Goal: Task Accomplishment & Management: Use online tool/utility

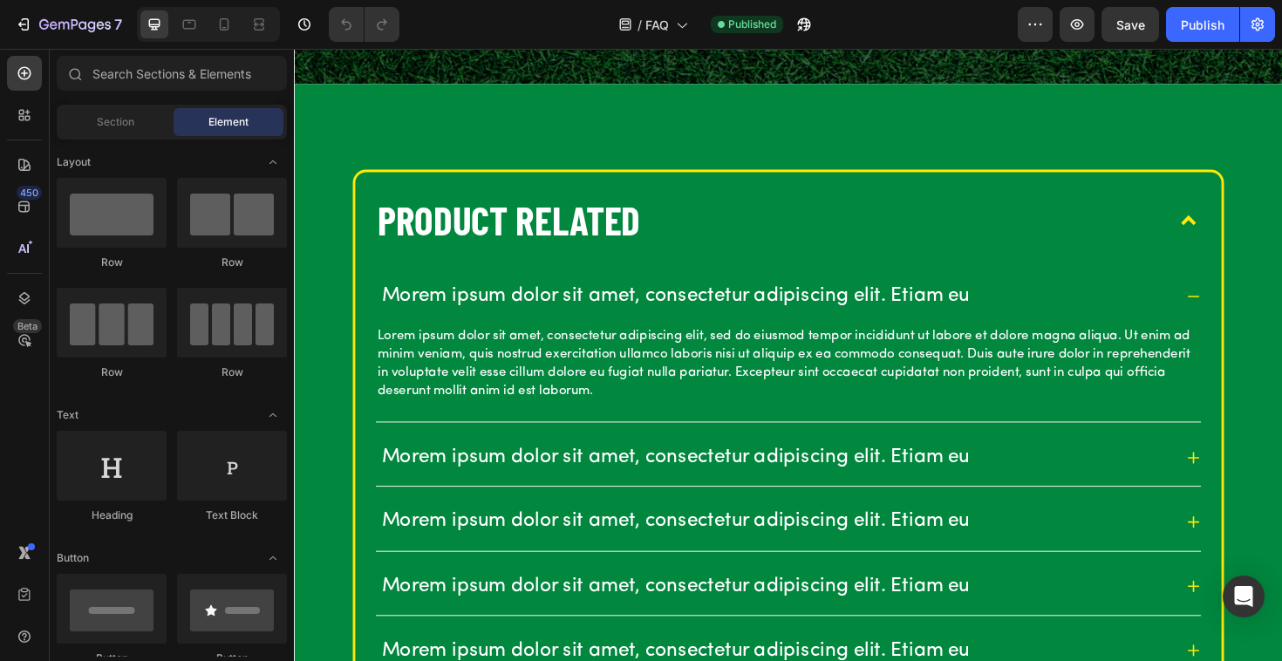
scroll to position [369, 0]
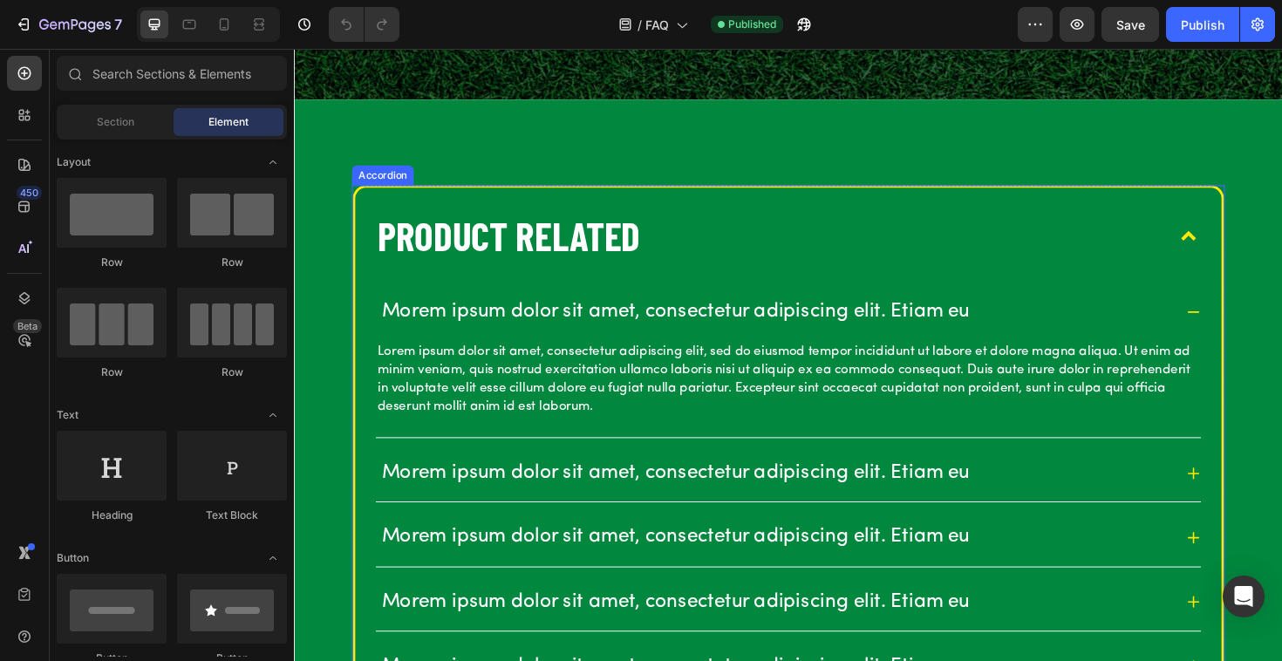
click at [588, 258] on p "Product Related" at bounding box center [521, 247] width 278 height 54
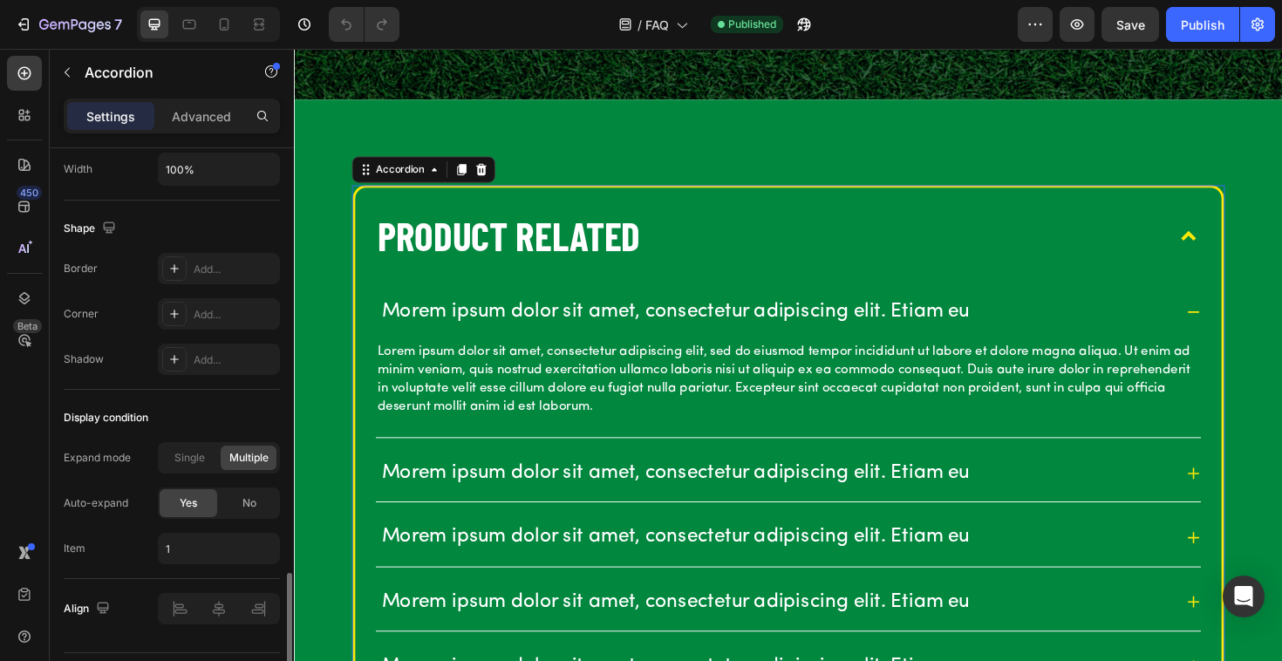
scroll to position [1143, 0]
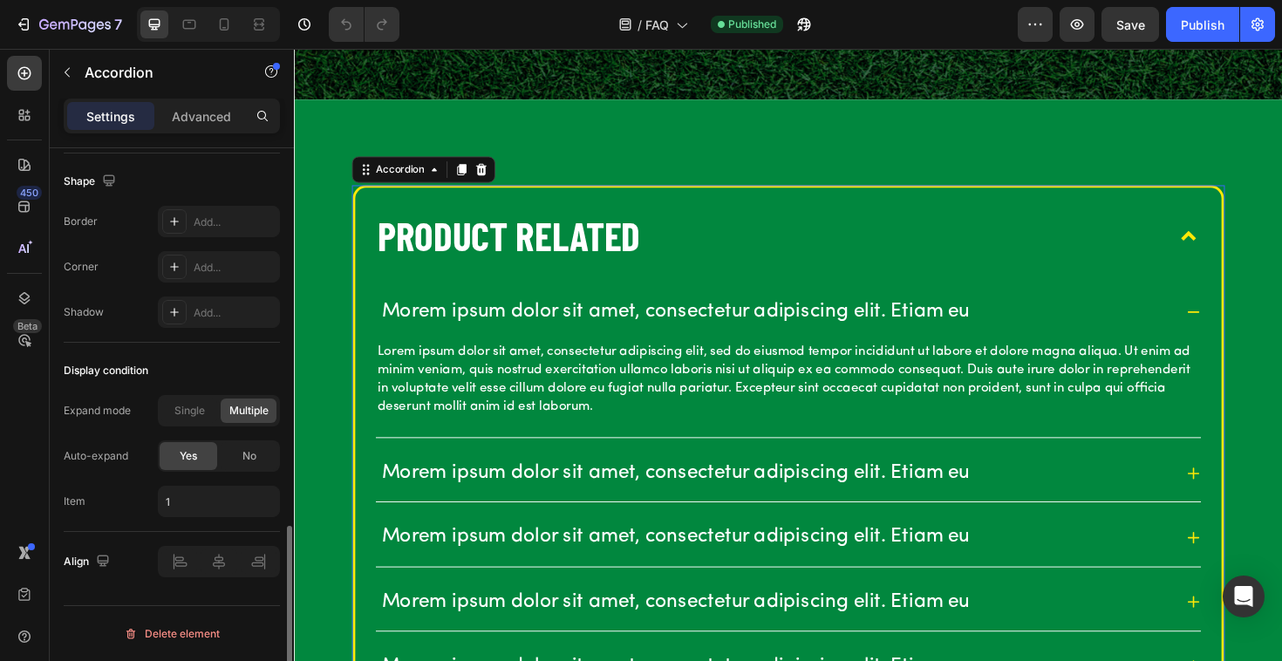
click at [561, 249] on p "Product Related" at bounding box center [521, 247] width 278 height 54
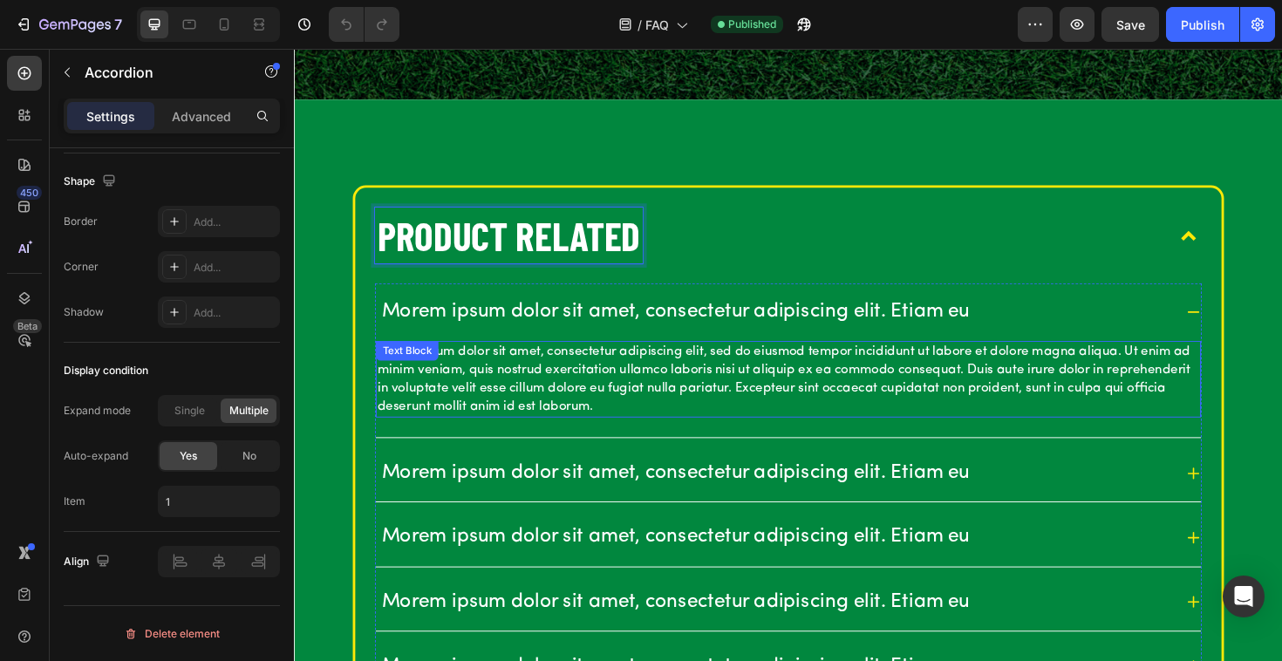
click at [425, 439] on div "Lorem ipsum dolor sit amet, consectetur adipiscing elit, sed do eiusmod tempor …" at bounding box center [817, 409] width 874 height 103
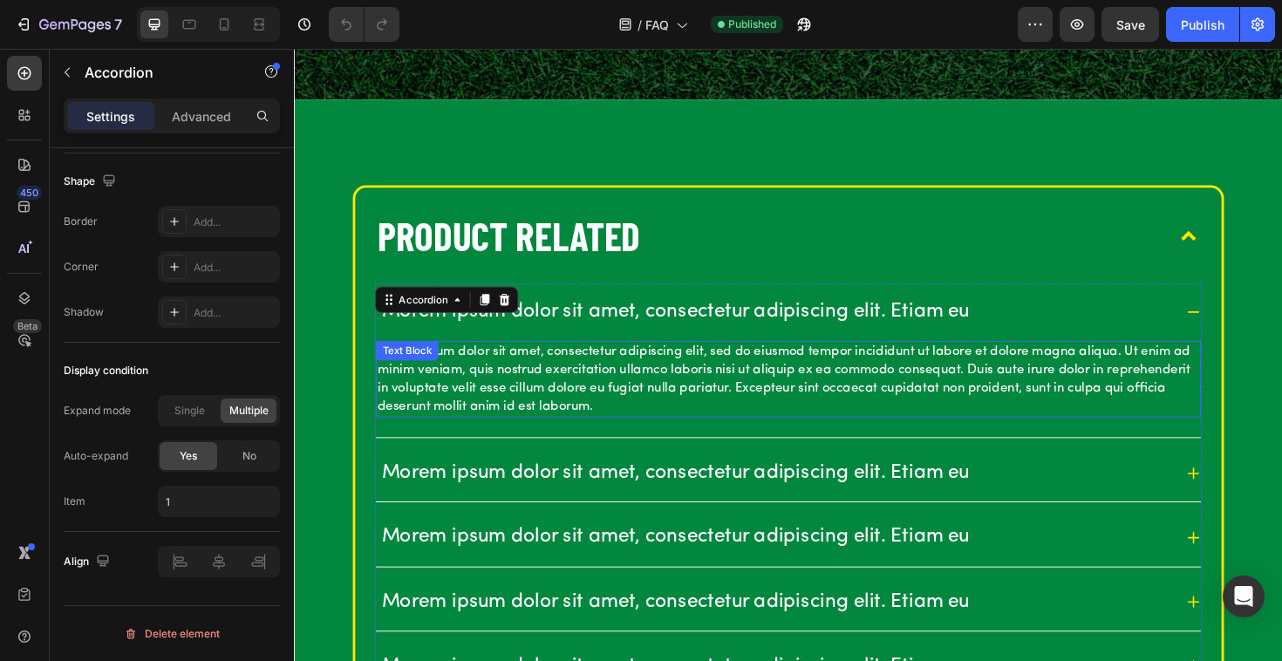
click at [439, 408] on p "Lorem ipsum dolor sit amet, consectetur adipiscing elit, sed do eiusmod tempor …" at bounding box center [817, 399] width 870 height 78
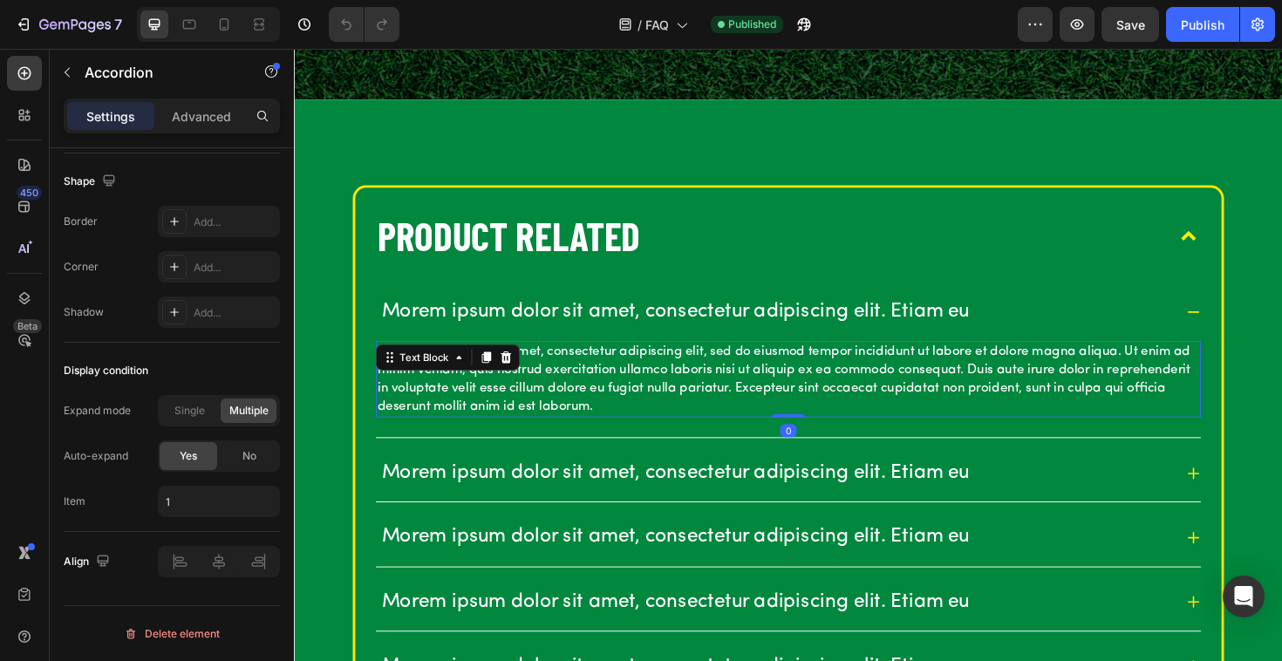
scroll to position [0, 0]
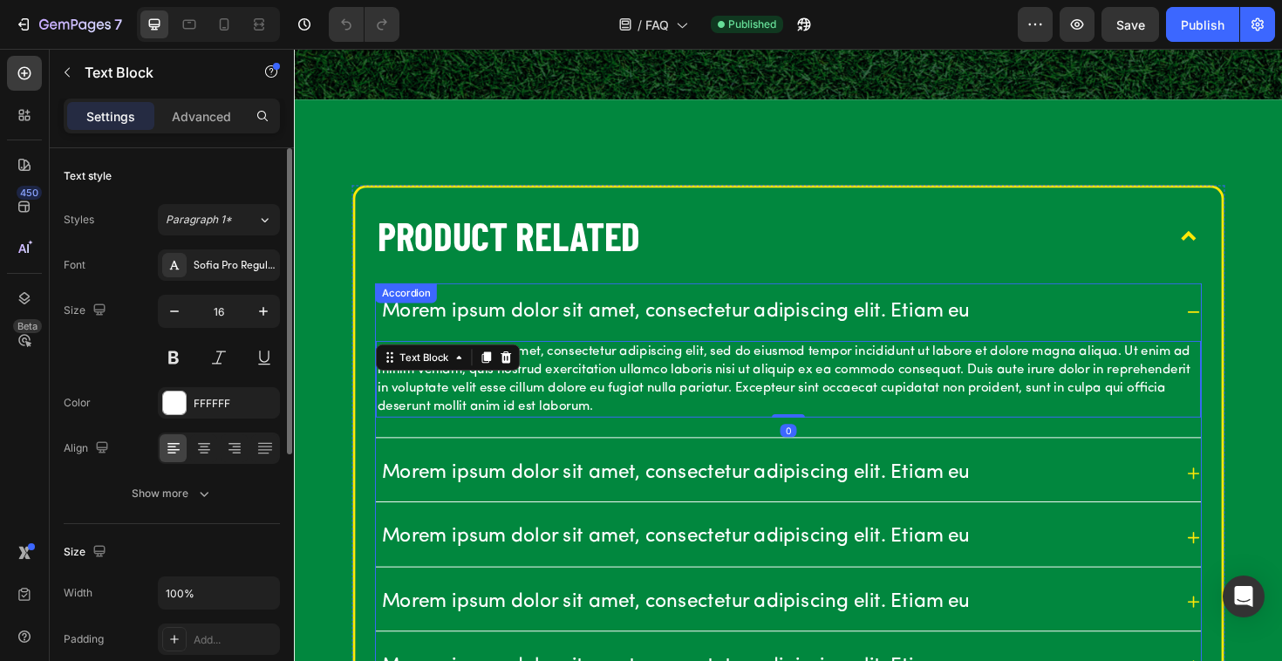
click at [603, 317] on p "Morem ipsum dolor sit amet, consectetur adipiscing elit. Etiam eu" at bounding box center [697, 327] width 623 height 27
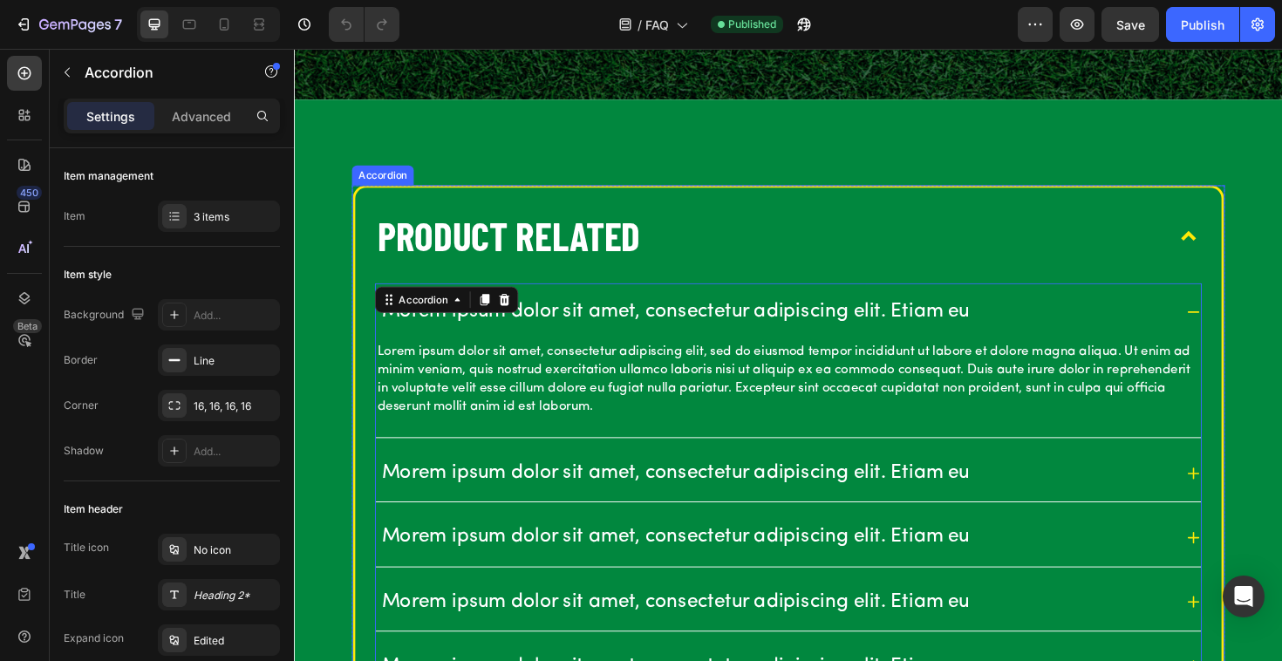
click at [507, 235] on p "Product Related" at bounding box center [521, 247] width 278 height 54
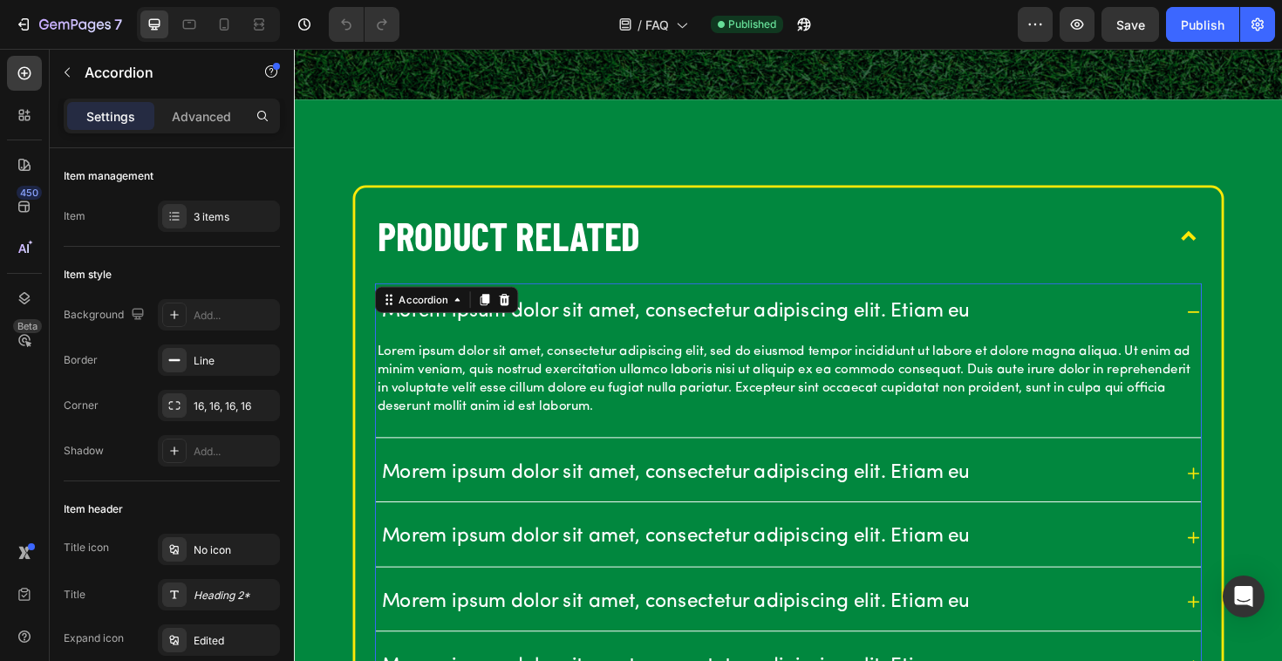
click at [587, 329] on p "Morem ipsum dolor sit amet, consectetur adipiscing elit. Etiam eu" at bounding box center [697, 327] width 623 height 27
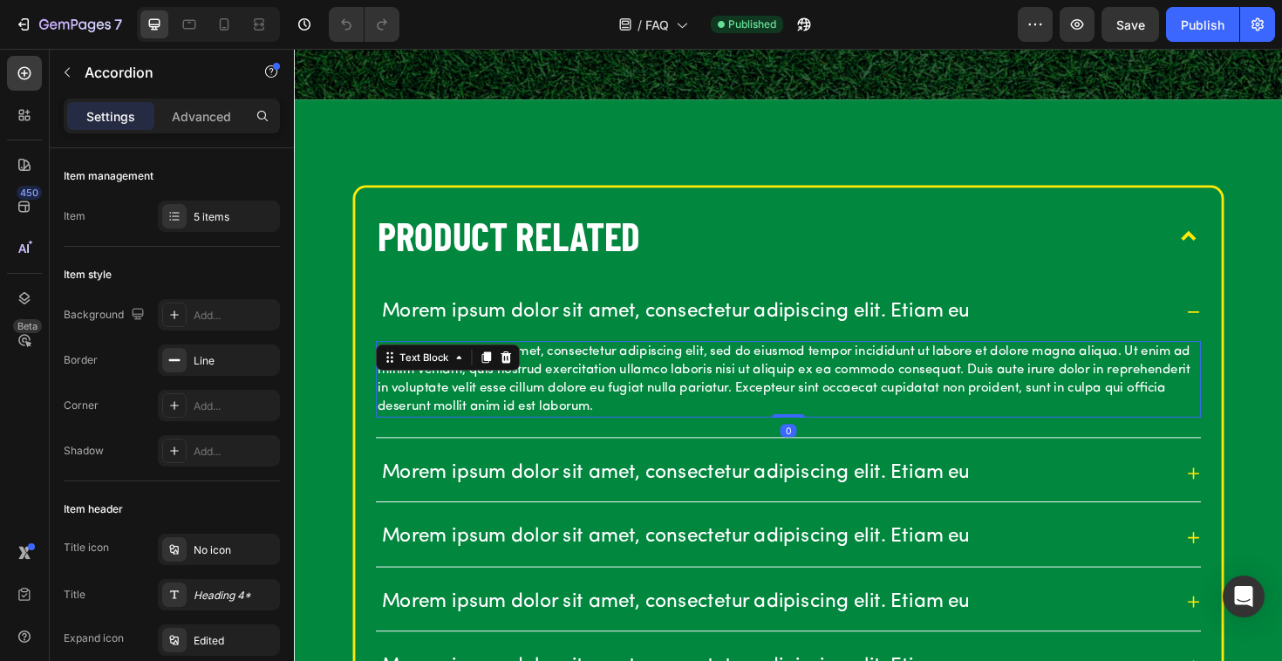
click at [630, 412] on p "Lorem ipsum dolor sit amet, consectetur adipiscing elit, sed do eiusmod tempor …" at bounding box center [817, 399] width 870 height 78
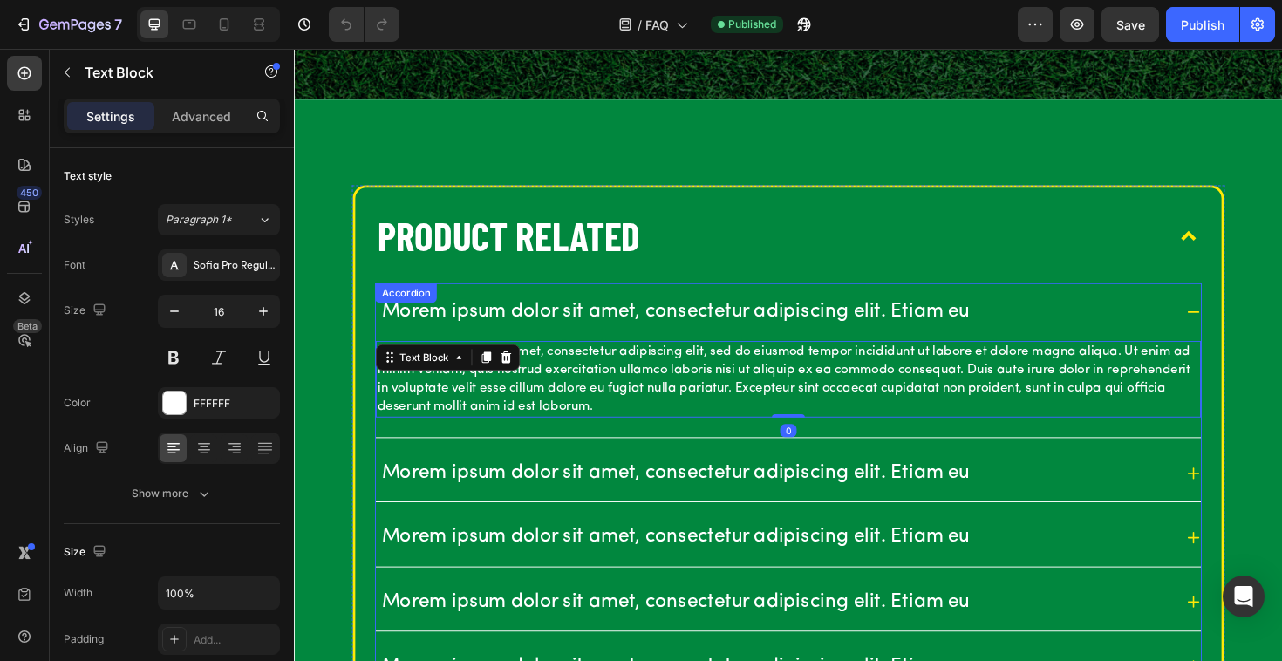
click at [589, 322] on p "Morem ipsum dolor sit amet, consectetur adipiscing elit. Etiam eu" at bounding box center [697, 327] width 623 height 27
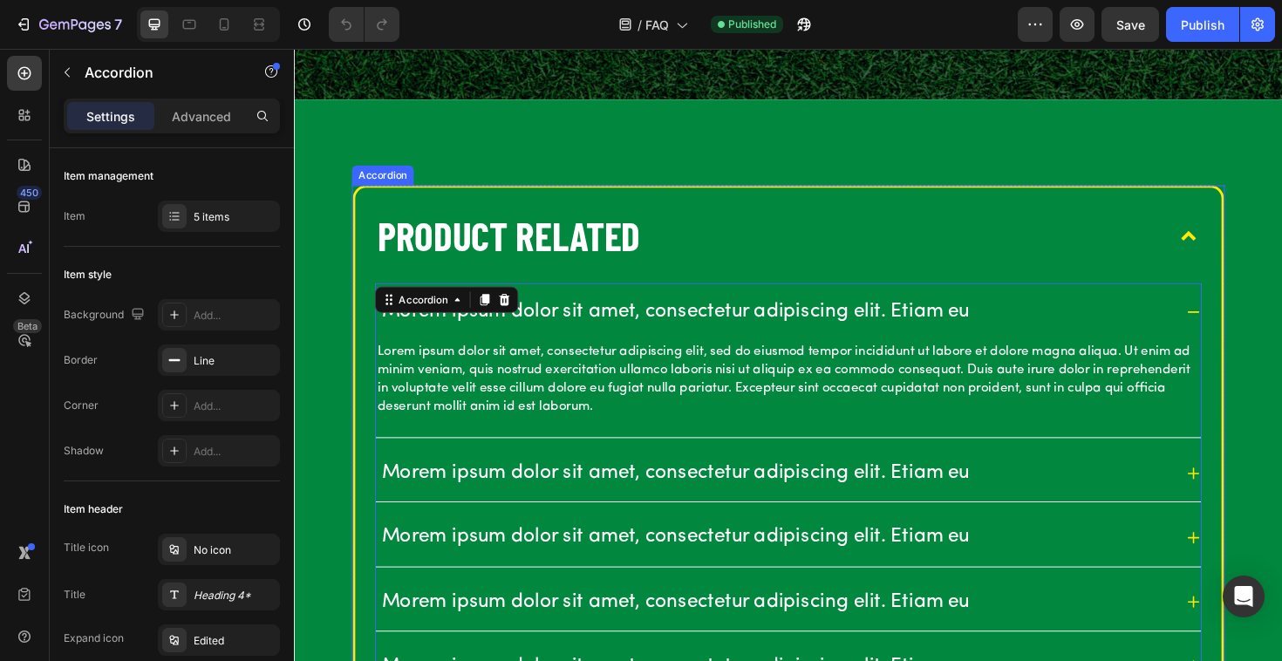
click at [534, 252] on p "Product Related" at bounding box center [521, 247] width 278 height 54
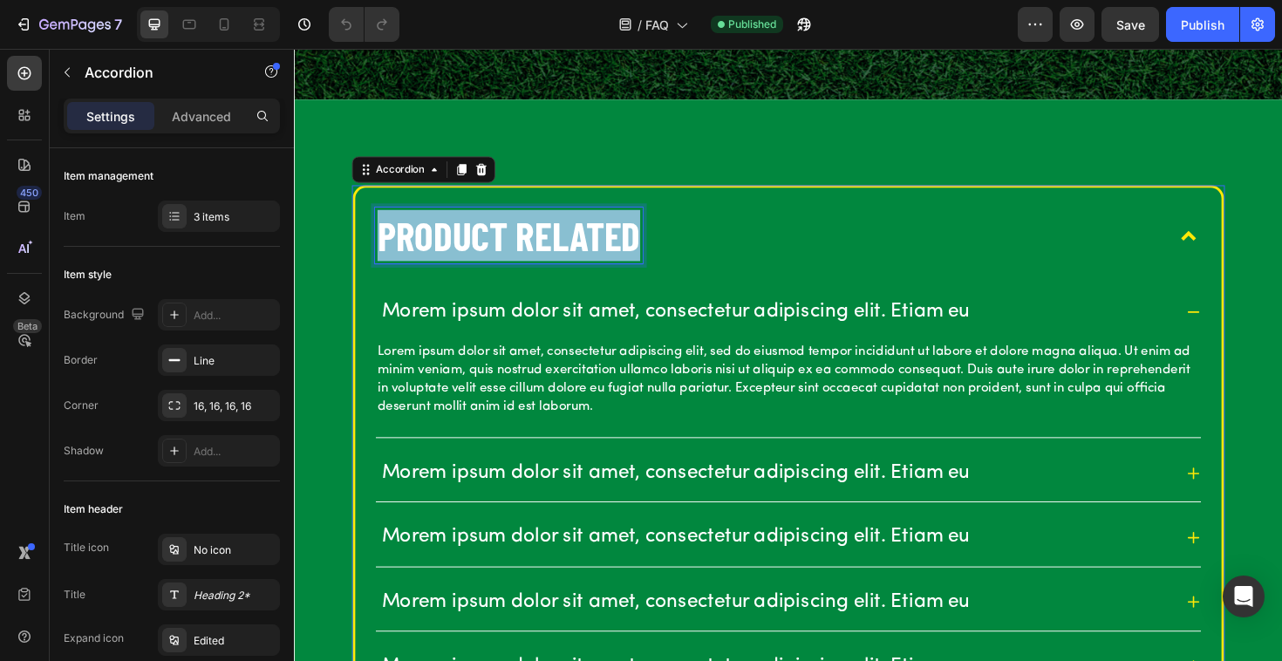
click at [534, 252] on p "Product Related" at bounding box center [521, 247] width 278 height 54
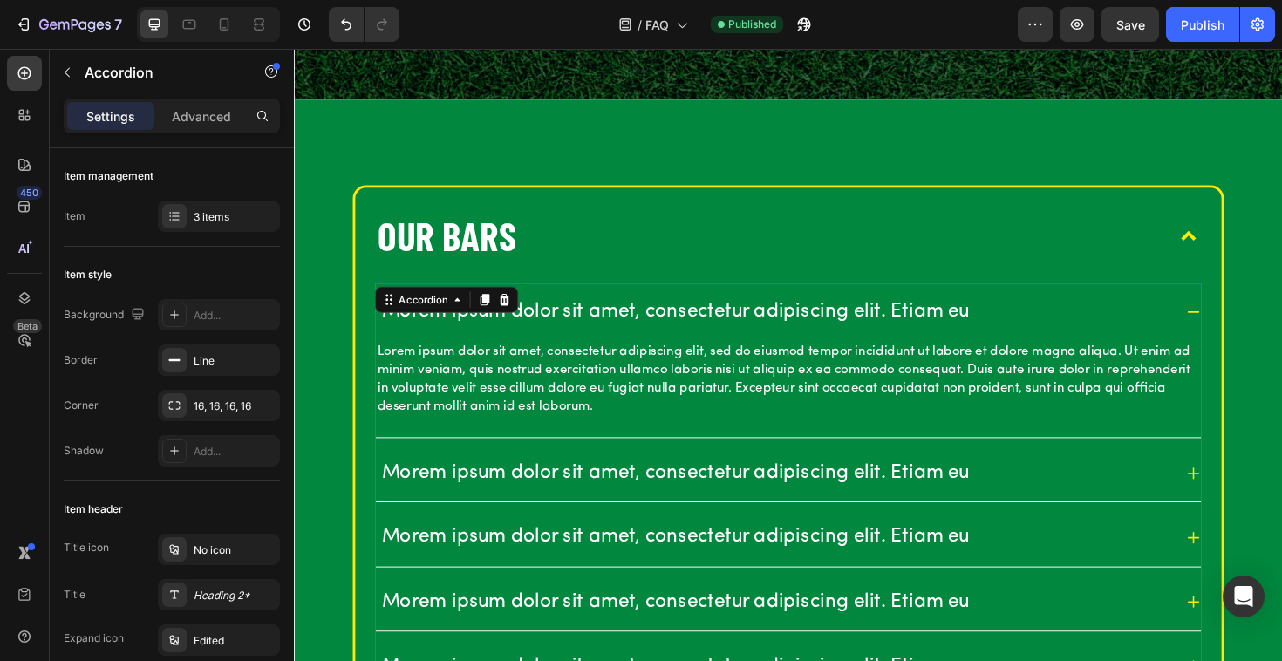
click at [591, 323] on p "Morem ipsum dolor sit amet, consectetur adipiscing elit. Etiam eu" at bounding box center [697, 327] width 623 height 27
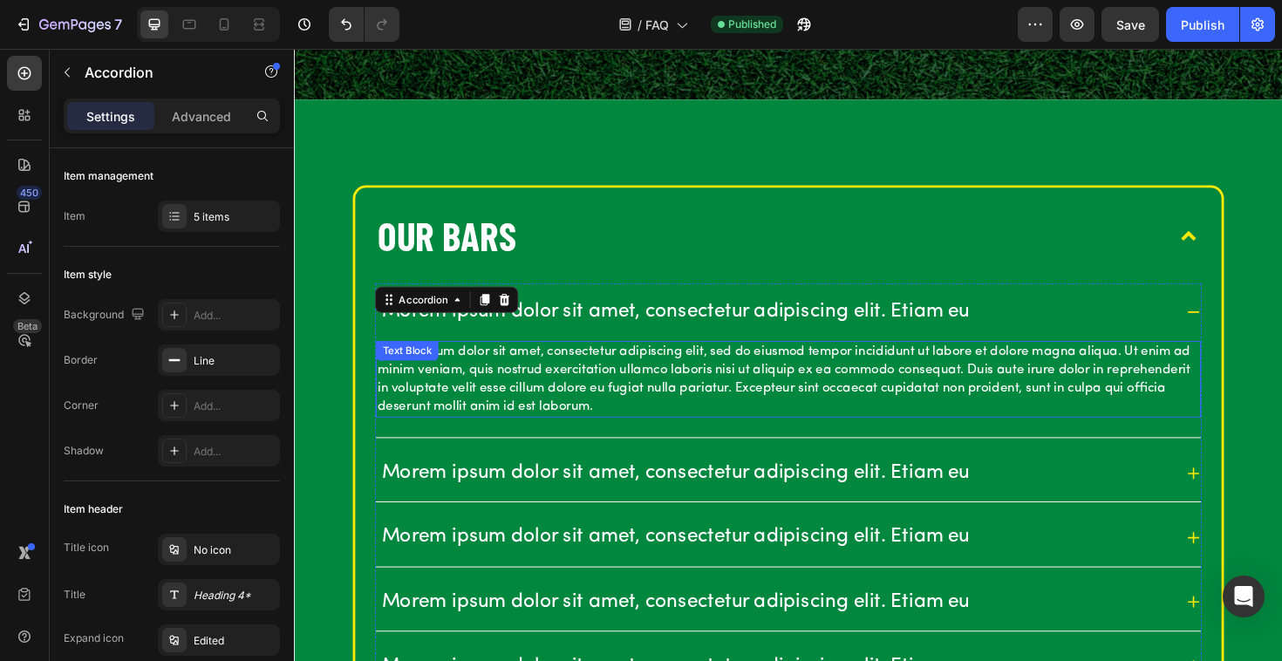
click at [602, 397] on p "Lorem ipsum dolor sit amet, consectetur adipiscing elit, sed do eiusmod tempor …" at bounding box center [817, 399] width 870 height 78
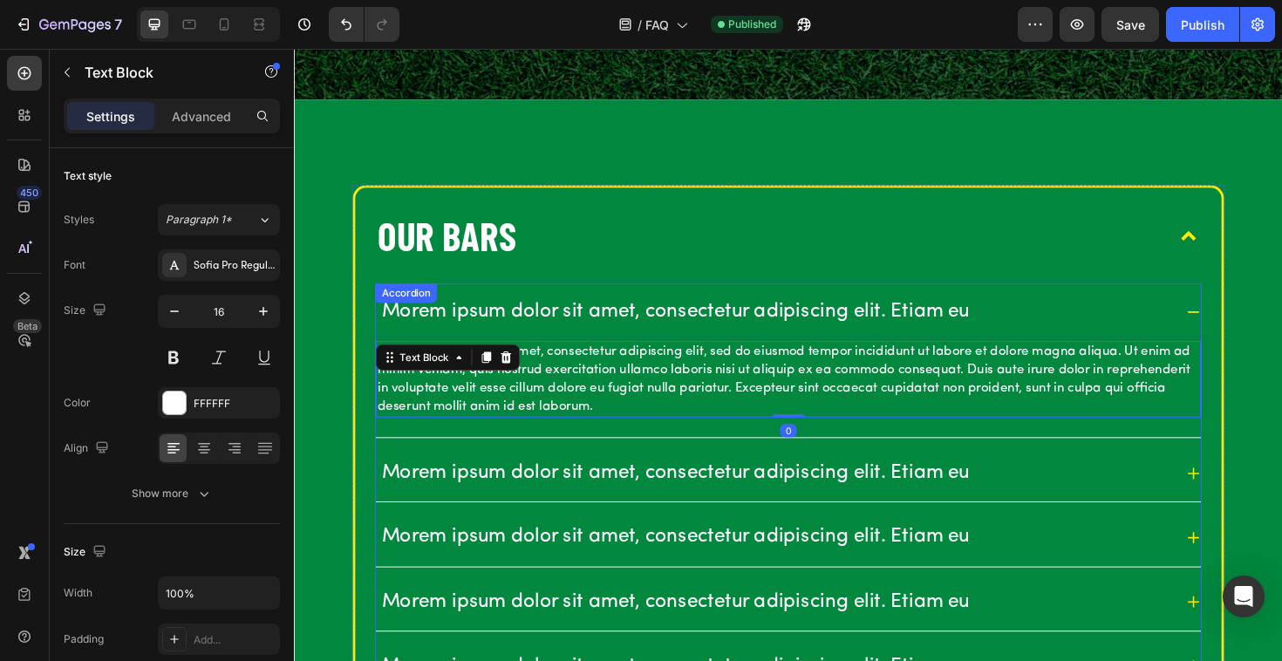
click at [589, 329] on p "Morem ipsum dolor sit amet, consectetur adipiscing elit. Etiam eu" at bounding box center [697, 327] width 623 height 27
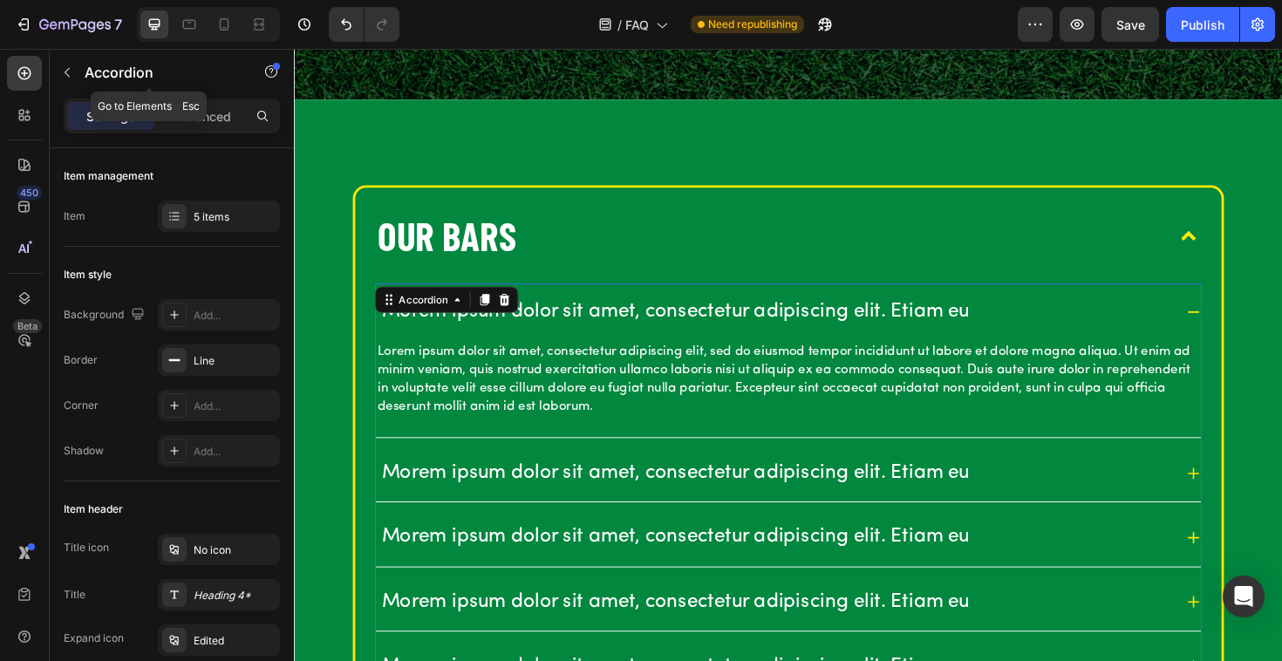
click at [67, 67] on icon "button" at bounding box center [67, 72] width 14 height 14
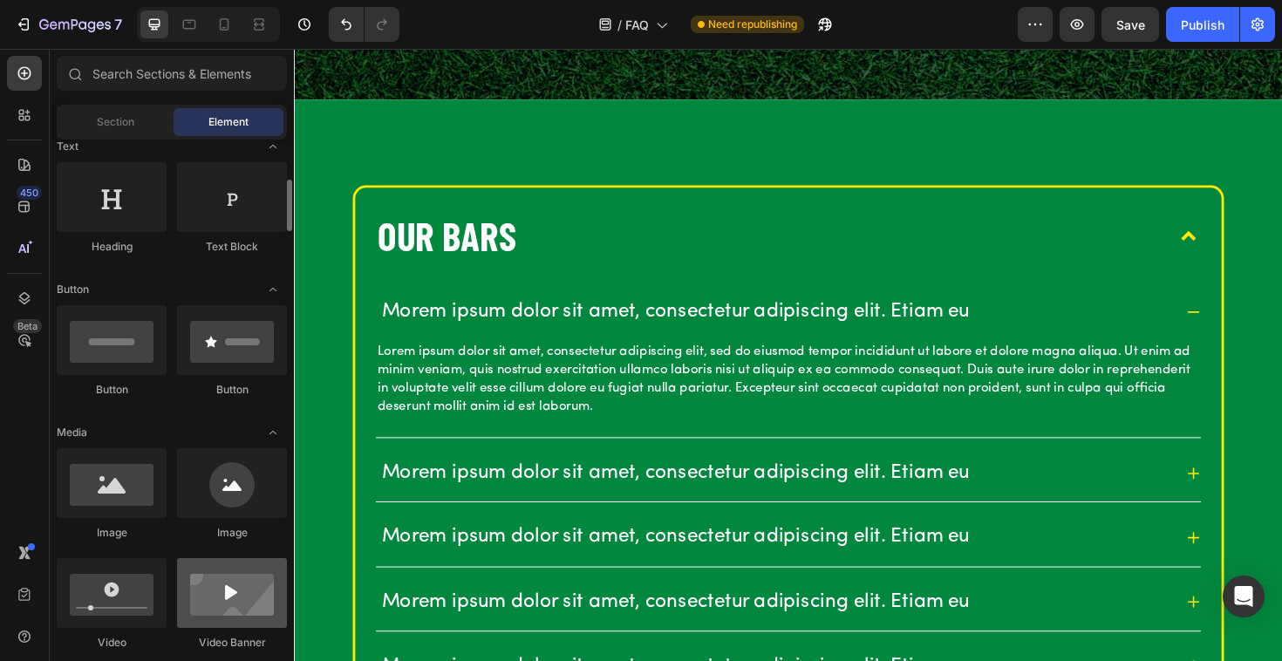
scroll to position [336, 0]
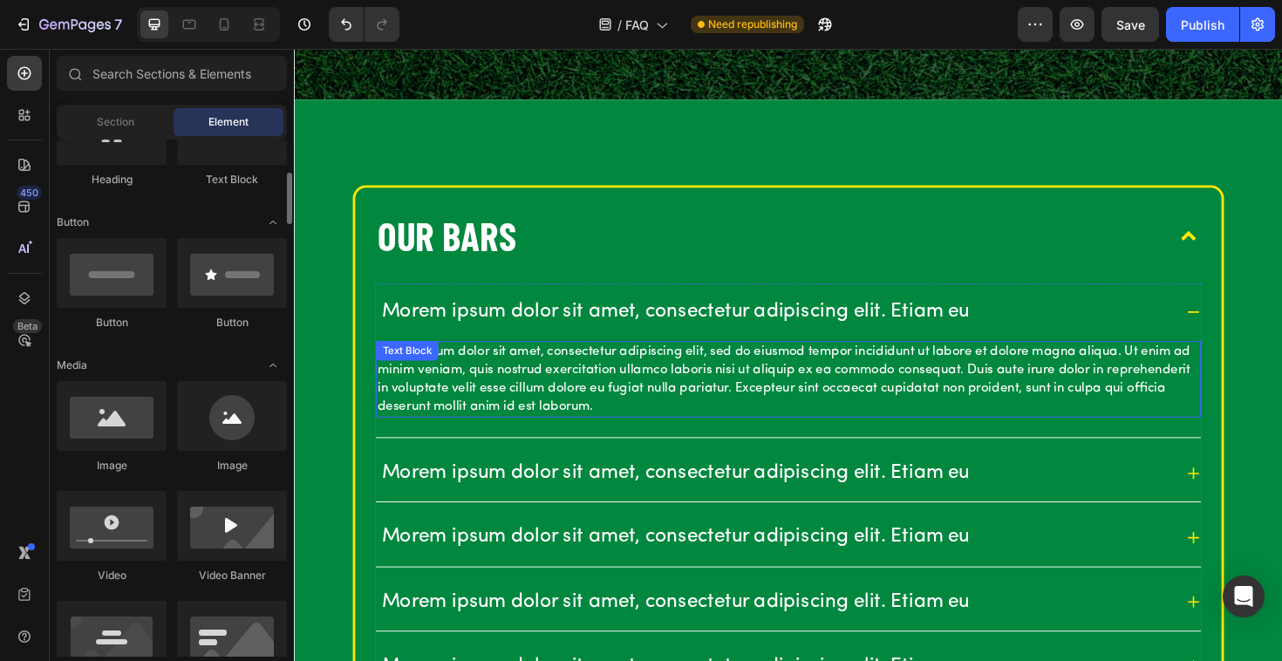
click at [439, 418] on p "Lorem ipsum dolor sit amet, consectetur adipiscing elit, sed do eiusmod tempor …" at bounding box center [817, 399] width 870 height 78
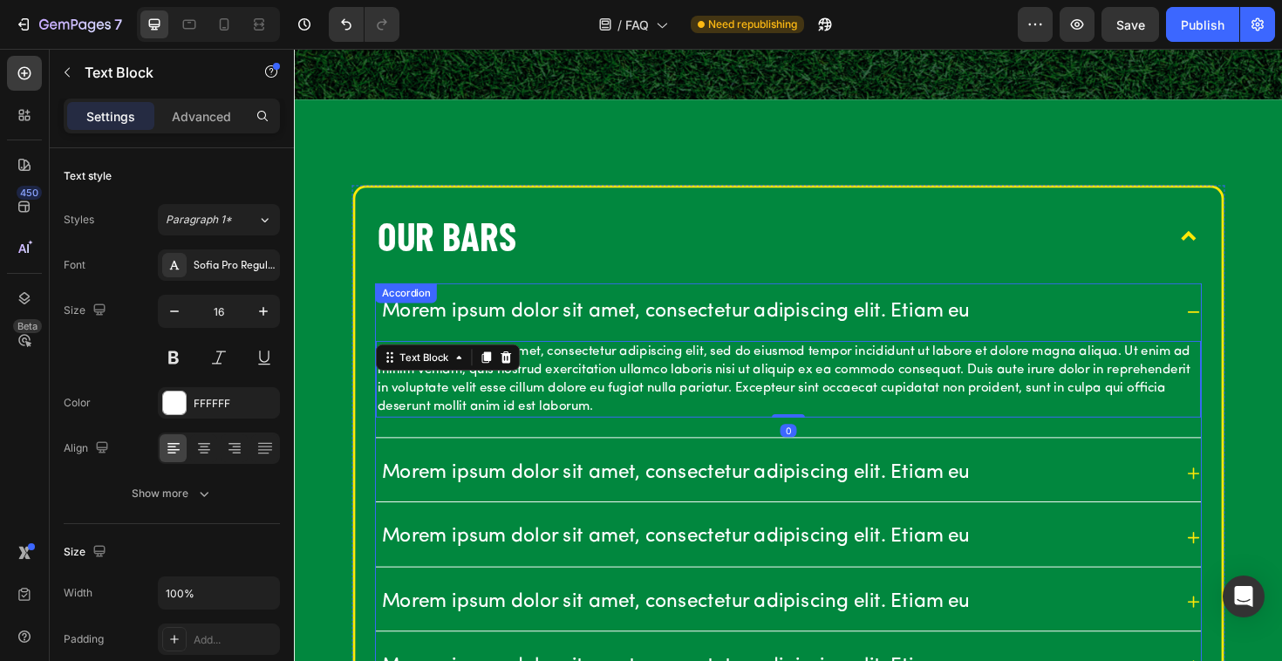
click at [434, 317] on div "Accordion" at bounding box center [411, 307] width 65 height 21
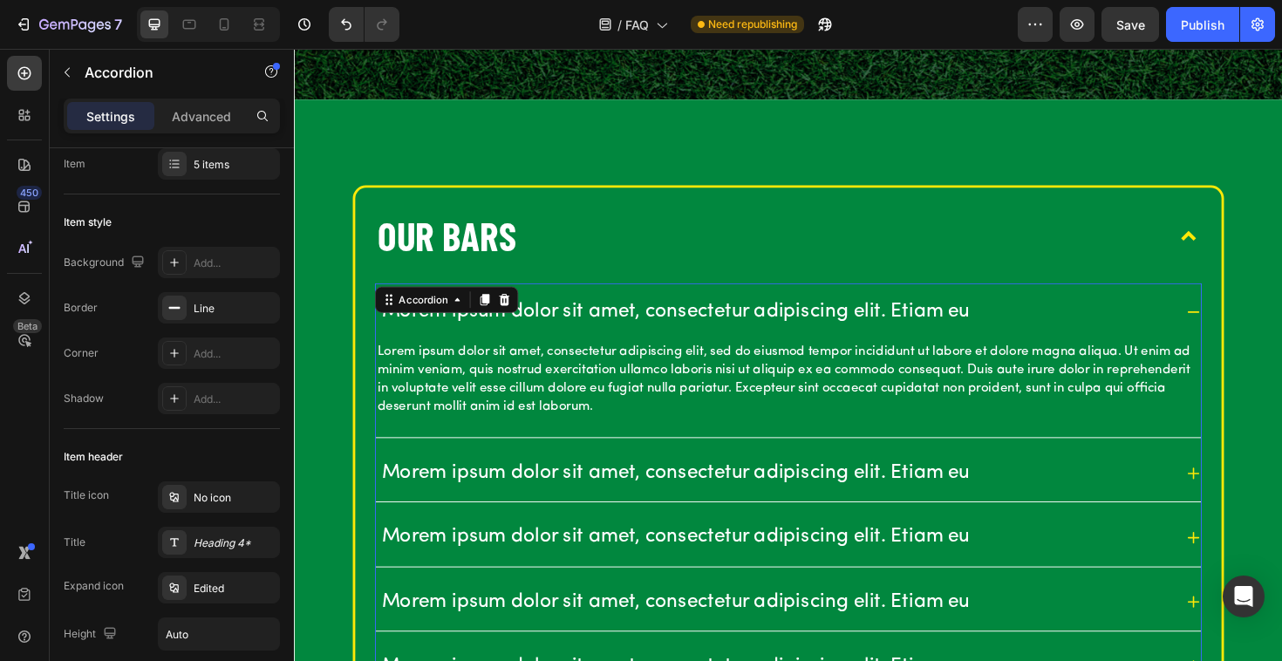
scroll to position [404, 0]
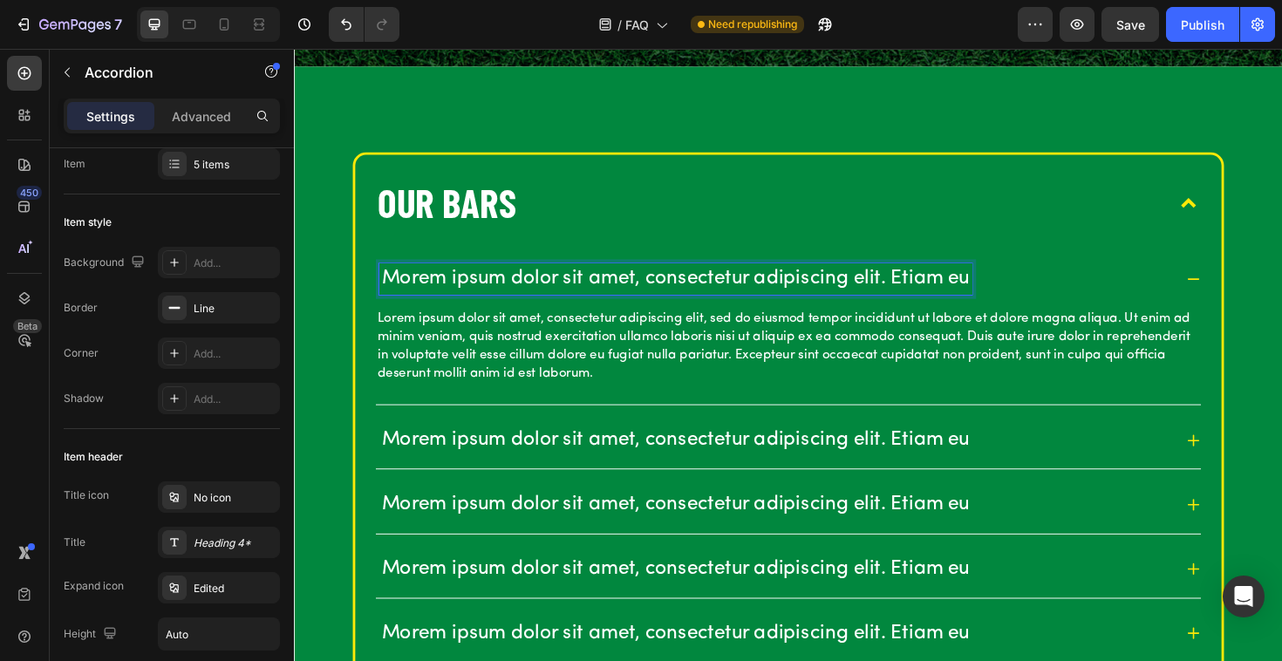
click at [609, 290] on p "Morem ipsum dolor sit amet, consectetur adipiscing elit. Etiam eu" at bounding box center [697, 292] width 623 height 27
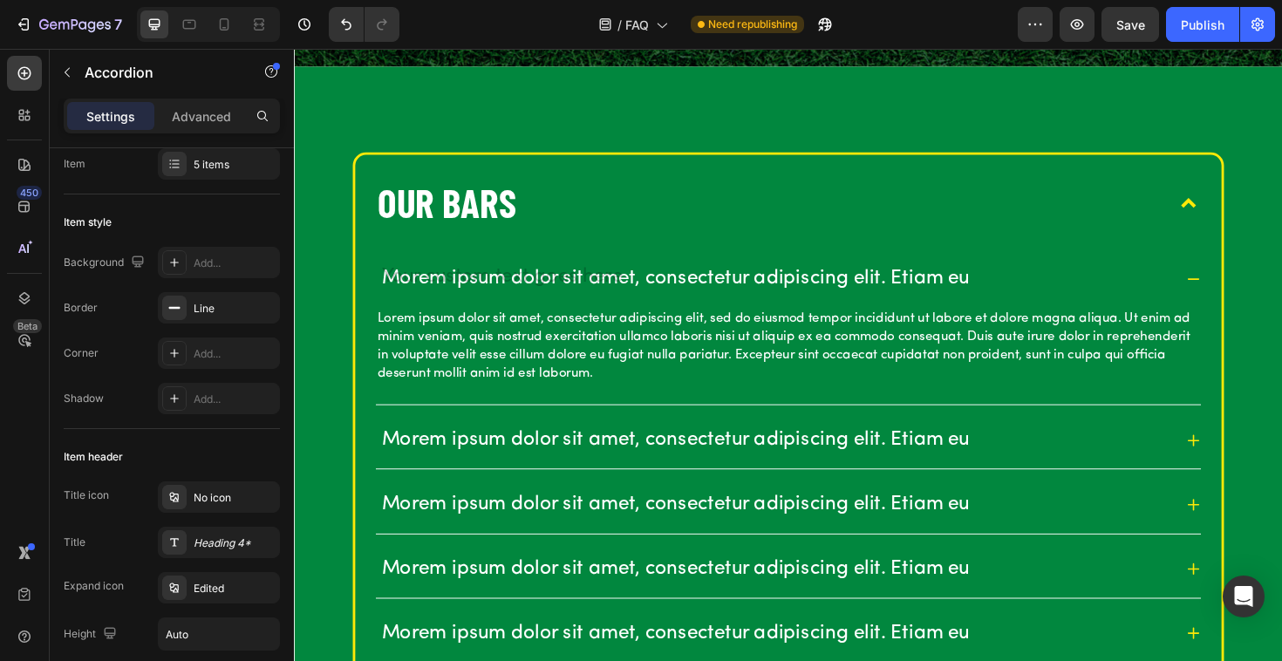
scroll to position [398, 0]
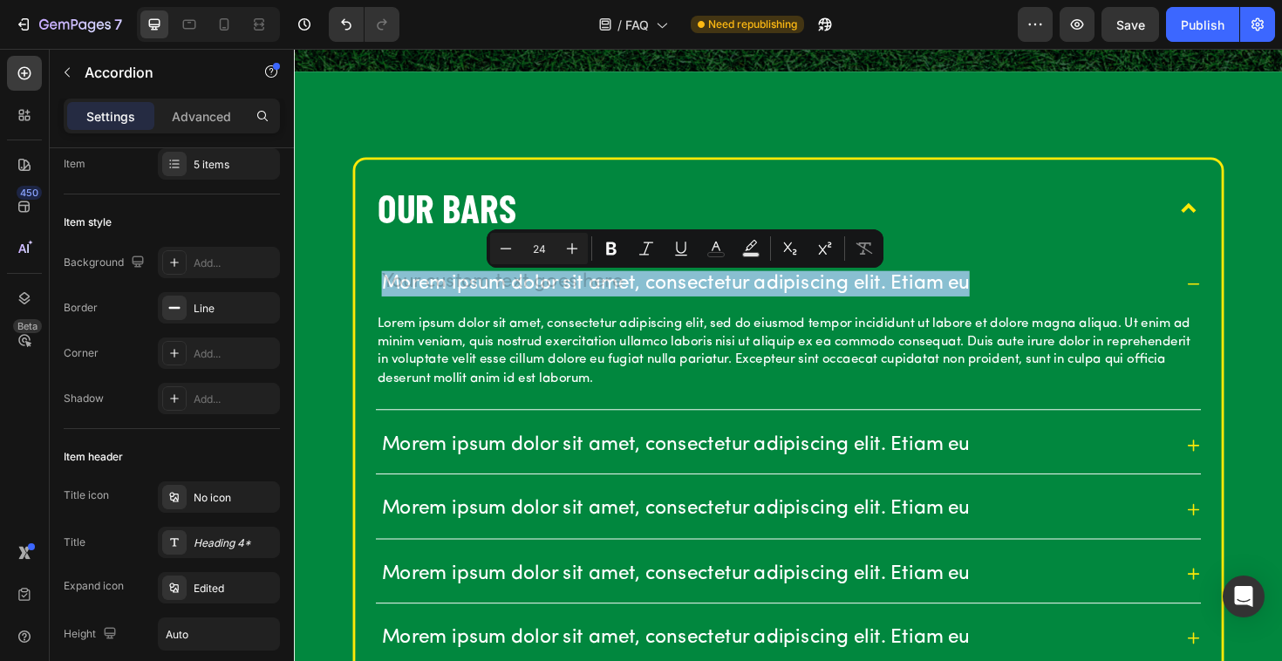
click at [651, 303] on p "Morem ipsum dolor sit amet, consectetur adipiscing elit. Etiam eu" at bounding box center [697, 297] width 623 height 27
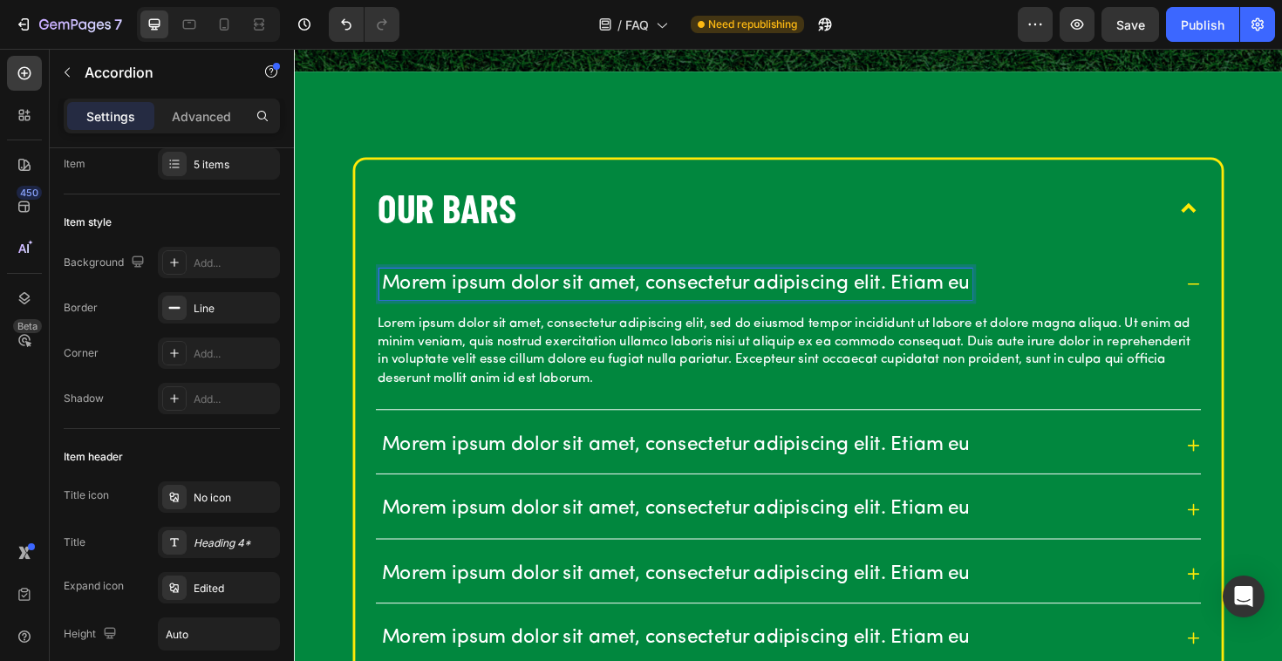
click at [509, 296] on p "Morem ipsum dolor sit amet, consectetur adipiscing elit. Etiam eu" at bounding box center [697, 297] width 623 height 27
click at [416, 296] on p "Morem ipsum dolor sit amet, consectetur adipiscing elit. Etiam eu" at bounding box center [697, 297] width 623 height 27
click at [395, 297] on p "Morem ipsum dolor sit amet, consectetur adipiscing elit. Etiam eu" at bounding box center [697, 297] width 623 height 27
click at [432, 297] on p "Morem ipsum dolor sit amet, consectetur adipiscing elit. Etiam eu" at bounding box center [697, 297] width 623 height 27
click at [397, 296] on p "Morem ipsum dolor sit amet, consectetur adipiscing elit. Etiam eu" at bounding box center [697, 297] width 623 height 27
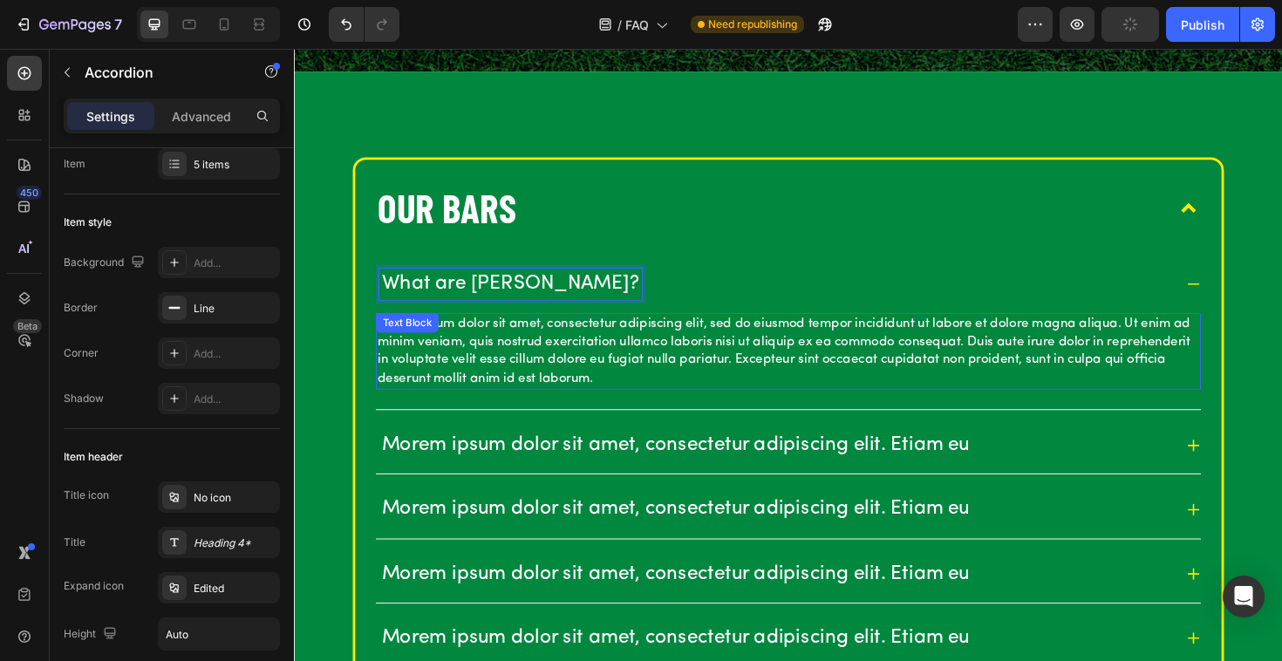
click at [407, 347] on div "Text Block" at bounding box center [413, 339] width 66 height 21
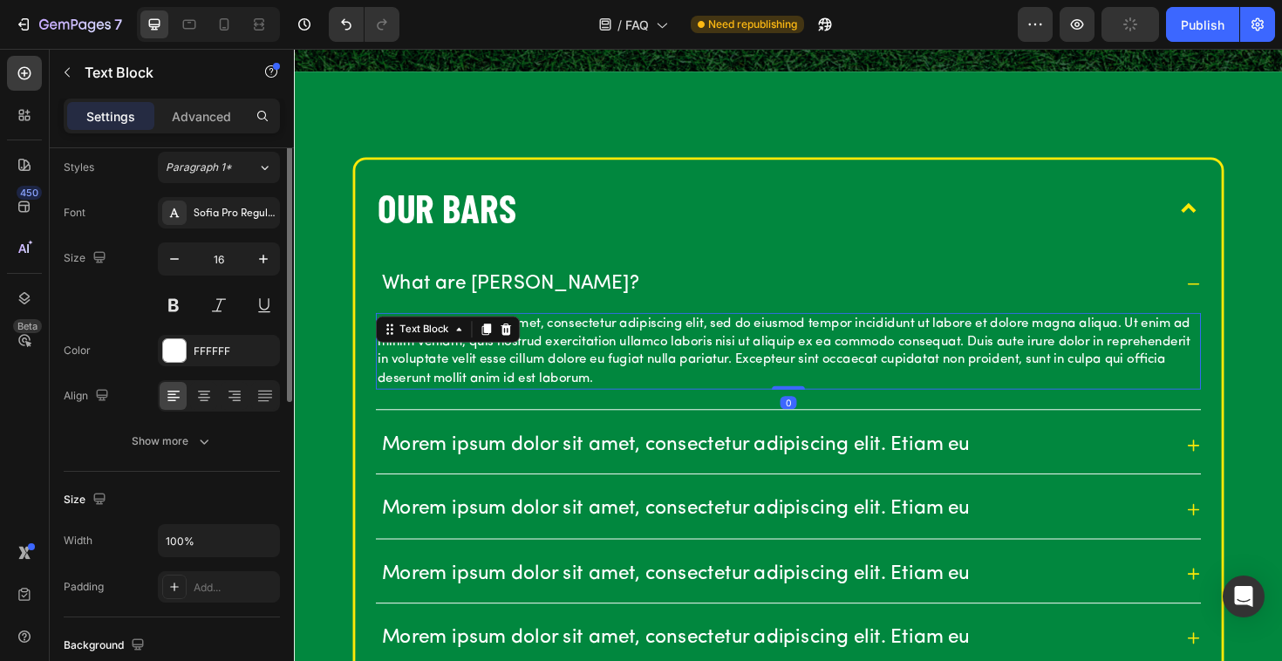
scroll to position [0, 0]
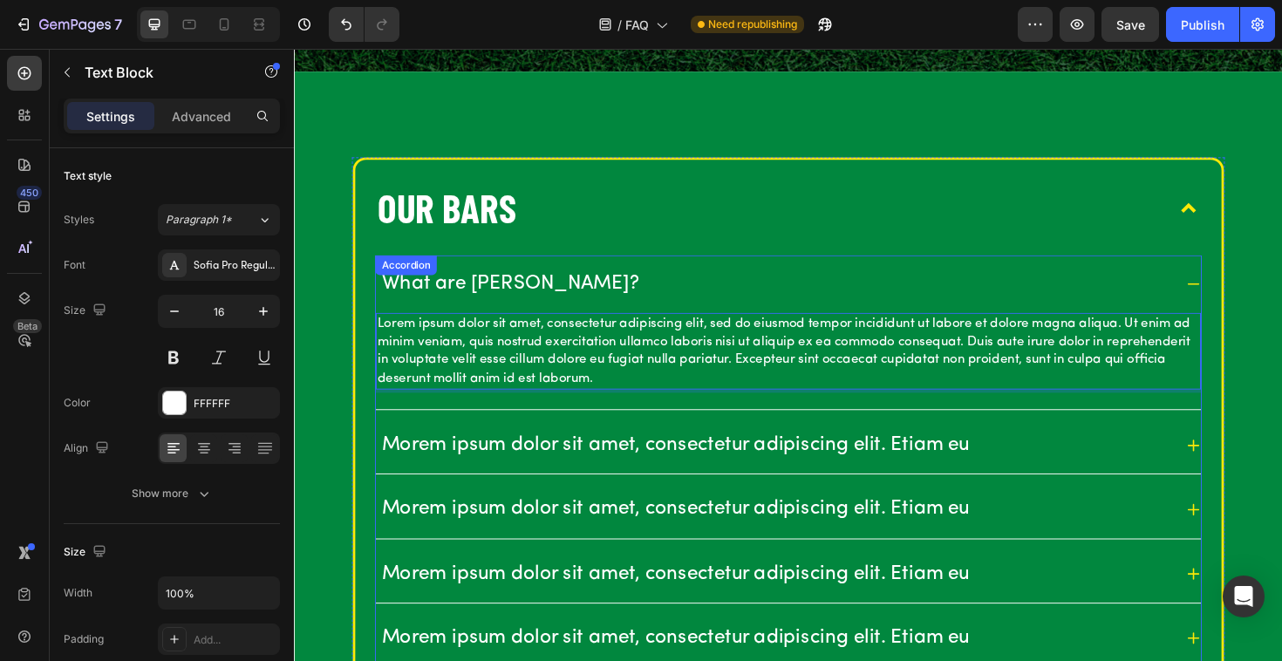
click at [470, 338] on p "Lorem ipsum dolor sit amet, consectetur adipiscing elit, sed do eiusmod tempor …" at bounding box center [817, 369] width 870 height 78
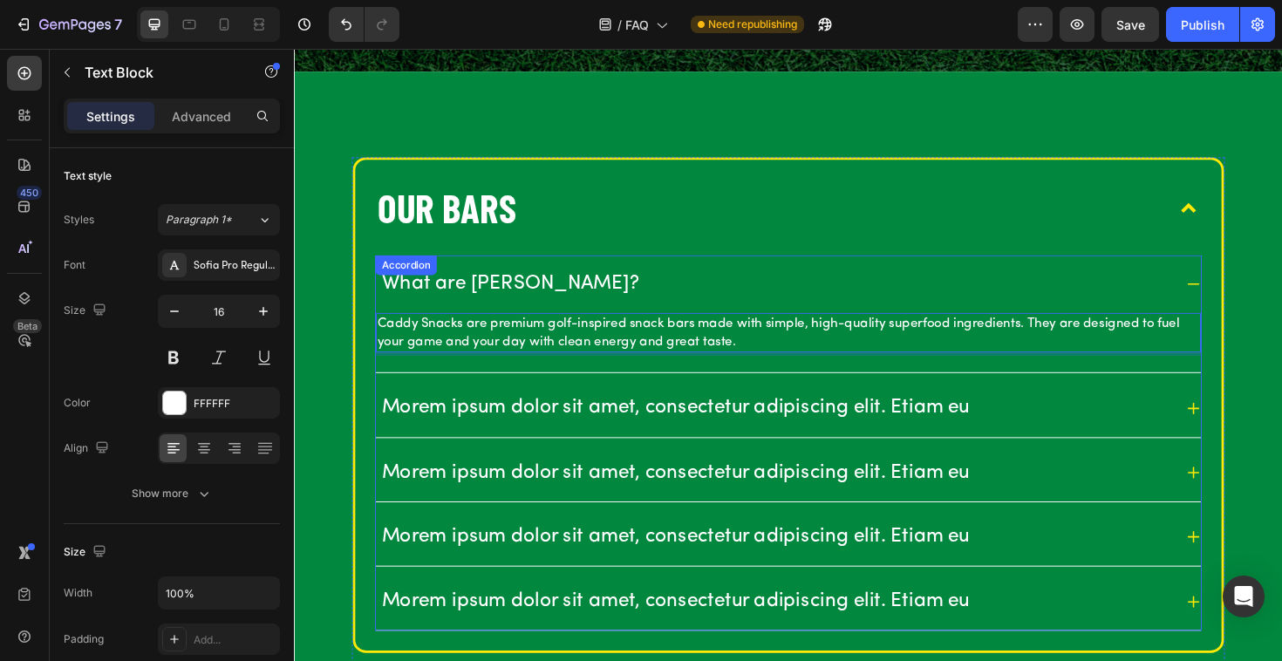
click at [412, 430] on p "Morem ipsum dolor sit amet, consectetur adipiscing elit. Etiam eu" at bounding box center [697, 429] width 623 height 27
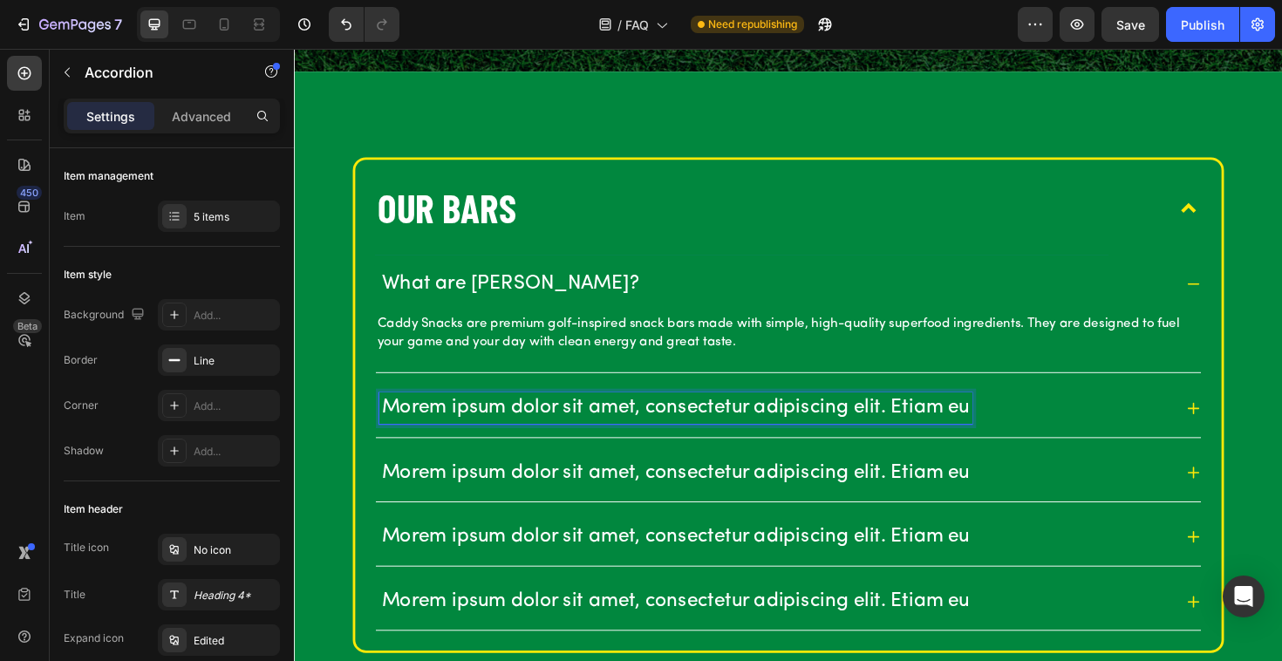
click at [546, 423] on p "Morem ipsum dolor sit amet, consectetur adipiscing elit. Etiam eu" at bounding box center [697, 429] width 623 height 27
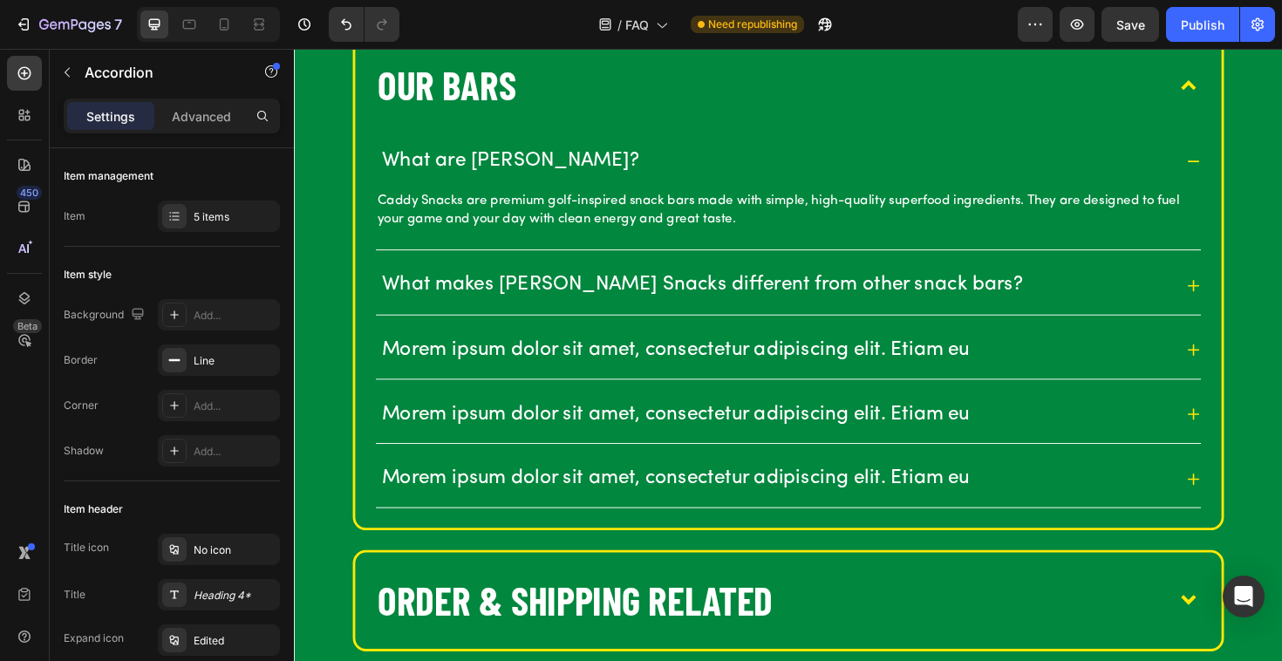
click at [1245, 301] on icon at bounding box center [1246, 300] width 12 height 12
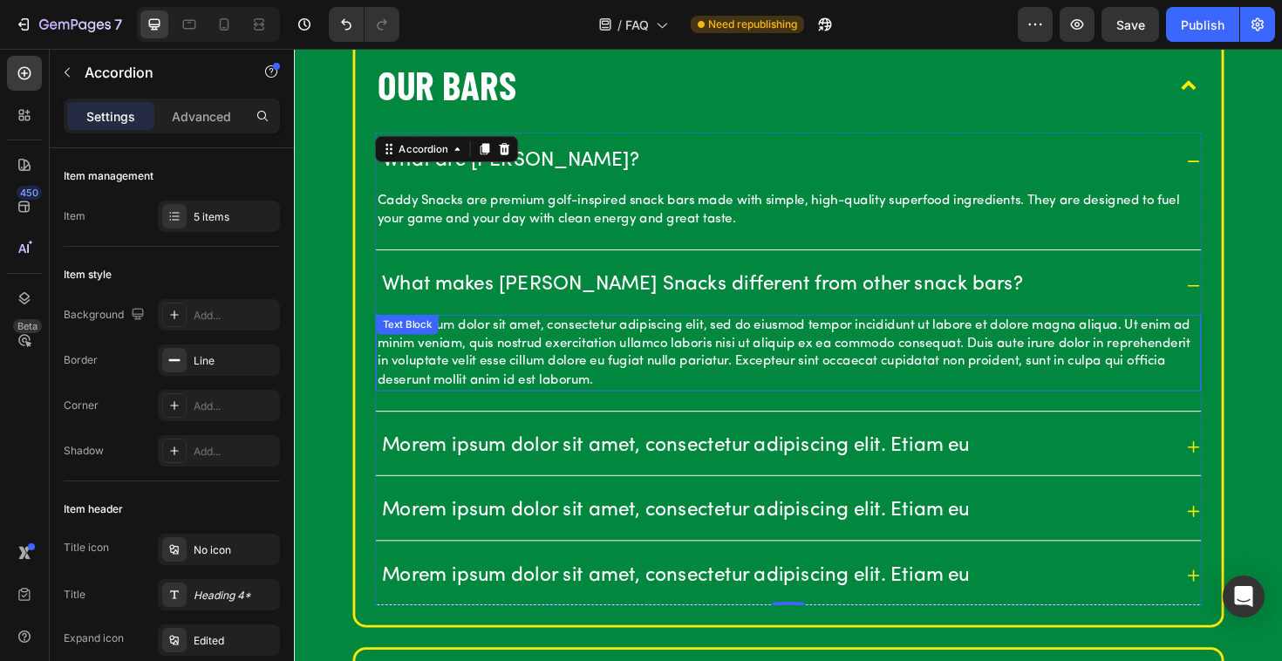
click at [575, 382] on p "Lorem ipsum dolor sit amet, consectetur adipiscing elit, sed do eiusmod tempor …" at bounding box center [817, 371] width 870 height 78
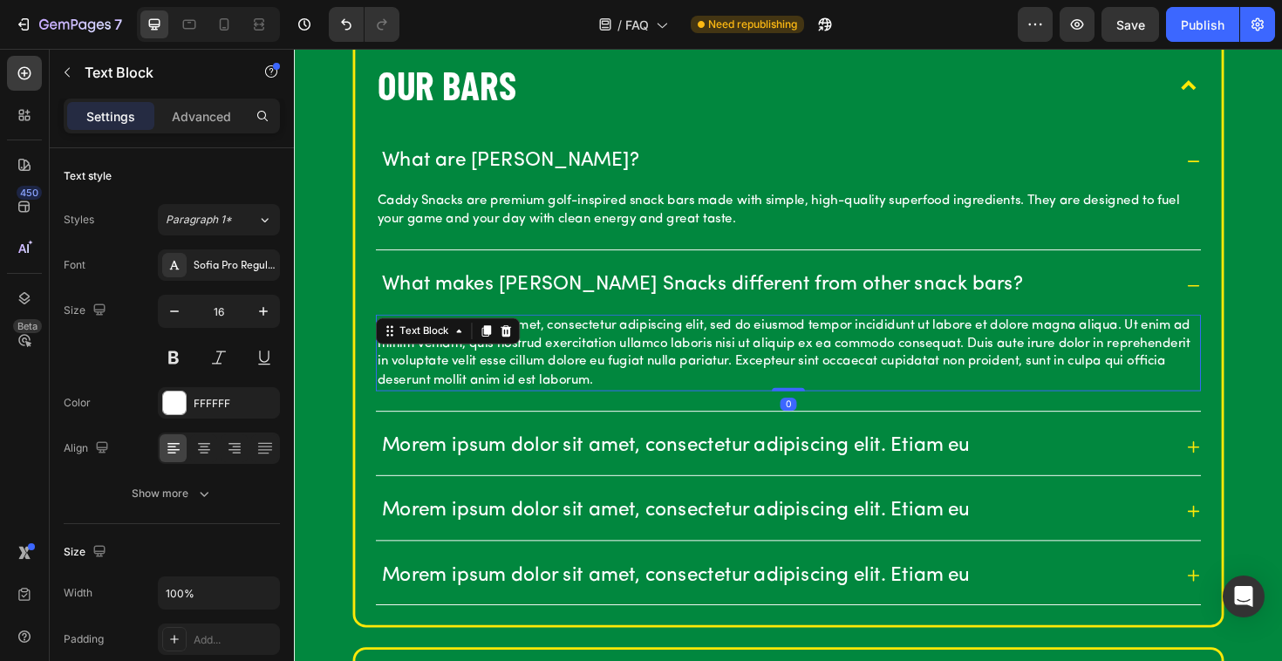
click at [575, 382] on p "Lorem ipsum dolor sit amet, consectetur adipiscing elit, sed do eiusmod tempor …" at bounding box center [817, 371] width 870 height 78
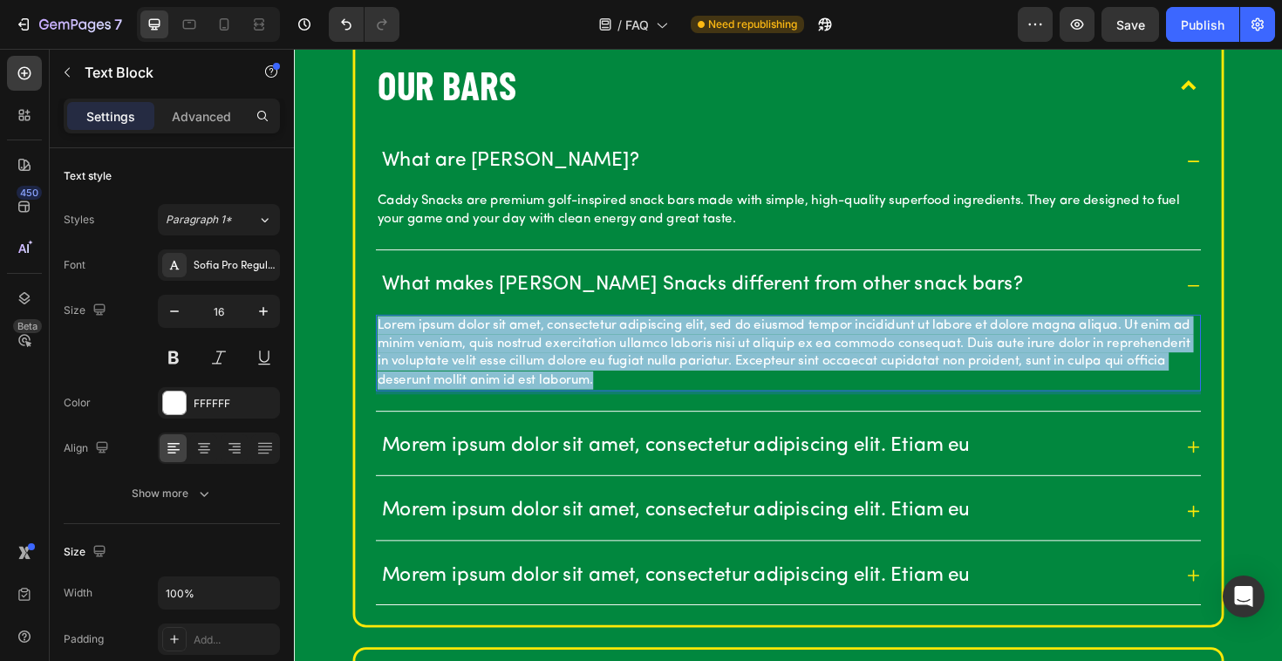
click at [575, 382] on p "Lorem ipsum dolor sit amet, consectetur adipiscing elit, sed do eiusmod tempor …" at bounding box center [817, 371] width 870 height 78
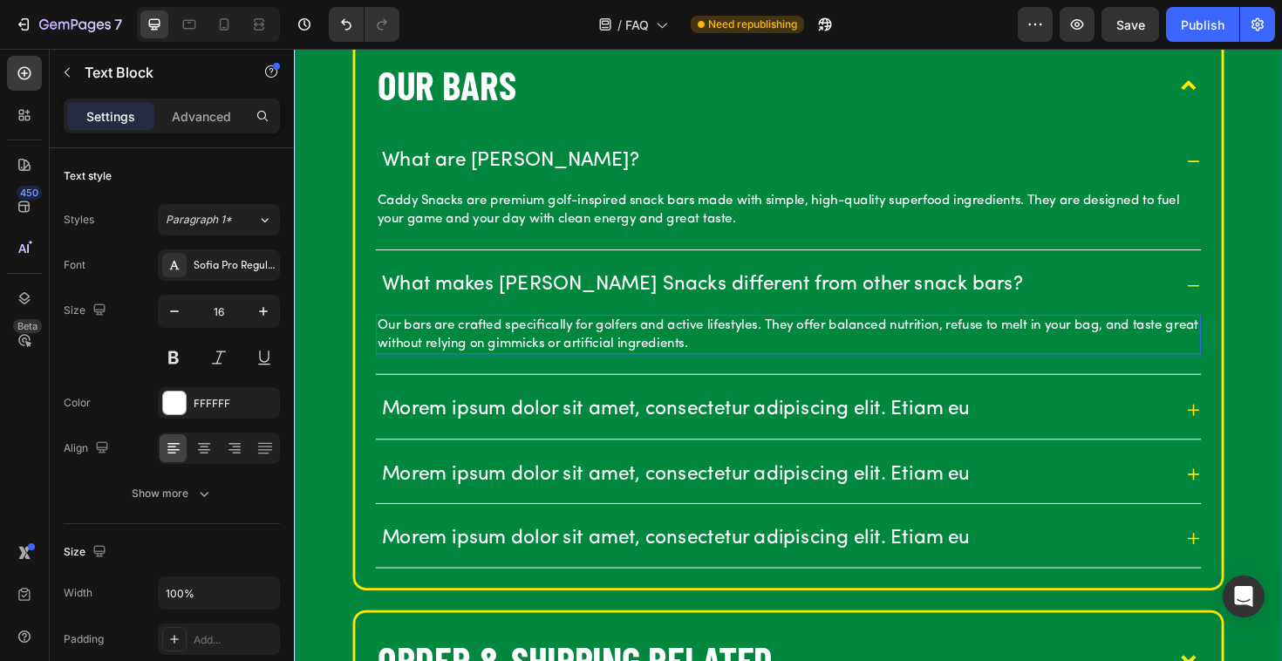
click at [305, 373] on div "OUR BARS What are [PERSON_NAME]? Caddy Snacks are premium golf-inspired snack b…" at bounding box center [817, 455] width 1046 height 1025
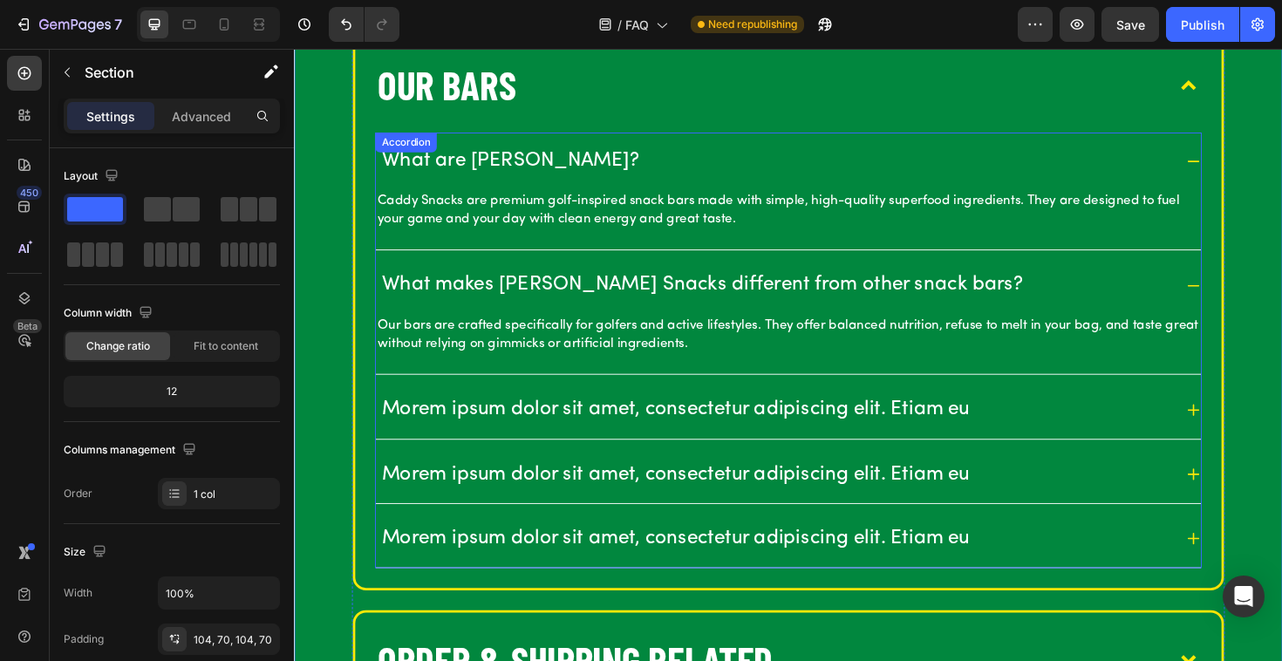
click at [486, 425] on p "Morem ipsum dolor sit amet, consectetur adipiscing elit. Etiam eu" at bounding box center [697, 431] width 623 height 27
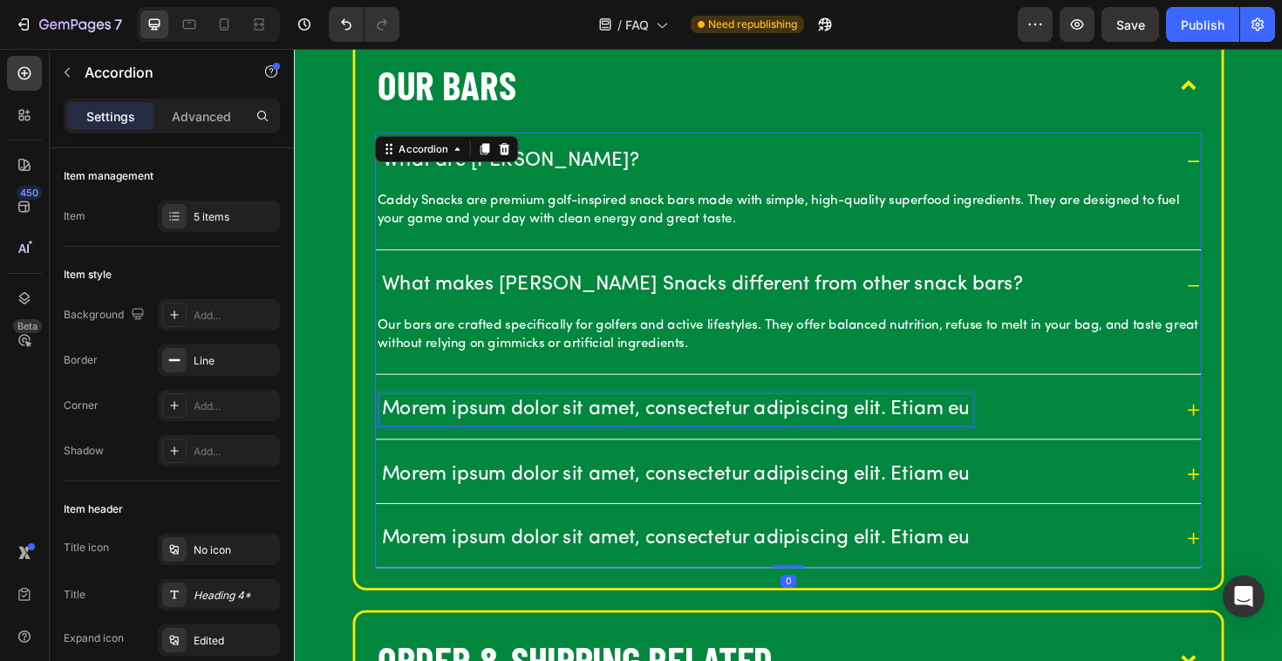
click at [507, 433] on p "Morem ipsum dolor sit amet, consectetur adipiscing elit. Etiam eu" at bounding box center [697, 431] width 623 height 27
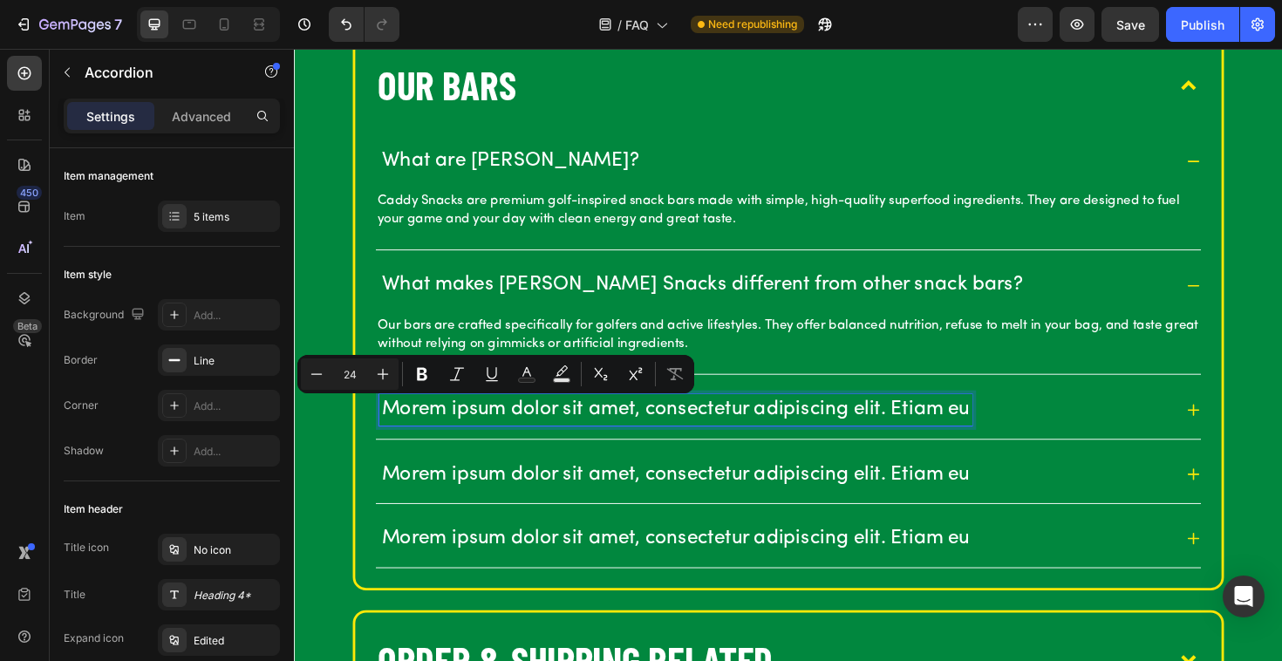
click at [504, 434] on p "Morem ipsum dolor sit amet, consectetur adipiscing elit. Etiam eu" at bounding box center [697, 431] width 623 height 27
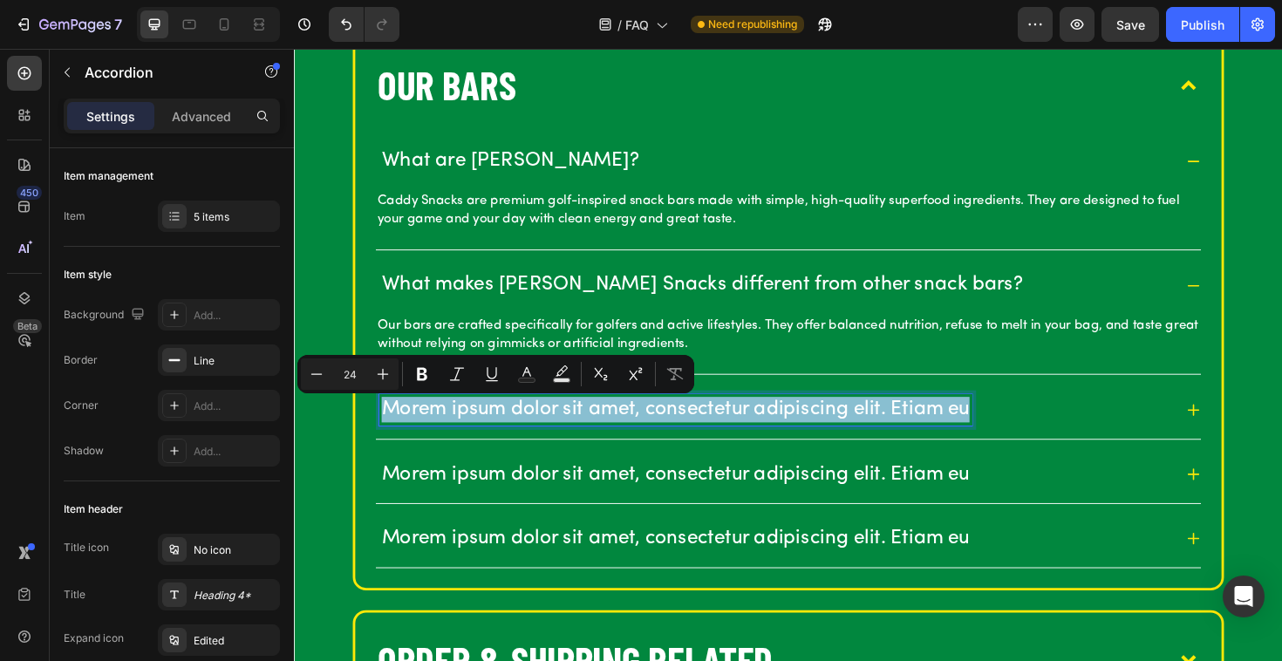
click at [504, 434] on p "Morem ipsum dolor sit amet, consectetur adipiscing elit. Etiam eu" at bounding box center [697, 431] width 623 height 27
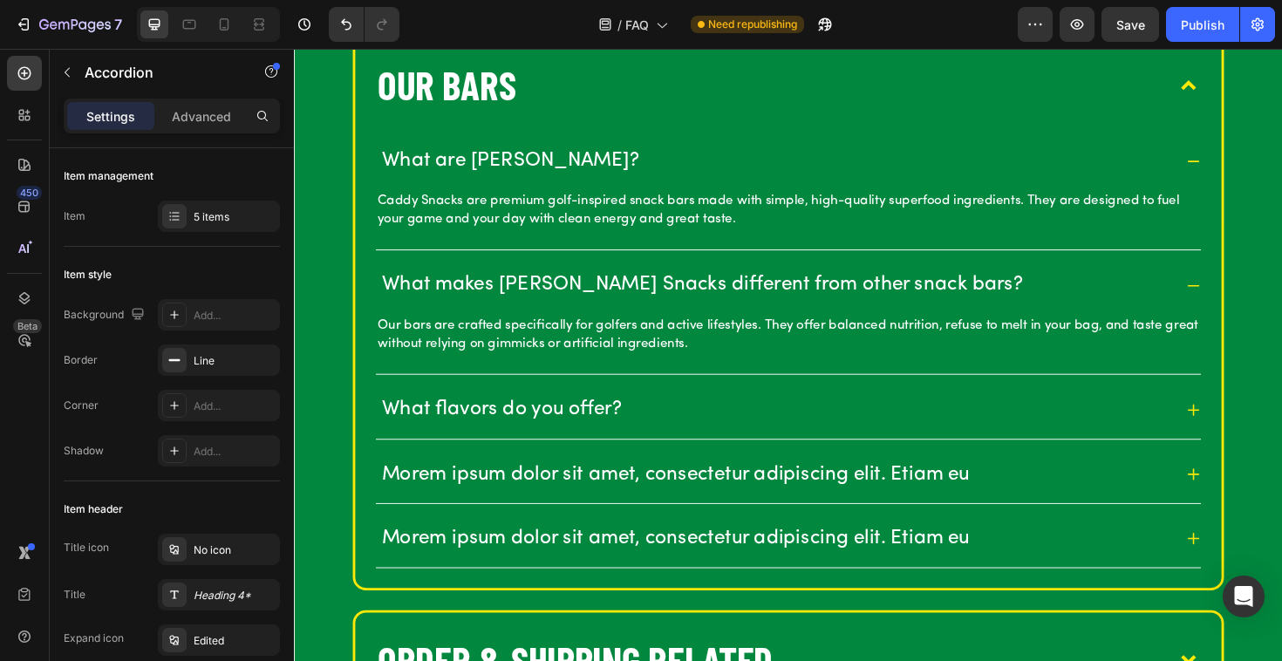
click at [1237, 436] on div "What flavors do you offer?" at bounding box center [817, 431] width 874 height 60
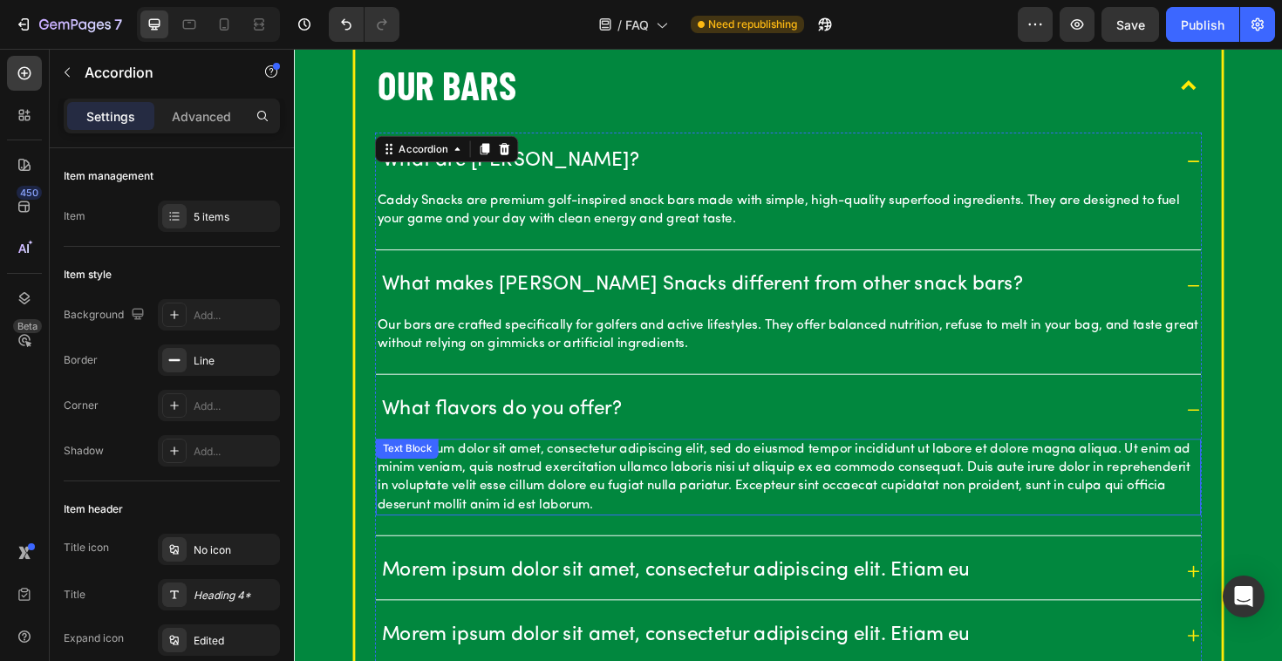
scroll to position [655, 0]
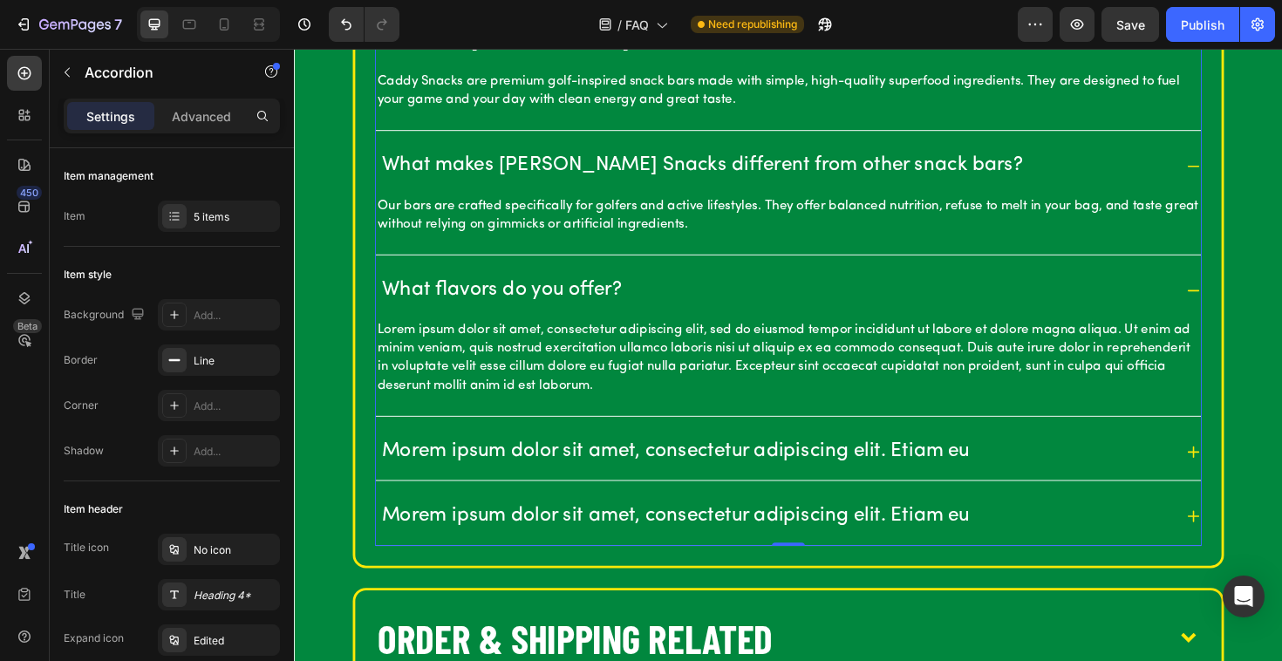
click at [511, 348] on p "Lorem ipsum dolor sit amet, consectetur adipiscing elit, sed do eiusmod tempor …" at bounding box center [817, 376] width 870 height 78
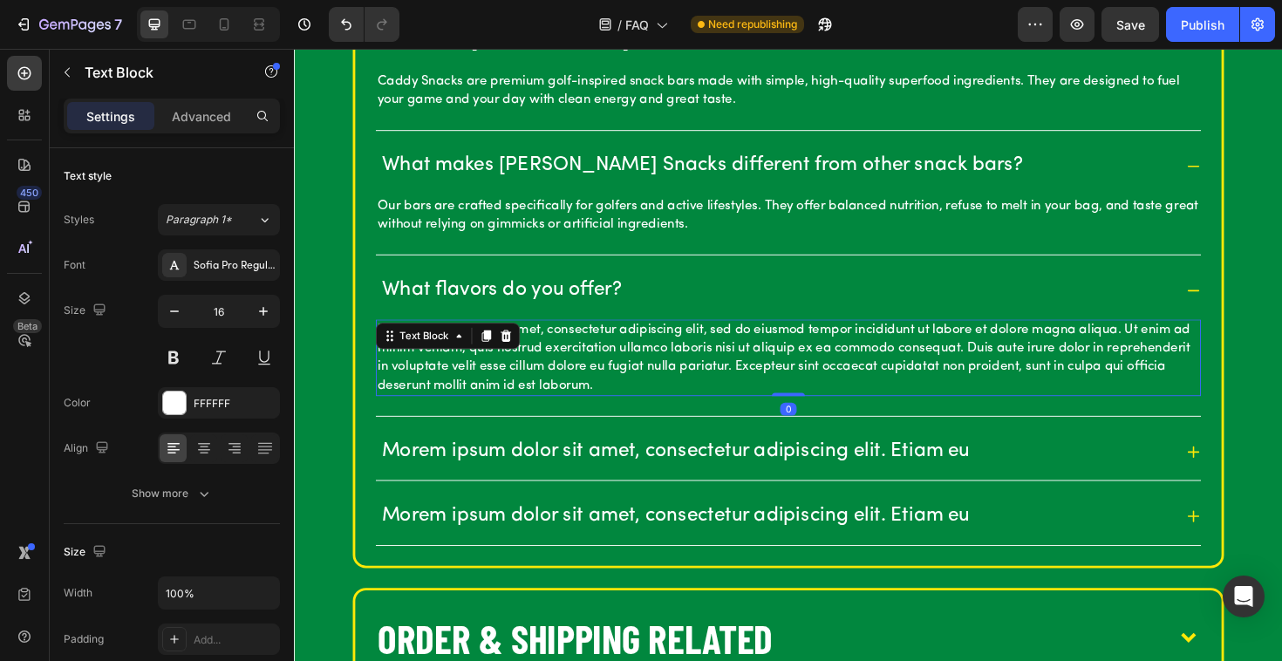
click at [511, 348] on icon at bounding box center [518, 353] width 14 height 14
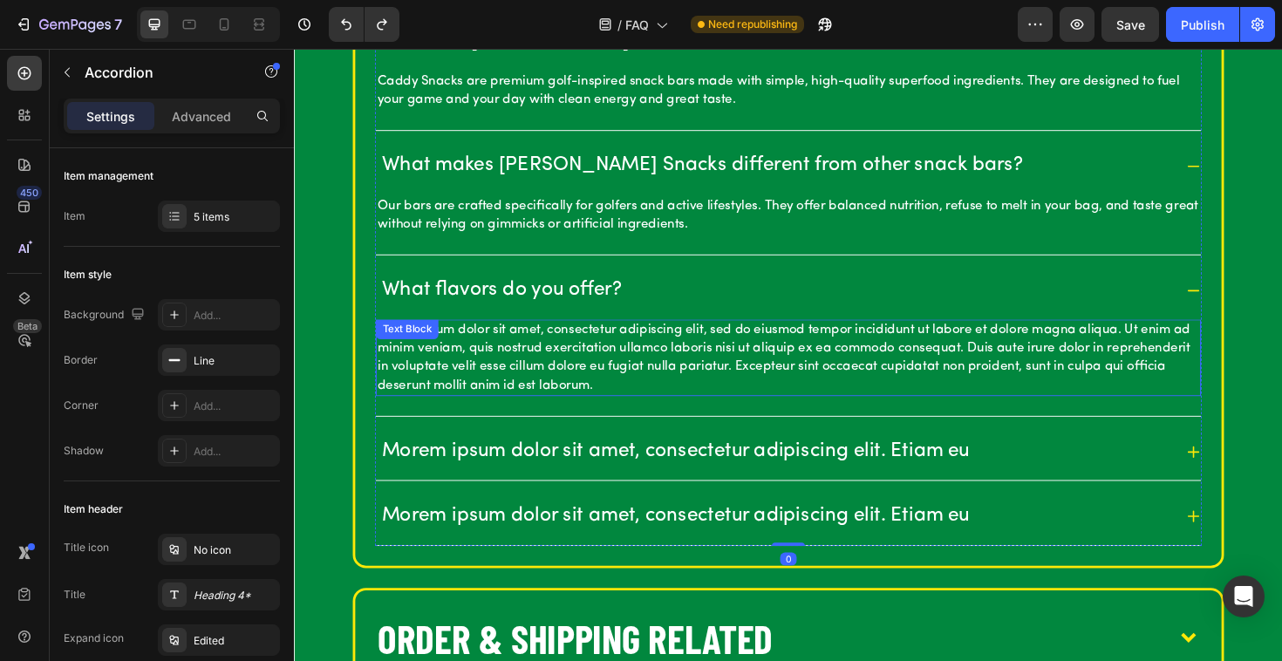
click at [495, 368] on p "Lorem ipsum dolor sit amet, consectetur adipiscing elit, sed do eiusmod tempor …" at bounding box center [817, 376] width 870 height 78
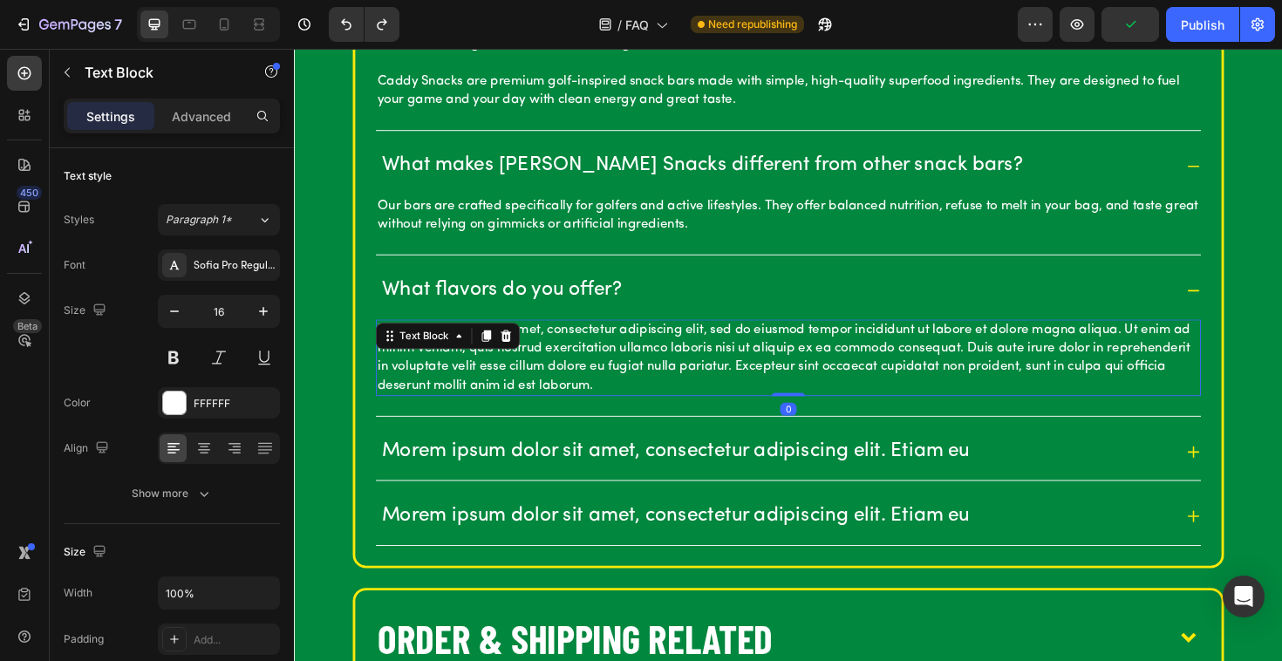
click at [495, 370] on p "Lorem ipsum dolor sit amet, consectetur adipiscing elit, sed do eiusmod tempor …" at bounding box center [817, 376] width 870 height 78
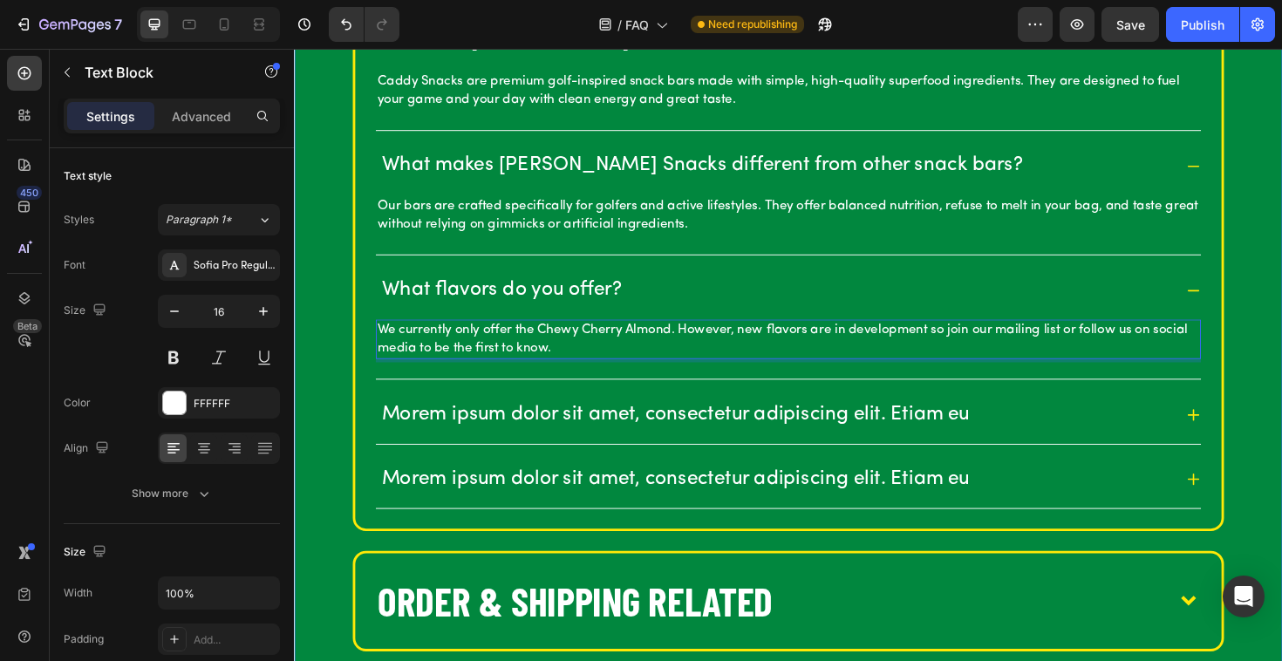
click at [318, 392] on div "OUR BARS What are [PERSON_NAME]? Caddy Snacks are premium golf-inspired snack b…" at bounding box center [817, 361] width 1046 height 1089
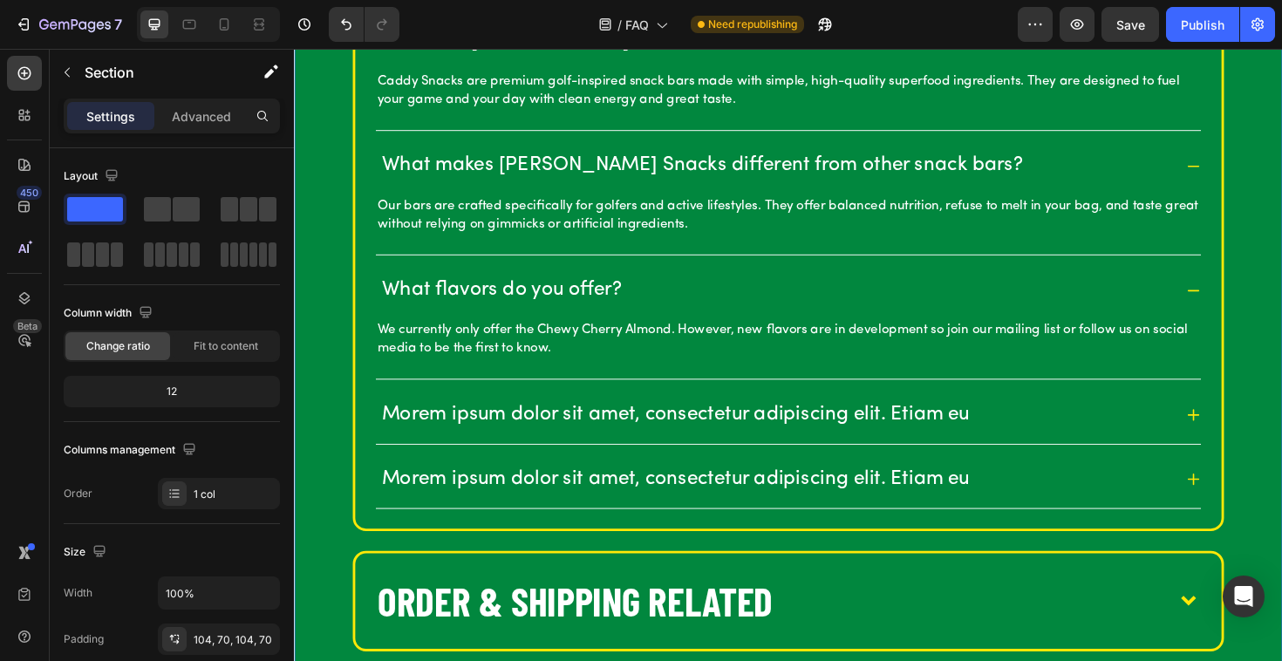
scroll to position [690, 0]
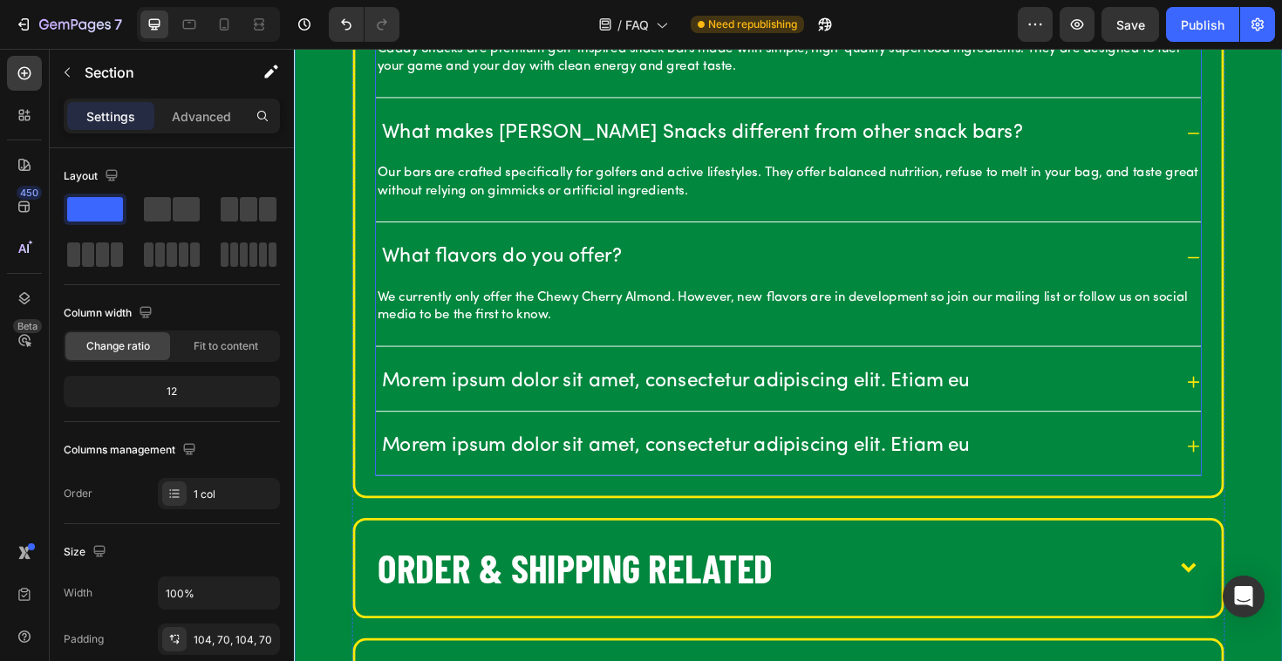
click at [401, 396] on p "Morem ipsum dolor sit amet, consectetur adipiscing elit. Etiam eu" at bounding box center [697, 401] width 623 height 27
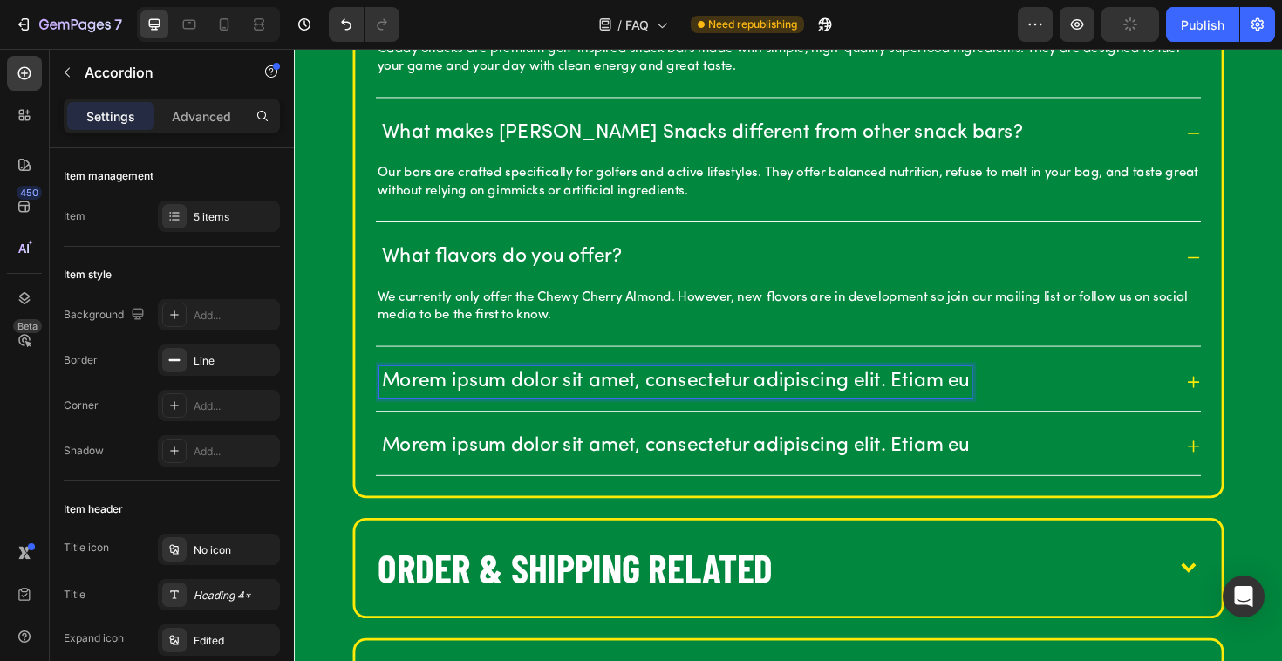
click at [474, 398] on p "Morem ipsum dolor sit amet, consectetur adipiscing elit. Etiam eu" at bounding box center [697, 401] width 623 height 27
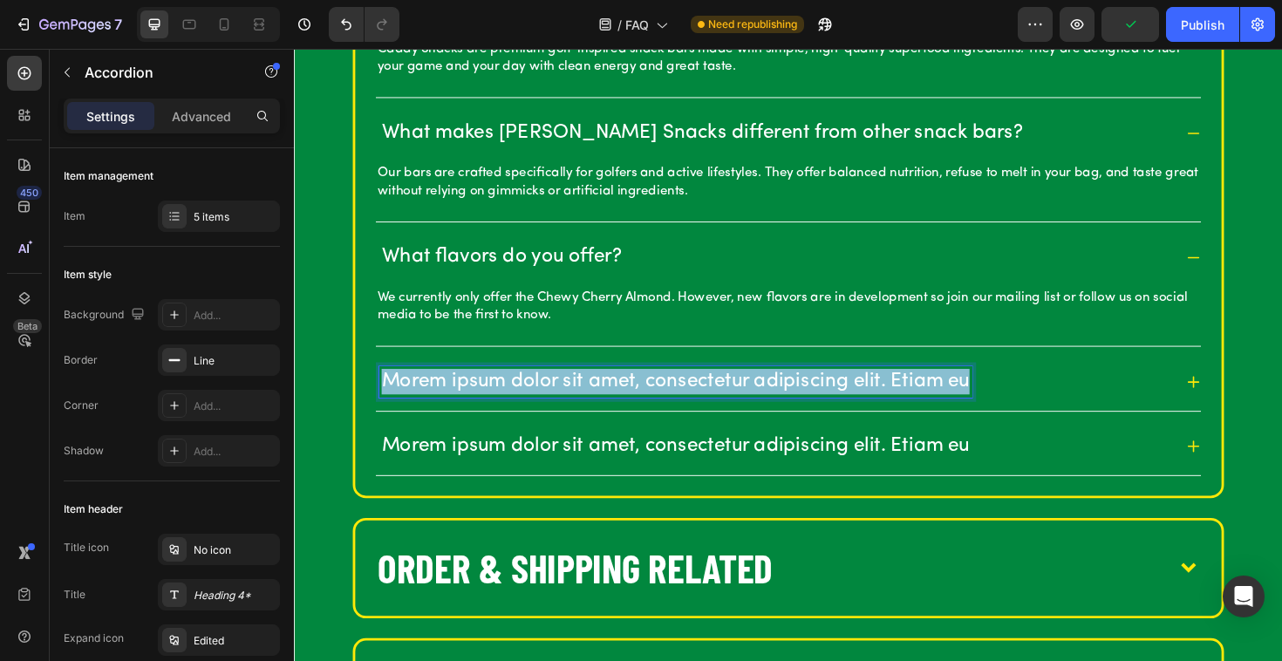
click at [474, 398] on p "Morem ipsum dolor sit amet, consectetur adipiscing elit. Etiam eu" at bounding box center [697, 401] width 623 height 27
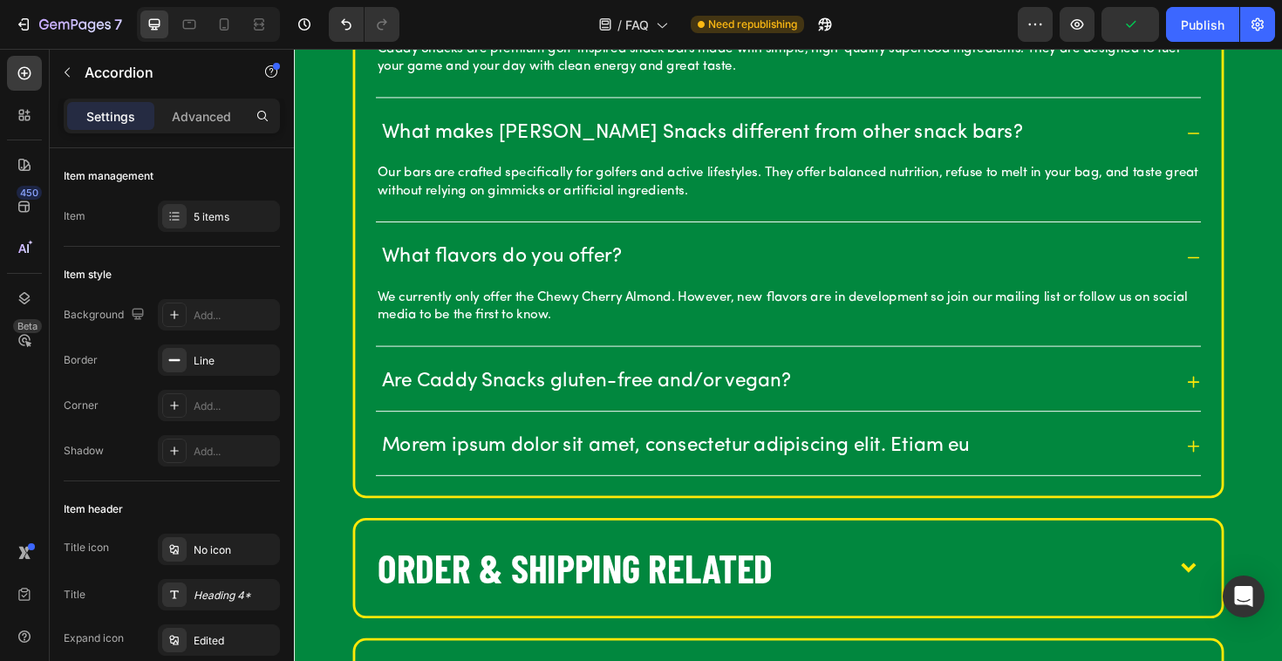
click at [1249, 405] on icon at bounding box center [1246, 402] width 16 height 16
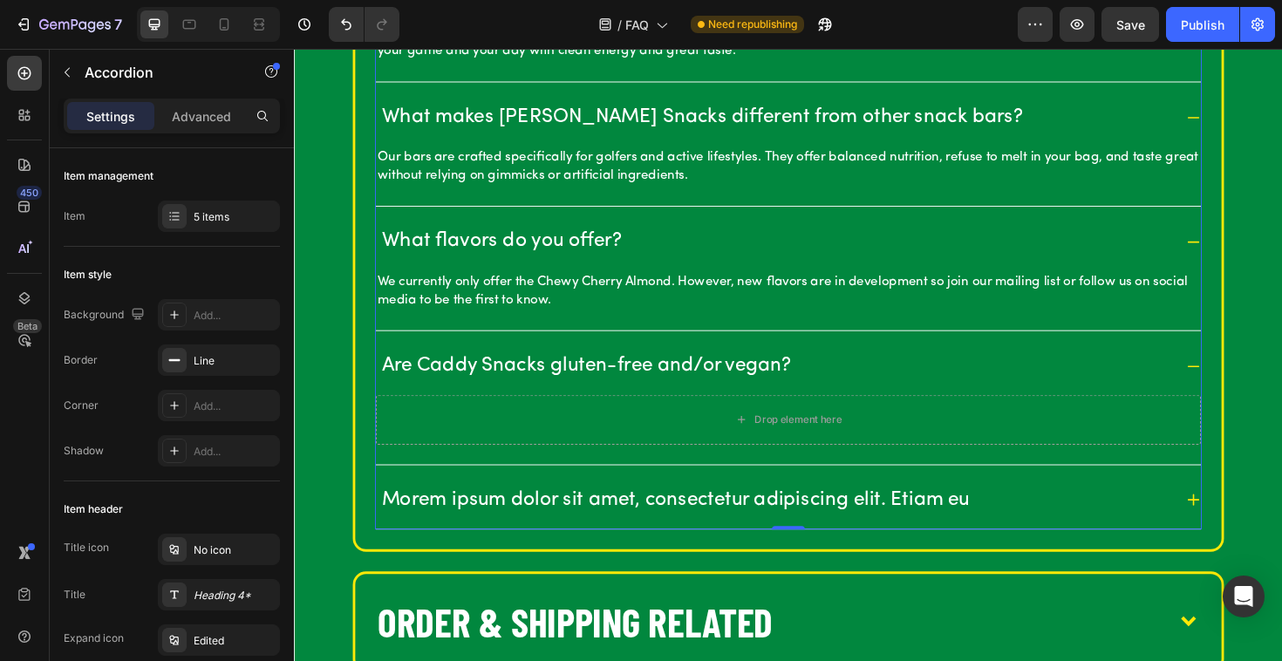
scroll to position [710, 0]
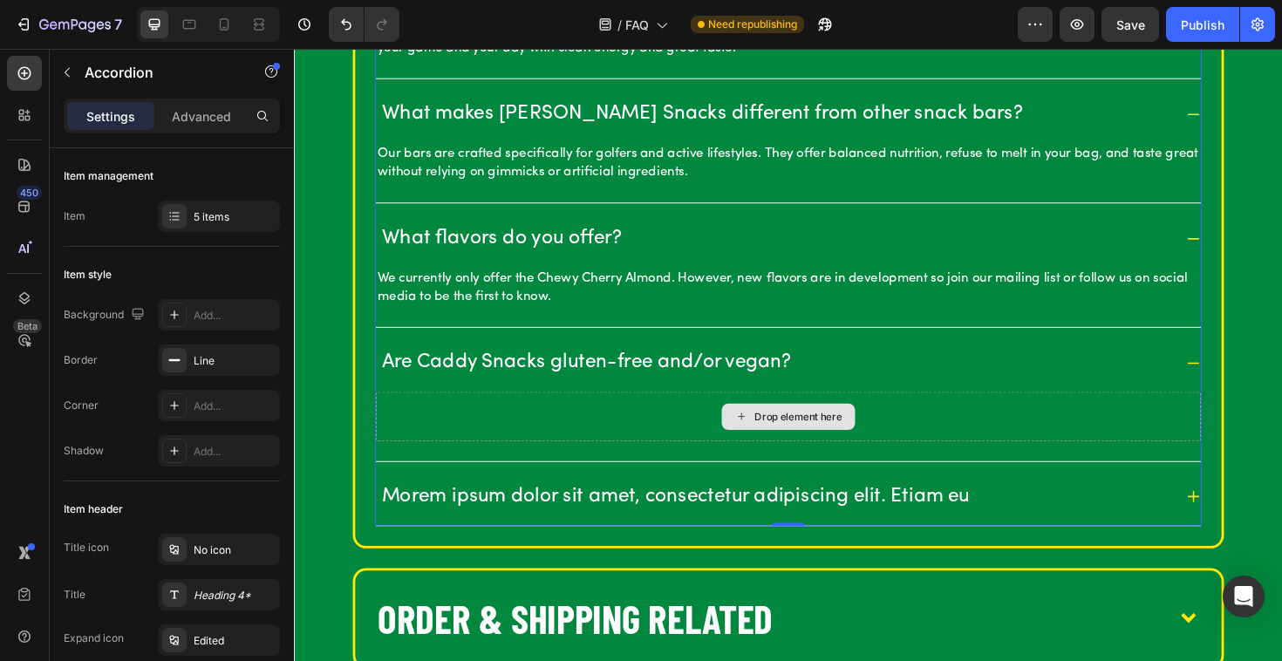
click at [543, 439] on div "Drop element here" at bounding box center [817, 438] width 874 height 52
click at [534, 439] on div "Drop element here" at bounding box center [817, 438] width 874 height 52
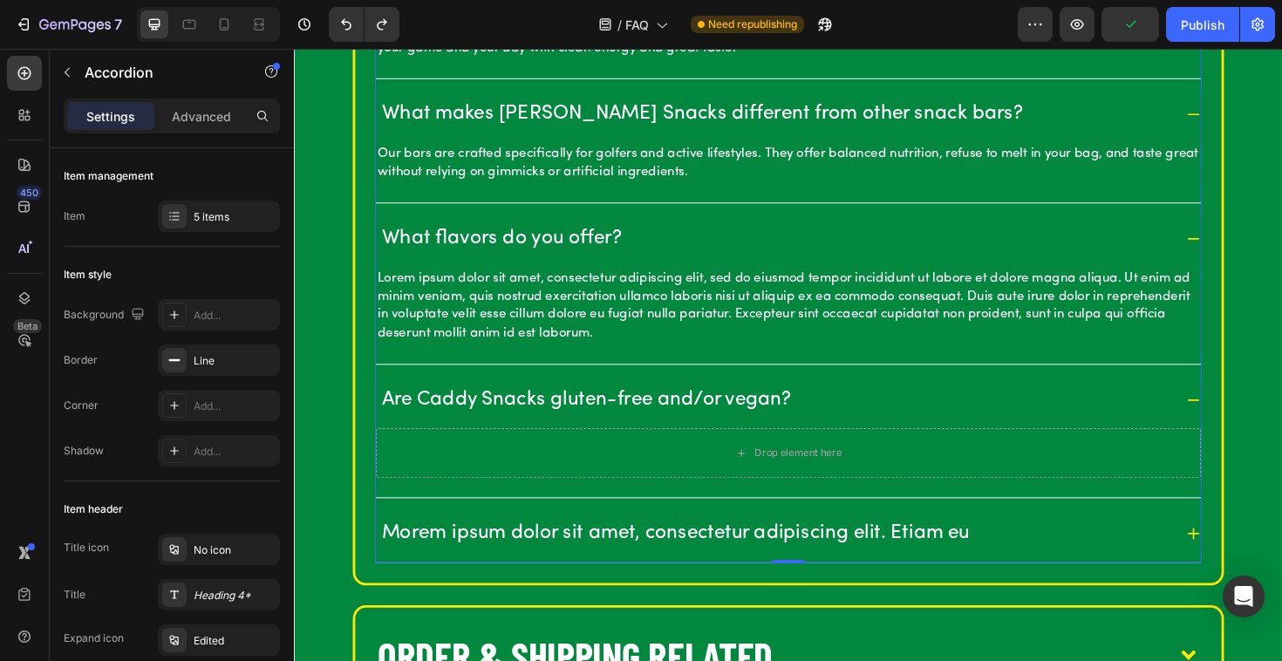
click at [477, 375] on div "Lorem ipsum dolor sit amet, consectetur adipiscing elit, sed do eiusmod tempor …" at bounding box center [817, 332] width 874 height 103
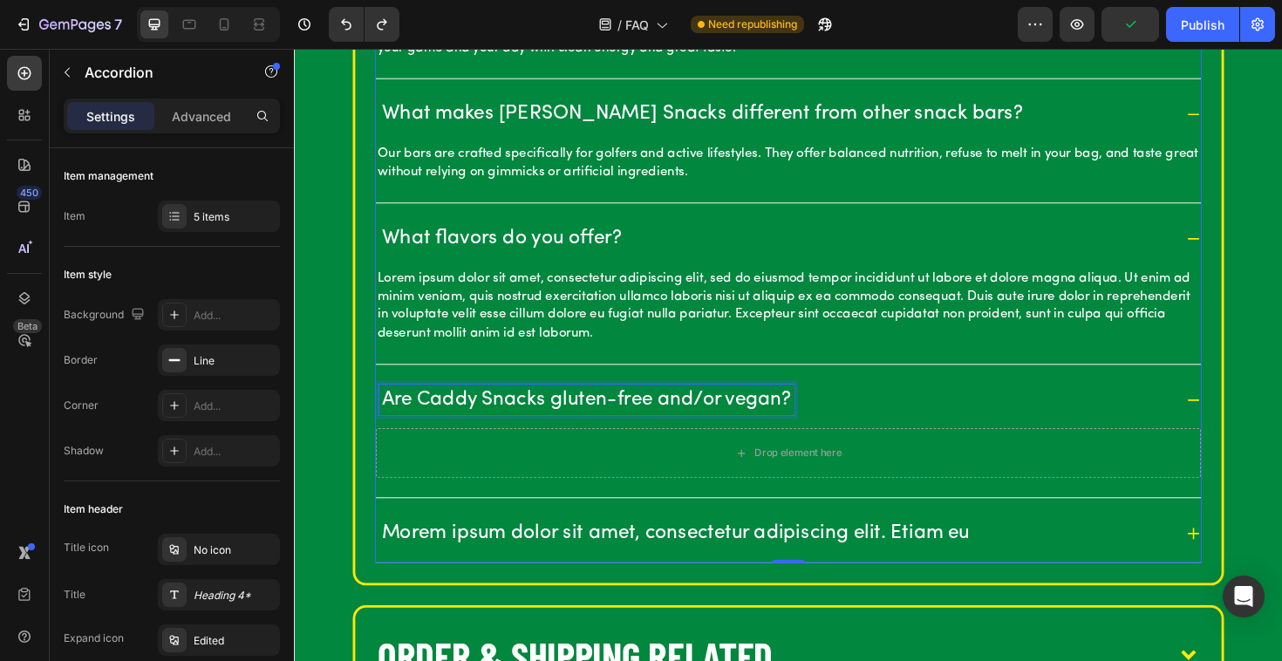
click at [478, 414] on p "Are Caddy Snacks gluten-free and/or vegan?" at bounding box center [603, 420] width 434 height 27
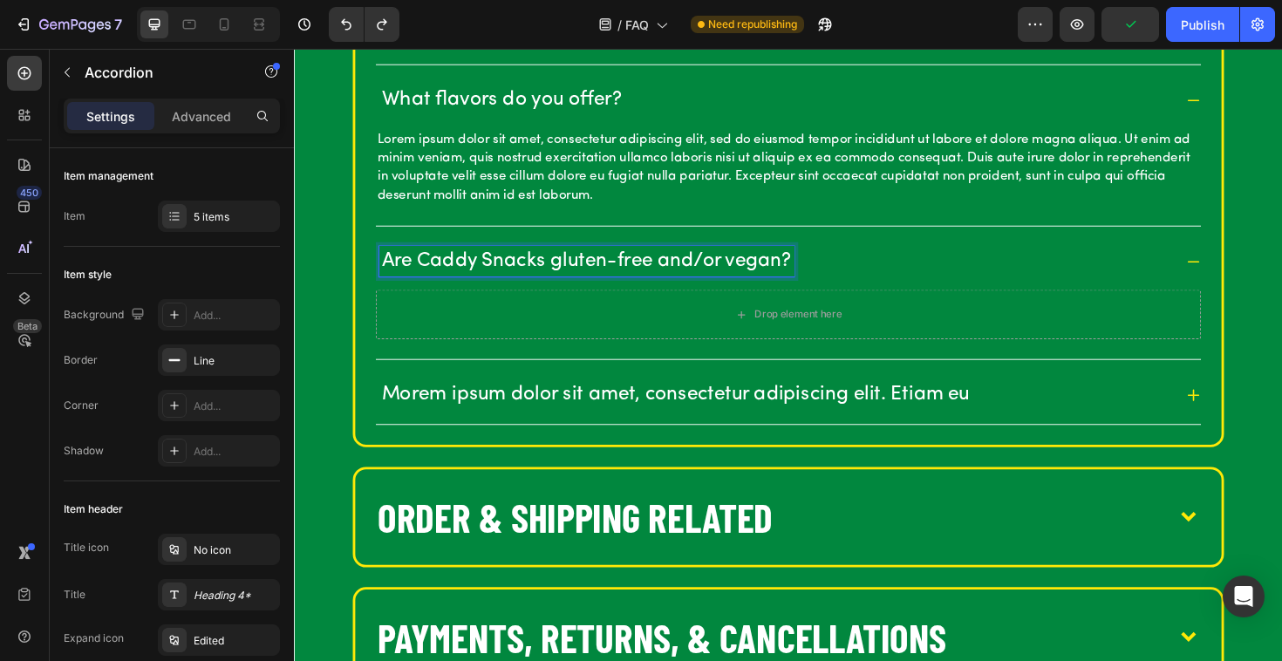
scroll to position [860, 0]
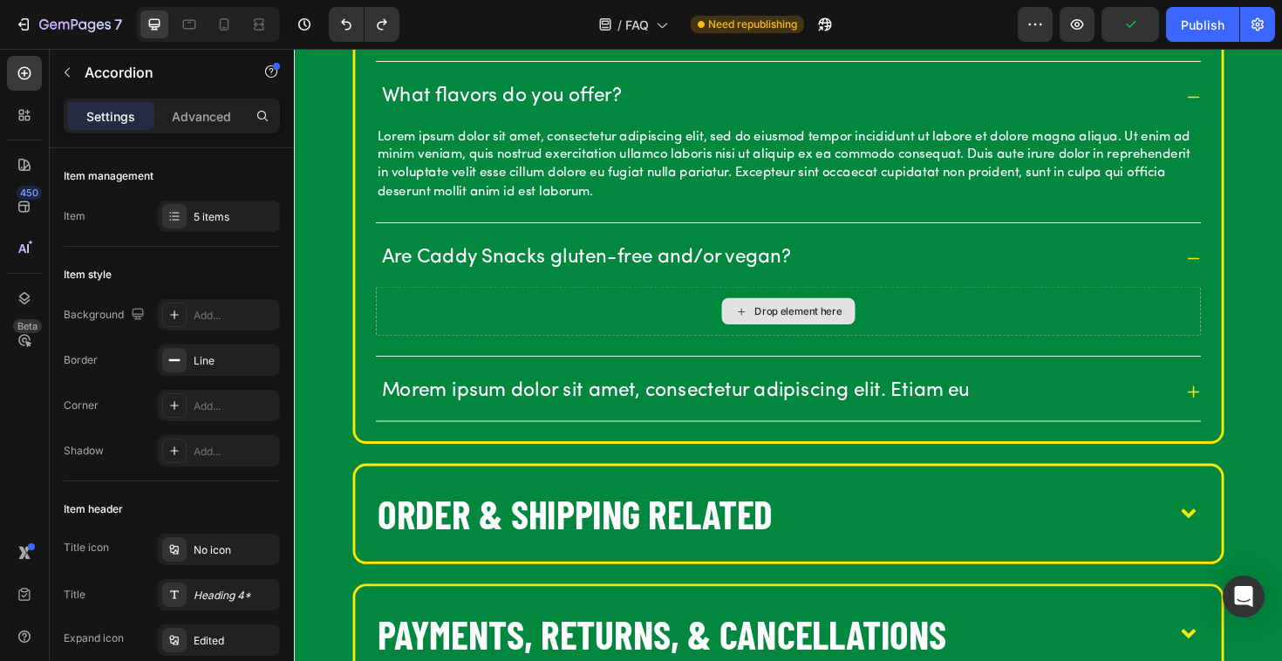
click at [454, 332] on div "Drop element here" at bounding box center [817, 327] width 874 height 52
click at [745, 323] on div "Drop element here" at bounding box center [817, 327] width 874 height 52
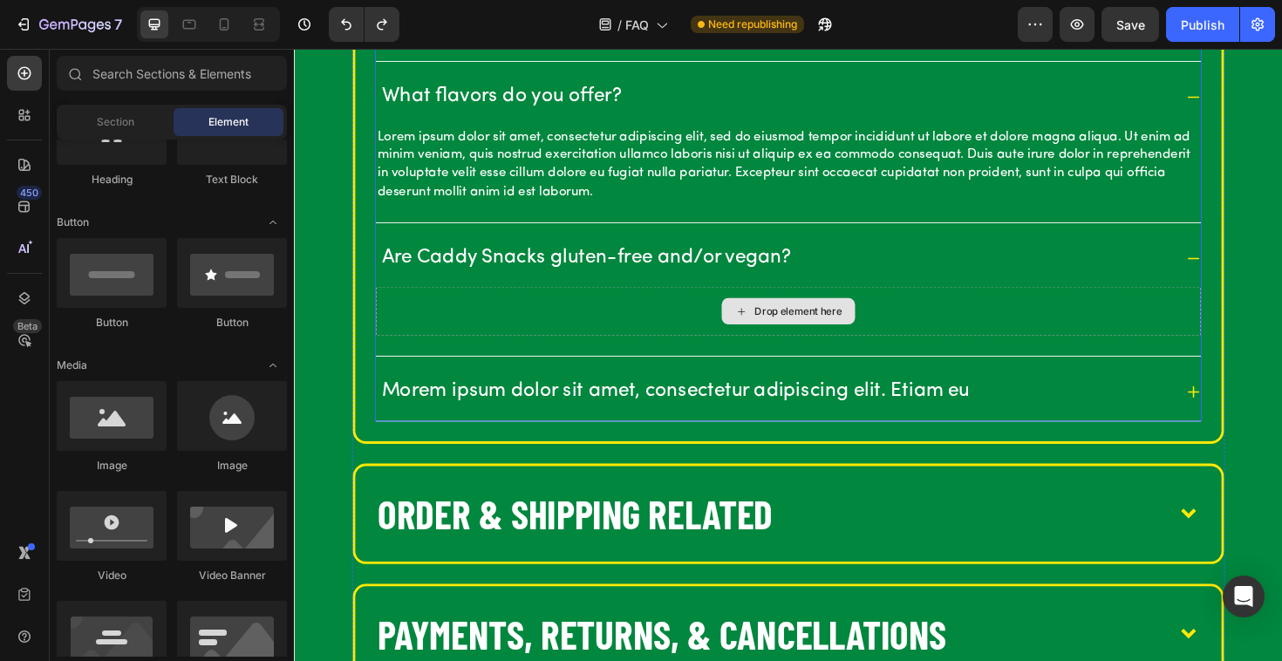
click at [773, 323] on icon at bounding box center [767, 327] width 14 height 15
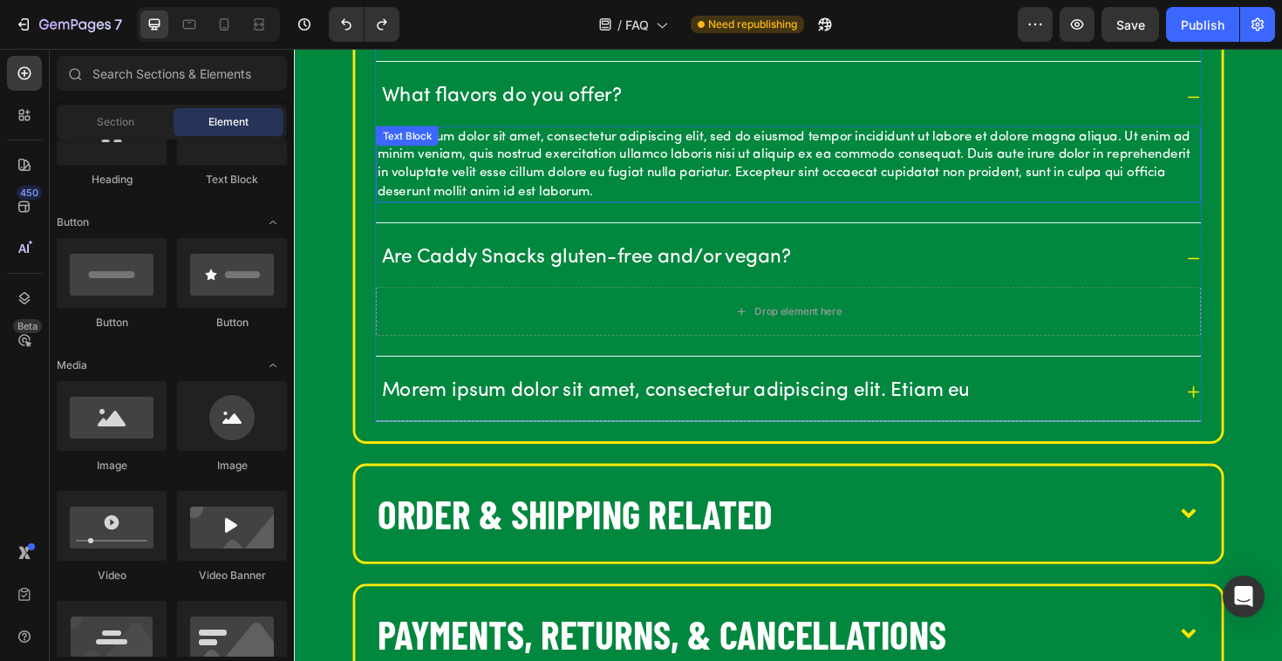
click at [550, 169] on p "Lorem ipsum dolor sit amet, consectetur adipiscing elit, sed do eiusmod tempor …" at bounding box center [817, 172] width 870 height 78
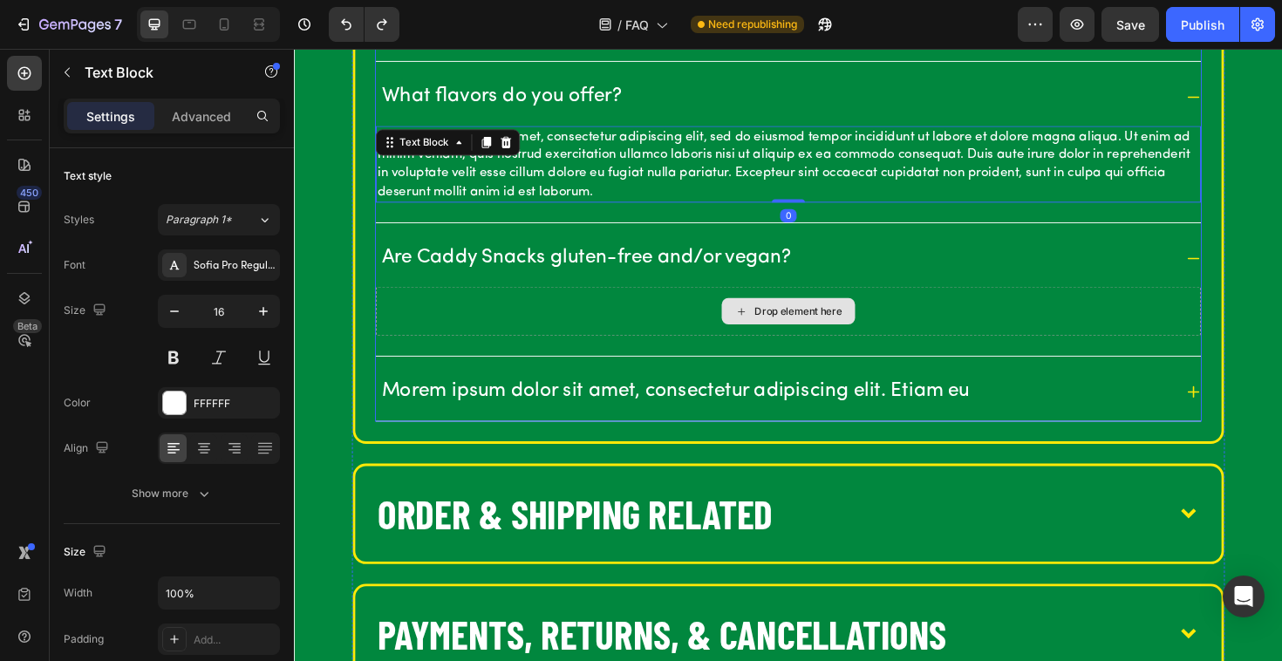
click at [548, 320] on div "Drop element here" at bounding box center [817, 327] width 874 height 52
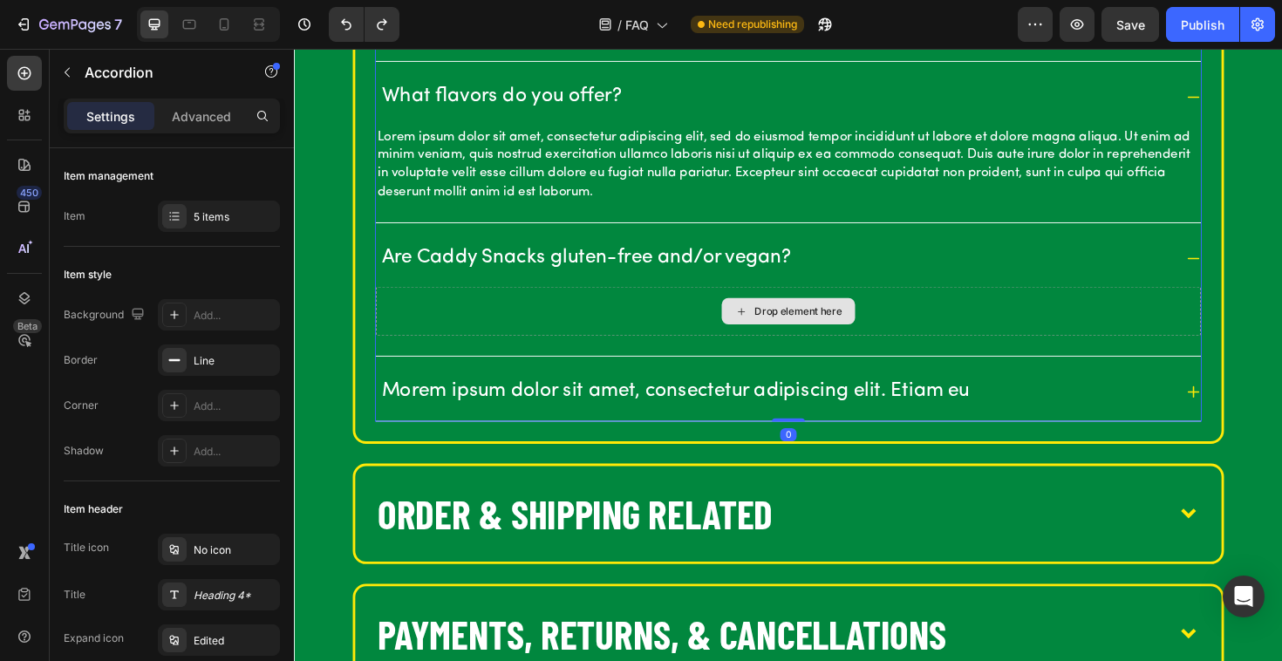
click at [776, 325] on div "Drop element here" at bounding box center [816, 327] width 141 height 28
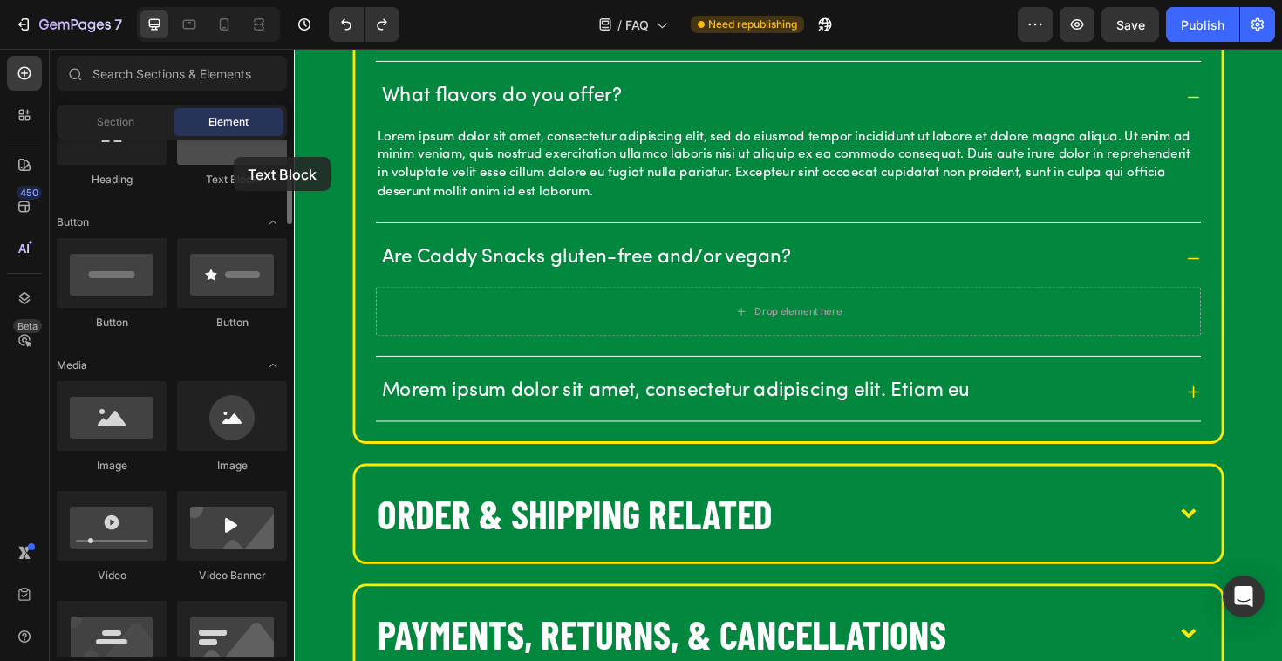
click at [234, 157] on div at bounding box center [232, 130] width 110 height 70
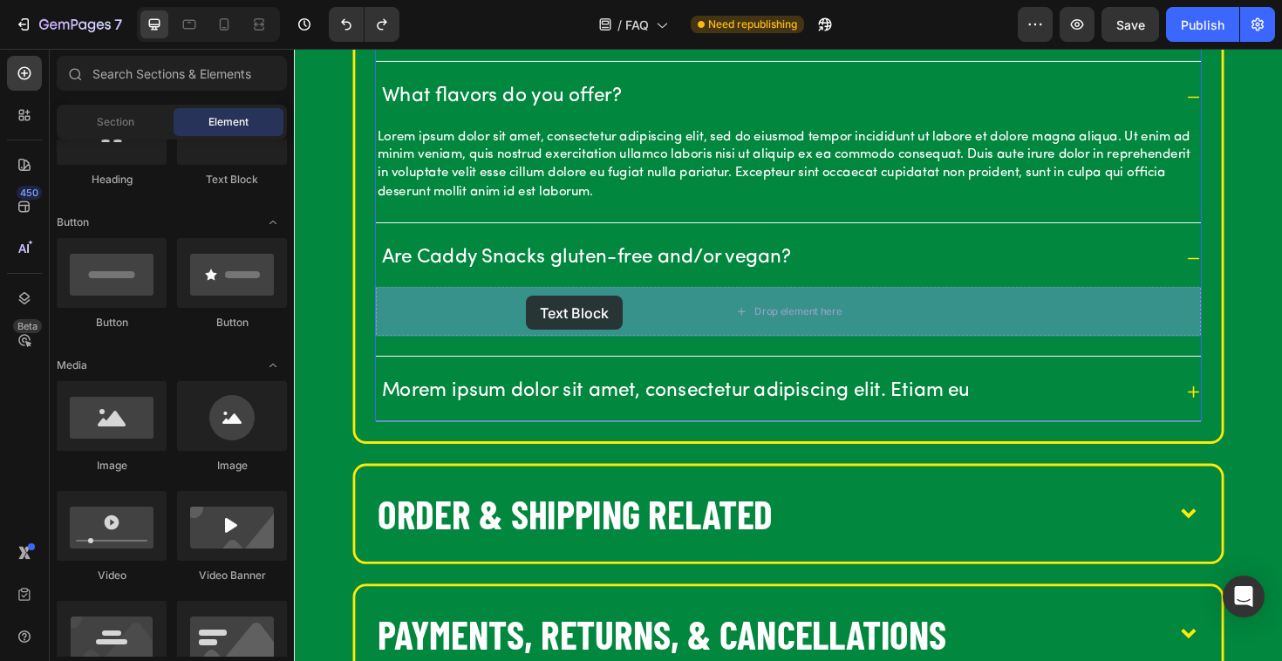
drag, startPoint x: 529, startPoint y: 202, endPoint x: 546, endPoint y: 316, distance: 114.5
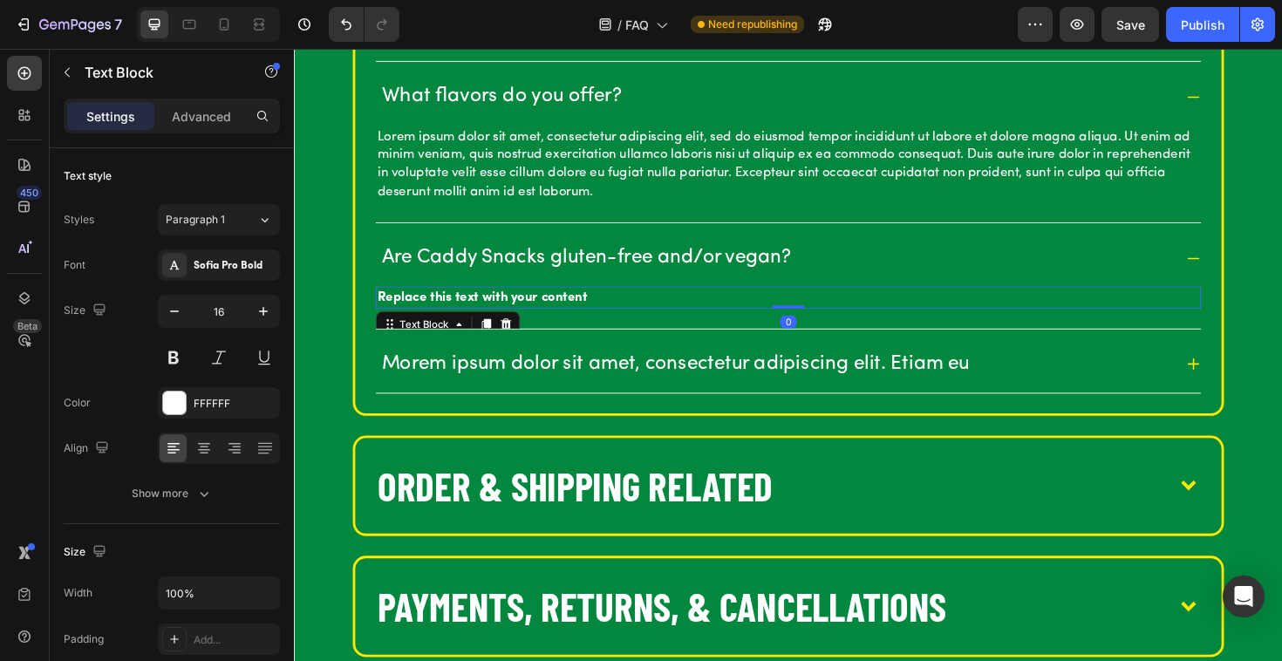
click at [482, 310] on div "Replace this text with your content" at bounding box center [817, 312] width 874 height 23
click at [482, 310] on p "Replace this text with your content" at bounding box center [817, 312] width 870 height 19
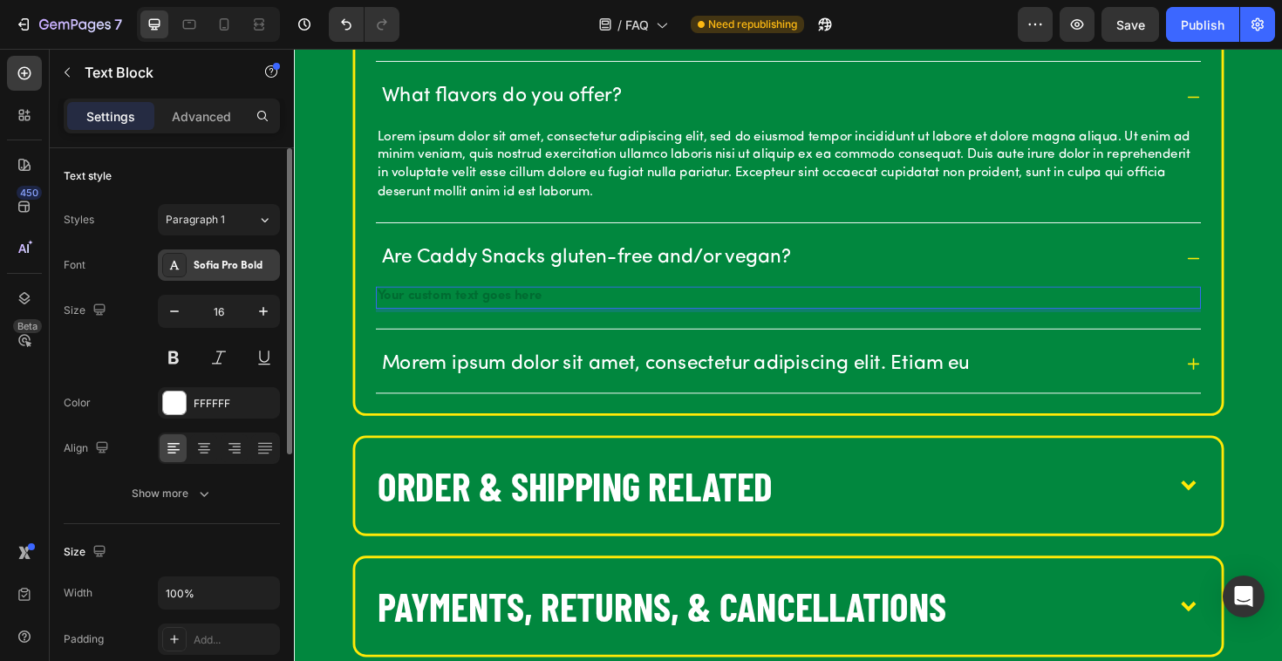
click at [276, 259] on div "Sofia Pro Bold" at bounding box center [219, 264] width 122 height 31
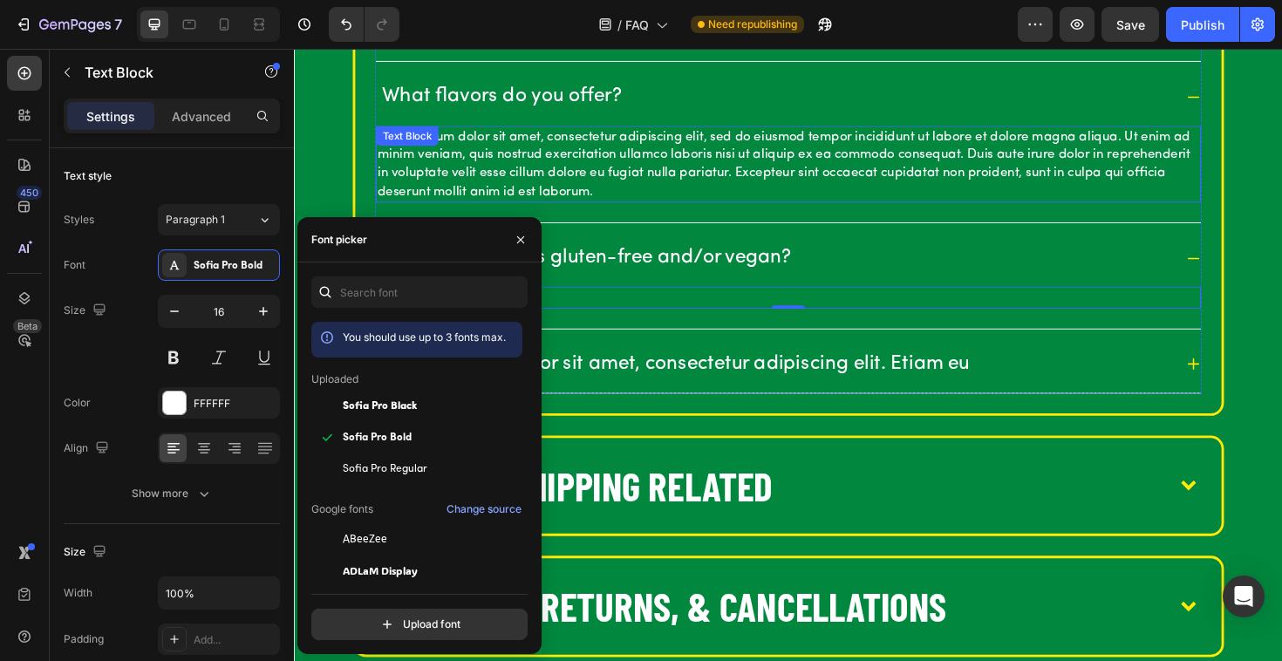
click at [406, 146] on div "Text Block" at bounding box center [413, 141] width 59 height 16
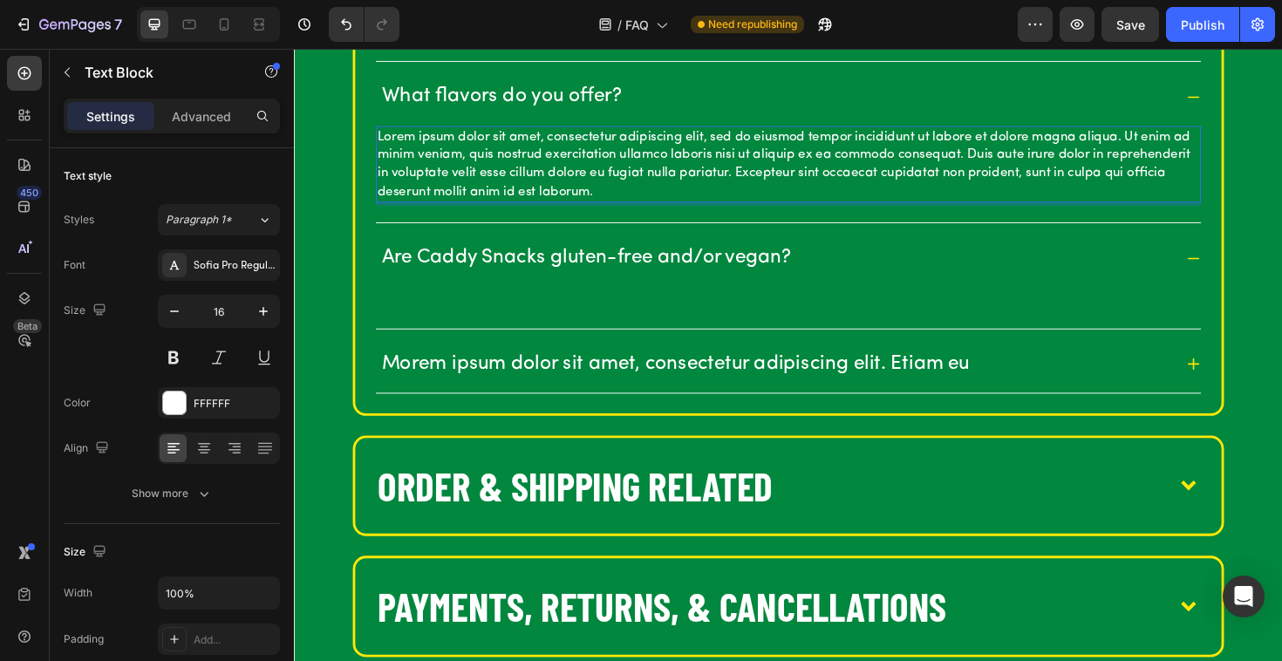
click at [432, 143] on p "Lorem ipsum dolor sit amet, consectetur adipiscing elit, sed do eiusmod tempor …" at bounding box center [817, 172] width 870 height 78
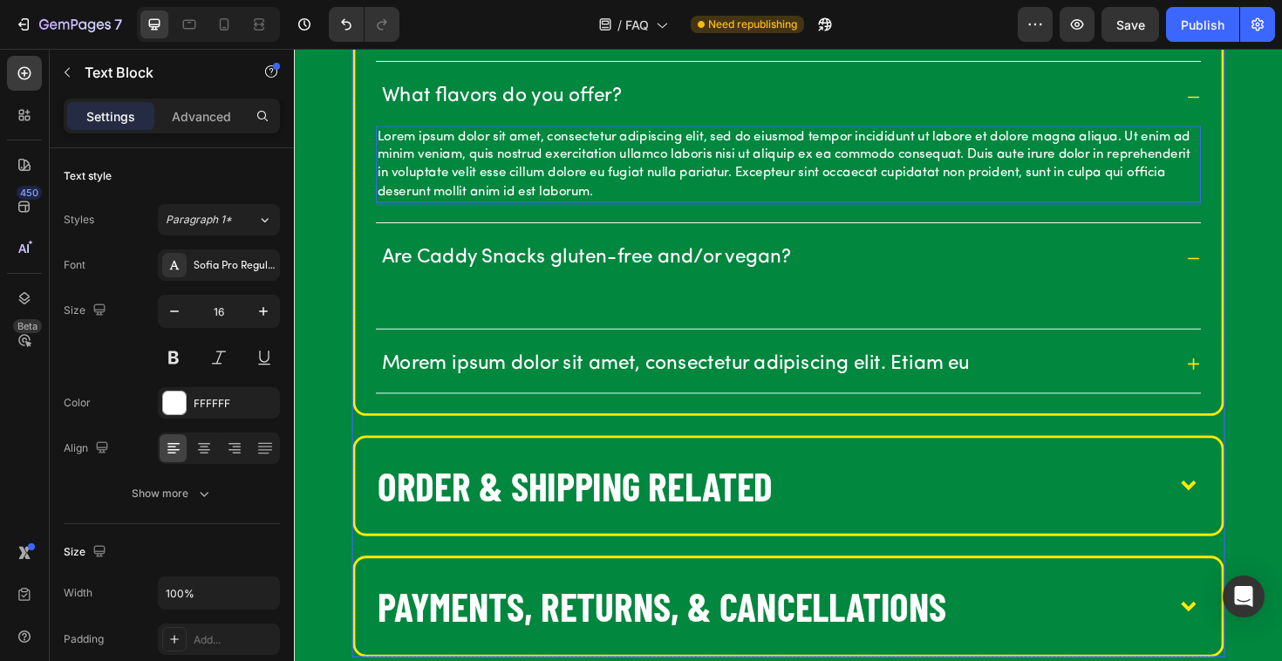
click at [349, 166] on div "OUR BARS What are [PERSON_NAME]? Caddy Snacks are premium golf-inspired snack b…" at bounding box center [817, 198] width 1046 height 1172
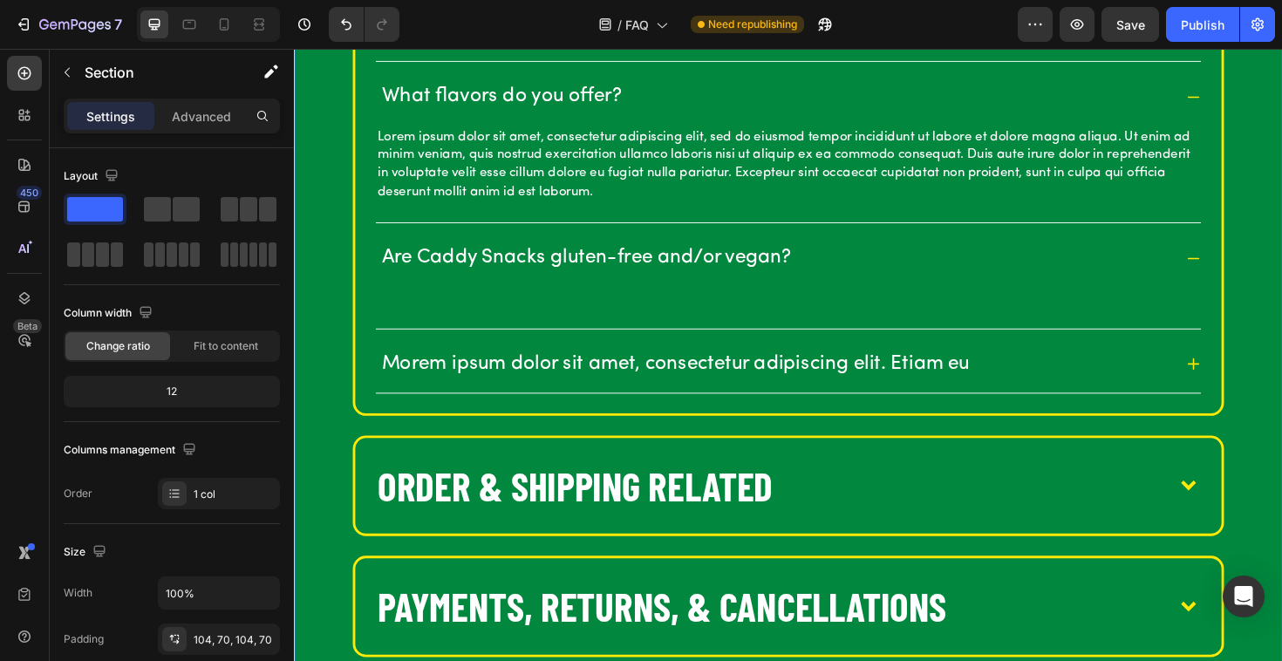
click at [310, 166] on div "OUR BARS What are [PERSON_NAME]? Caddy Snacks are premium golf-inspired snack b…" at bounding box center [817, 198] width 1046 height 1172
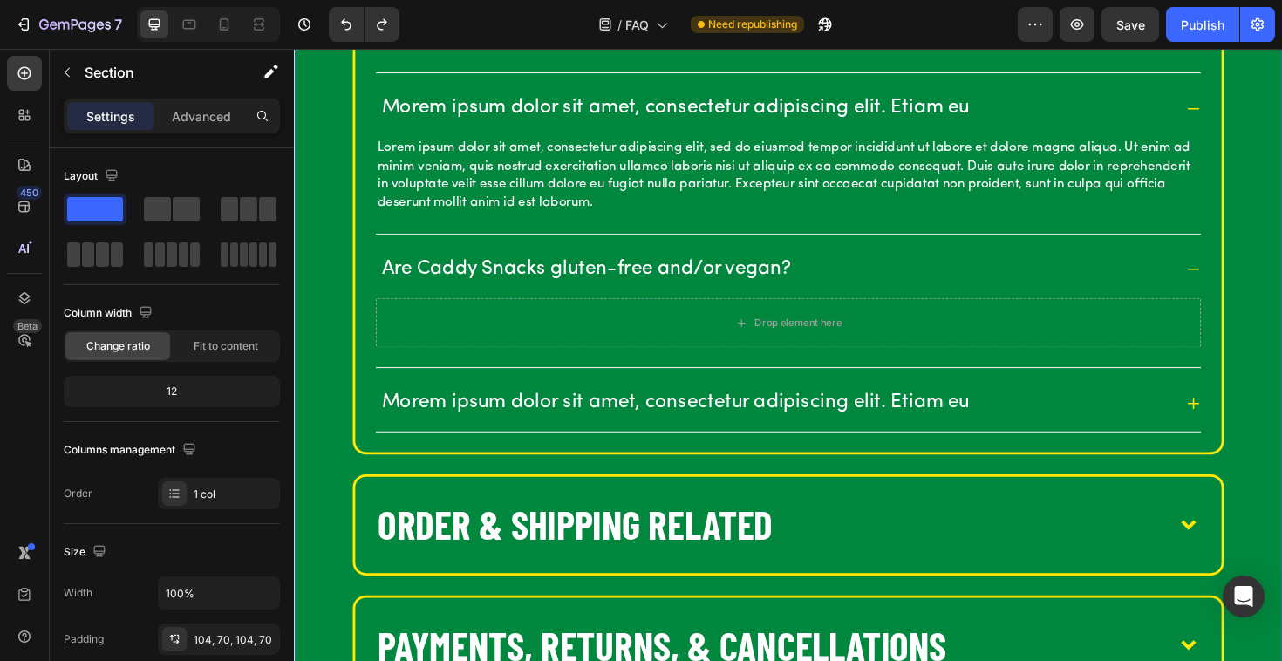
scroll to position [899, 0]
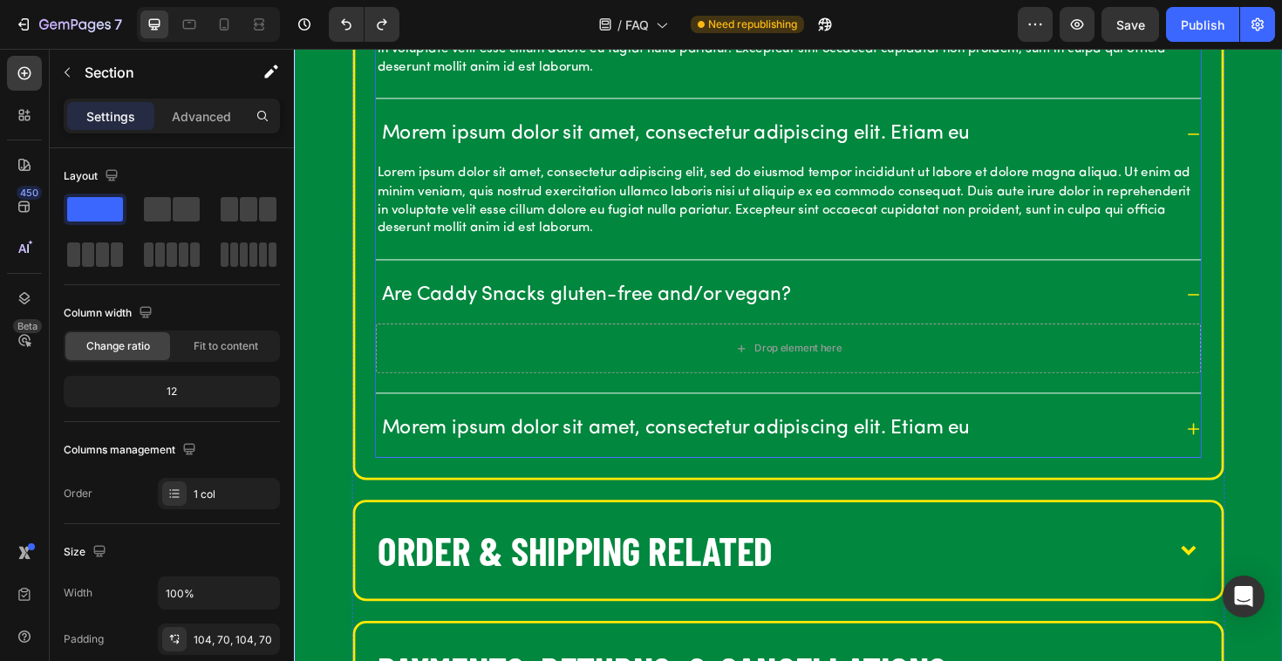
click at [1247, 445] on icon at bounding box center [1246, 452] width 16 height 16
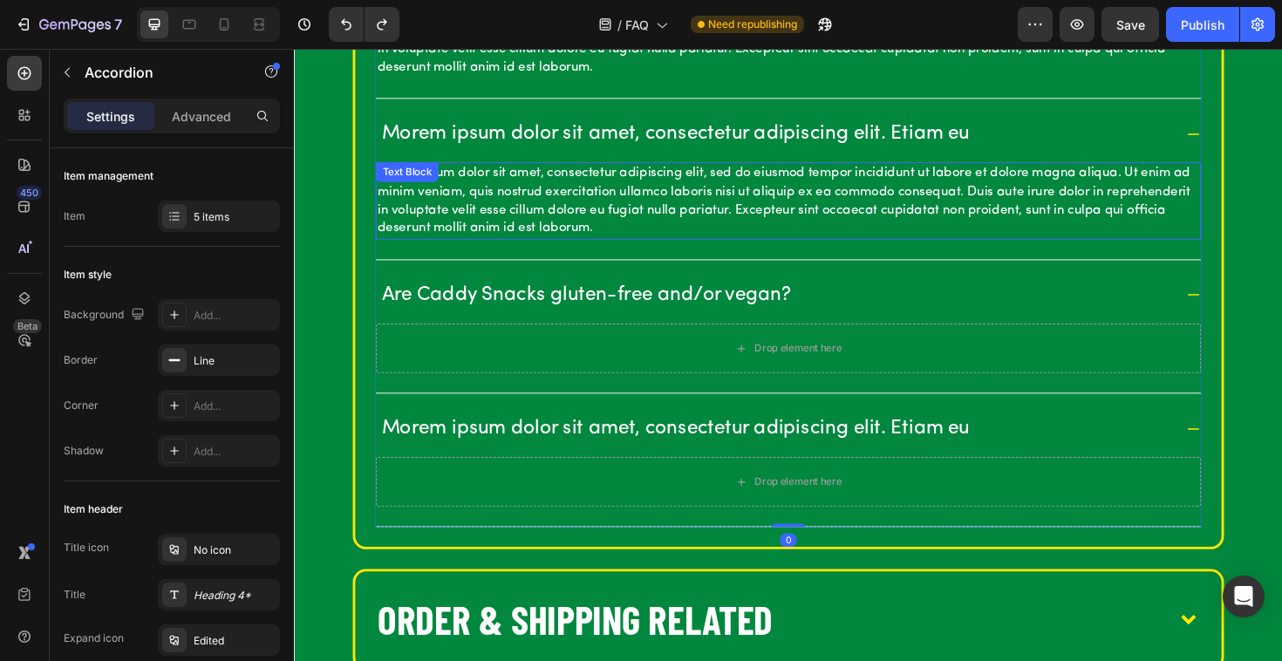
click at [618, 194] on p "Lorem ipsum dolor sit amet, consectetur adipiscing elit, sed do eiusmod tempor …" at bounding box center [817, 210] width 870 height 78
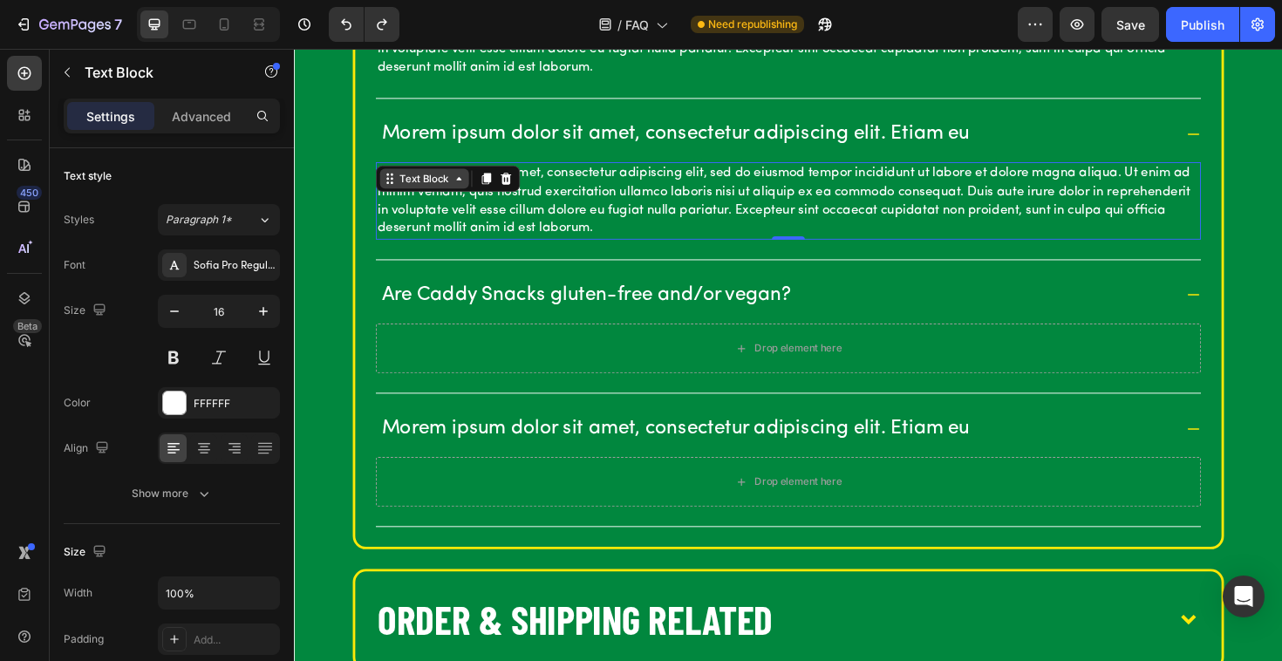
click at [398, 189] on icon at bounding box center [395, 187] width 14 height 14
click at [473, 192] on icon at bounding box center [468, 187] width 14 height 14
click at [497, 190] on icon at bounding box center [497, 187] width 14 height 14
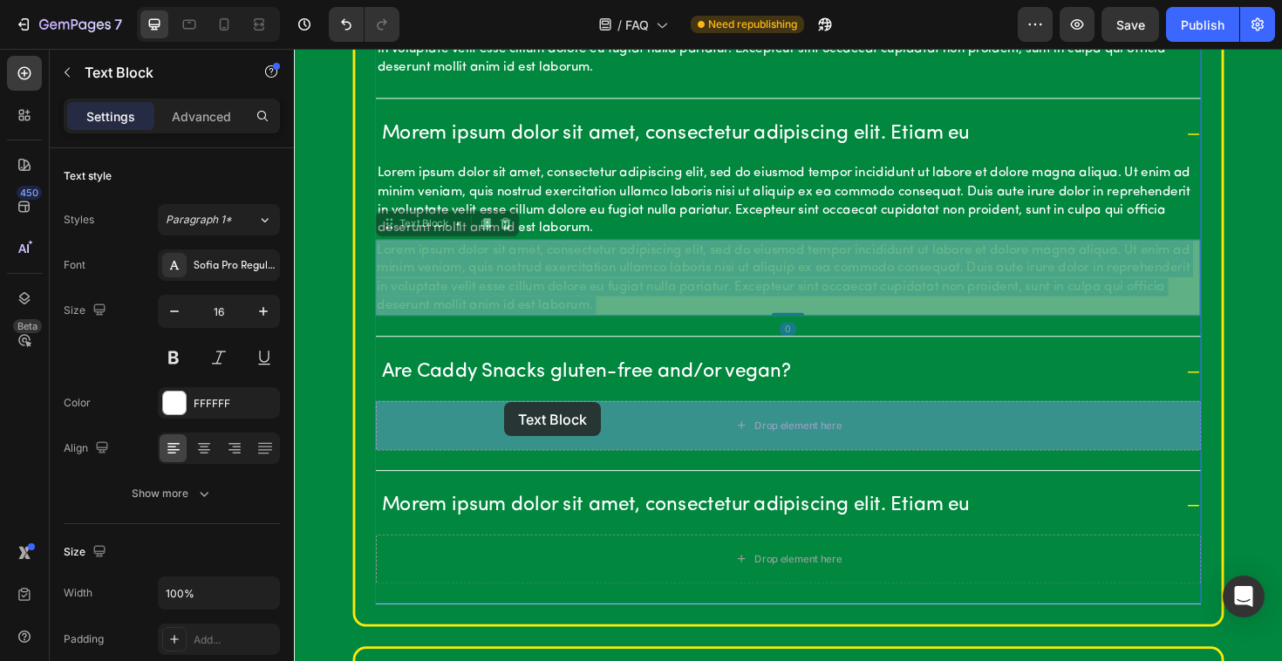
drag, startPoint x: 500, startPoint y: 296, endPoint x: 517, endPoint y: 428, distance: 133.7
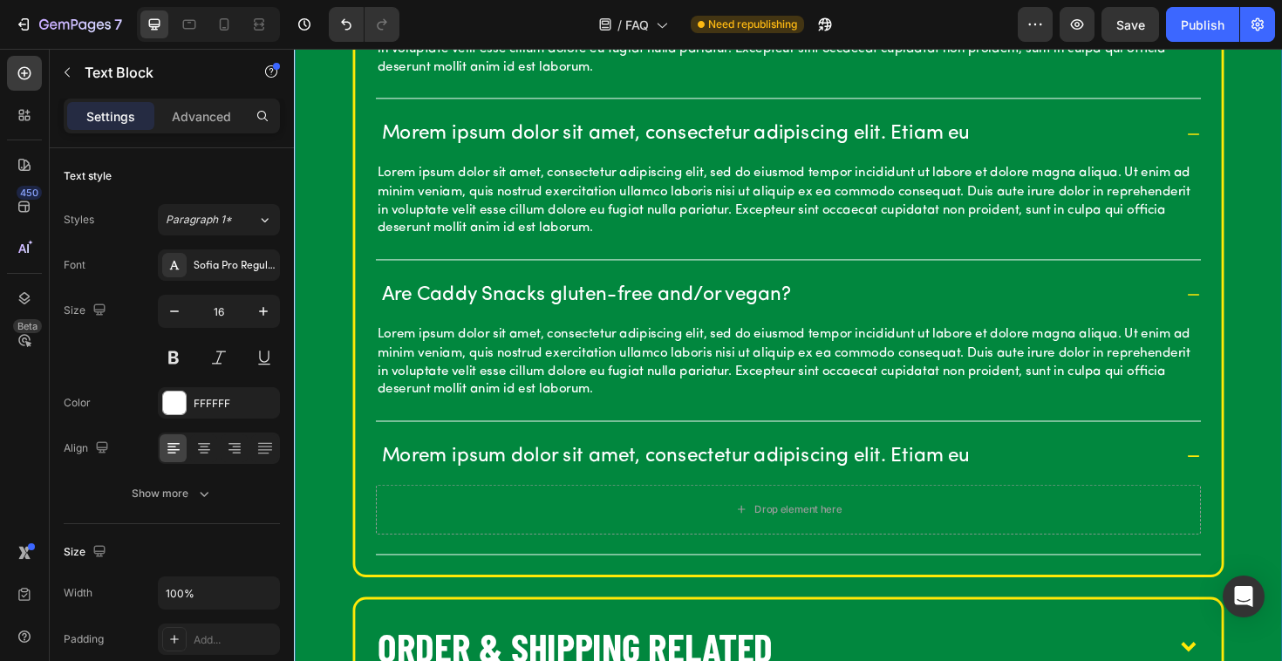
click at [301, 336] on div "OUR BARS Morem ipsum dolor sit amet, consectetur adipiscing elit. Etiam eu Lore…" at bounding box center [817, 264] width 1046 height 1382
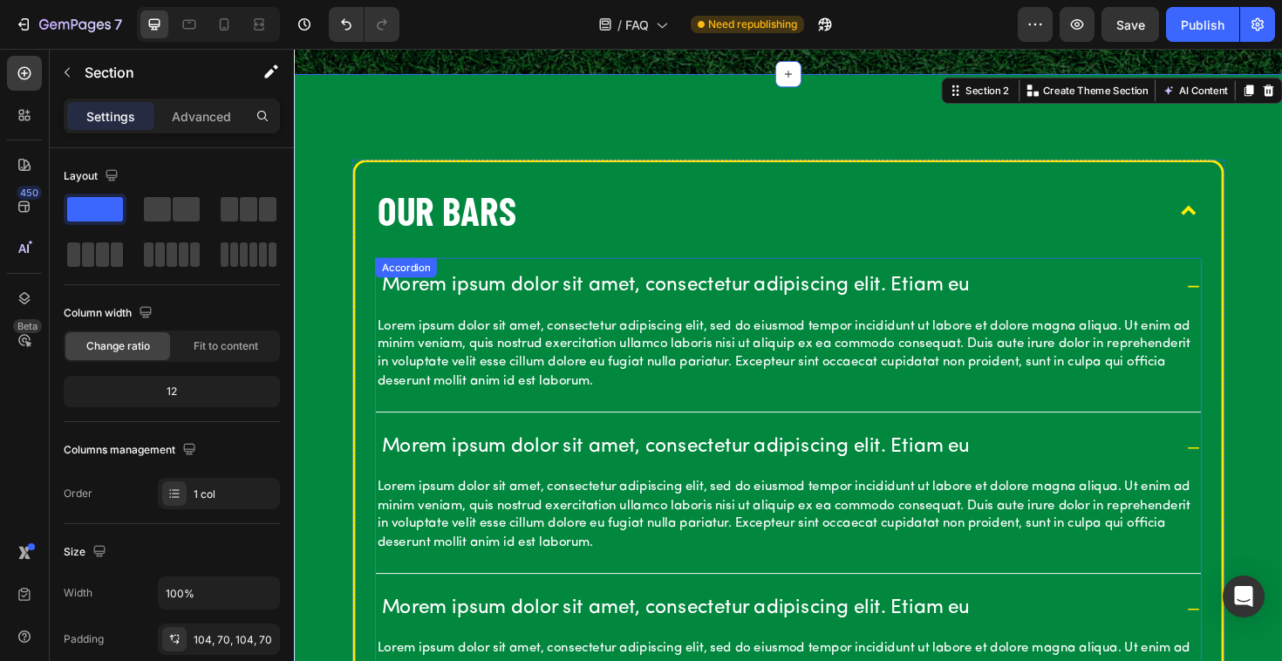
scroll to position [381, 0]
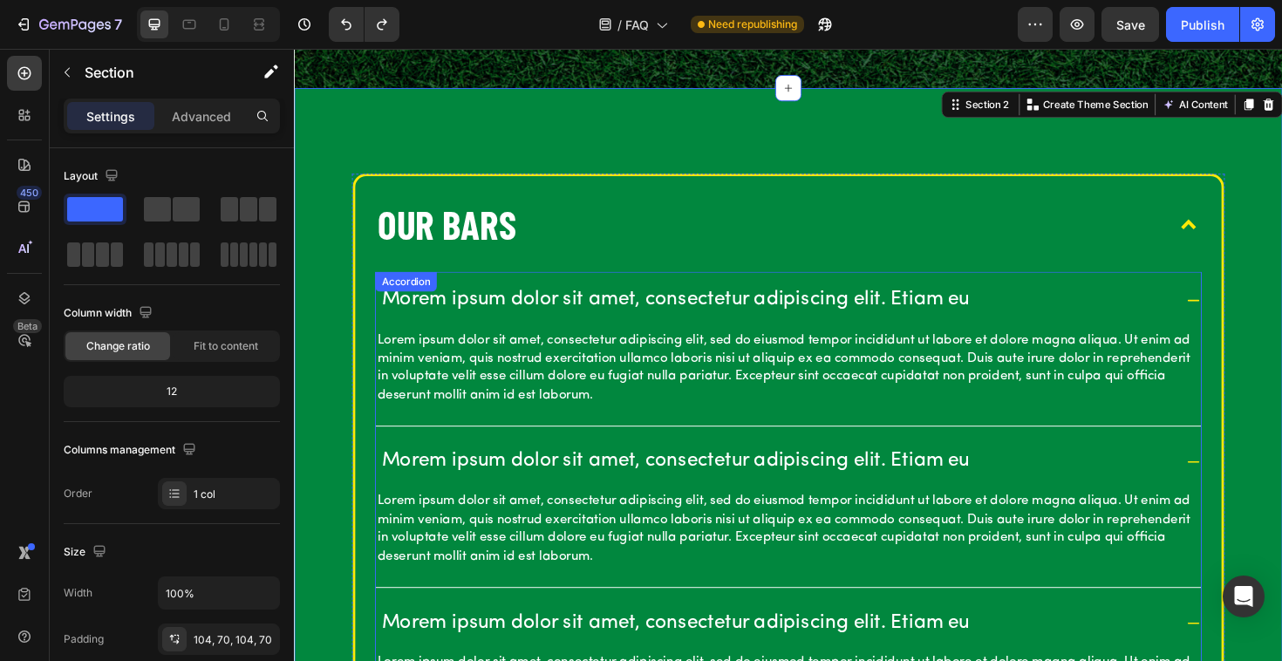
click at [435, 371] on div "Lorem ipsum dolor sit amet, consectetur adipiscing elit, sed do eiusmod tempor …" at bounding box center [817, 387] width 874 height 82
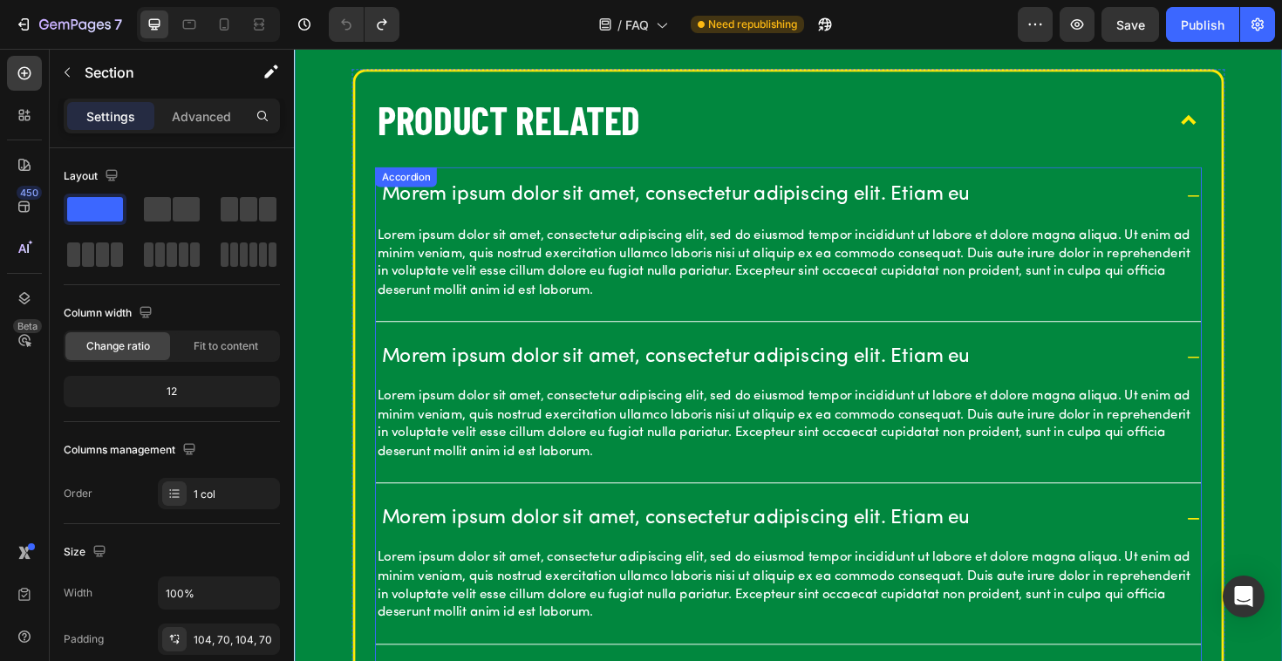
scroll to position [391, 0]
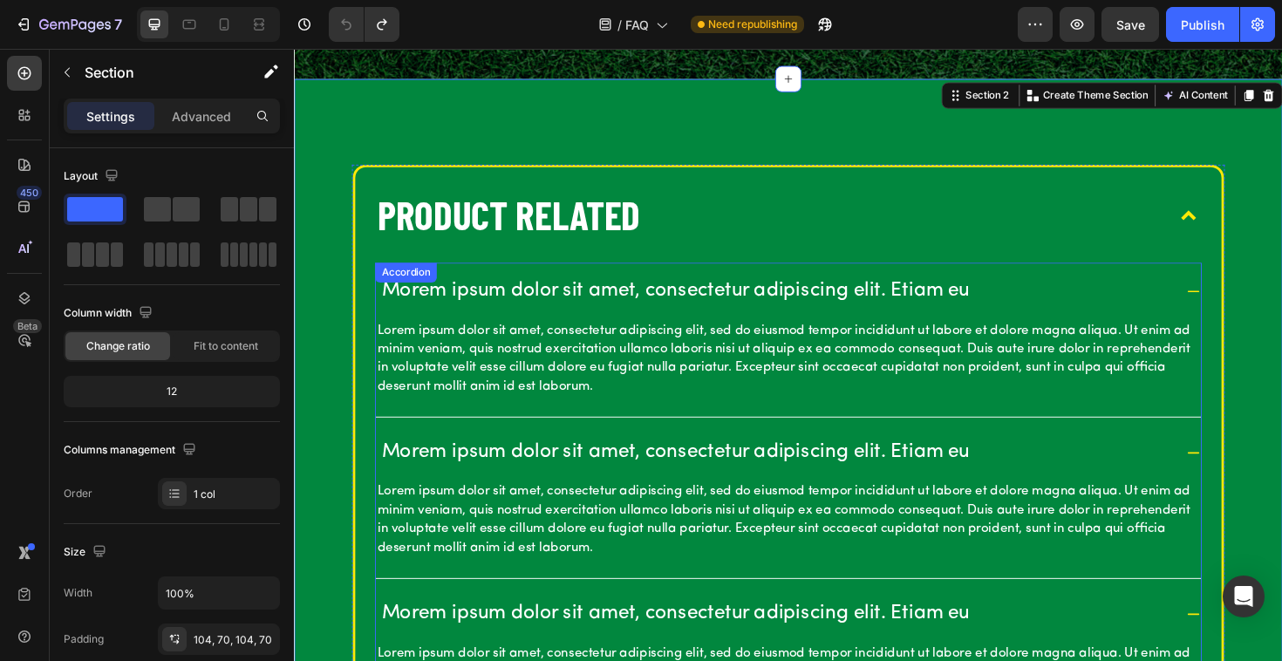
click at [450, 330] on div "Morem ipsum dolor sit amet, consectetur adipiscing elit. Etiam eu" at bounding box center [817, 306] width 874 height 60
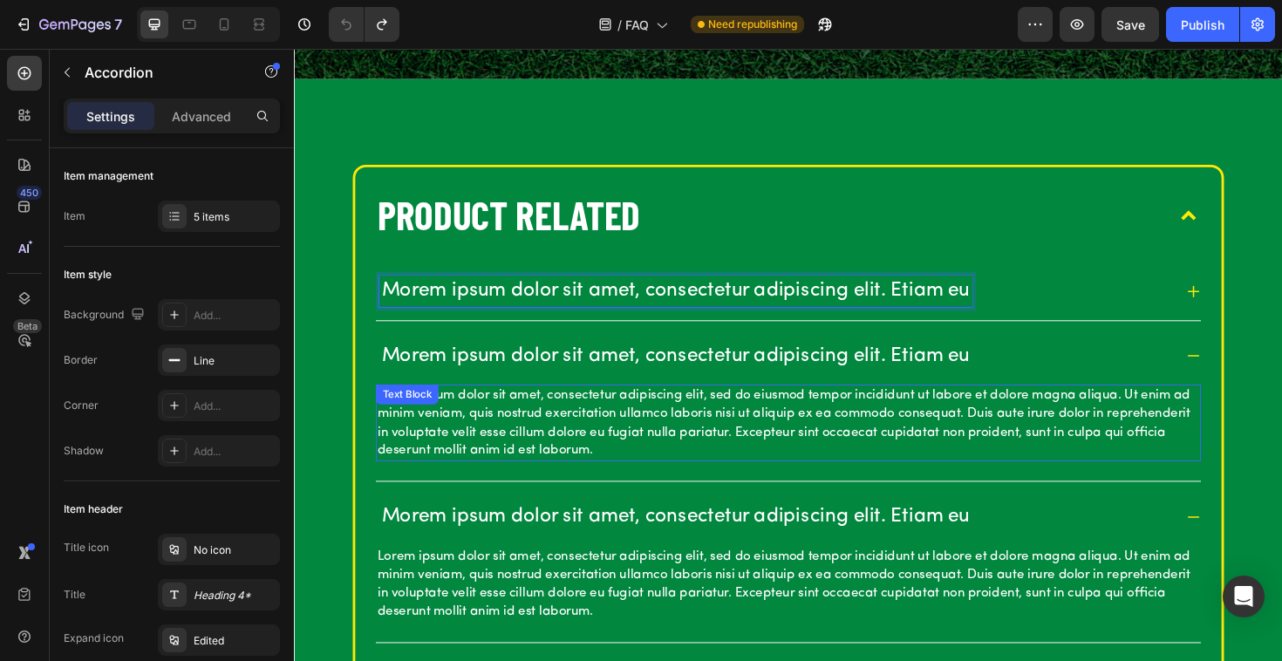
click at [796, 423] on p "Lorem ipsum dolor sit amet, consectetur adipiscing elit, sed do eiusmod tempor …" at bounding box center [817, 445] width 870 height 78
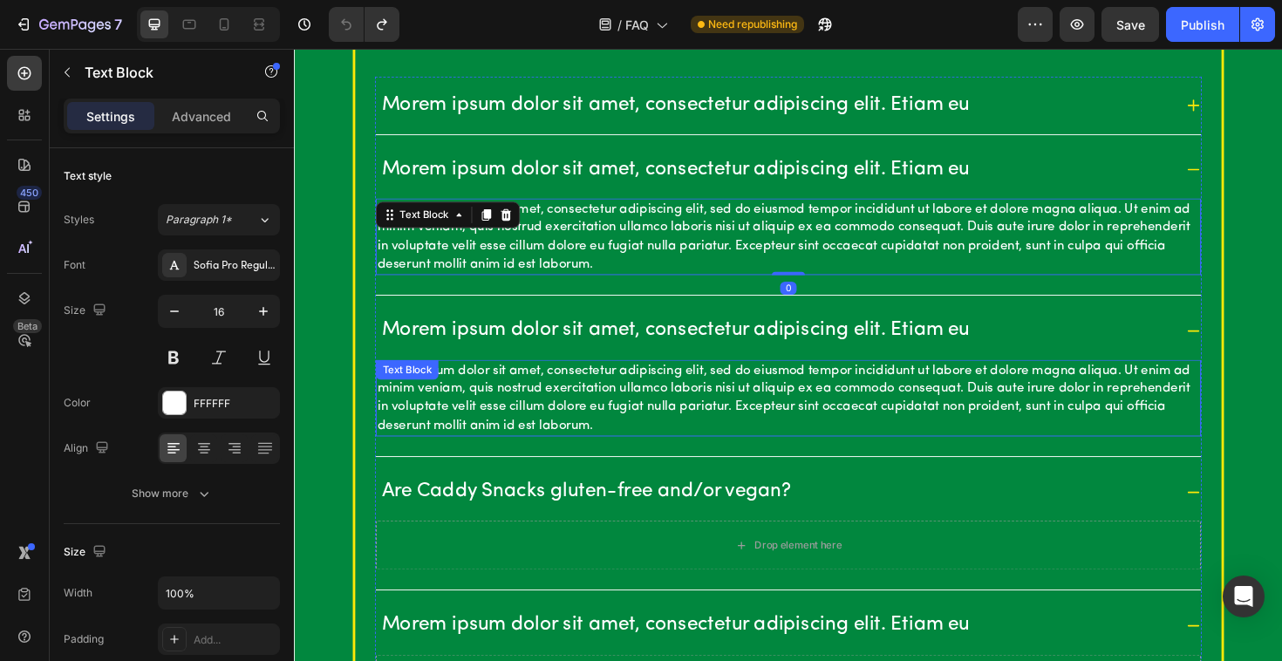
click at [664, 380] on p "Lorem ipsum dolor sit amet, consectetur adipiscing elit, sed do eiusmod tempor …" at bounding box center [817, 419] width 870 height 78
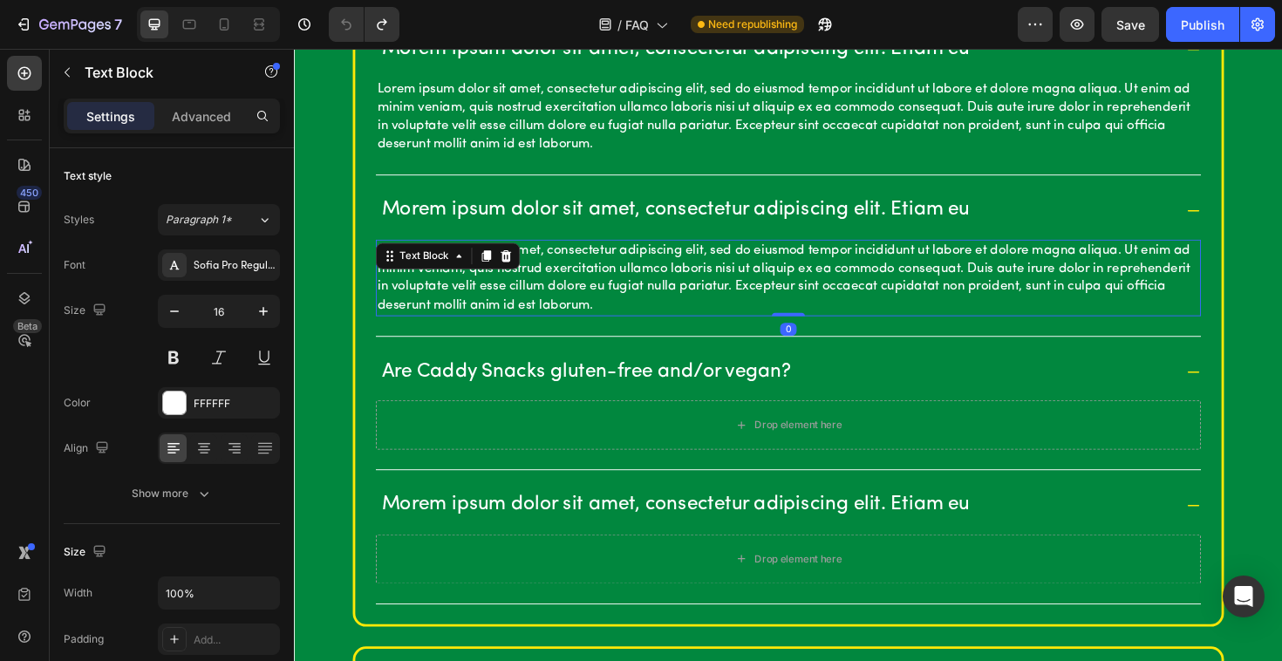
scroll to position [714, 0]
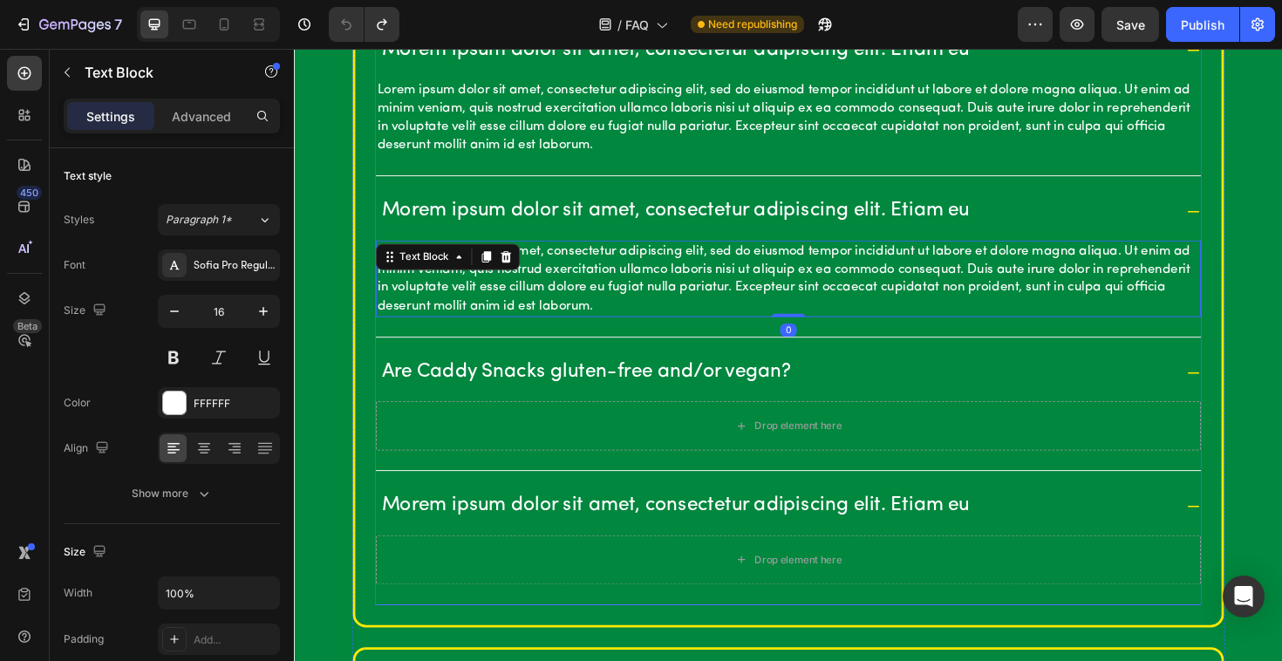
click at [643, 392] on p "Are Caddy Snacks gluten-free and/or vegan?" at bounding box center [603, 391] width 434 height 27
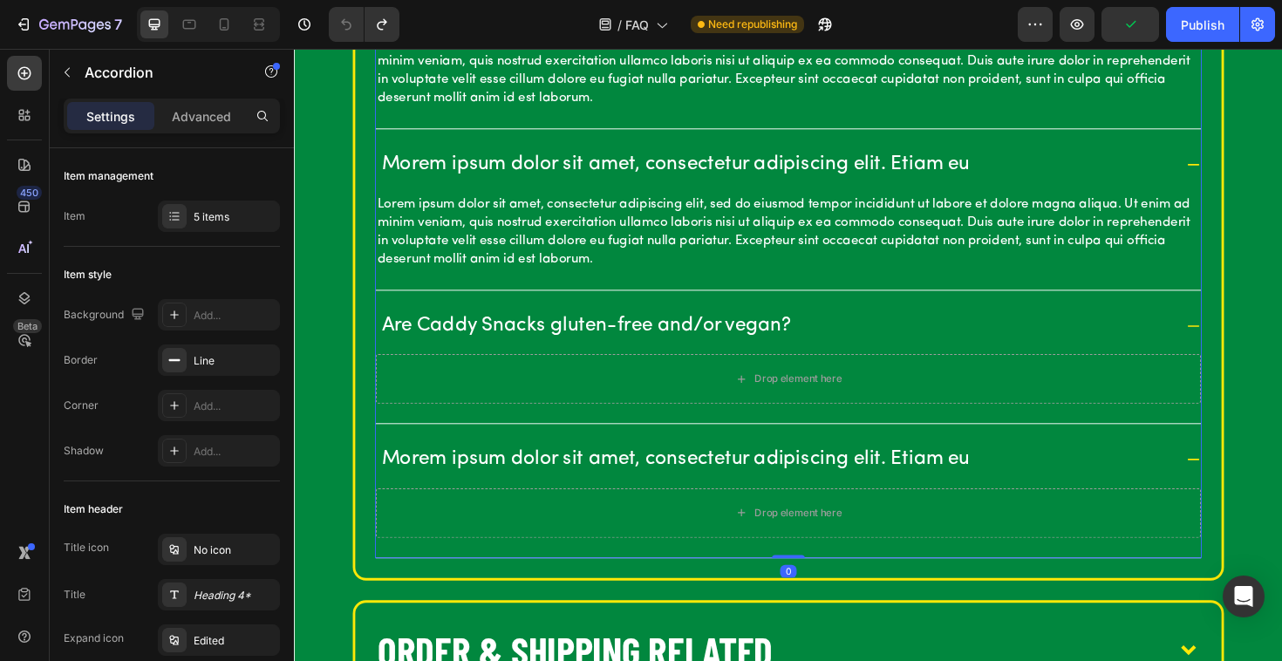
scroll to position [763, 0]
click at [310, 24] on icon "button" at bounding box center [304, 24] width 17 height 17
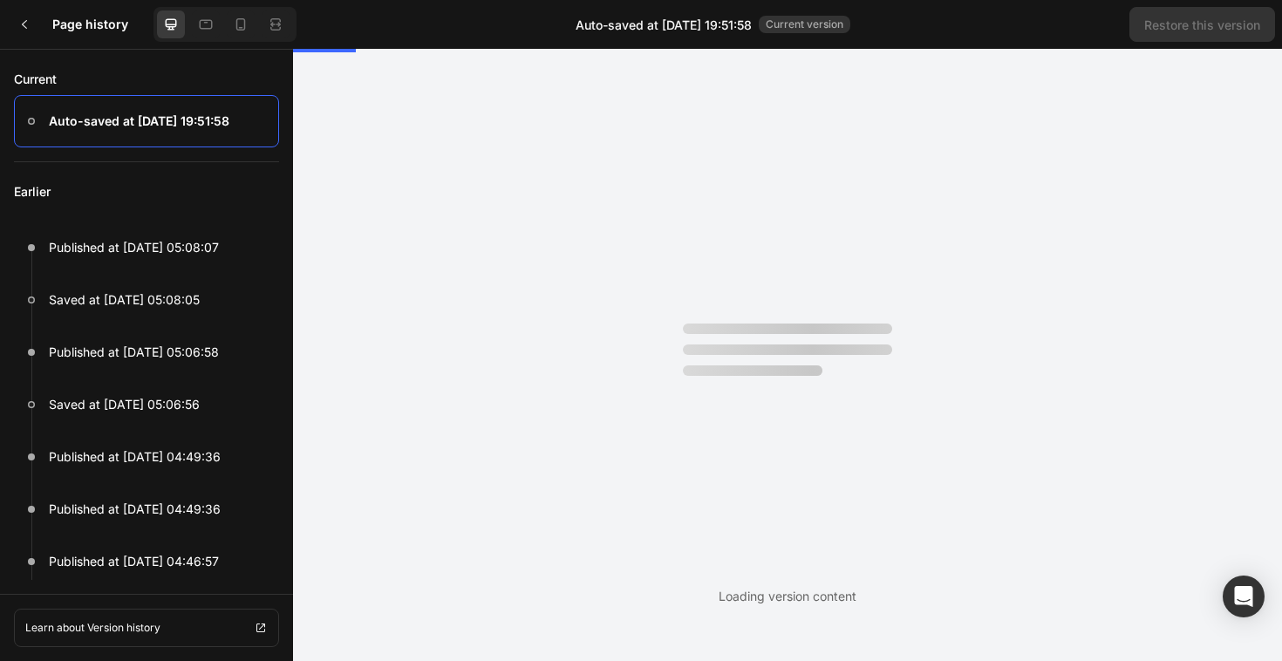
scroll to position [0, 0]
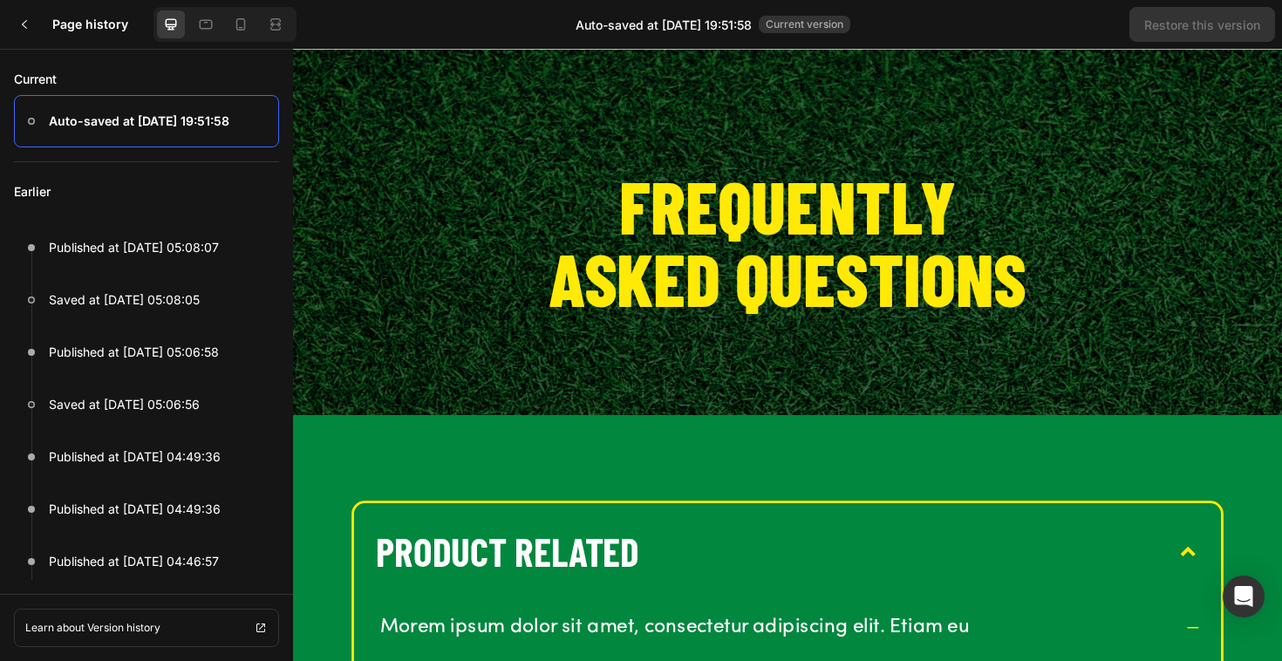
click at [142, 121] on p "Auto-saved at [DATE] 19:51:58" at bounding box center [139, 121] width 180 height 21
click at [66, 27] on h3 "Page history" at bounding box center [99, 24] width 94 height 21
click at [33, 27] on div at bounding box center [24, 24] width 35 height 35
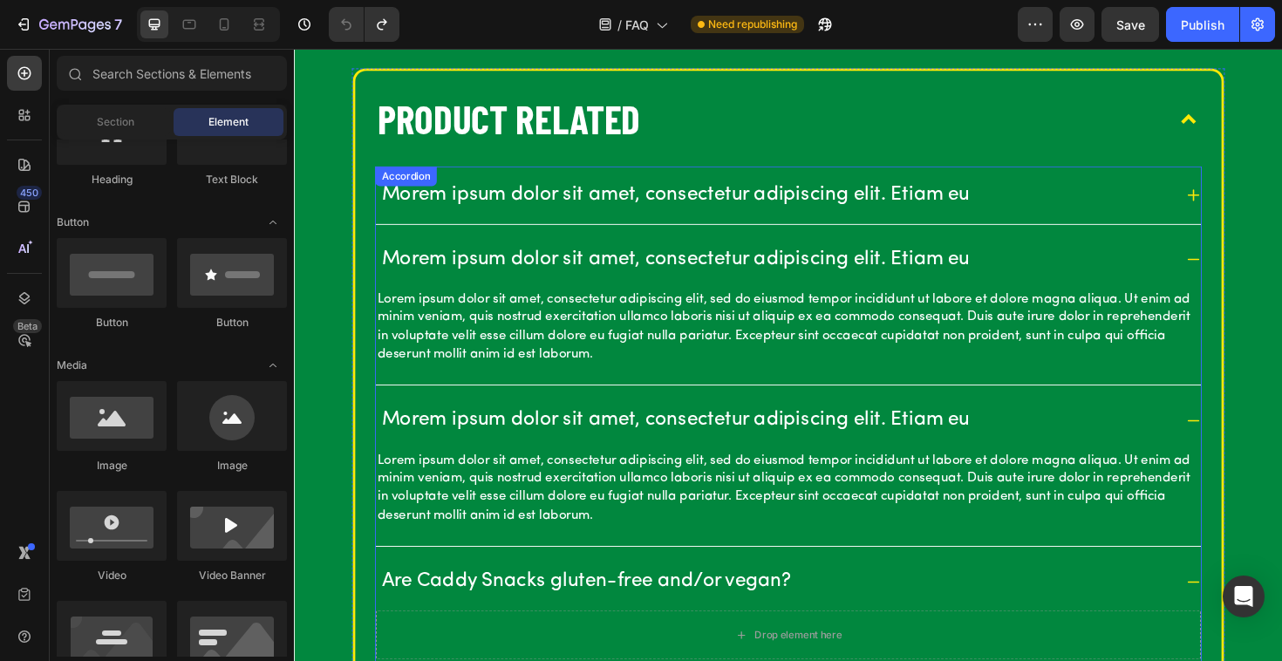
scroll to position [524, 0]
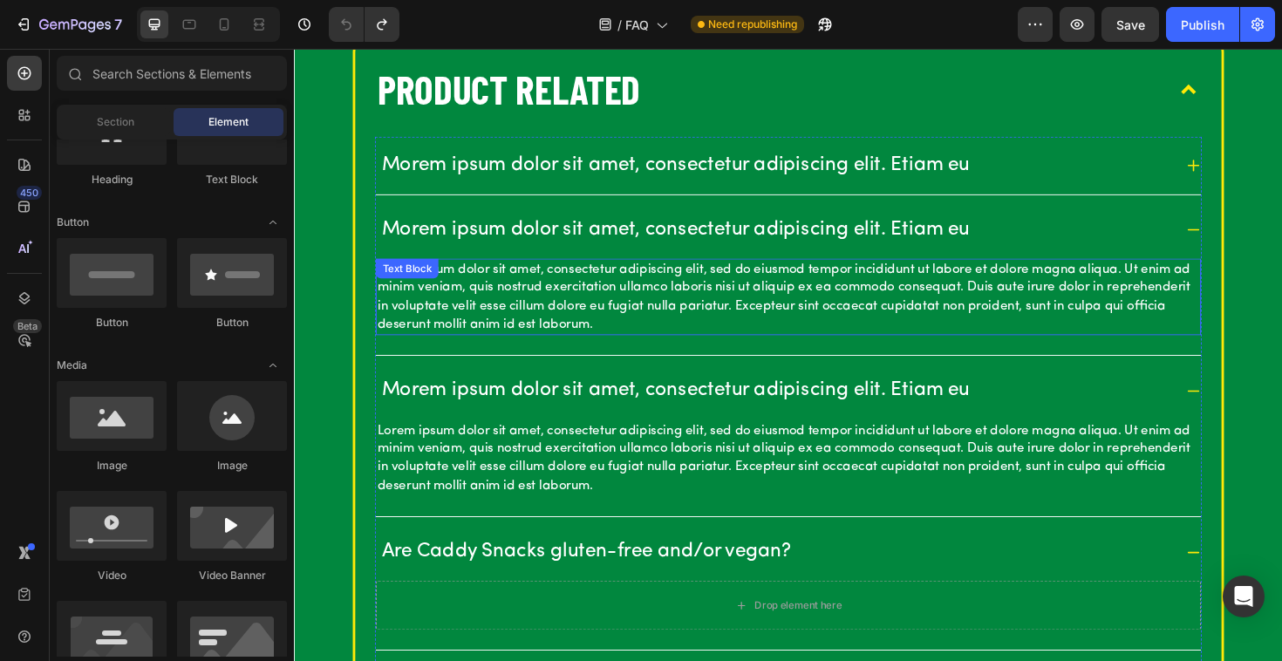
click at [468, 290] on p "Lorem ipsum dolor sit amet, consectetur adipiscing elit, sed do eiusmod tempor …" at bounding box center [817, 312] width 870 height 78
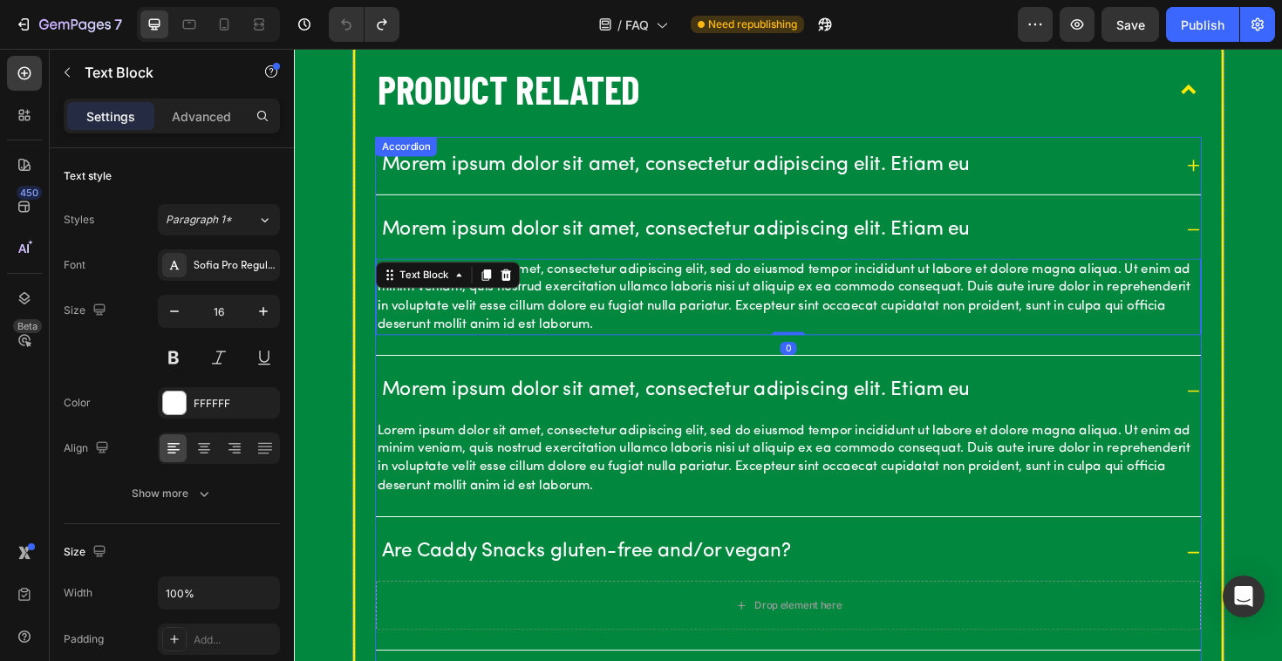
click at [450, 173] on div "Morem ipsum dolor sit amet, consectetur adipiscing elit. Etiam eu Morem ipsum d…" at bounding box center [816, 484] width 875 height 685
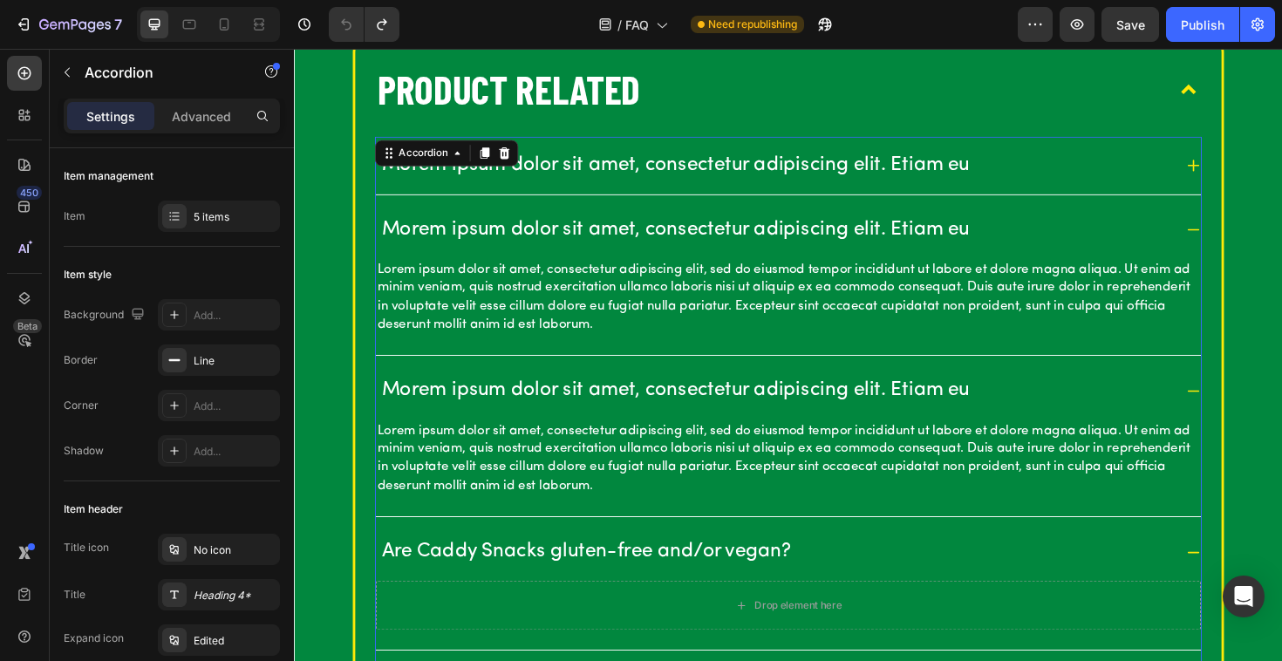
click at [535, 330] on p "Lorem ipsum dolor sit amet, consectetur adipiscing elit, sed do eiusmod tempor …" at bounding box center [817, 312] width 870 height 78
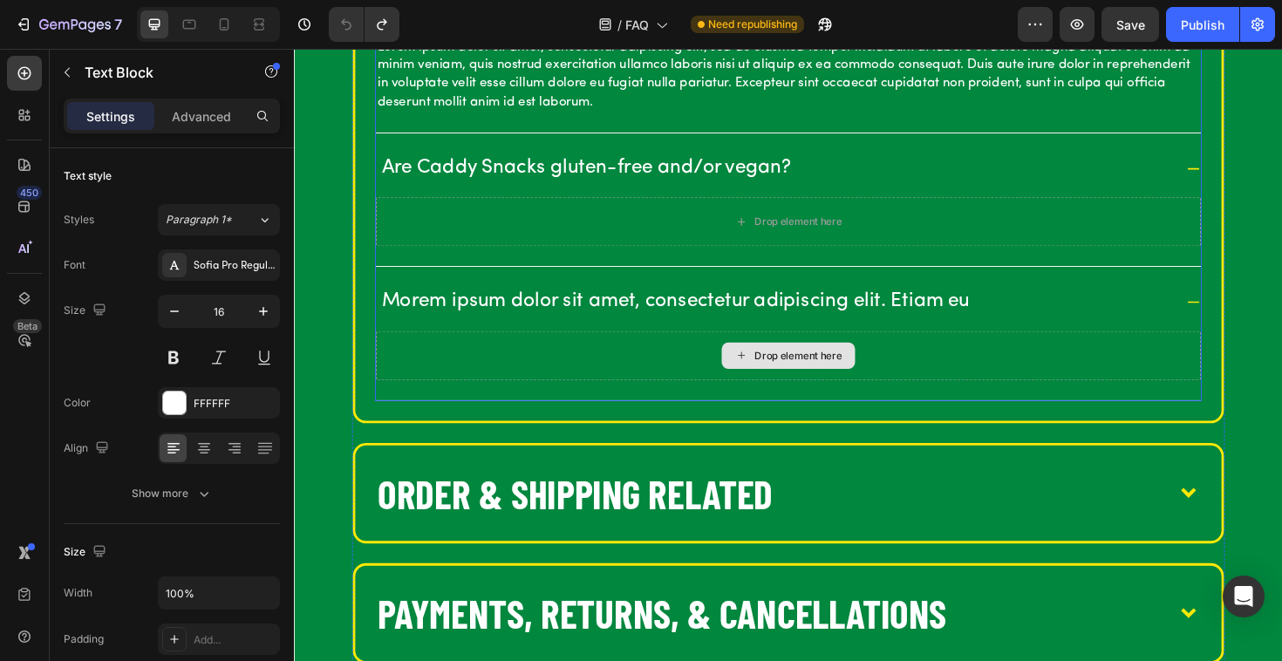
scroll to position [929, 0]
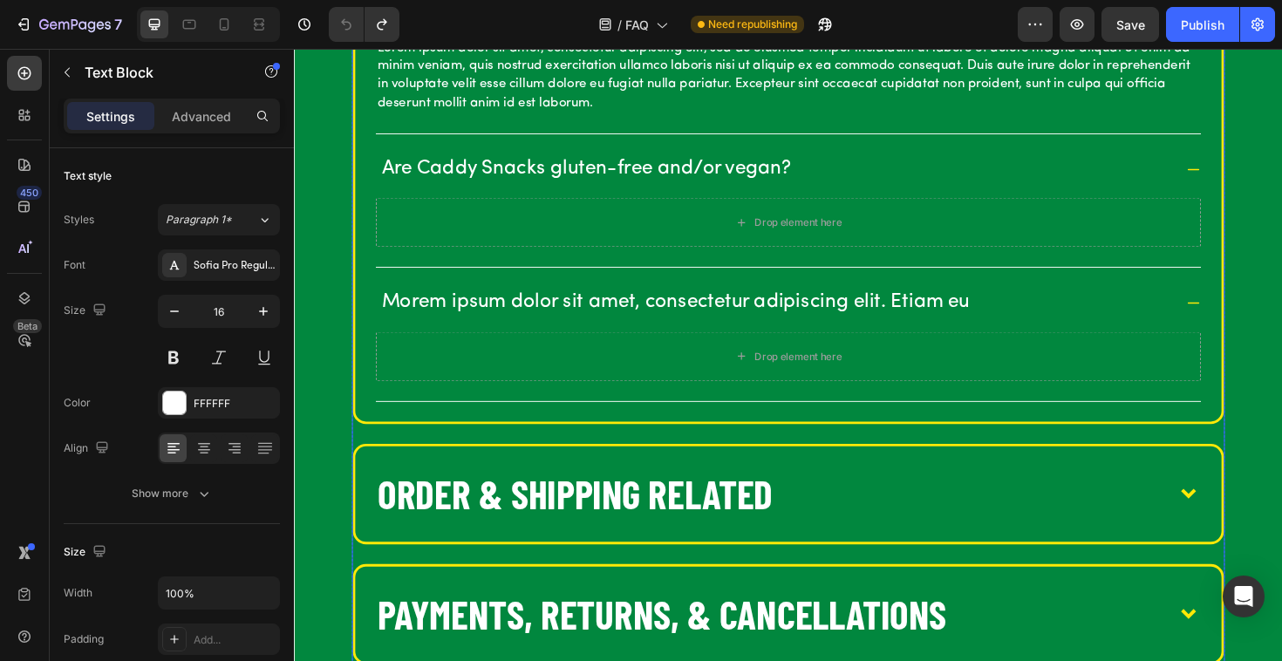
click at [786, 514] on p "Order & SHipping Related" at bounding box center [591, 520] width 419 height 54
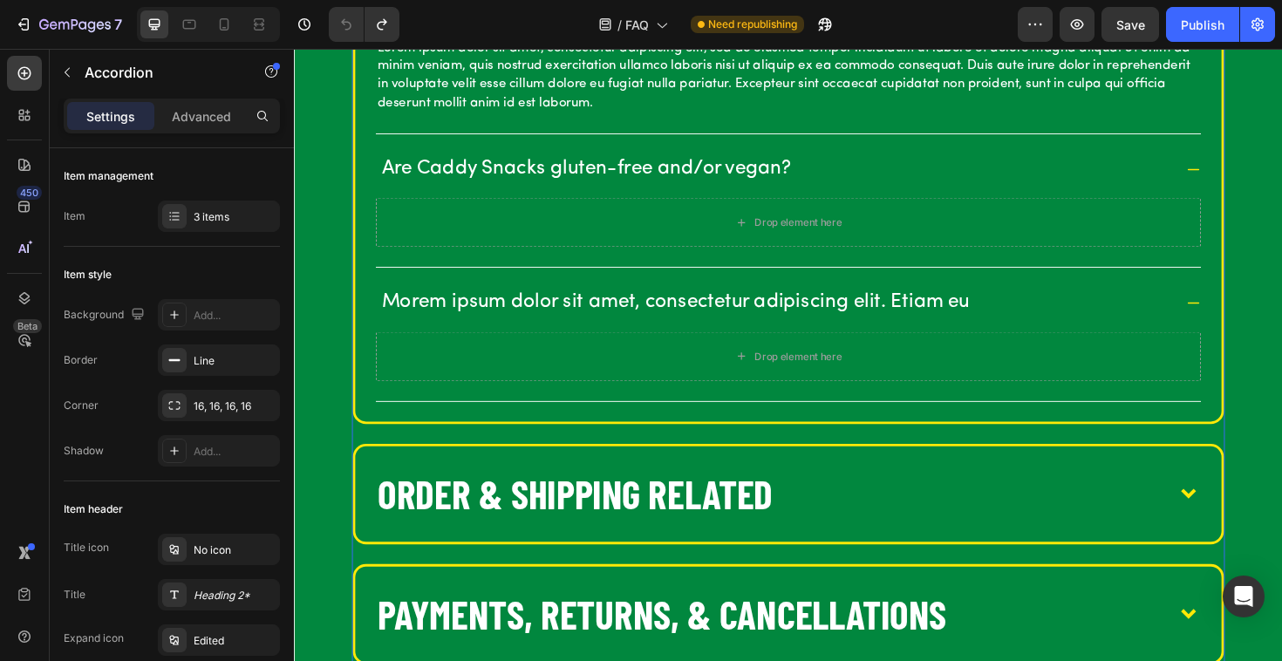
click at [1242, 514] on icon at bounding box center [1241, 521] width 28 height 28
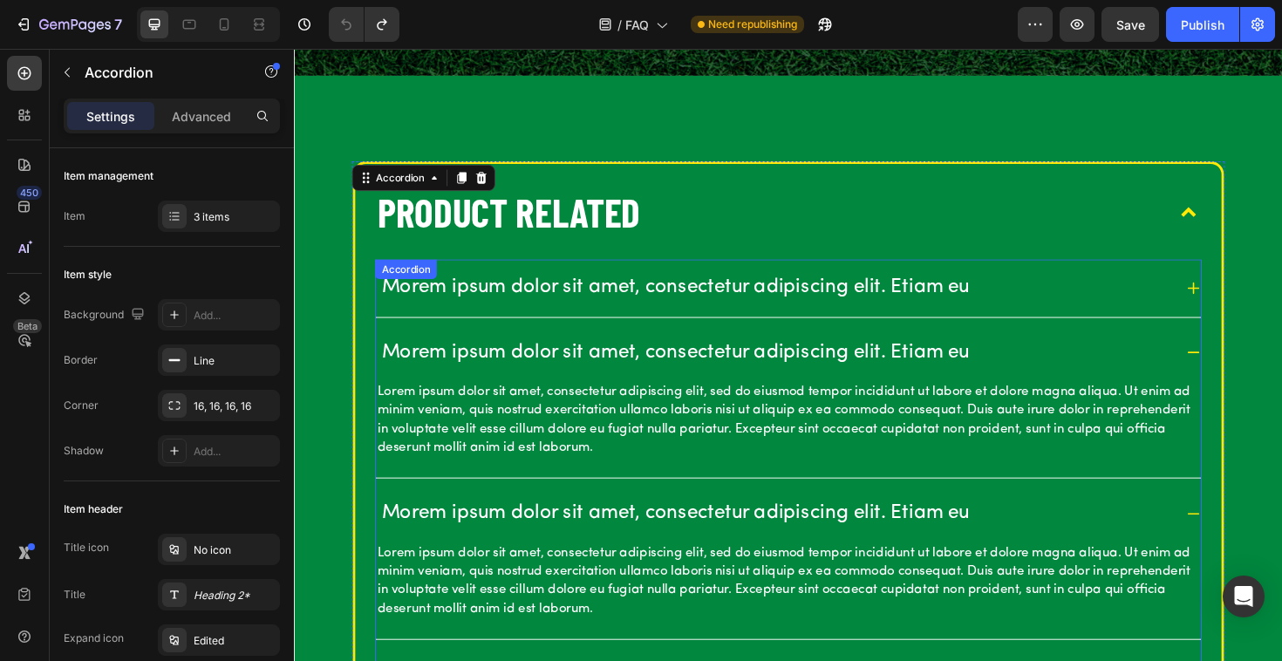
scroll to position [396, 0]
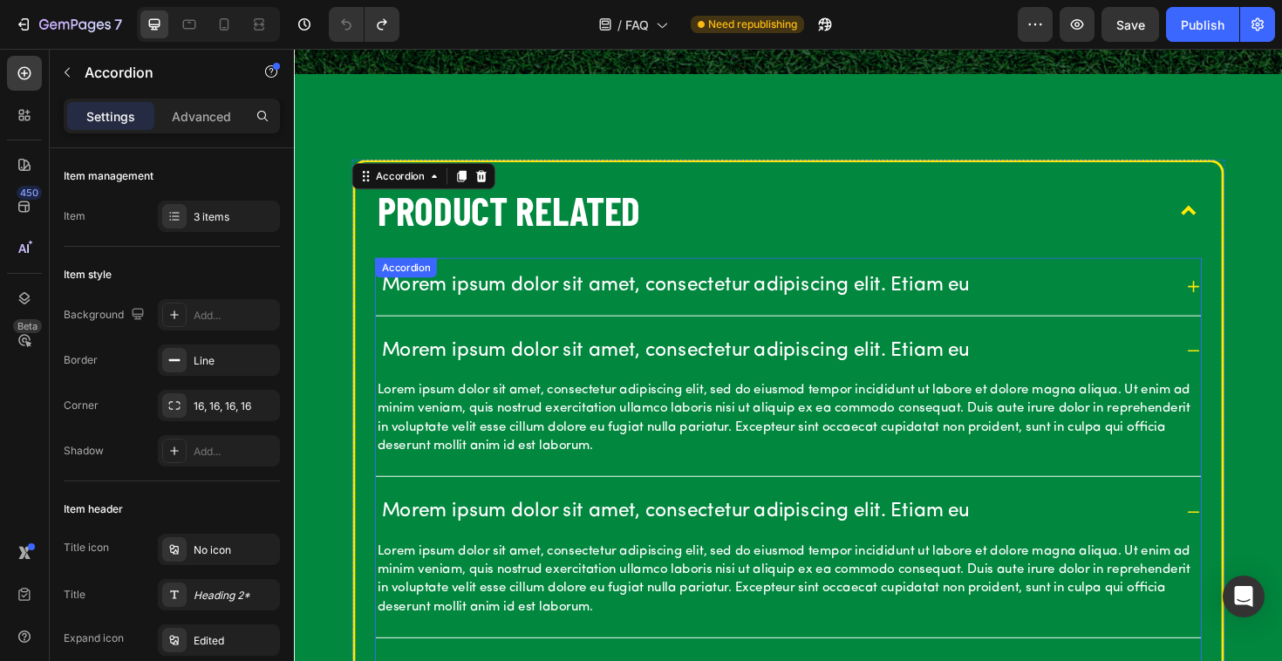
click at [1242, 372] on icon at bounding box center [1246, 369] width 16 height 16
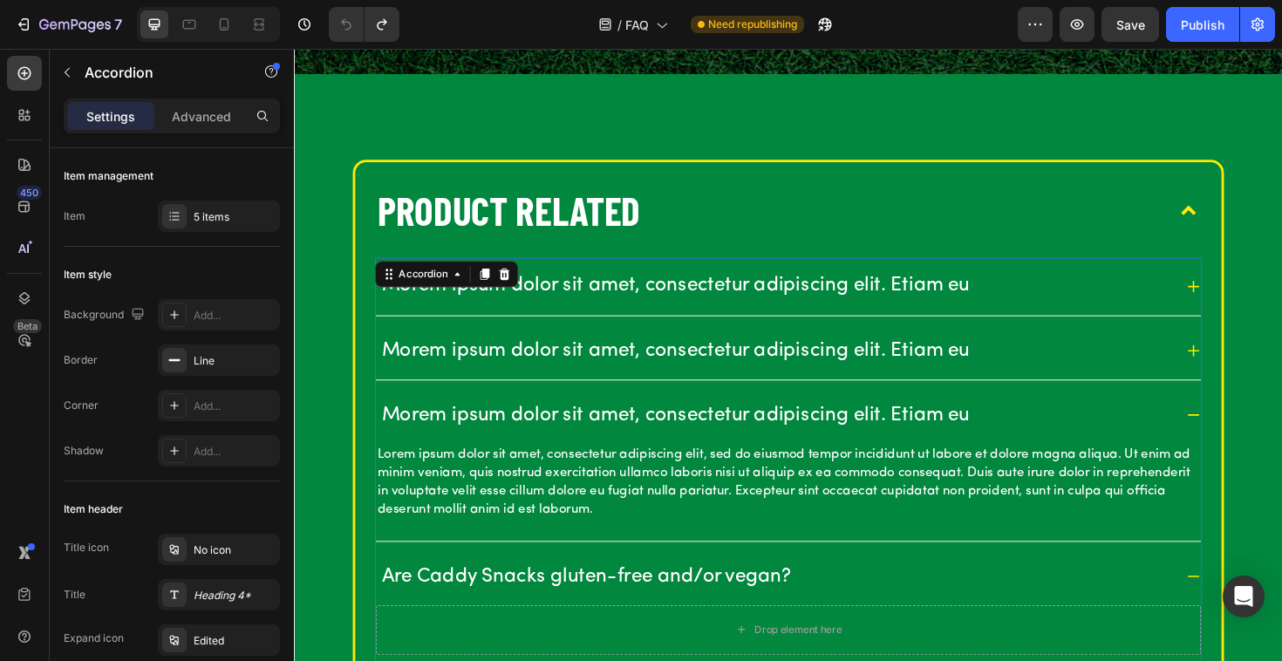
click at [1242, 446] on div "Morem ipsum dolor sit amet, consectetur adipiscing elit. Etiam eu" at bounding box center [817, 437] width 874 height 60
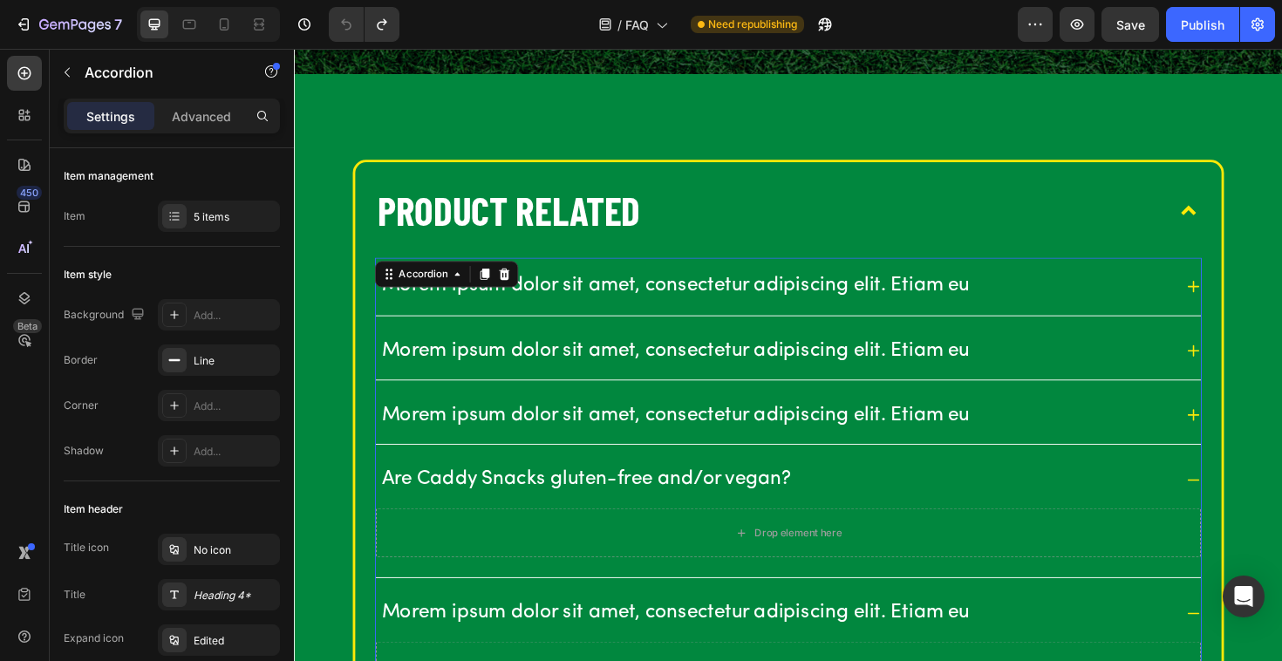
click at [1242, 503] on icon at bounding box center [1246, 506] width 16 height 16
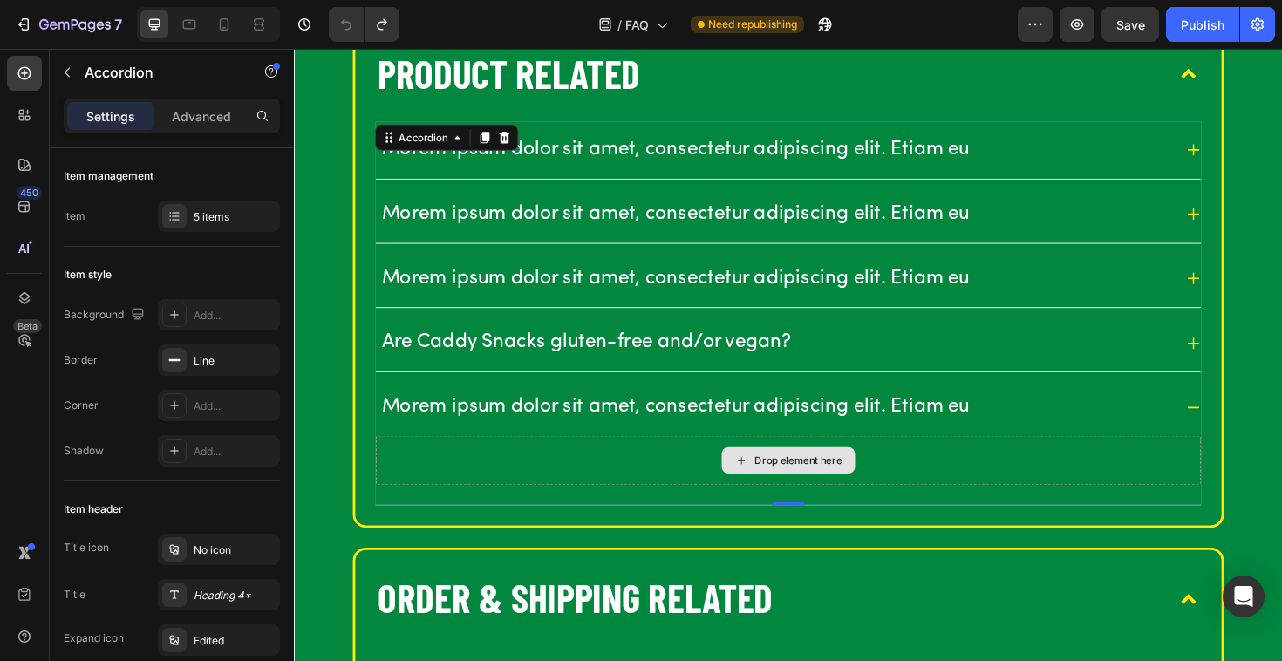
scroll to position [541, 0]
click at [1240, 425] on icon at bounding box center [1246, 428] width 16 height 16
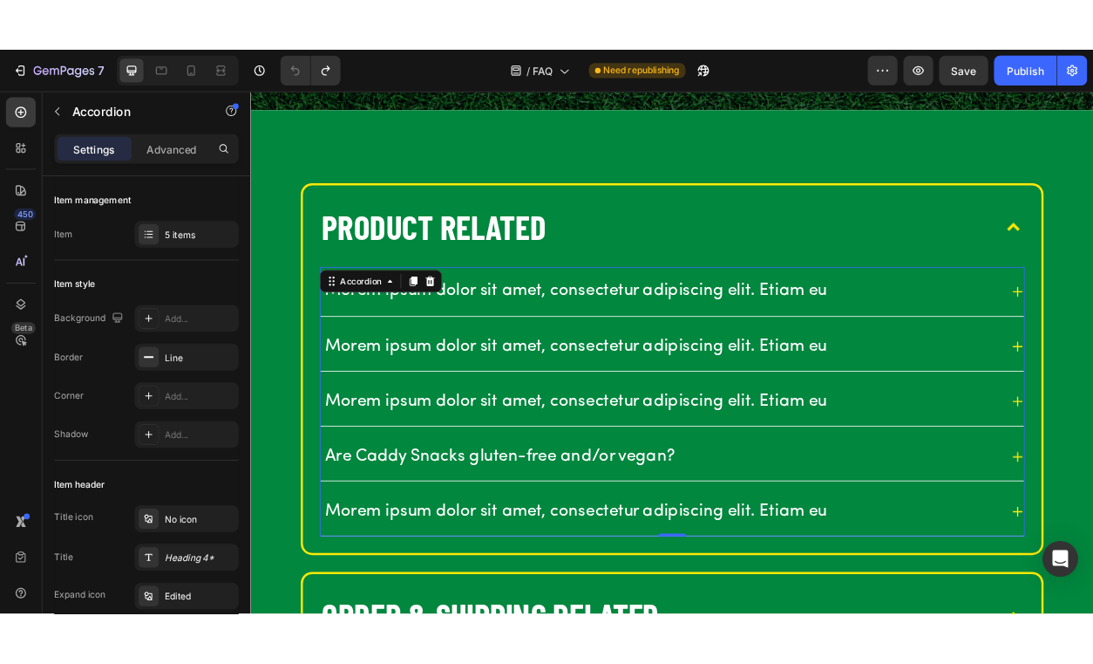
scroll to position [380, 0]
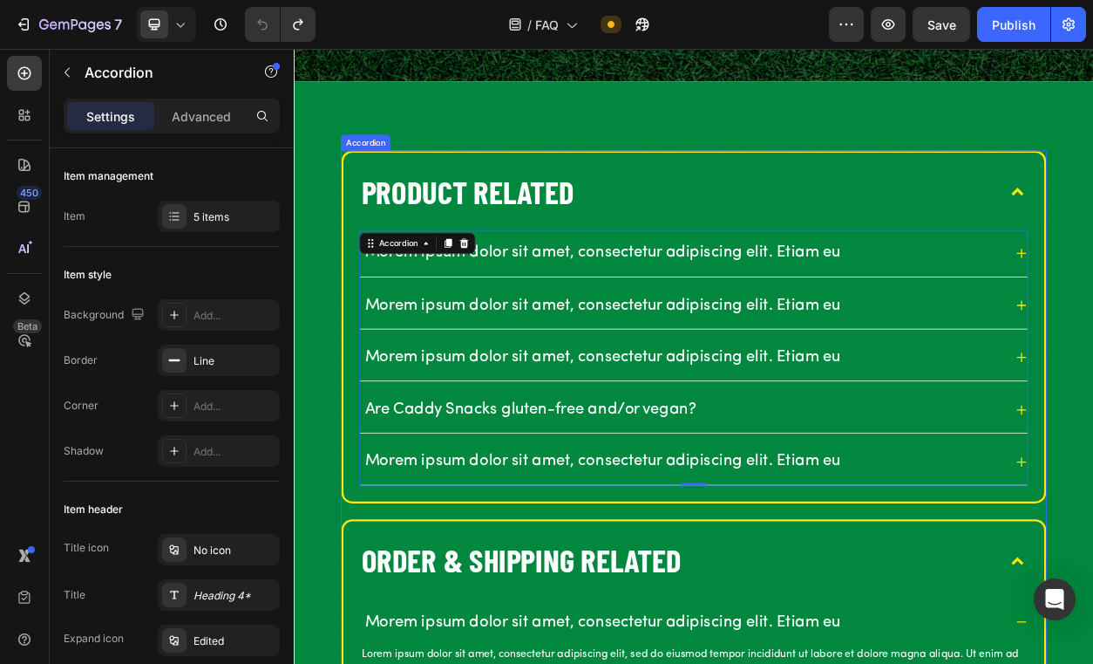
click at [464, 234] on p "Product Related" at bounding box center [521, 235] width 278 height 54
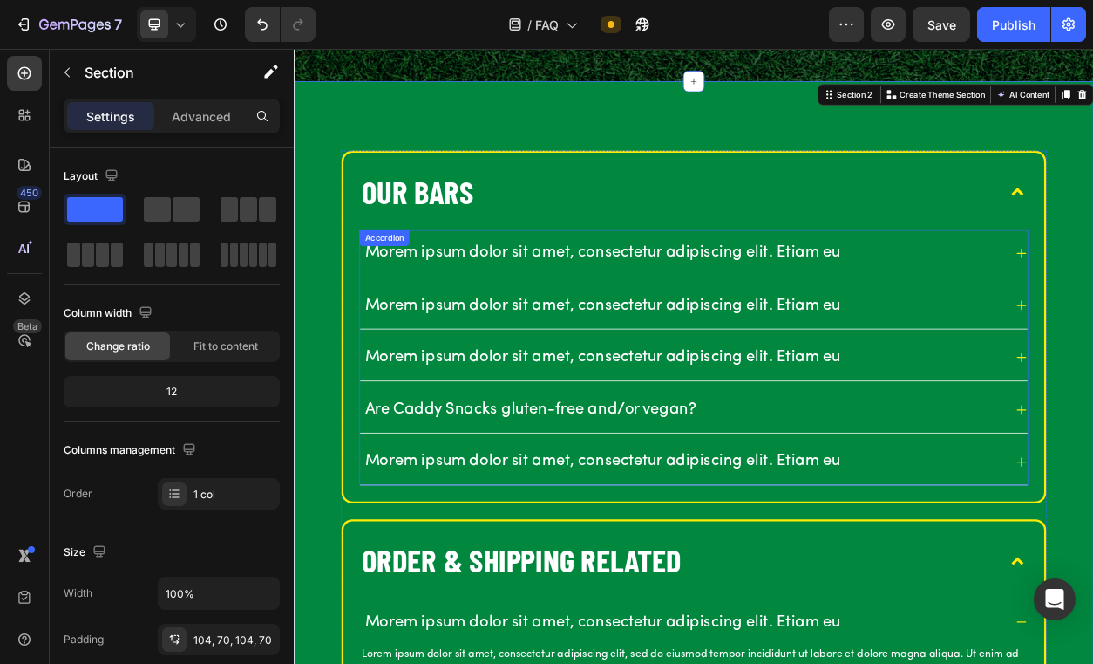
click at [480, 318] on p "Morem ipsum dolor sit amet, consectetur adipiscing elit. Etiam eu" at bounding box center [697, 316] width 623 height 27
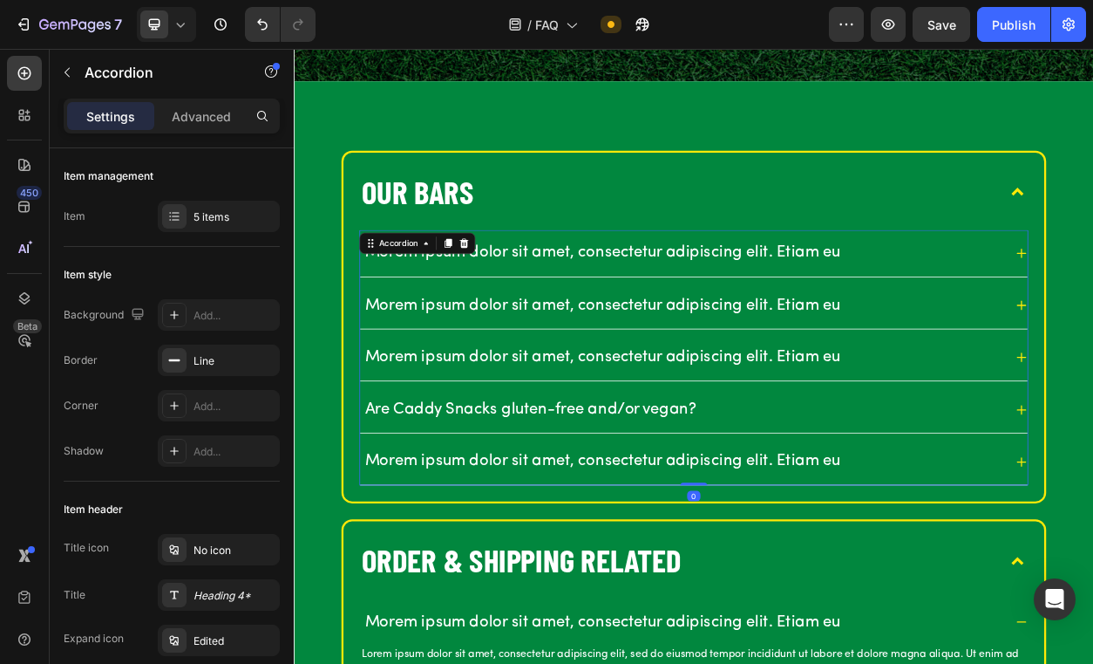
click at [1258, 316] on div "Morem ipsum dolor sit amet, consectetur adipiscing elit. Etiam eu Morem ipsum d…" at bounding box center [816, 463] width 917 height 355
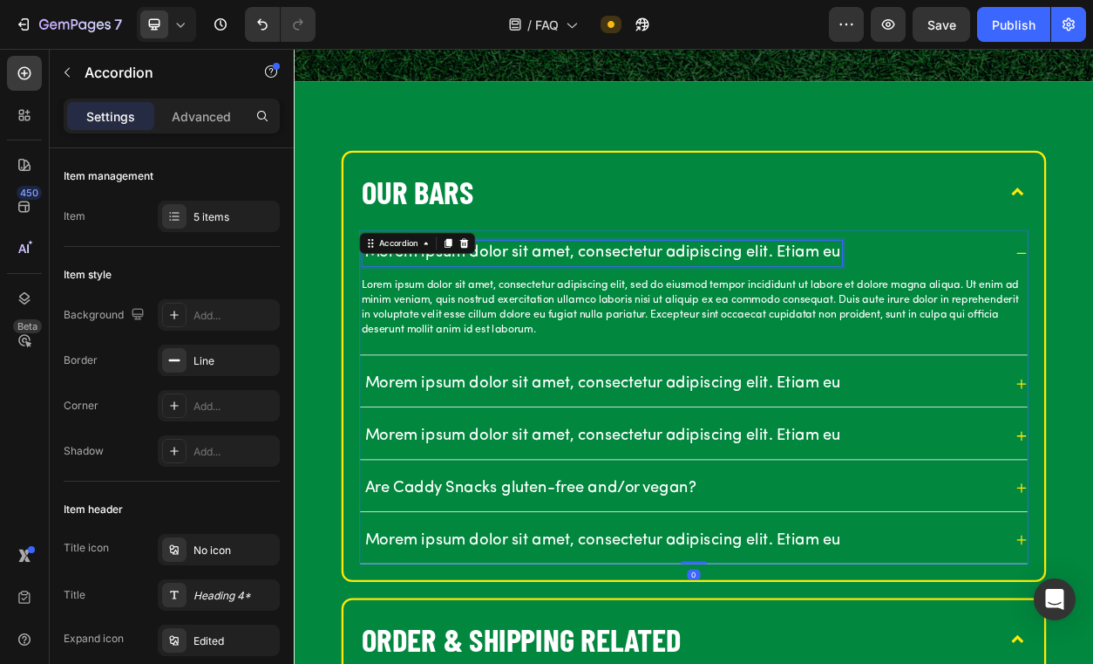
click at [709, 313] on p "Morem ipsum dolor sit amet, consectetur adipiscing elit. Etiam eu" at bounding box center [697, 316] width 623 height 27
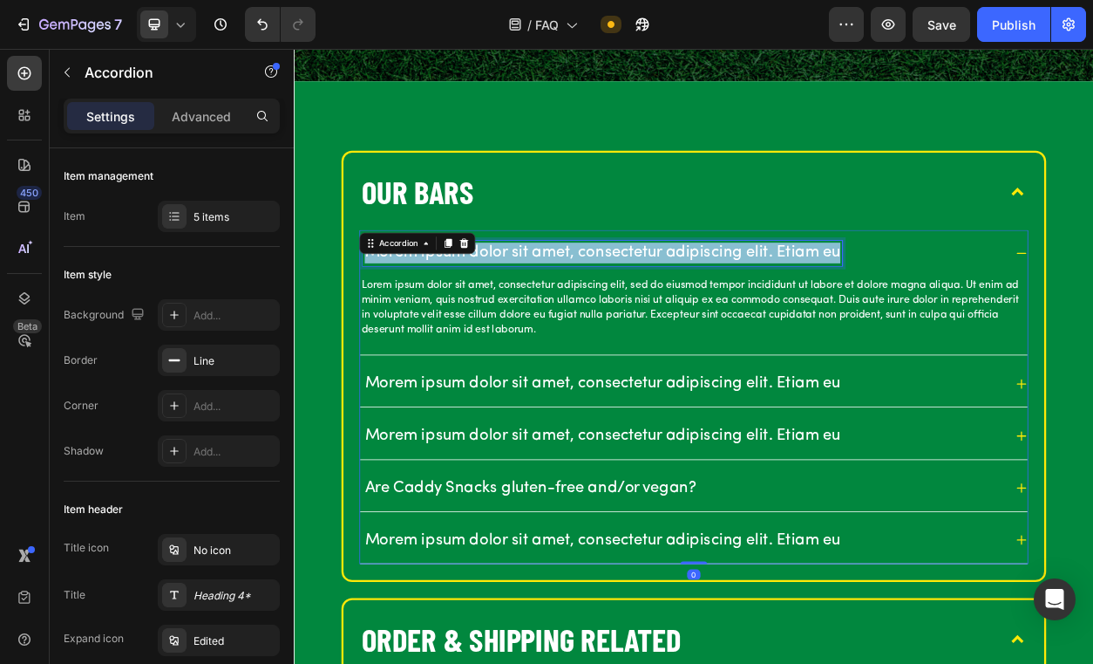
click at [709, 313] on p "Morem ipsum dolor sit amet, consectetur adipiscing elit. Etiam eu" at bounding box center [697, 316] width 623 height 27
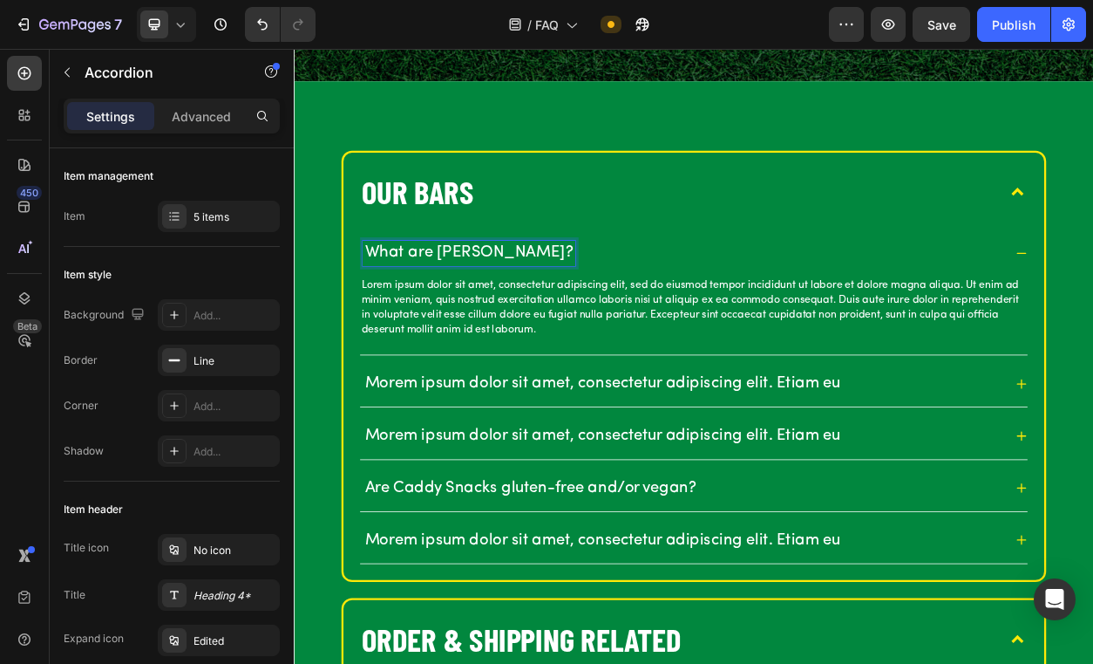
click at [677, 354] on p "Lorem ipsum dolor sit amet, consectetur adipiscing elit, sed do eiusmod tempor …" at bounding box center [817, 388] width 870 height 78
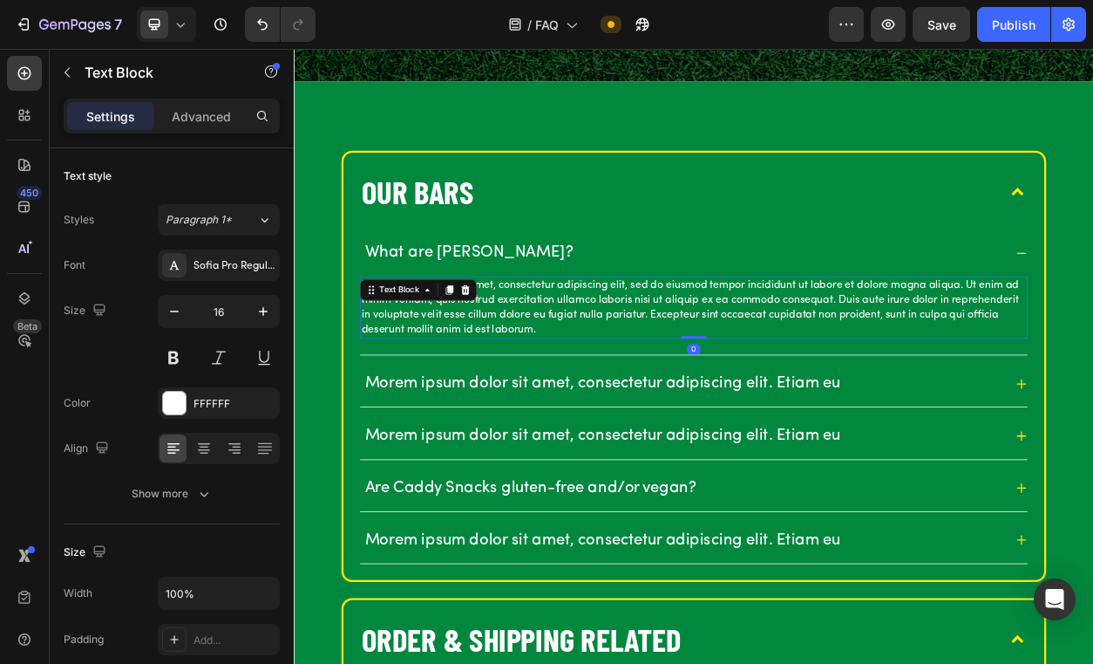
click at [631, 387] on p "Lorem ipsum dolor sit amet, consectetur adipiscing elit, sed do eiusmod tempor …" at bounding box center [817, 388] width 870 height 78
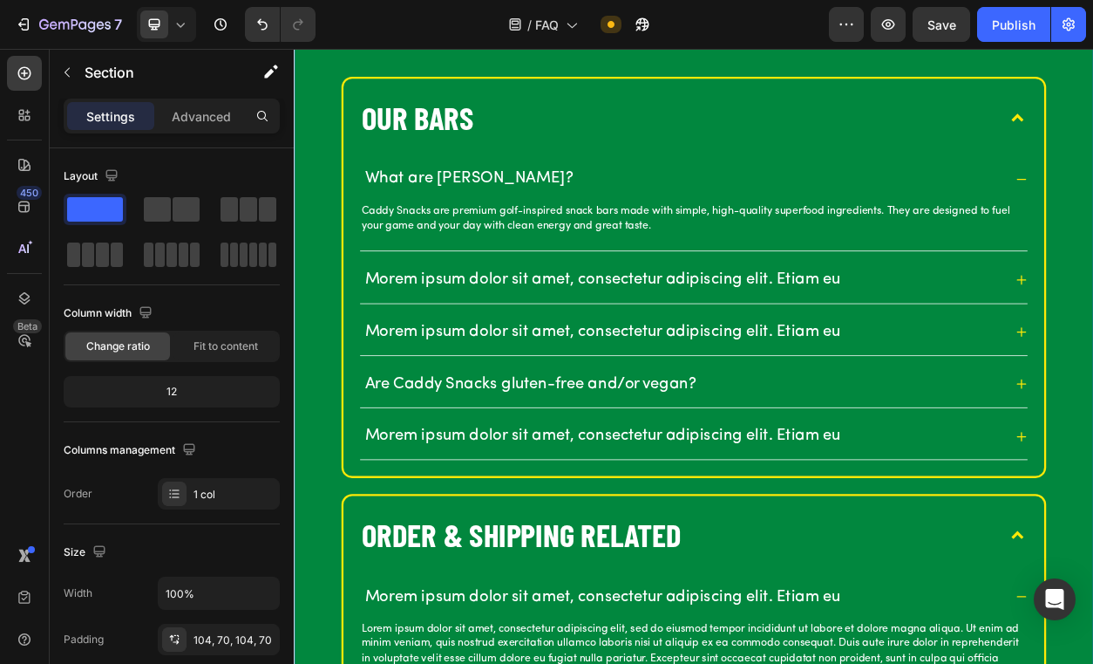
scroll to position [483, 0]
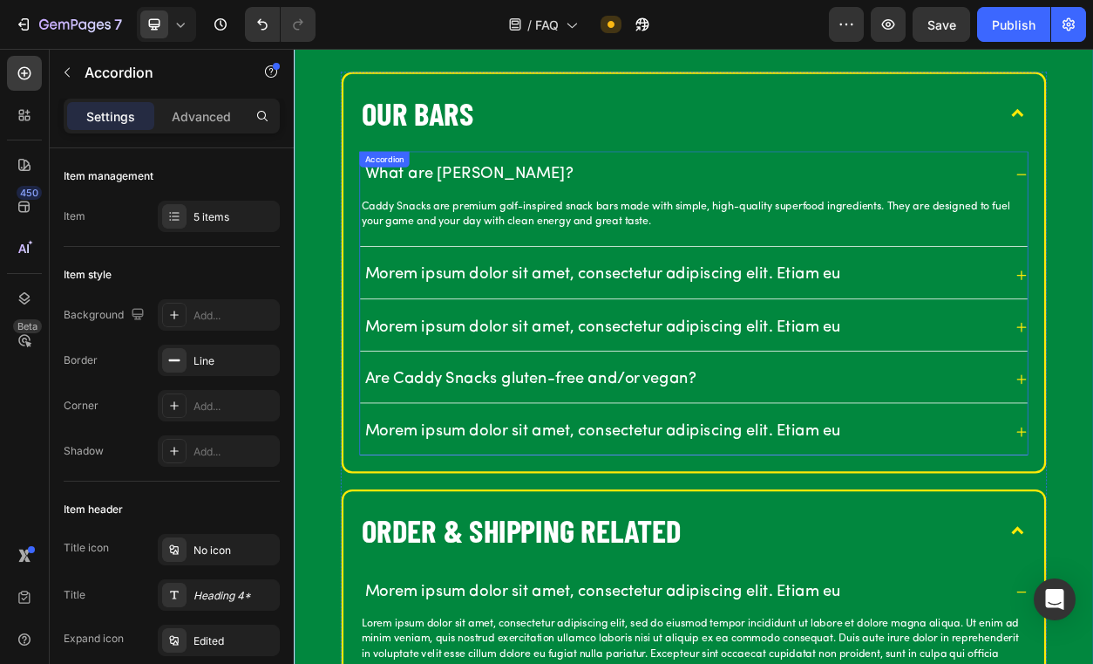
click at [440, 346] on p "Morem ipsum dolor sit amet, consectetur adipiscing elit. Etiam eu" at bounding box center [697, 344] width 623 height 27
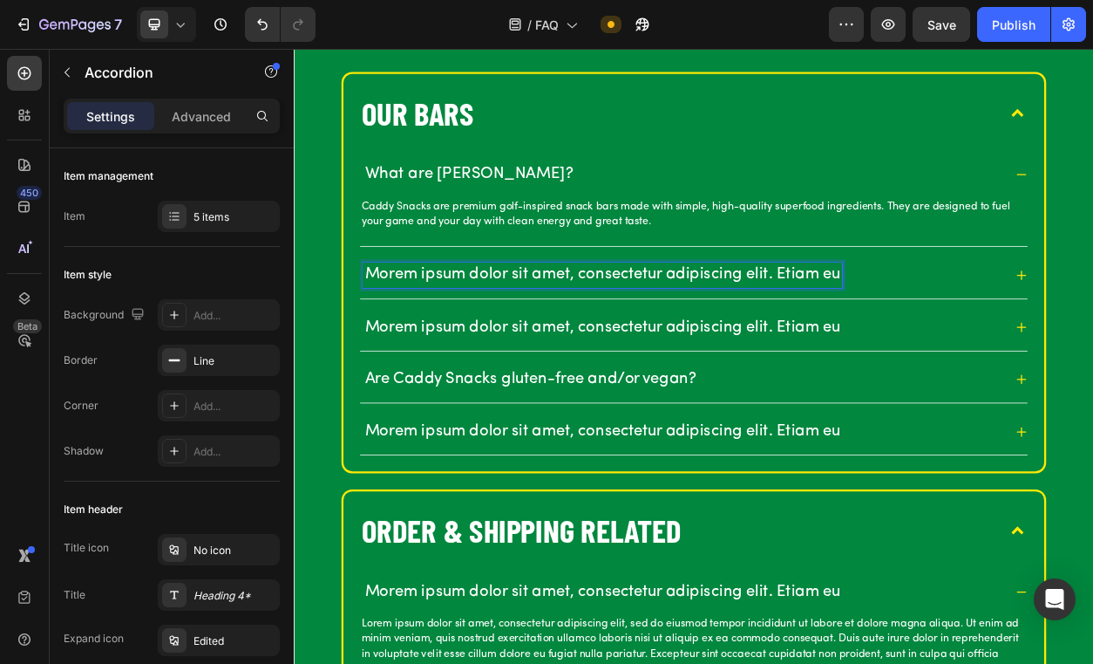
click at [630, 346] on p "Morem ipsum dolor sit amet, consectetur adipiscing elit. Etiam eu" at bounding box center [697, 344] width 623 height 27
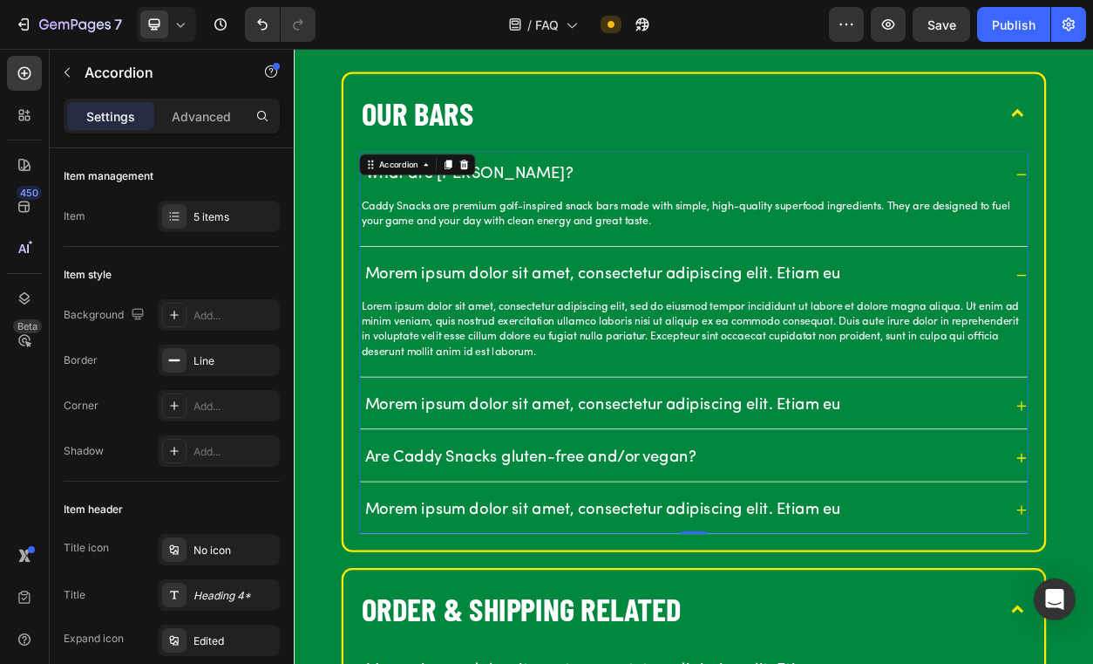
click at [800, 343] on p "Morem ipsum dolor sit amet, consectetur adipiscing elit. Etiam eu" at bounding box center [697, 344] width 623 height 27
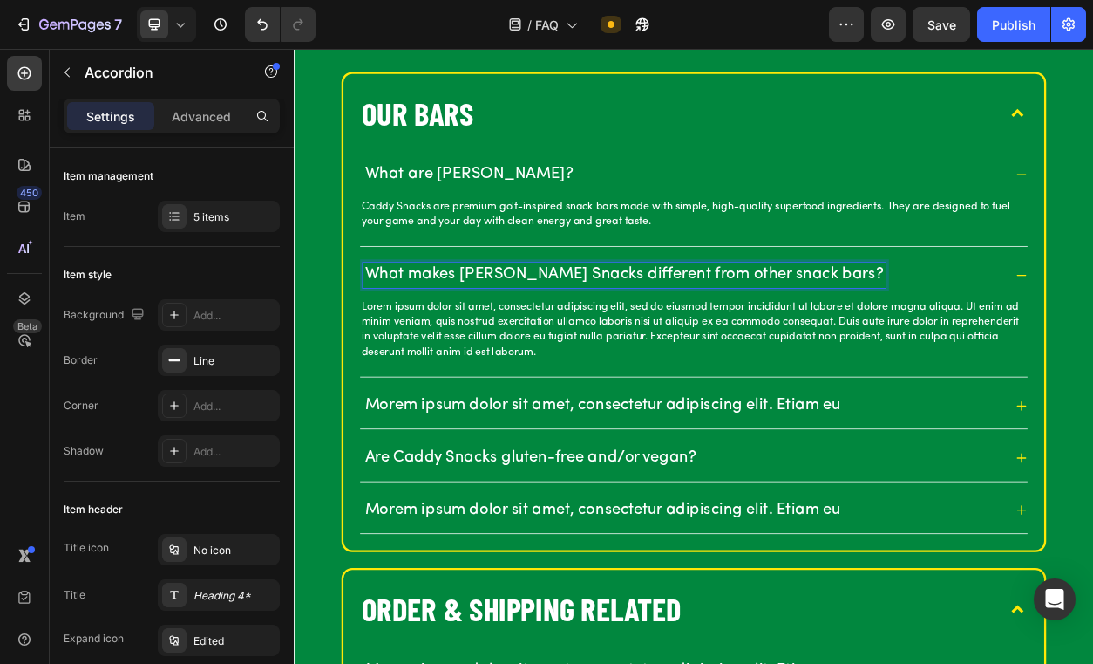
click at [513, 407] on p "Lorem ipsum dolor sit amet, consectetur adipiscing elit, sed do eiusmod tempor …" at bounding box center [817, 417] width 870 height 78
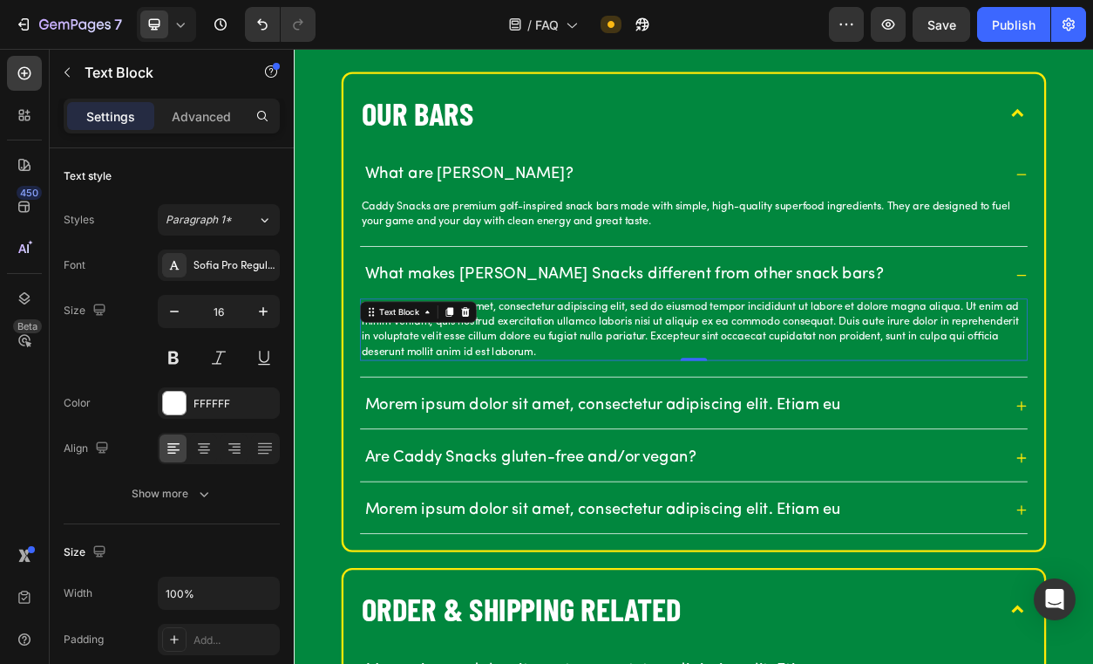
click at [631, 414] on p "Lorem ipsum dolor sit amet, consectetur adipiscing elit, sed do eiusmod tempor …" at bounding box center [817, 417] width 870 height 78
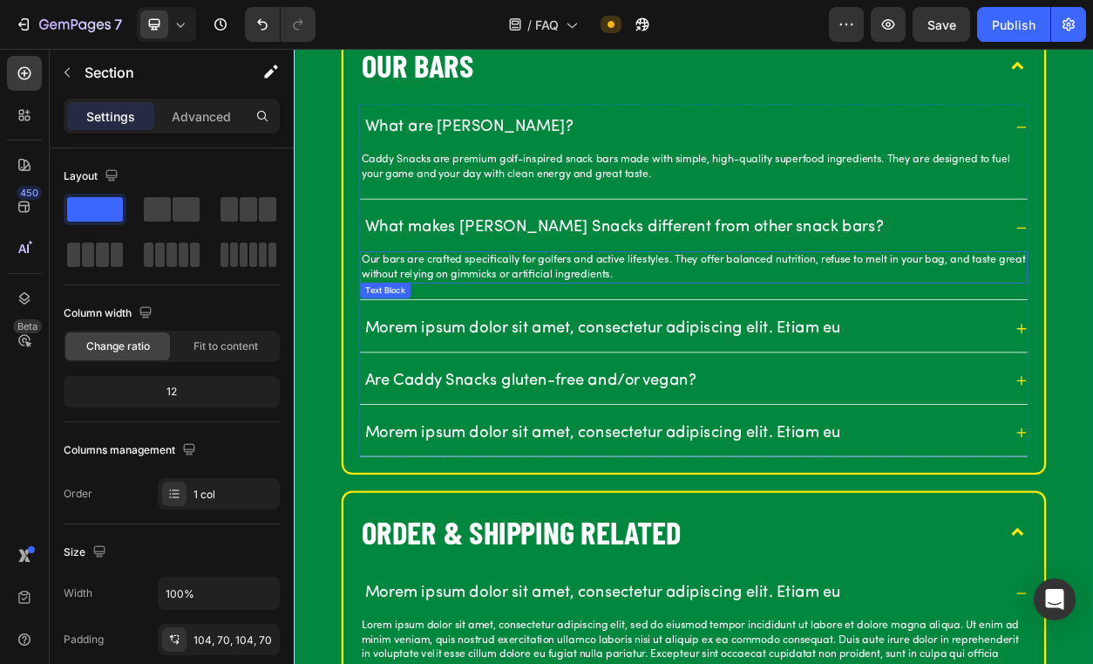
scroll to position [551, 0]
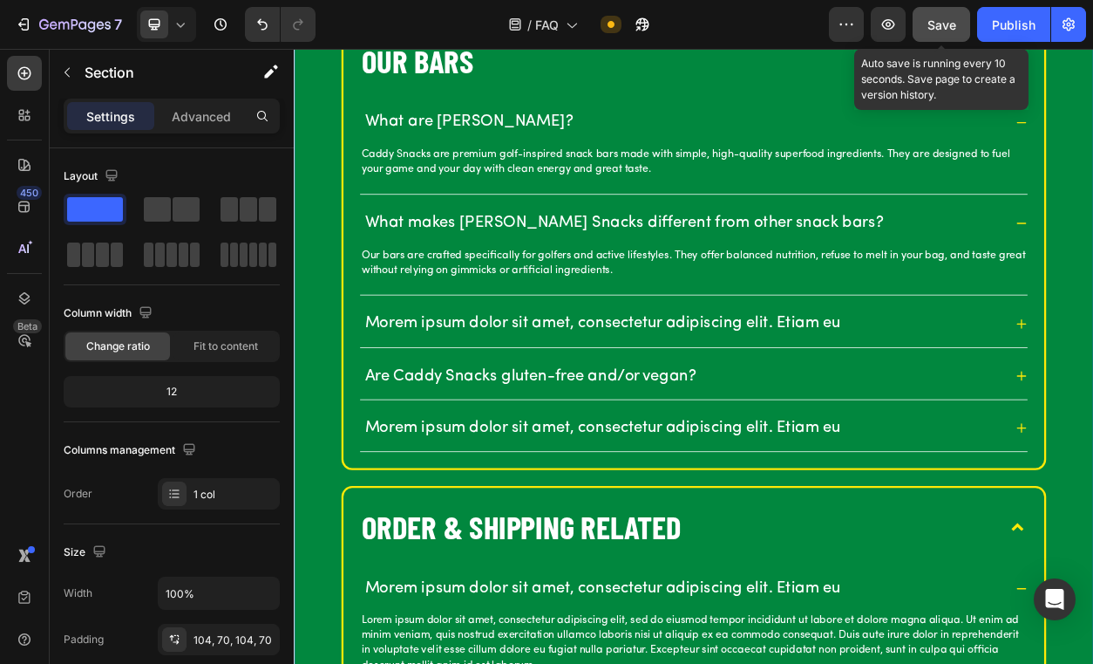
click at [944, 37] on button "Save" at bounding box center [942, 24] width 58 height 35
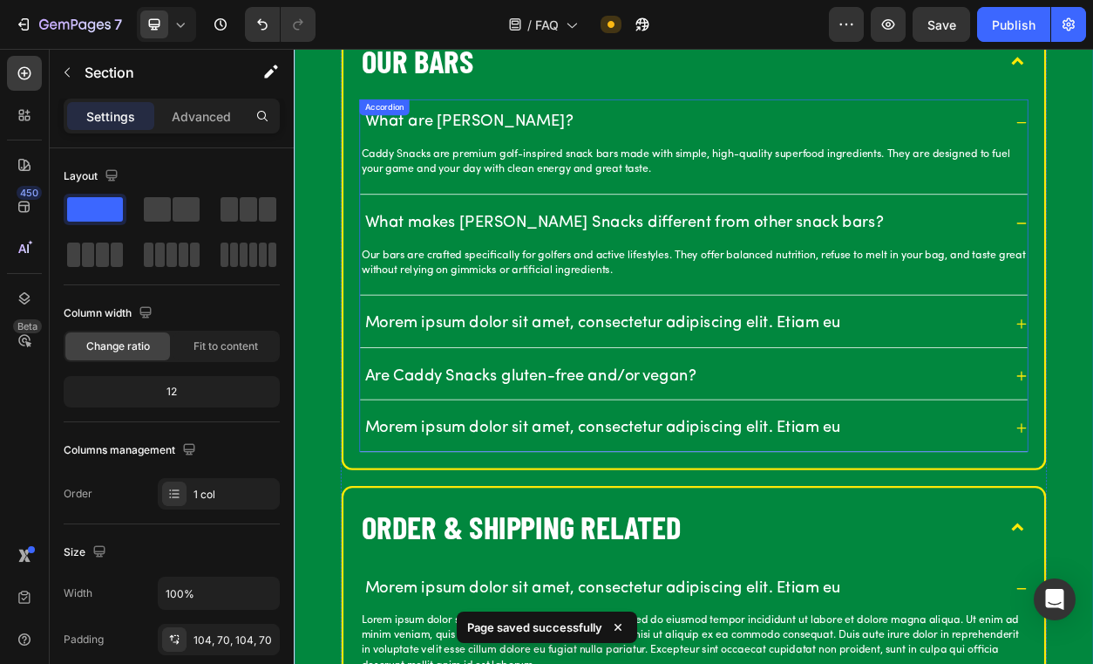
click at [554, 418] on p "Morem ipsum dolor sit amet, consectetur adipiscing elit. Etiam eu" at bounding box center [697, 408] width 623 height 27
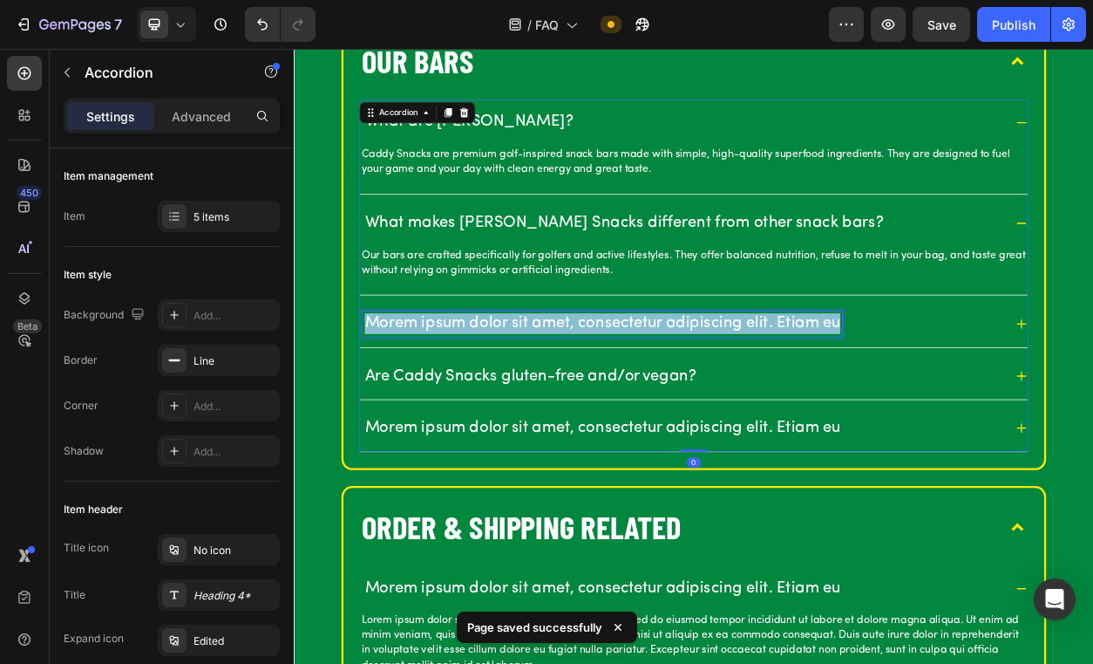
click at [554, 418] on p "Morem ipsum dolor sit amet, consectetur adipiscing elit. Etiam eu" at bounding box center [697, 408] width 623 height 27
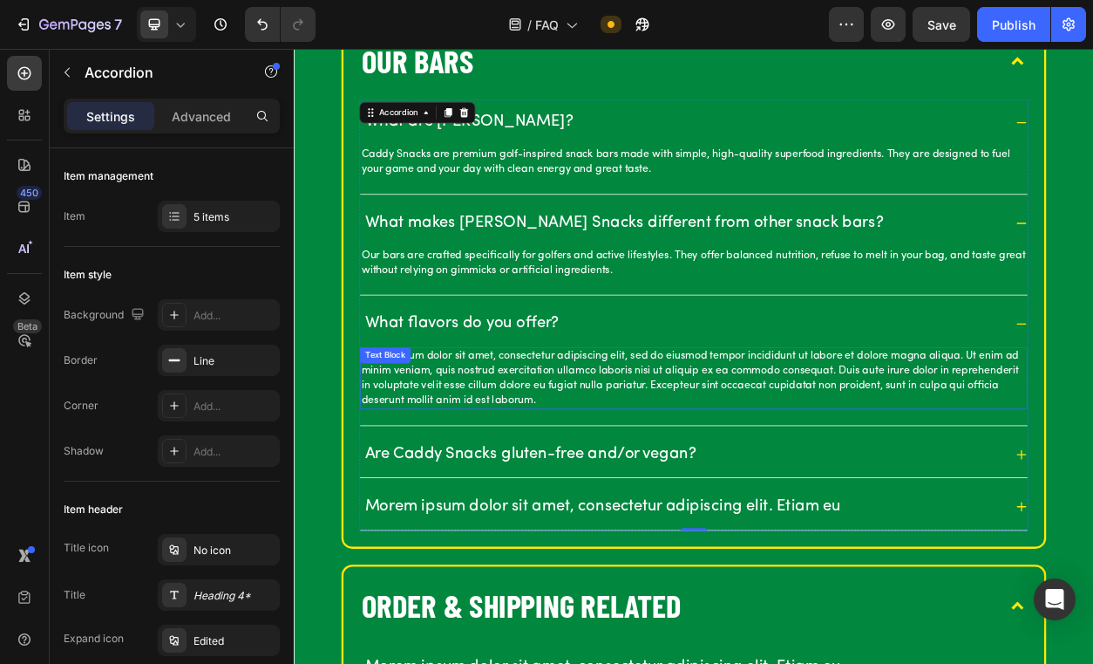
click at [652, 469] on p "Lorem ipsum dolor sit amet, consectetur adipiscing elit, sed do eiusmod tempor …" at bounding box center [817, 480] width 870 height 78
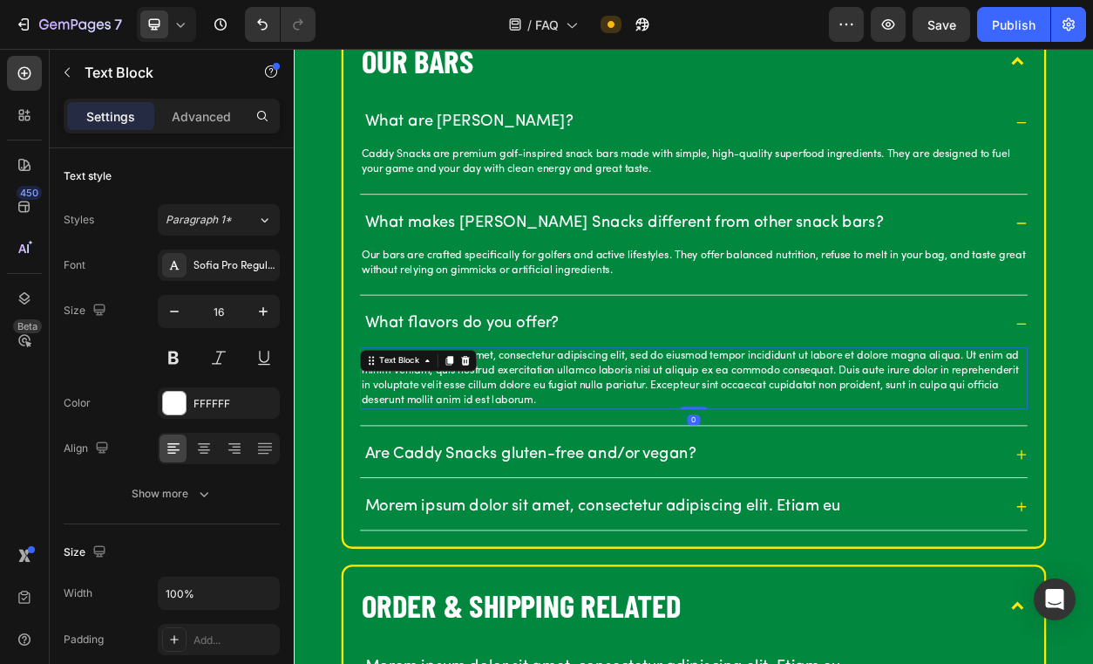
click at [652, 469] on p "Lorem ipsum dolor sit amet, consectetur adipiscing elit, sed do eiusmod tempor …" at bounding box center [817, 480] width 870 height 78
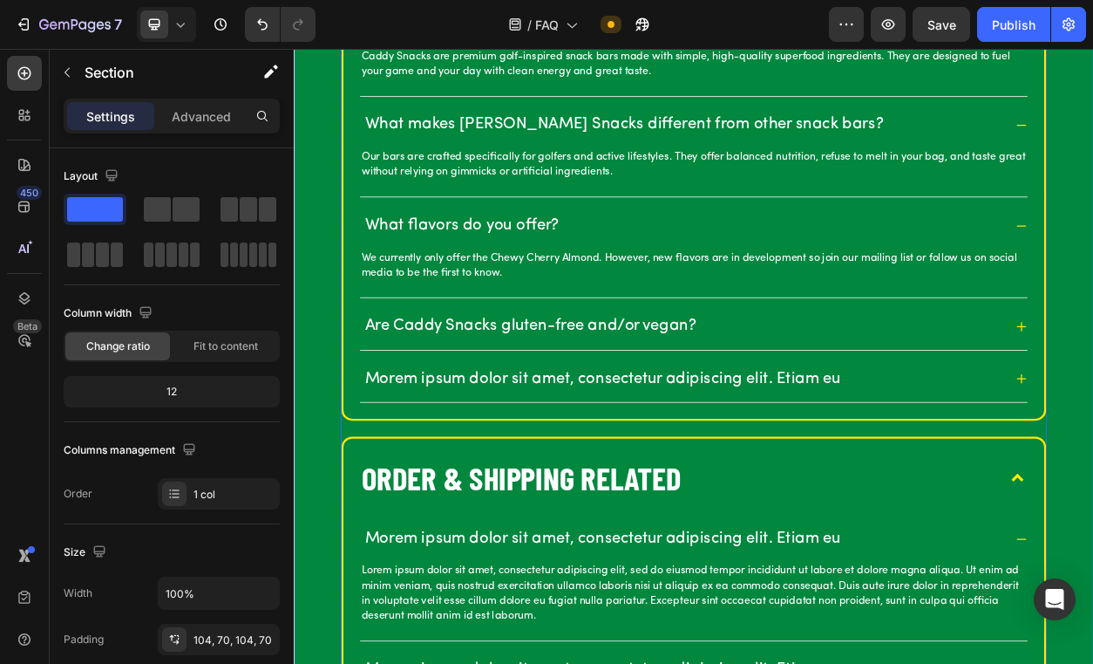
scroll to position [693, 0]
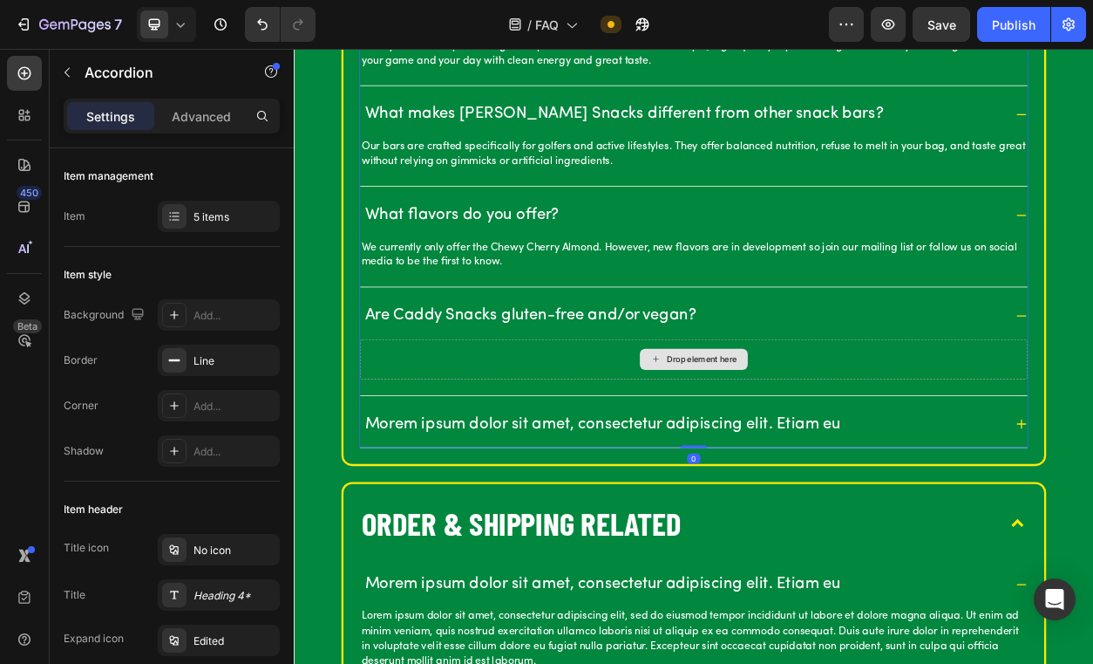
click at [535, 446] on div "Drop element here" at bounding box center [817, 455] width 874 height 52
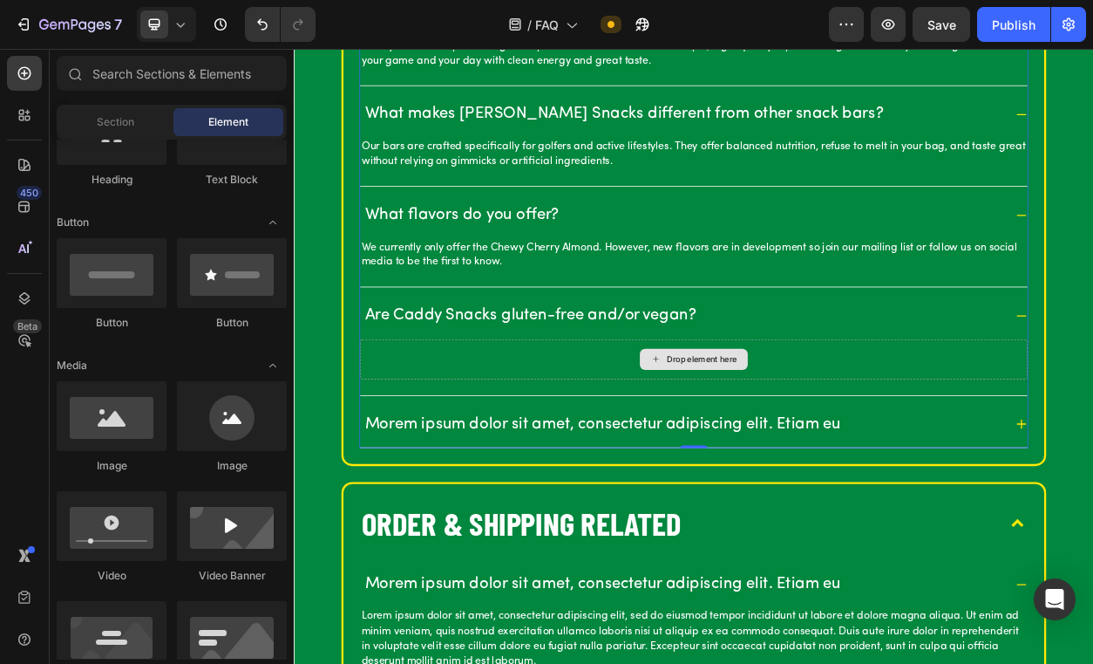
click at [787, 449] on div "Drop element here" at bounding box center [827, 455] width 92 height 14
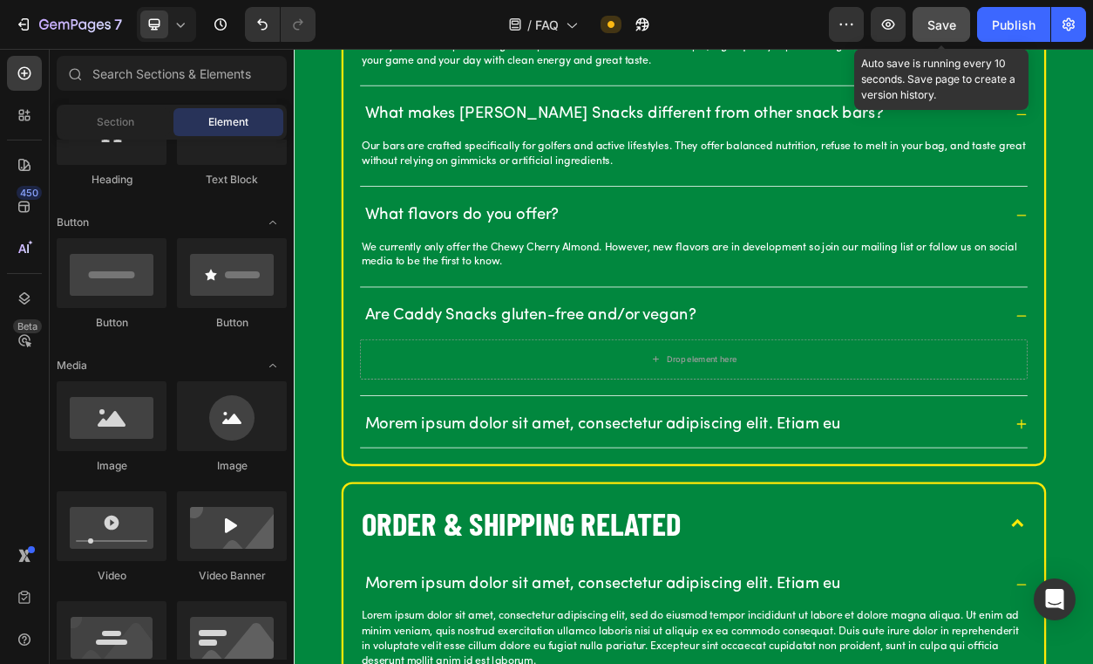
click at [952, 31] on span "Save" at bounding box center [942, 24] width 29 height 15
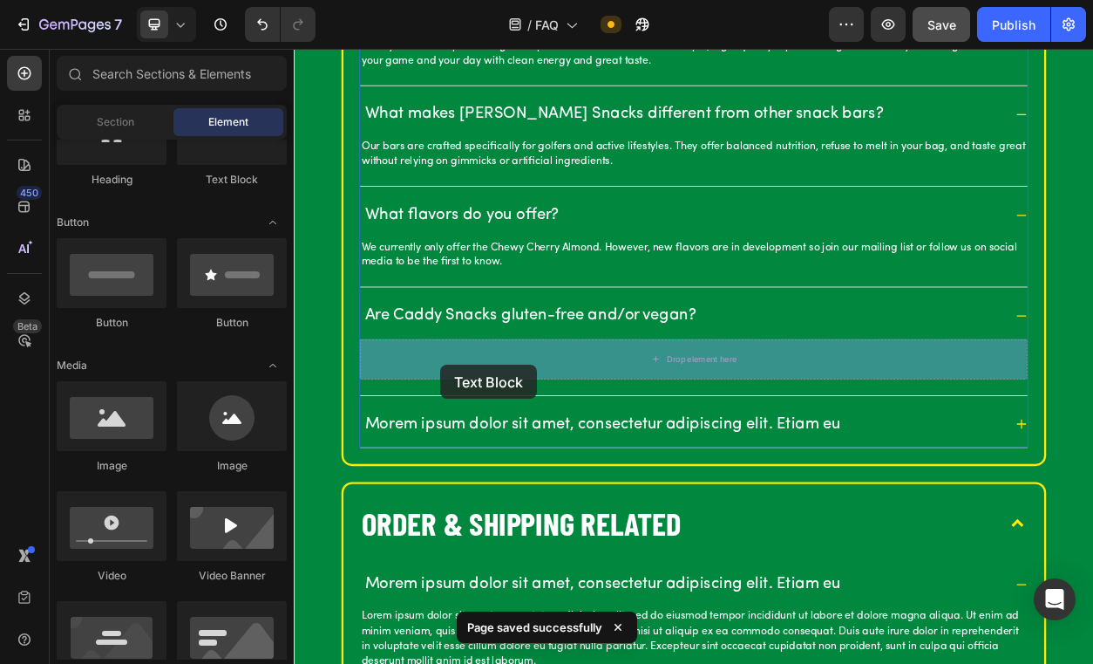
drag, startPoint x: 523, startPoint y: 199, endPoint x: 486, endPoint y: 462, distance: 266.0
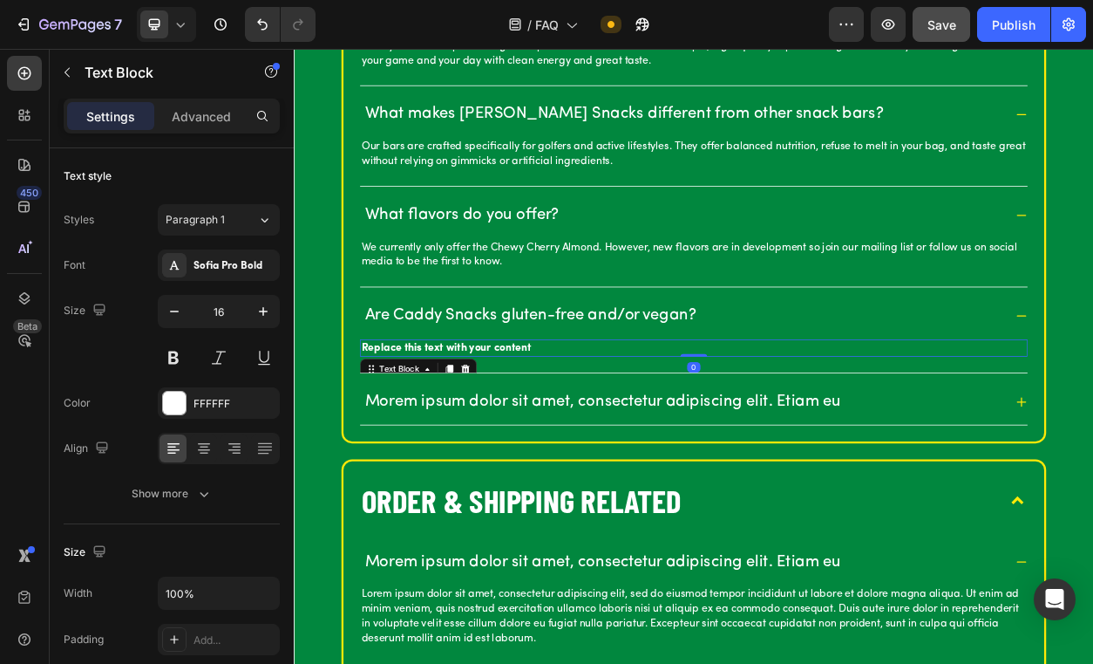
click at [459, 437] on div "Replace this text with your content" at bounding box center [817, 440] width 874 height 23
click at [459, 437] on p "Replace this text with your content" at bounding box center [817, 440] width 870 height 19
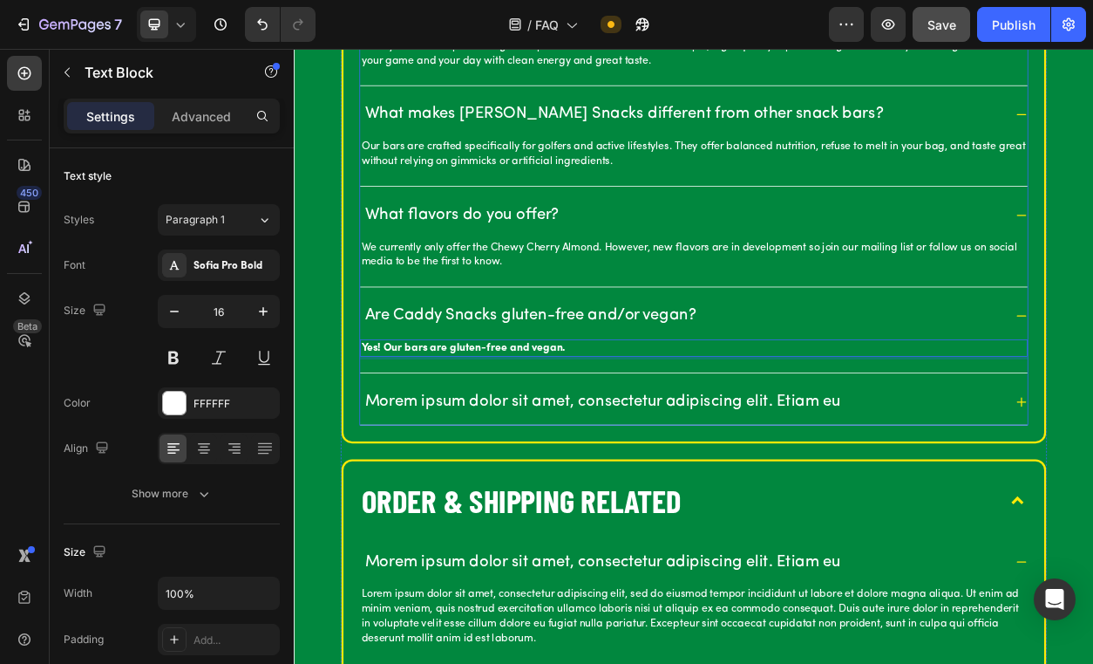
click at [438, 328] on p "We currently only offer the Chewy Cherry Almond. However, new flavors are in de…" at bounding box center [817, 318] width 870 height 39
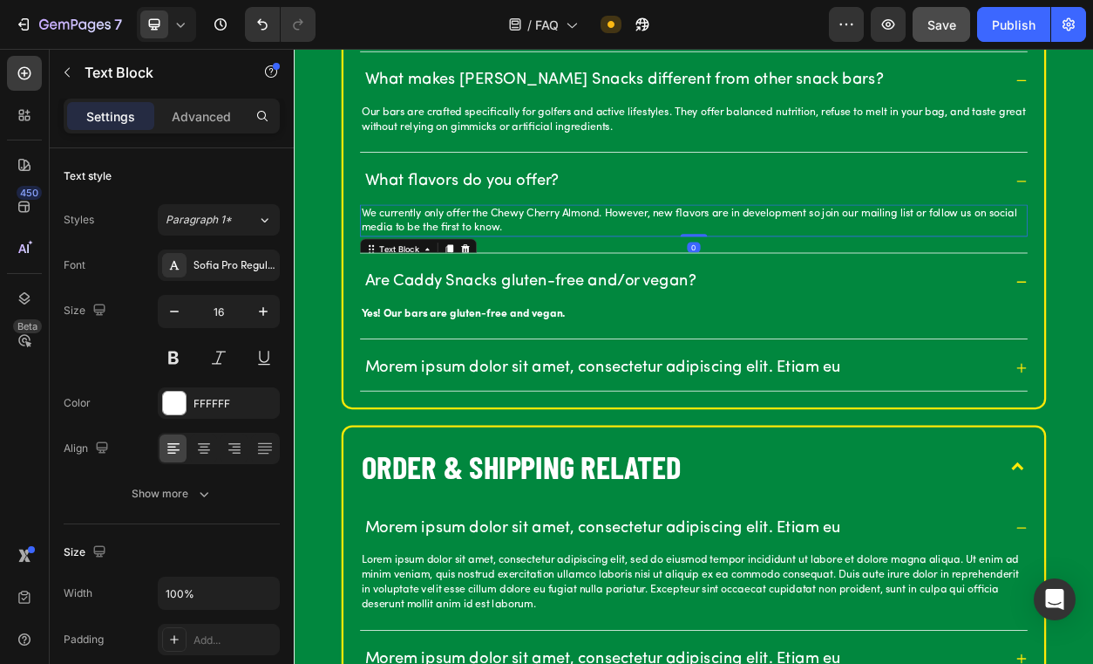
scroll to position [738, 0]
click at [473, 394] on p "Yes! Our bars are gluten-free and vegan." at bounding box center [817, 394] width 870 height 19
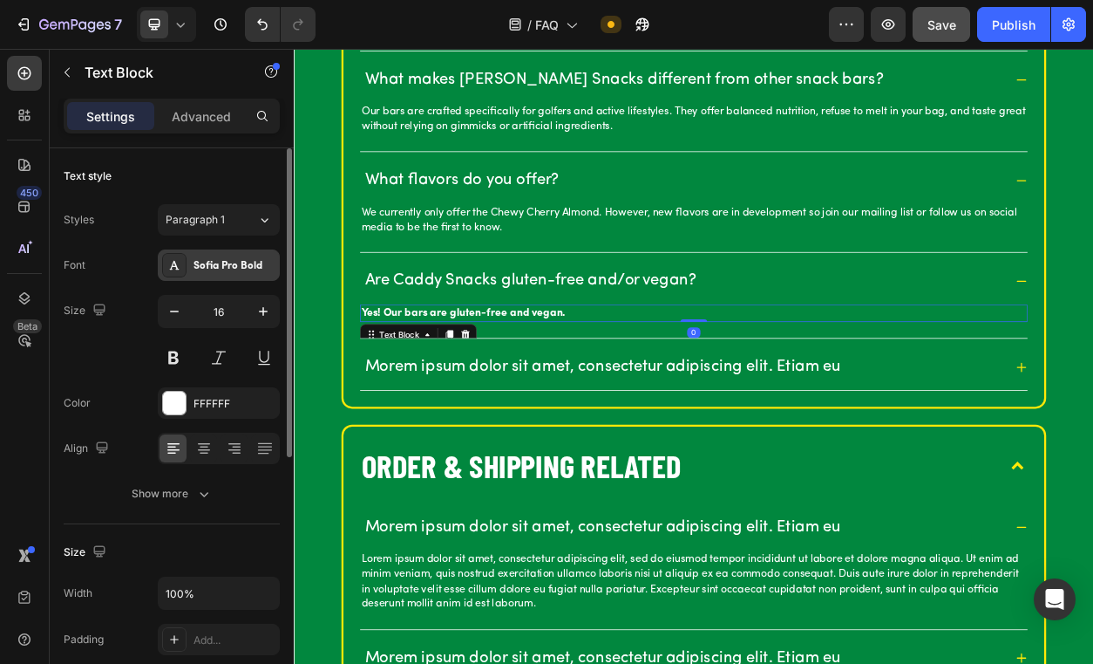
click at [229, 262] on div "Sofia Pro Bold" at bounding box center [235, 266] width 82 height 16
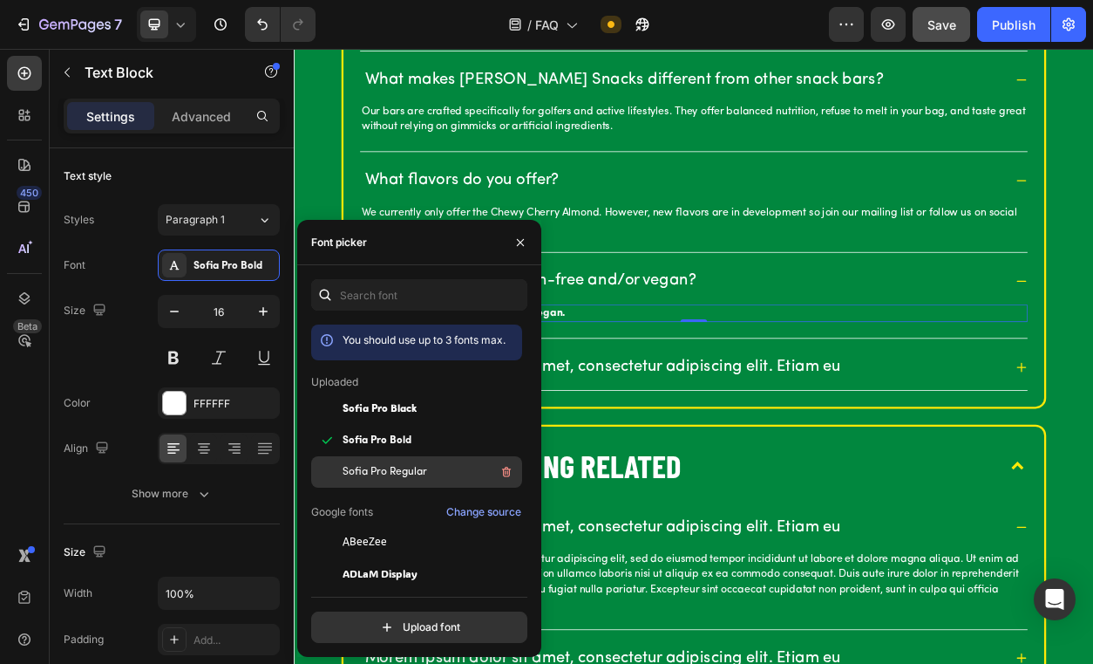
click at [418, 475] on span "Sofia Pro Regular" at bounding box center [385, 472] width 85 height 16
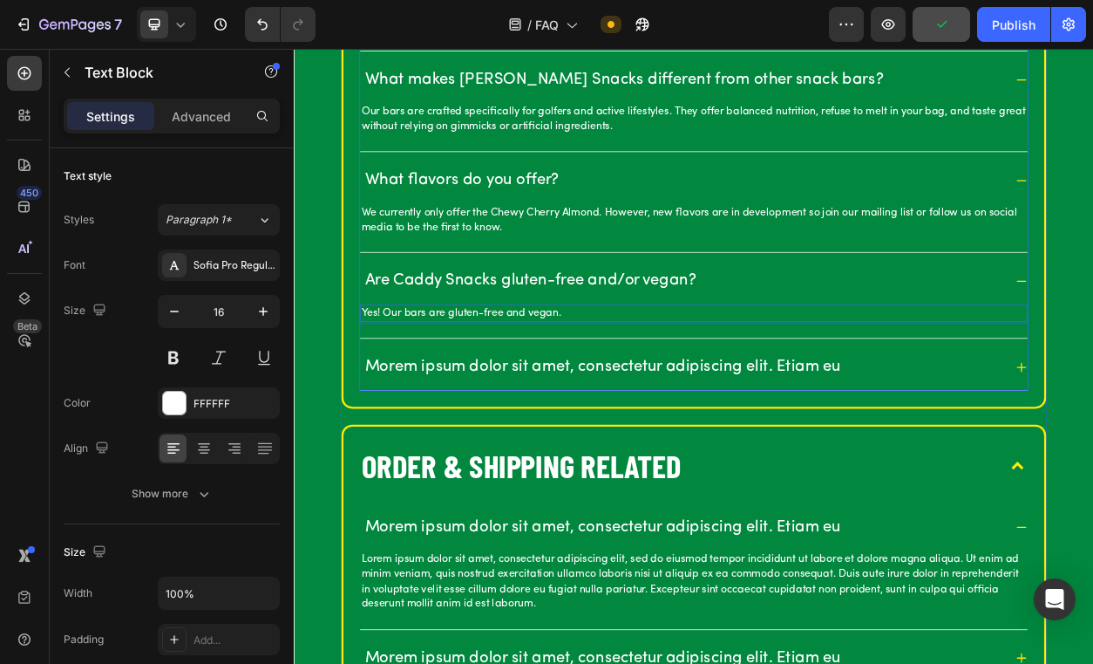
click at [447, 284] on p "We currently only offer the Chewy Cherry Almond. However, new flavors are in de…" at bounding box center [817, 273] width 870 height 39
click at [422, 391] on p "Yes! Our bars are gluten-free and vegan." at bounding box center [817, 394] width 870 height 19
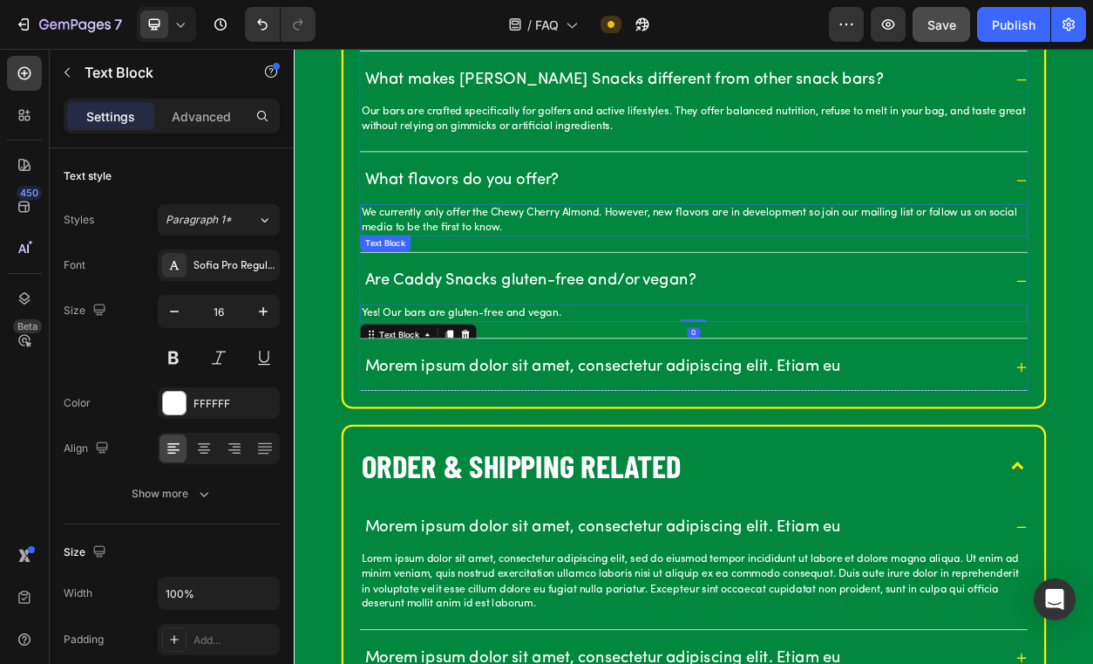
click at [415, 262] on p "We currently only offer the Chewy Cherry Almond. However, new flavors are in de…" at bounding box center [817, 273] width 870 height 39
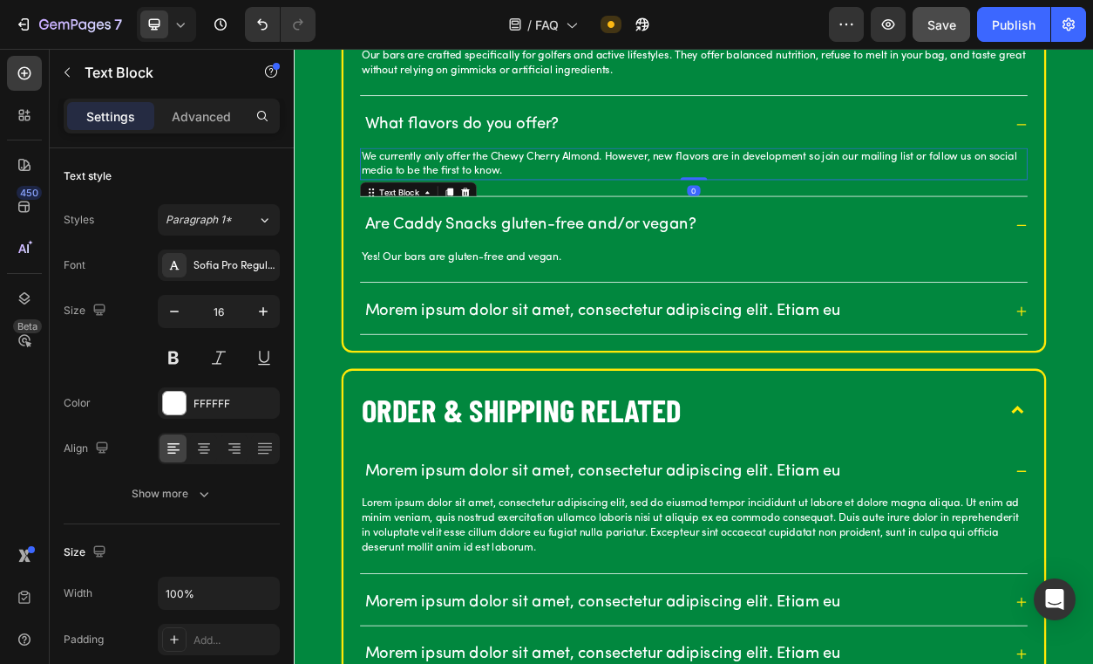
scroll to position [818, 0]
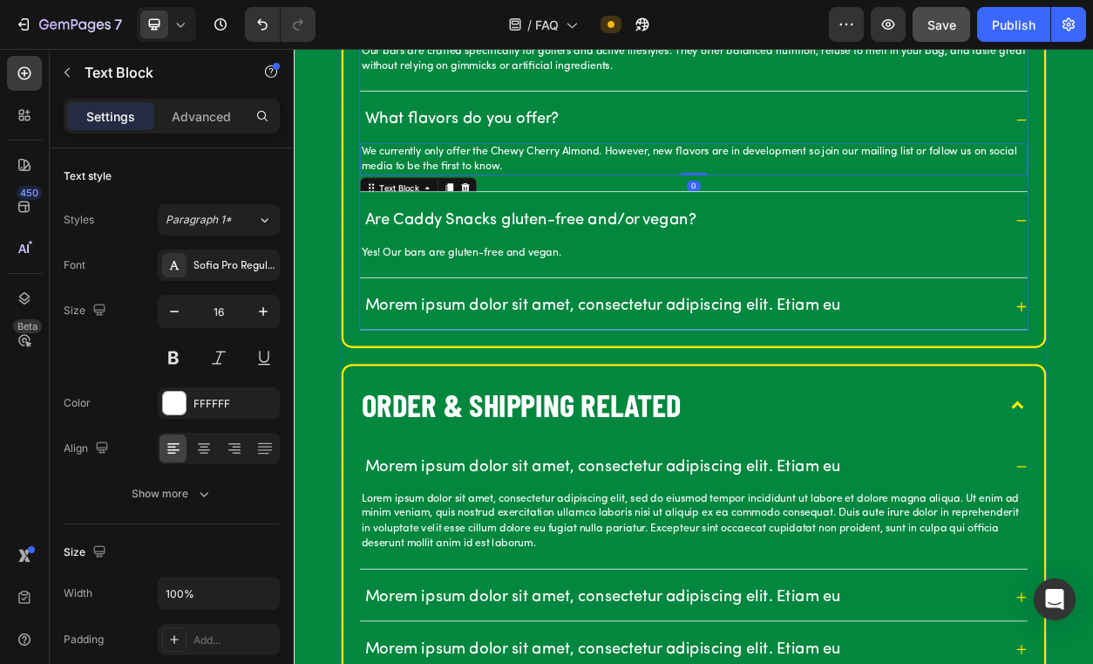
click at [467, 382] on p "Morem ipsum dolor sit amet, consectetur adipiscing elit. Etiam eu" at bounding box center [697, 385] width 623 height 27
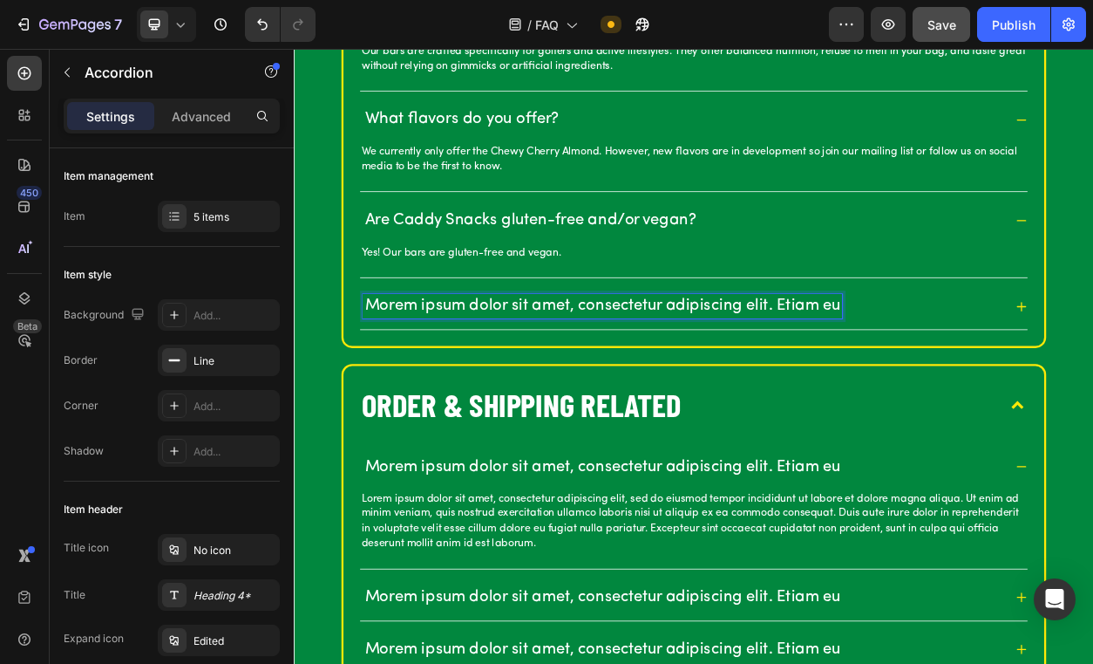
click at [617, 391] on p "Morem ipsum dolor sit amet, consectetur adipiscing elit. Etiam eu" at bounding box center [697, 385] width 623 height 27
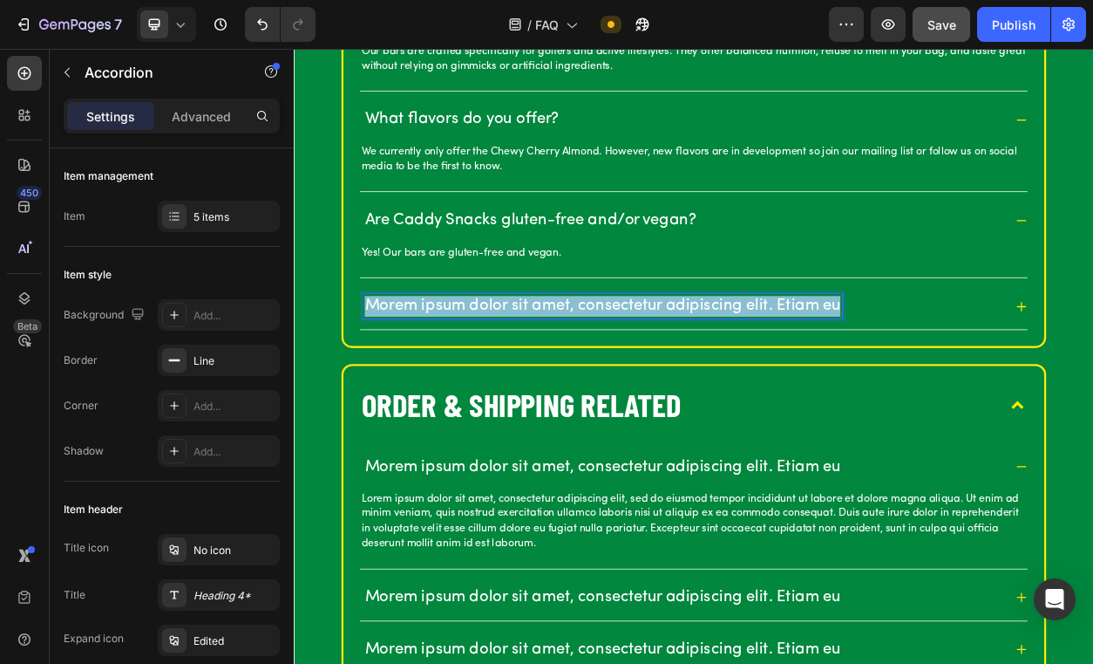
click at [617, 391] on p "Morem ipsum dolor sit amet, consectetur adipiscing elit. Etiam eu" at bounding box center [697, 385] width 623 height 27
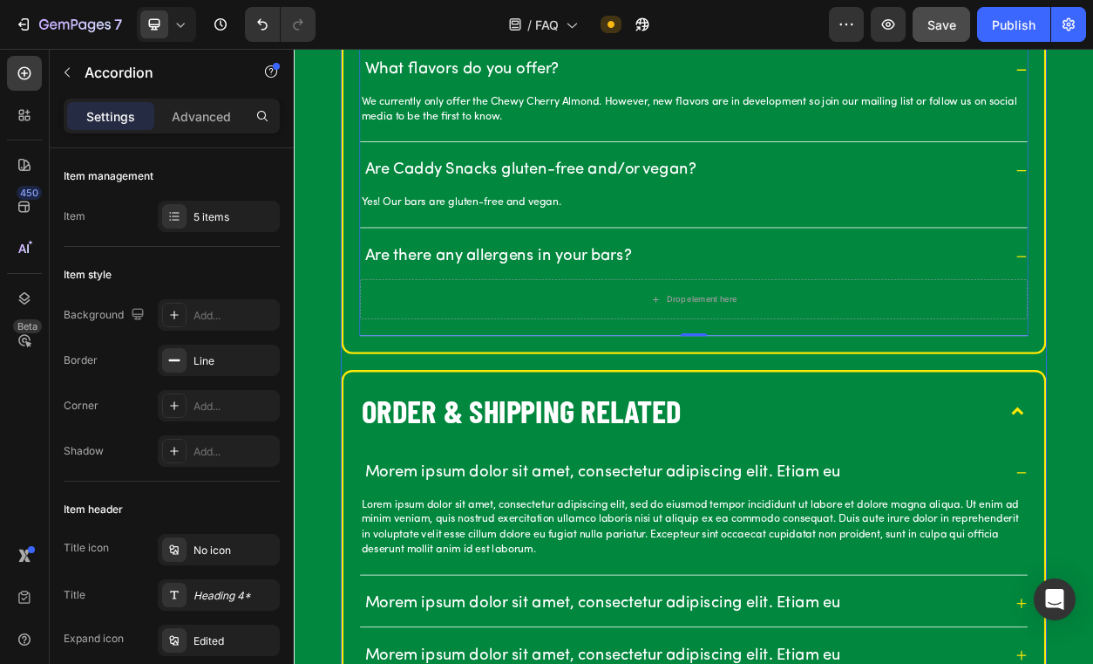
scroll to position [907, 0]
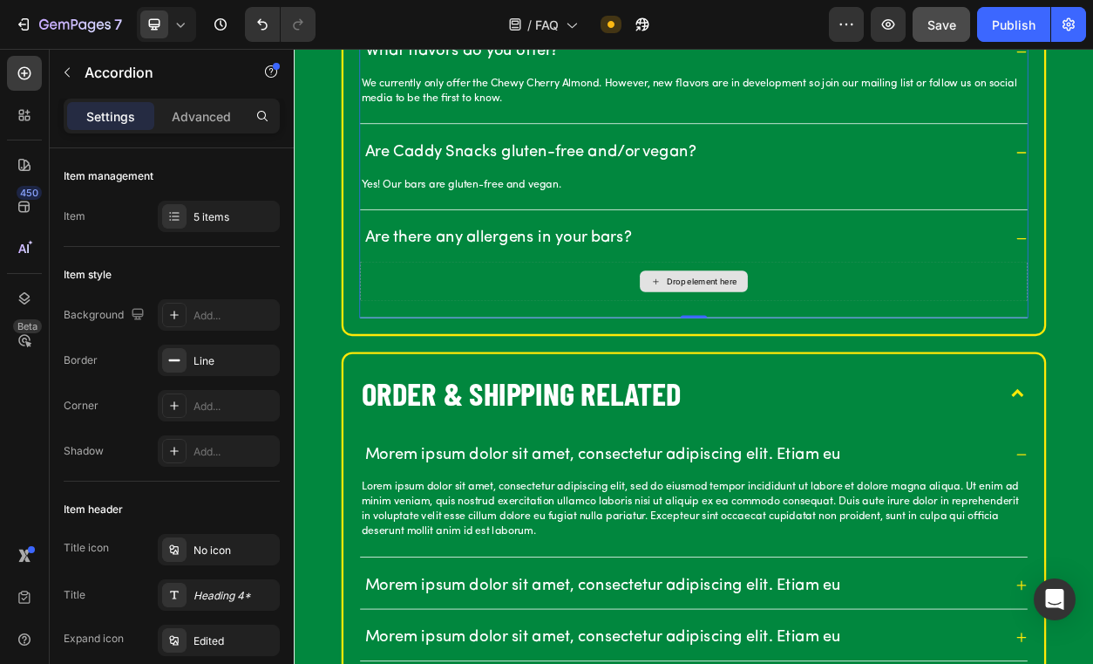
click at [672, 344] on div "Drop element here" at bounding box center [817, 353] width 874 height 52
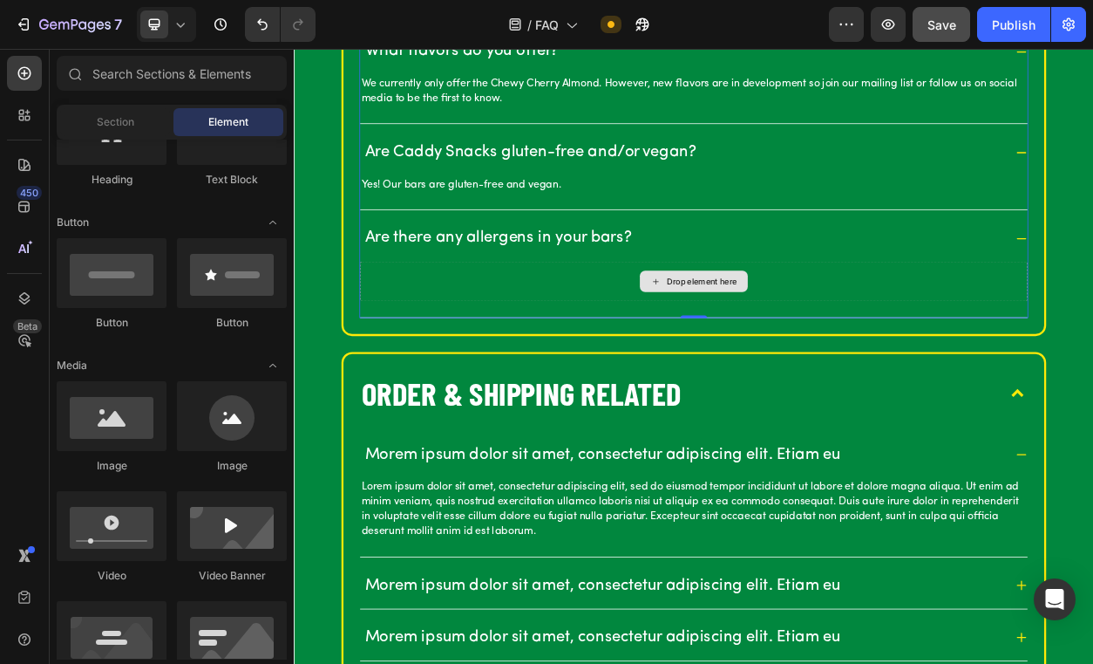
click at [799, 353] on div "Drop element here" at bounding box center [827, 353] width 92 height 14
drag, startPoint x: 514, startPoint y: 184, endPoint x: 572, endPoint y: 333, distance: 159.8
drag, startPoint x: 518, startPoint y: 168, endPoint x: 651, endPoint y: 344, distance: 220.2
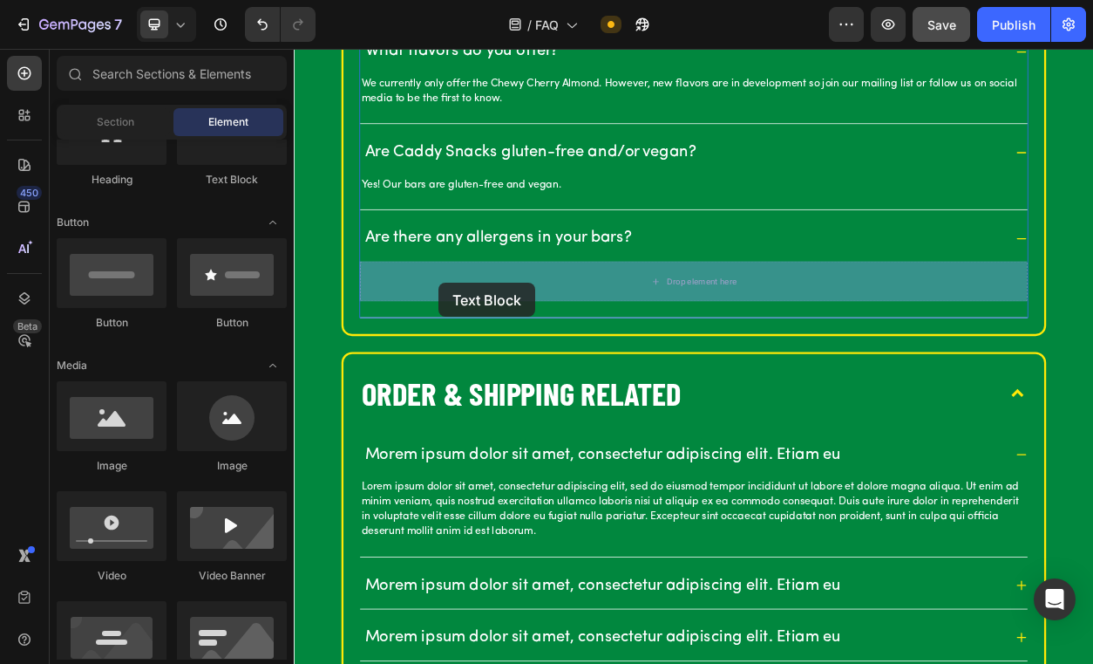
drag, startPoint x: 532, startPoint y: 231, endPoint x: 483, endPoint y: 354, distance: 132.3
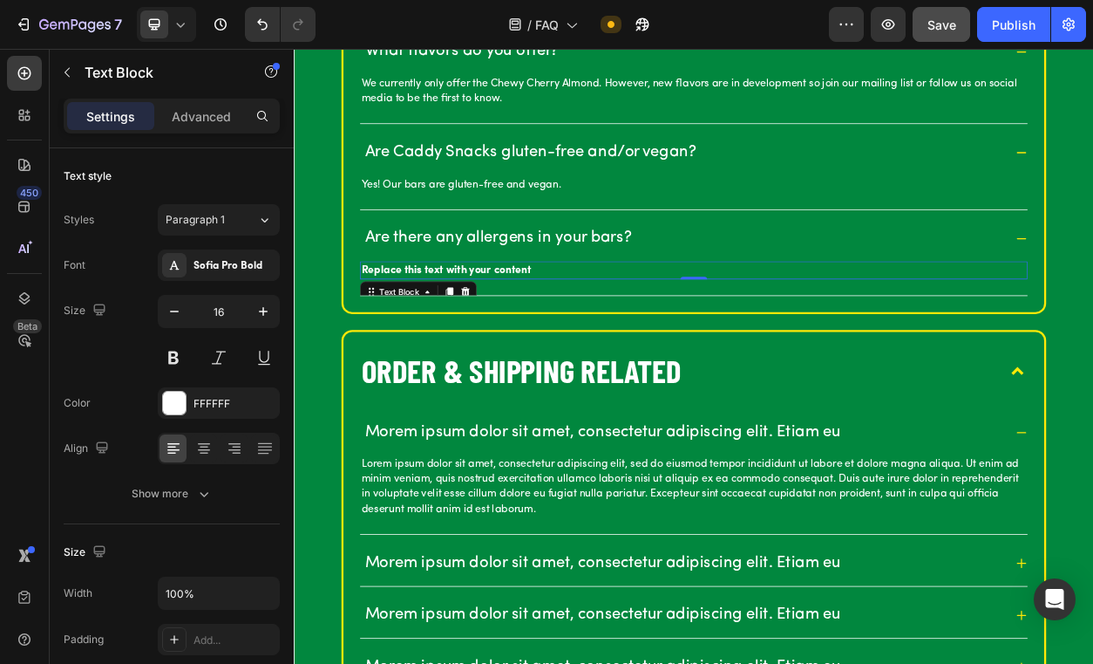
click at [693, 339] on div "Replace this text with your content" at bounding box center [817, 338] width 874 height 23
click at [609, 335] on p "Replace this text with your content" at bounding box center [817, 338] width 870 height 19
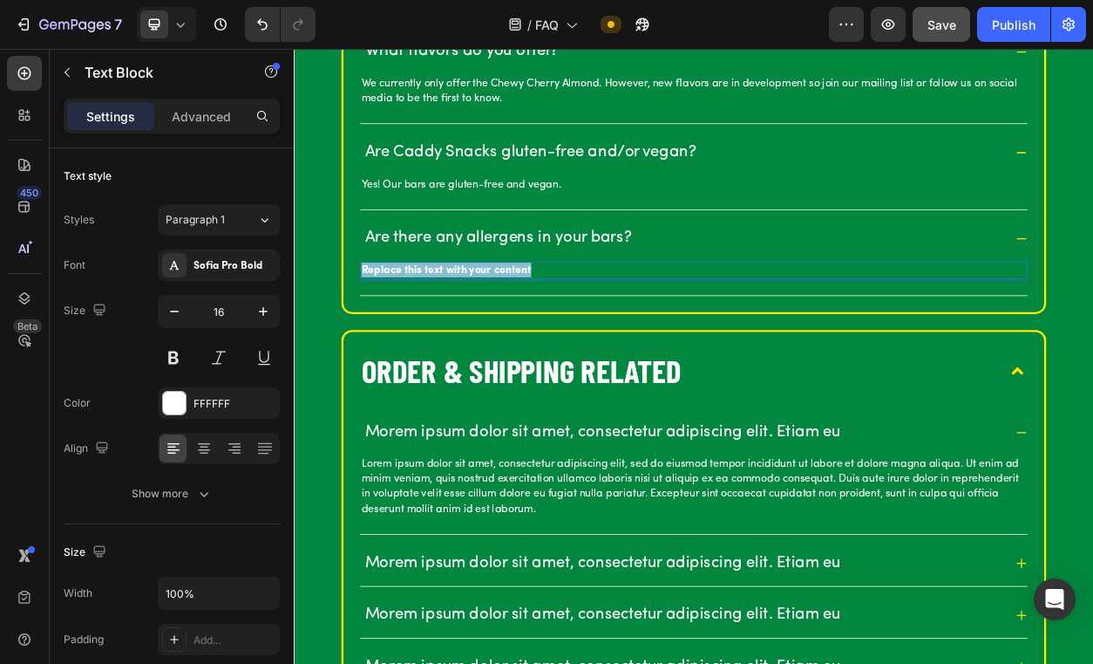
click at [609, 335] on p "Replace this text with your content" at bounding box center [817, 338] width 870 height 19
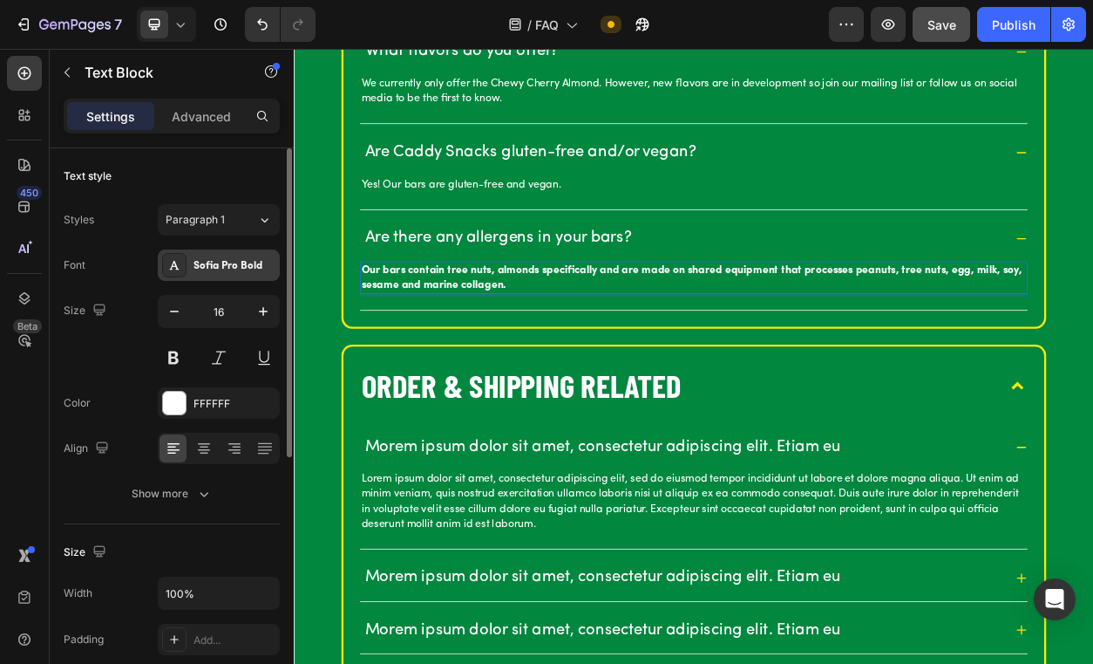
click at [244, 275] on div "Sofia Pro Bold" at bounding box center [219, 264] width 122 height 31
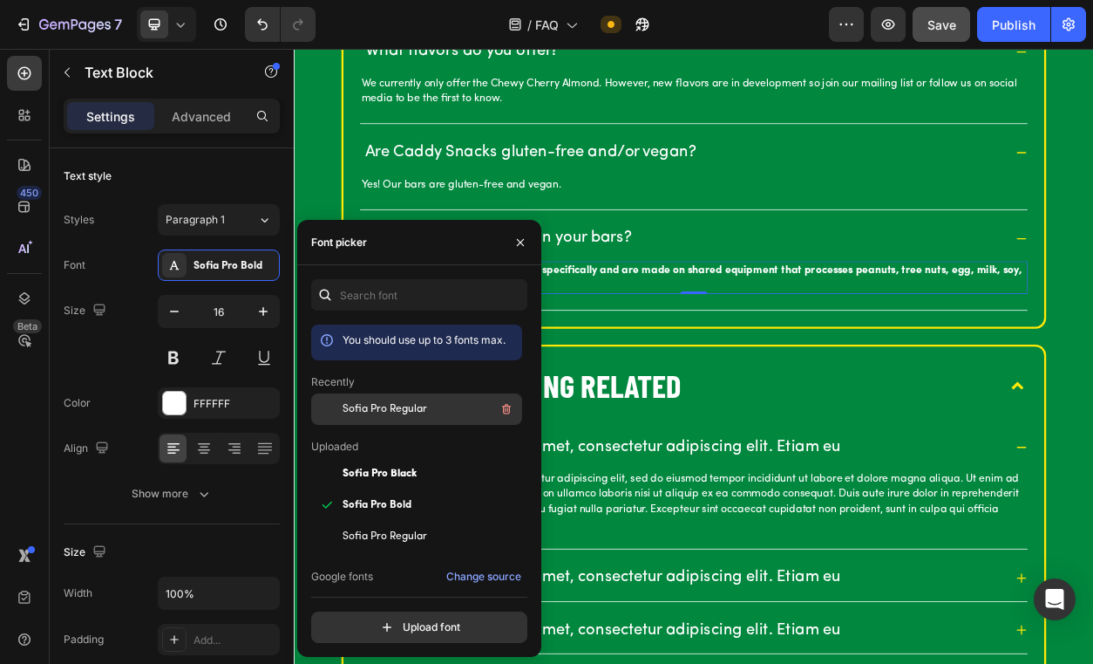
click at [386, 408] on span "Sofia Pro Regular" at bounding box center [385, 409] width 85 height 16
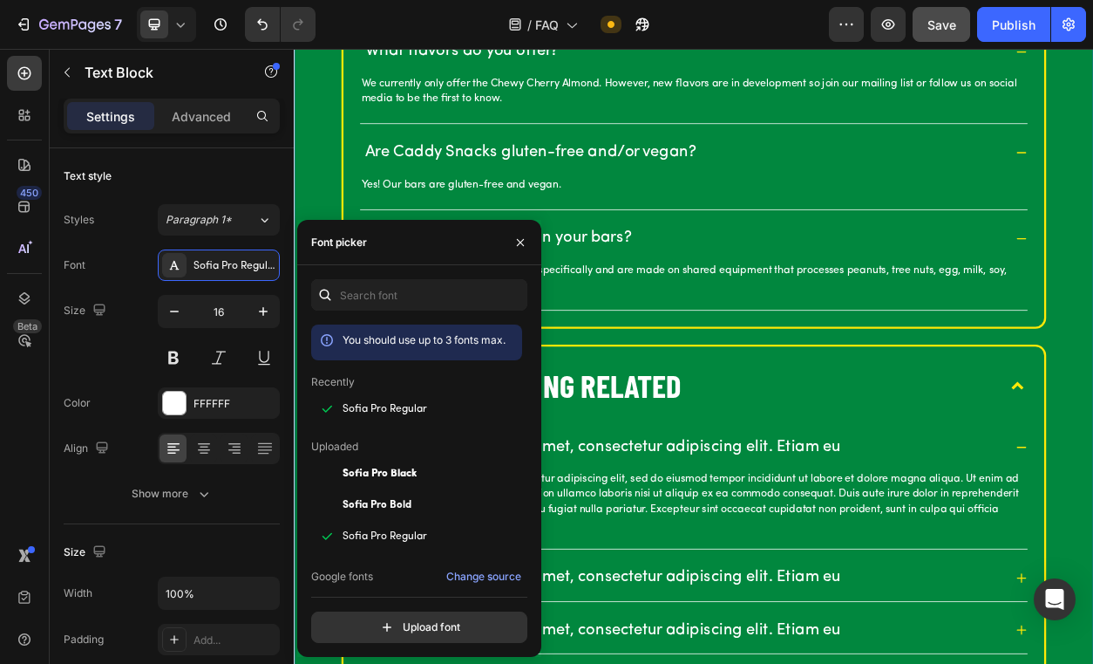
click at [1281, 332] on div "OUR BARS What are [PERSON_NAME]? Caddy Snacks are premium golf-inspired snack b…" at bounding box center [817, 392] width 1046 height 1654
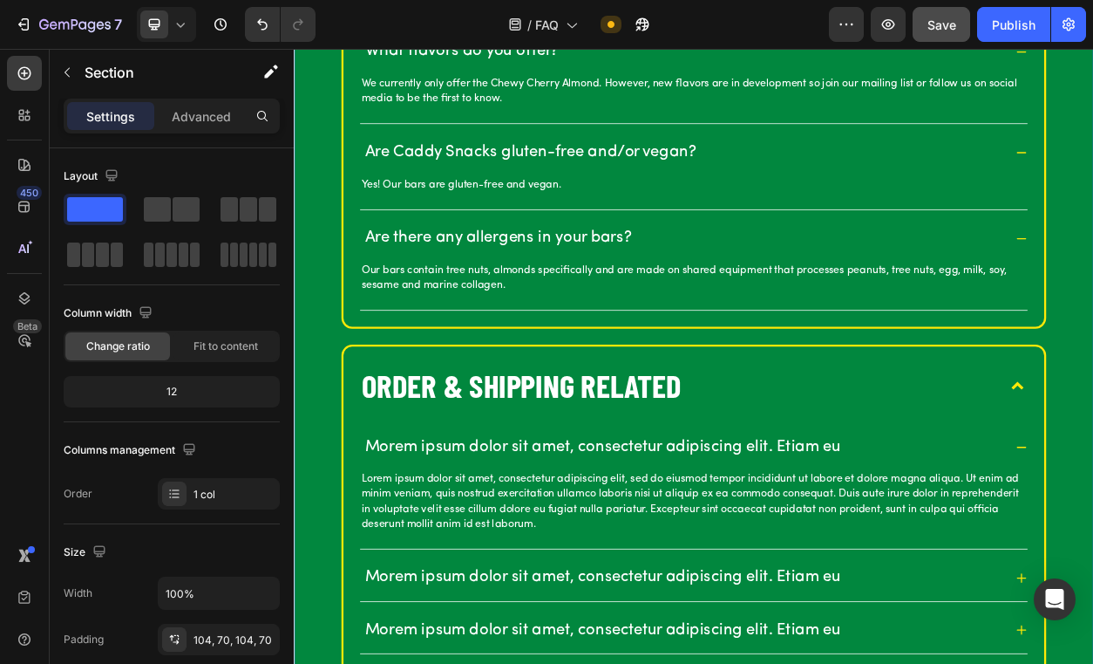
click at [316, 379] on div "OUR BARS What are [PERSON_NAME]? Caddy Snacks are premium golf-inspired snack b…" at bounding box center [817, 392] width 1046 height 1654
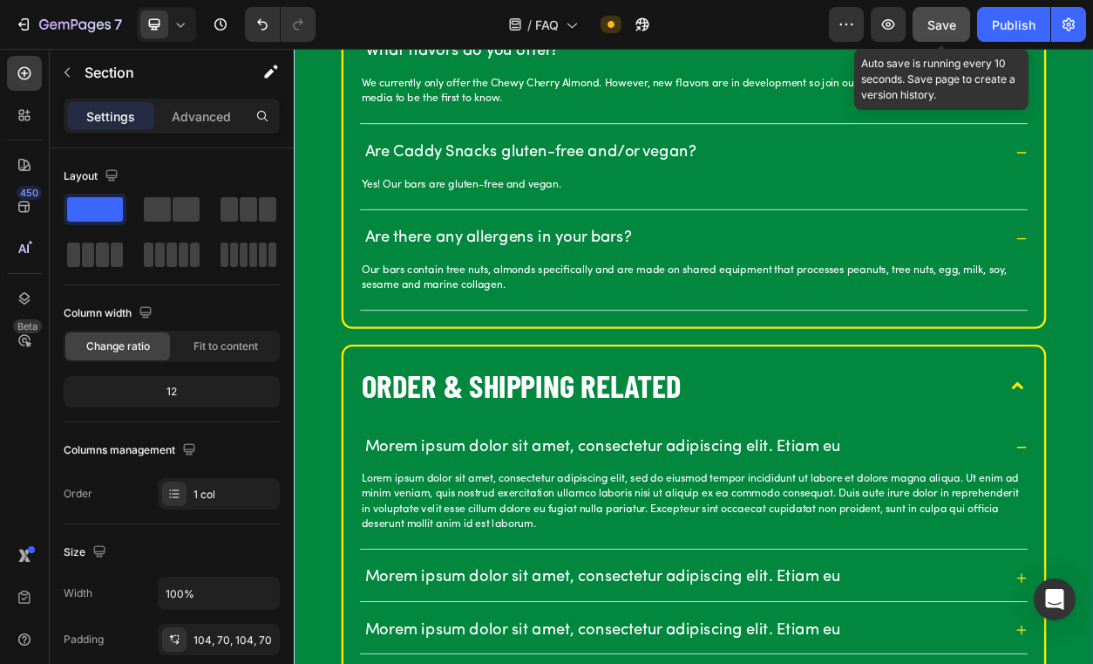
click at [937, 22] on span "Save" at bounding box center [942, 24] width 29 height 15
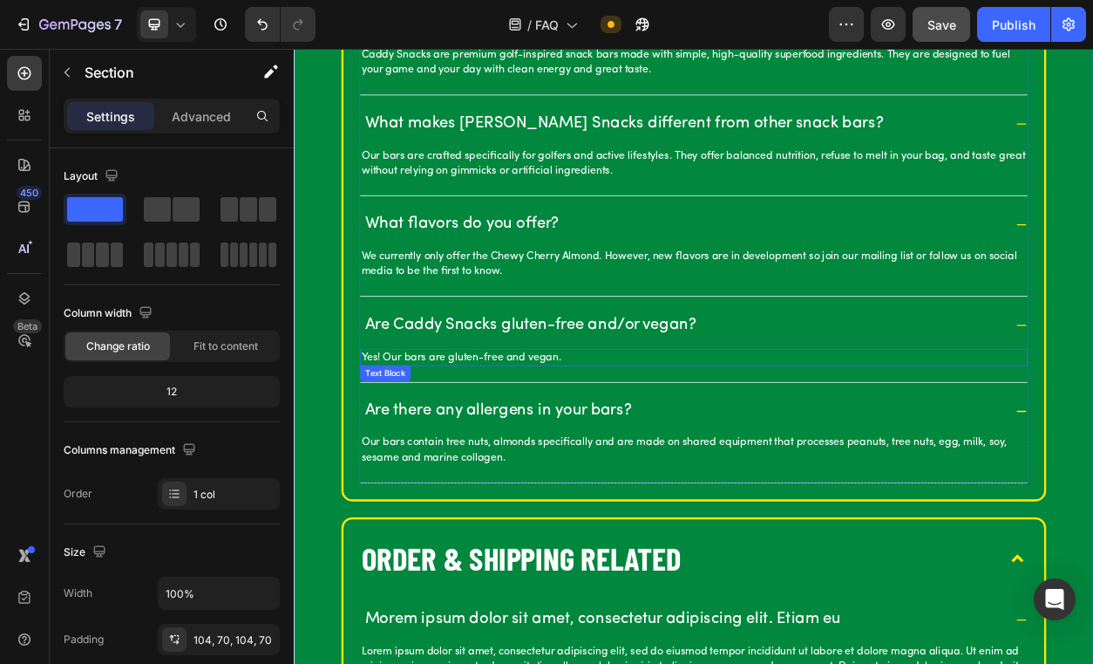
scroll to position [760, 0]
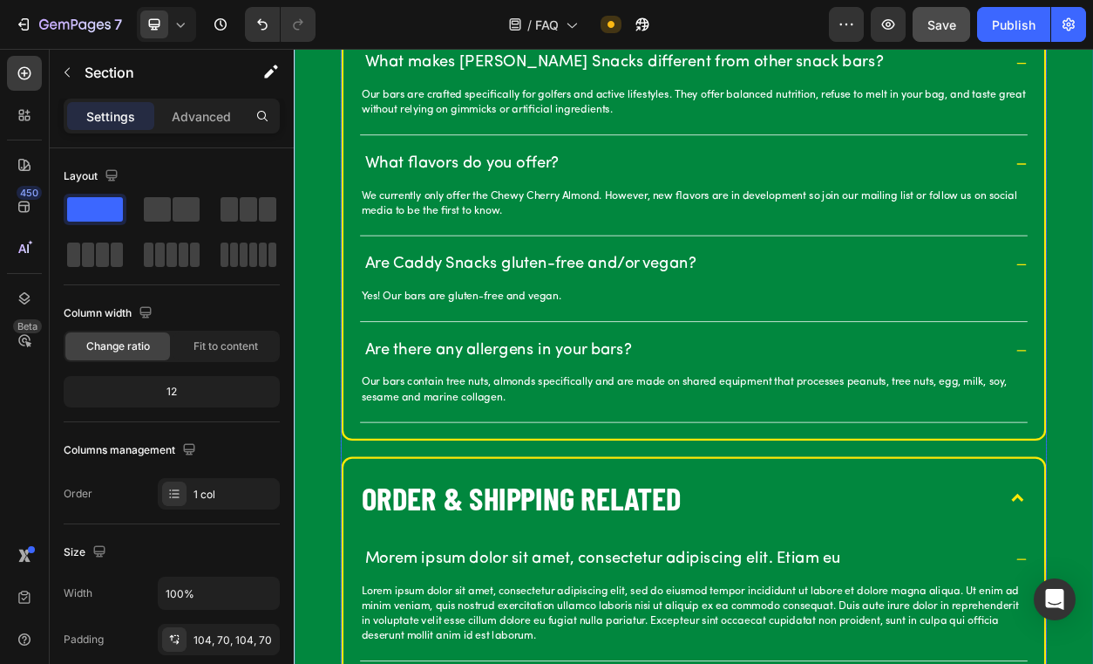
click at [624, 544] on div "What are [PERSON_NAME]? Caddy Snacks are premium golf-inspired snack bars made …" at bounding box center [816, 232] width 917 height 653
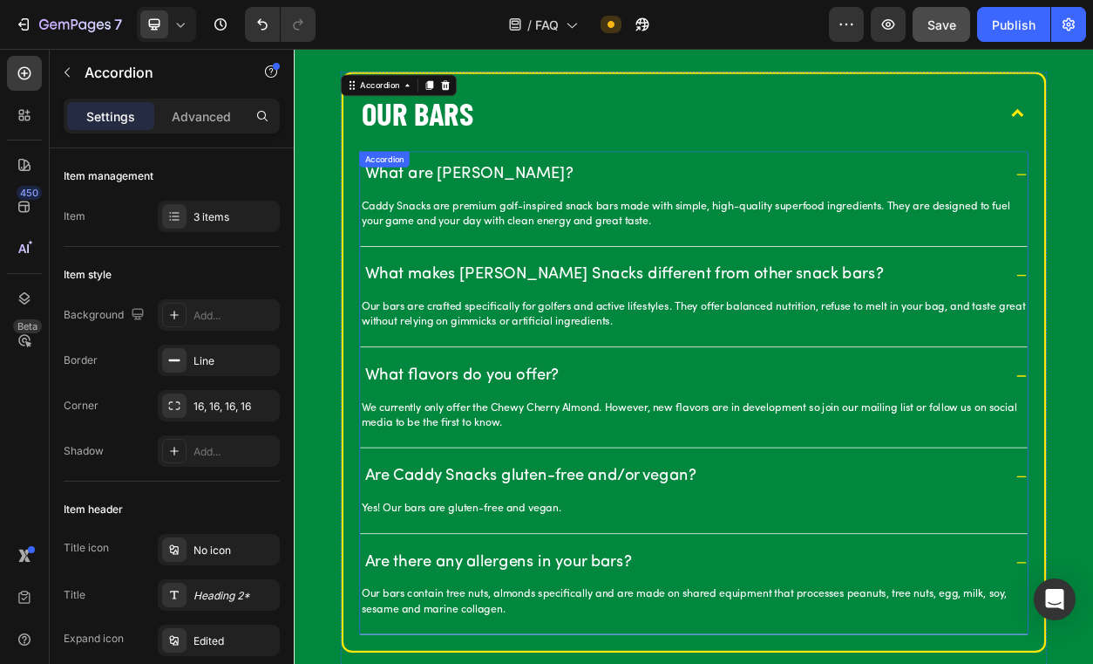
scroll to position [487, 0]
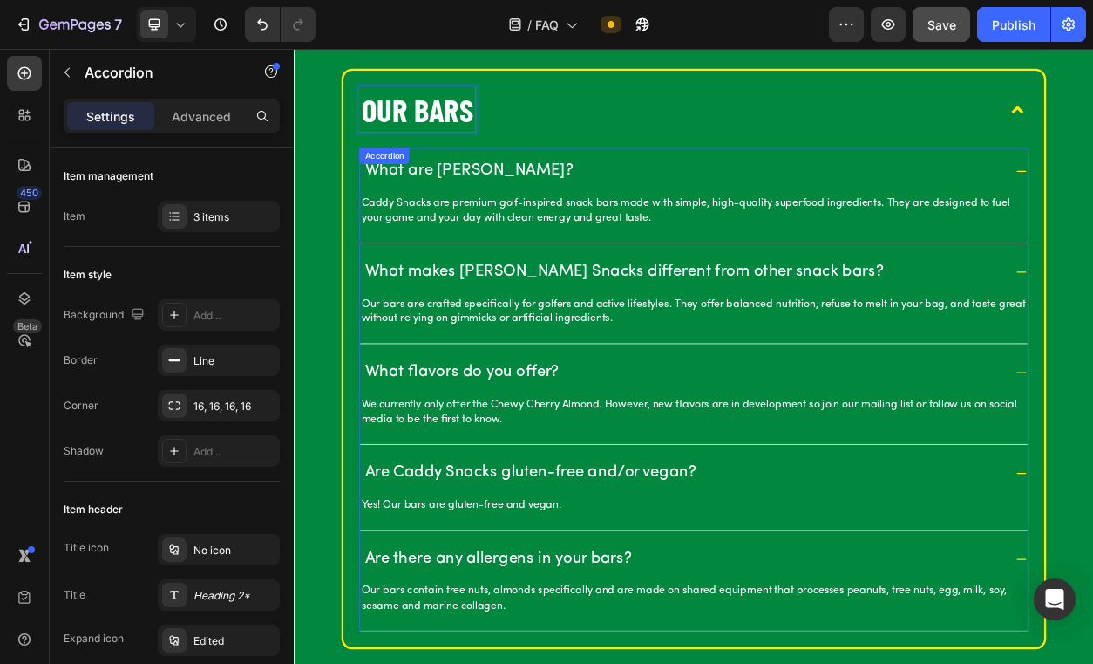
click at [483, 223] on div "What are [PERSON_NAME]?" at bounding box center [523, 209] width 278 height 32
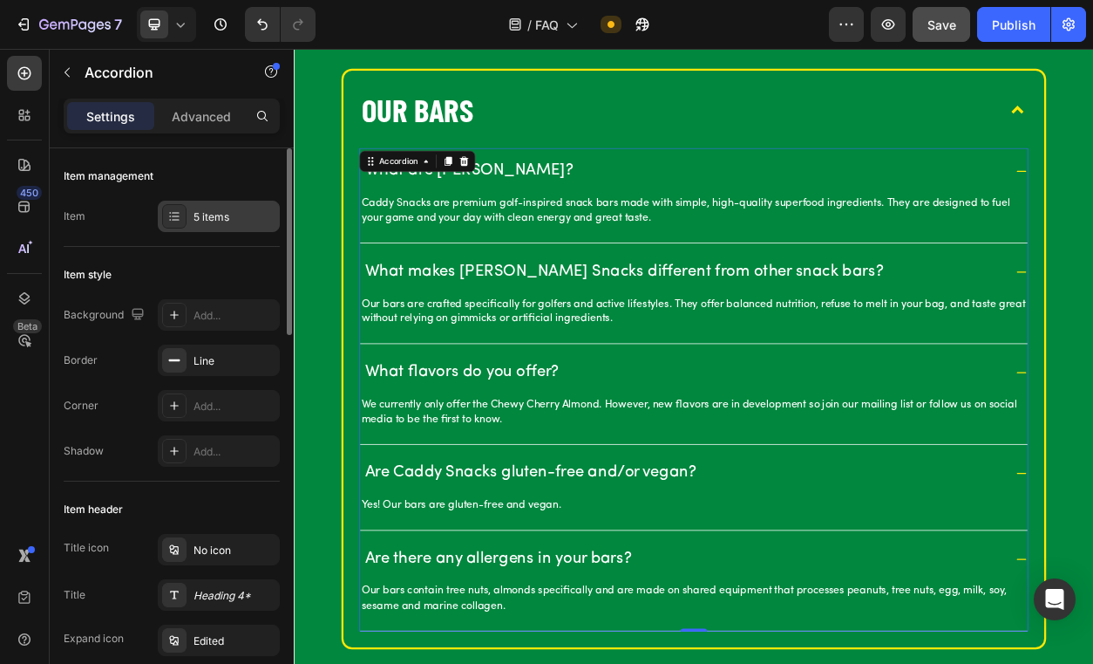
click at [216, 220] on div "5 items" at bounding box center [235, 217] width 82 height 16
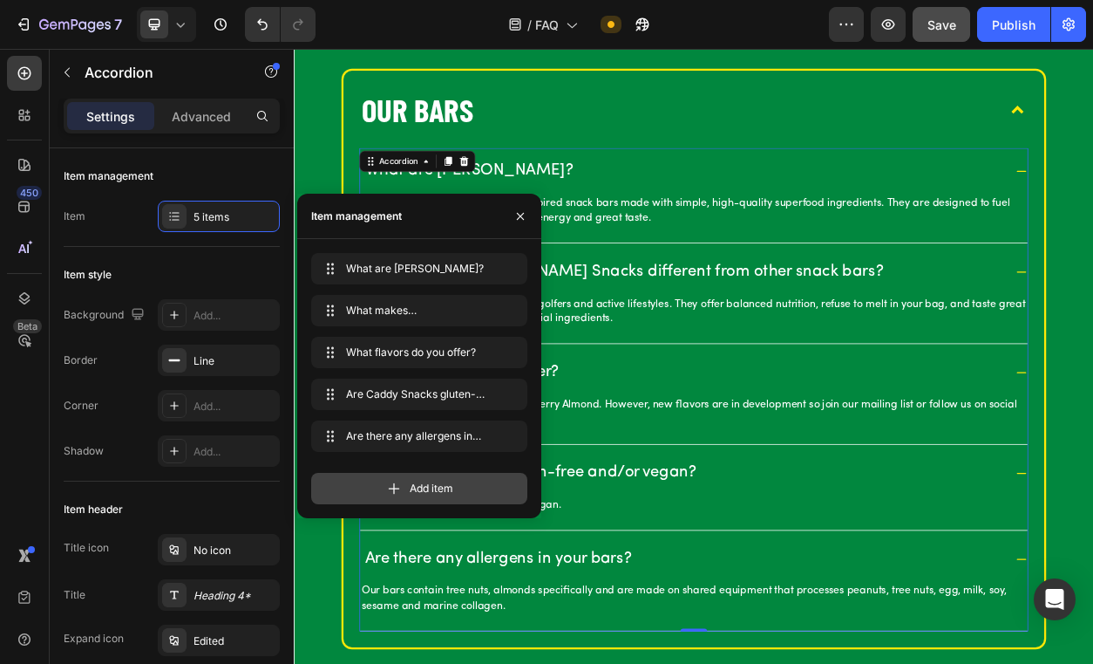
click at [401, 492] on icon at bounding box center [393, 488] width 17 height 17
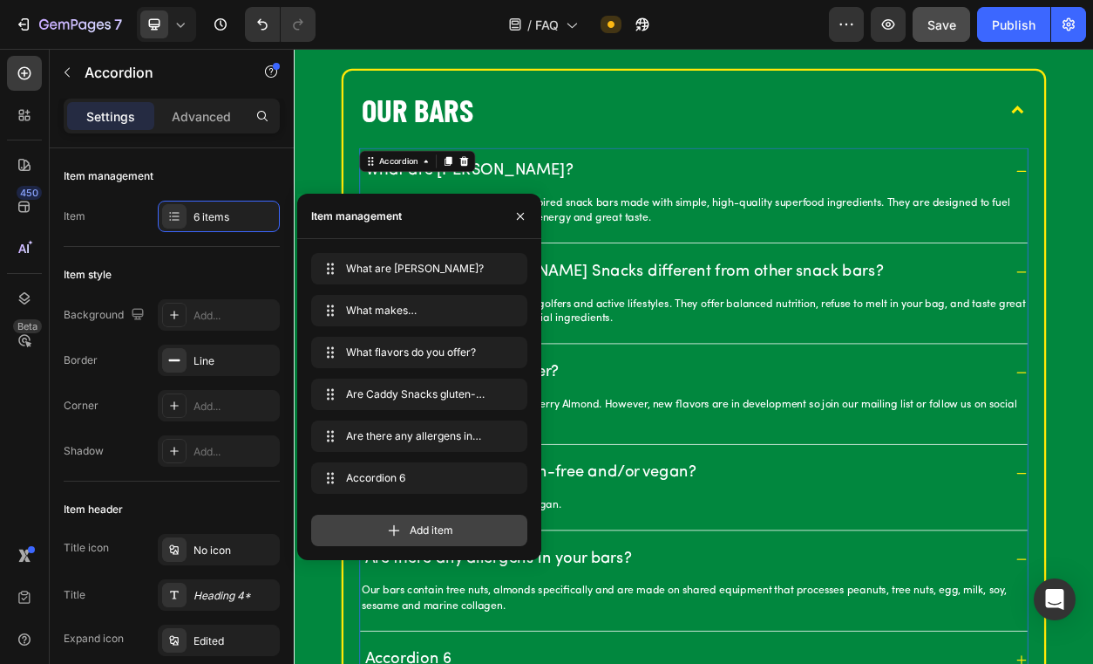
click at [421, 542] on div "Add item" at bounding box center [419, 529] width 216 height 31
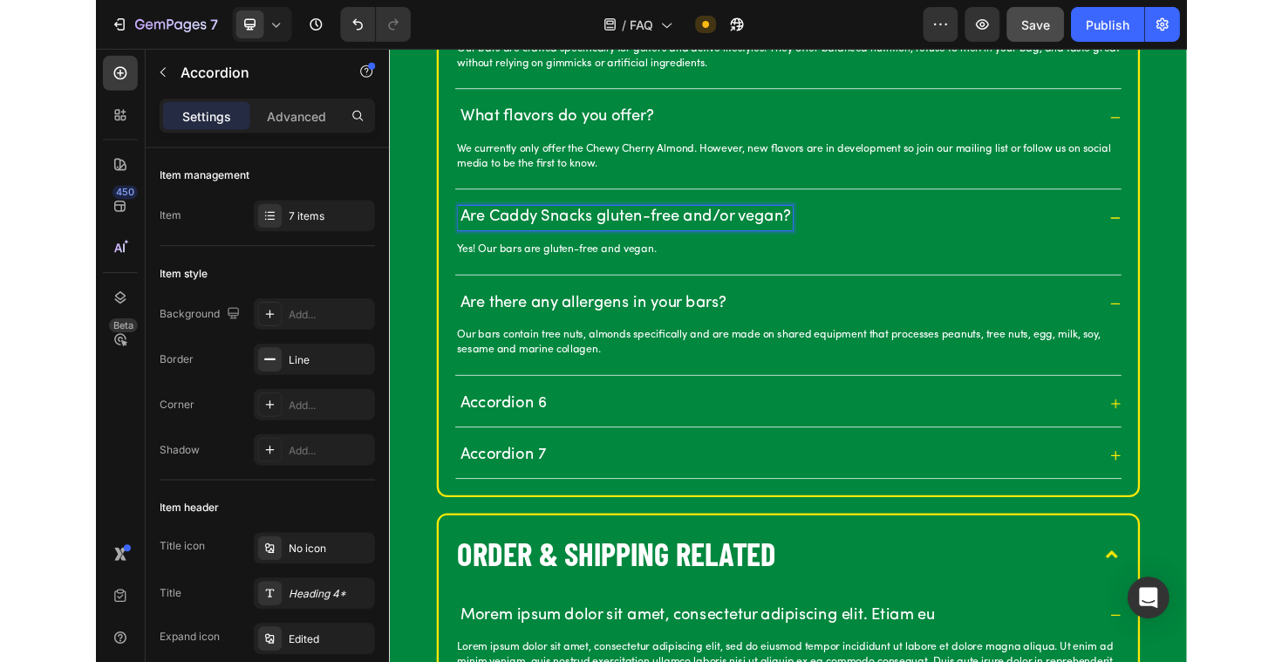
scroll to position [843, 0]
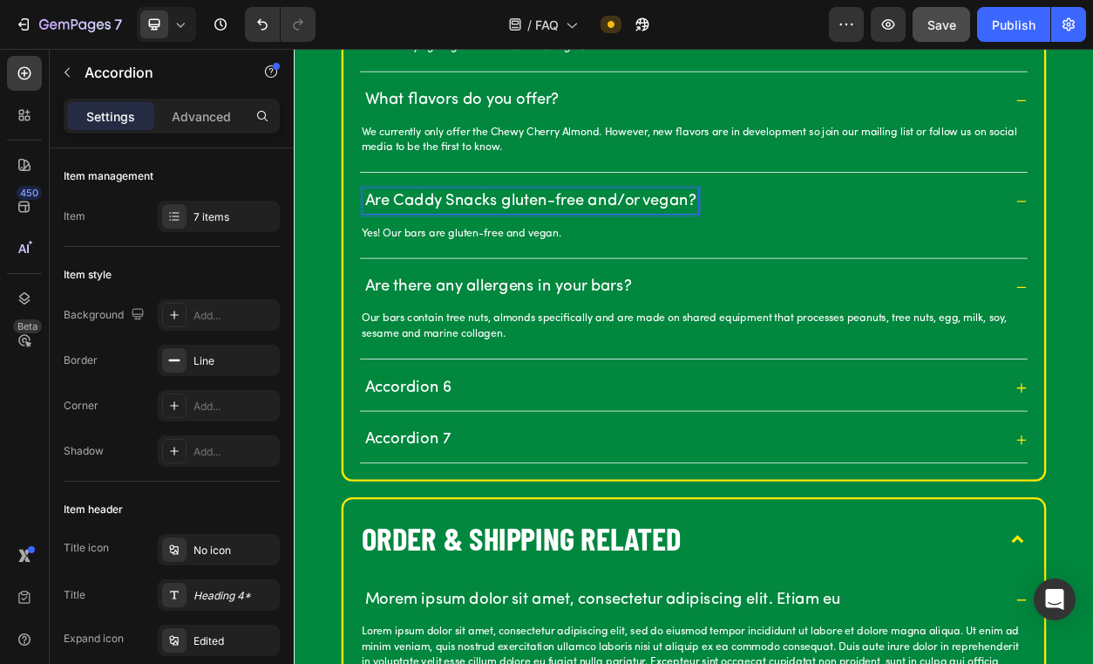
click at [557, 467] on div "Accordion 6" at bounding box center [817, 492] width 874 height 60
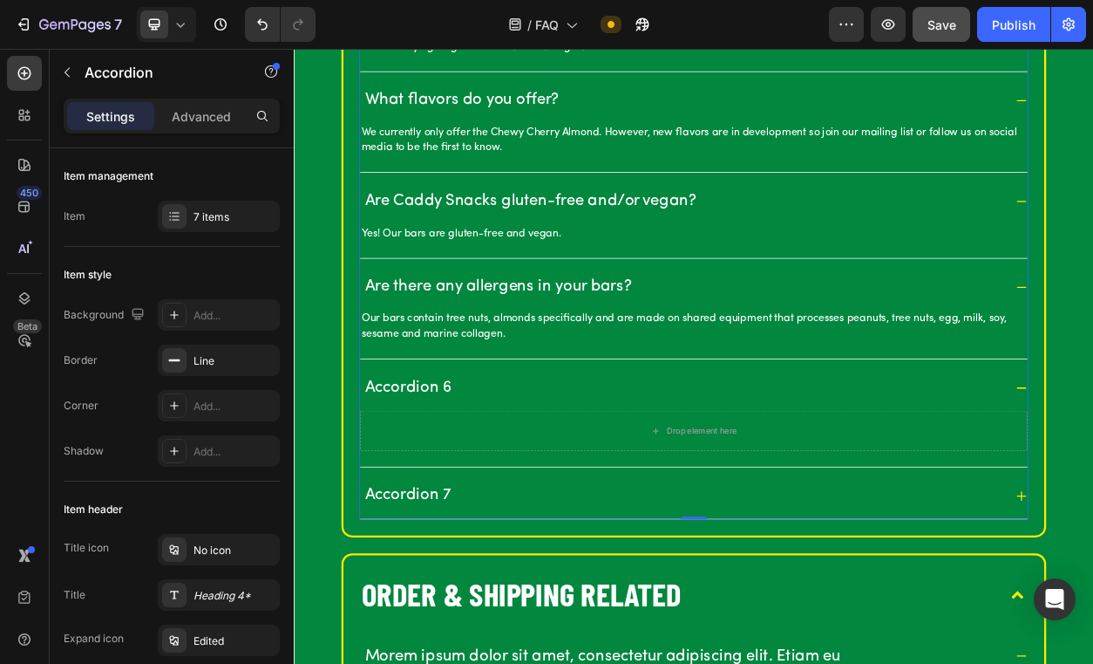
click at [438, 477] on div "Accordion 6" at bounding box center [443, 492] width 119 height 32
click at [448, 482] on p "Accordion 6" at bounding box center [442, 492] width 113 height 27
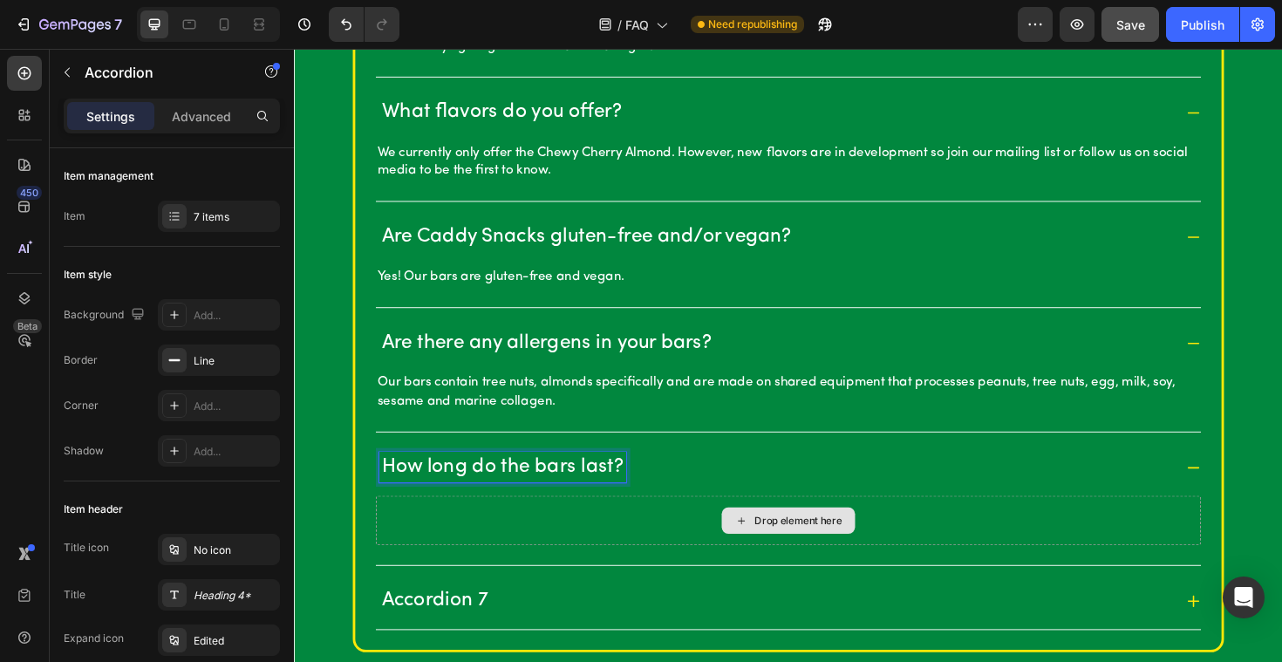
click at [459, 536] on div "Drop element here" at bounding box center [817, 548] width 874 height 52
click at [789, 540] on div "Drop element here" at bounding box center [816, 548] width 141 height 28
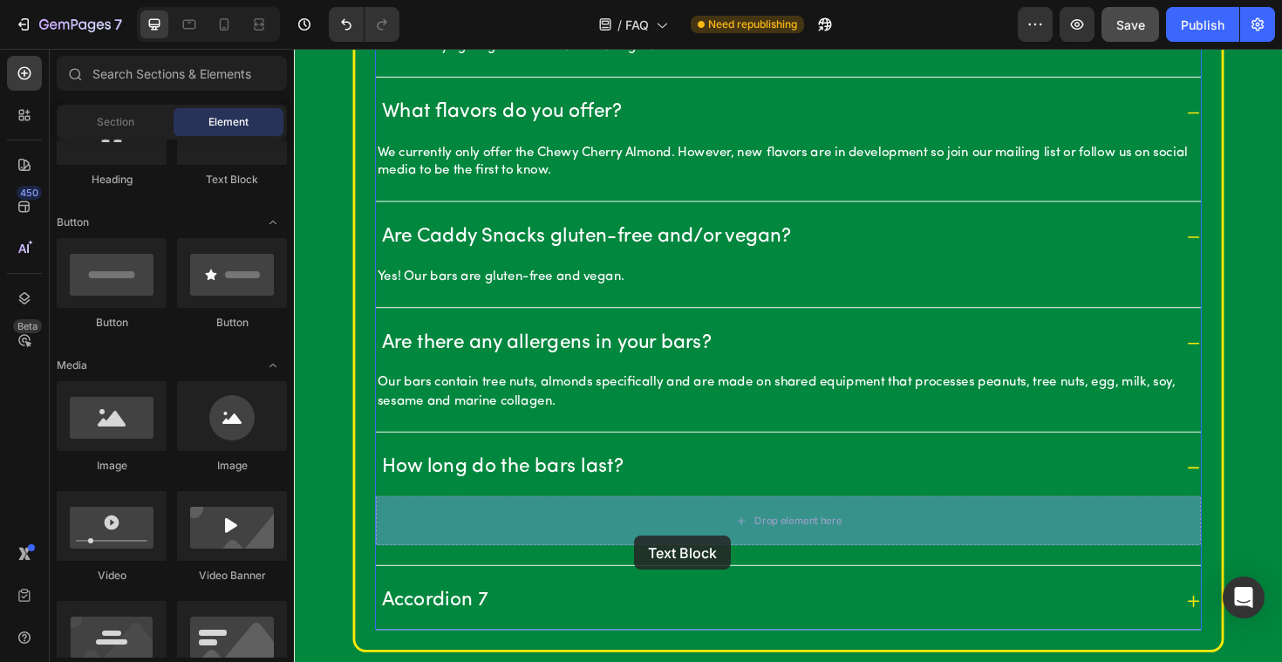
drag, startPoint x: 524, startPoint y: 201, endPoint x: 651, endPoint y: 558, distance: 378.6
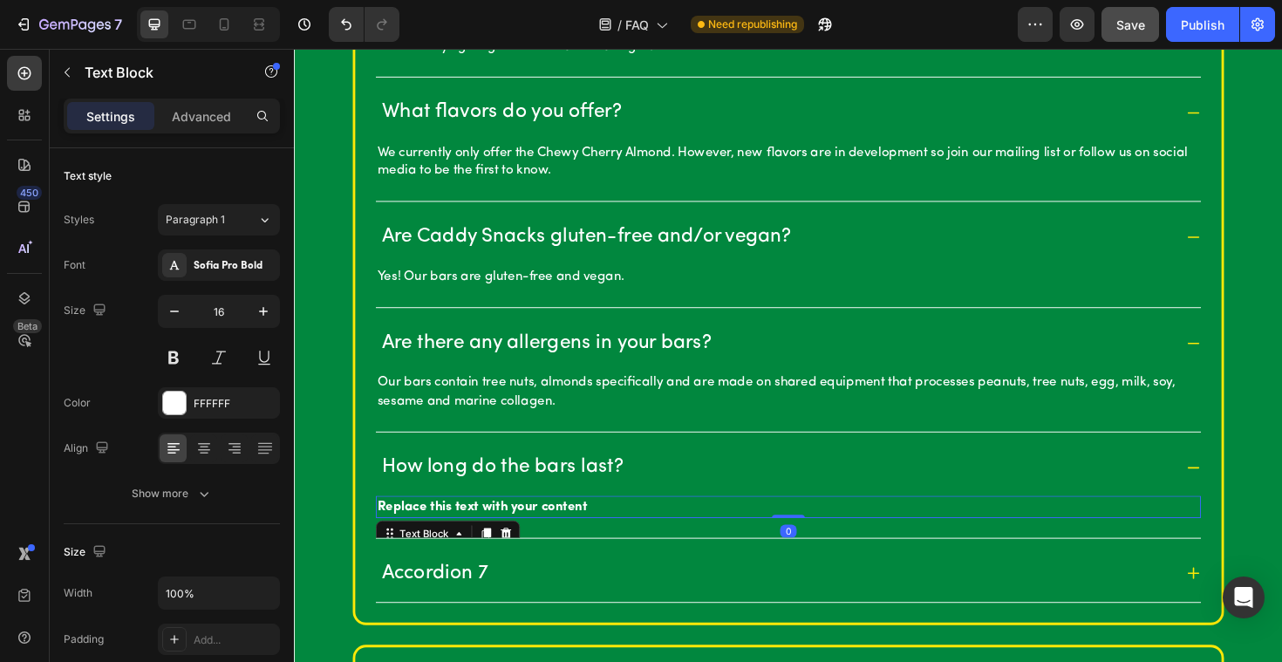
click at [473, 539] on div "Replace this text with your content" at bounding box center [817, 533] width 874 height 23
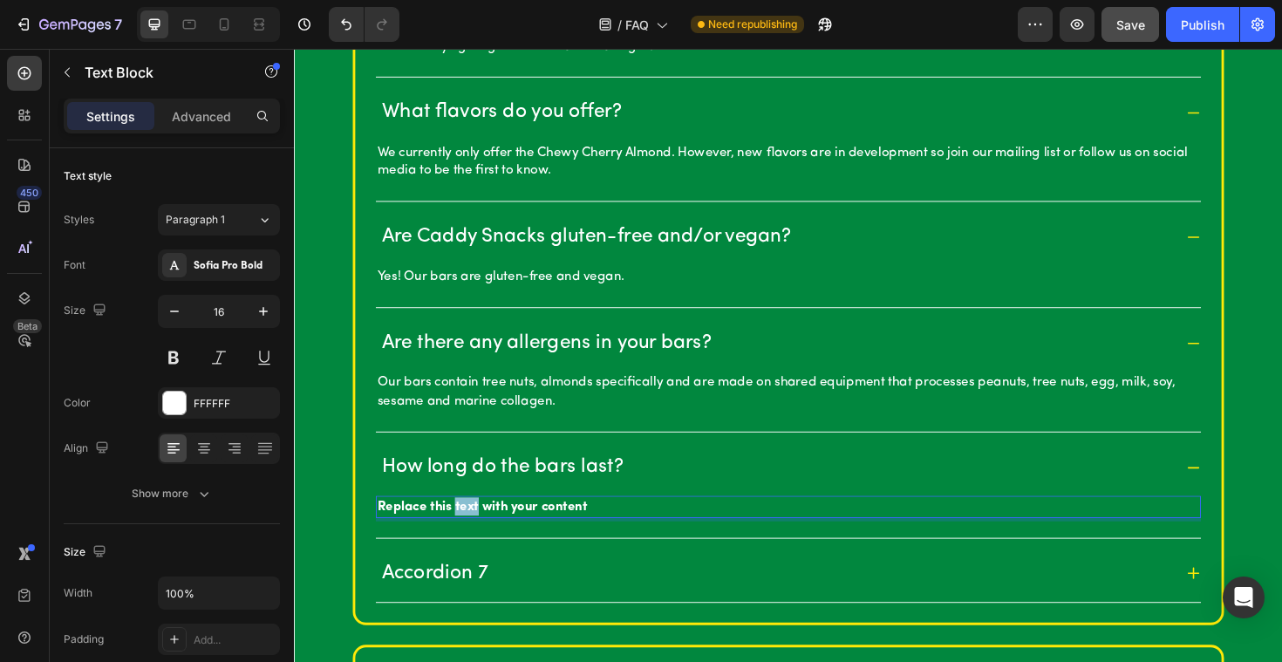
click at [473, 539] on p "Replace this text with your content" at bounding box center [817, 533] width 870 height 19
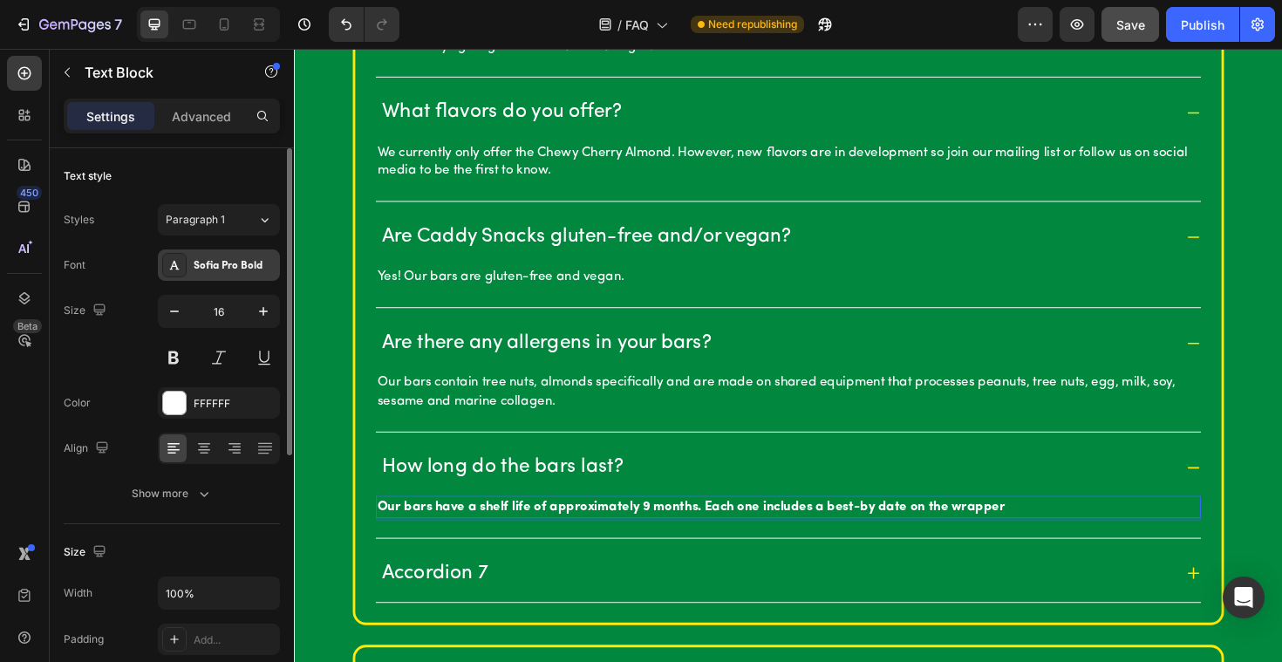
click at [224, 269] on div "Sofia Pro Bold" at bounding box center [235, 266] width 82 height 16
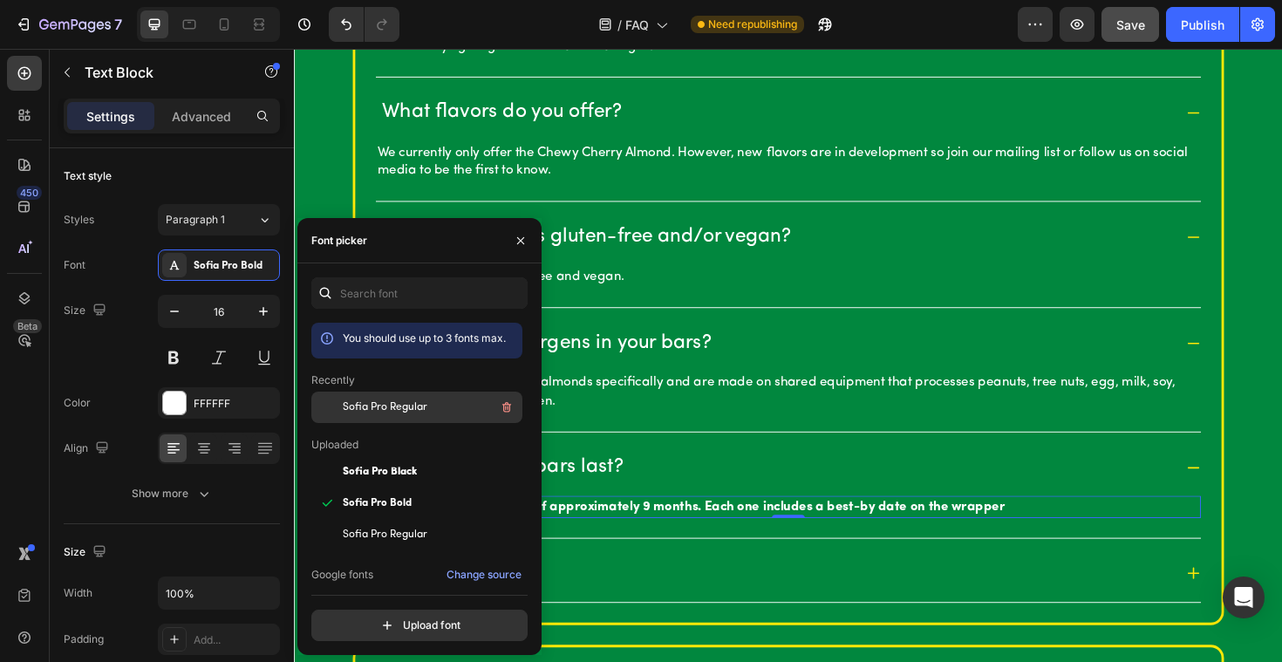
click at [401, 519] on div "Sofia Pro Regular" at bounding box center [416, 534] width 211 height 31
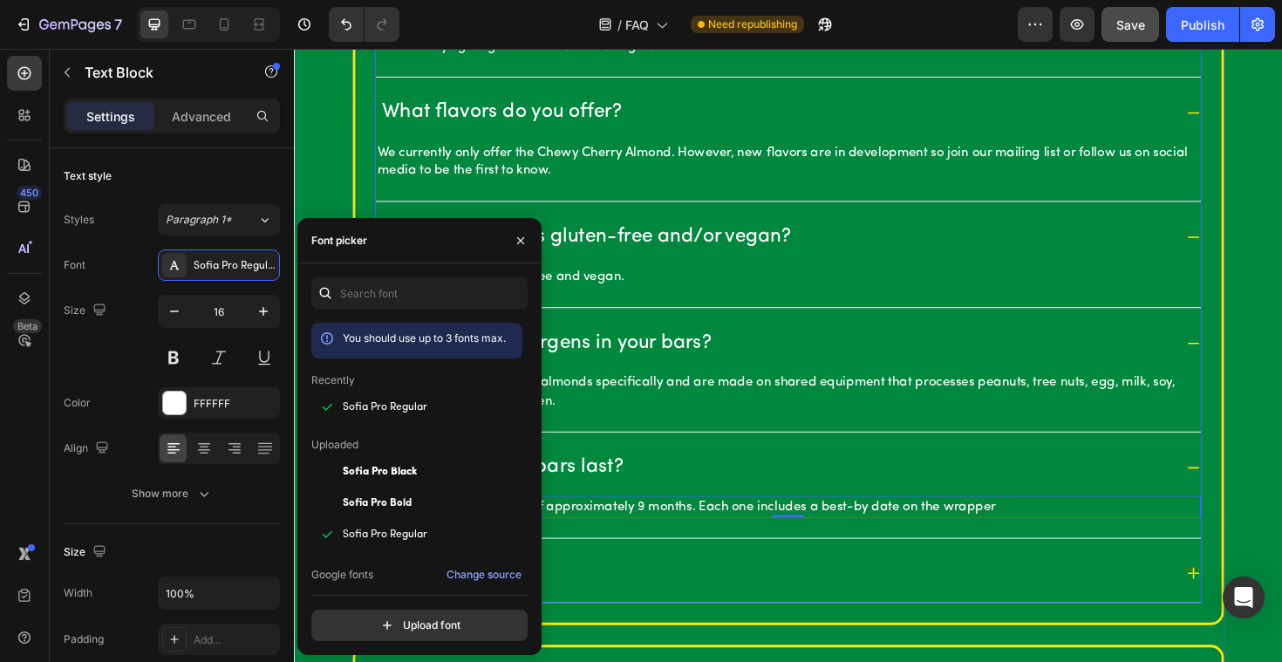
click at [672, 582] on div "Accordion 7" at bounding box center [817, 605] width 874 height 60
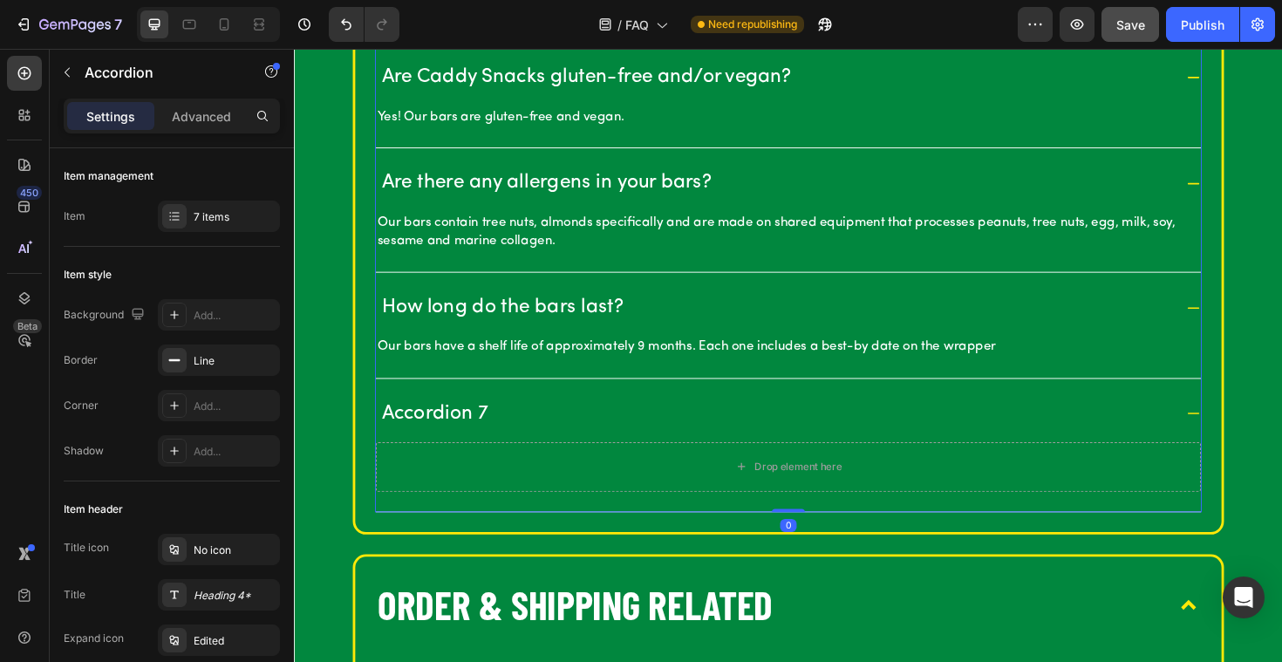
scroll to position [1022, 0]
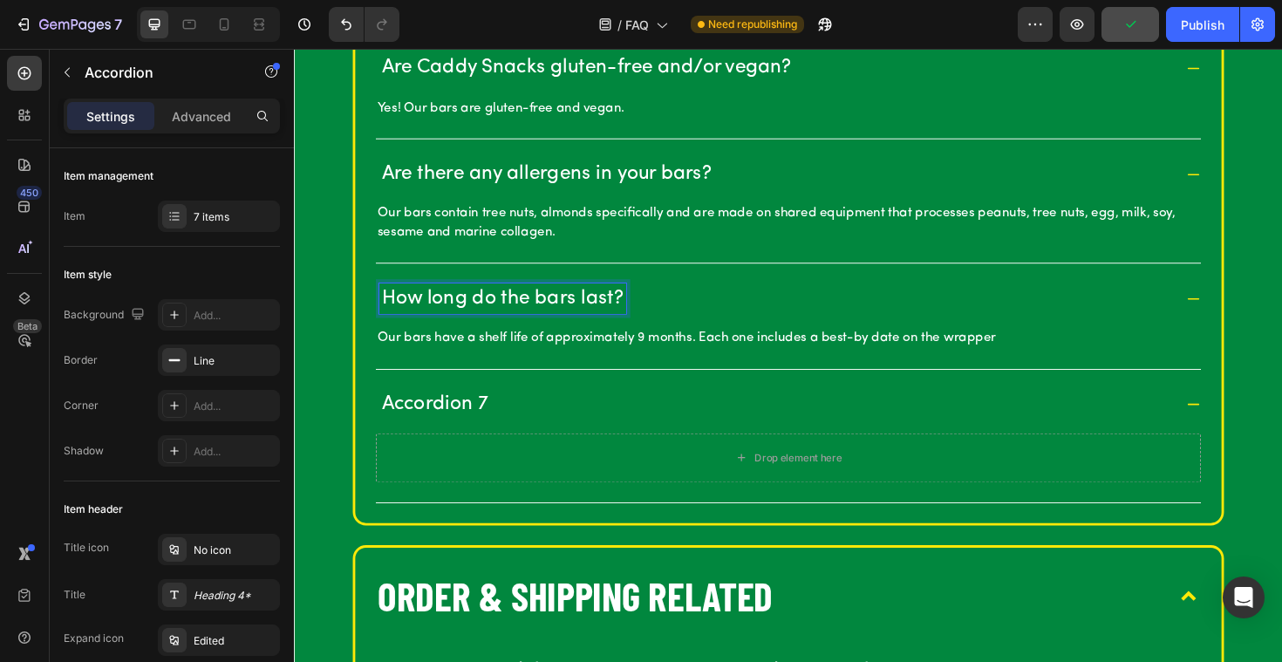
click at [442, 313] on p "How long do the bars last?" at bounding box center [514, 313] width 256 height 27
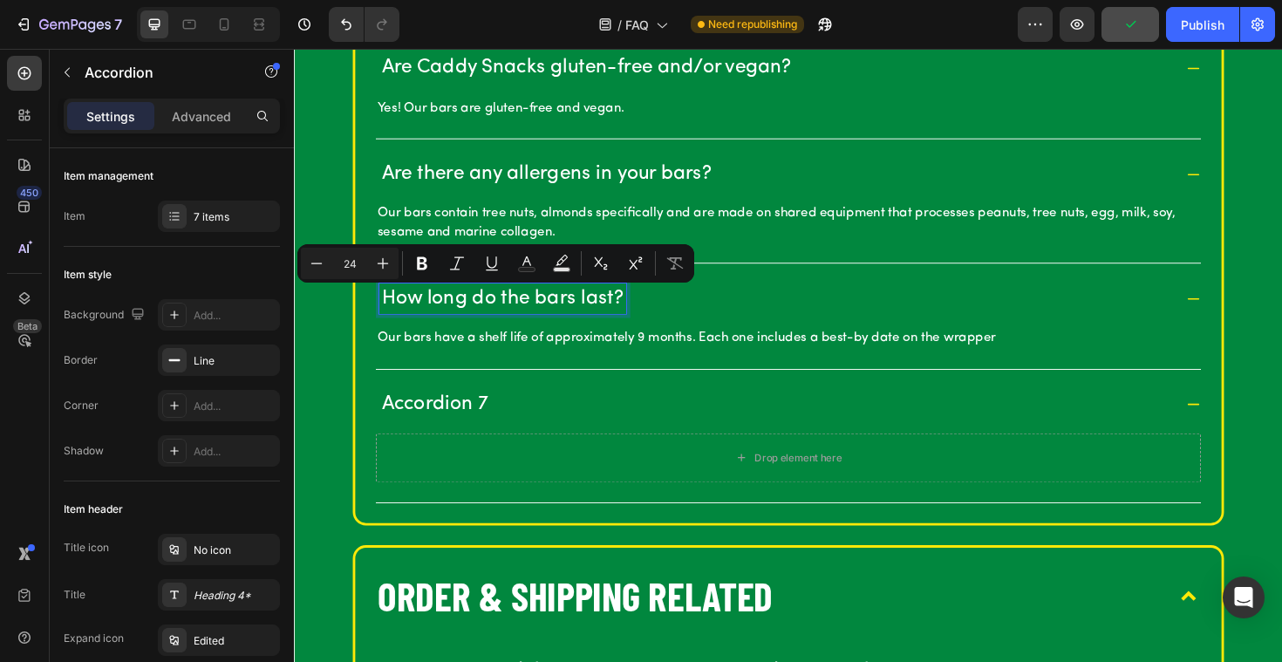
click at [501, 312] on p "How long do the bars last?" at bounding box center [514, 313] width 256 height 27
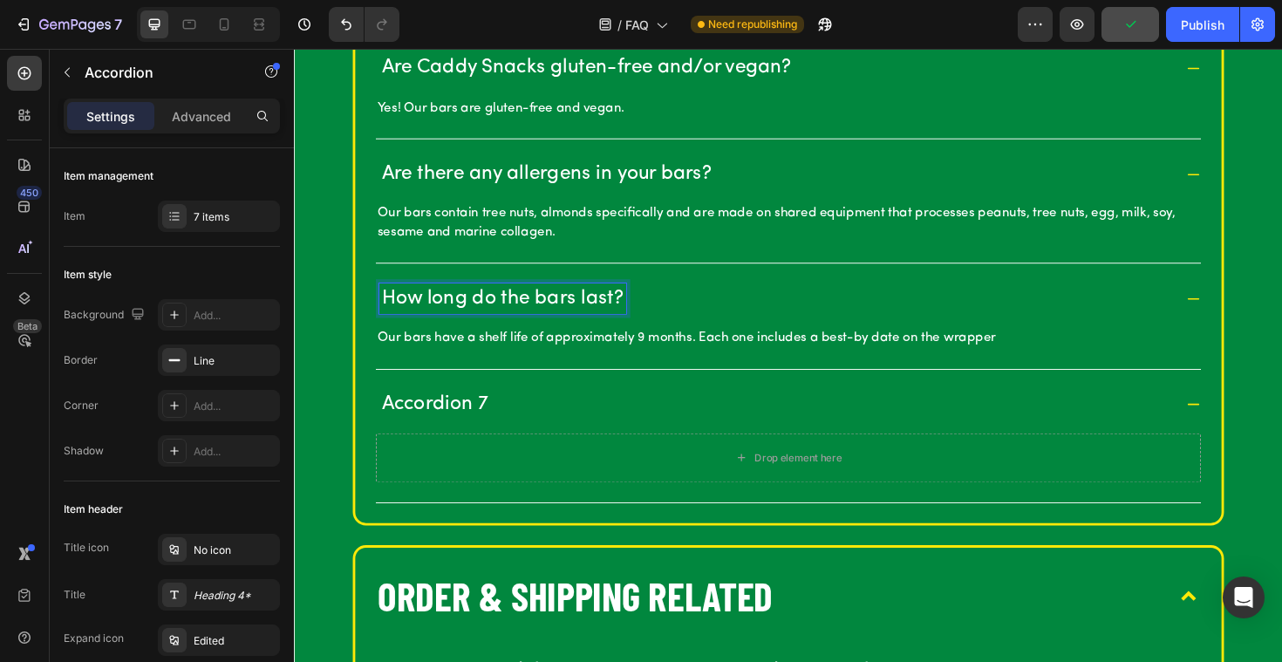
click at [502, 345] on p "Our bars have a shelf life of approximately 9 months. Each one includes a best-…" at bounding box center [817, 354] width 870 height 19
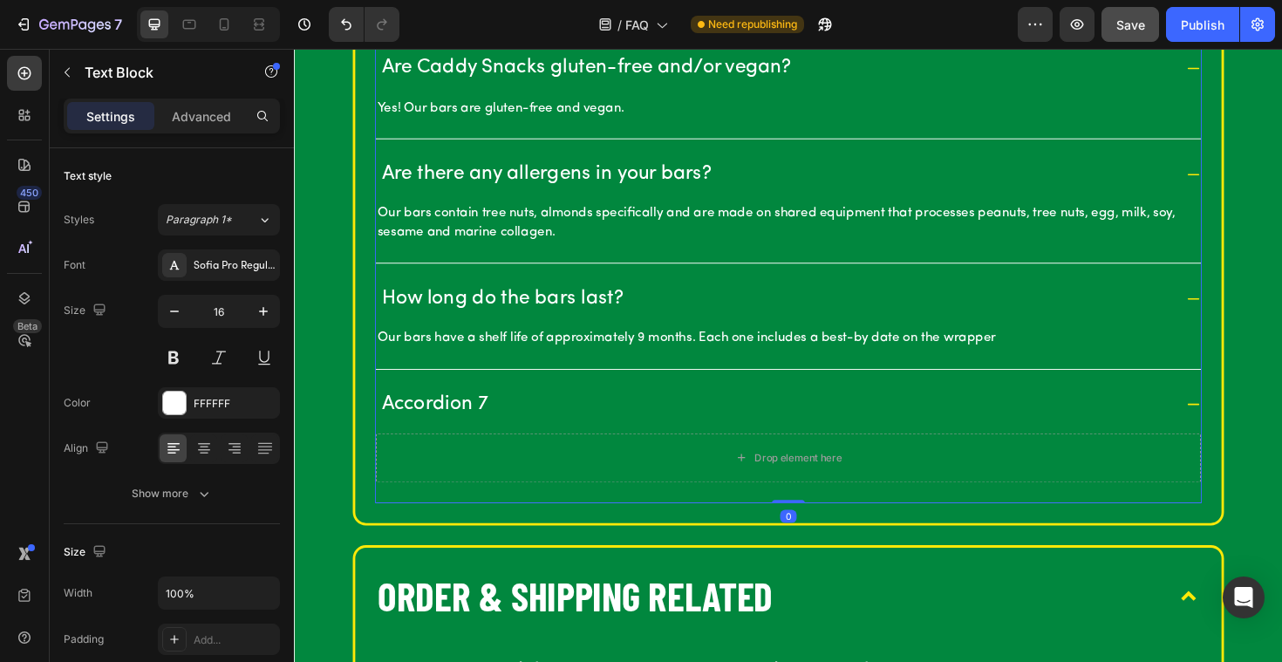
click at [464, 303] on p "How long do the bars last?" at bounding box center [514, 313] width 256 height 27
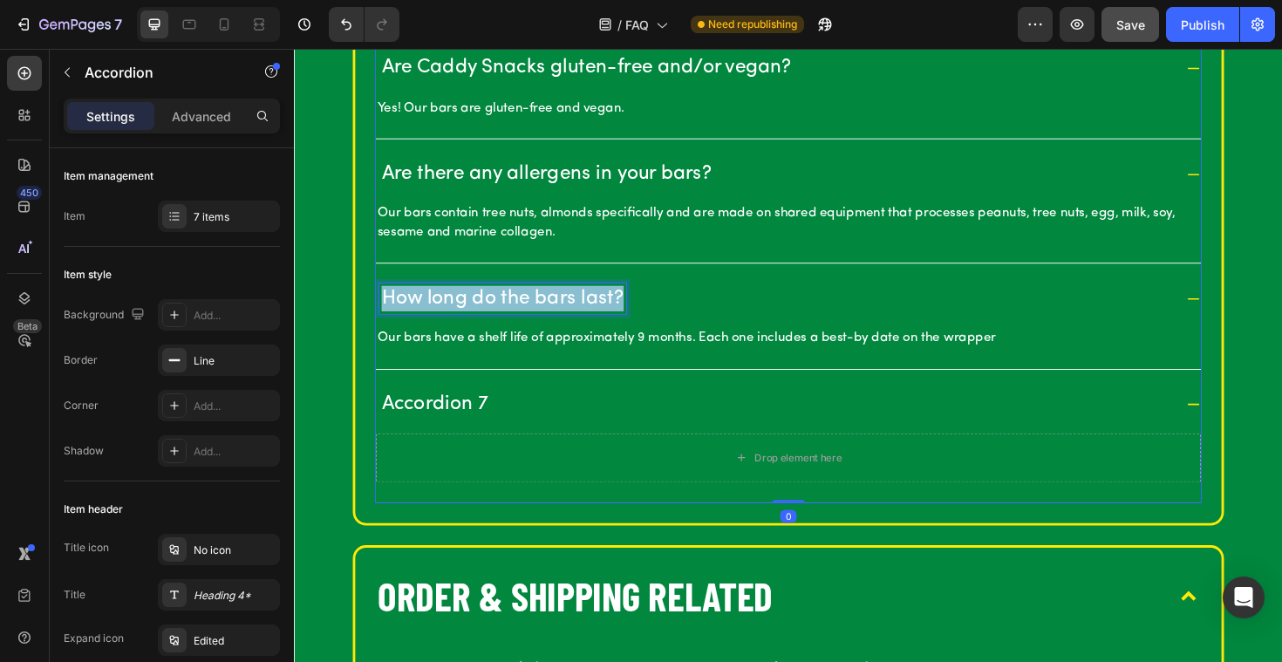
click at [491, 303] on p "How long do the bars last?" at bounding box center [514, 313] width 256 height 27
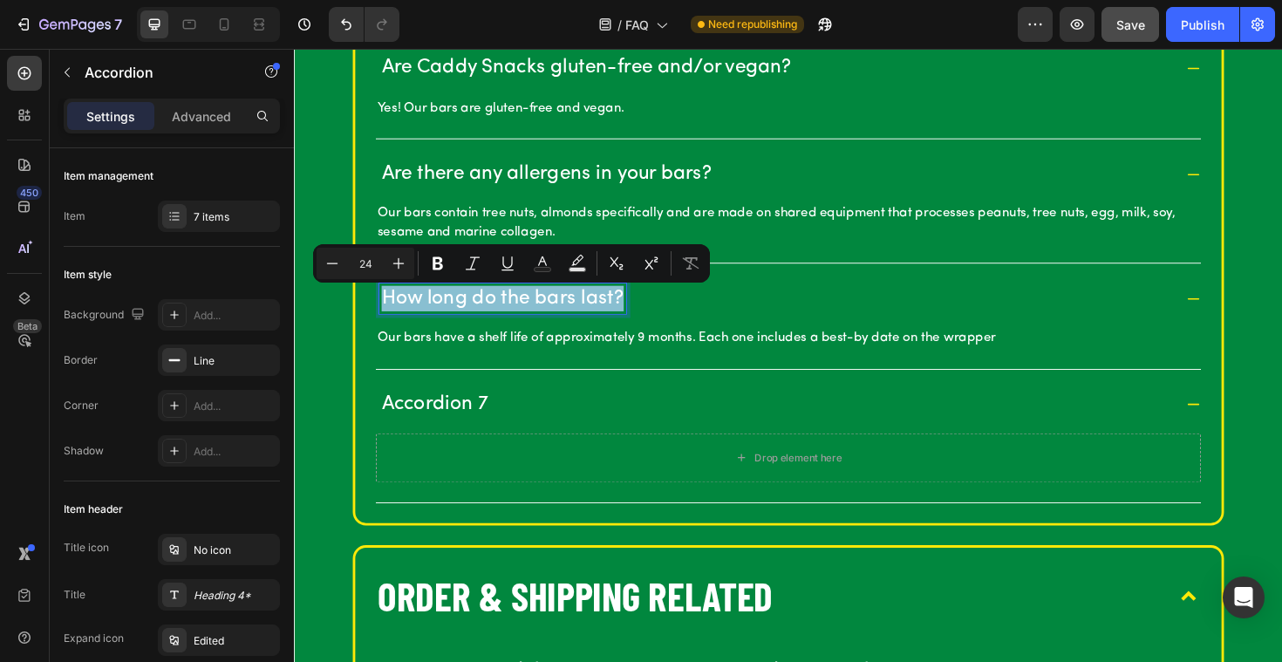
click at [537, 414] on div "Accordion 7" at bounding box center [804, 426] width 840 height 32
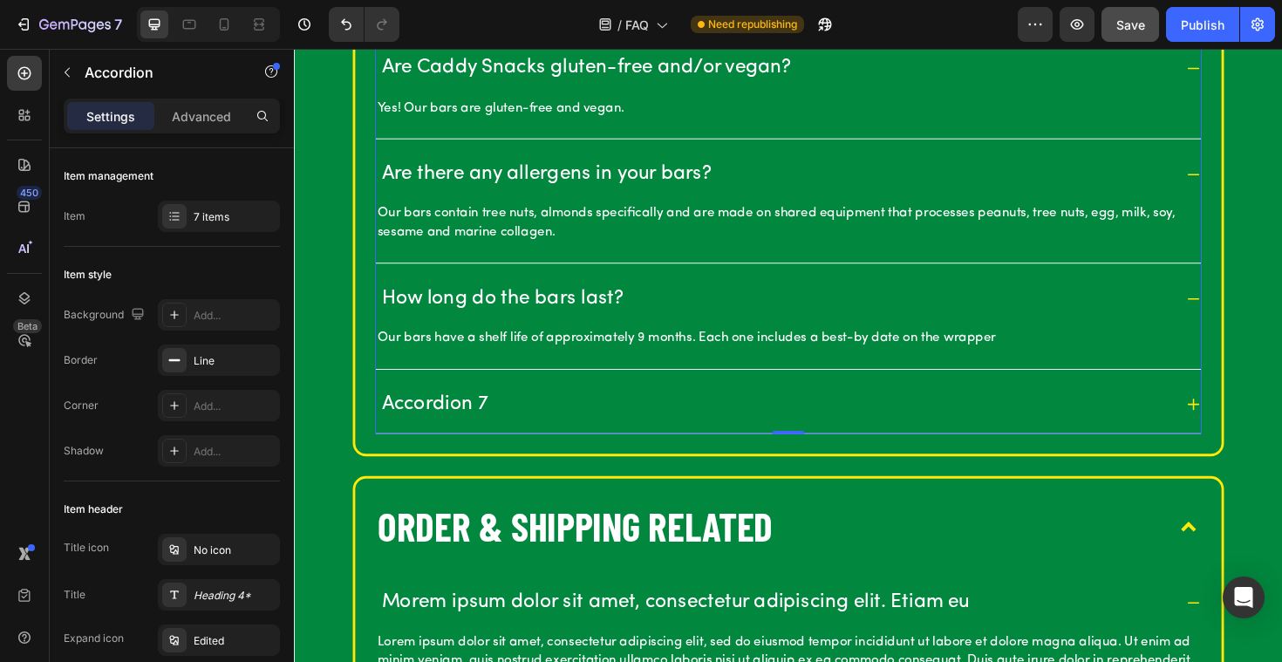
click at [463, 418] on p "Accordion 7" at bounding box center [442, 425] width 113 height 27
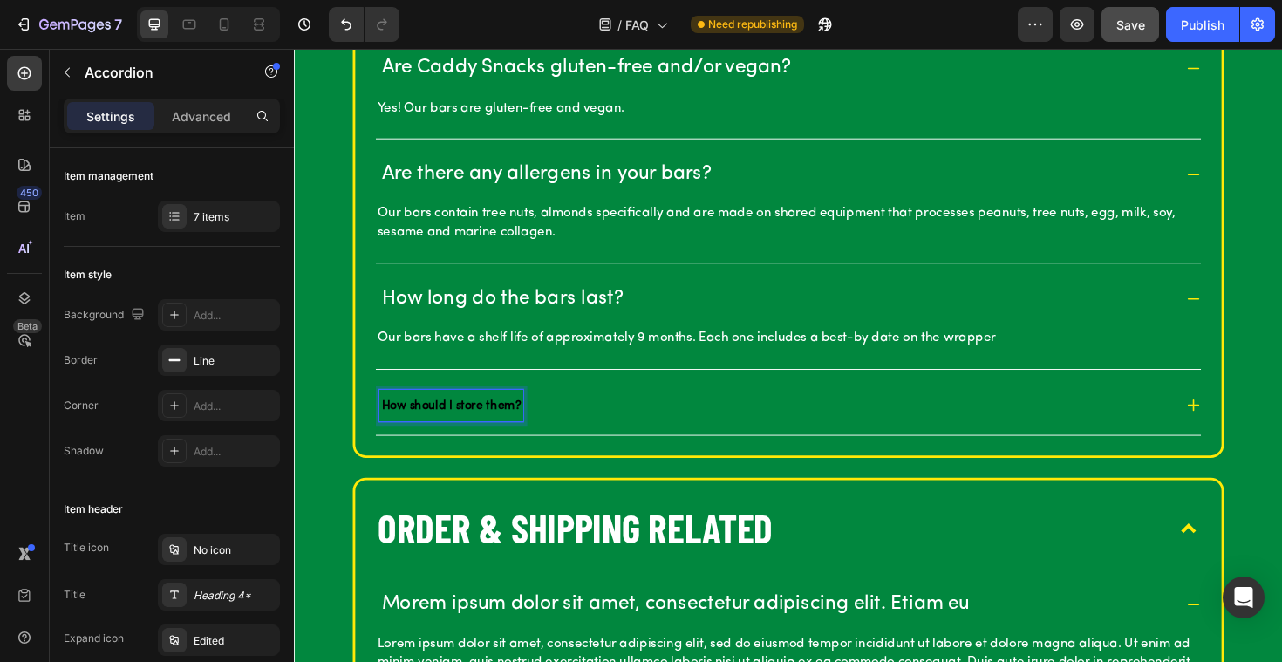
click at [448, 429] on strong "How should I store them?" at bounding box center [459, 427] width 147 height 13
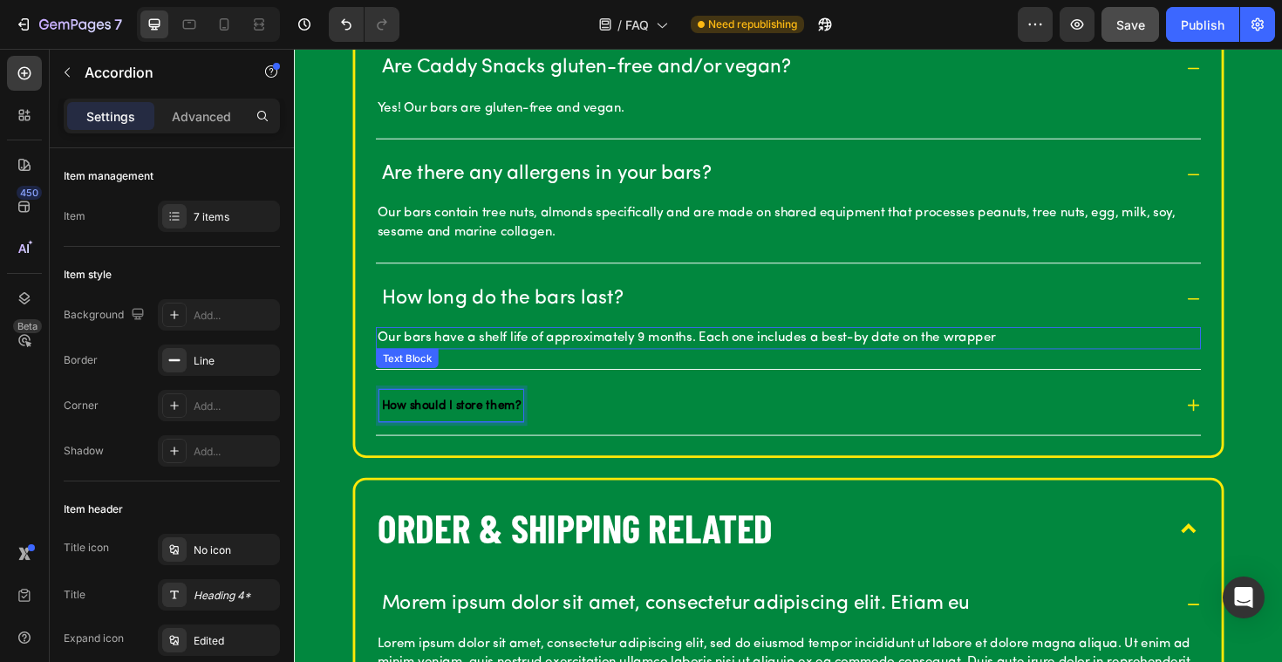
click at [437, 357] on p "Our bars have a shelf life of approximately 9 months. Each one includes a best-…" at bounding box center [817, 354] width 870 height 19
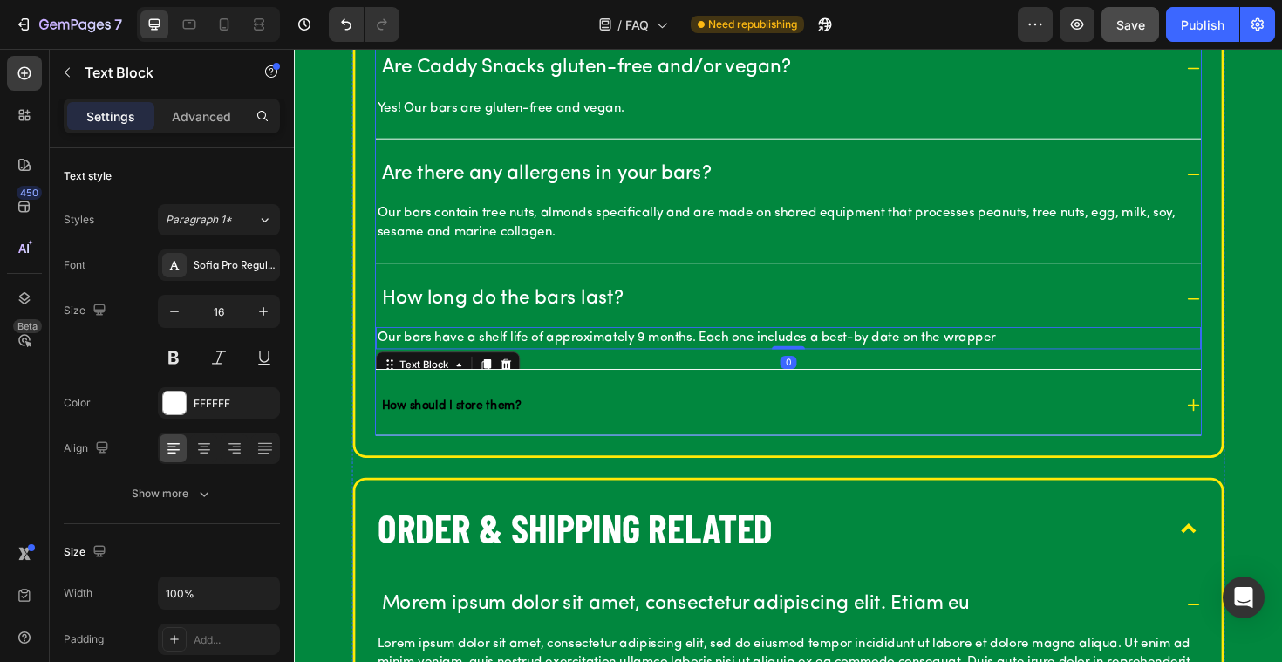
click at [427, 318] on p "How long do the bars last?" at bounding box center [514, 313] width 256 height 27
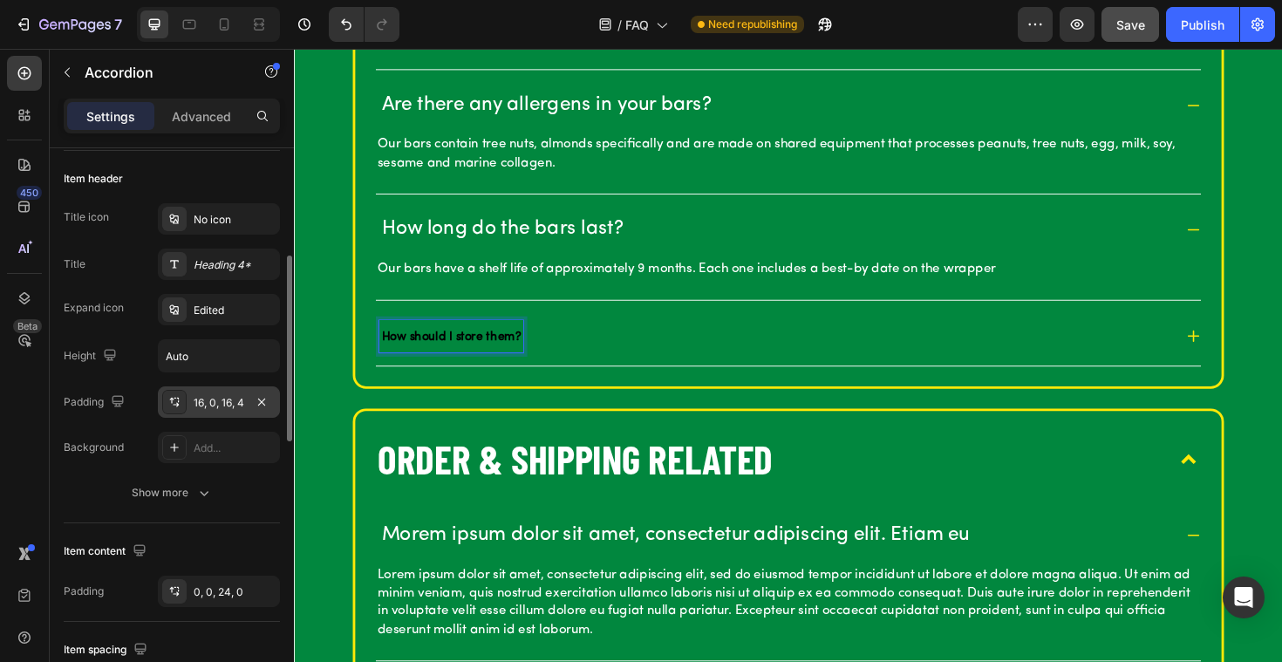
scroll to position [330, 0]
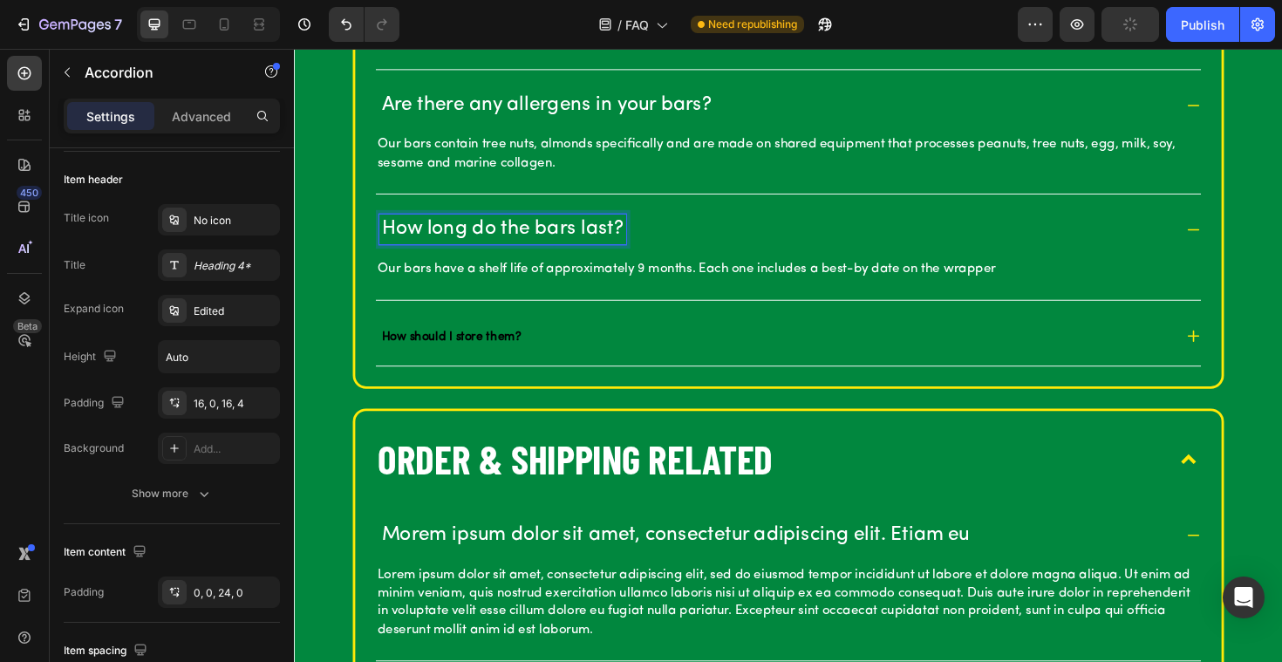
click at [543, 245] on p "How long do the bars last?" at bounding box center [514, 240] width 256 height 27
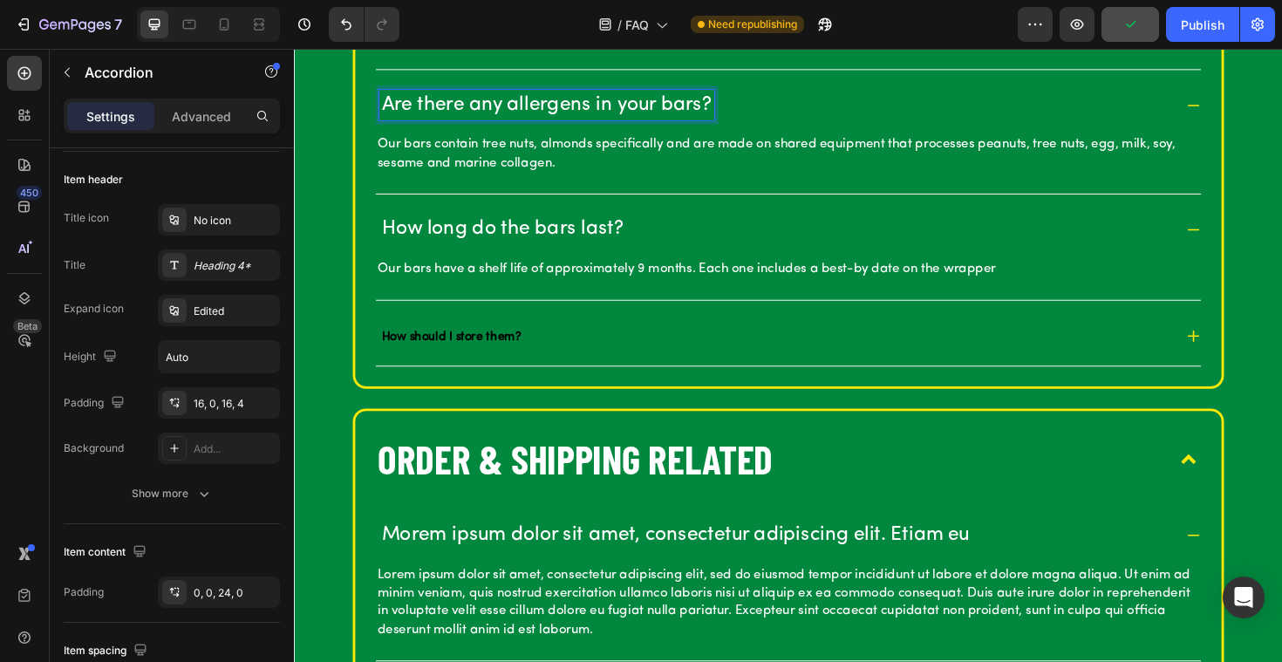
click at [477, 100] on p "Are there any allergens in your bars?" at bounding box center [561, 108] width 350 height 27
click at [430, 348] on strong "How should I store them?" at bounding box center [459, 354] width 147 height 13
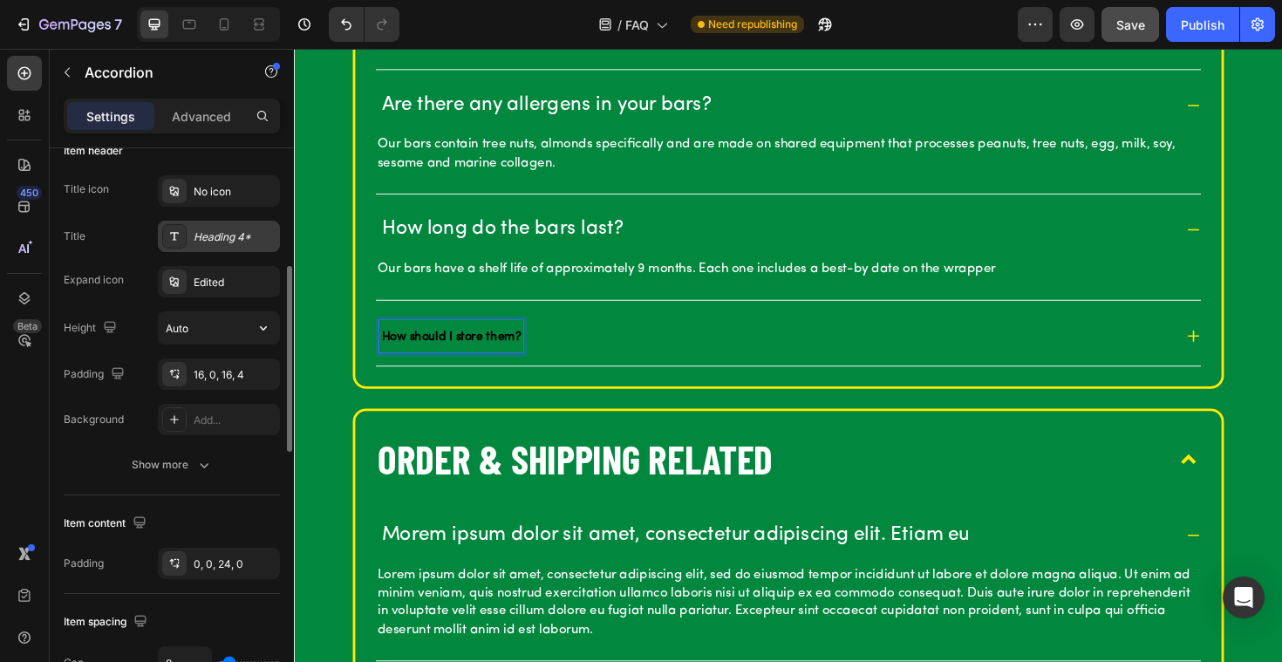
scroll to position [367, 0]
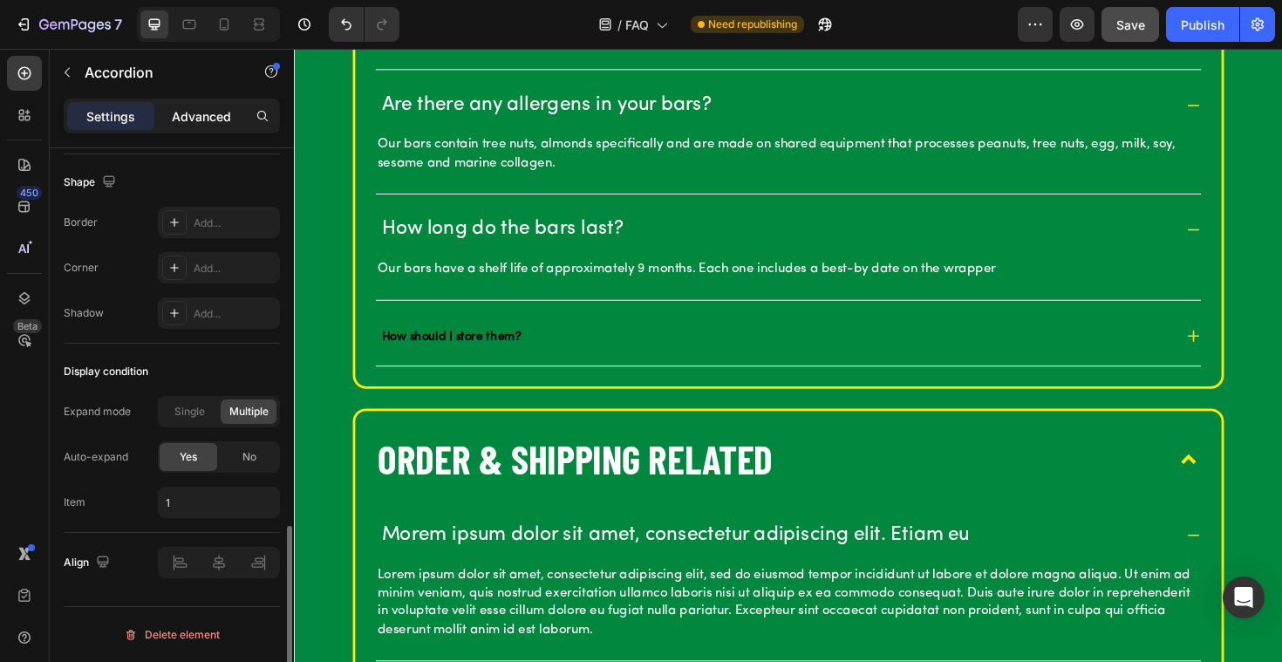
click at [190, 114] on p "Advanced" at bounding box center [201, 116] width 59 height 18
type input "100%"
type input "100"
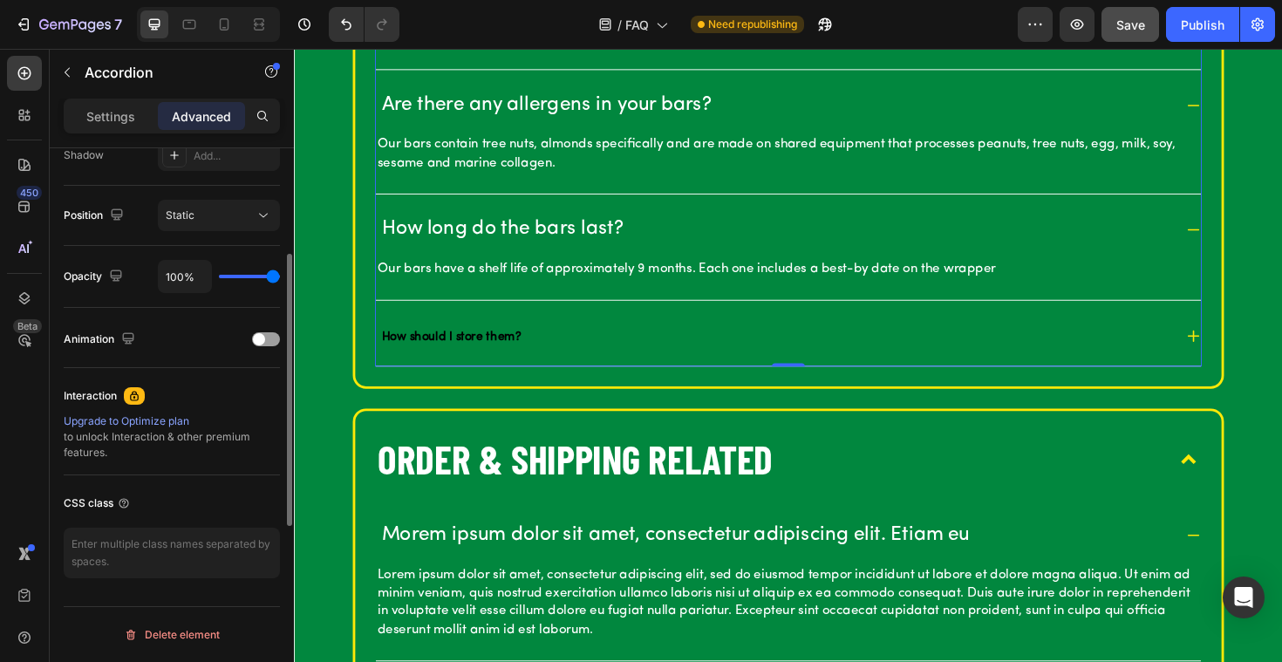
scroll to position [244, 0]
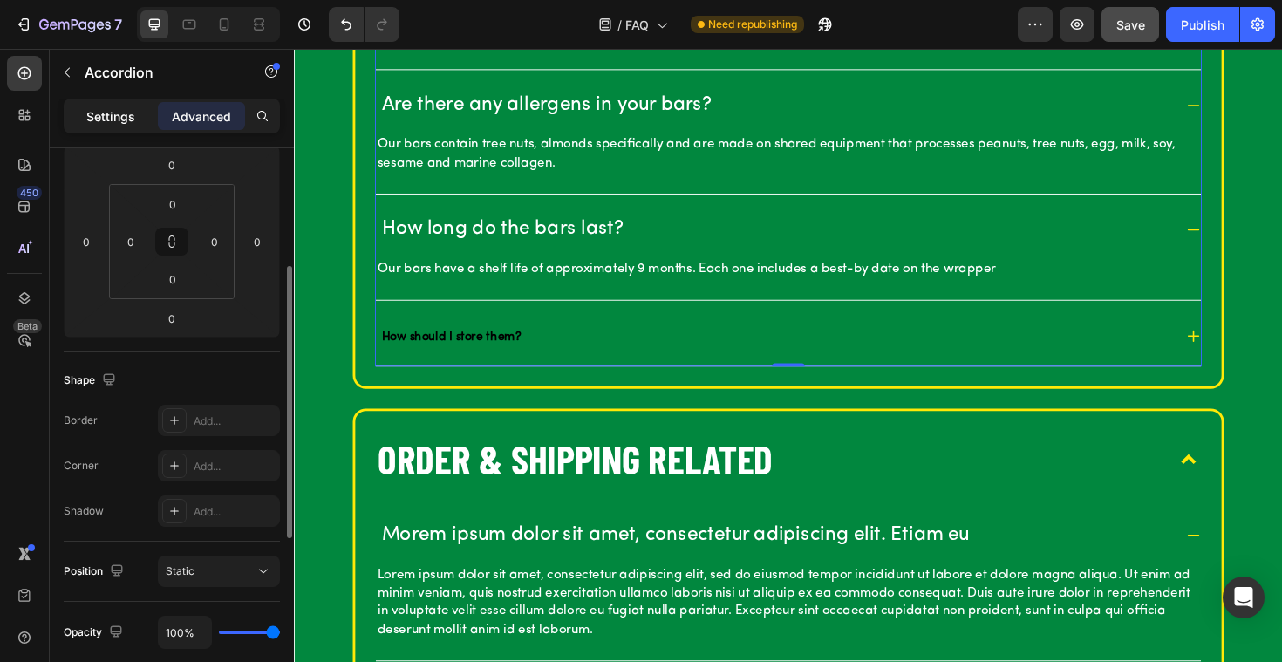
click at [109, 115] on p "Settings" at bounding box center [110, 116] width 49 height 18
type input "8"
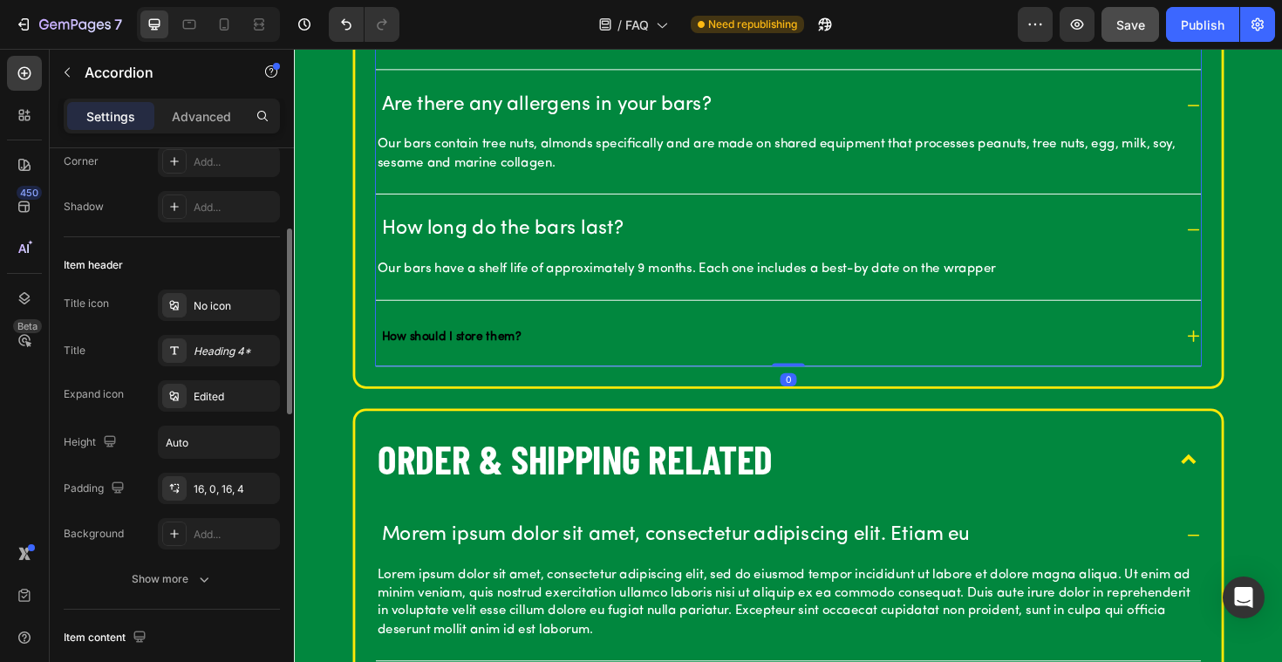
scroll to position [0, 0]
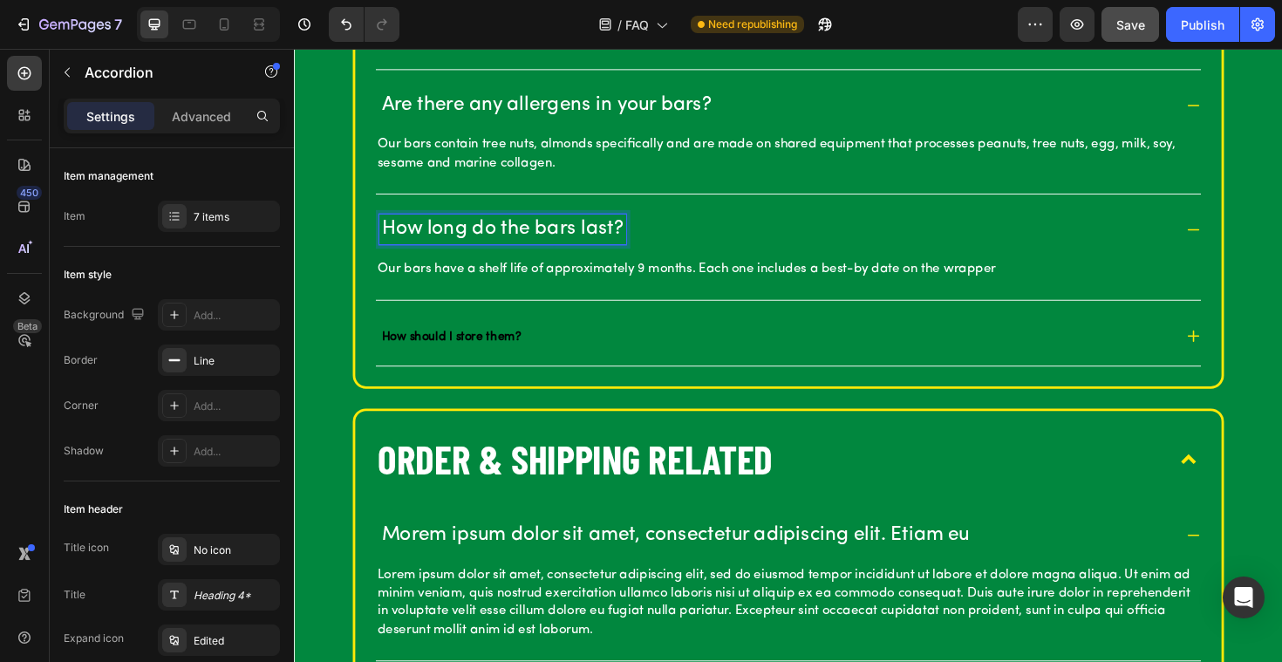
click at [433, 242] on p "How long do the bars last?" at bounding box center [514, 240] width 256 height 27
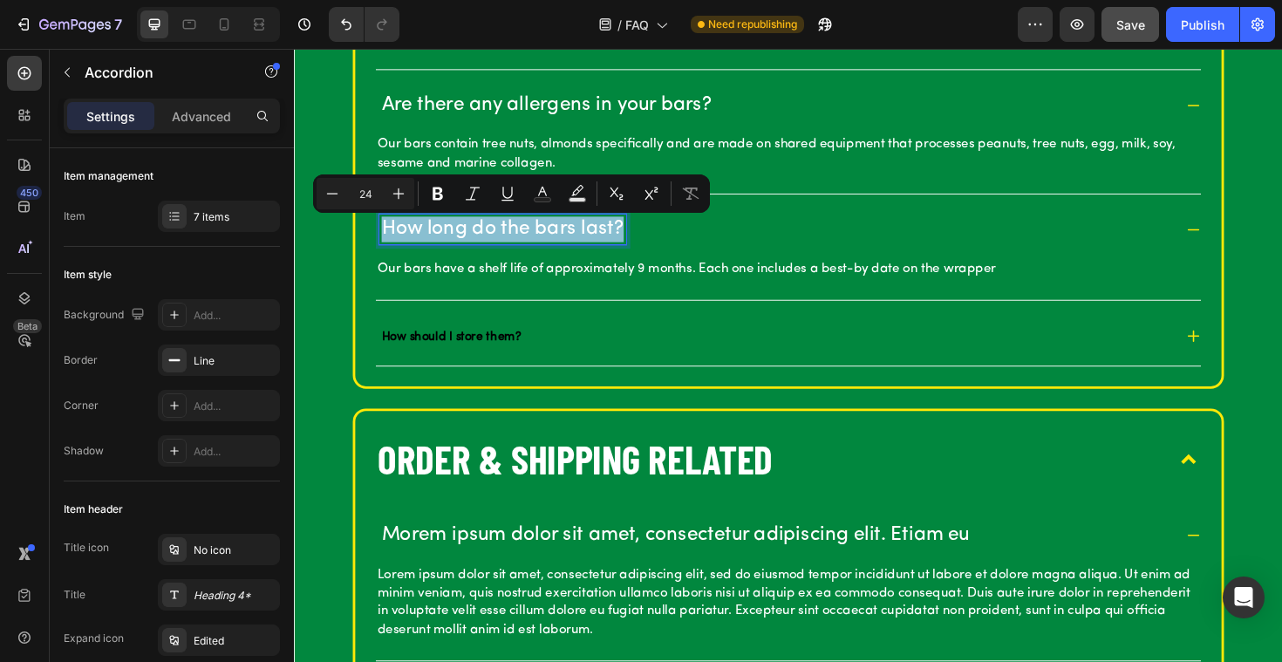
copy p "How long do the bars last?"
type input "14"
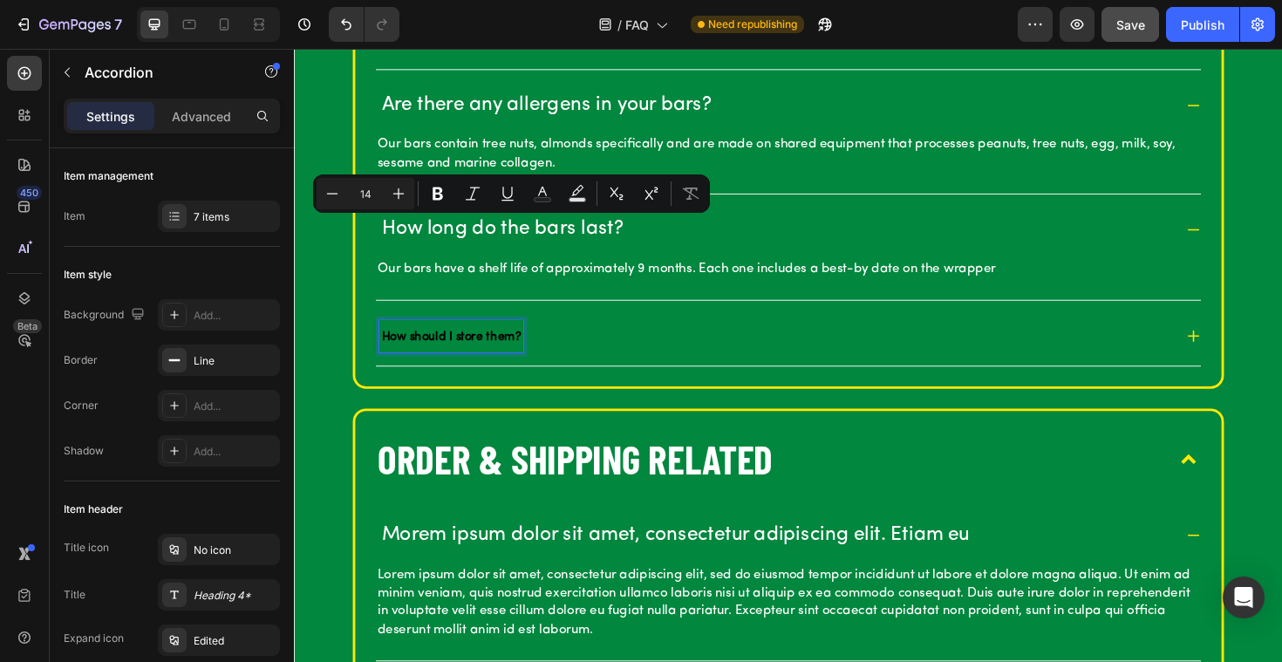
click at [448, 356] on strong "How should I store them?" at bounding box center [459, 354] width 147 height 13
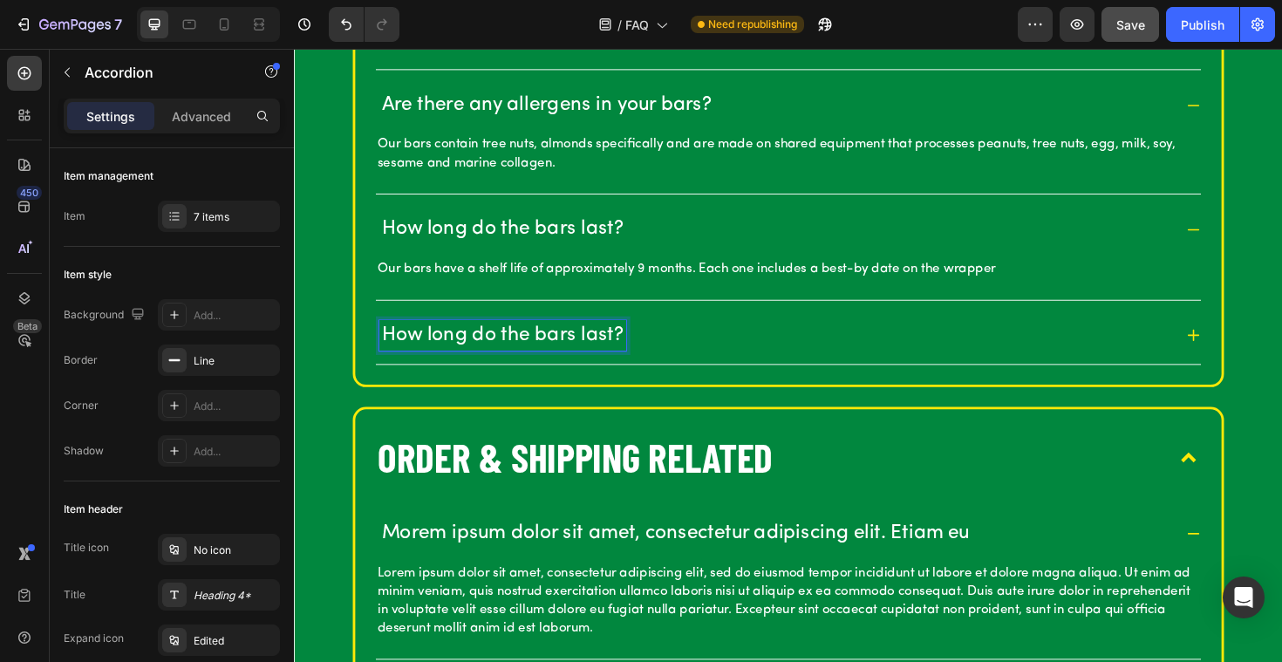
click at [495, 355] on p "How long do the bars last?" at bounding box center [514, 352] width 256 height 27
click at [267, 304] on div "Add..." at bounding box center [219, 314] width 122 height 31
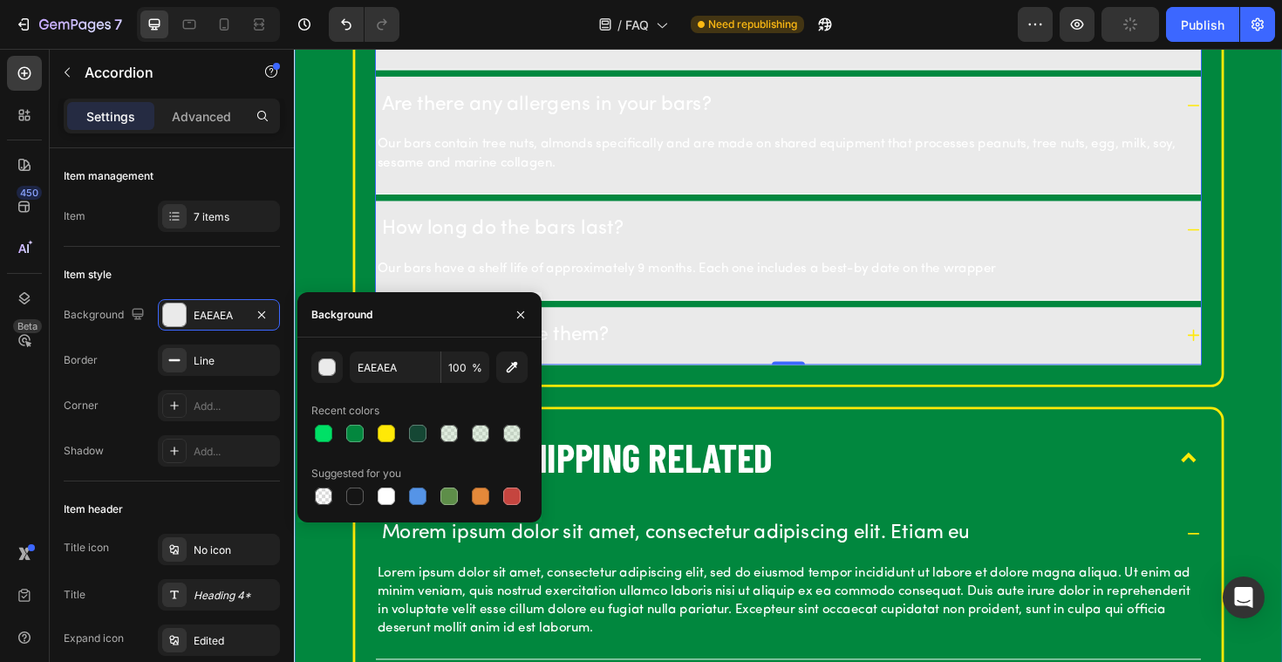
click at [345, 208] on div "OUR BARS What are [PERSON_NAME]? Caddy Snacks are premium golf-inspired snack b…" at bounding box center [817, 294] width 1046 height 1834
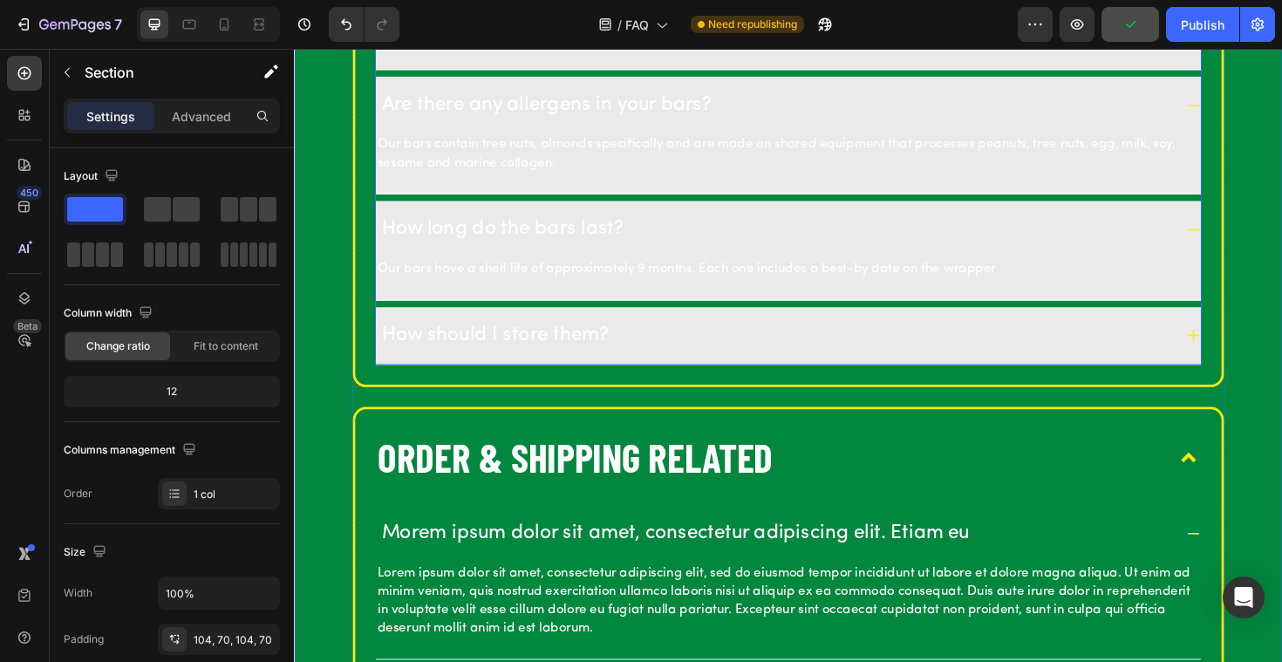
click at [483, 237] on p "How long do the bars last?" at bounding box center [514, 240] width 256 height 27
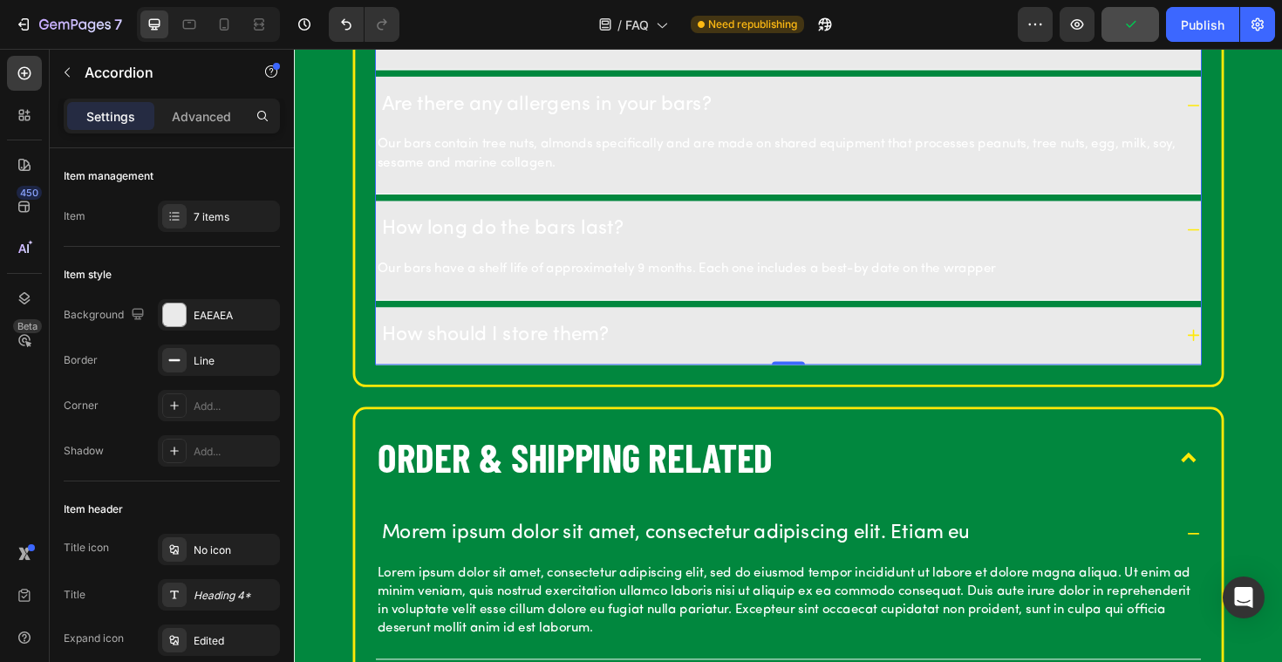
click at [496, 144] on p "Our bars contain tree nuts, almonds specifically and are made on shared equipme…" at bounding box center [817, 159] width 870 height 39
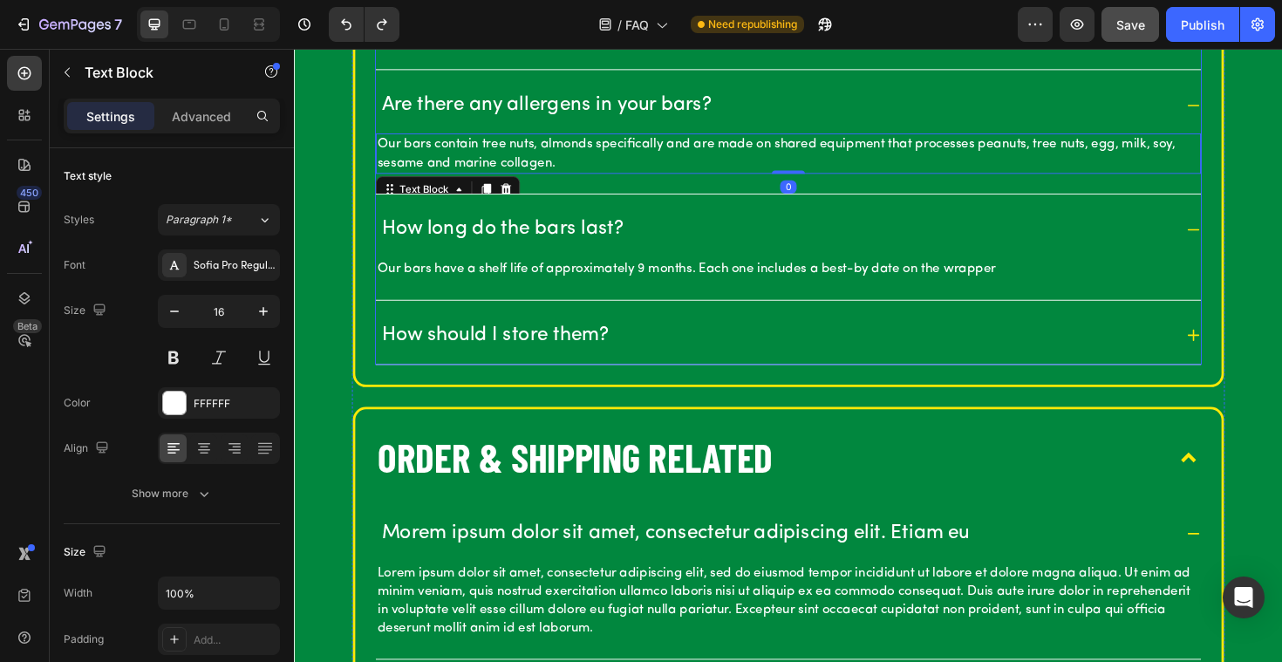
click at [706, 352] on div "How should I store them?" at bounding box center [804, 353] width 840 height 32
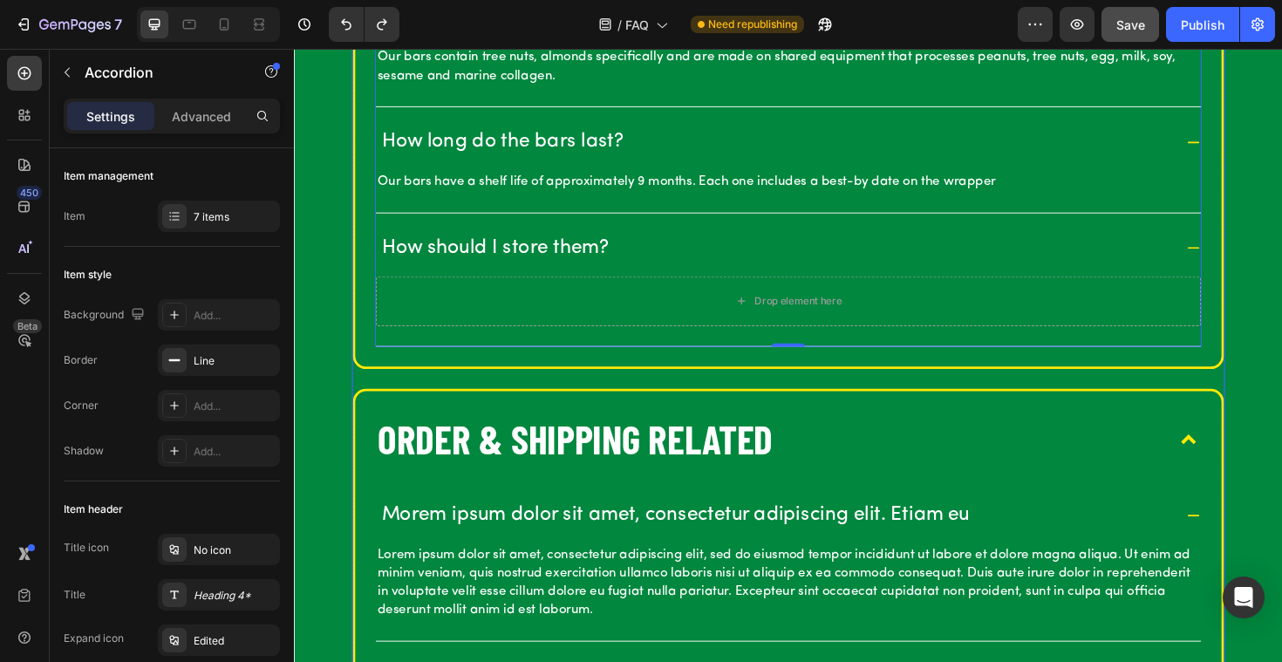
scroll to position [1194, 0]
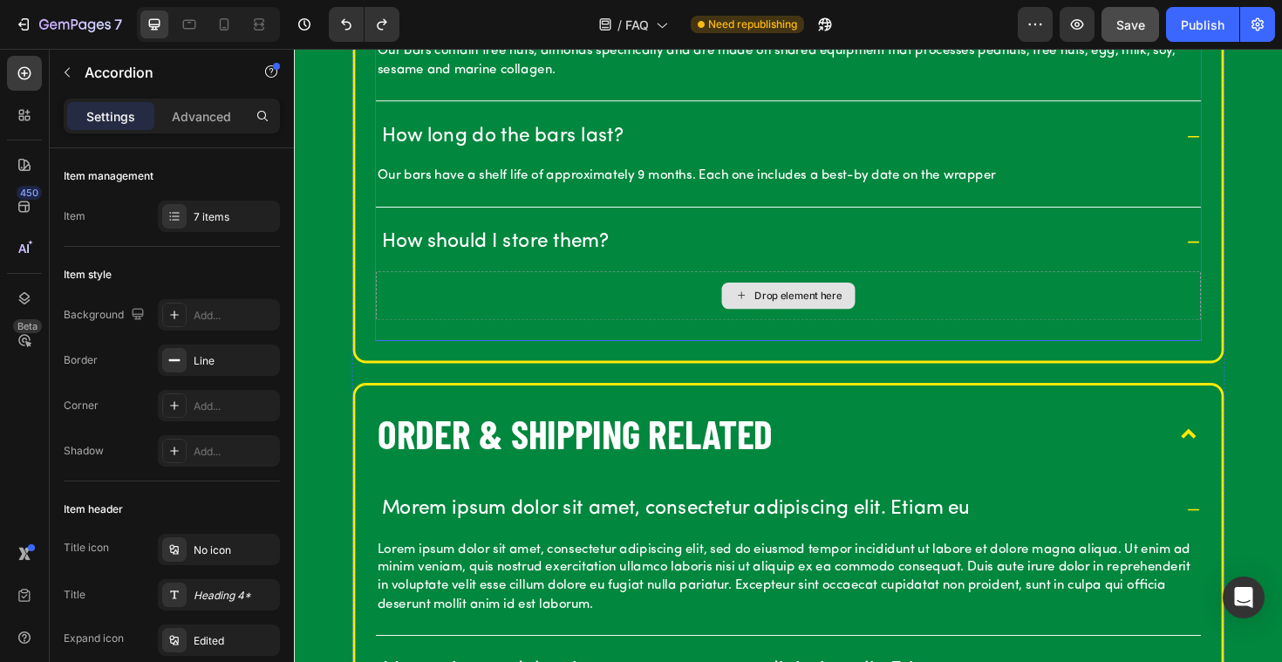
click at [796, 311] on div "Drop element here" at bounding box center [827, 310] width 92 height 14
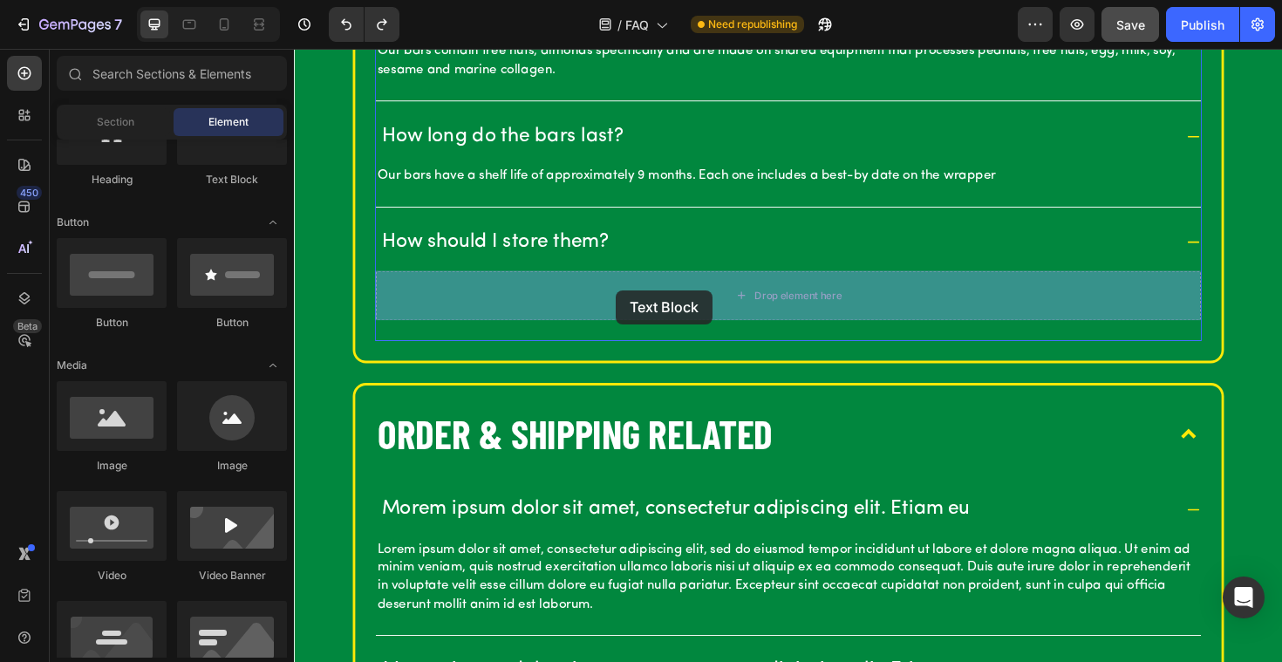
drag, startPoint x: 529, startPoint y: 228, endPoint x: 635, endPoint y: 306, distance: 131.0
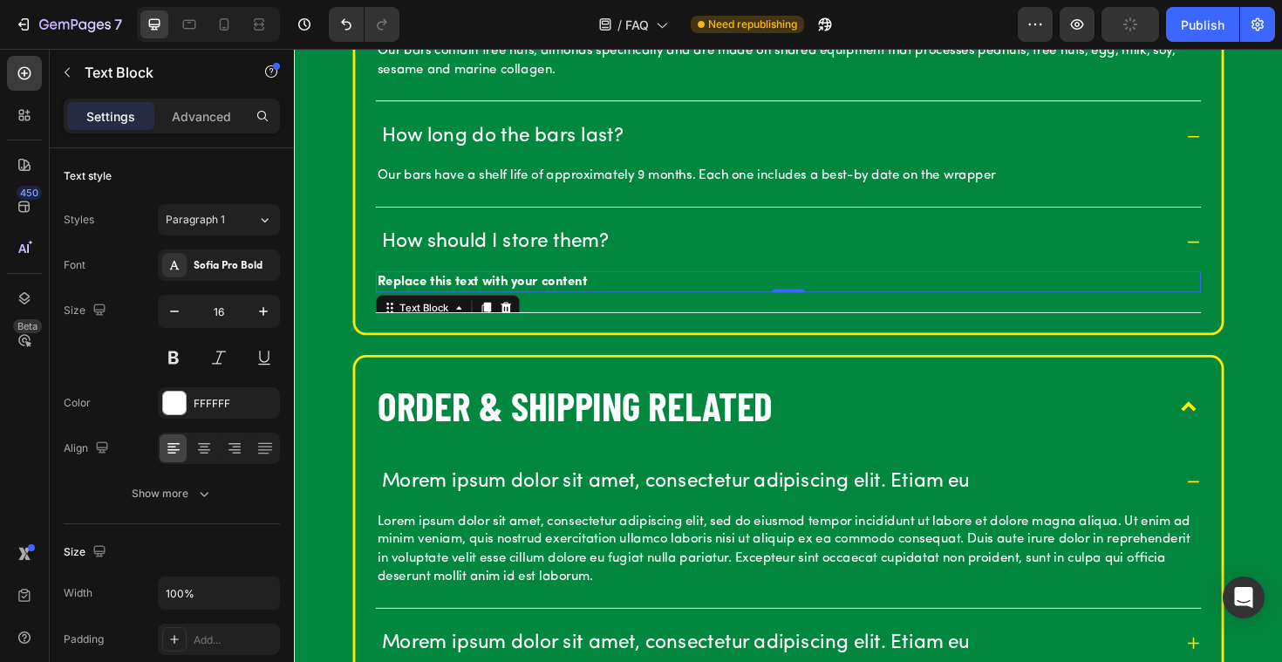
click at [566, 292] on div "Replace this text with your content" at bounding box center [817, 295] width 874 height 23
click at [566, 292] on p "Replace this text with your content" at bounding box center [817, 295] width 870 height 19
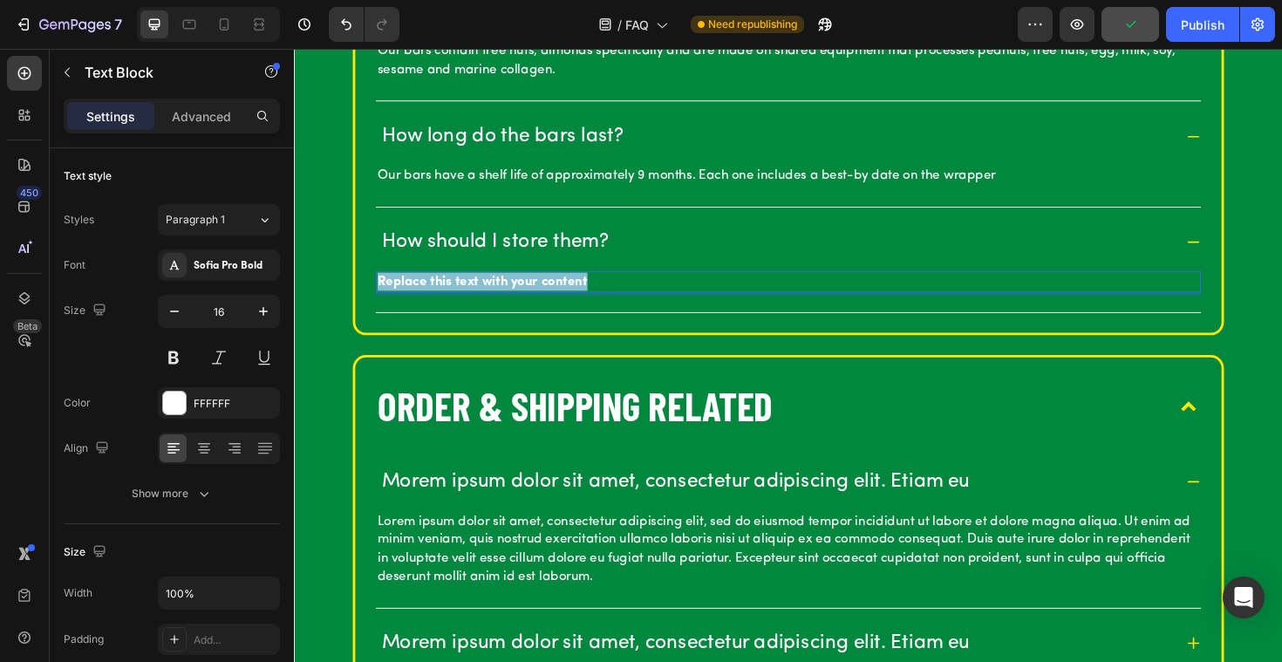
click at [566, 292] on p "Replace this text with your content" at bounding box center [817, 295] width 870 height 19
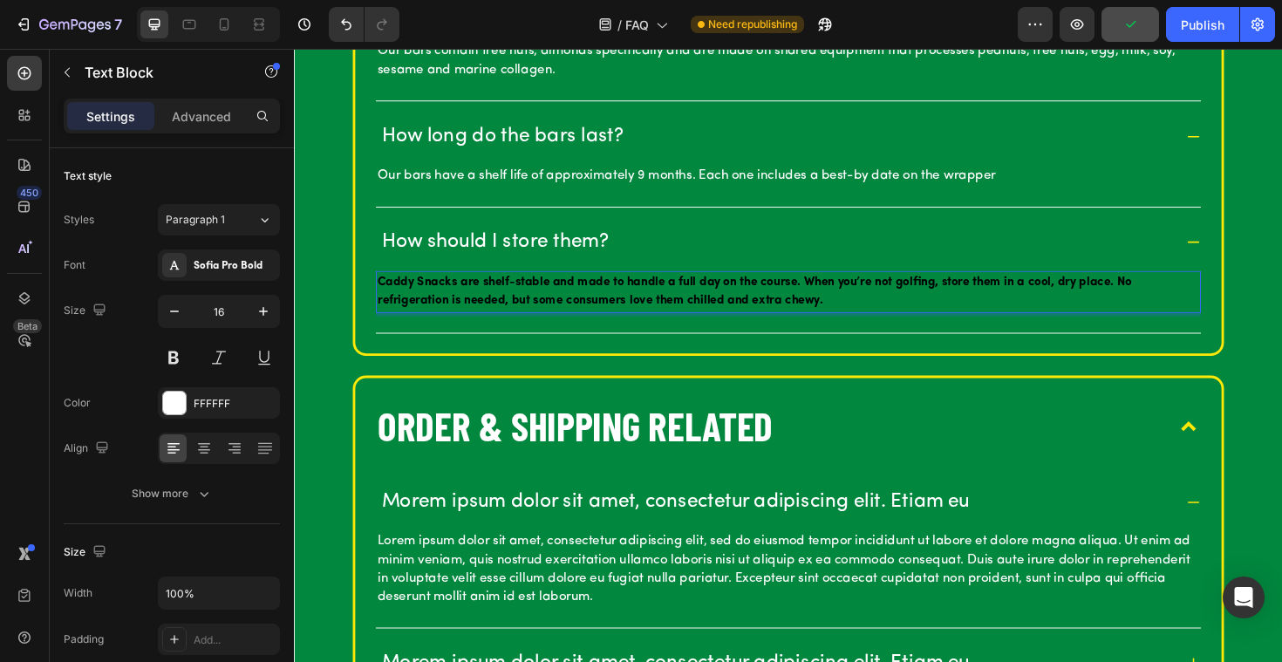
click at [534, 297] on span "Caddy Snacks are shelf-stable and made to handle a full day on the course. When…" at bounding box center [781, 305] width 799 height 33
click at [230, 263] on div "Sofia Pro Bold" at bounding box center [235, 266] width 82 height 16
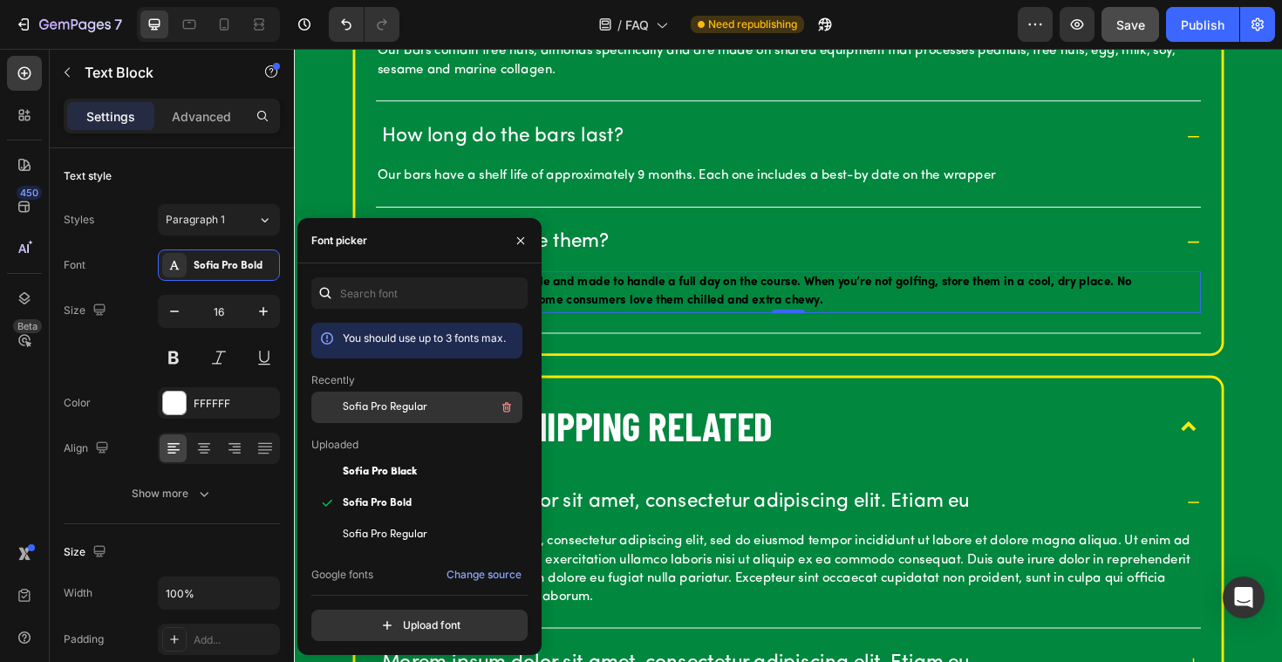
click at [357, 407] on span "Sofia Pro Regular" at bounding box center [385, 407] width 85 height 16
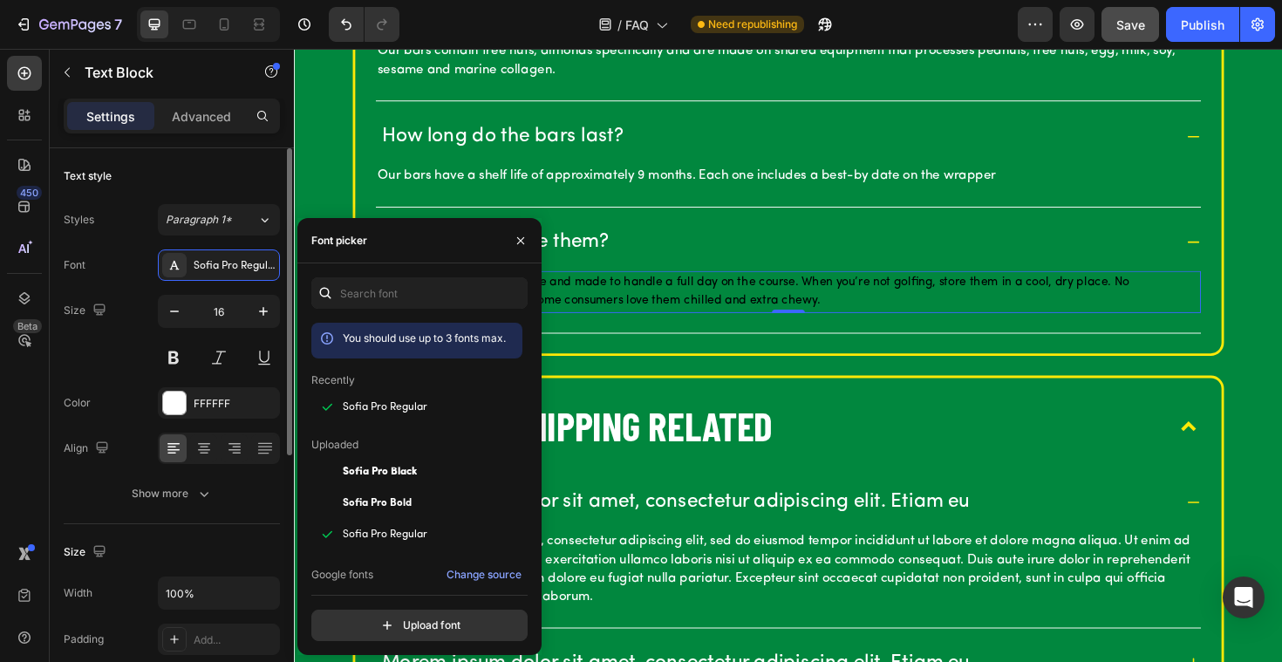
click at [120, 400] on div "Color FFFFFF" at bounding box center [172, 402] width 216 height 31
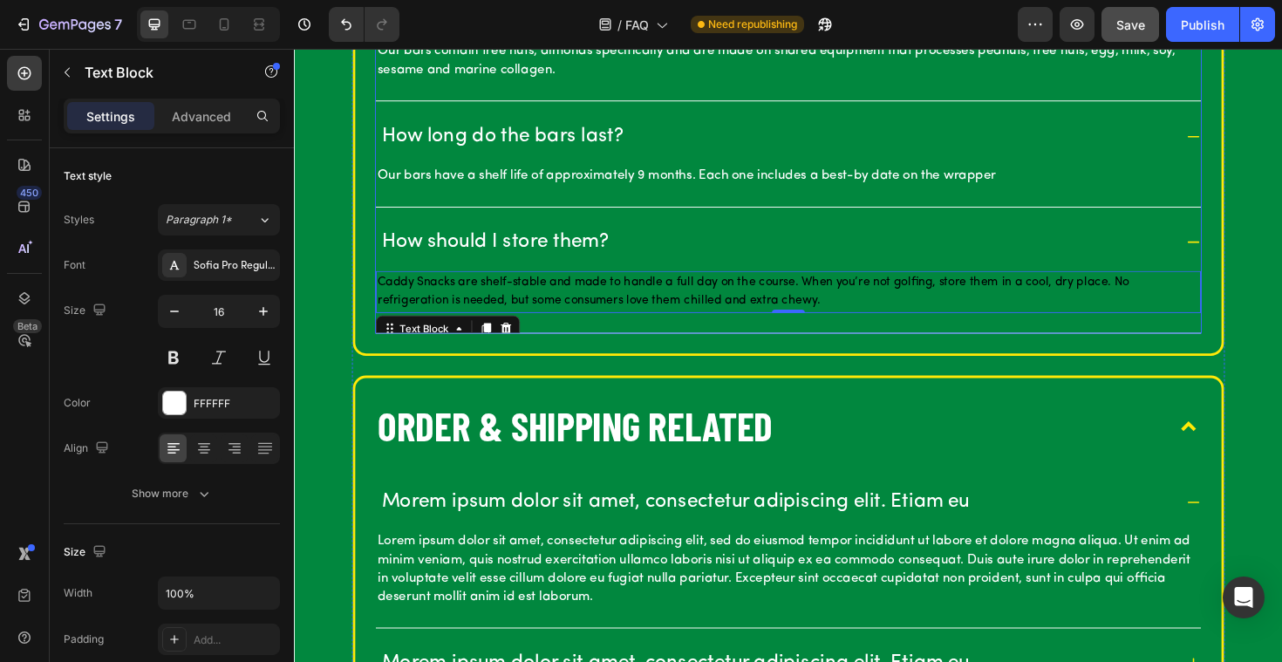
click at [328, 251] on div "OUR BARS What are [PERSON_NAME]? Caddy Snacks are premium golf-inspired snack b…" at bounding box center [817, 227] width 1046 height 1899
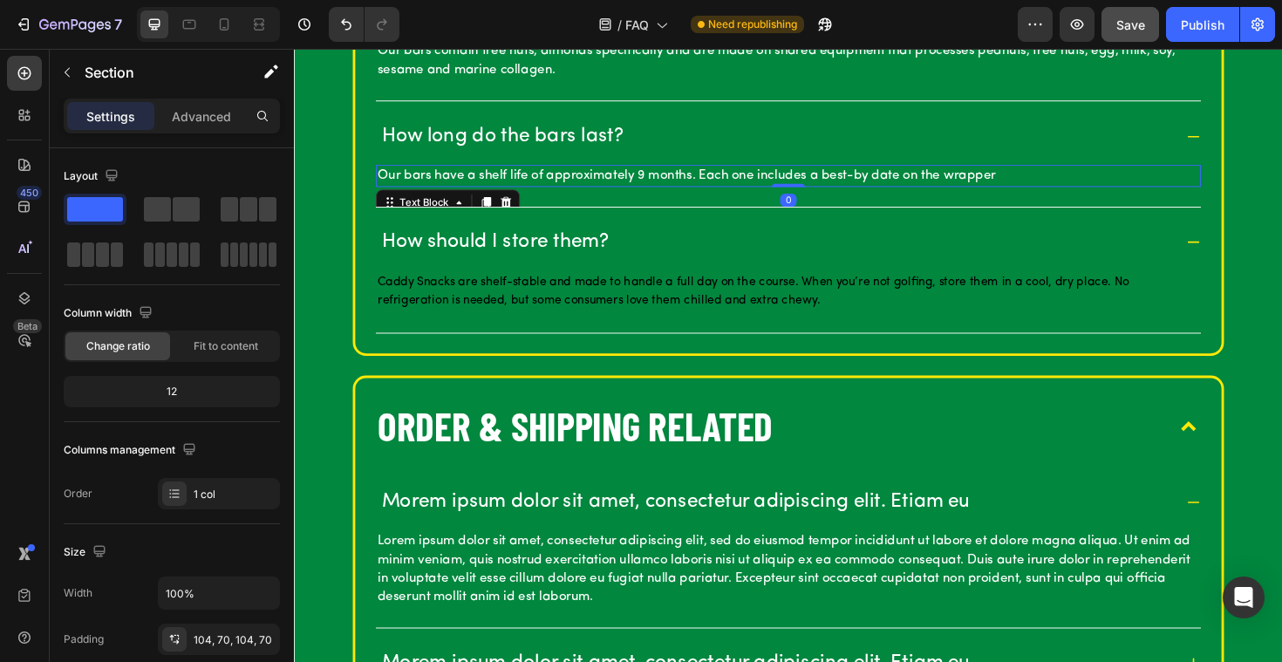
click at [487, 182] on p "Our bars have a shelf life of approximately 9 months. Each one includes a best-…" at bounding box center [817, 183] width 870 height 19
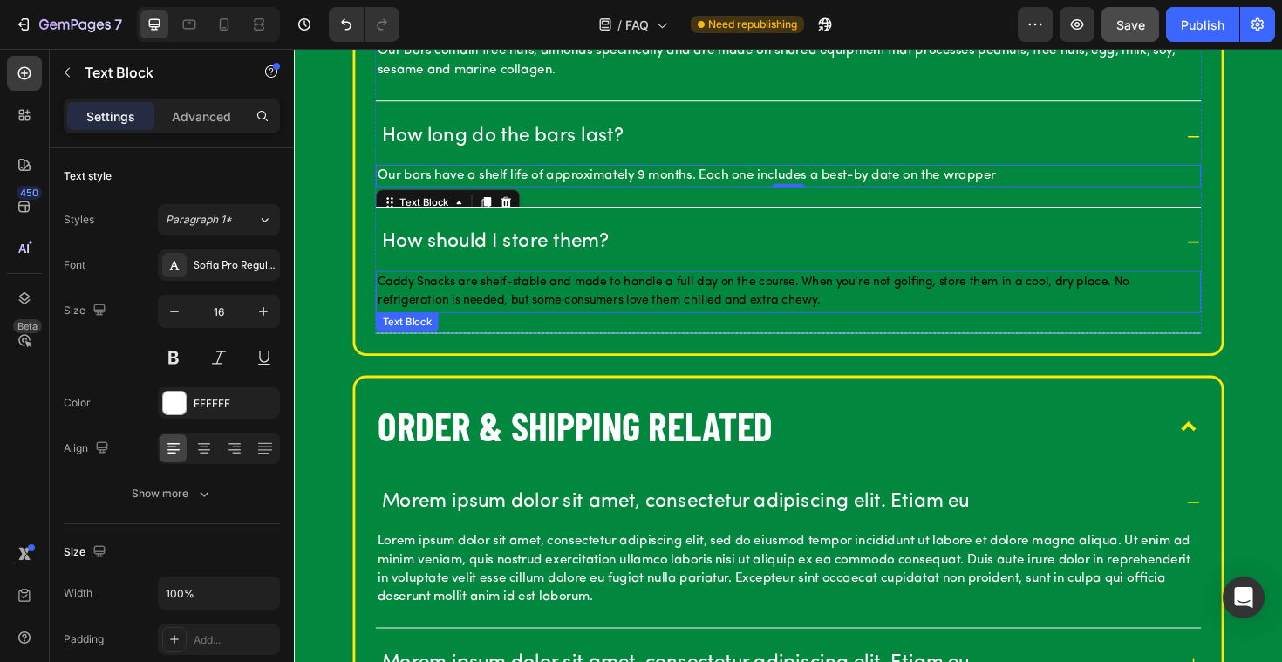
click at [459, 303] on p "Caddy Snacks are shelf-stable and made to handle a full day on the course. When…" at bounding box center [817, 306] width 870 height 41
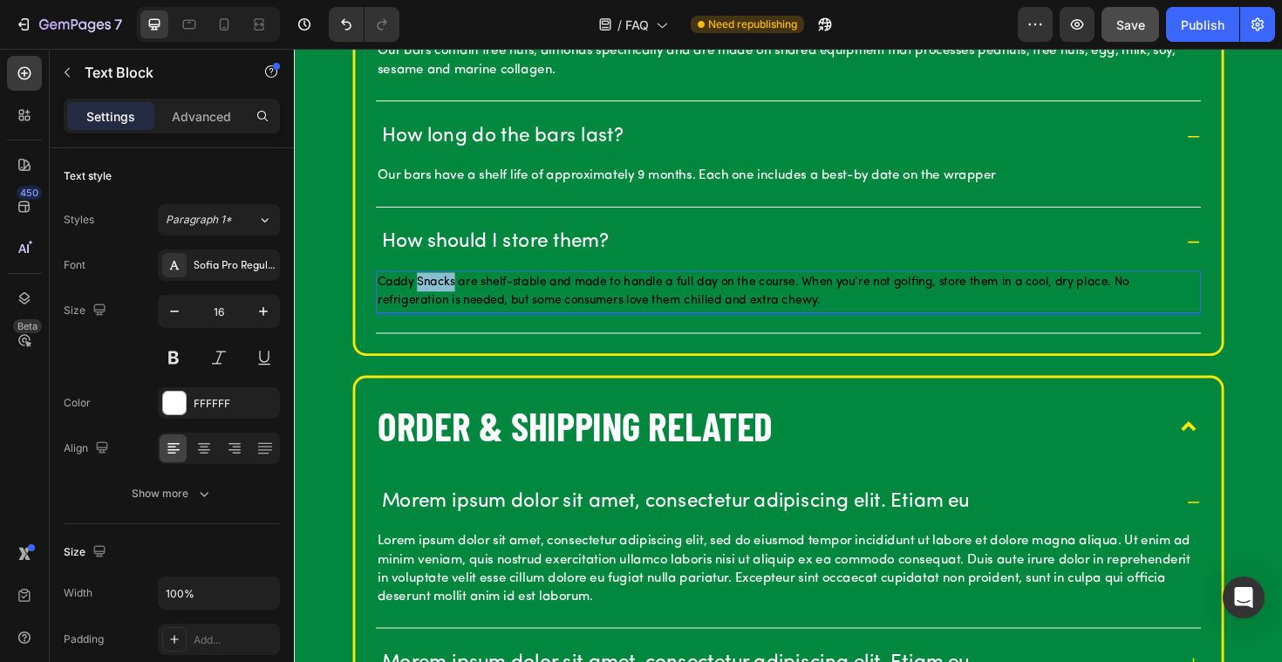
click at [459, 303] on p "Caddy Snacks are shelf-stable and made to handle a full day on the course. When…" at bounding box center [817, 306] width 870 height 41
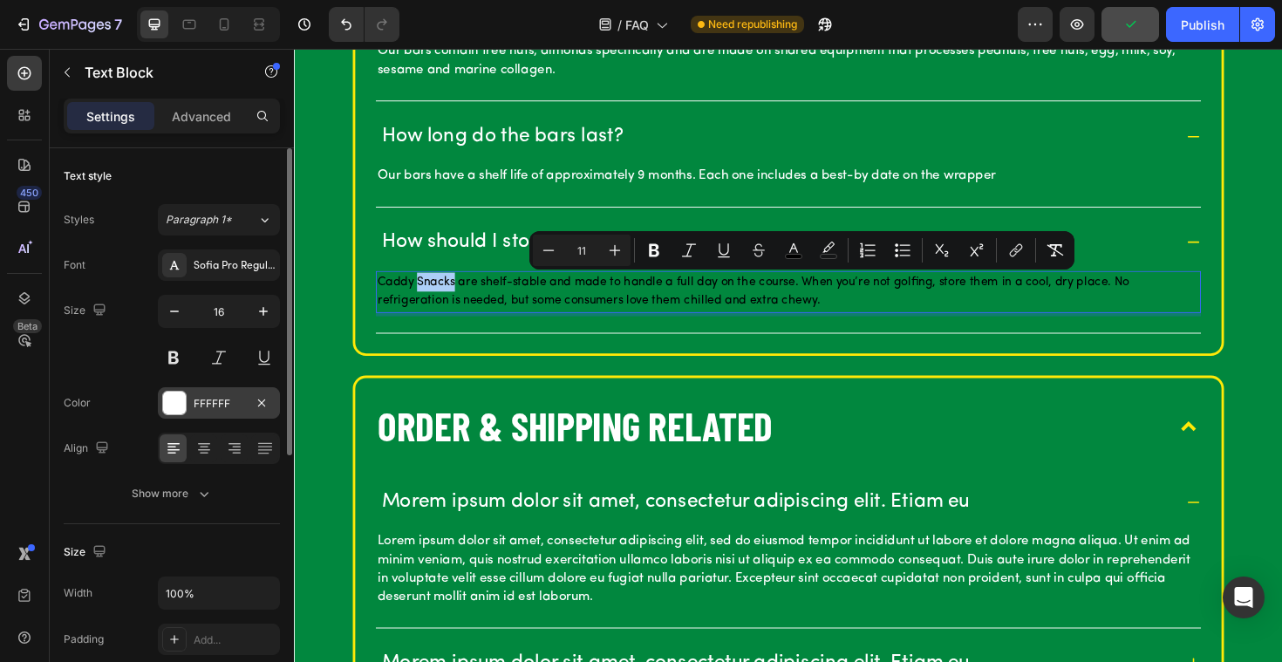
click at [177, 403] on div at bounding box center [174, 402] width 23 height 23
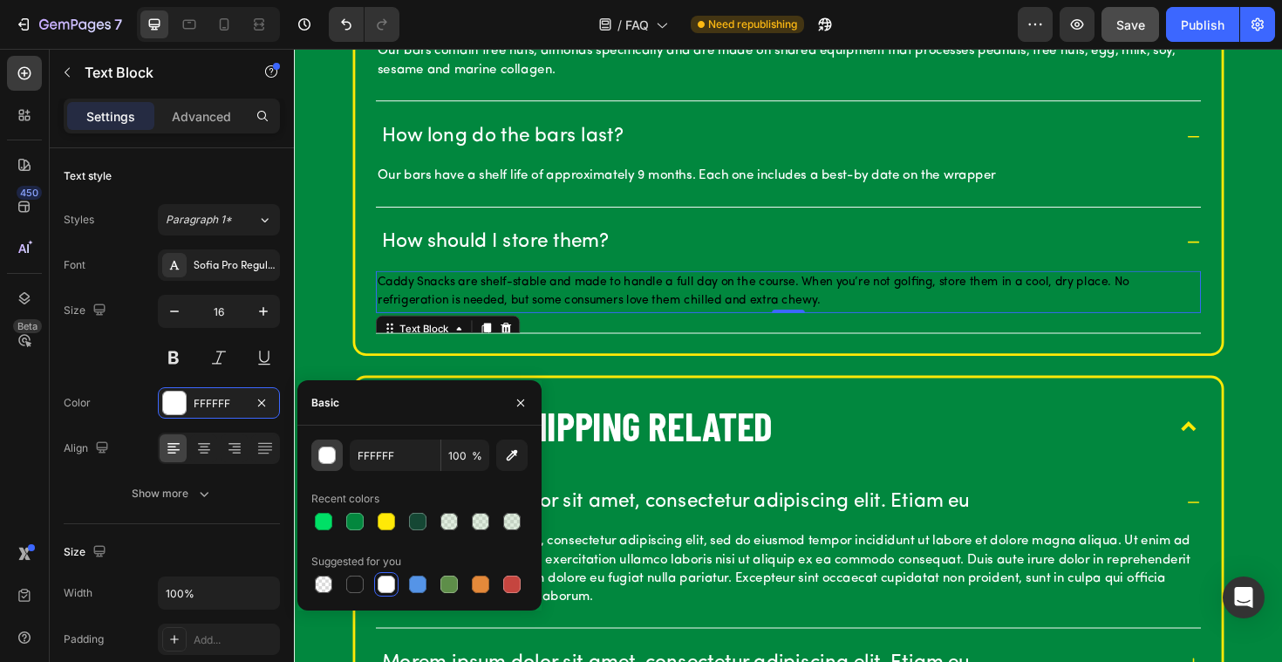
click at [329, 458] on div "button" at bounding box center [327, 455] width 17 height 17
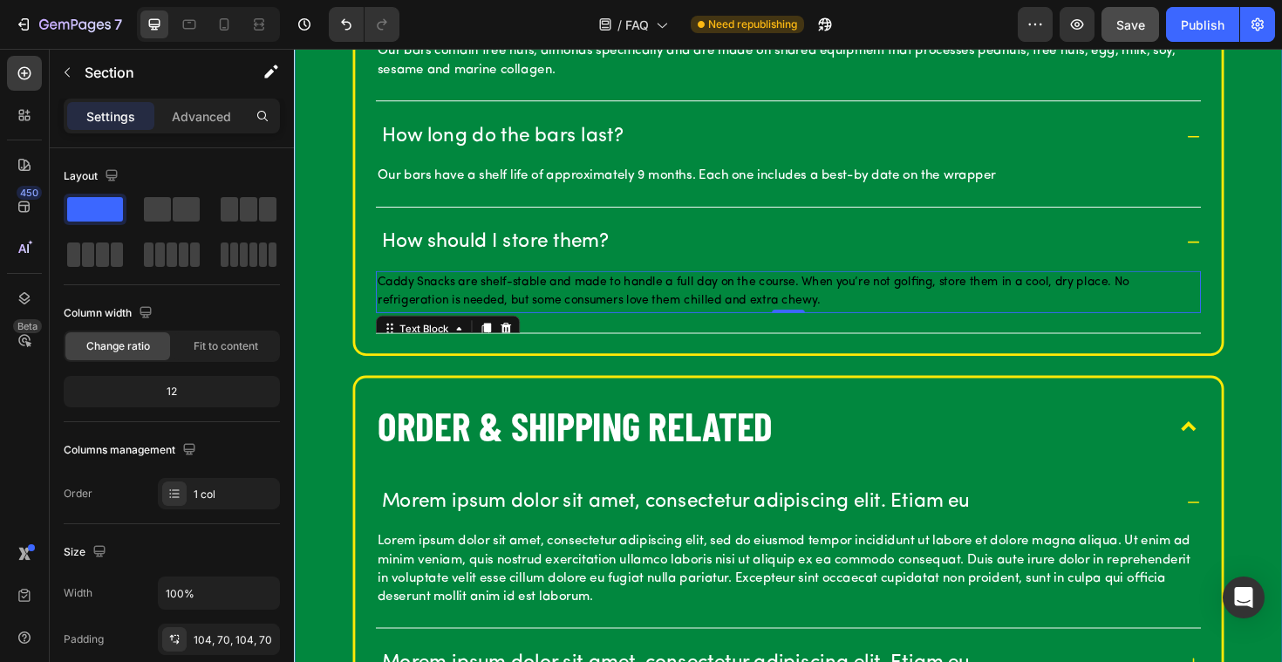
click at [311, 166] on div "OUR BARS What are [PERSON_NAME]? Caddy Snacks are premium golf-inspired snack b…" at bounding box center [817, 227] width 1046 height 1899
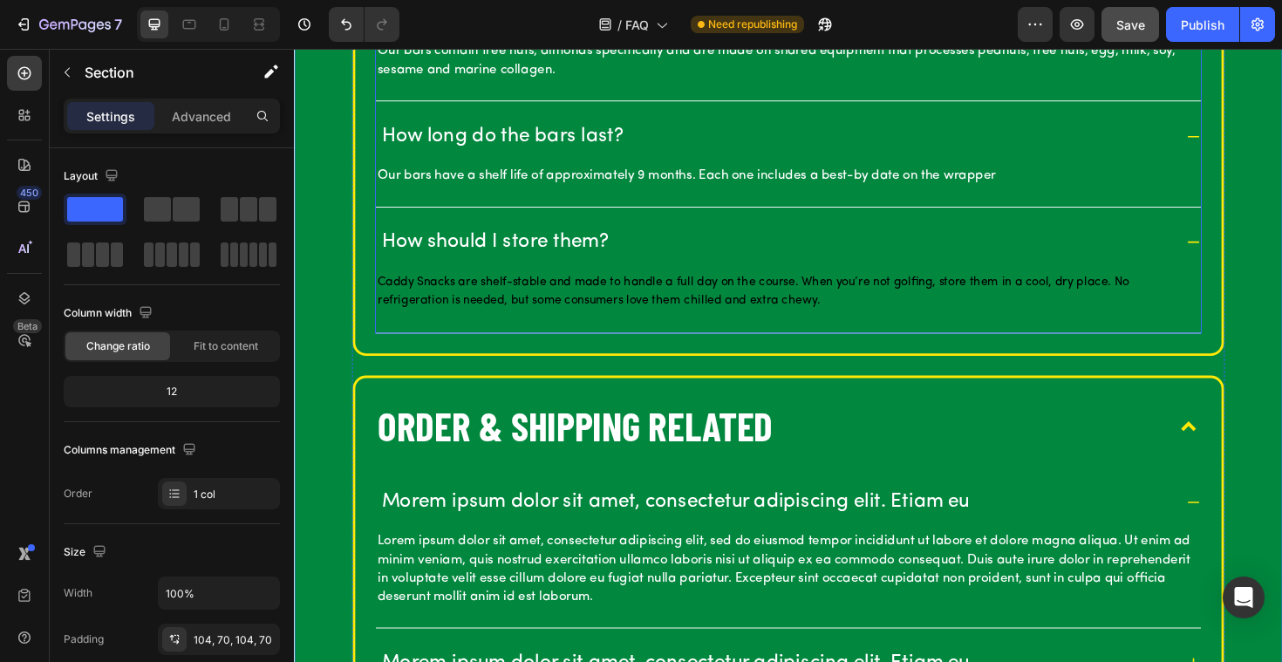
click at [438, 303] on p "Caddy Snacks are shelf-stable and made to handle a full day on the course. When…" at bounding box center [817, 306] width 870 height 41
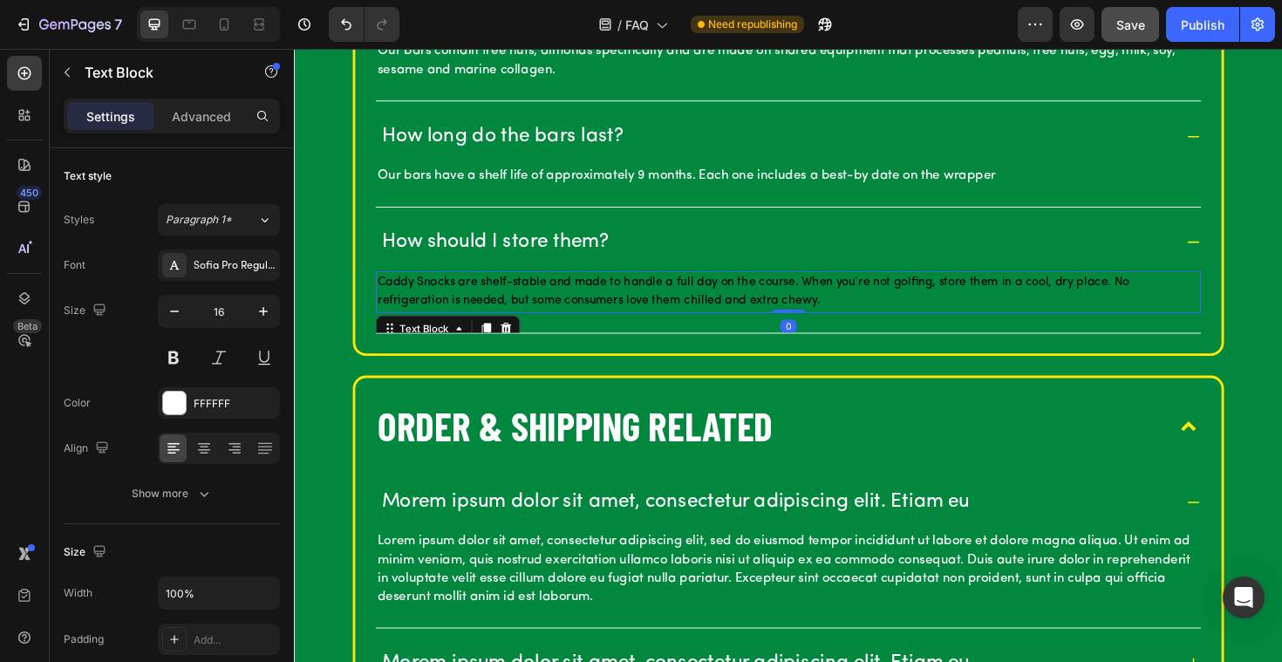
click at [438, 303] on p "Caddy Snacks are shelf-stable and made to handle a full day on the course. When…" at bounding box center [817, 306] width 870 height 41
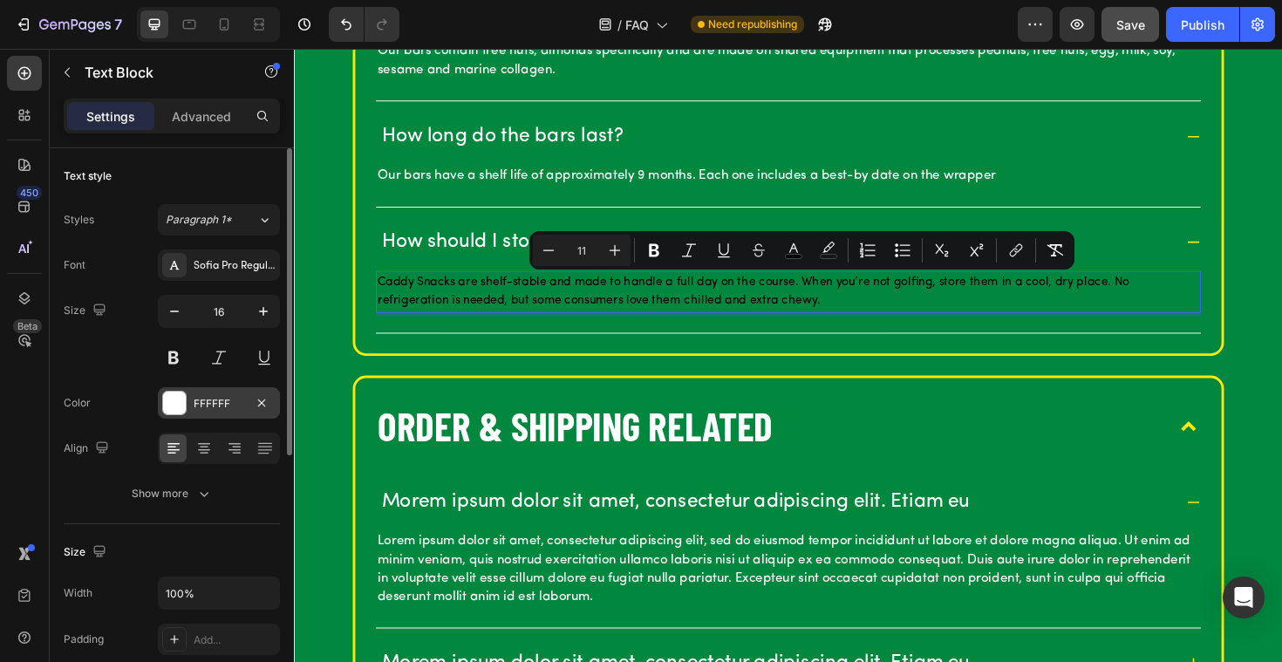
click at [176, 405] on div at bounding box center [174, 402] width 23 height 23
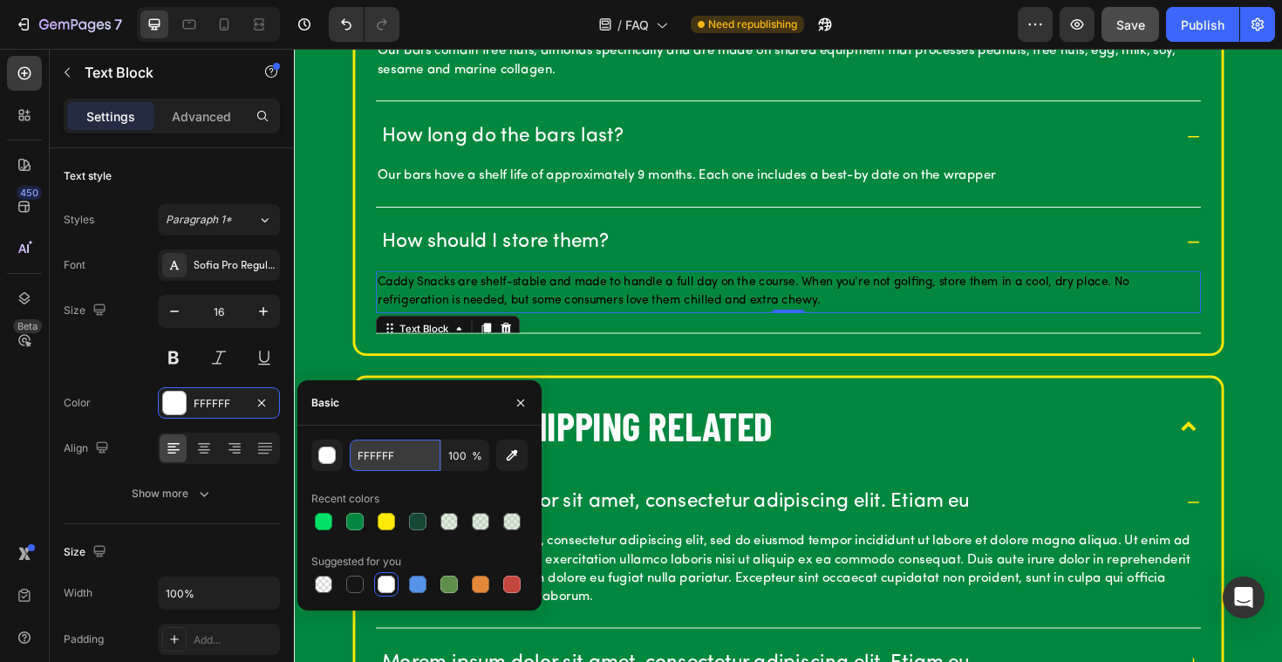
click at [400, 459] on input "FFFFFF" at bounding box center [395, 454] width 91 height 31
click at [384, 591] on div at bounding box center [386, 583] width 17 height 17
click at [315, 323] on div "OUR BARS What are [PERSON_NAME]? Caddy Snacks are premium golf-inspired snack b…" at bounding box center [817, 227] width 1046 height 1899
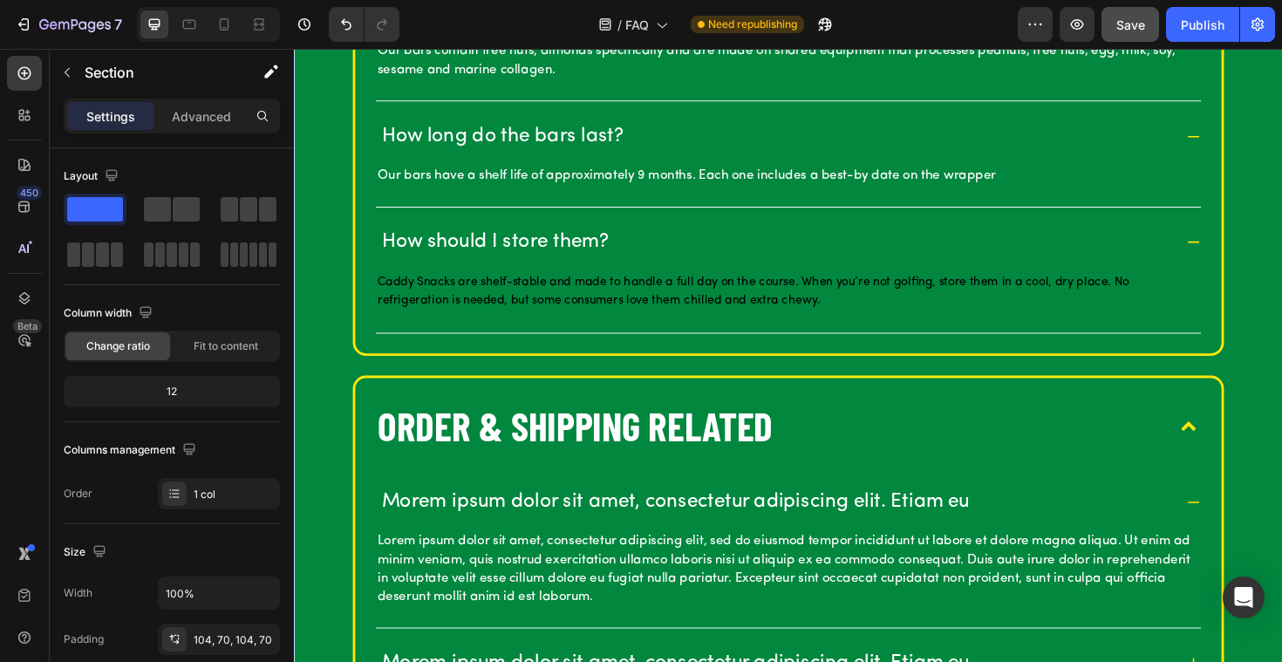
click at [427, 300] on span "Caddy Snacks are shelf-stable and made to handle a full day on the course. When…" at bounding box center [780, 305] width 796 height 33
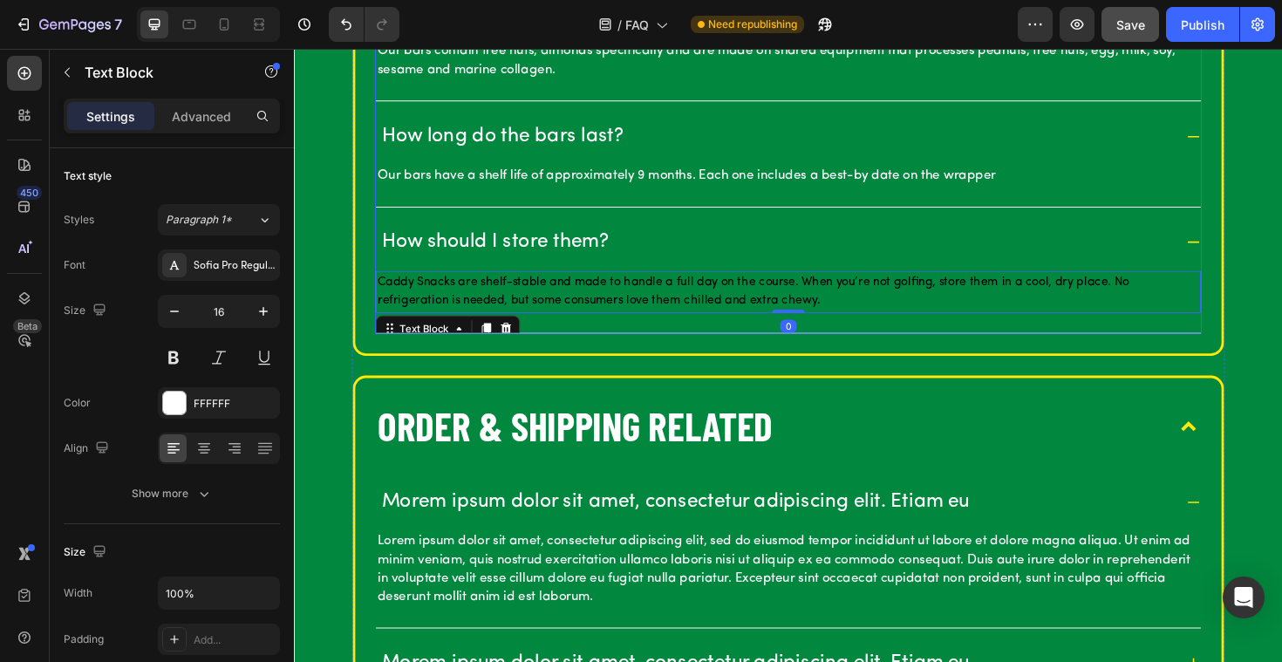
click at [459, 178] on p "Our bars have a shelf life of approximately 9 months. Each one includes a best-…" at bounding box center [817, 183] width 870 height 19
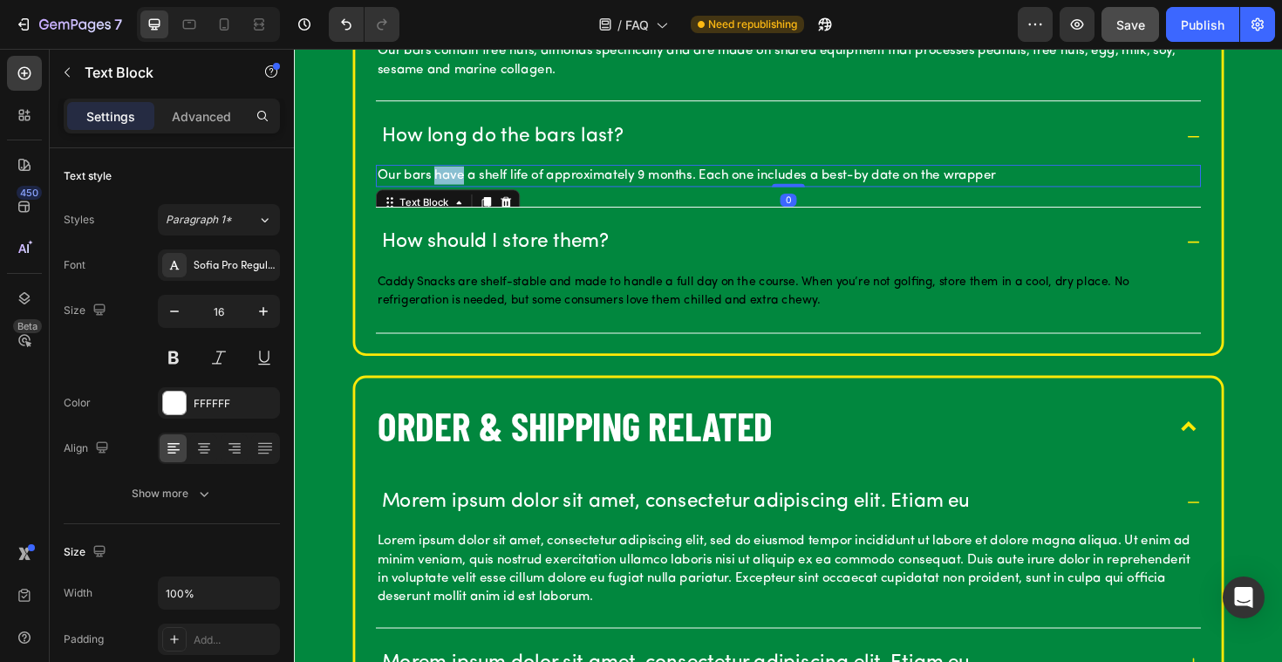
click at [459, 178] on p "Our bars have a shelf life of approximately 9 months. Each one includes a best-…" at bounding box center [817, 183] width 870 height 19
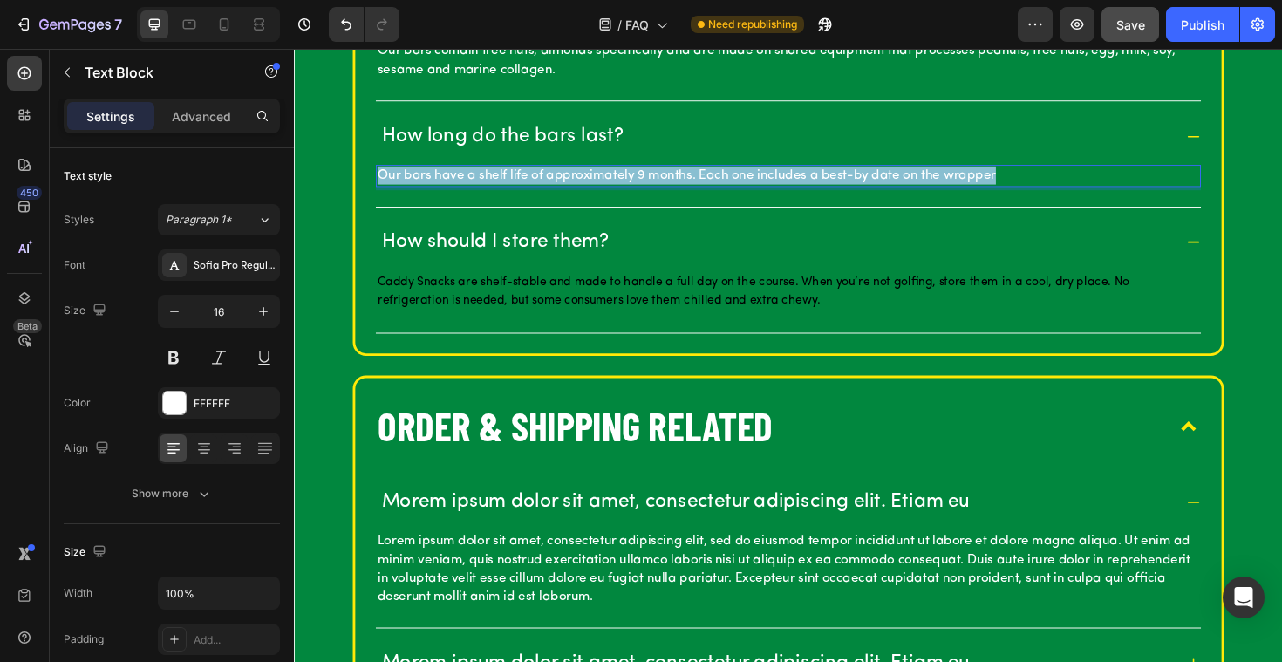
copy p "Our bars have a shelf life of approximately 9 months. Each one includes a best-…"
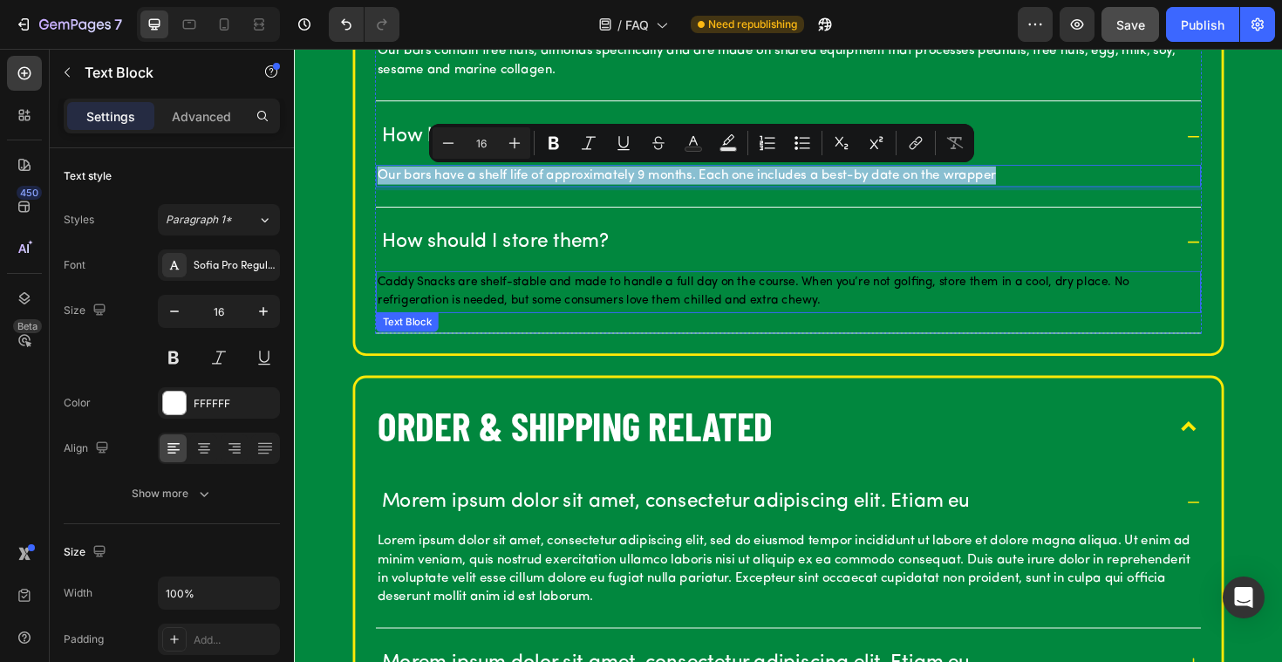
click at [509, 313] on span "Caddy Snacks are shelf-stable and made to handle a full day on the course. When…" at bounding box center [780, 305] width 796 height 33
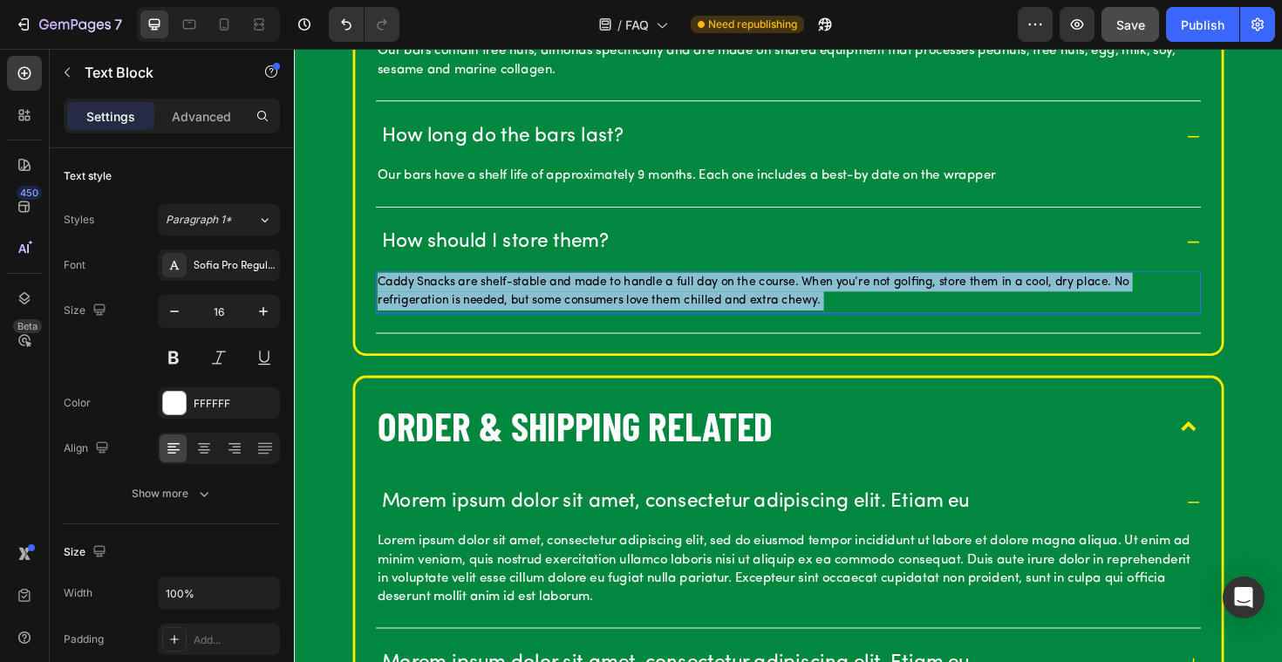
click at [507, 313] on span "Caddy Snacks are shelf-stable and made to handle a full day on the course. When…" at bounding box center [780, 305] width 796 height 33
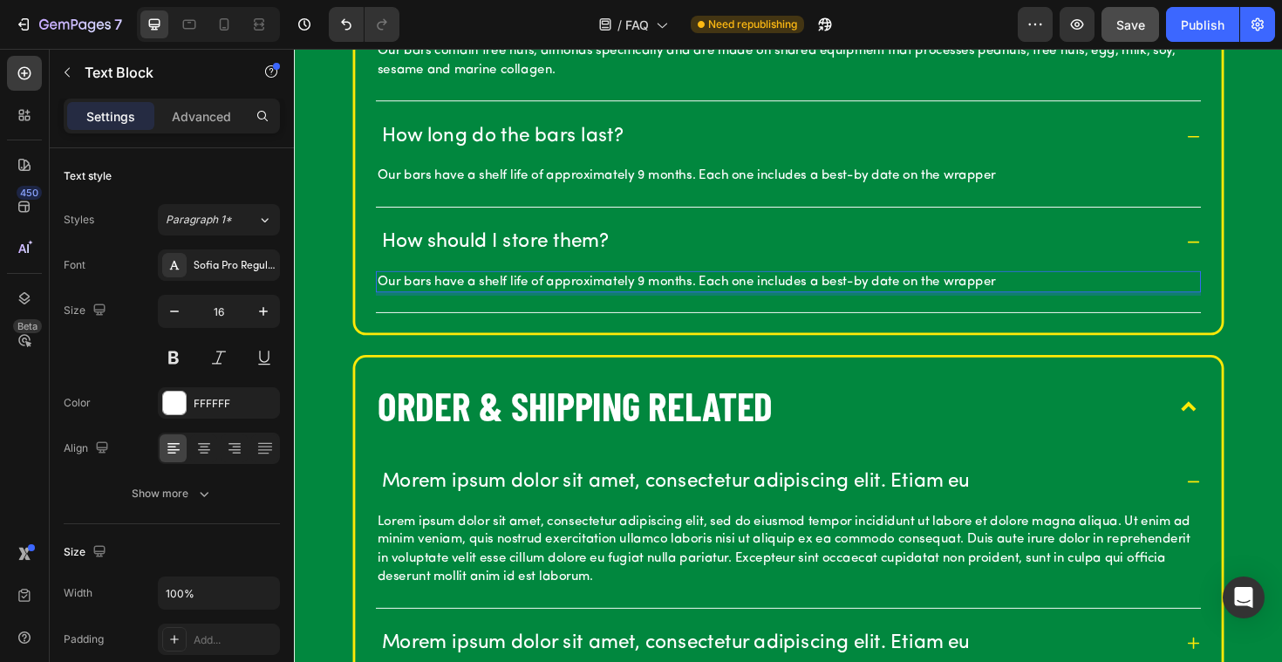
click at [599, 293] on p "Our bars have a shelf life of approximately 9 months. Each one includes a best-…" at bounding box center [817, 295] width 870 height 19
click at [524, 293] on p "Our bars have a shelf life of approximately 9 months. Each one includes a best-…" at bounding box center [817, 295] width 870 height 19
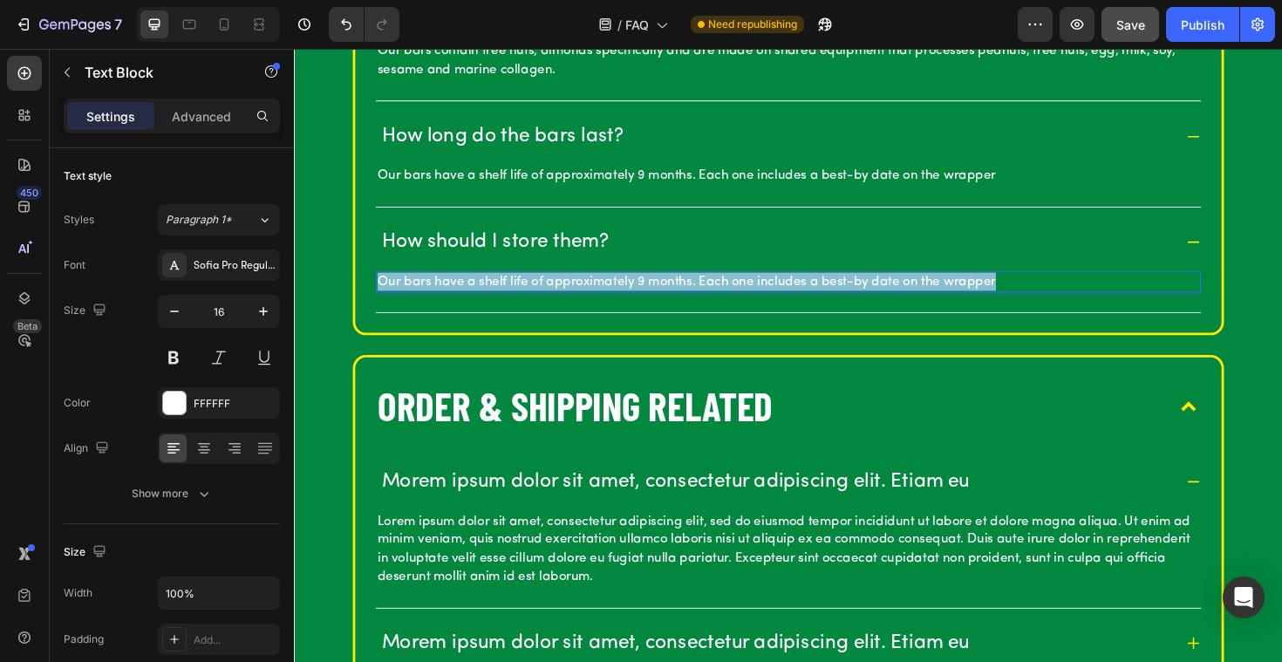
click at [524, 293] on p "Our bars have a shelf life of approximately 9 months. Each one includes a best-…" at bounding box center [817, 295] width 870 height 19
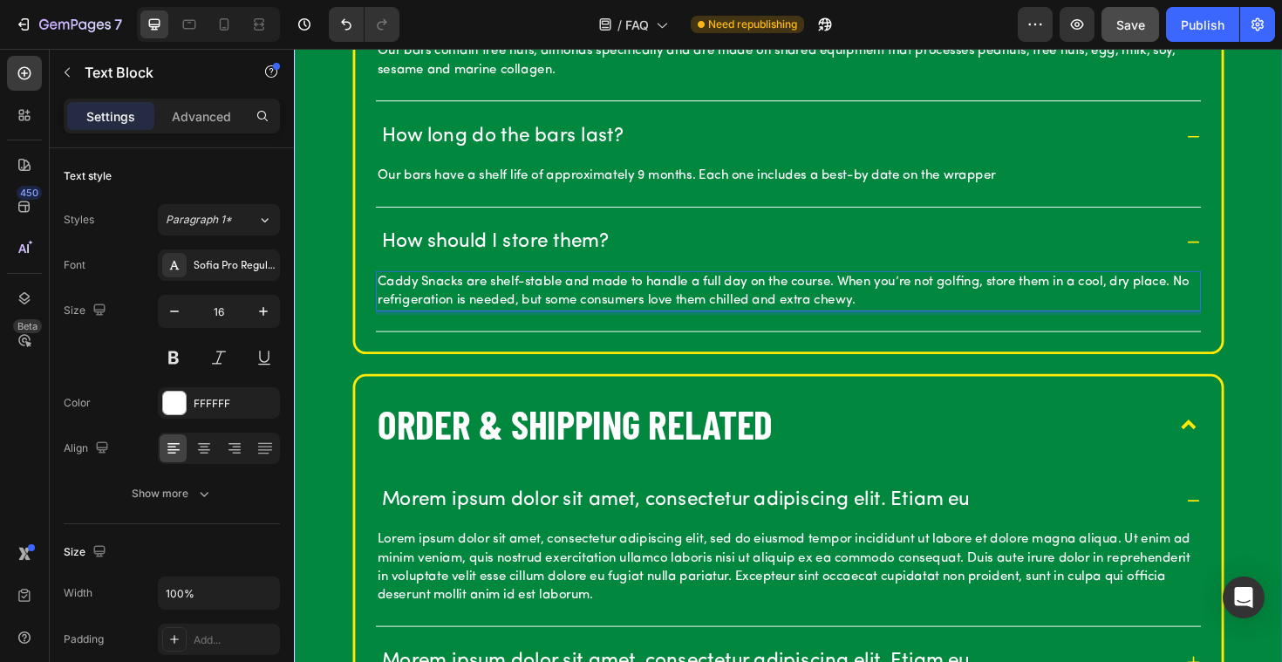
click at [350, 348] on div "OUR BARS What are [PERSON_NAME]? Caddy Snacks are premium golf-inspired snack b…" at bounding box center [817, 226] width 1046 height 1897
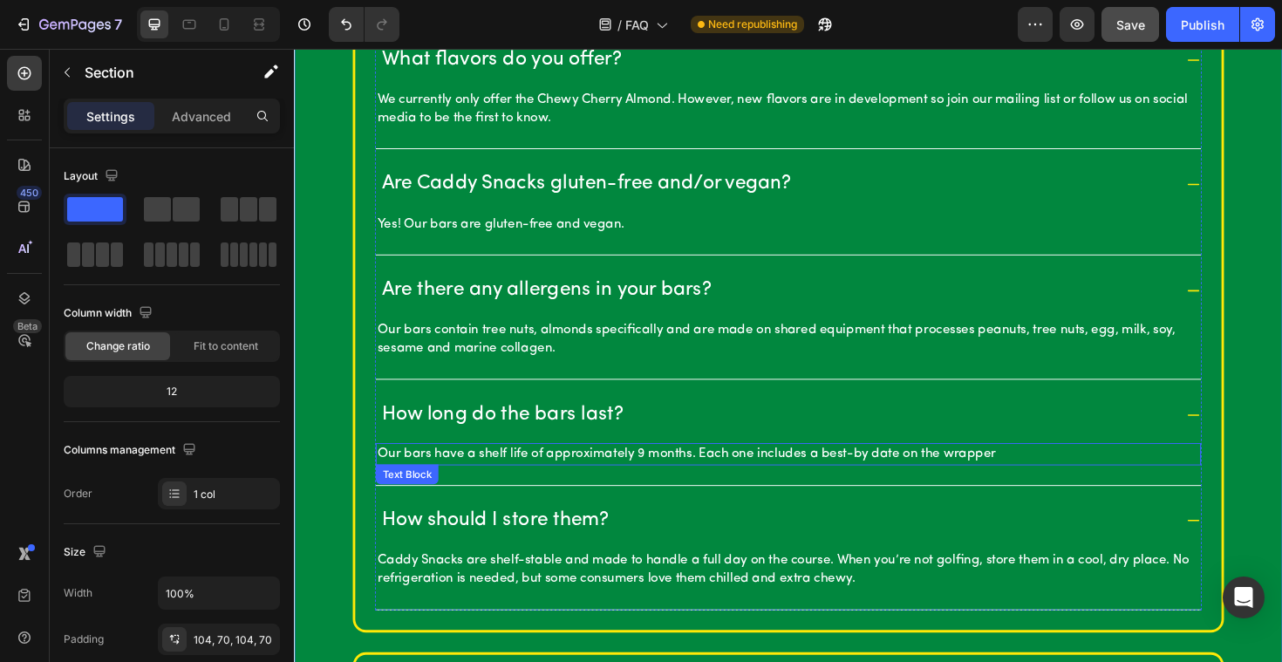
scroll to position [553, 0]
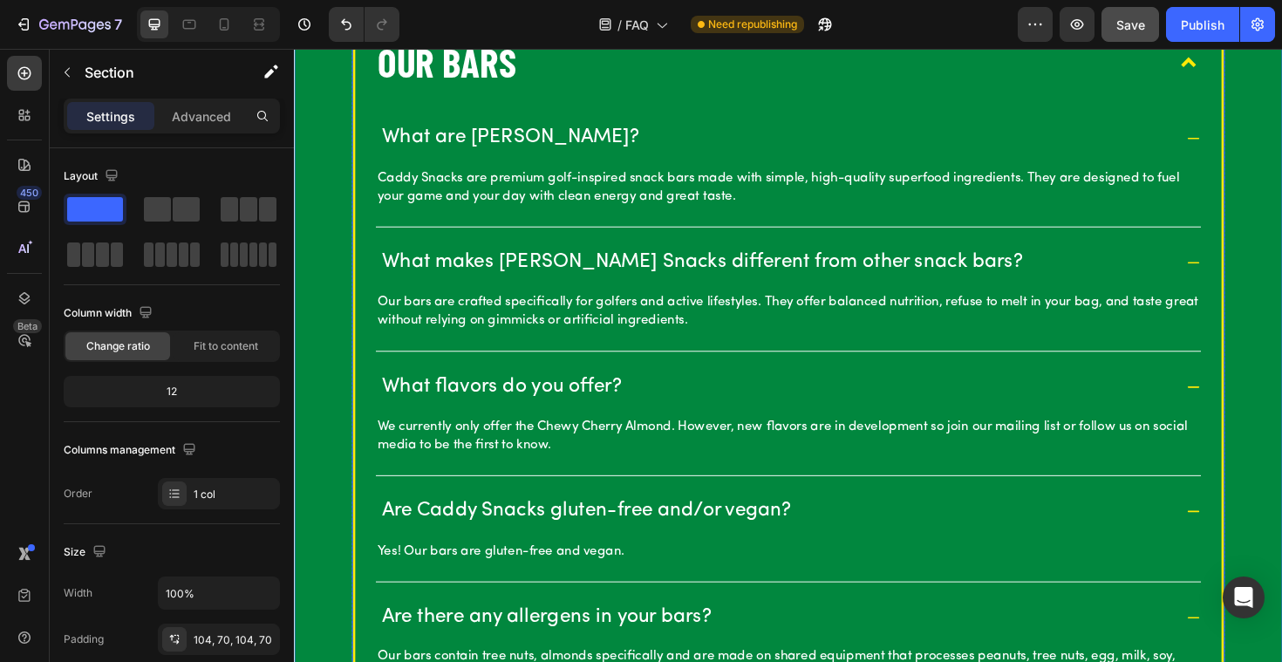
click at [435, 50] on p "OUR BARS" at bounding box center [455, 63] width 146 height 54
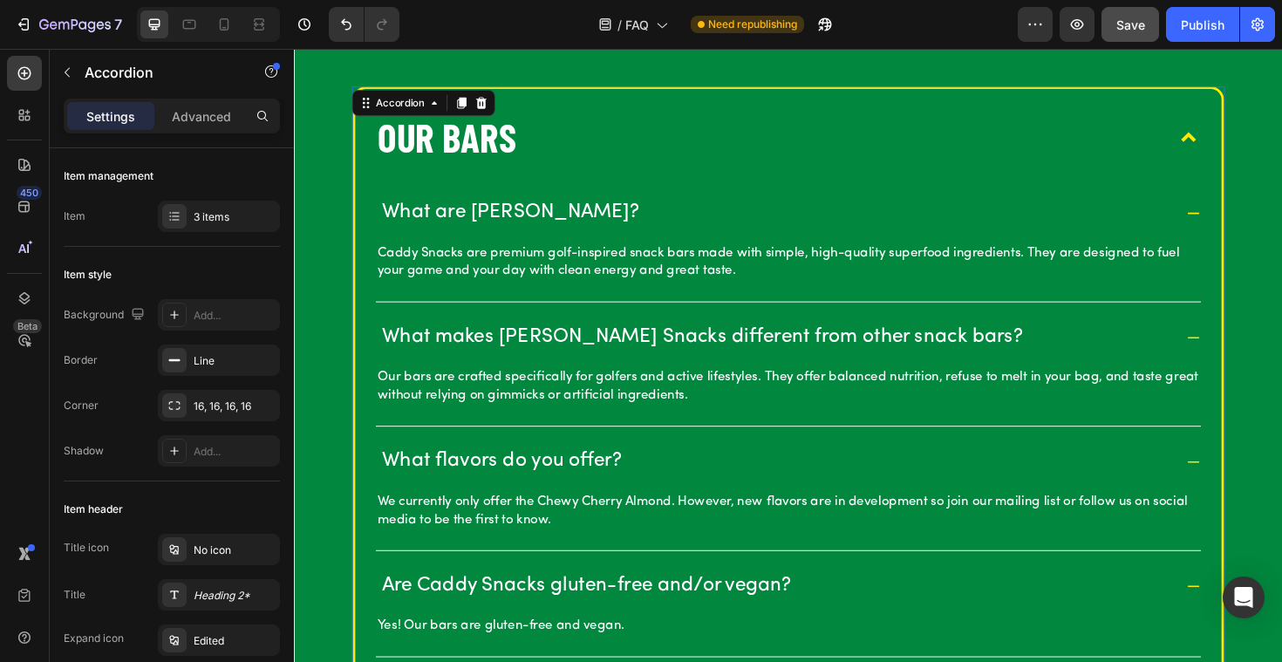
scroll to position [432, 0]
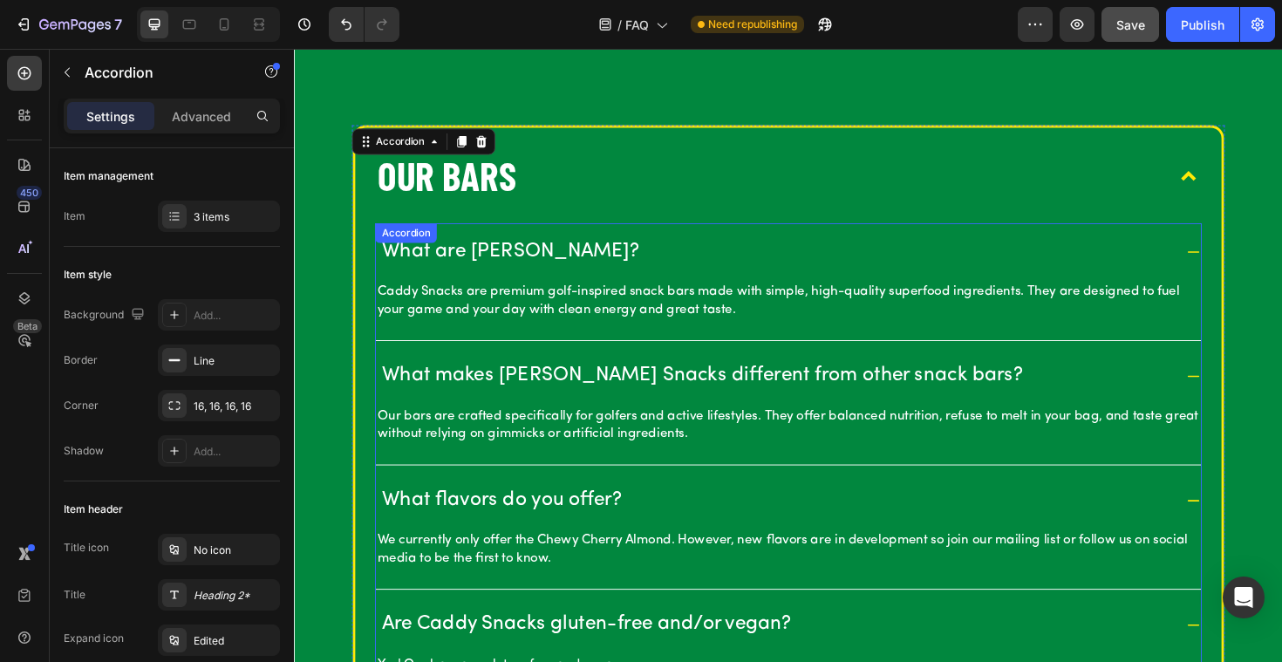
click at [437, 244] on div "Accordion" at bounding box center [412, 244] width 58 height 16
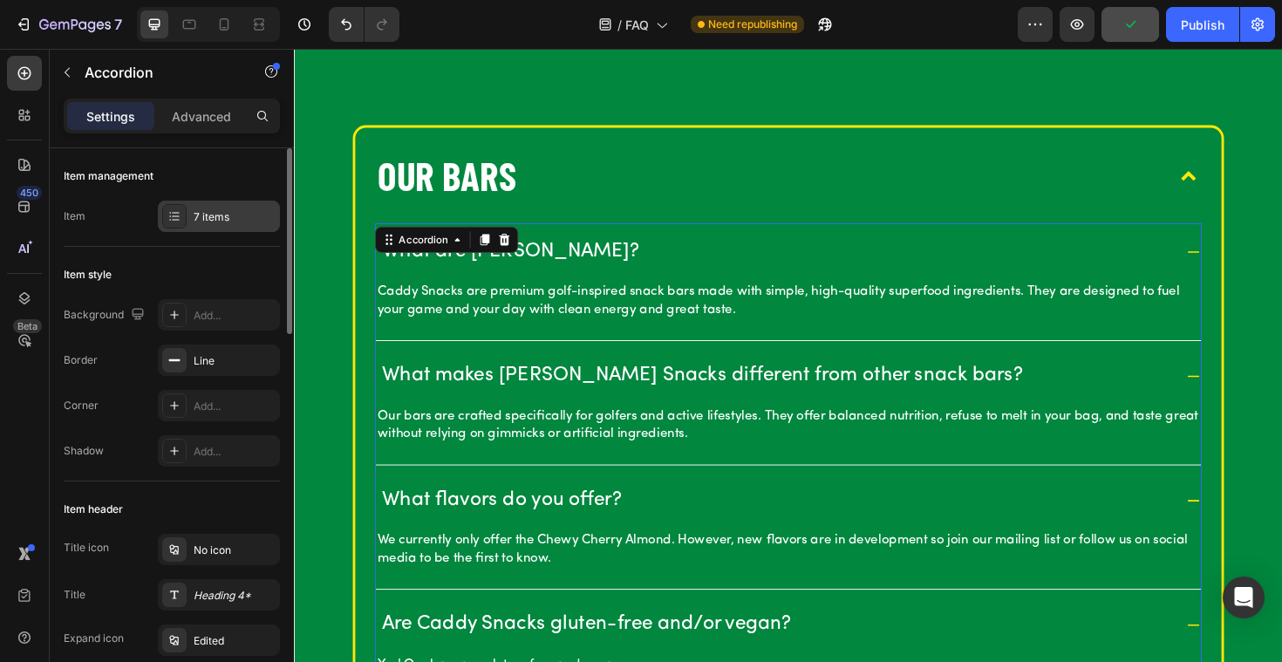
click at [222, 225] on div "7 items" at bounding box center [219, 216] width 122 height 31
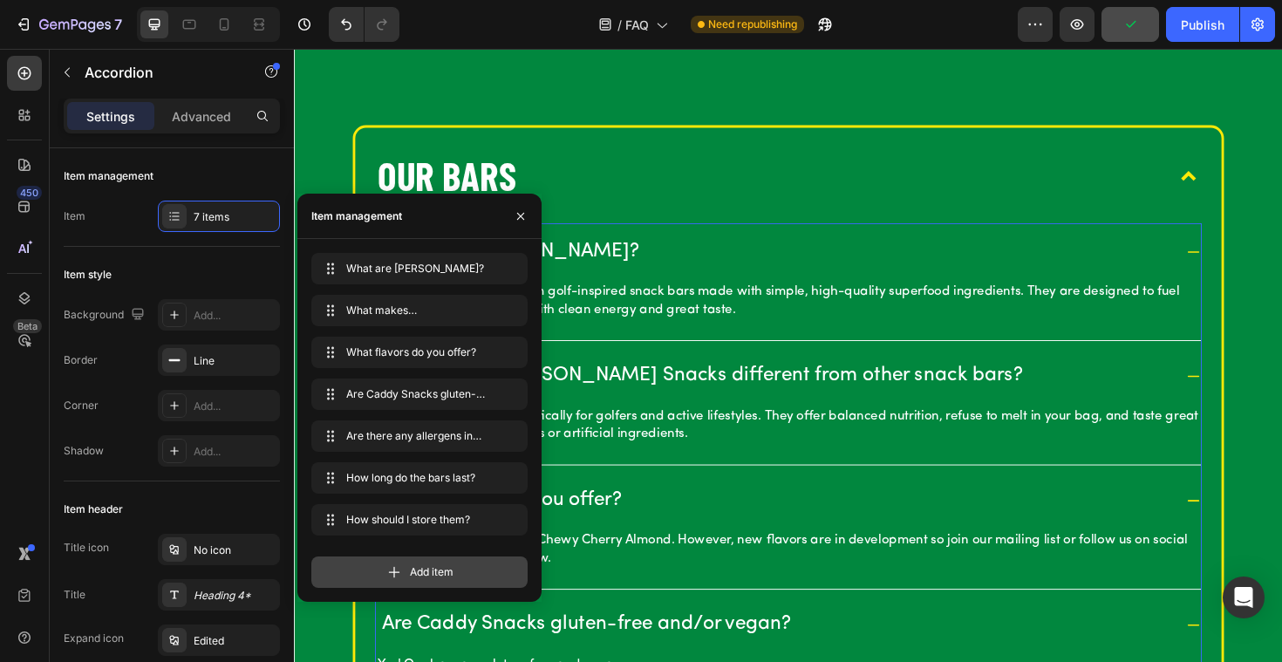
click at [405, 576] on div "Add item" at bounding box center [419, 571] width 216 height 31
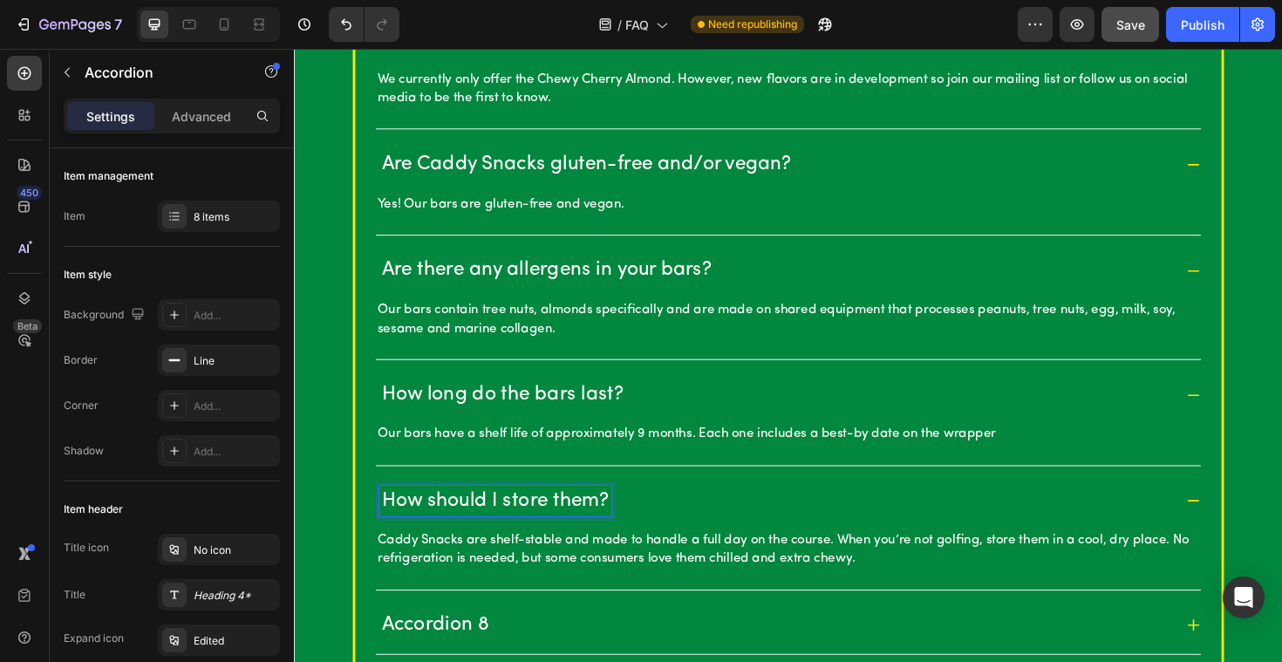
scroll to position [1063, 0]
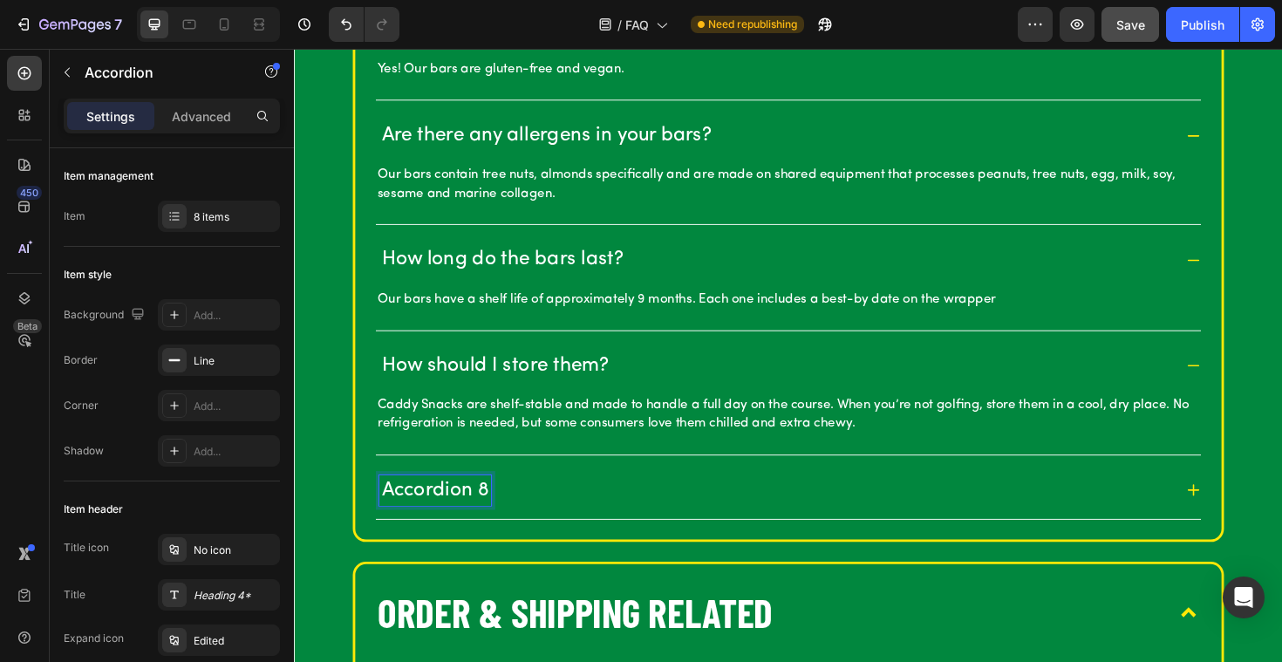
click at [439, 507] on p "Accordion 8" at bounding box center [442, 516] width 113 height 27
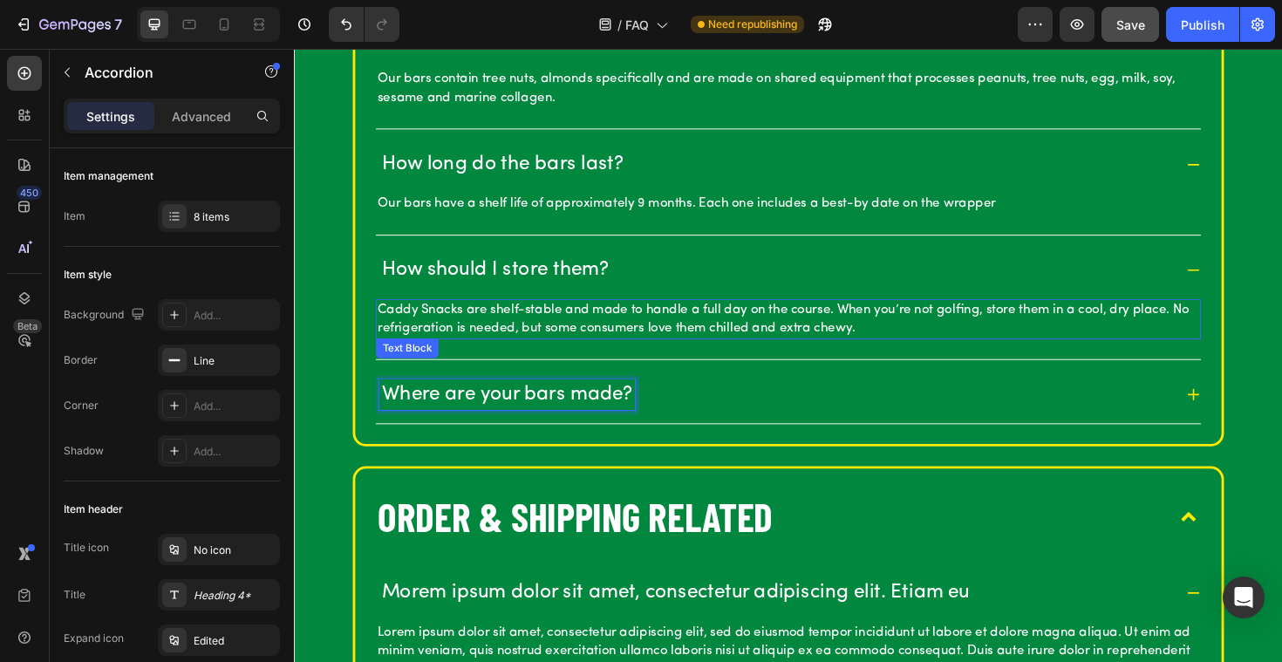
click at [412, 337] on p "Caddy Snacks are shelf-stable and made to handle a full day on the course. When…" at bounding box center [817, 335] width 870 height 39
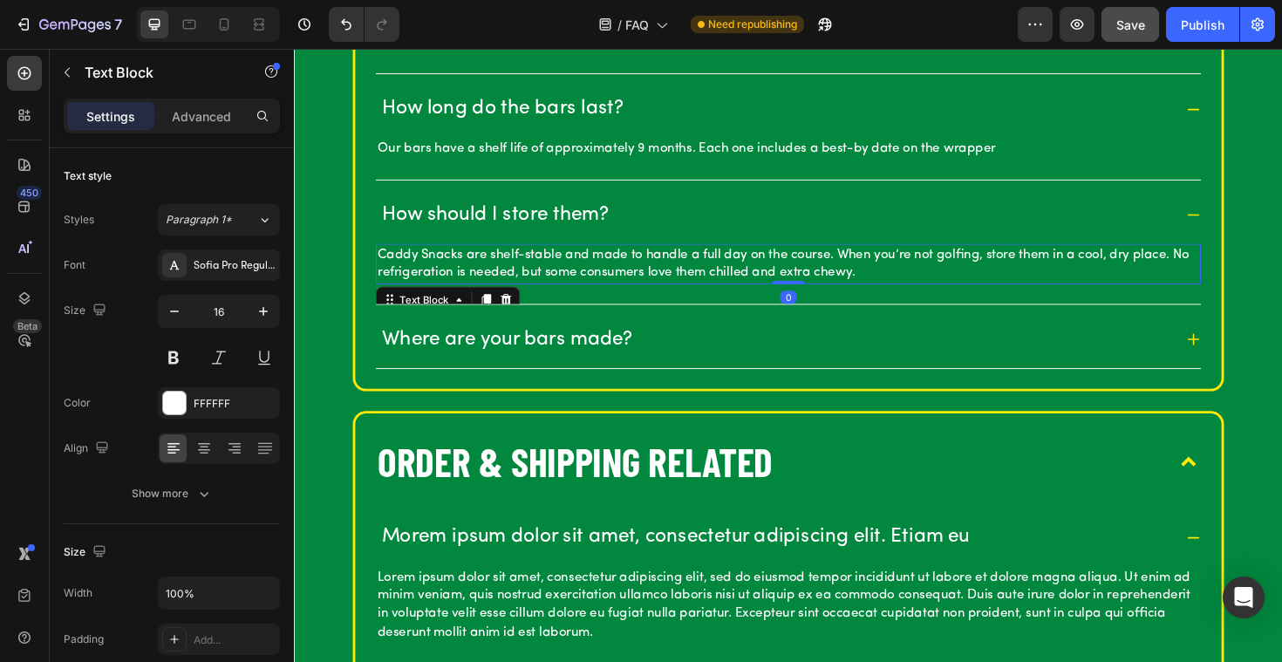
scroll to position [1242, 0]
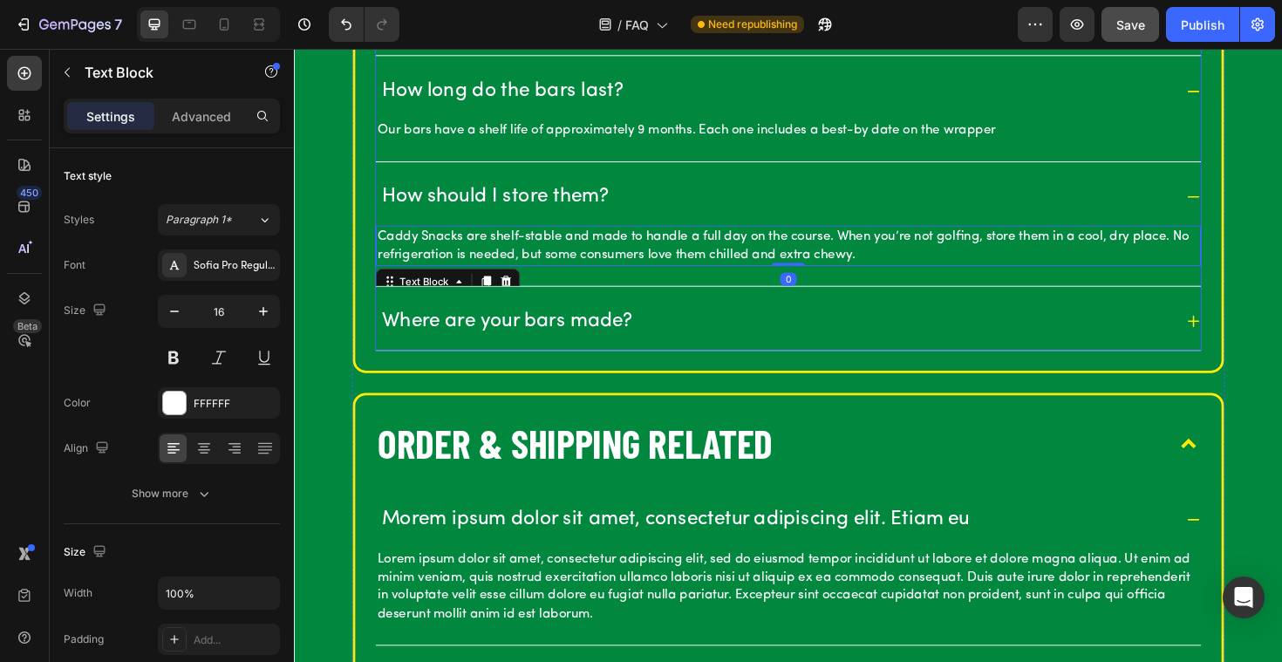
click at [471, 326] on p "Where are your bars made?" at bounding box center [519, 337] width 266 height 27
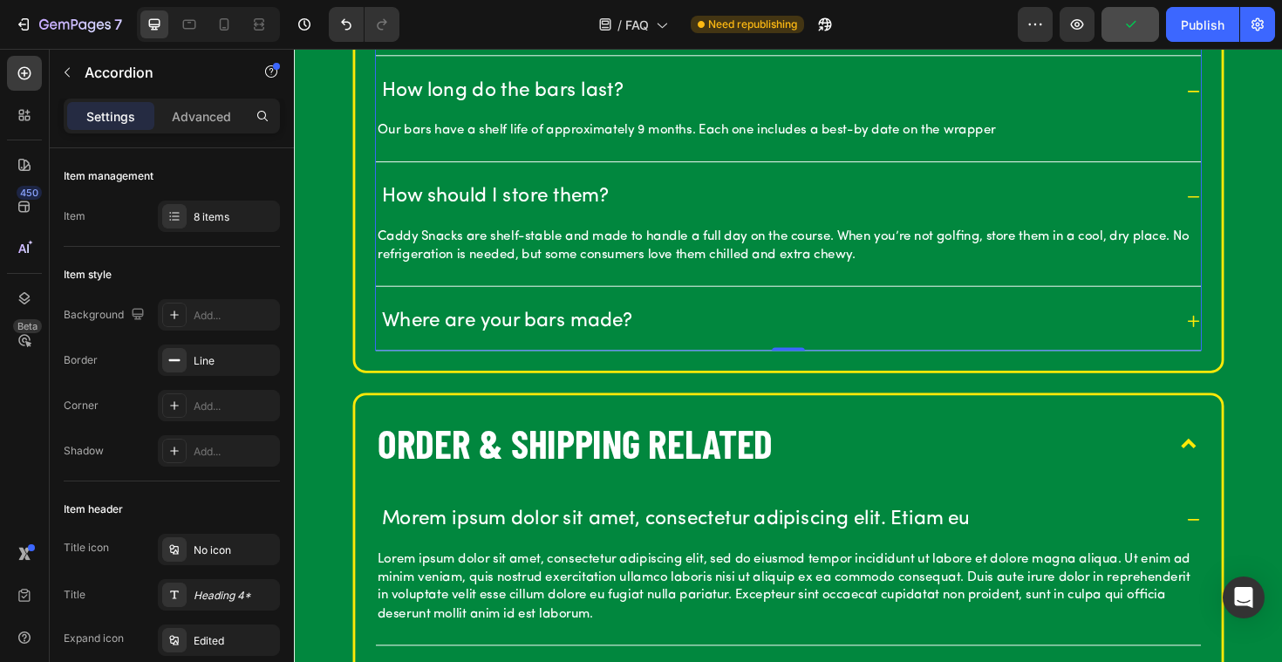
click at [1242, 341] on icon at bounding box center [1246, 338] width 16 height 16
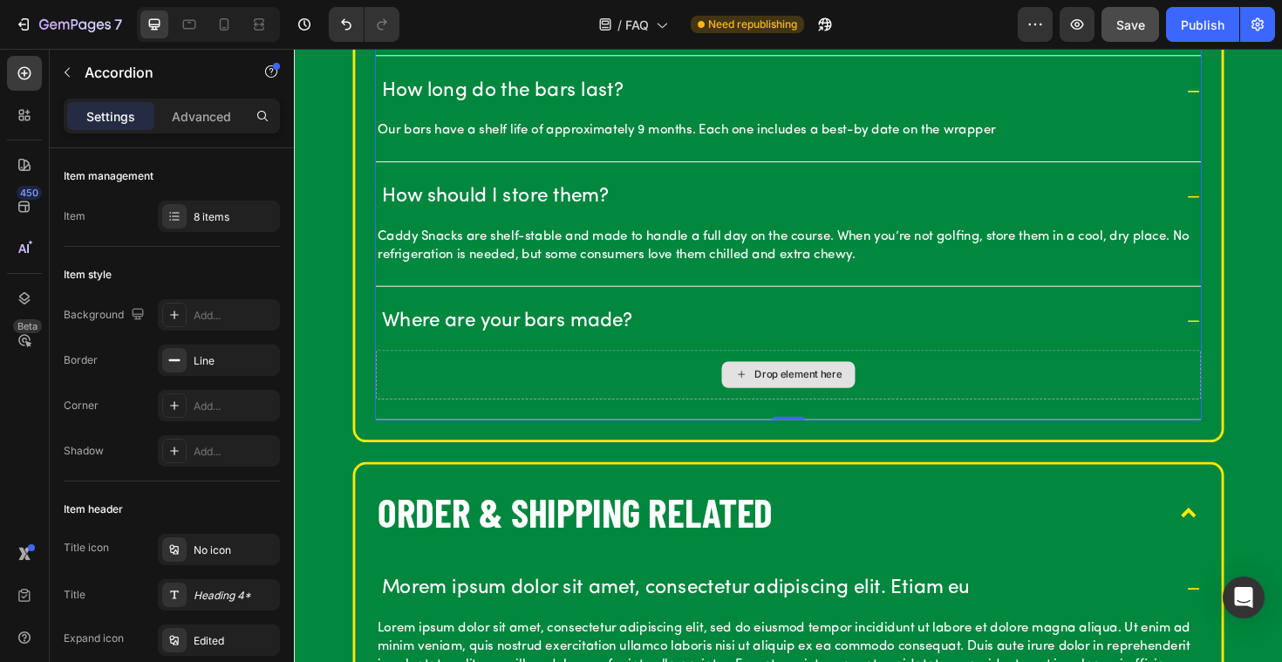
click at [752, 386] on div "Drop element here" at bounding box center [816, 394] width 141 height 28
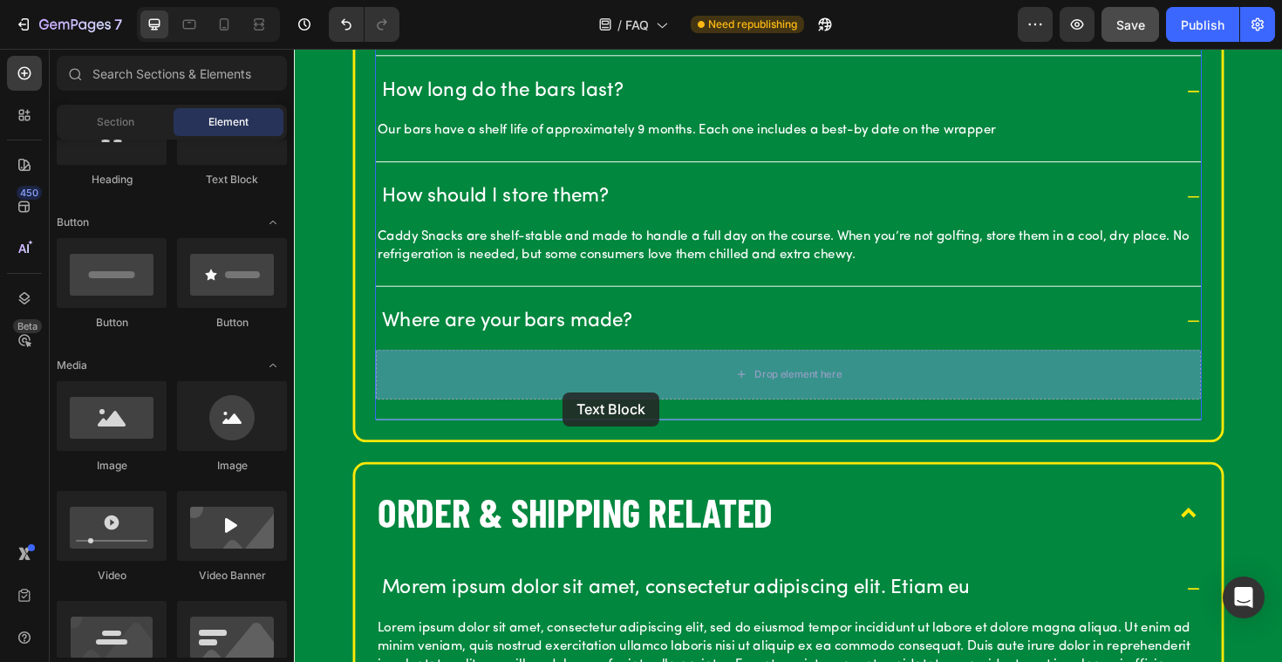
drag, startPoint x: 525, startPoint y: 233, endPoint x: 578, endPoint y: 412, distance: 187.3
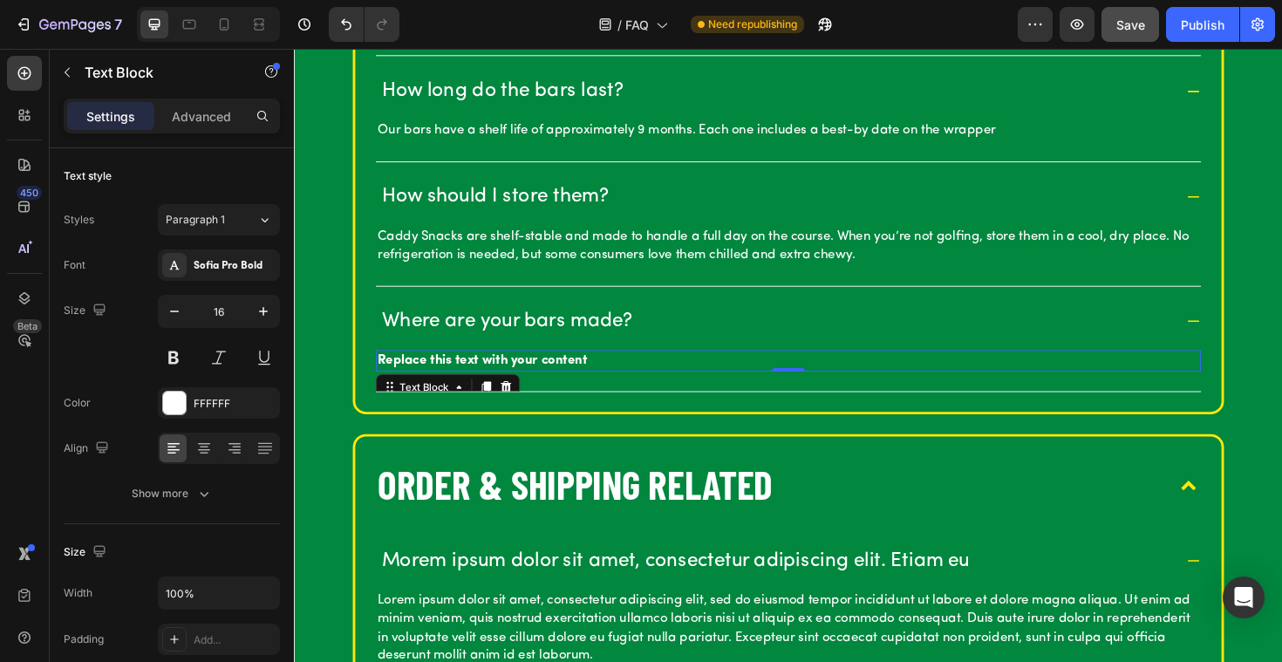
click at [561, 378] on div "Replace this text with your content" at bounding box center [817, 379] width 874 height 23
click at [561, 378] on p "Replace this text with your content" at bounding box center [817, 379] width 870 height 19
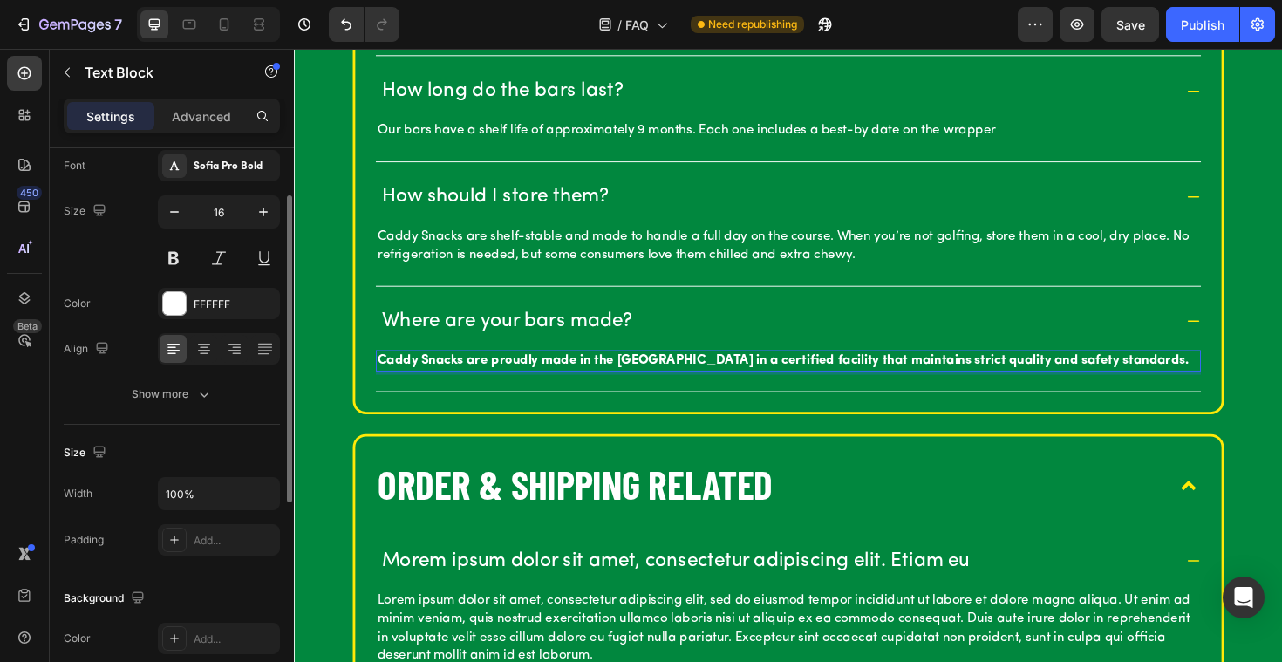
scroll to position [108, 0]
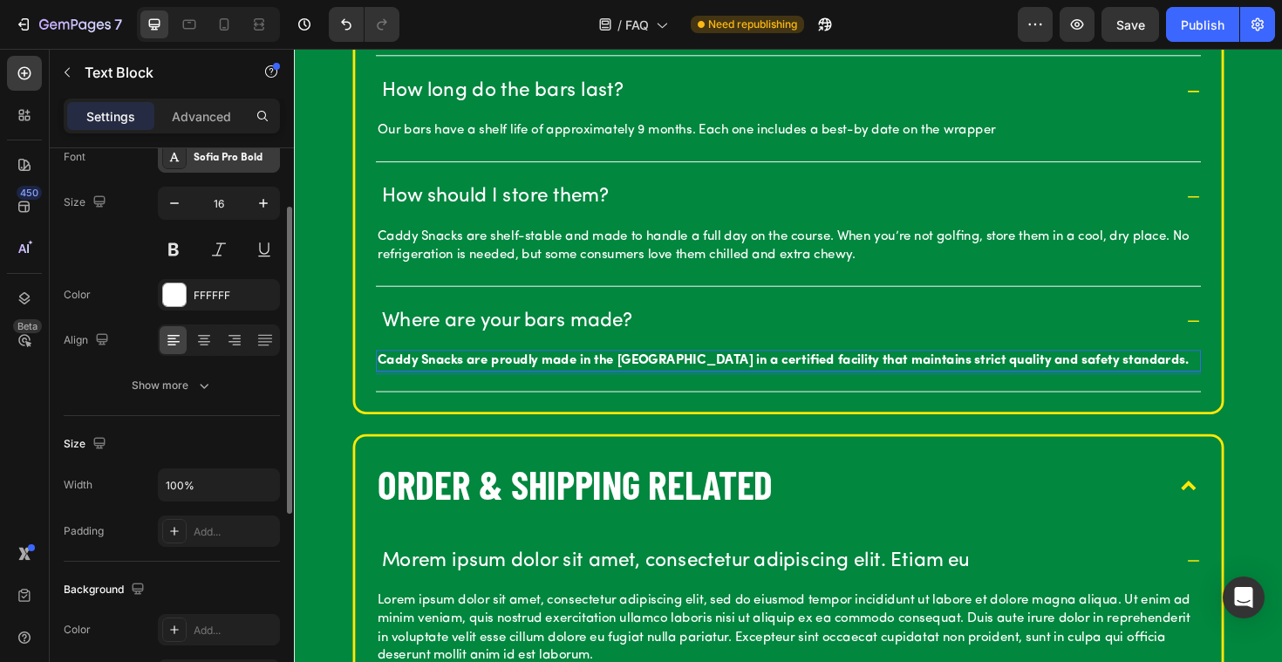
click at [212, 159] on div "Sofia Pro Bold" at bounding box center [235, 158] width 82 height 16
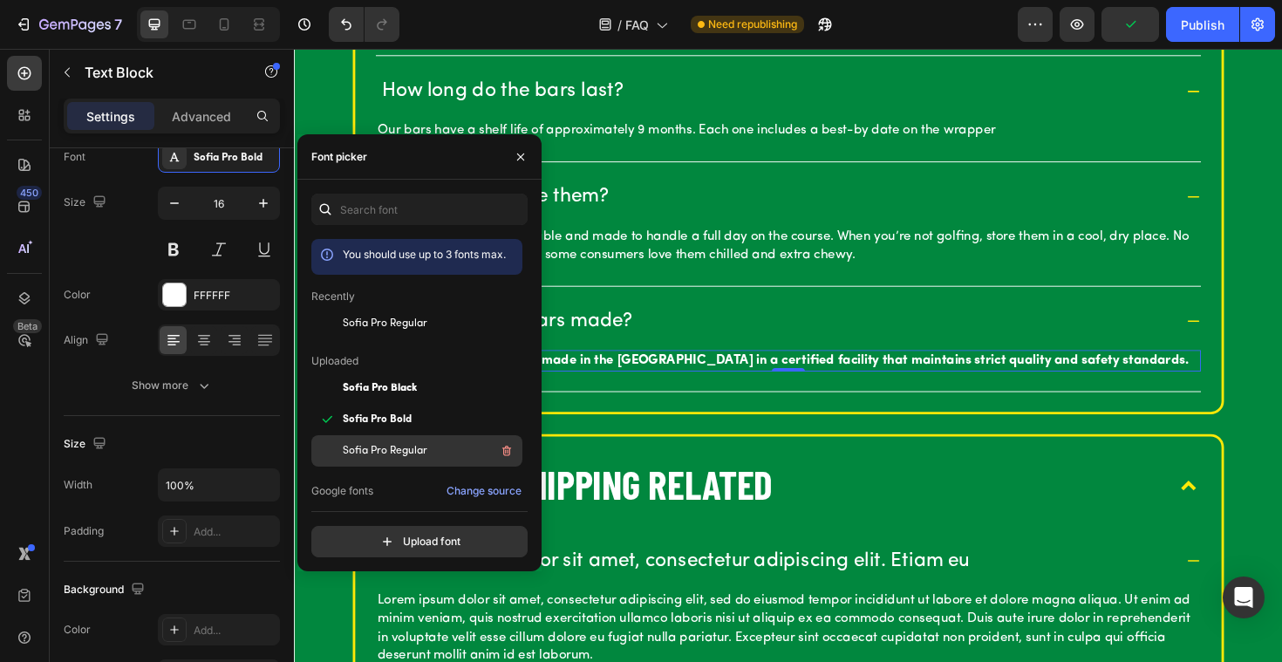
click at [374, 450] on span "Sofia Pro Regular" at bounding box center [385, 451] width 85 height 16
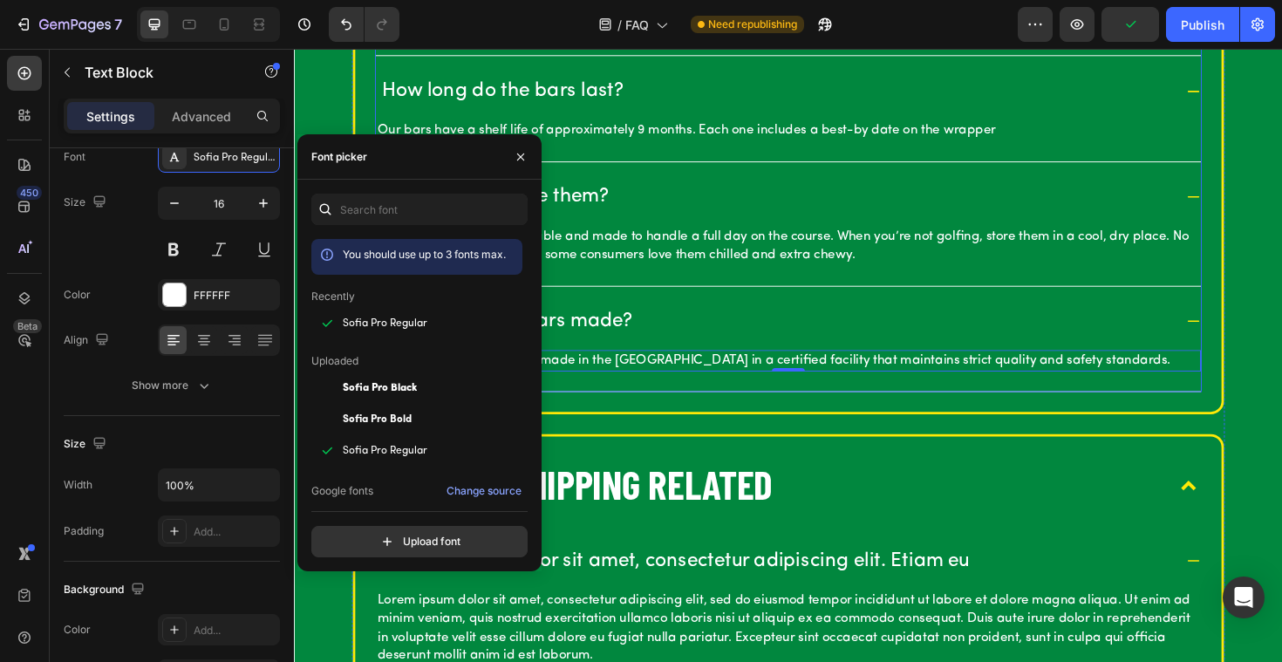
click at [621, 343] on p "Where are your bars made?" at bounding box center [519, 337] width 266 height 27
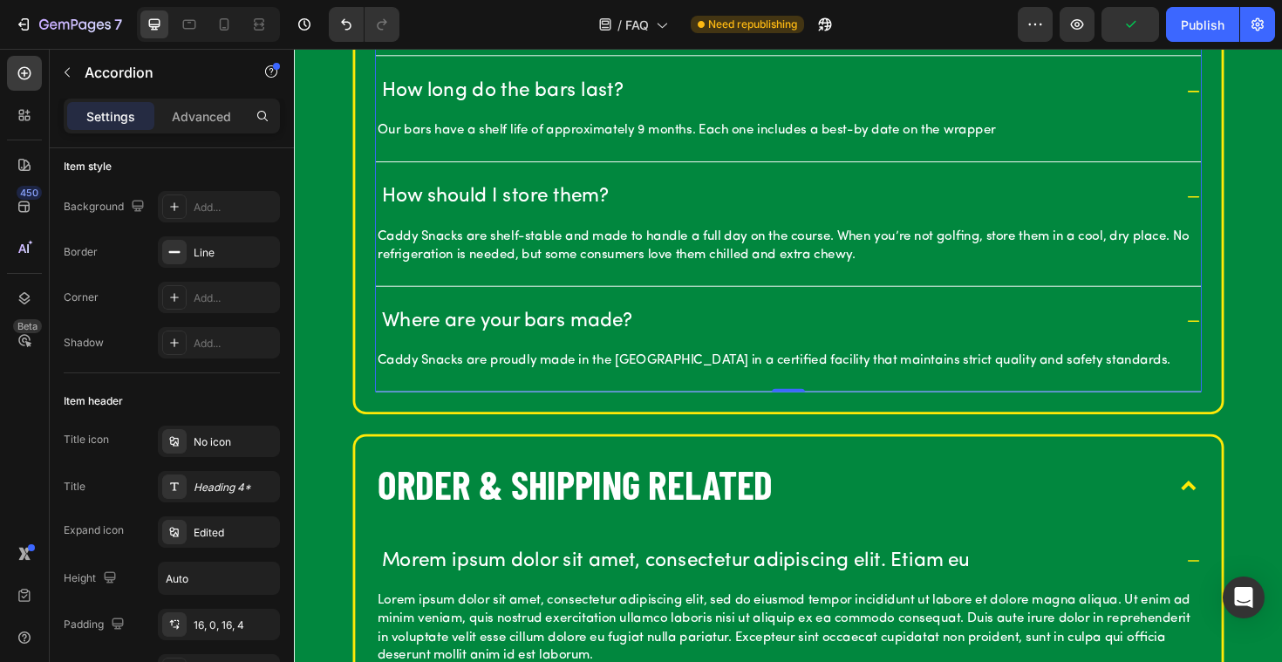
scroll to position [0, 0]
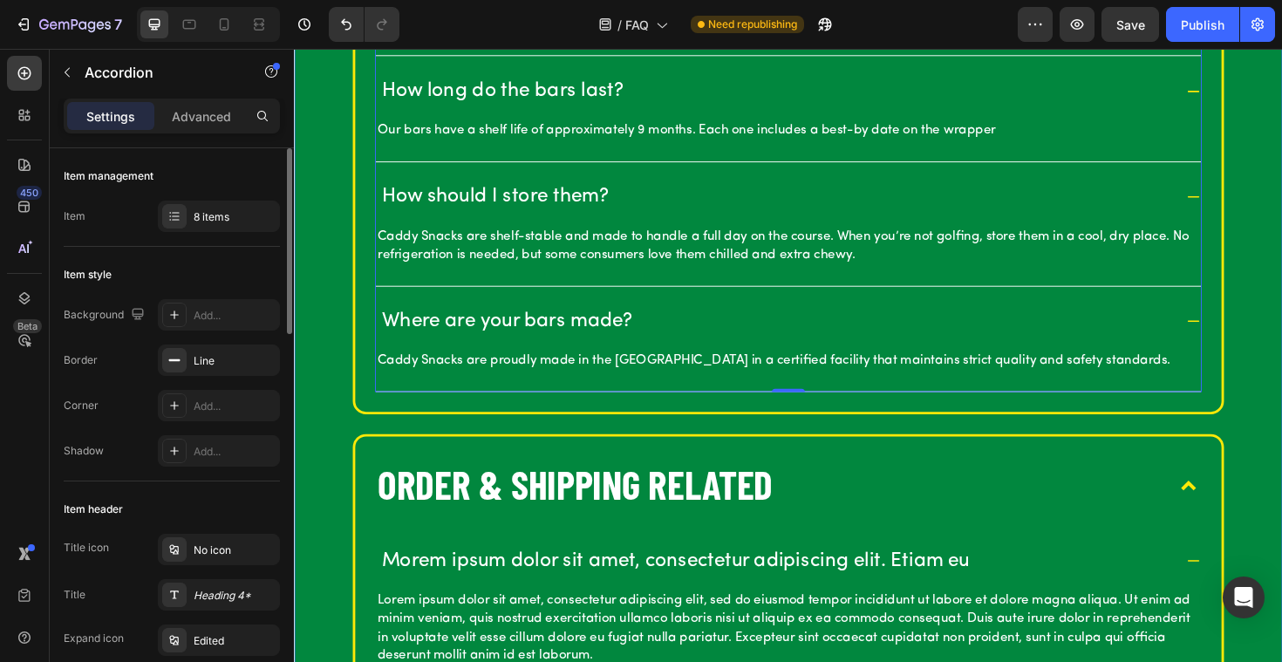
click at [344, 321] on div "OUR BARS What are [PERSON_NAME]? Caddy Snacks are premium golf-inspired snack b…" at bounding box center [817, 235] width 1046 height 2010
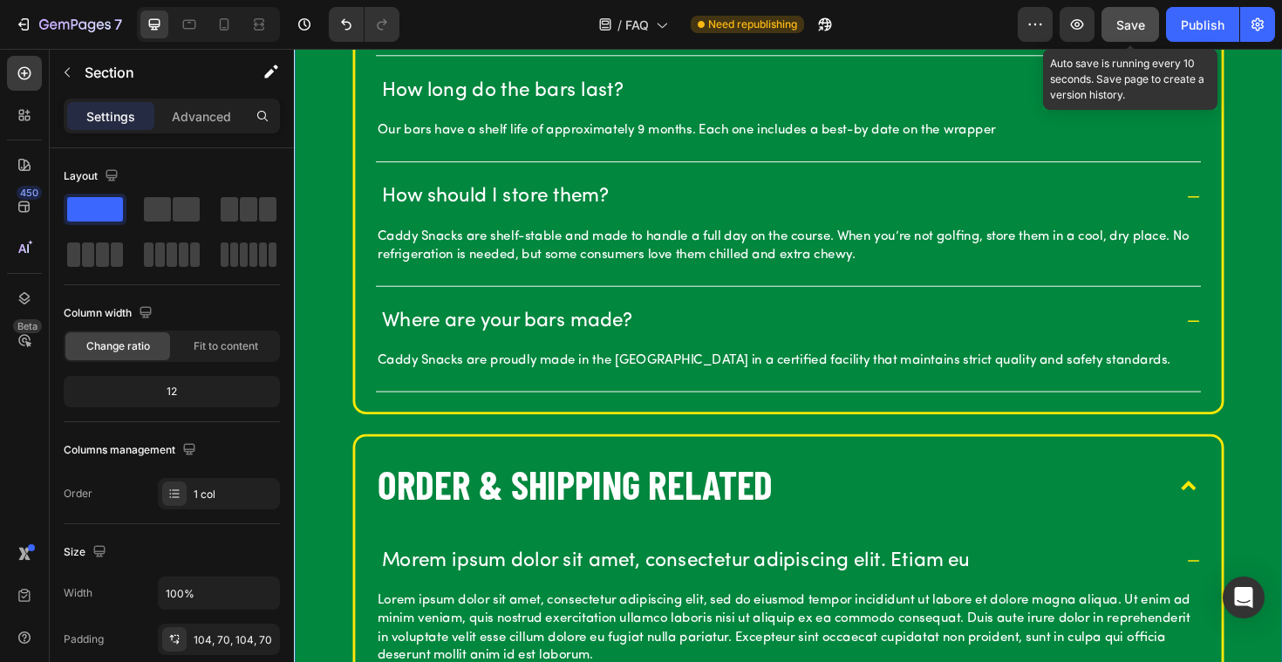
click at [1120, 30] on span "Save" at bounding box center [1130, 24] width 29 height 15
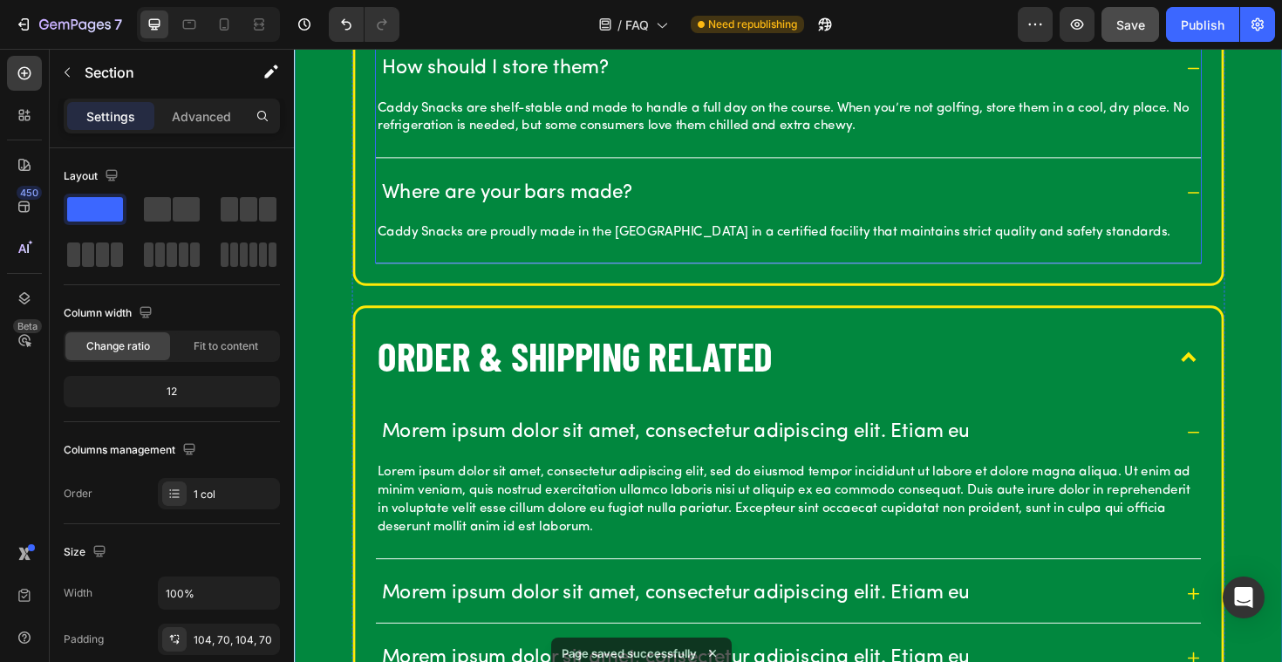
scroll to position [1435, 0]
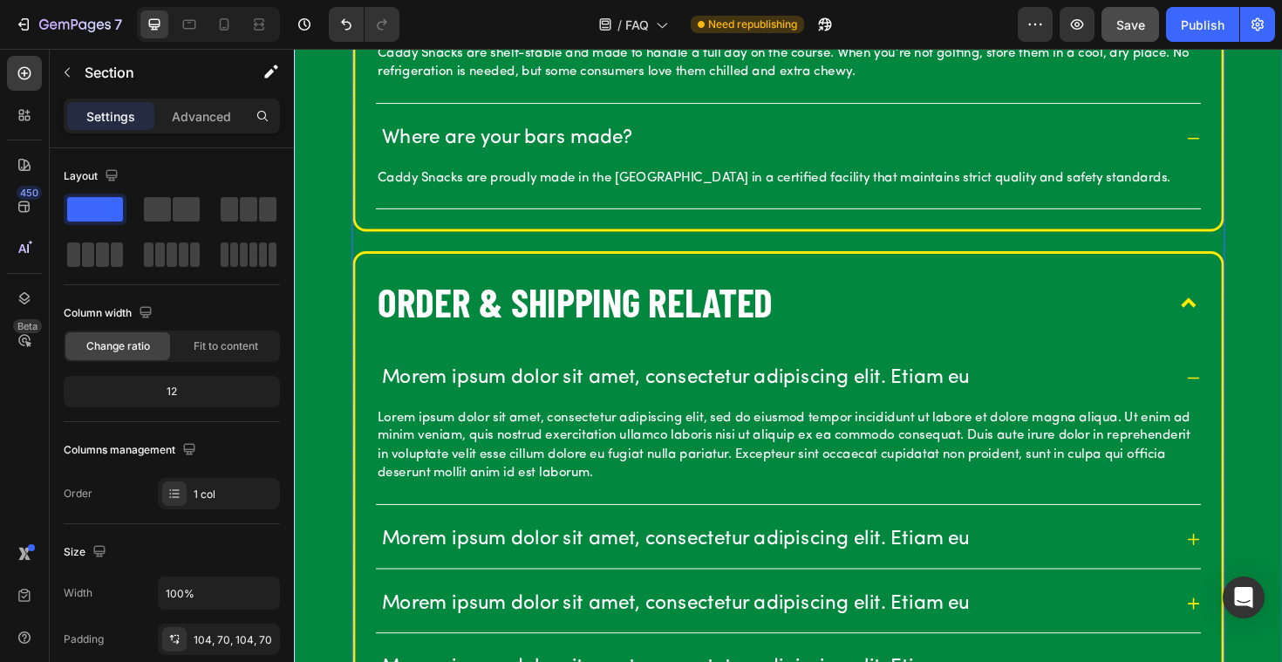
click at [496, 298] on p "Order & SHipping Related" at bounding box center [591, 316] width 419 height 54
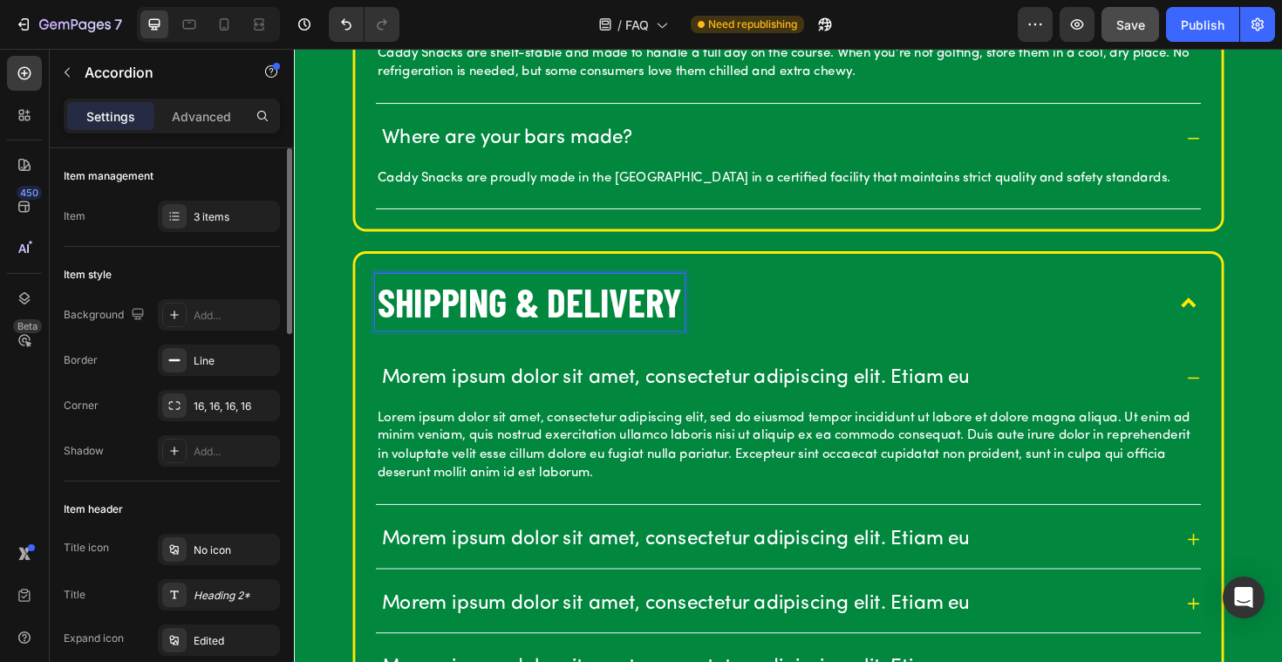
drag, startPoint x: 269, startPoint y: 282, endPoint x: 16, endPoint y: 252, distance: 255.5
click at [269, 282] on div "Item style" at bounding box center [172, 275] width 216 height 28
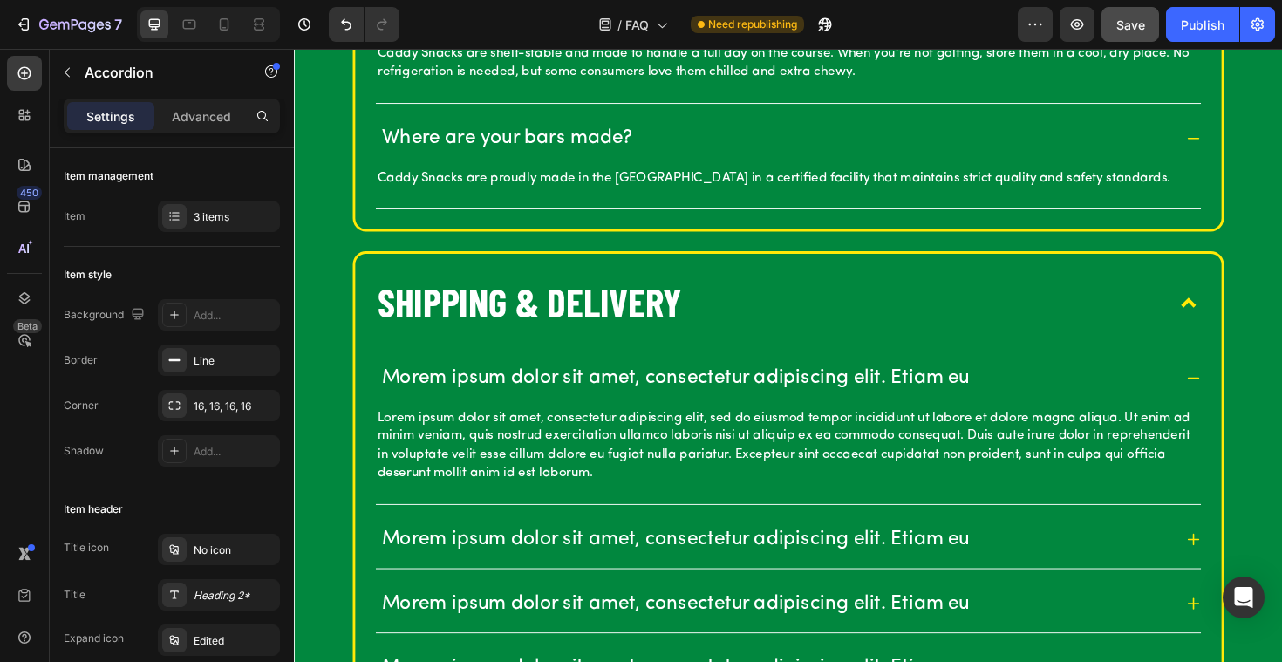
click at [321, 294] on div "OUR BARS What are [PERSON_NAME]? Caddy Snacks are premium golf-inspired snack b…" at bounding box center [817, 42] width 1046 height 2010
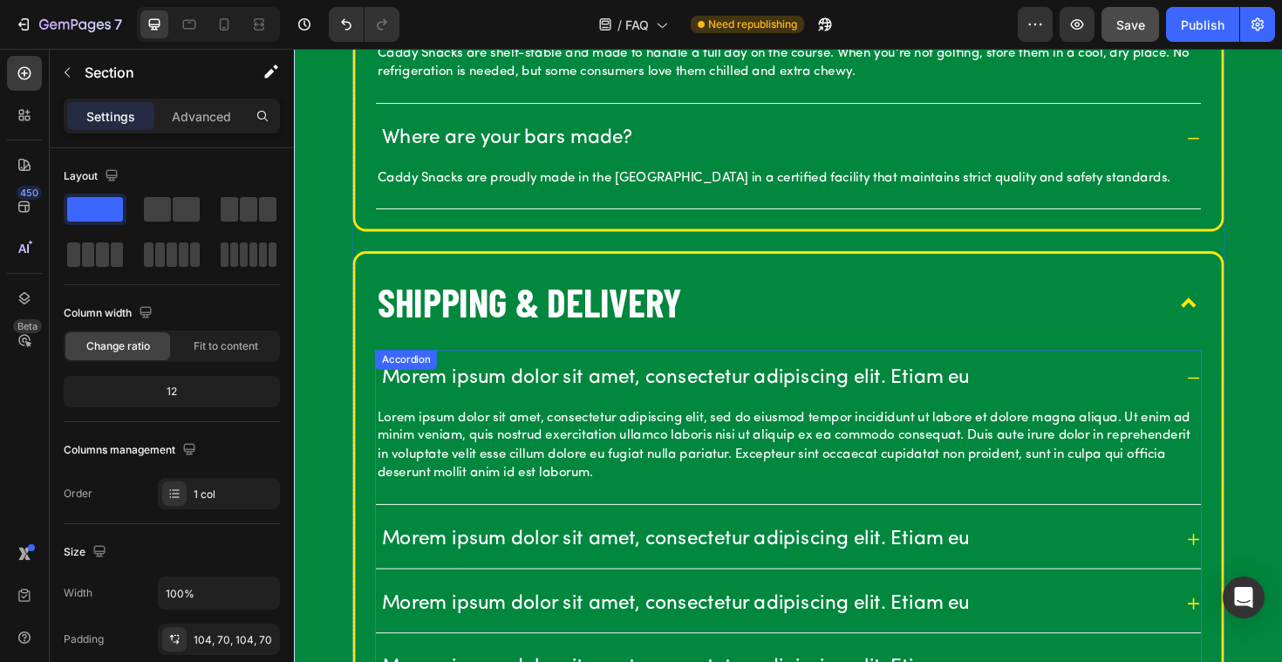
click at [495, 398] on p "Morem ipsum dolor sit amet, consectetur adipiscing elit. Etiam eu" at bounding box center [697, 398] width 623 height 27
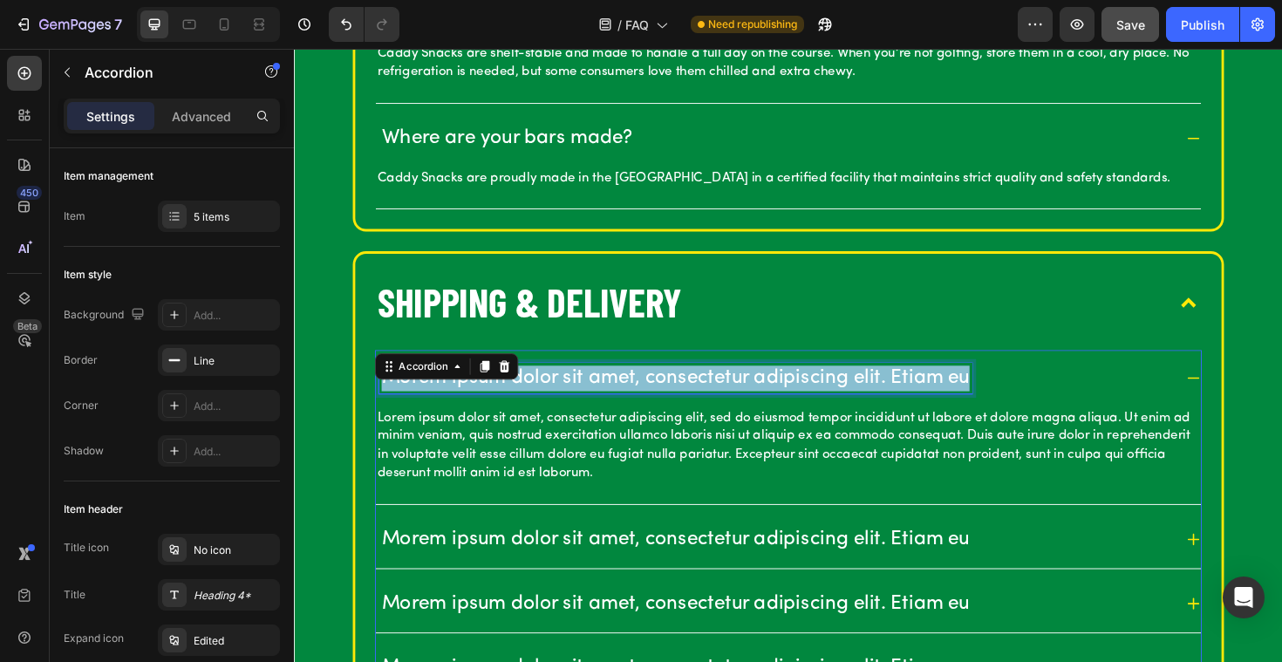
click at [495, 398] on p "Morem ipsum dolor sit amet, consectetur adipiscing elit. Etiam eu" at bounding box center [697, 398] width 623 height 27
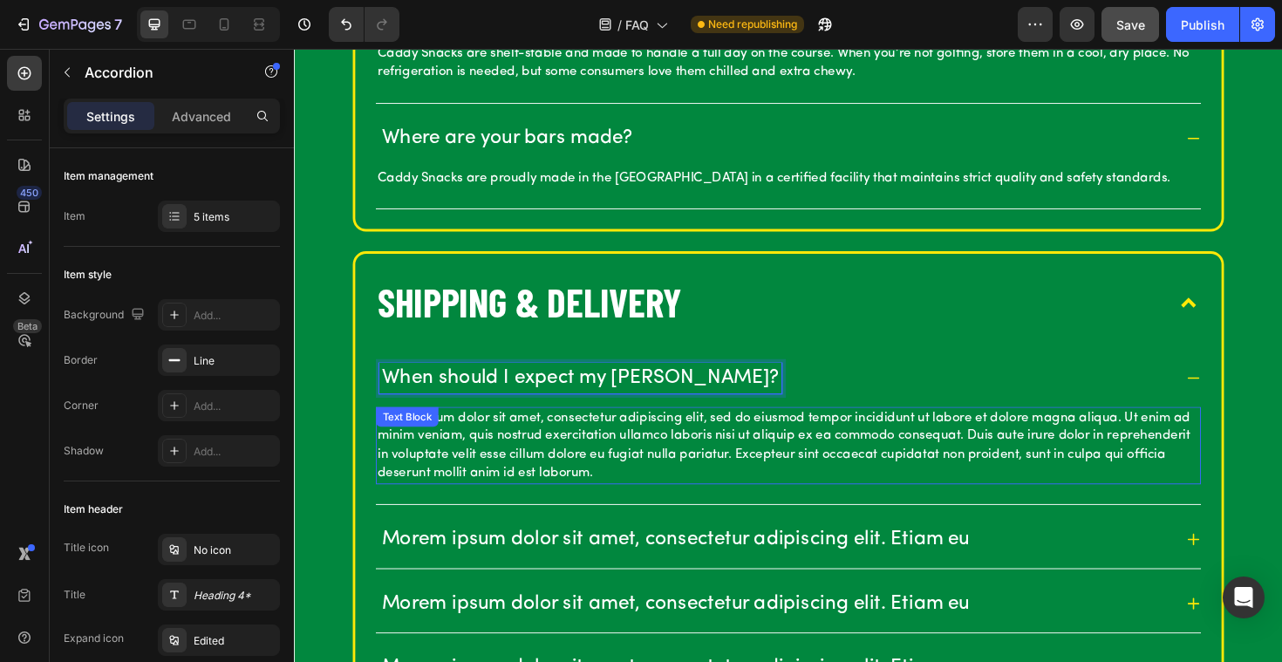
click at [411, 452] on div "Lorem ipsum dolor sit amet, consectetur adipiscing elit, sed do eiusmod tempor …" at bounding box center [817, 469] width 874 height 82
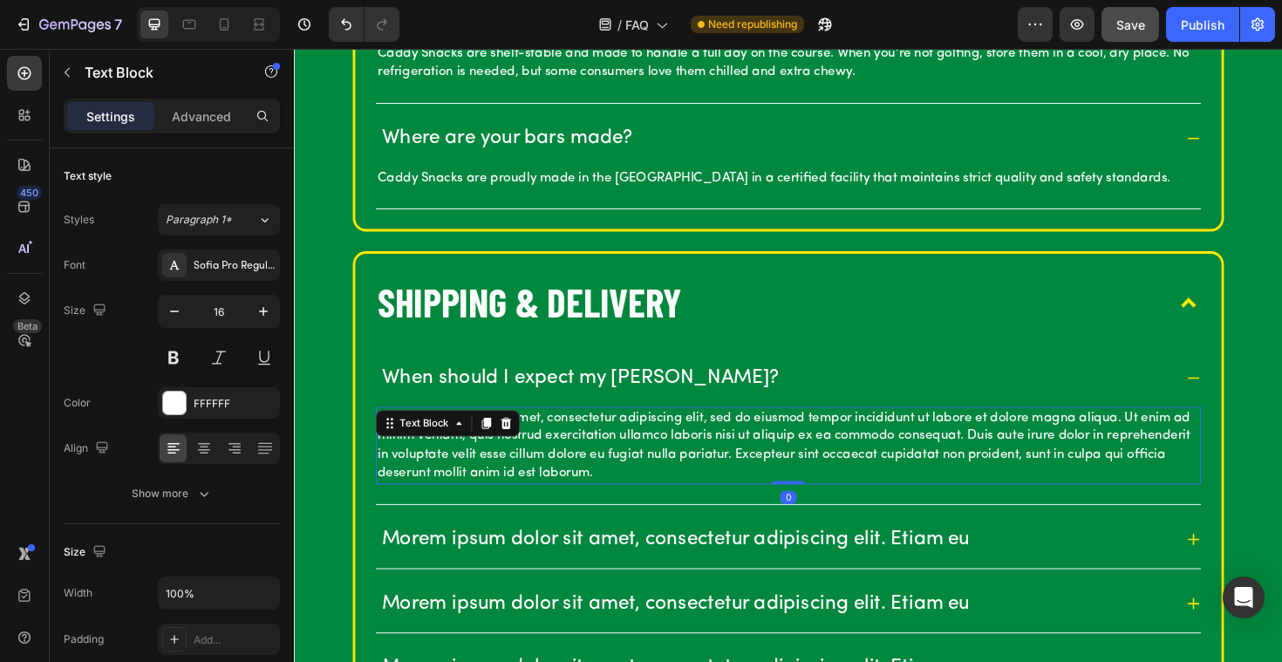
click at [598, 470] on p "Lorem ipsum dolor sit amet, consectetur adipiscing elit, sed do eiusmod tempor …" at bounding box center [817, 469] width 870 height 78
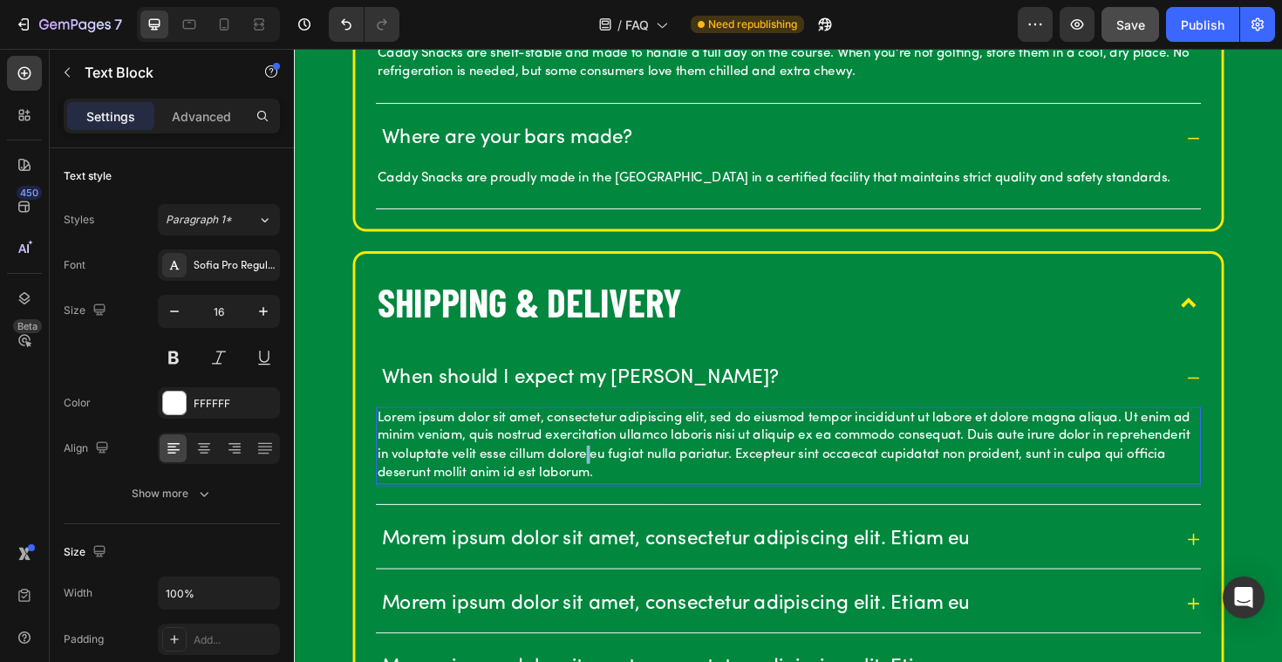
click at [598, 470] on p "Lorem ipsum dolor sit amet, consectetur adipiscing elit, sed do eiusmod tempor …" at bounding box center [817, 469] width 870 height 78
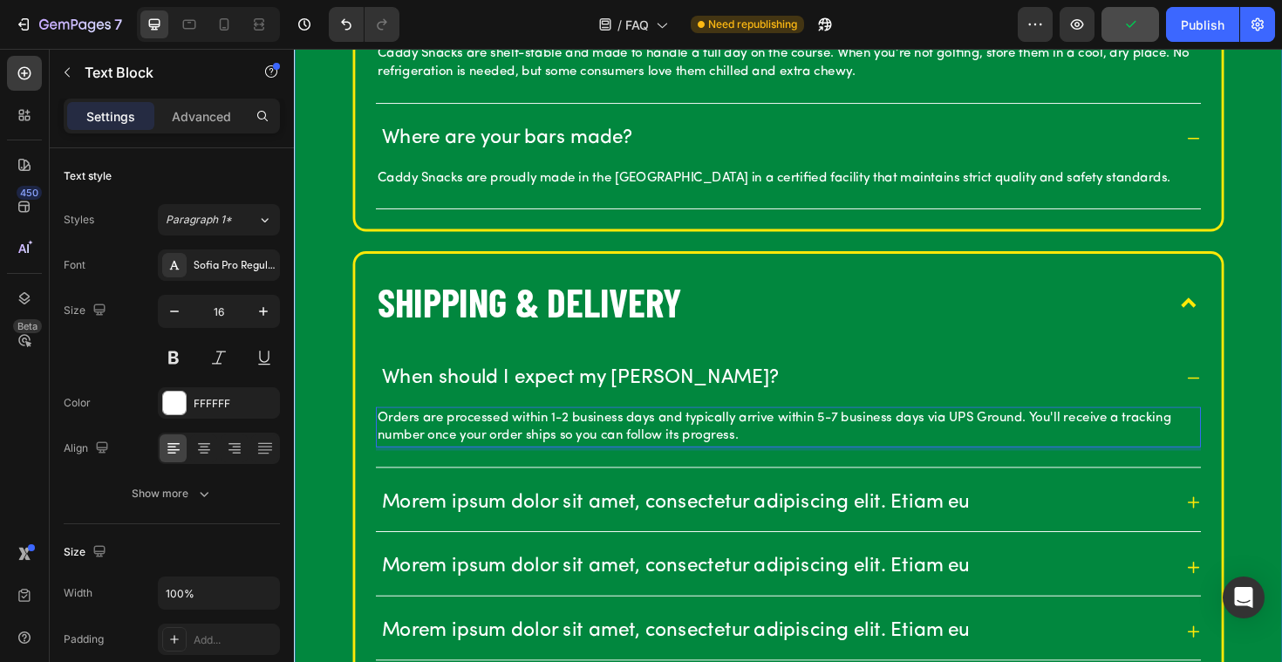
click at [321, 479] on div "OUR BARS What are [PERSON_NAME]? Caddy Snacks are premium golf-inspired snack b…" at bounding box center [817, 22] width 1046 height 1970
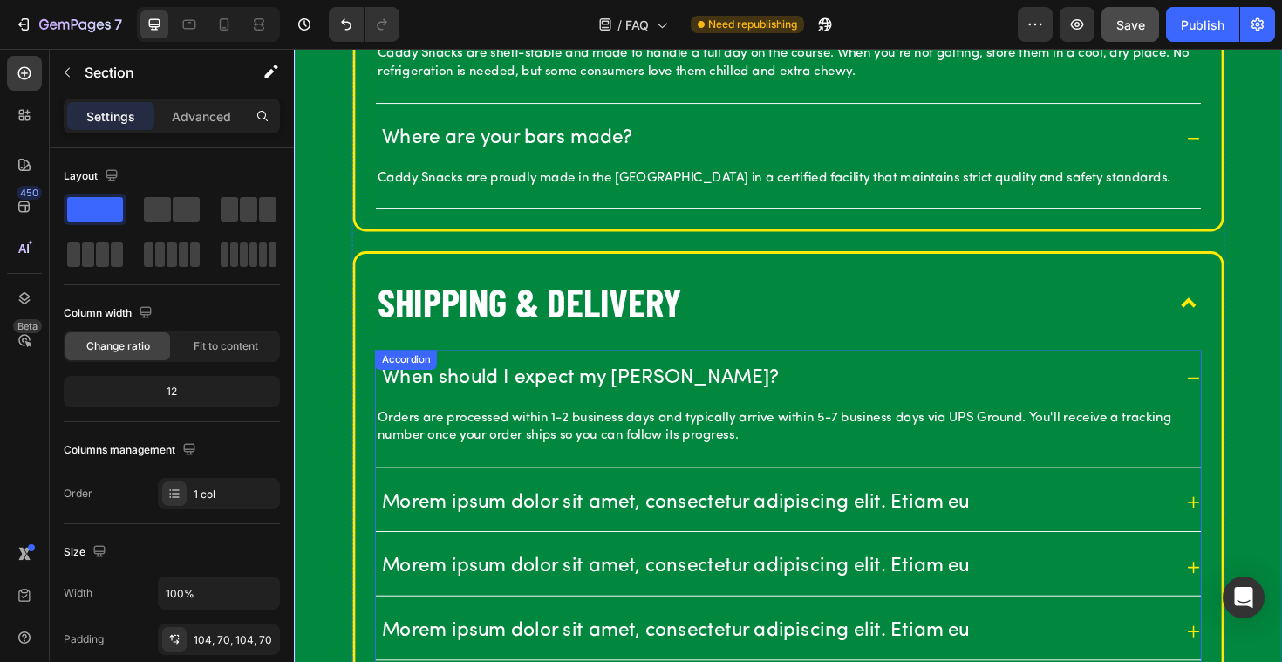
scroll to position [1592, 0]
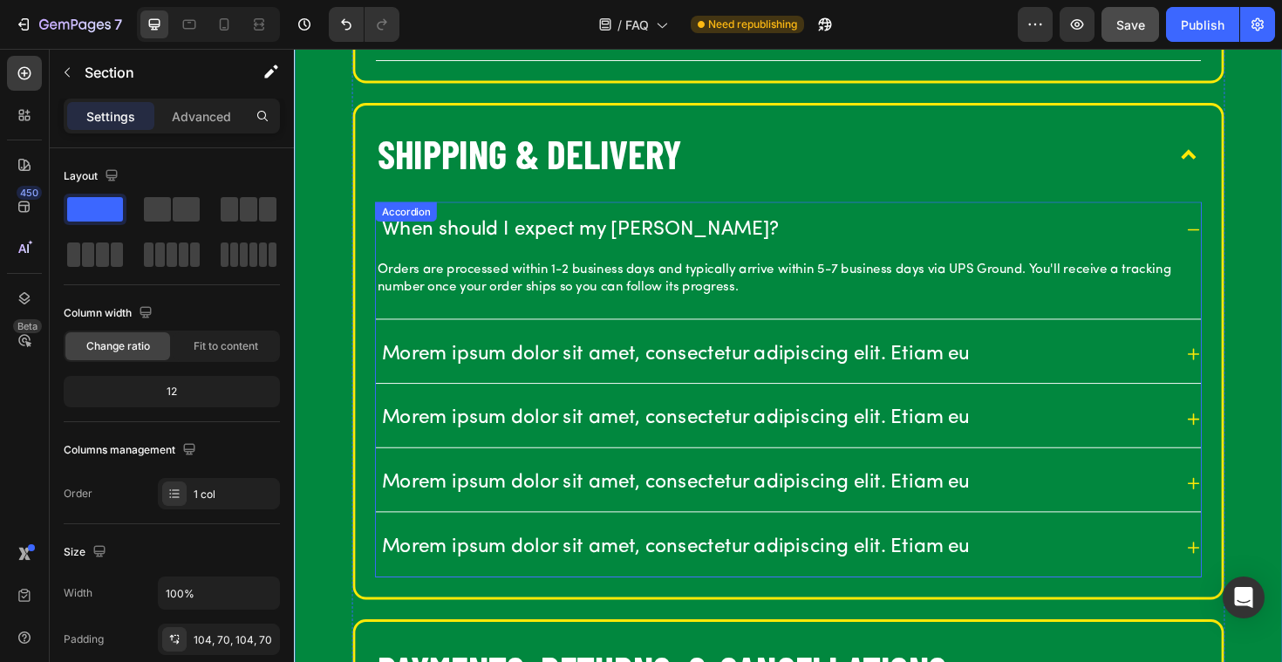
click at [495, 367] on p "Morem ipsum dolor sit amet, consectetur adipiscing elit. Etiam eu" at bounding box center [697, 372] width 623 height 27
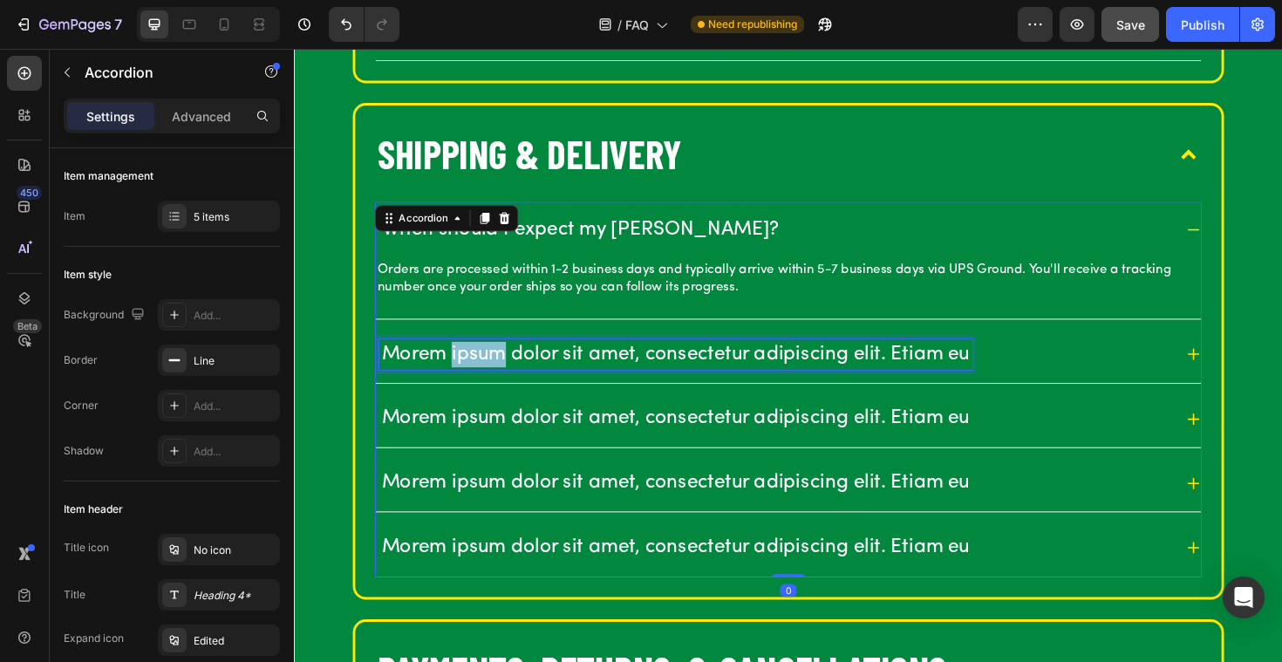
click at [469, 365] on p "Morem ipsum dolor sit amet, consectetur adipiscing elit. Etiam eu" at bounding box center [697, 372] width 623 height 27
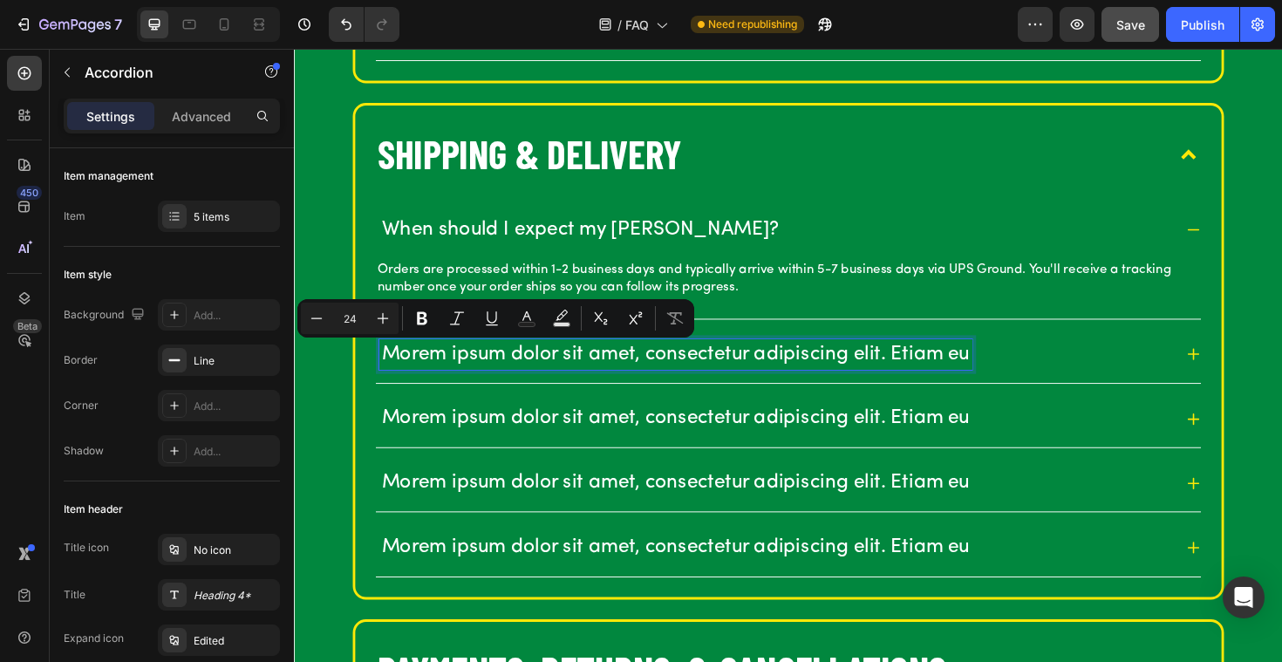
click at [545, 366] on p "Morem ipsum dolor sit amet, consectetur adipiscing elit. Etiam eu" at bounding box center [697, 372] width 623 height 27
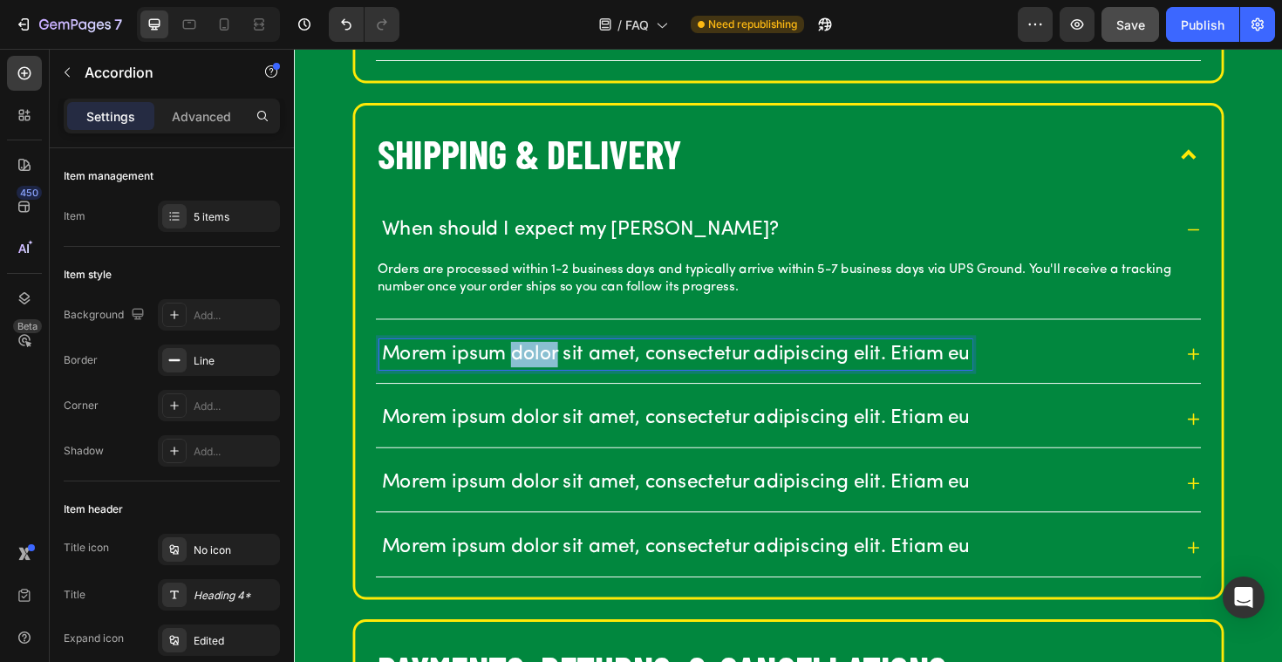
click at [545, 366] on p "Morem ipsum dolor sit amet, consectetur adipiscing elit. Etiam eu" at bounding box center [697, 372] width 623 height 27
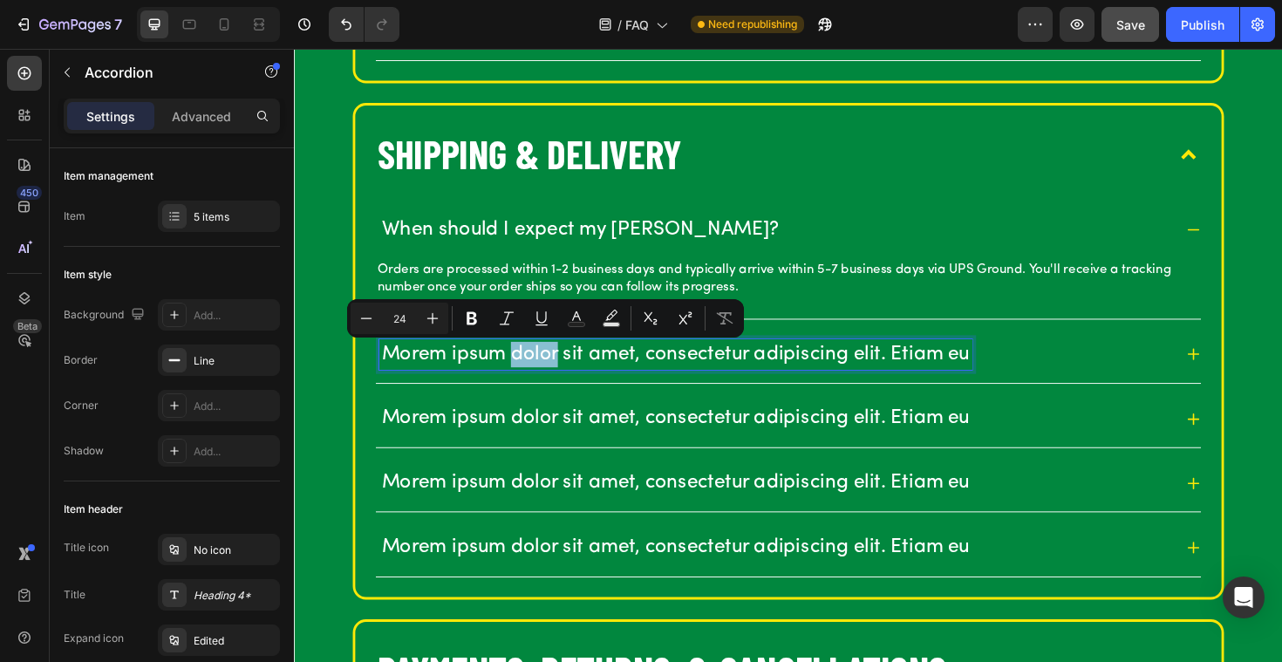
click at [544, 366] on p "Morem ipsum dolor sit amet, consectetur adipiscing elit. Etiam eu" at bounding box center [697, 372] width 623 height 27
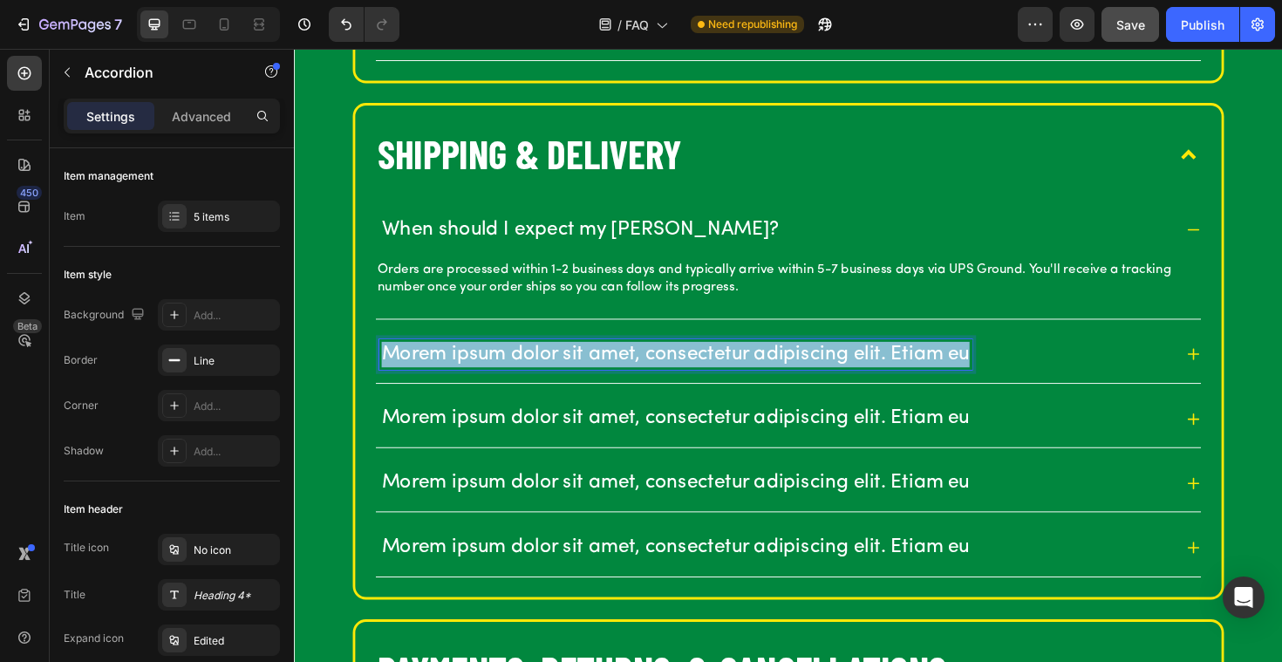
click at [544, 366] on p "Morem ipsum dolor sit amet, consectetur adipiscing elit. Etiam eu" at bounding box center [697, 372] width 623 height 27
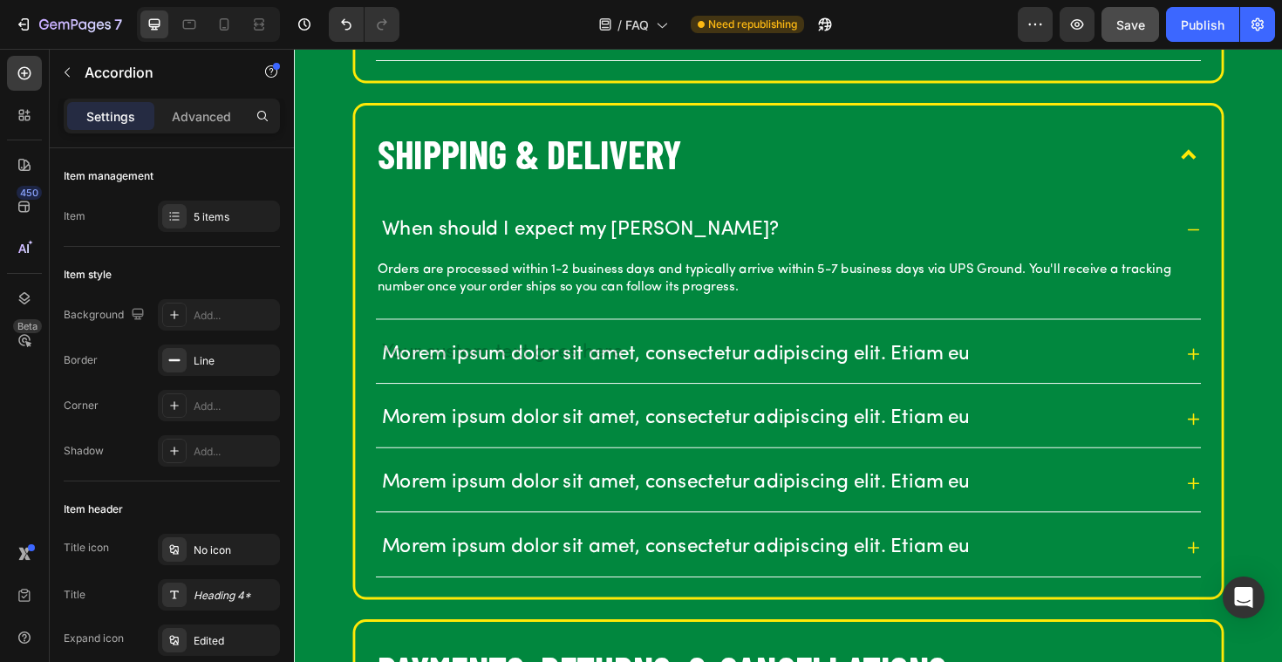
scroll to position [1587, 0]
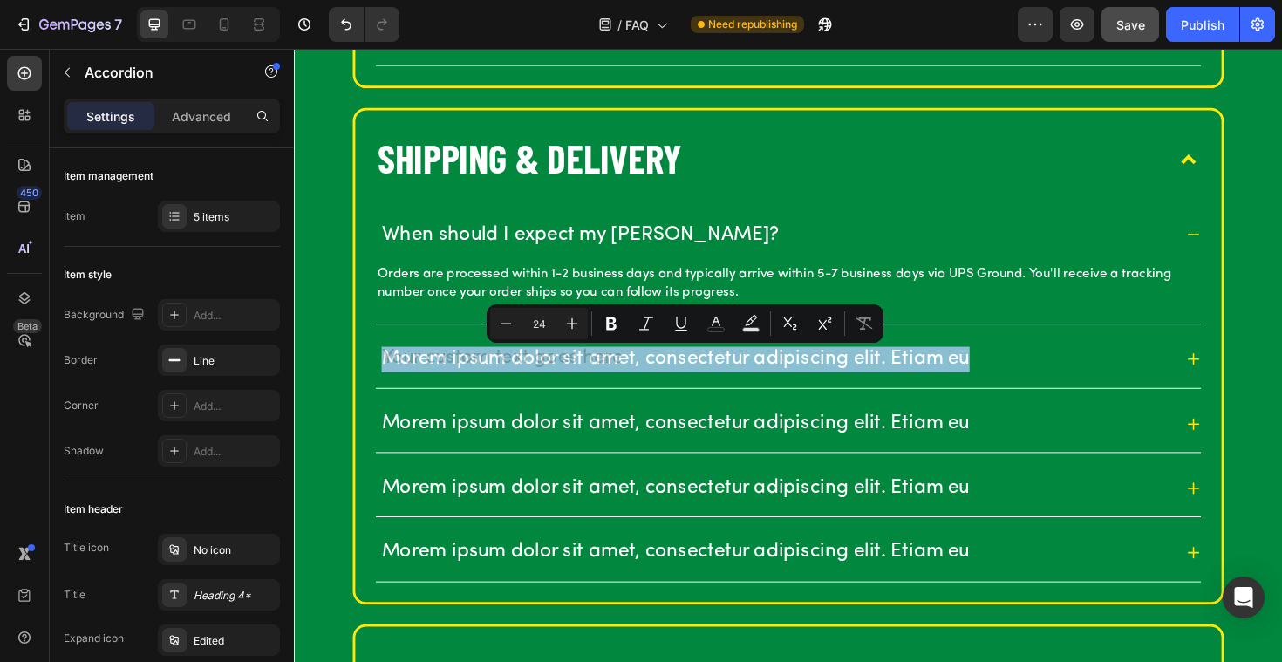
click at [482, 373] on p "Morem ipsum dolor sit amet, consectetur adipiscing elit. Etiam eu" at bounding box center [697, 377] width 623 height 27
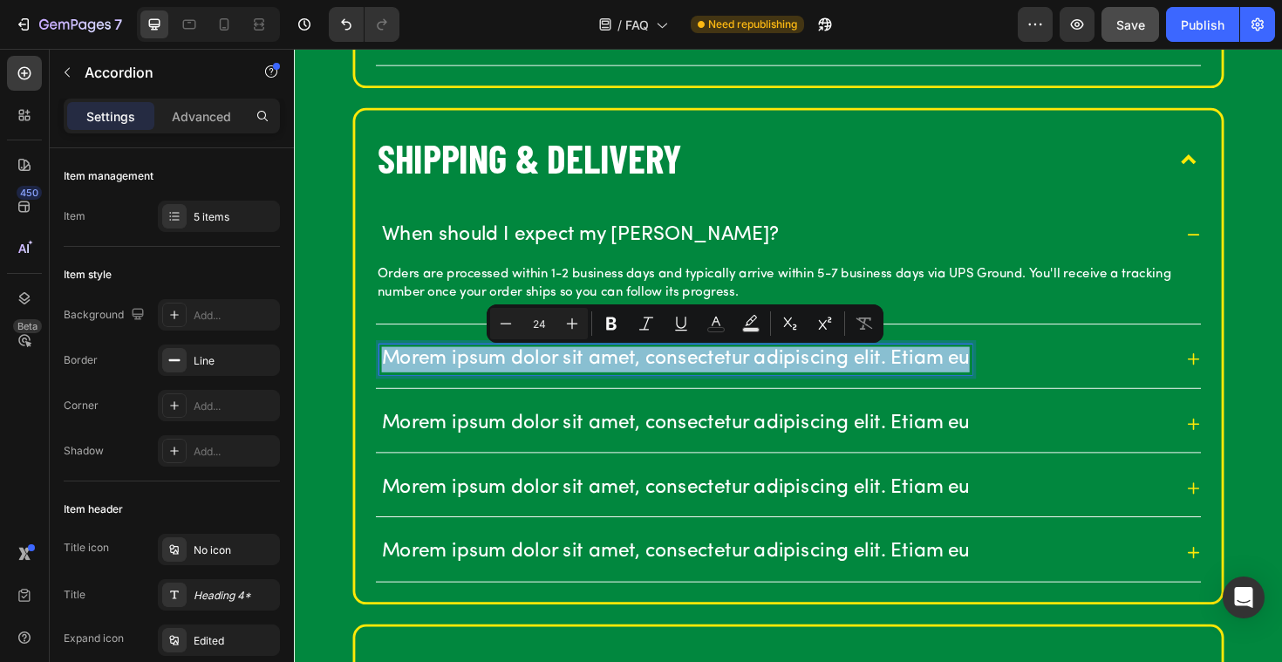
click at [518, 373] on p "Morem ipsum dolor sit amet, consectetur adipiscing elit. Etiam eu" at bounding box center [697, 377] width 623 height 27
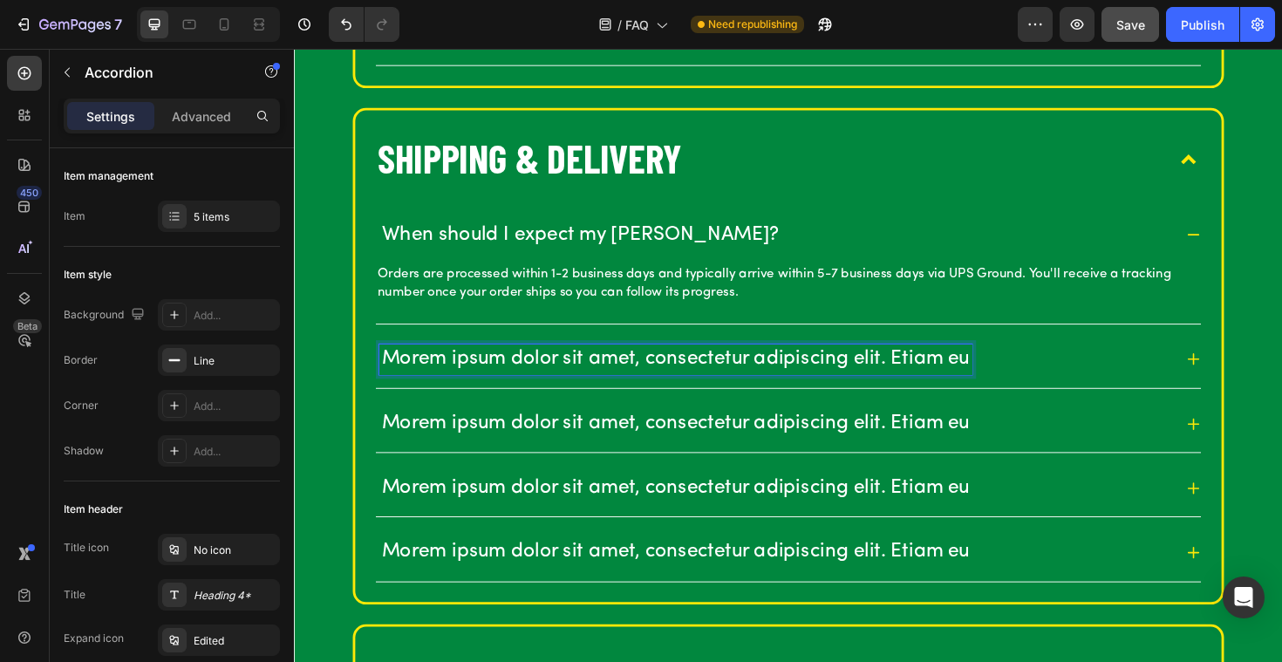
click at [535, 374] on p "Morem ipsum dolor sit amet, consectetur adipiscing elit. Etiam eu" at bounding box center [697, 377] width 623 height 27
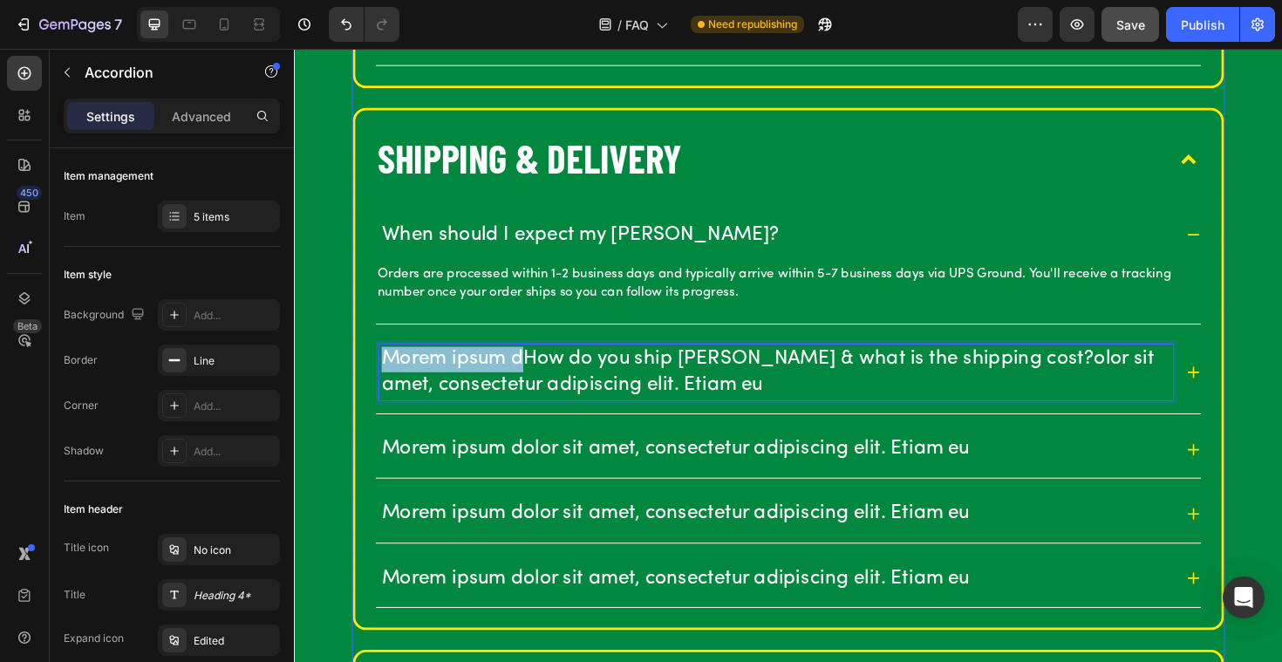
drag, startPoint x: 534, startPoint y: 373, endPoint x: 362, endPoint y: 373, distance: 171.8
click at [362, 373] on div "When should I expect my Caddy Snacks? Orders are processed within 1-2 business …" at bounding box center [816, 439] width 917 height 446
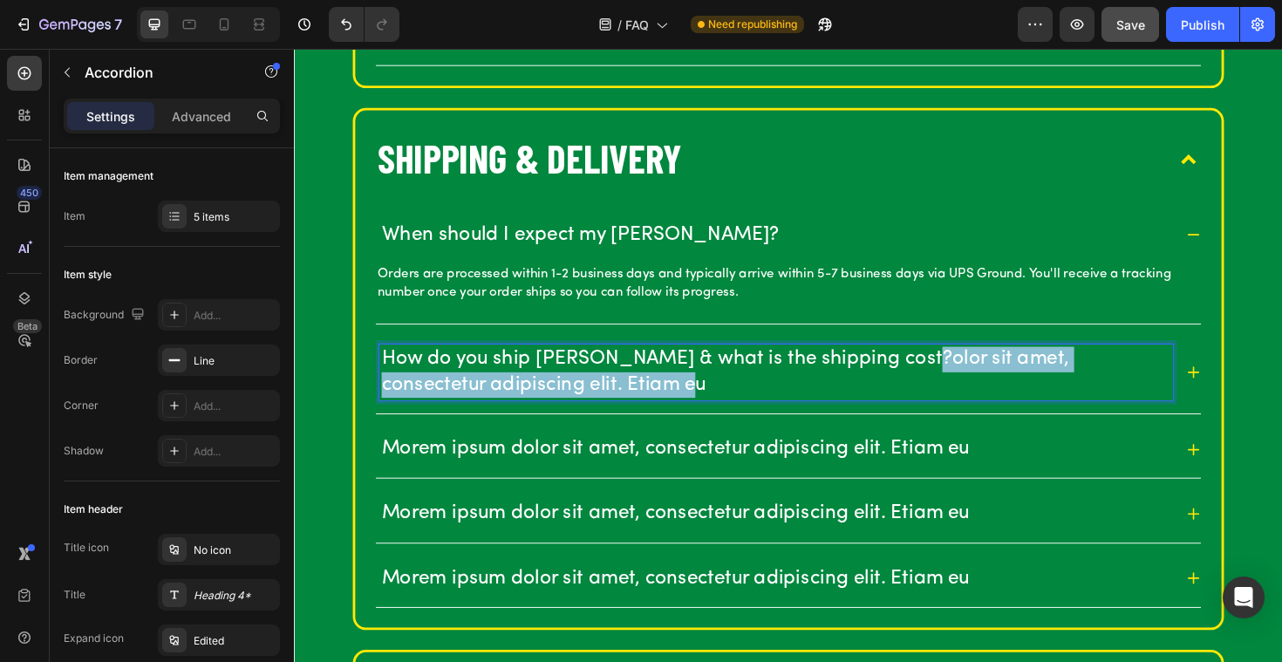
drag, startPoint x: 950, startPoint y: 380, endPoint x: 992, endPoint y: 425, distance: 61.7
click at [992, 425] on div "How do you ship Caddy Snacks & what is the shipping cost?olor sit amet, consect…" at bounding box center [817, 391] width 874 height 87
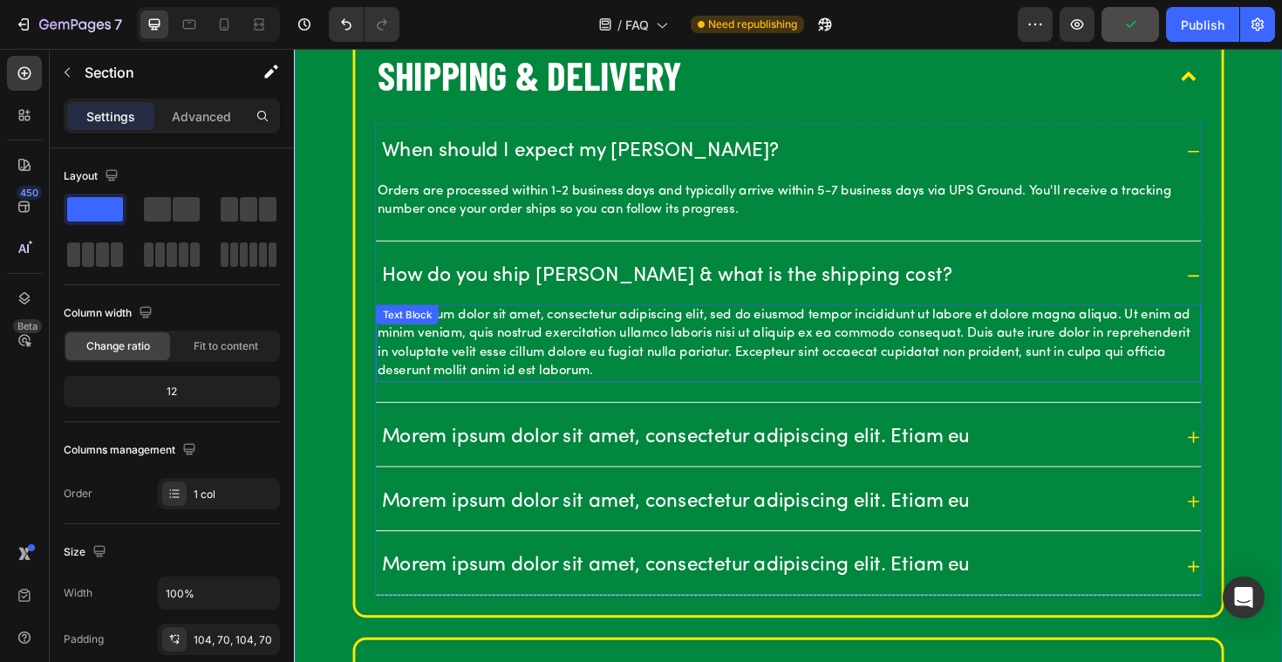
scroll to position [1681, 0]
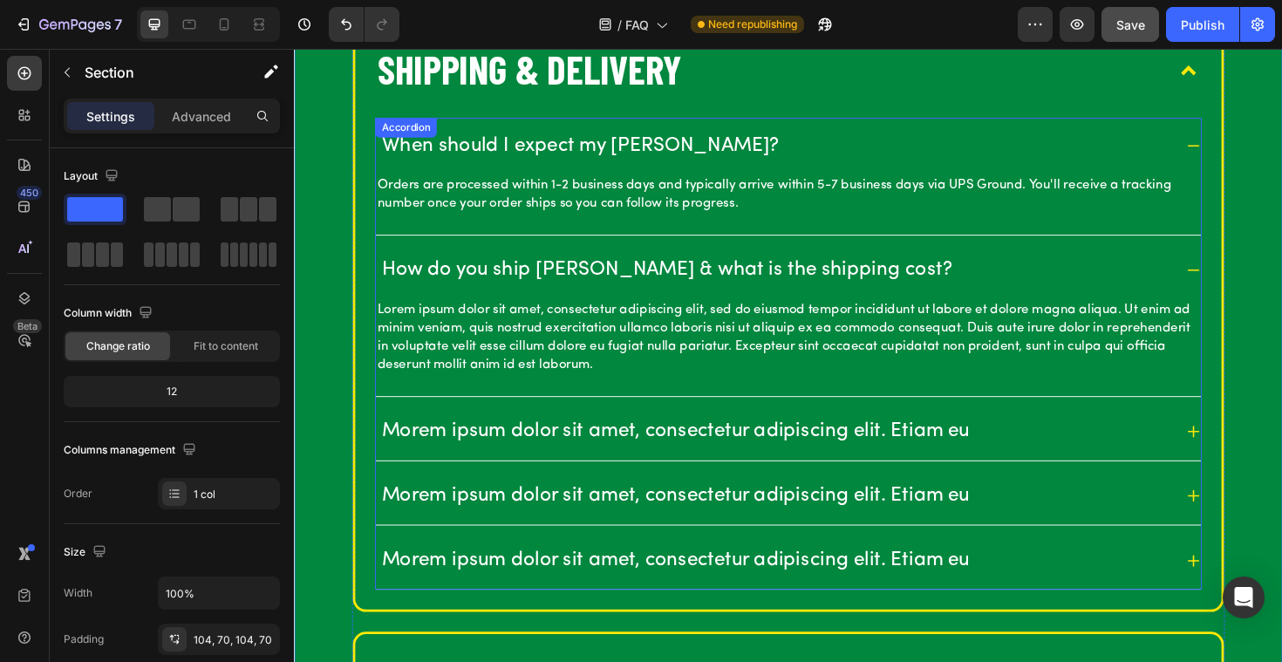
click at [506, 438] on div "Morem ipsum dolor sit amet, consectetur adipiscing elit. Etiam eu" at bounding box center [817, 455] width 874 height 60
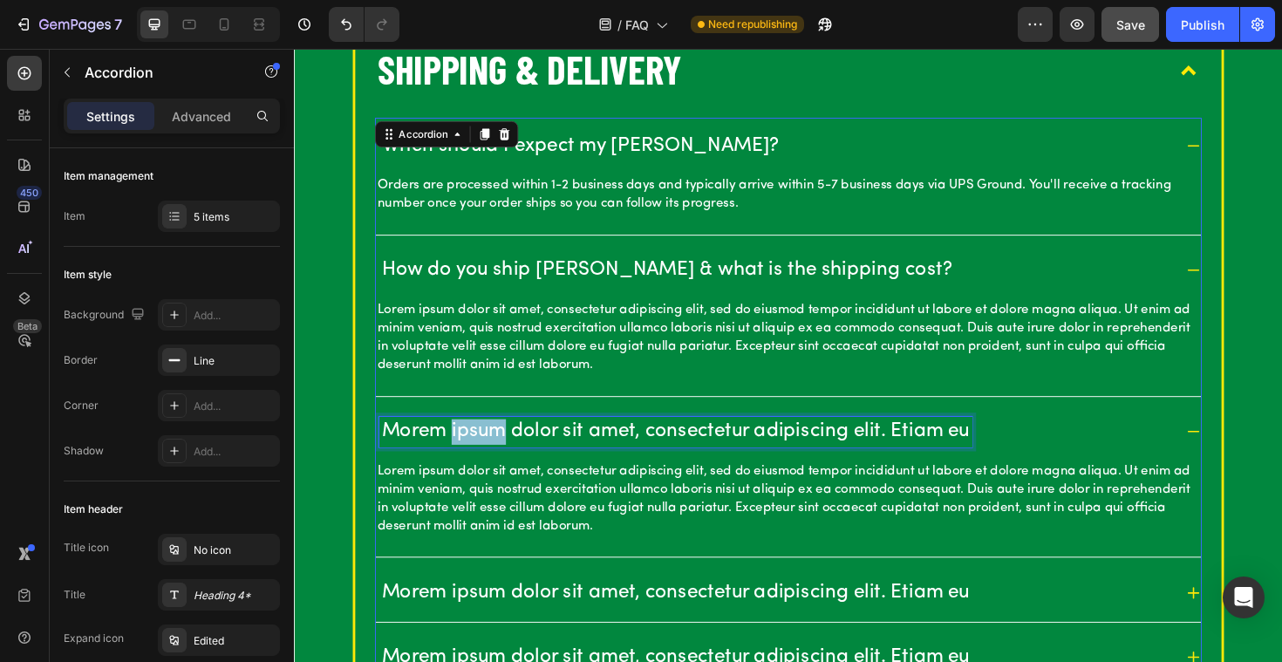
click at [479, 453] on p "Morem ipsum dolor sit amet, consectetur adipiscing elit. Etiam eu" at bounding box center [697, 454] width 623 height 27
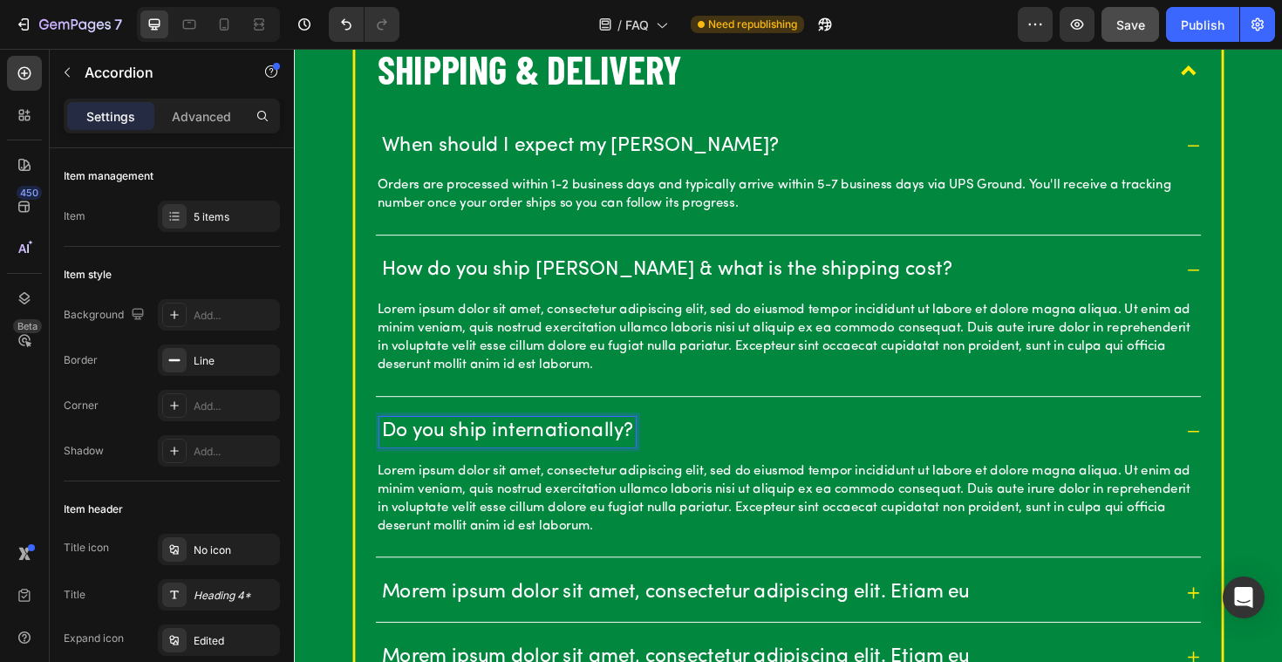
click at [558, 507] on p "Lorem ipsum dolor sit amet, consectetur adipiscing elit, sed do eiusmod tempor …" at bounding box center [817, 526] width 870 height 78
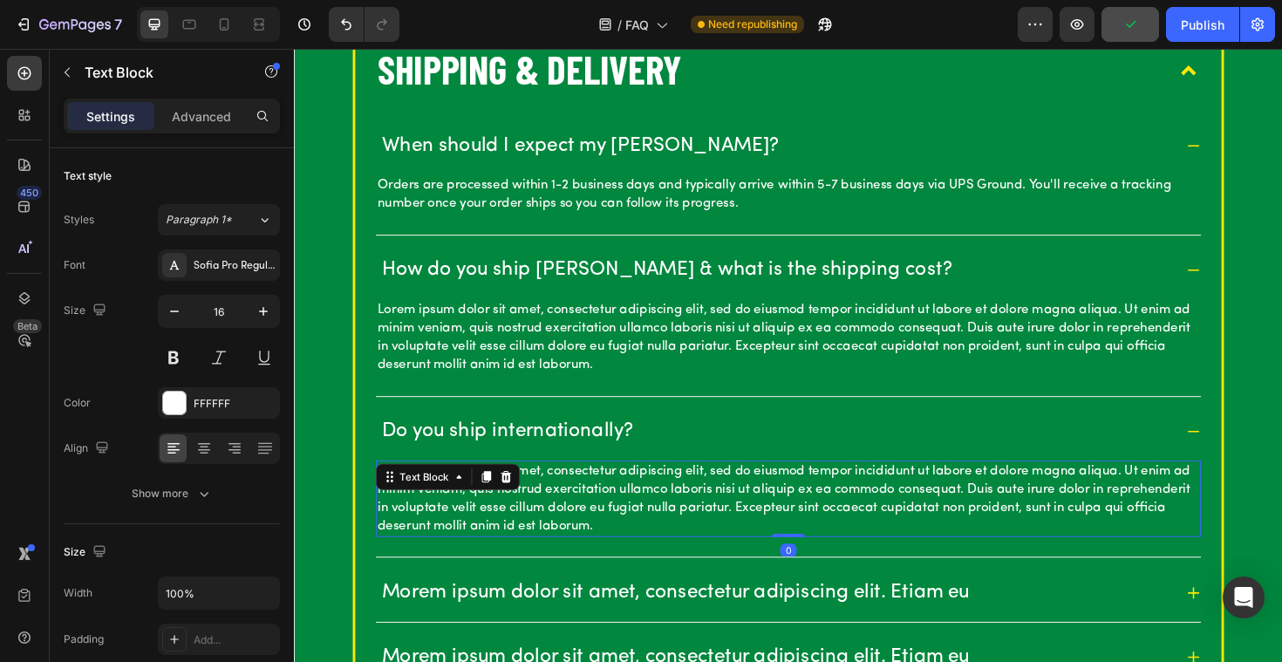
click at [601, 517] on p "Lorem ipsum dolor sit amet, consectetur adipiscing elit, sed do eiusmod tempor …" at bounding box center [817, 526] width 870 height 78
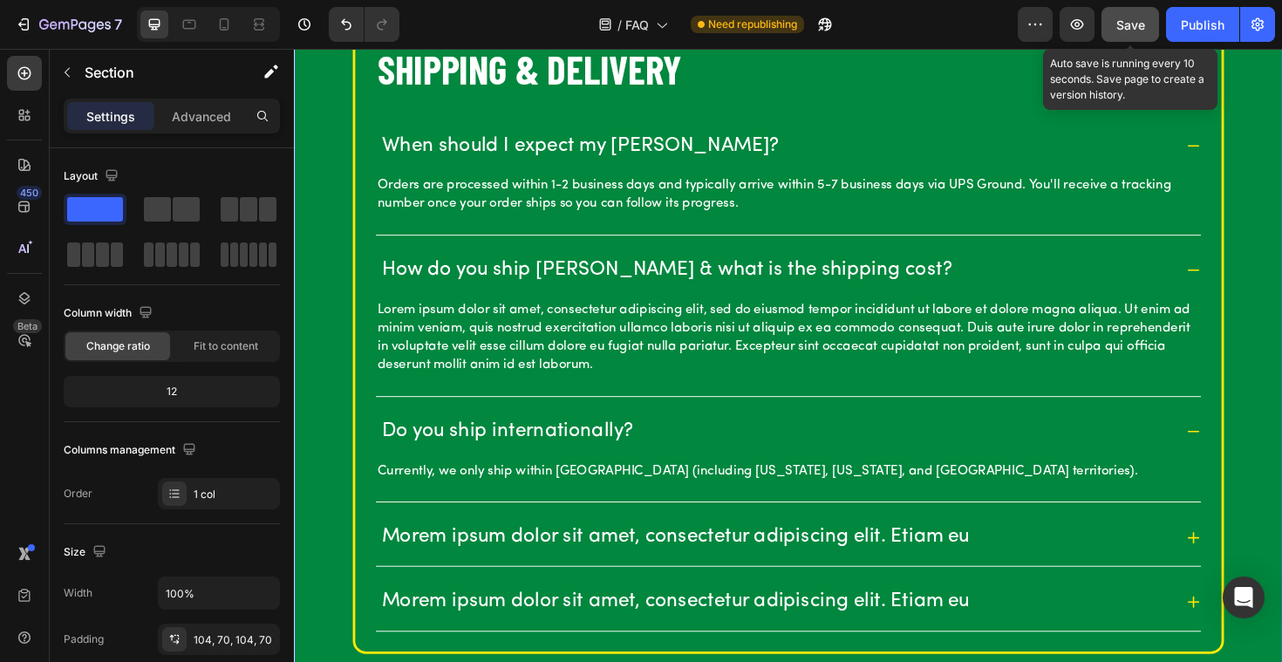
click at [1126, 29] on span "Save" at bounding box center [1130, 24] width 29 height 15
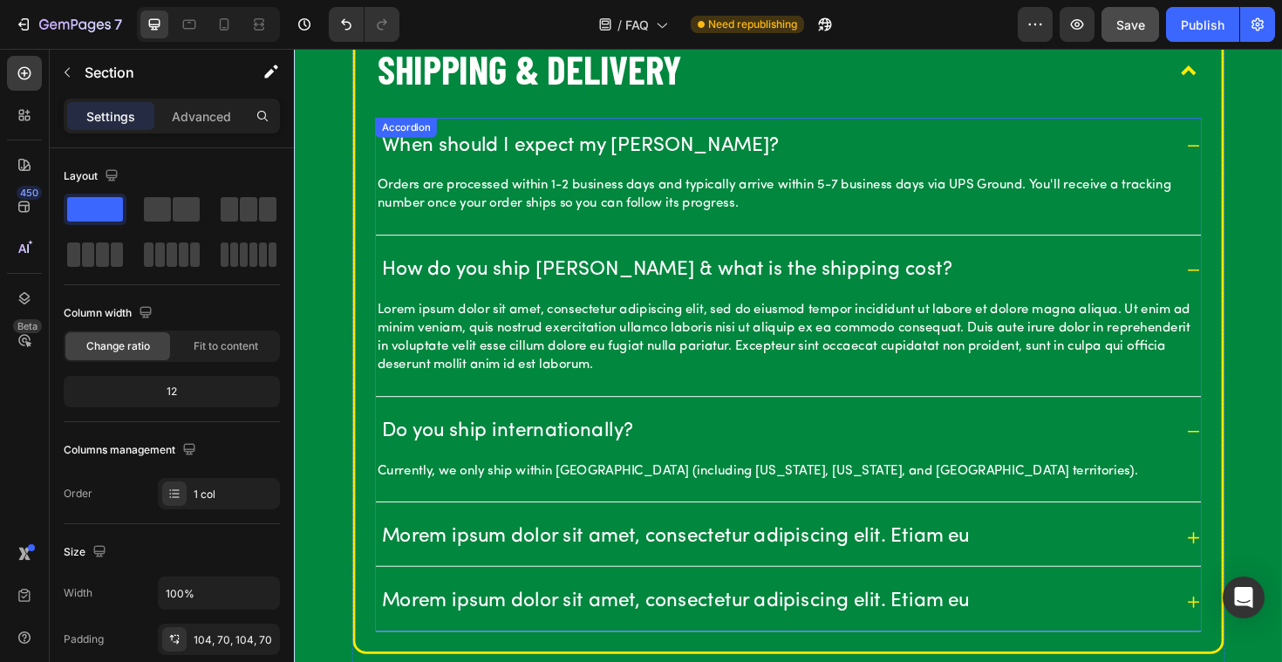
click at [561, 452] on p "Do you ship internationally?" at bounding box center [519, 454] width 267 height 27
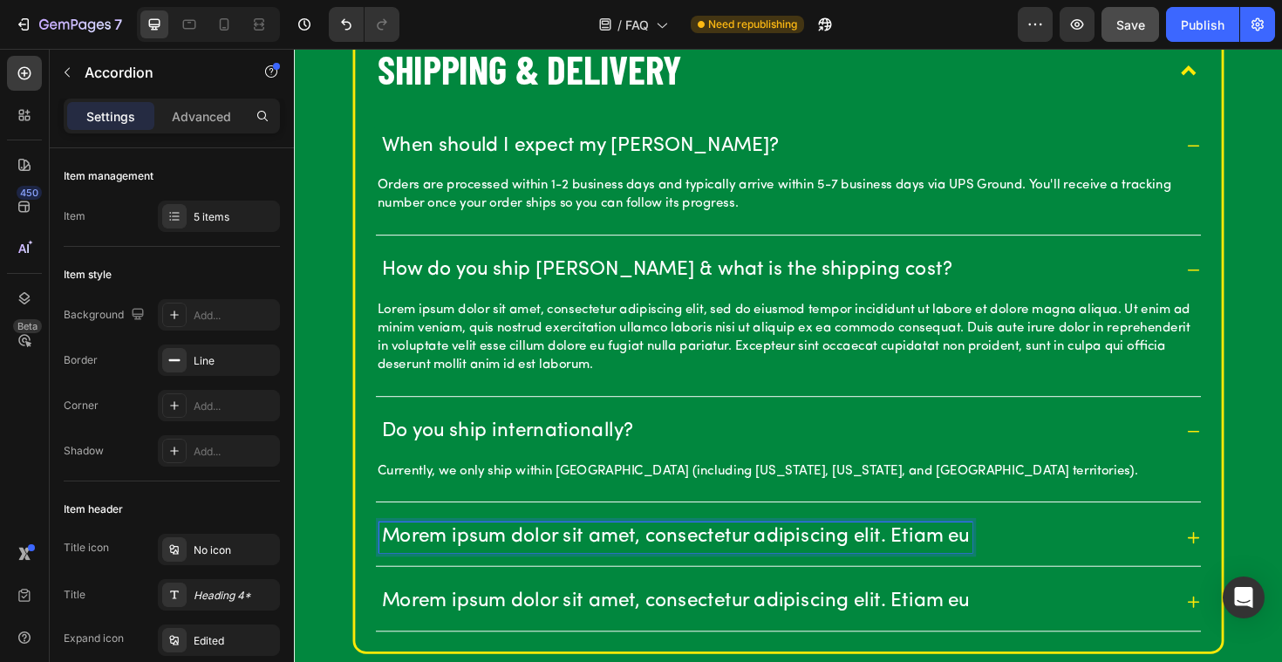
click at [453, 564] on p "Morem ipsum dolor sit amet, consectetur adipiscing elit. Etiam eu" at bounding box center [697, 566] width 623 height 27
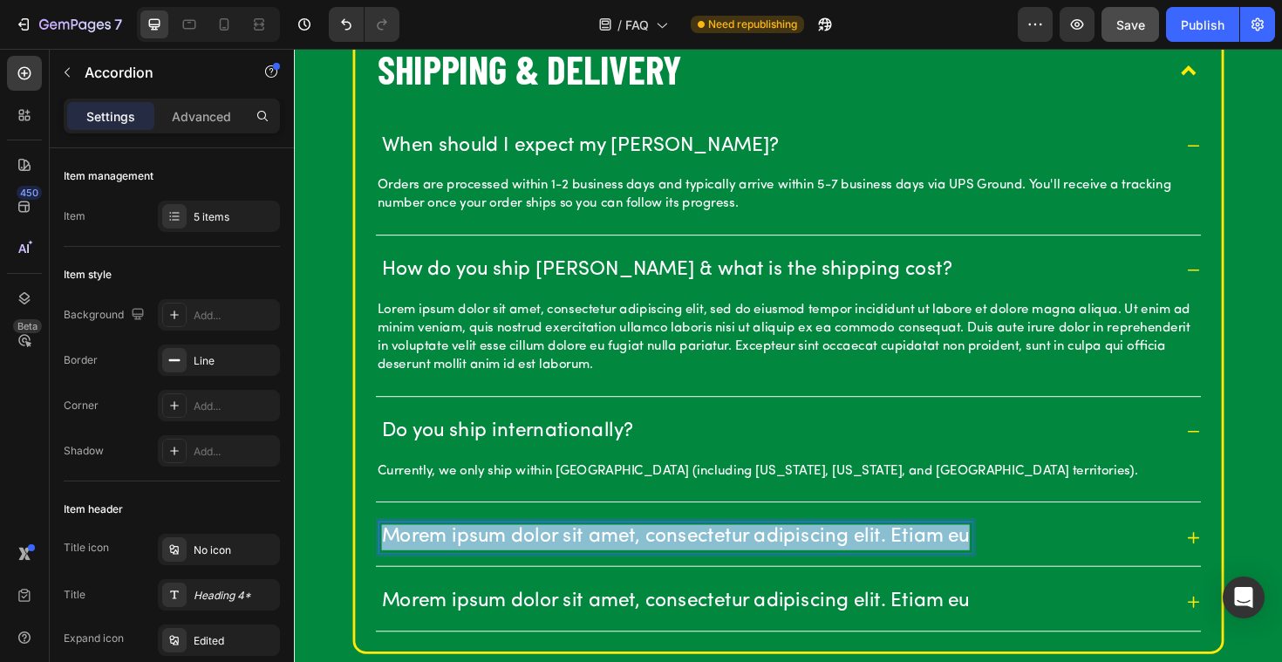
click at [453, 564] on p "Morem ipsum dolor sit amet, consectetur adipiscing elit. Etiam eu" at bounding box center [697, 566] width 623 height 27
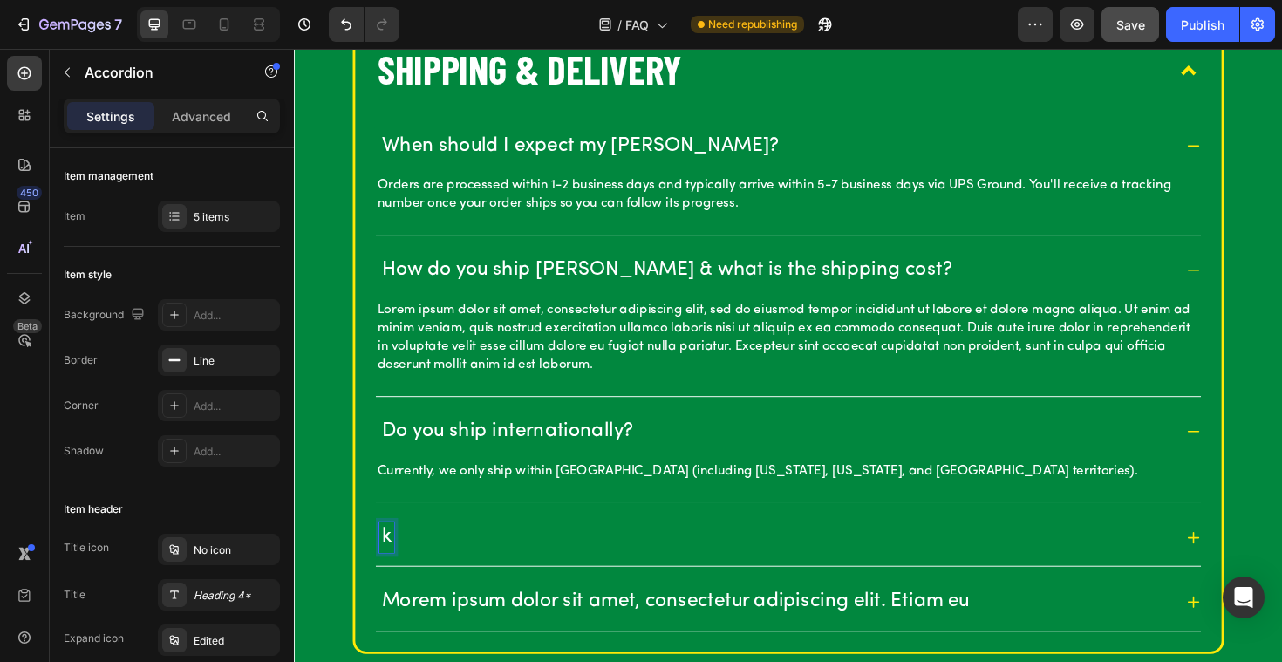
click at [453, 564] on div "k" at bounding box center [804, 566] width 840 height 32
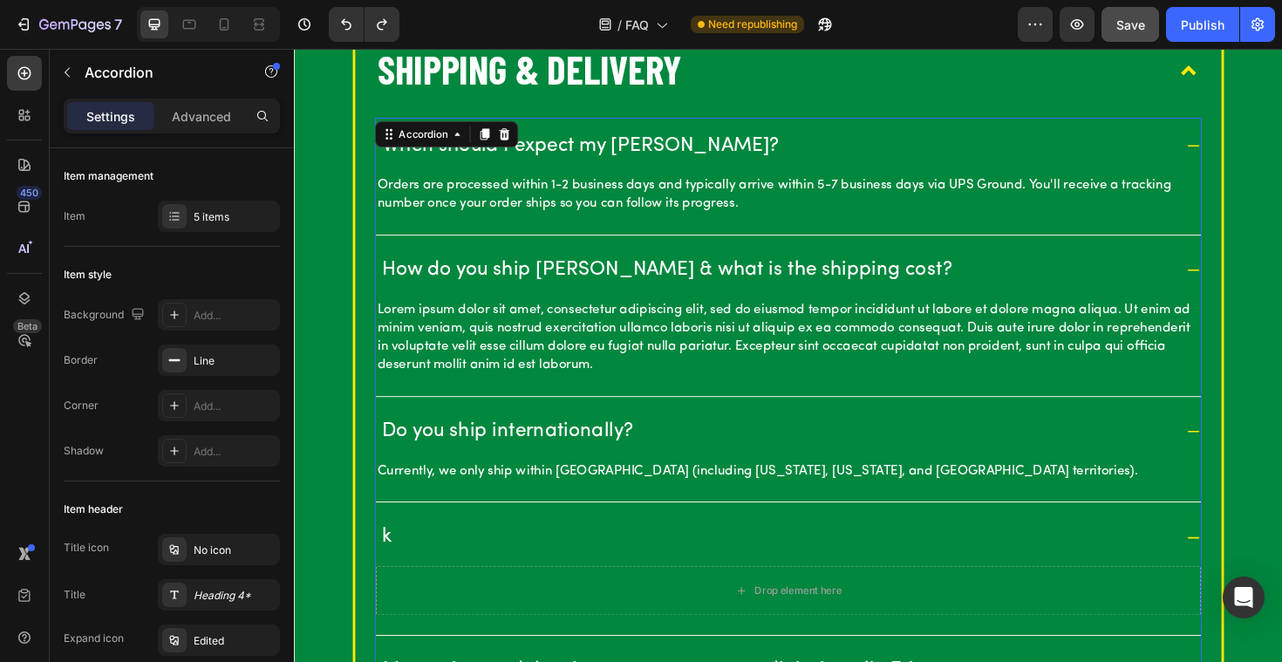
click at [403, 560] on div "k" at bounding box center [804, 566] width 840 height 32
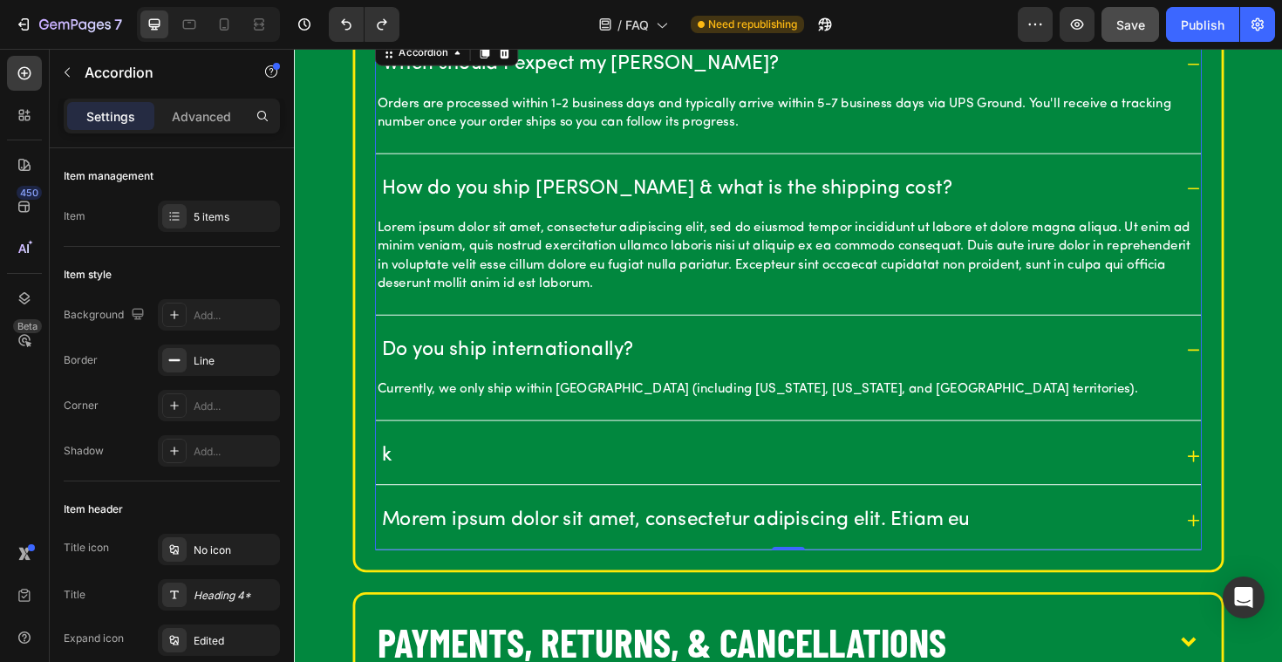
scroll to position [1771, 0]
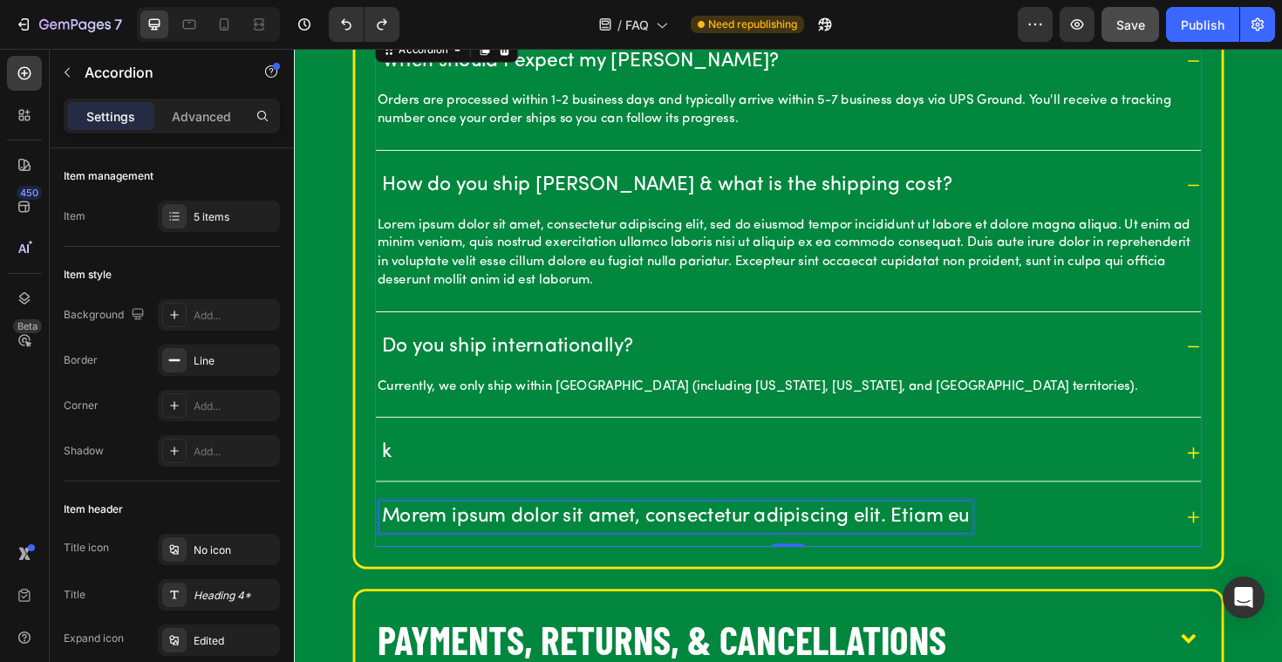
click at [414, 549] on p "Morem ipsum dolor sit amet, consectetur adipiscing elit. Etiam eu" at bounding box center [697, 544] width 623 height 27
click at [408, 533] on p "Morem ipsum dolor sit amet, consectetur adipiscing elit. Etiam eu" at bounding box center [697, 544] width 623 height 27
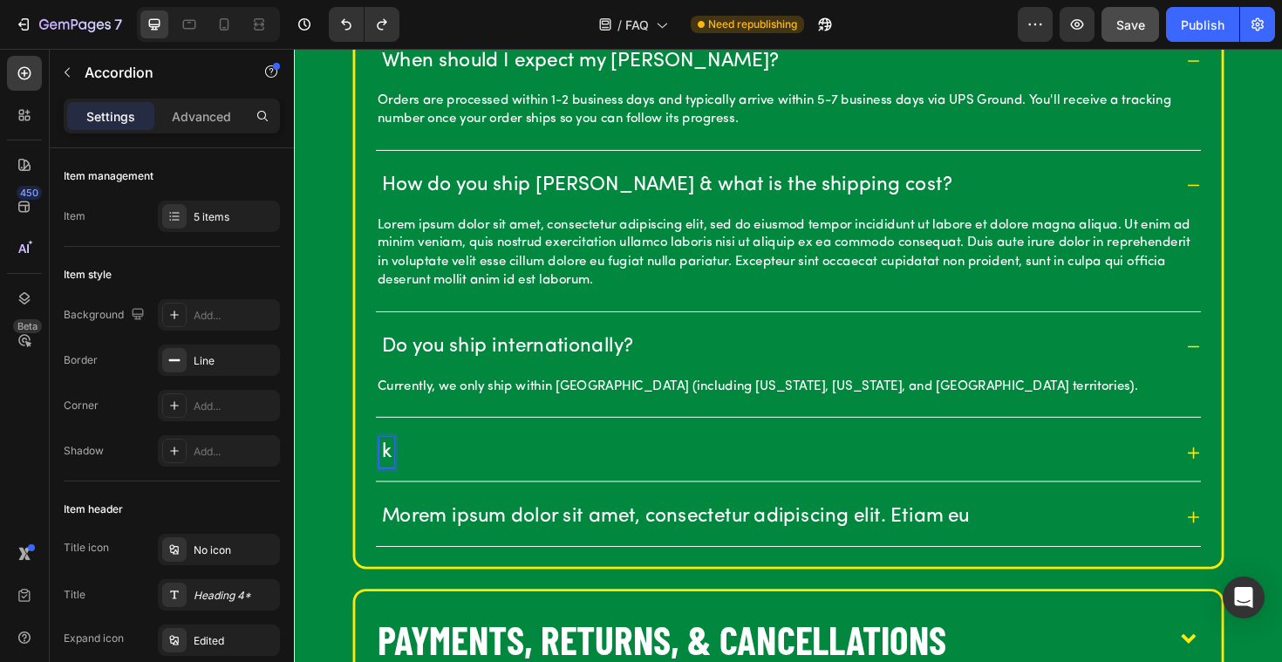
click at [398, 469] on div "k" at bounding box center [392, 476] width 16 height 32
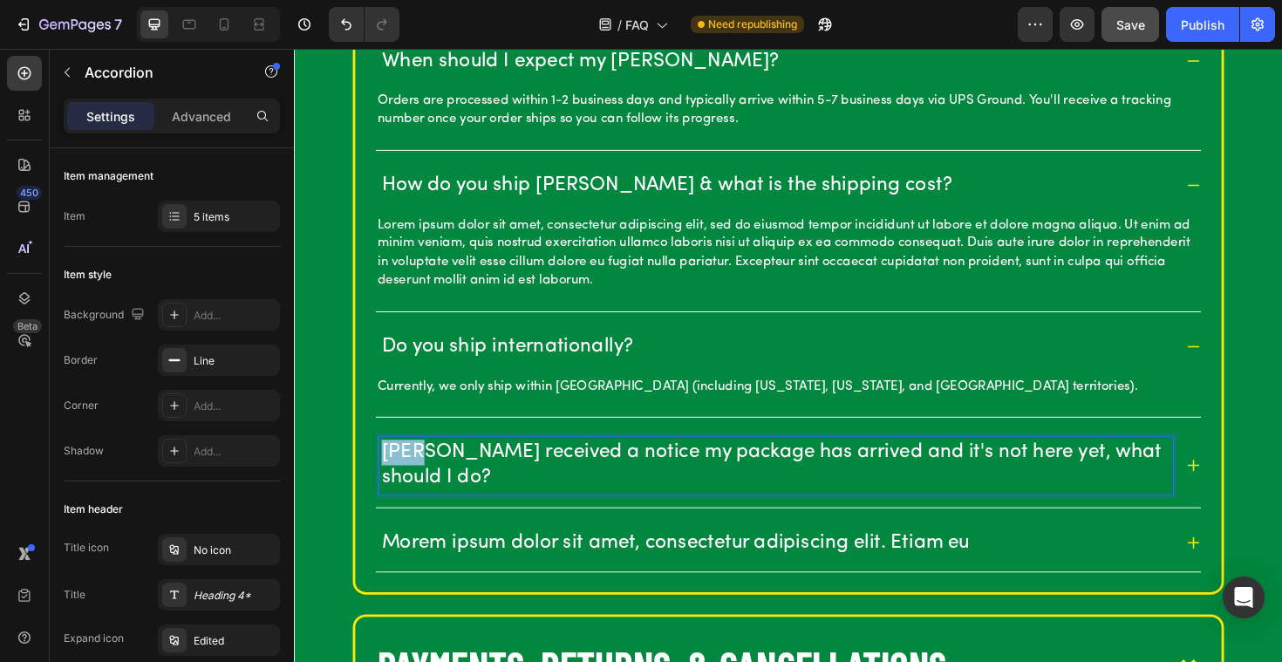
drag, startPoint x: 422, startPoint y: 473, endPoint x: 355, endPoint y: 470, distance: 67.2
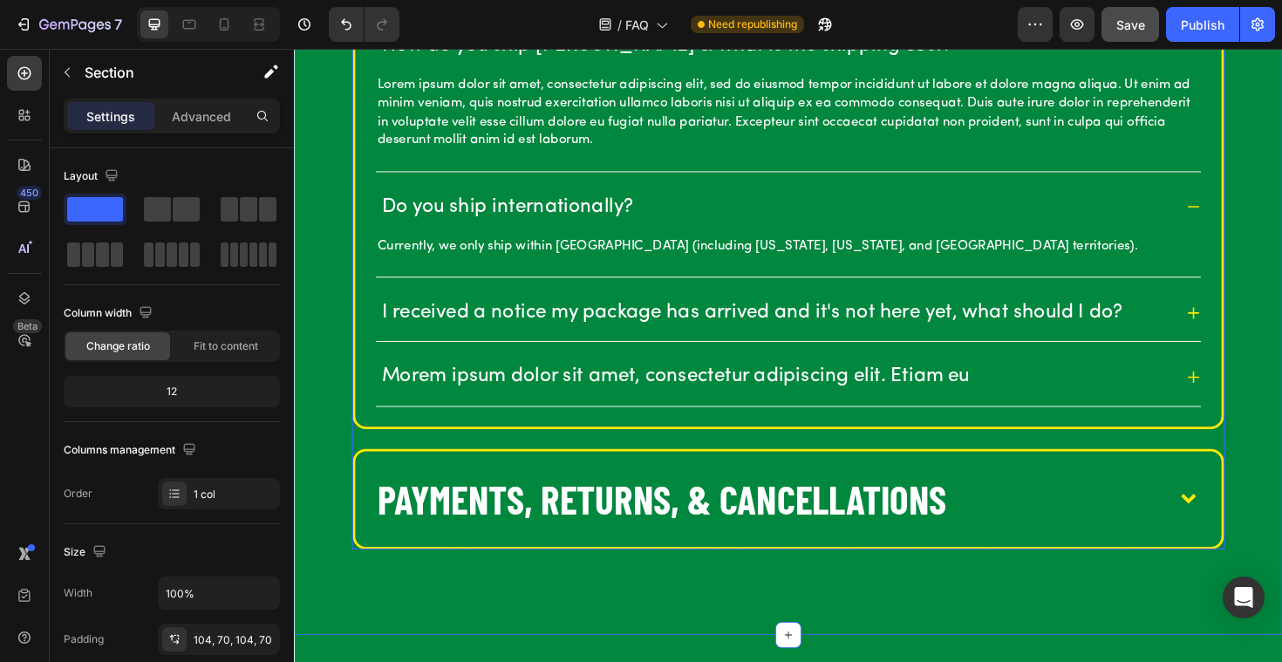
scroll to position [1925, 0]
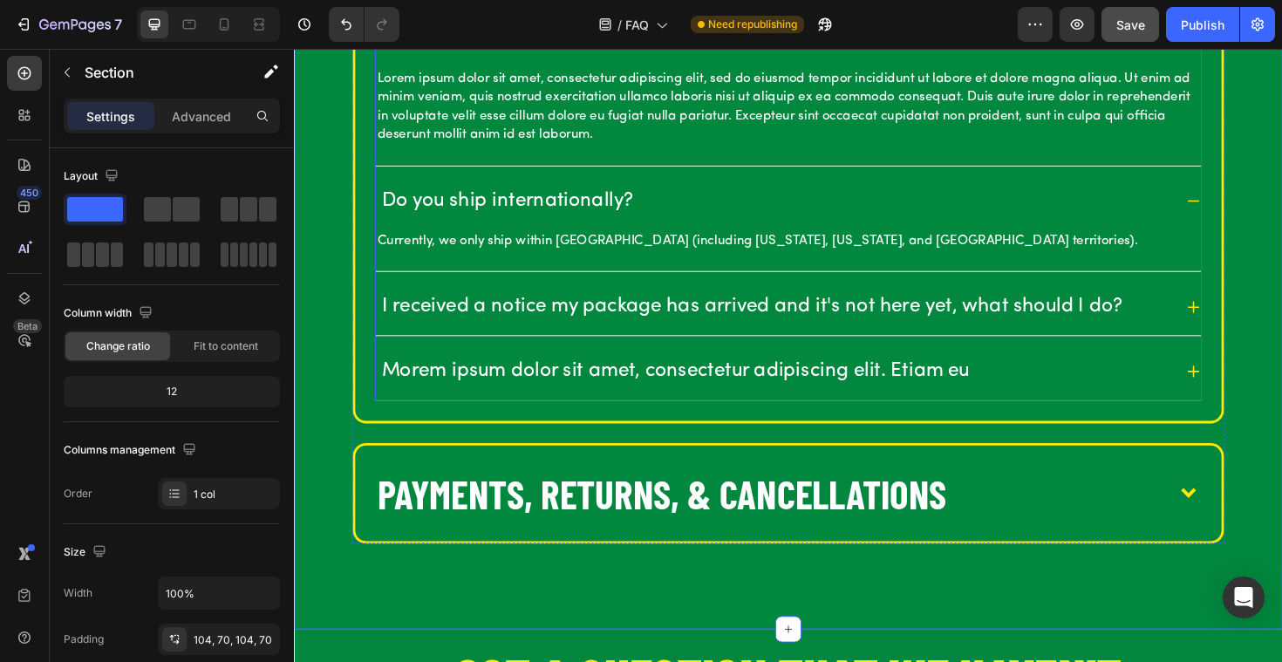
click at [743, 330] on p "I received a notice my package has arrived and it's not here yet, what should I…" at bounding box center [778, 322] width 785 height 27
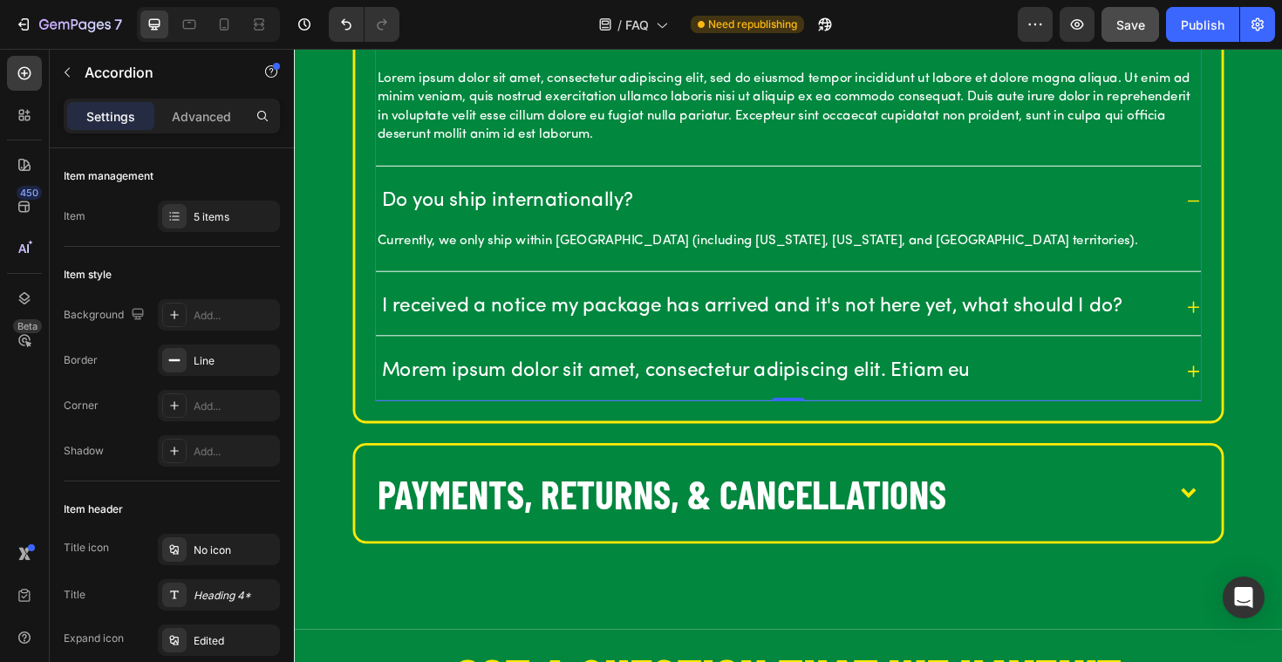
click at [1250, 322] on icon at bounding box center [1246, 322] width 12 height 12
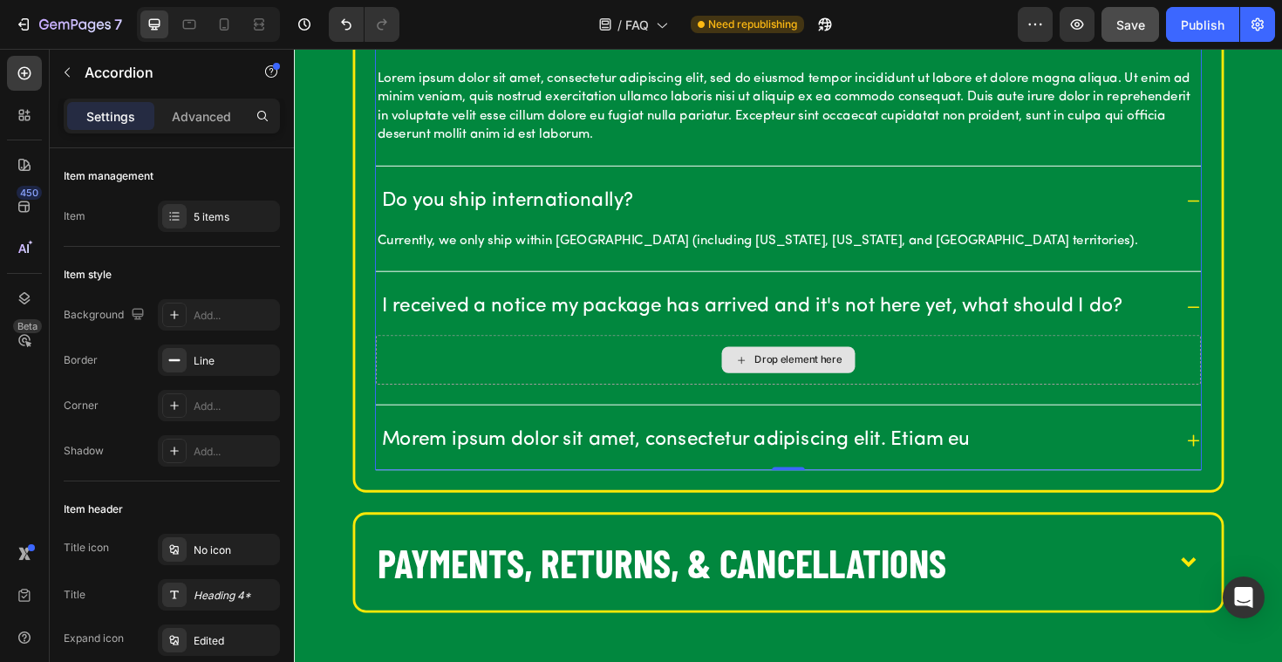
click at [499, 383] on div "Drop element here" at bounding box center [817, 378] width 874 height 52
click at [786, 372] on div "Drop element here" at bounding box center [827, 378] width 92 height 14
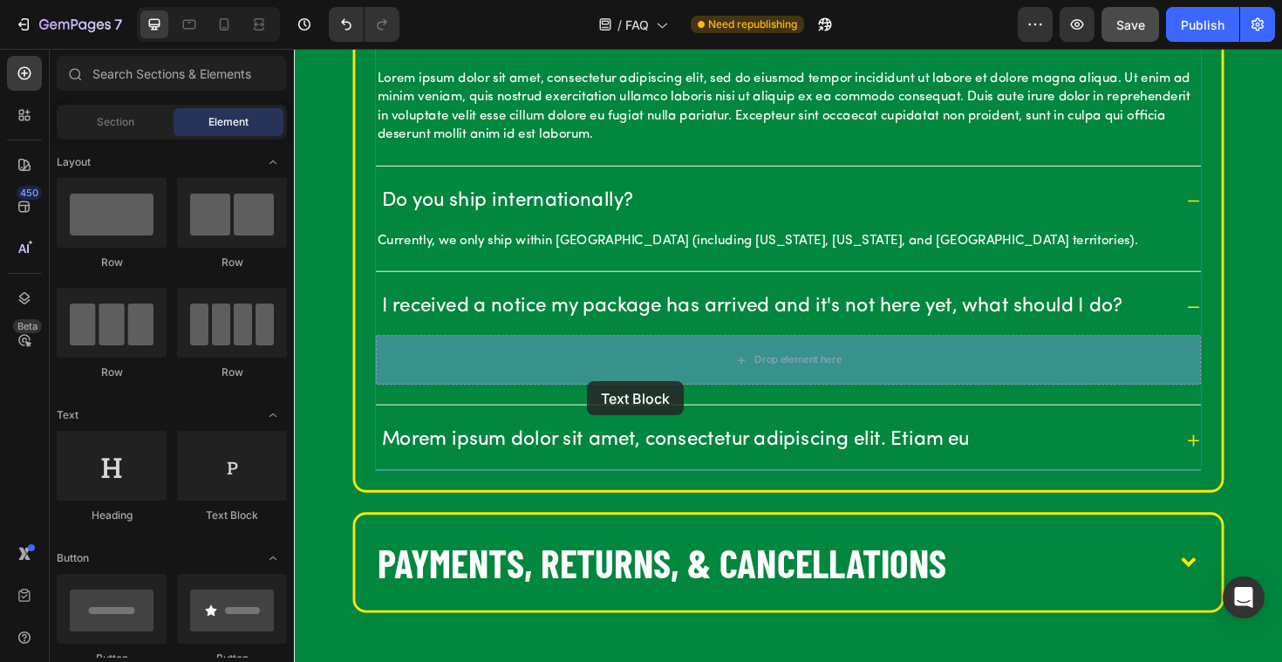
drag, startPoint x: 521, startPoint y: 228, endPoint x: 600, endPoint y: 395, distance: 185.3
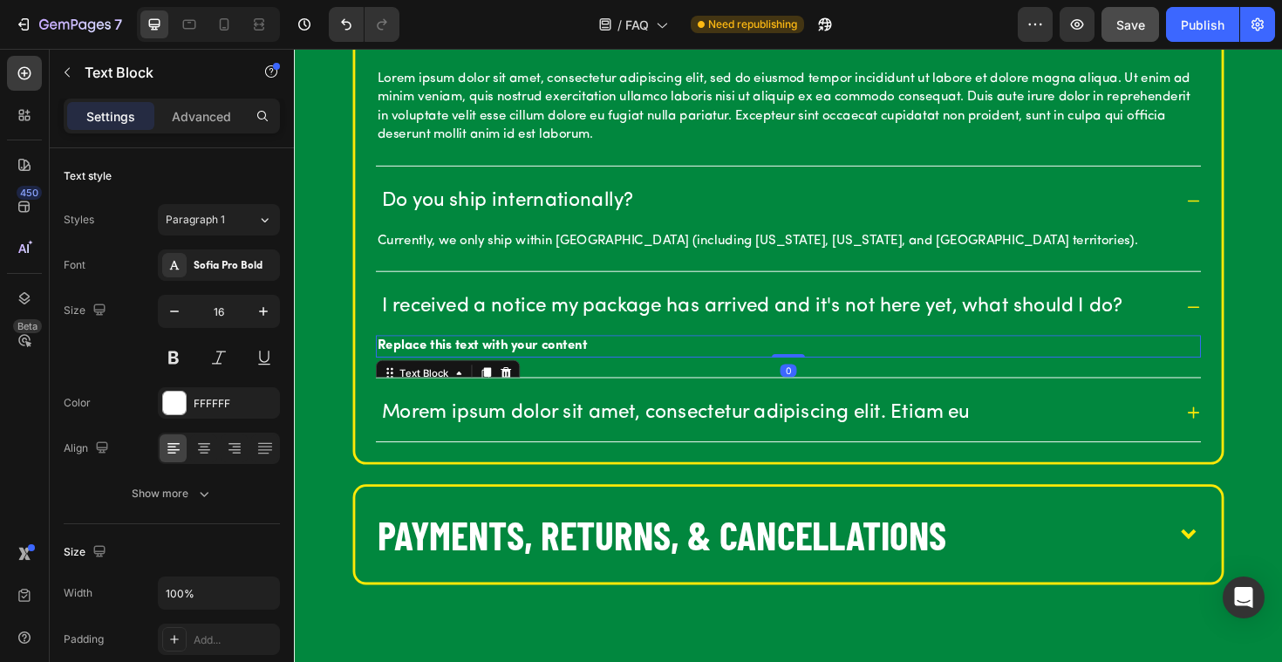
click at [425, 360] on div "Replace this text with your content" at bounding box center [817, 363] width 874 height 23
click at [425, 360] on p "Replace this text with your content" at bounding box center [817, 363] width 870 height 19
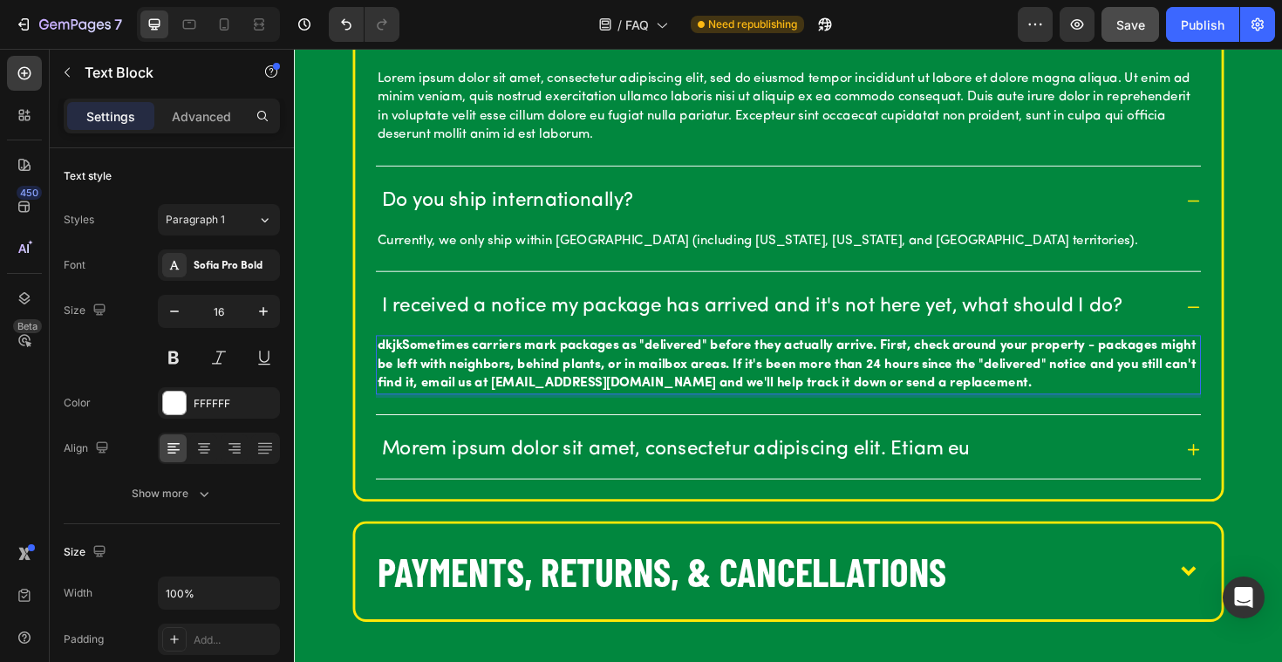
click at [409, 363] on p "dkjkSometimes carriers mark packages as "delivered" before they actually arrive…" at bounding box center [817, 383] width 870 height 58
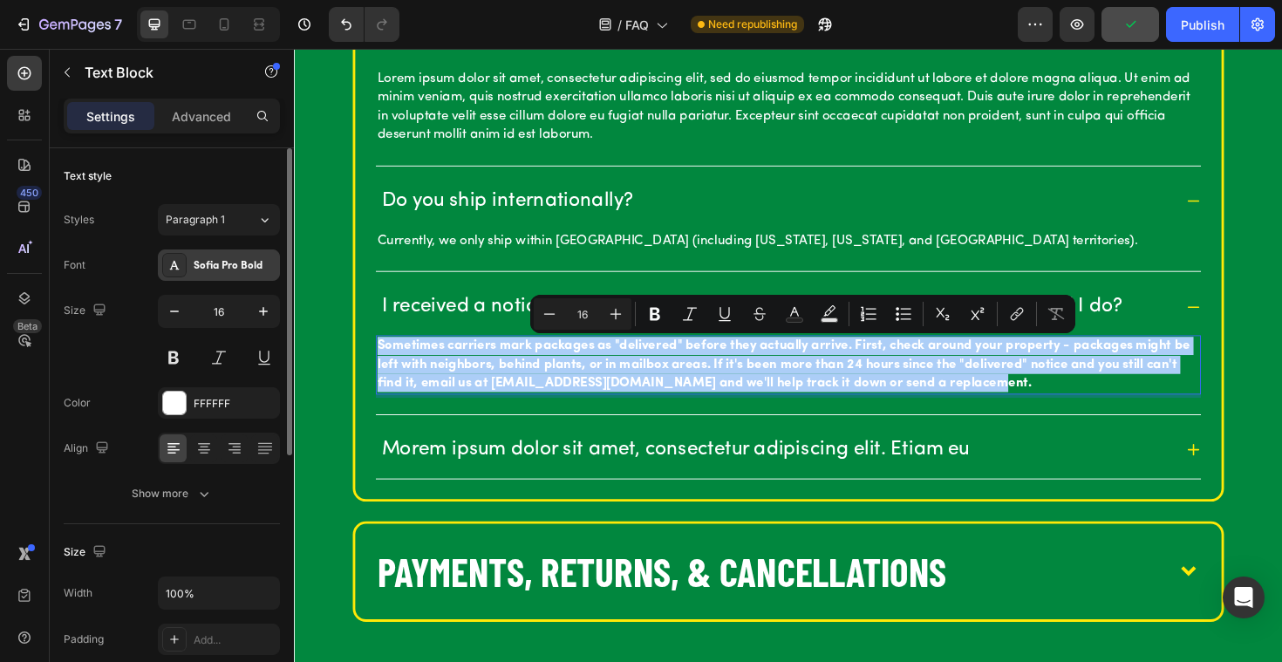
click at [230, 263] on div "Sofia Pro Bold" at bounding box center [235, 266] width 82 height 16
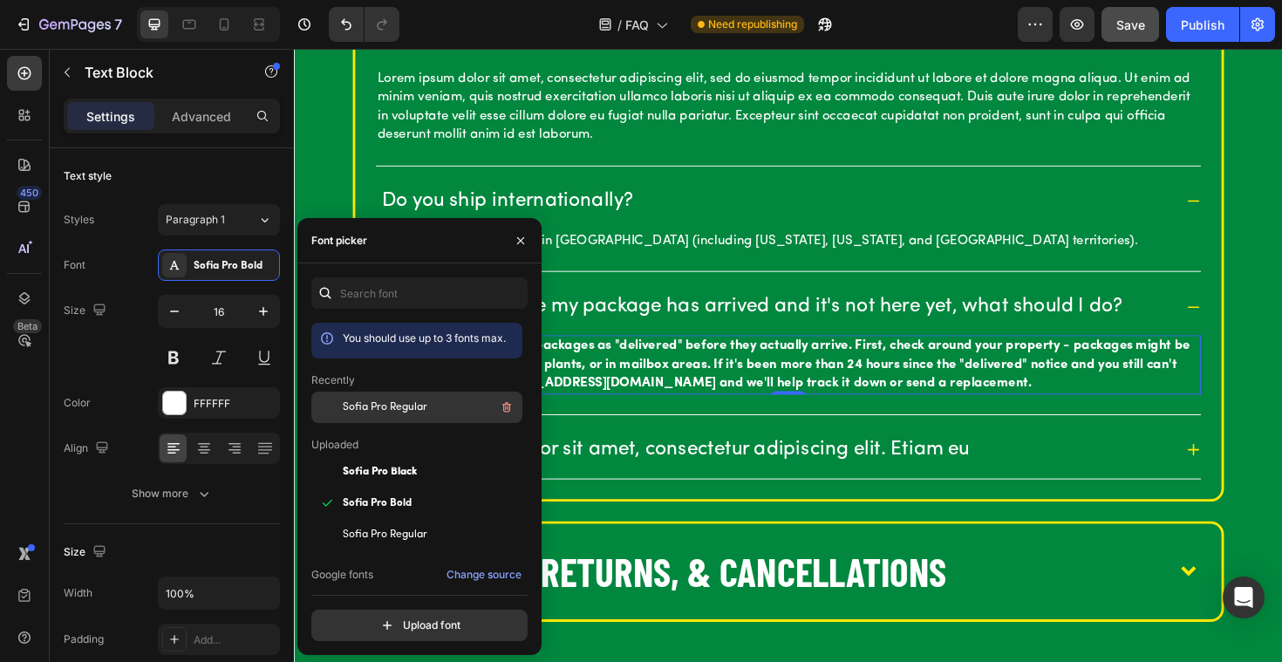
click at [391, 402] on span "Sofia Pro Regular" at bounding box center [385, 407] width 85 height 16
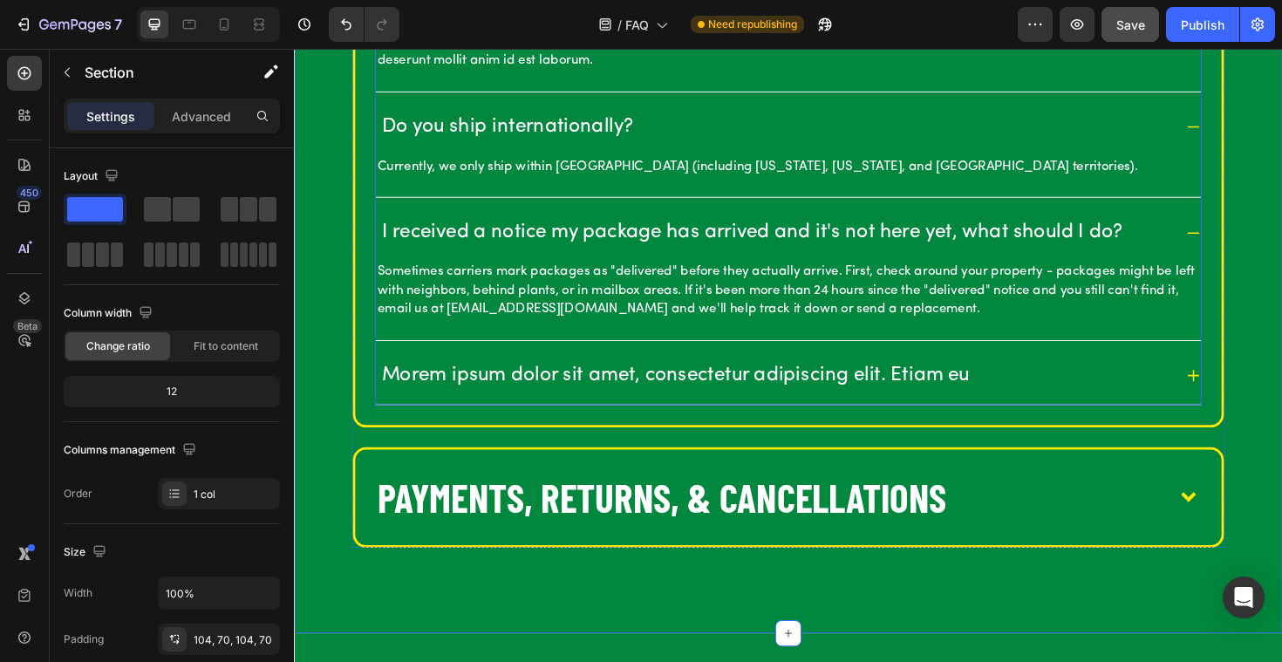
scroll to position [2016, 0]
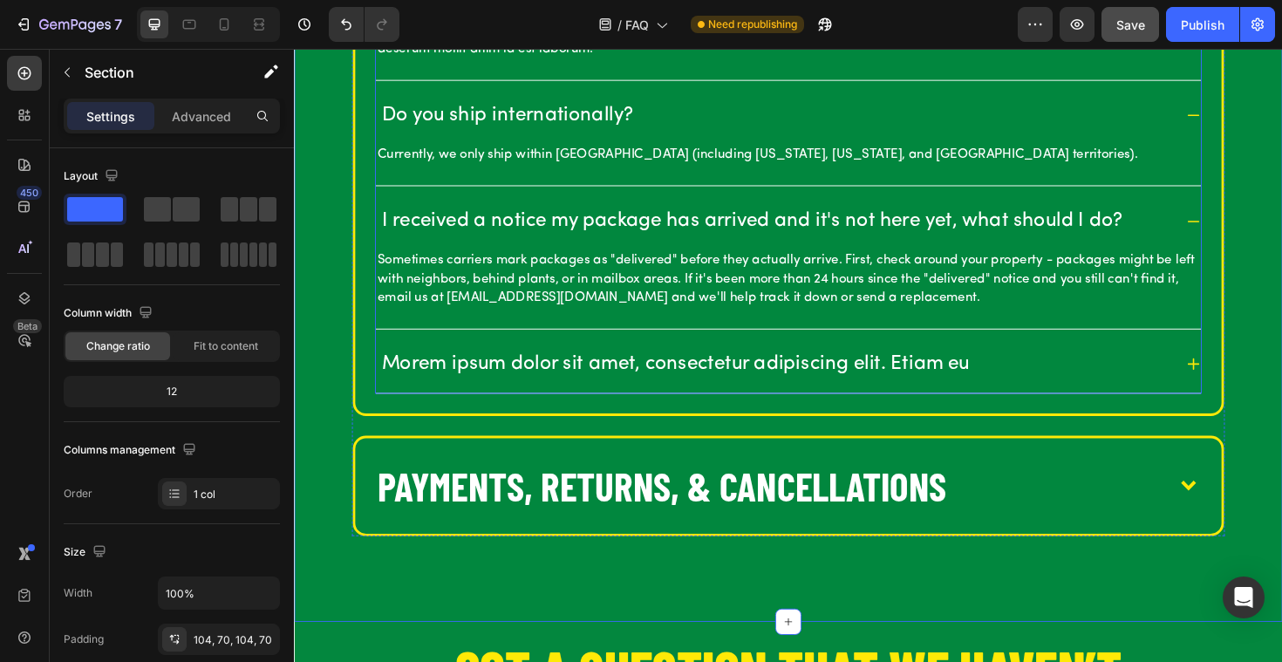
click at [536, 380] on p "Morem ipsum dolor sit amet, consectetur adipiscing elit. Etiam eu" at bounding box center [697, 383] width 623 height 27
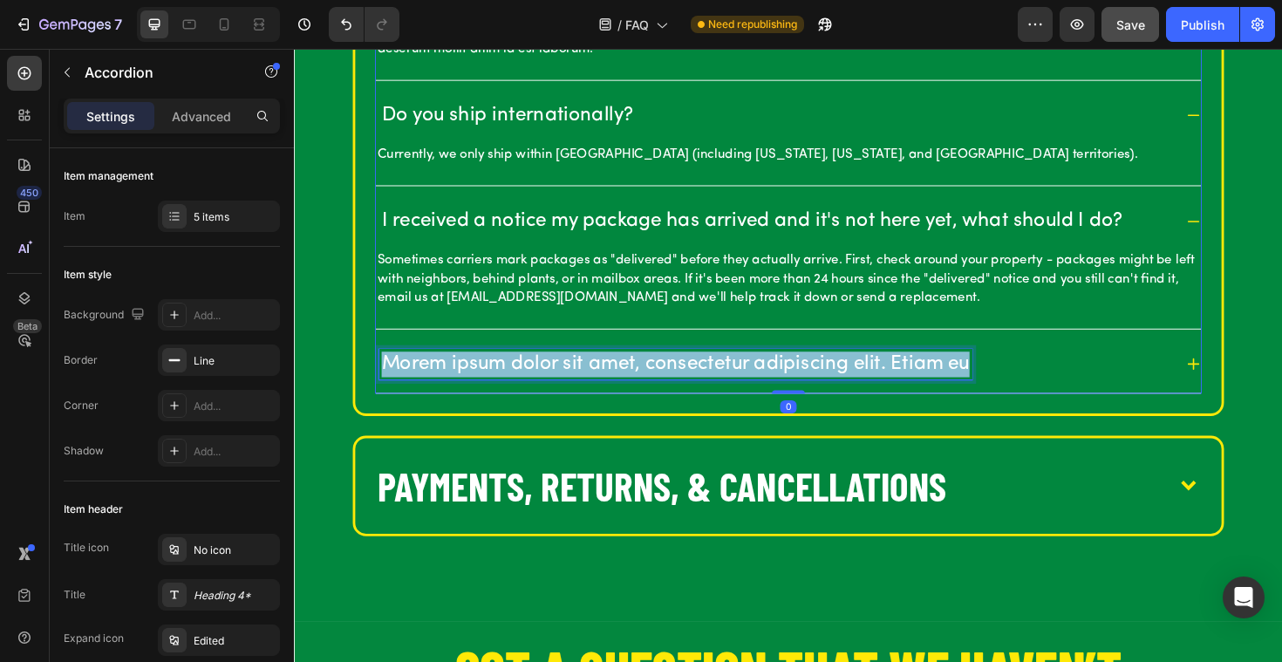
click at [536, 380] on p "Morem ipsum dolor sit amet, consectetur adipiscing elit. Etiam eu" at bounding box center [697, 383] width 623 height 27
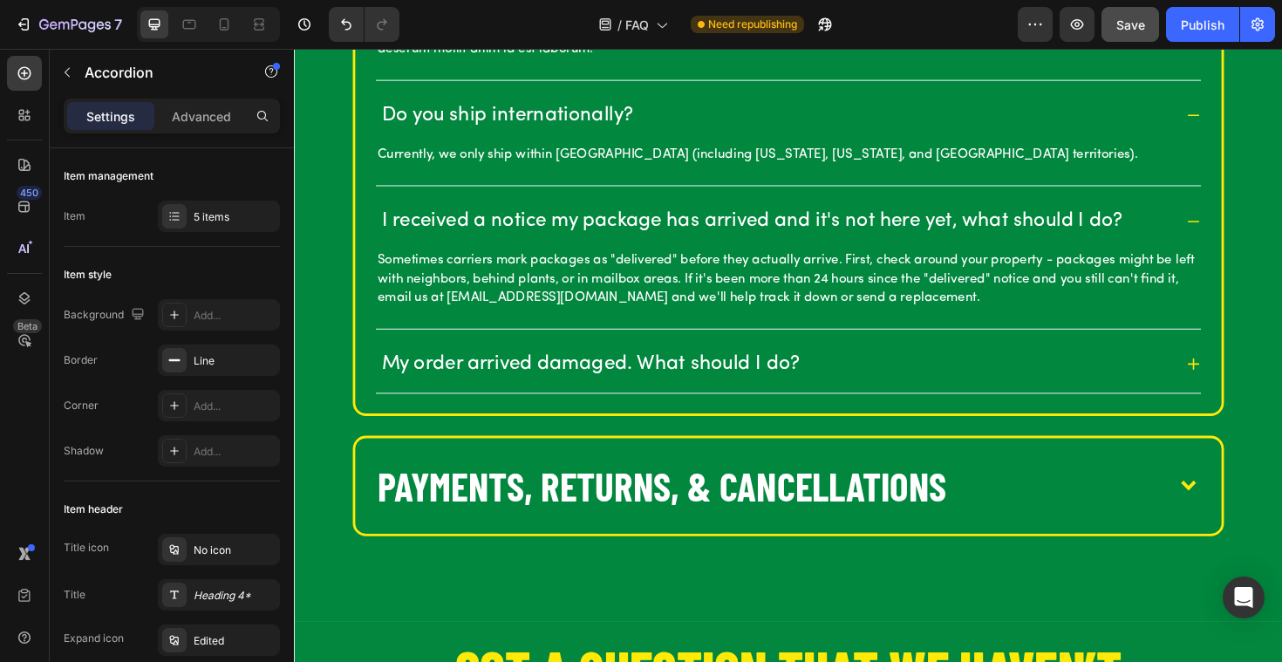
click at [1248, 385] on icon at bounding box center [1246, 383] width 16 height 16
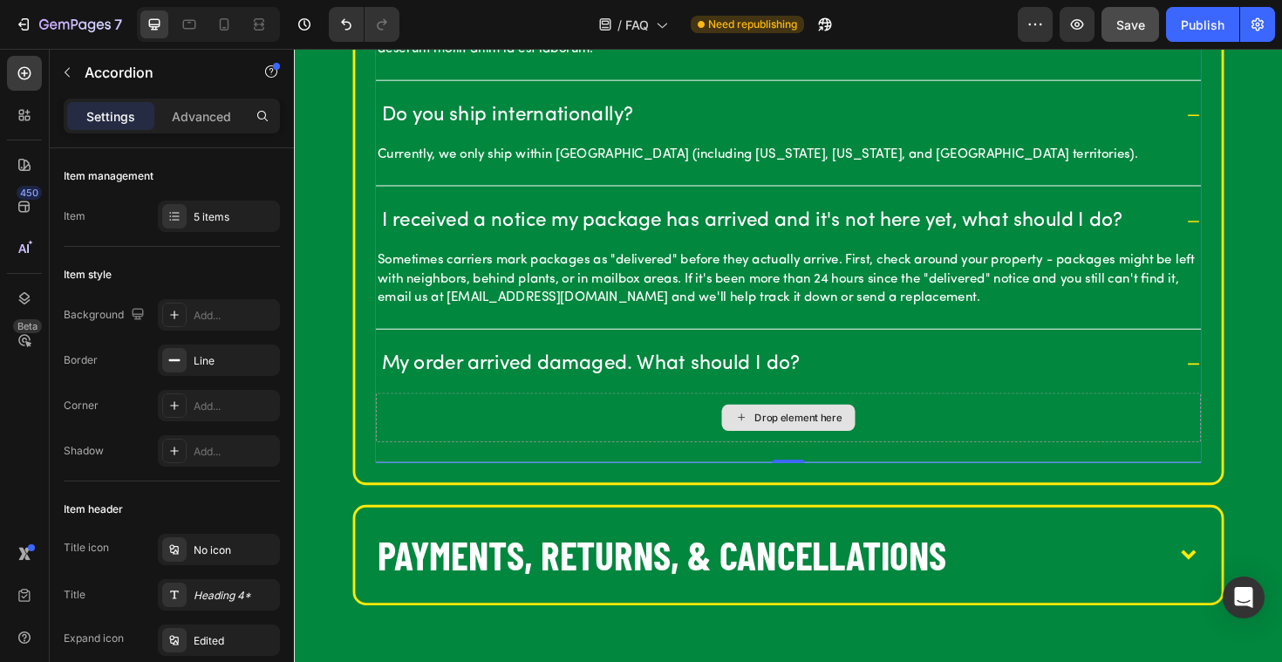
click at [798, 446] on div "Drop element here" at bounding box center [816, 439] width 141 height 28
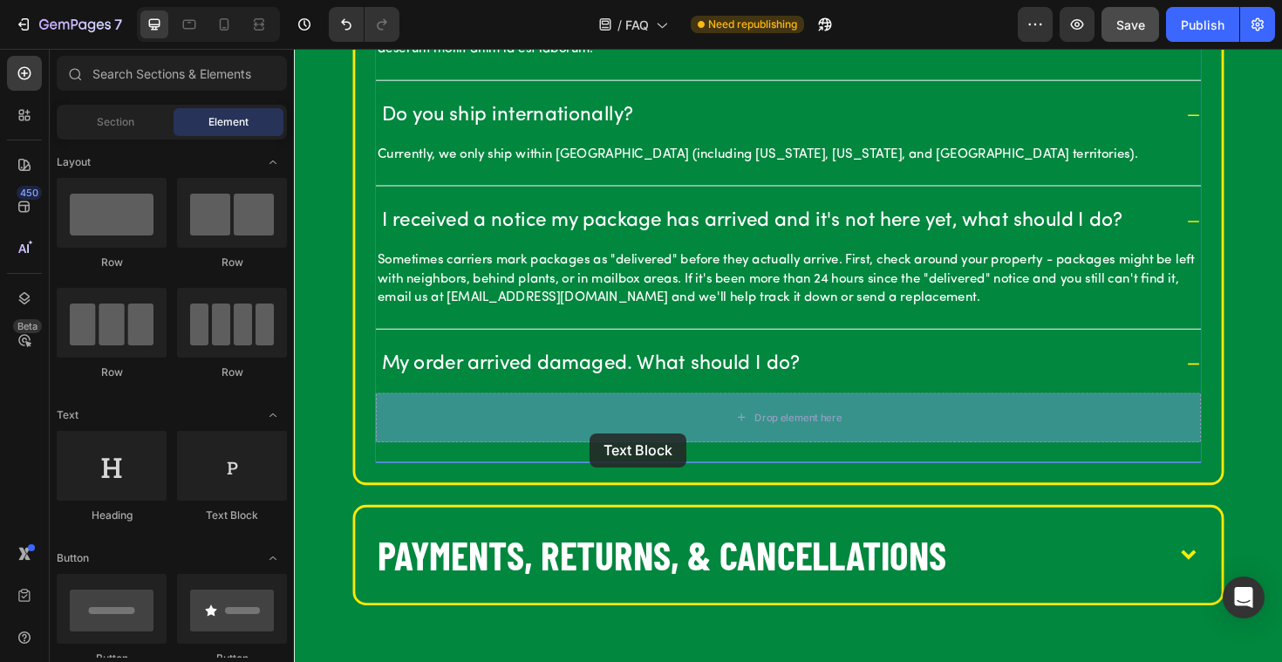
drag, startPoint x: 521, startPoint y: 192, endPoint x: 310, endPoint y: 324, distance: 248.4
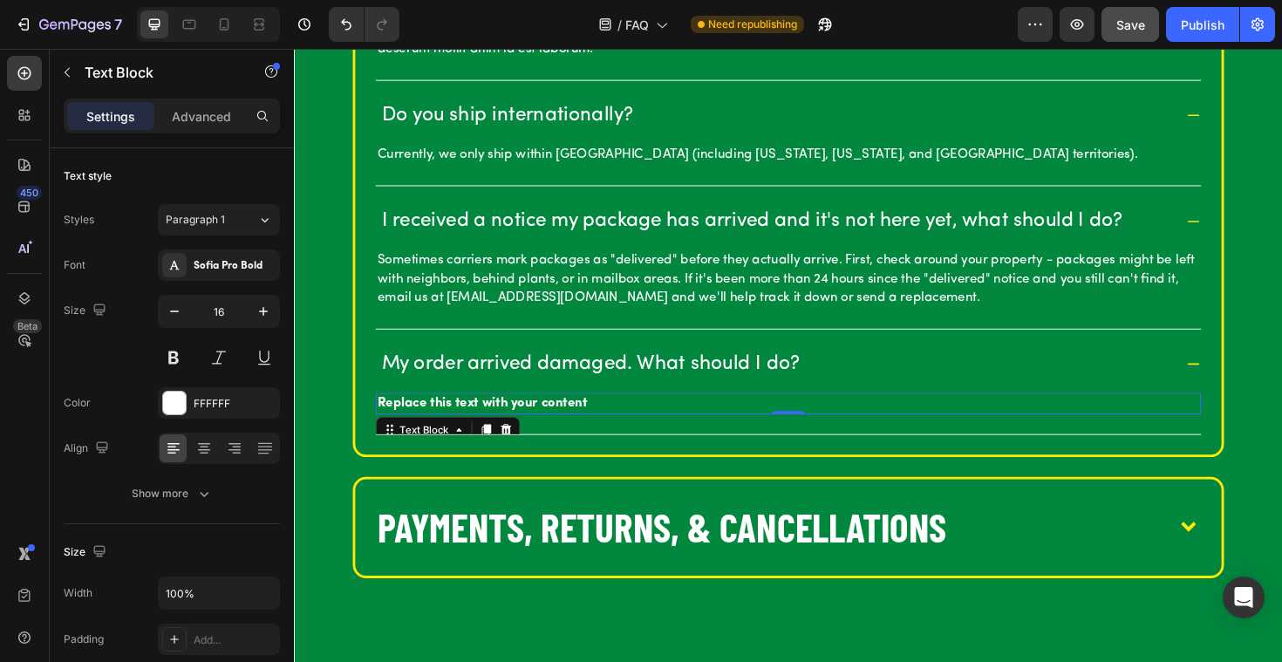
click at [475, 425] on div "Replace this text with your content" at bounding box center [817, 424] width 874 height 23
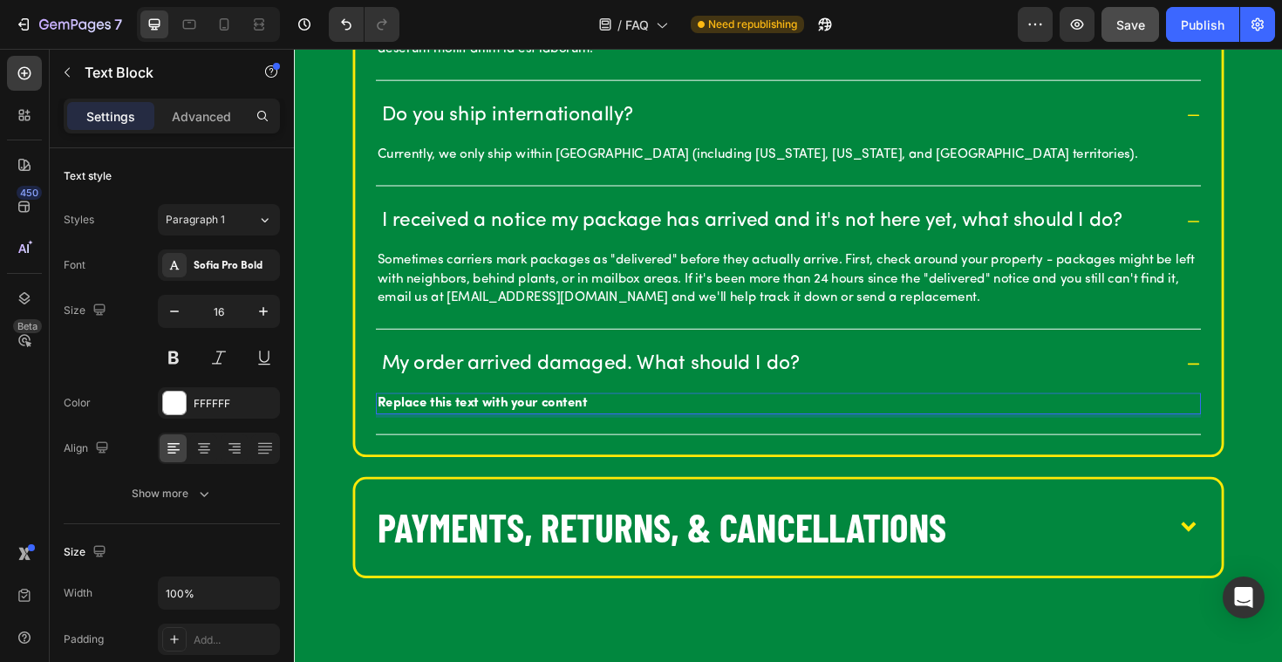
click at [419, 426] on p "Replace this text with your content" at bounding box center [817, 424] width 870 height 19
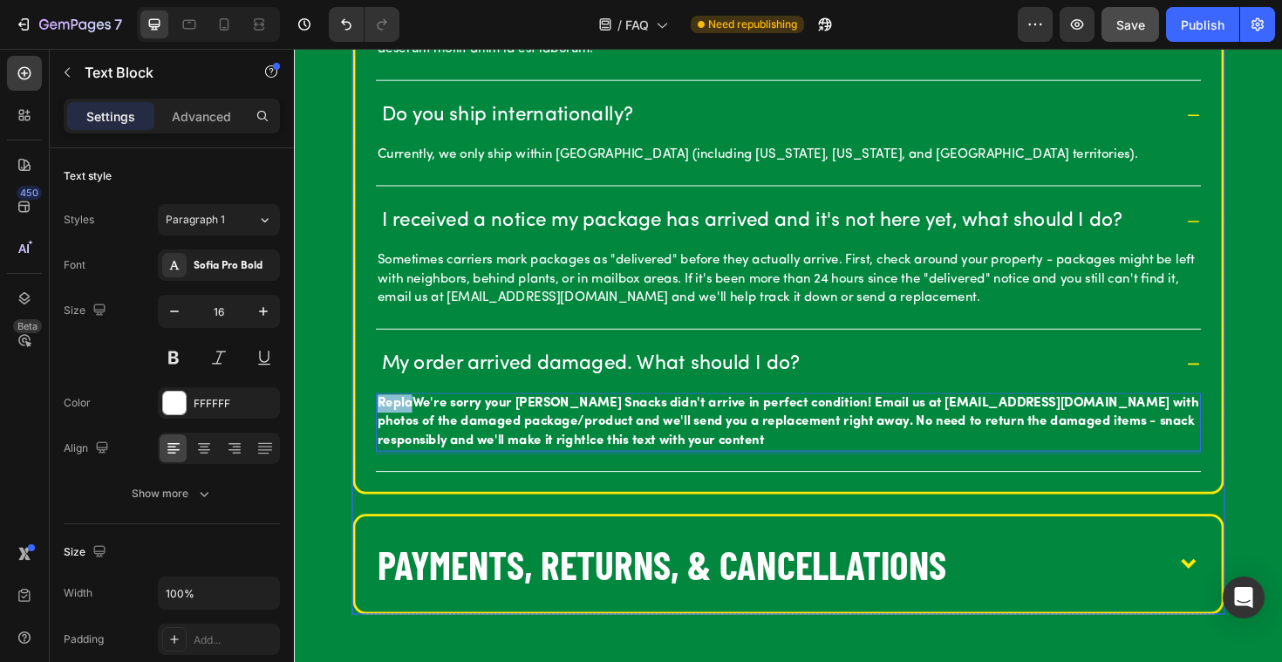
drag, startPoint x: 420, startPoint y: 420, endPoint x: 350, endPoint y: 419, distance: 69.8
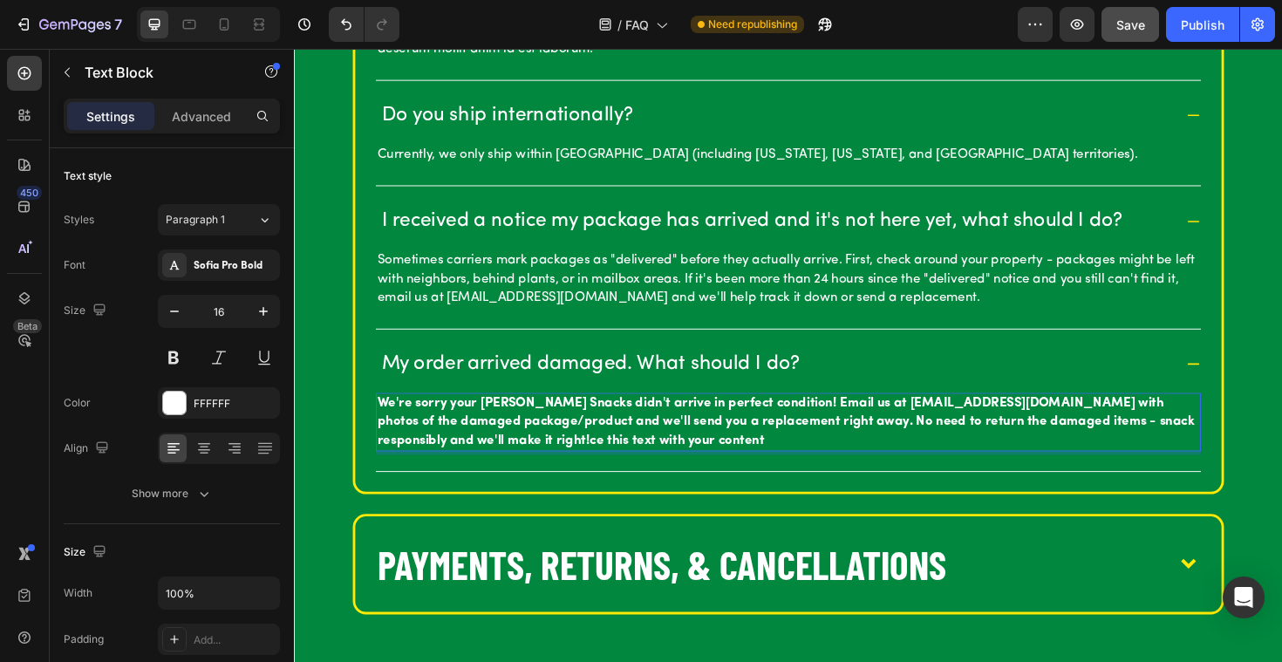
click at [709, 464] on p "We're sorry your Caddy Snacks didn't arrive in perfect condition! Email us at h…" at bounding box center [817, 444] width 870 height 58
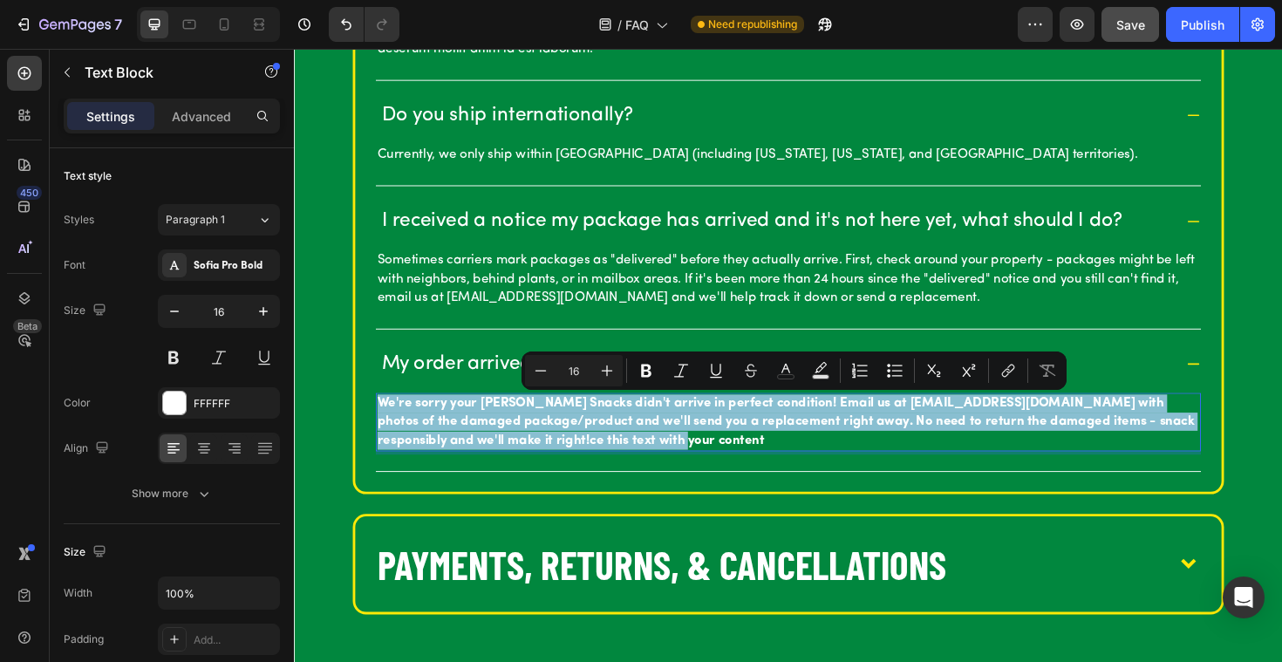
click at [470, 464] on p "We're sorry your Caddy Snacks didn't arrive in perfect condition! Email us at h…" at bounding box center [817, 444] width 870 height 58
click at [637, 462] on p "We're sorry your Caddy Snacks didn't arrive in perfect condition! Email us at h…" at bounding box center [817, 444] width 870 height 58
click at [666, 462] on p "We're sorry your Caddy Snacks didn't arrive in perfect condition! Email us at h…" at bounding box center [817, 444] width 870 height 58
click at [677, 459] on p "We're sorry your Caddy Snacks didn't arrive in perfect condition! Email us at h…" at bounding box center [817, 444] width 870 height 58
click at [575, 426] on p "We're sorry your Caddy Snacks didn't arrive in perfect condition! Email us at h…" at bounding box center [817, 444] width 870 height 58
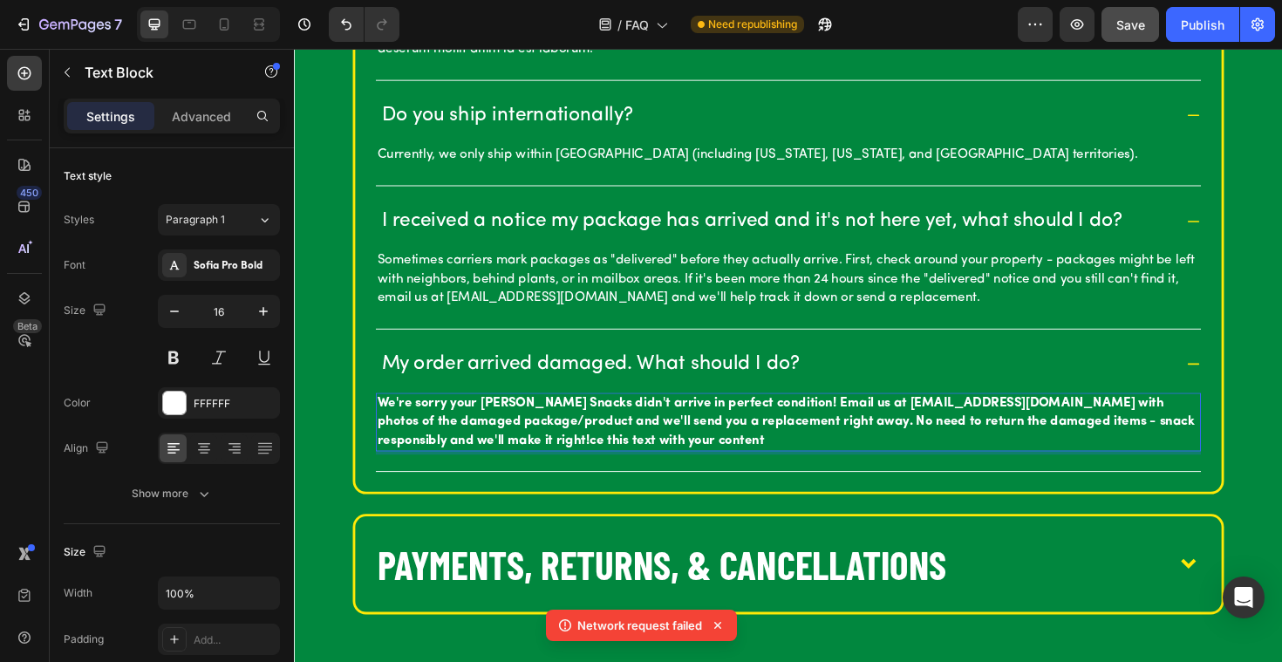
click at [674, 459] on p "We're sorry your Caddy Snacks didn't arrive in perfect condition! Email us at h…" at bounding box center [817, 444] width 870 height 58
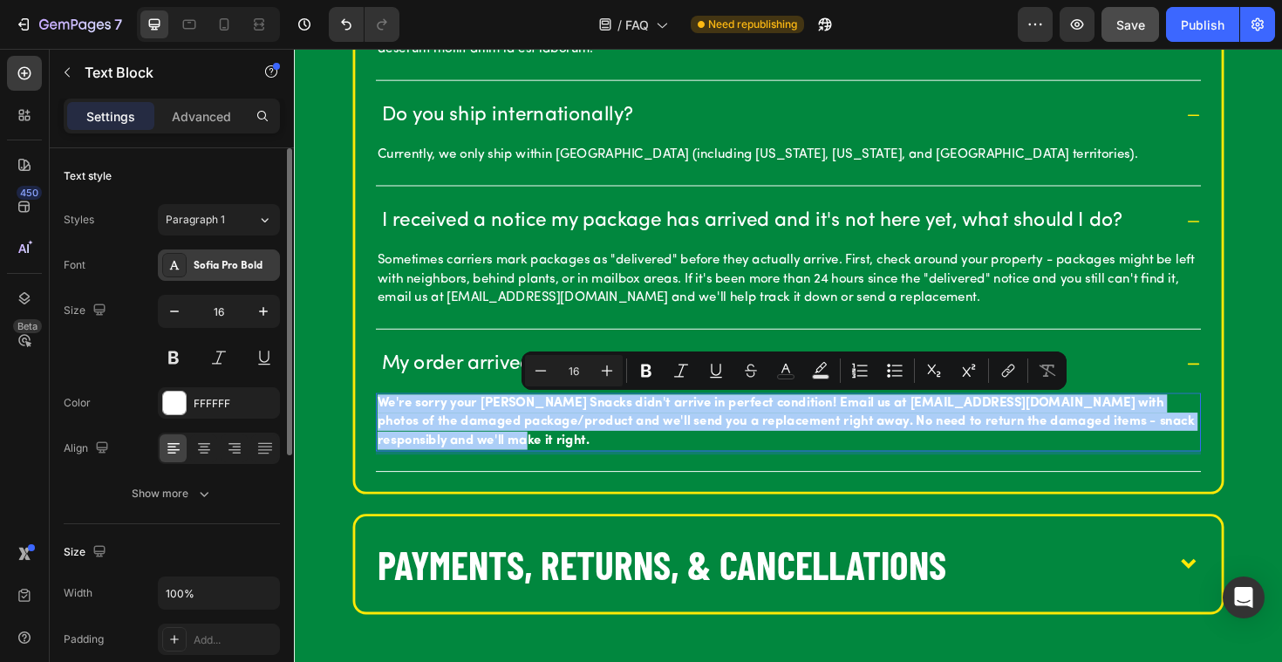
click at [247, 269] on div "Sofia Pro Bold" at bounding box center [235, 266] width 82 height 16
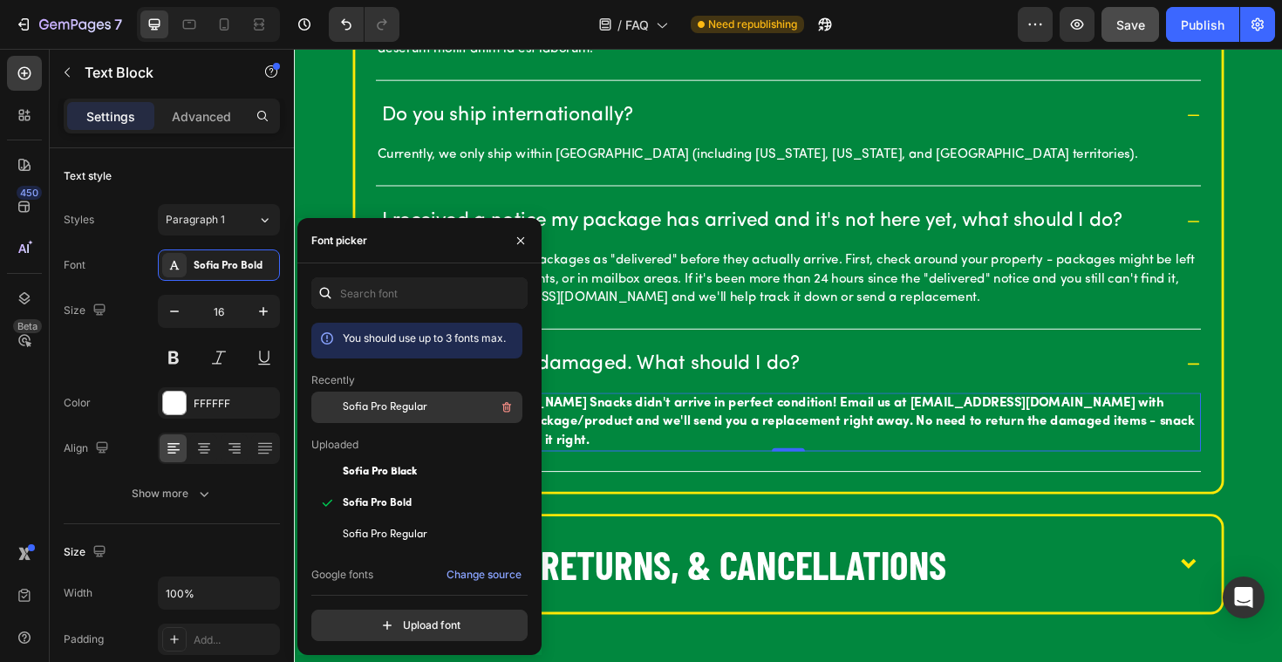
click at [396, 412] on span "Sofia Pro Regular" at bounding box center [385, 407] width 85 height 16
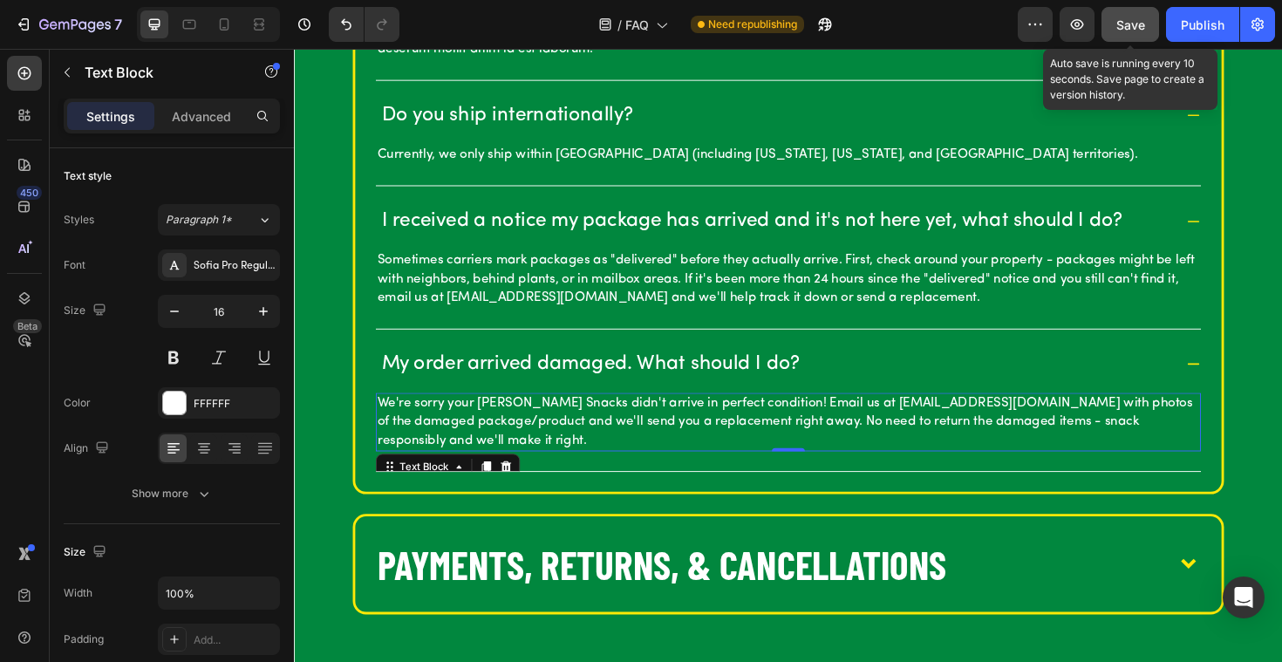
click at [1130, 31] on span "Save" at bounding box center [1130, 24] width 29 height 15
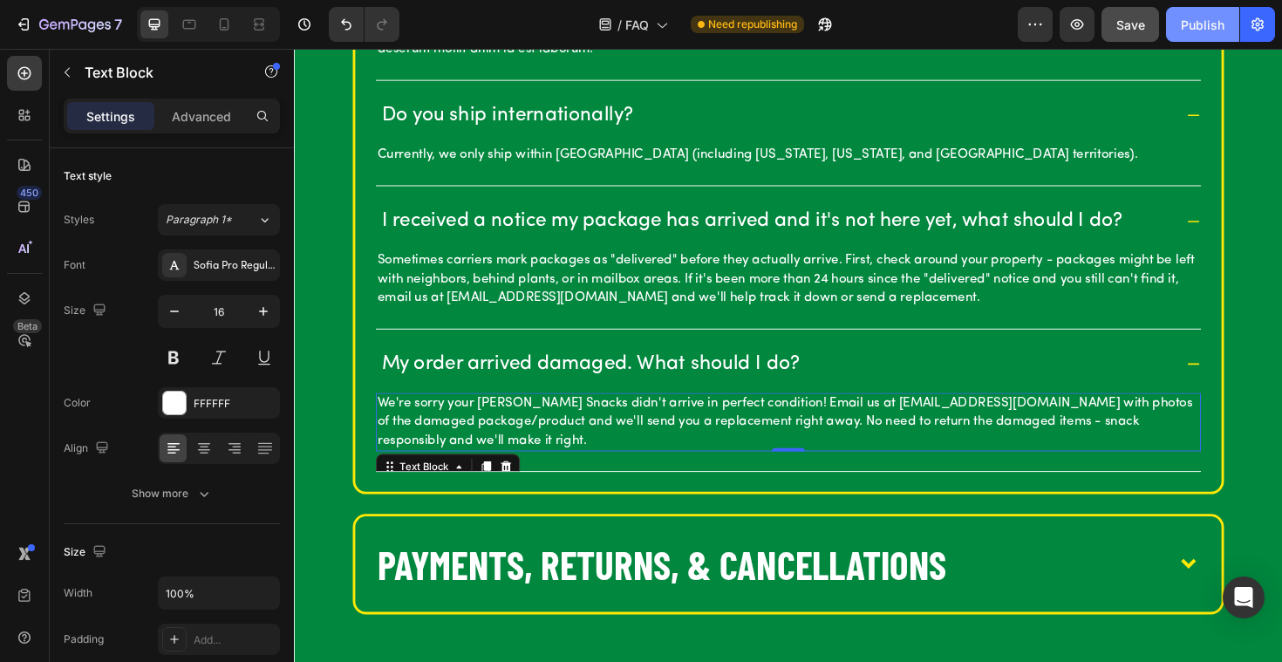
click at [1219, 24] on div "Publish" at bounding box center [1203, 25] width 44 height 18
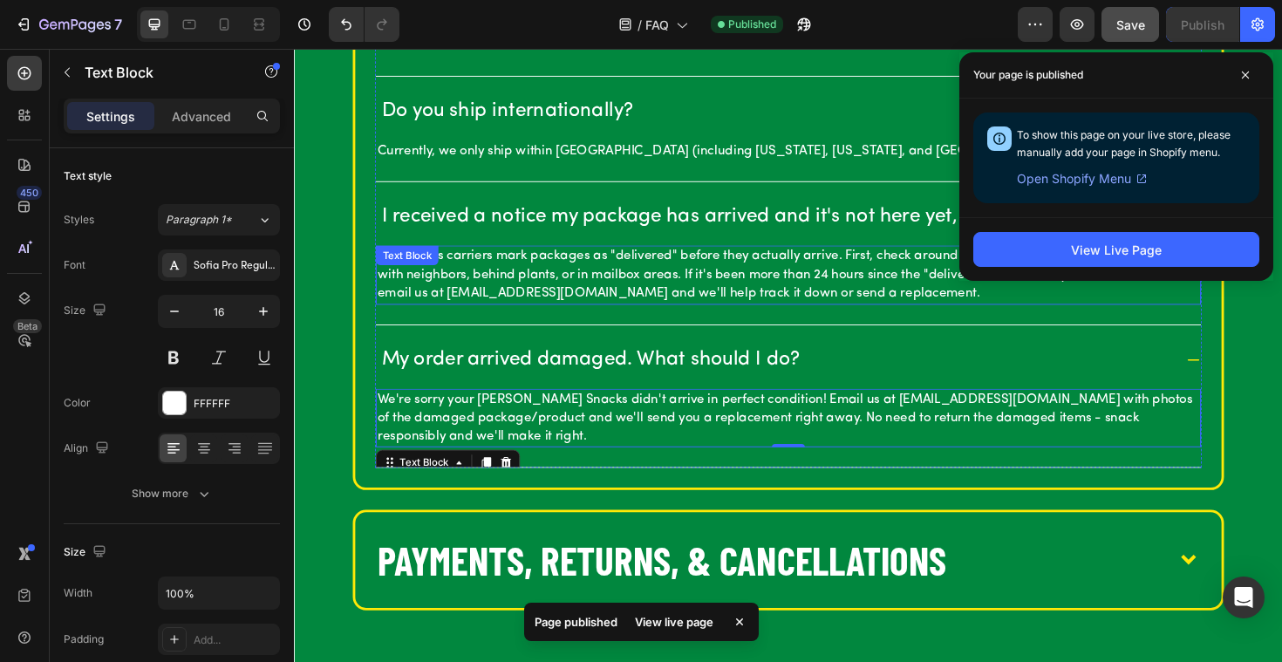
scroll to position [2055, 0]
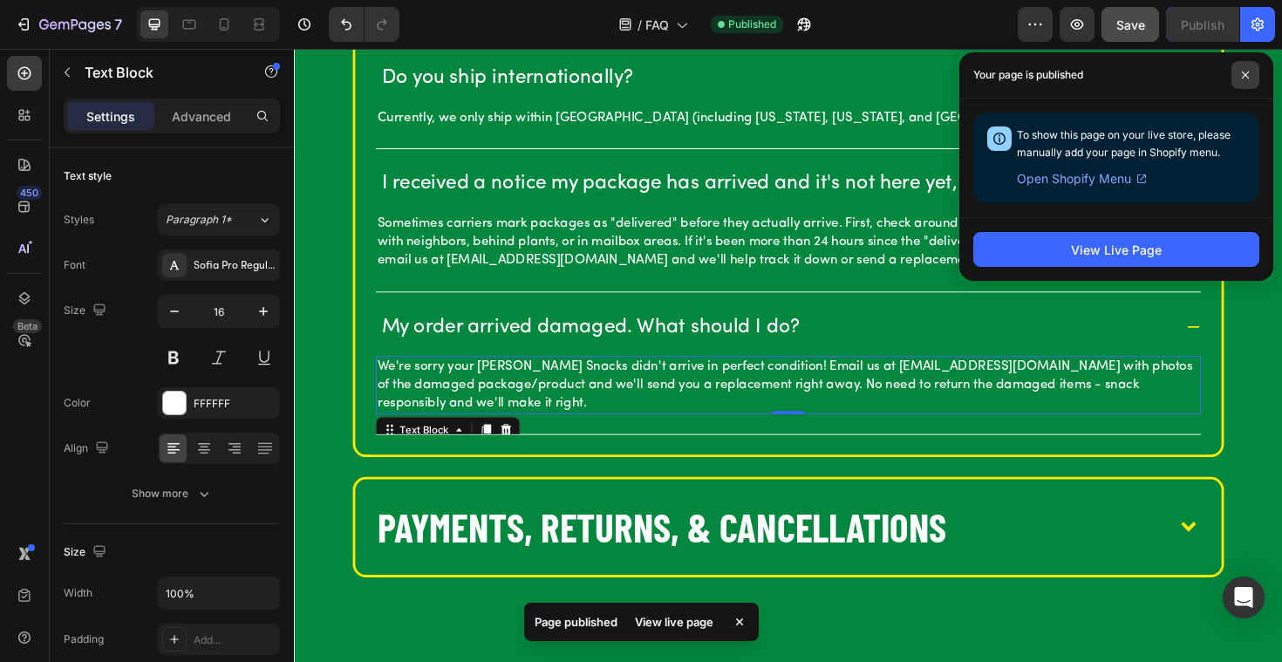
click at [1244, 68] on span at bounding box center [1245, 75] width 28 height 28
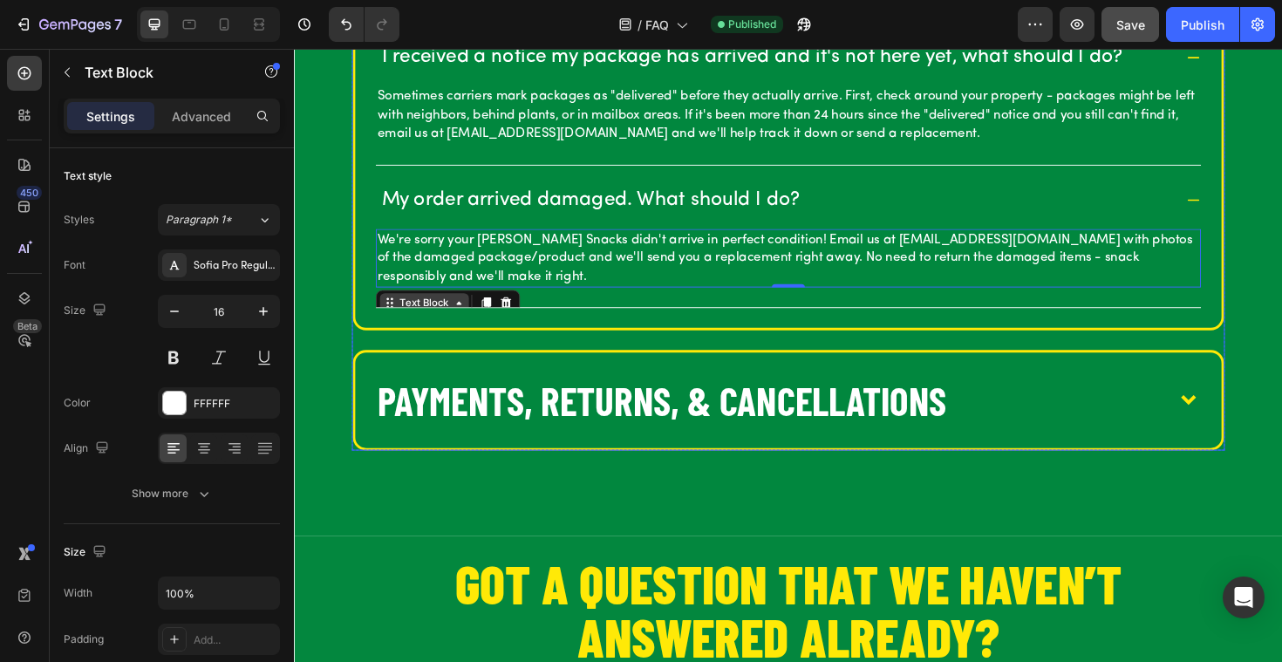
scroll to position [2249, 0]
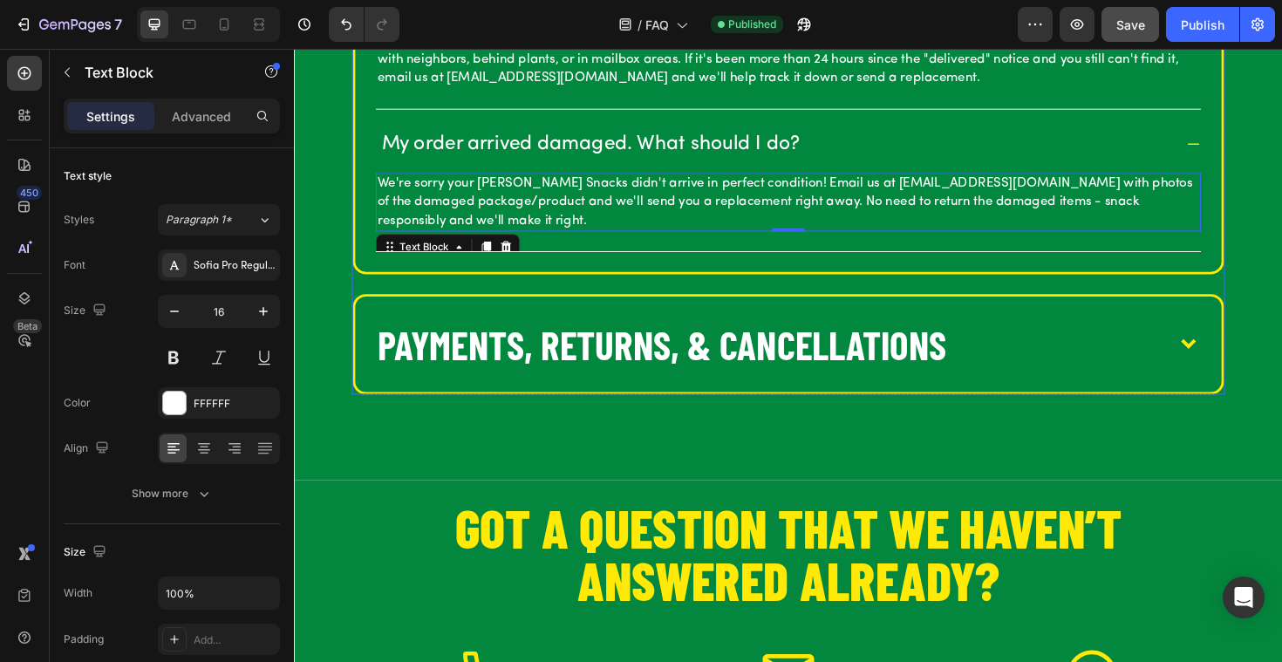
click at [482, 159] on p "My order arrived damaged. What should I do?" at bounding box center [607, 150] width 443 height 27
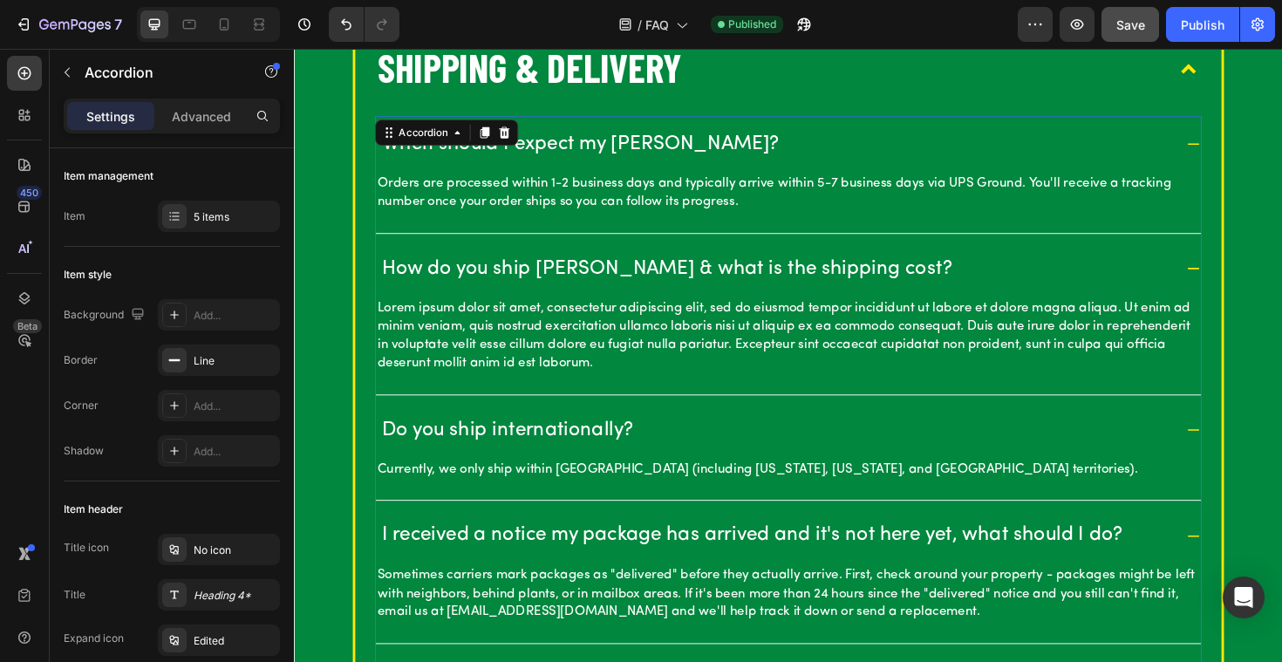
scroll to position [1603, 0]
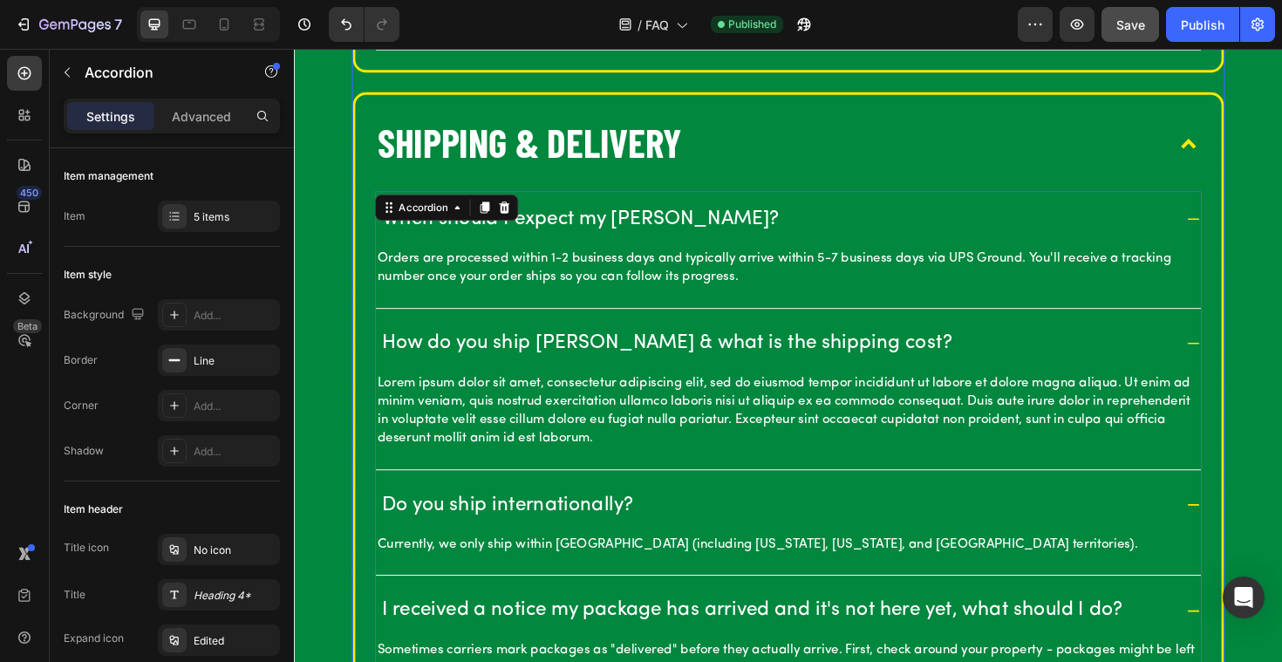
click at [468, 152] on p "shipping & delivery" at bounding box center [543, 148] width 323 height 54
click at [484, 209] on div "When should I expect my Caddy Snacks? Orders are processed within 1-2 business …" at bounding box center [816, 555] width 875 height 710
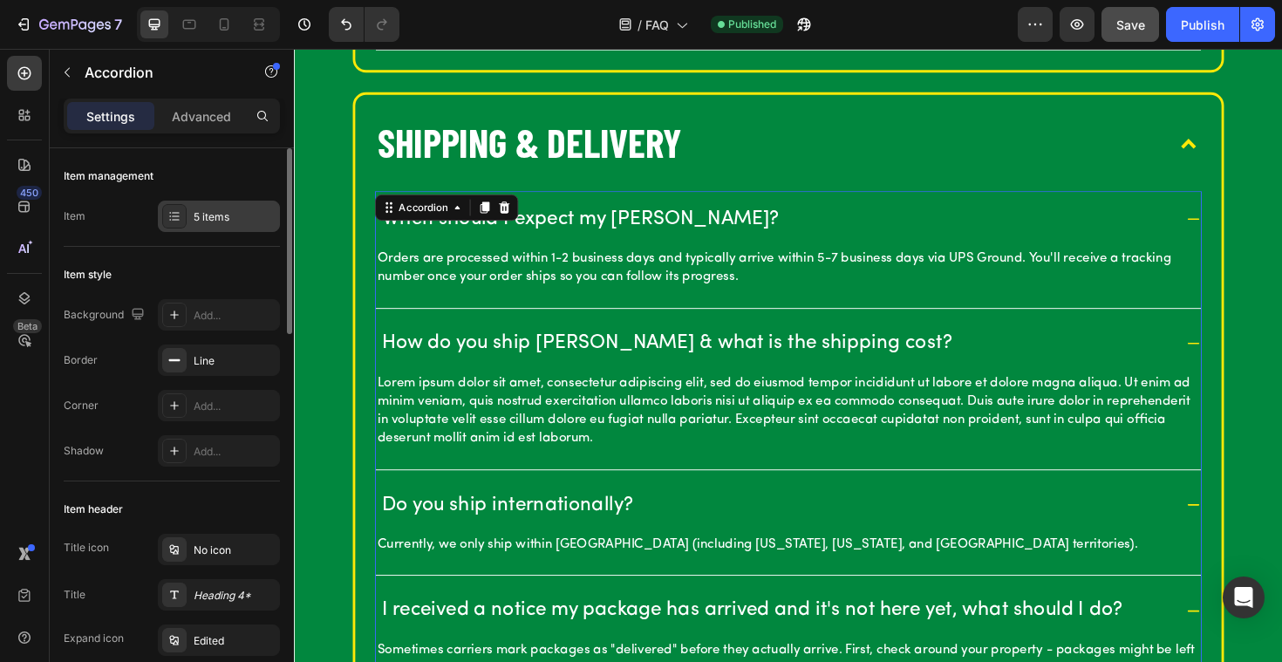
click at [240, 218] on div "5 items" at bounding box center [235, 217] width 82 height 16
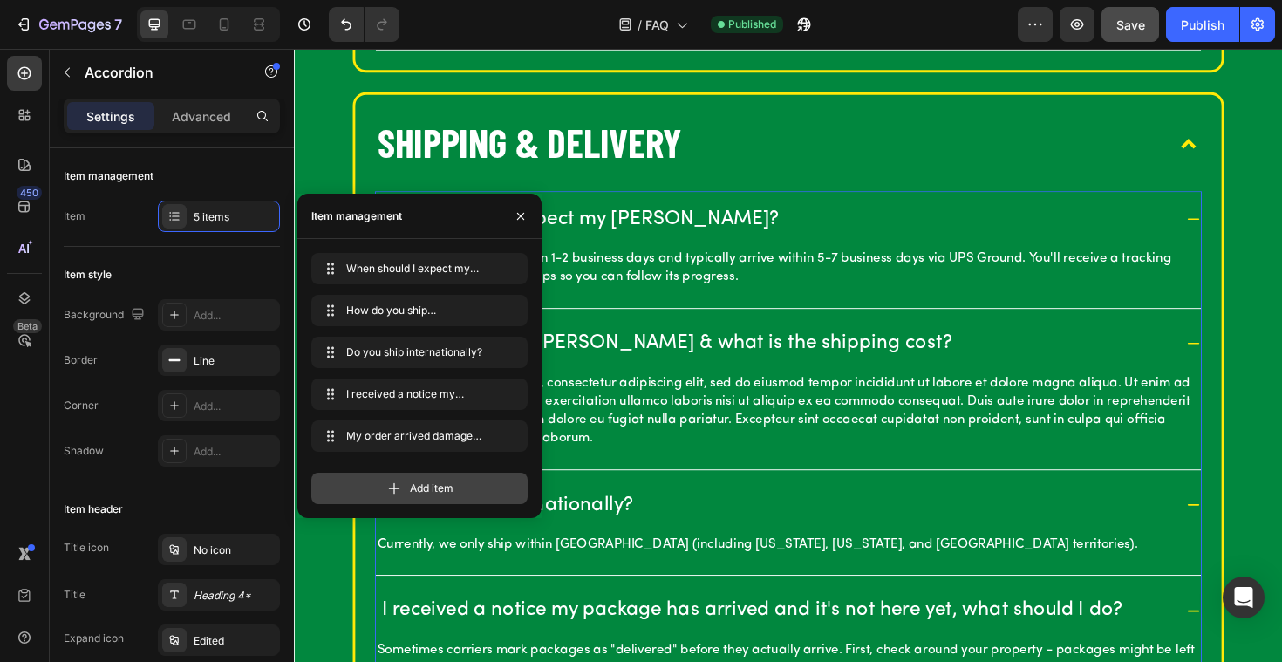
click at [391, 497] on div "Add item" at bounding box center [419, 488] width 216 height 31
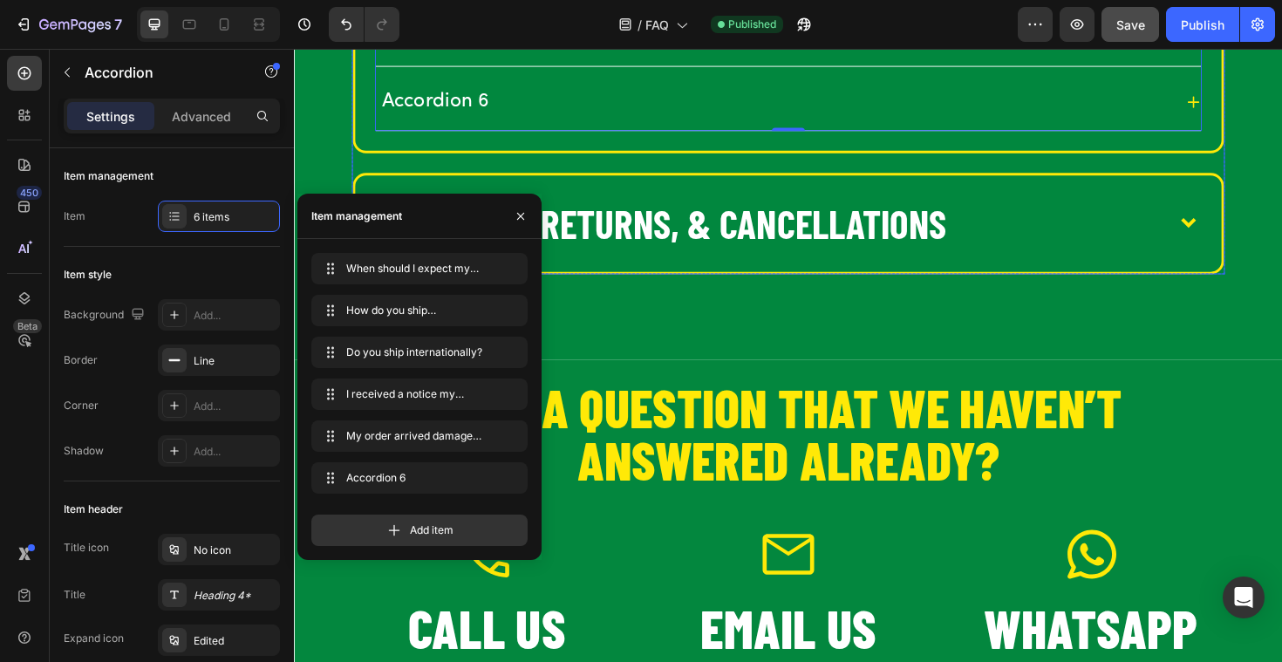
scroll to position [2401, 0]
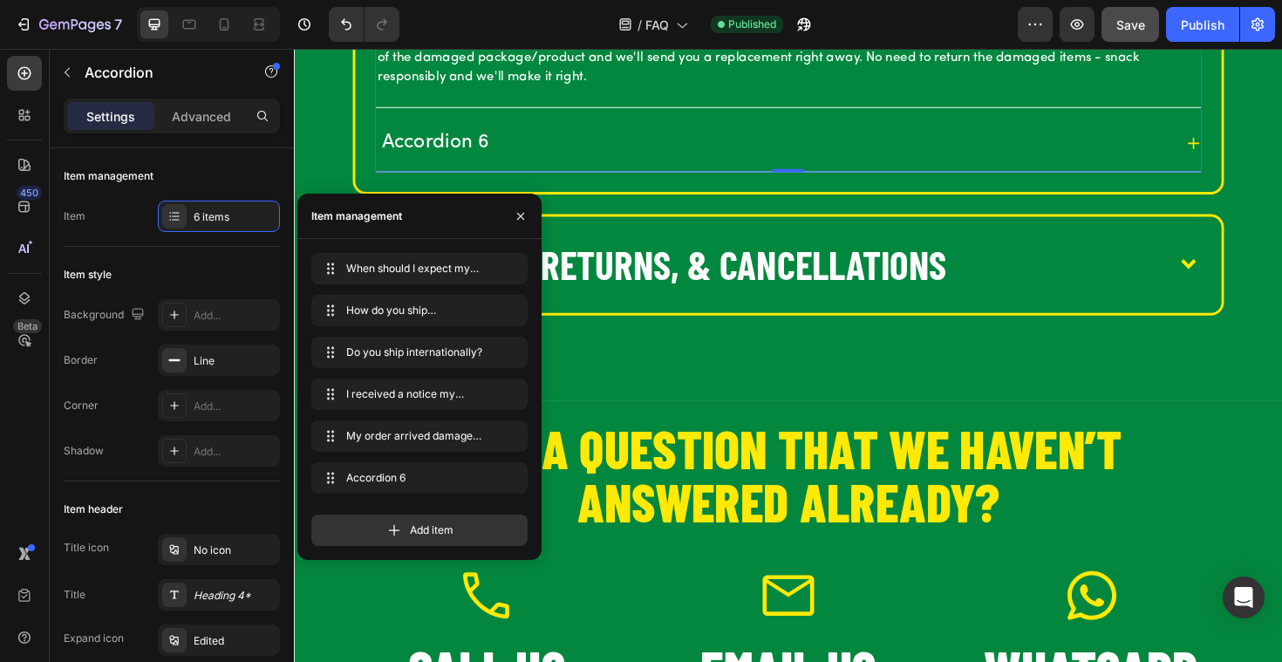
click at [490, 148] on div "Accordion 6" at bounding box center [443, 149] width 119 height 32
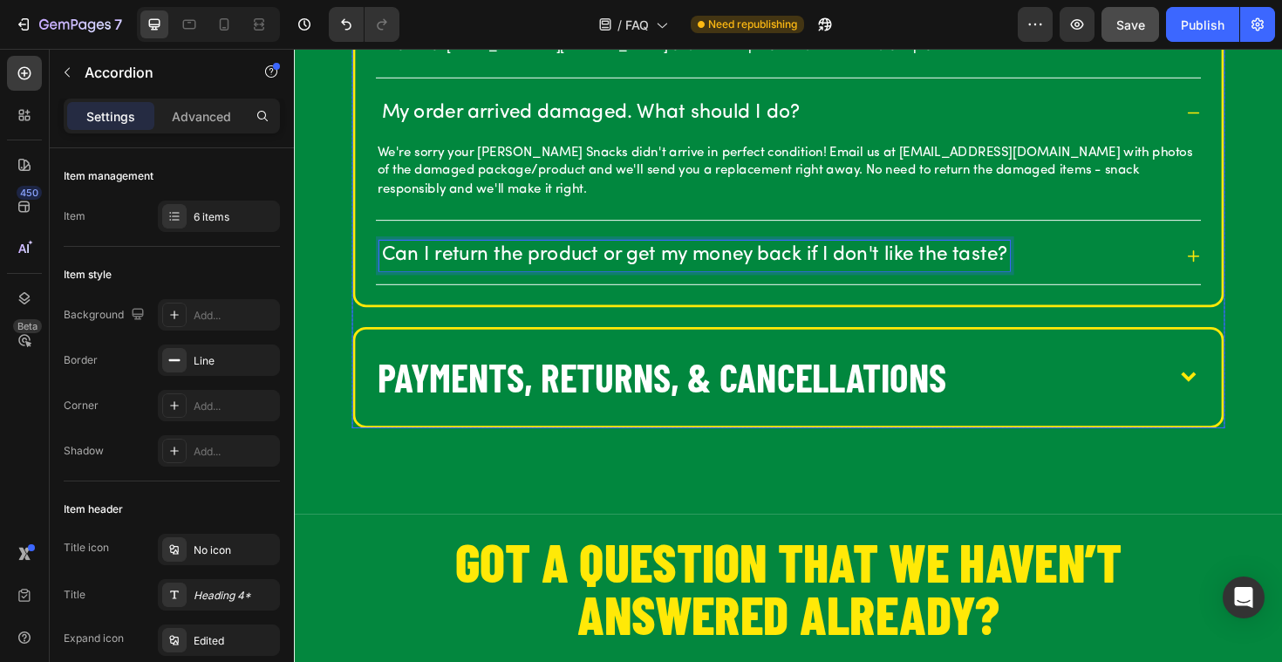
scroll to position [2271, 0]
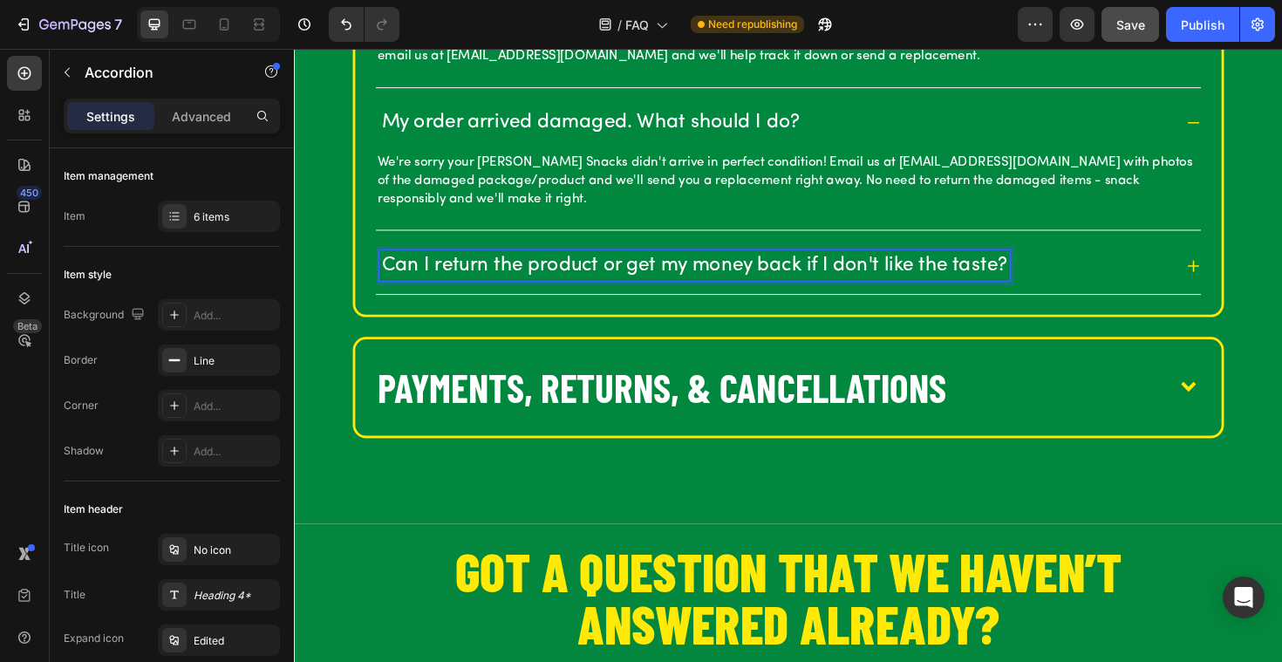
click at [1242, 281] on icon at bounding box center [1246, 279] width 16 height 16
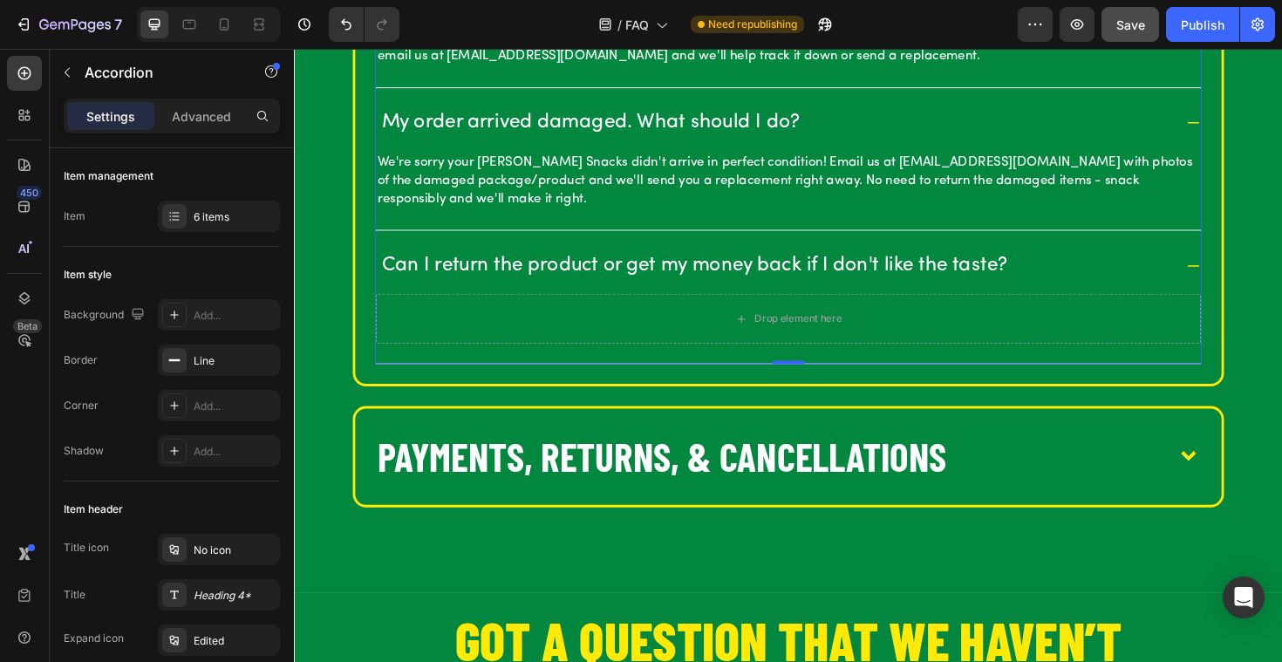
click at [1242, 280] on icon at bounding box center [1246, 279] width 16 height 16
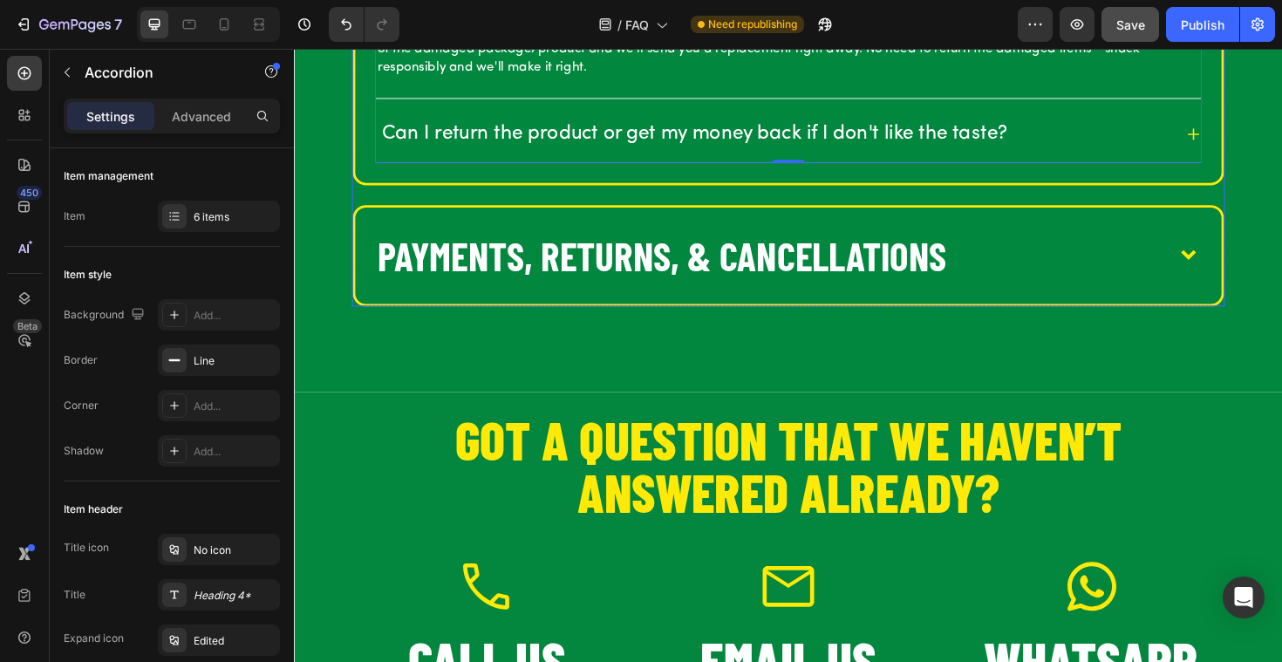
scroll to position [2412, 0]
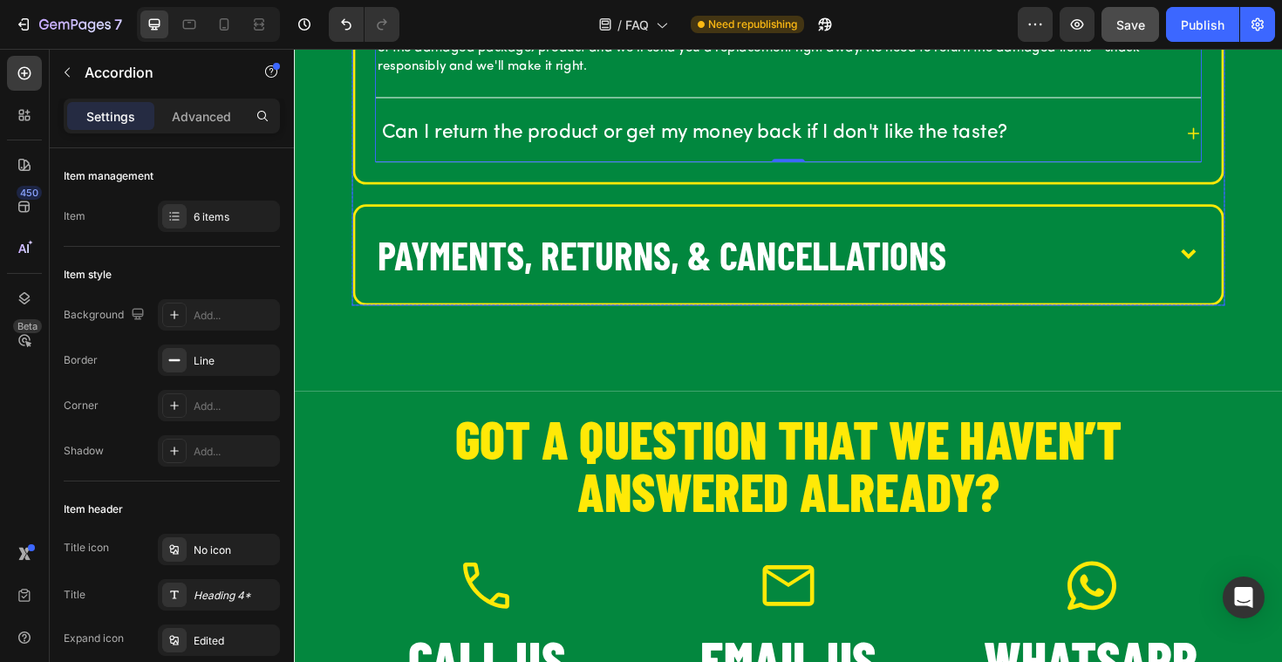
click at [759, 280] on p "Payments, Returns, & Cancellations" at bounding box center [683, 267] width 602 height 54
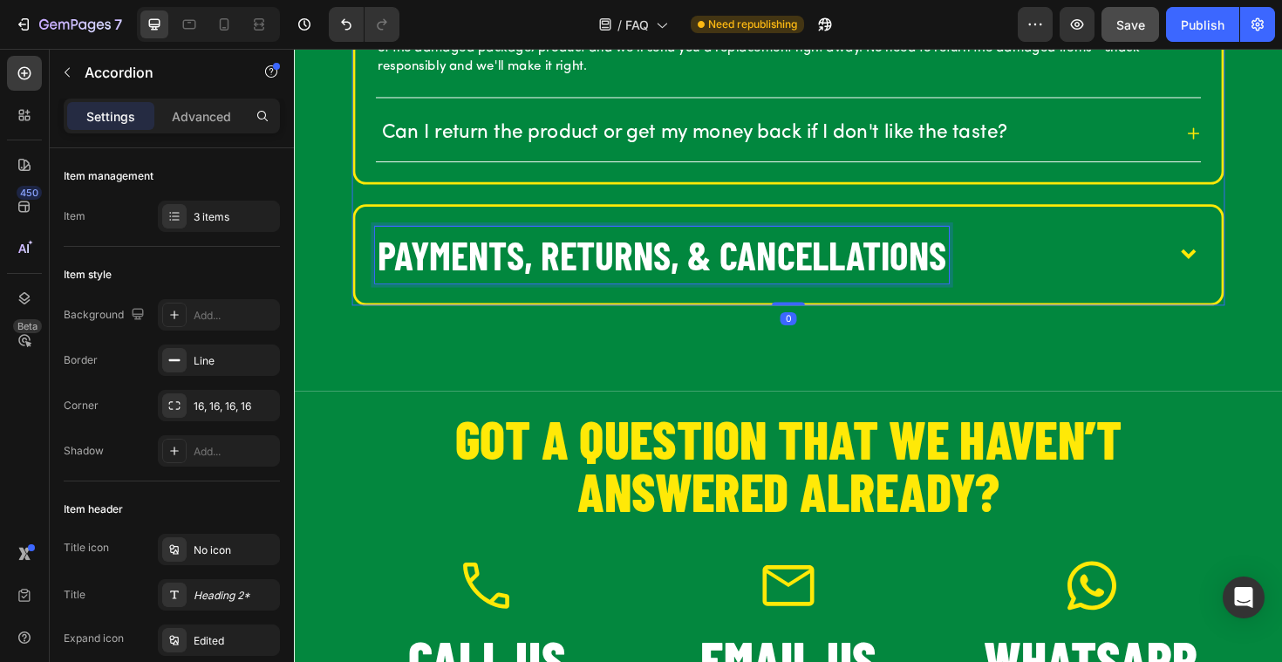
click at [694, 264] on p "Payments, Returns, & Cancellations" at bounding box center [683, 267] width 602 height 54
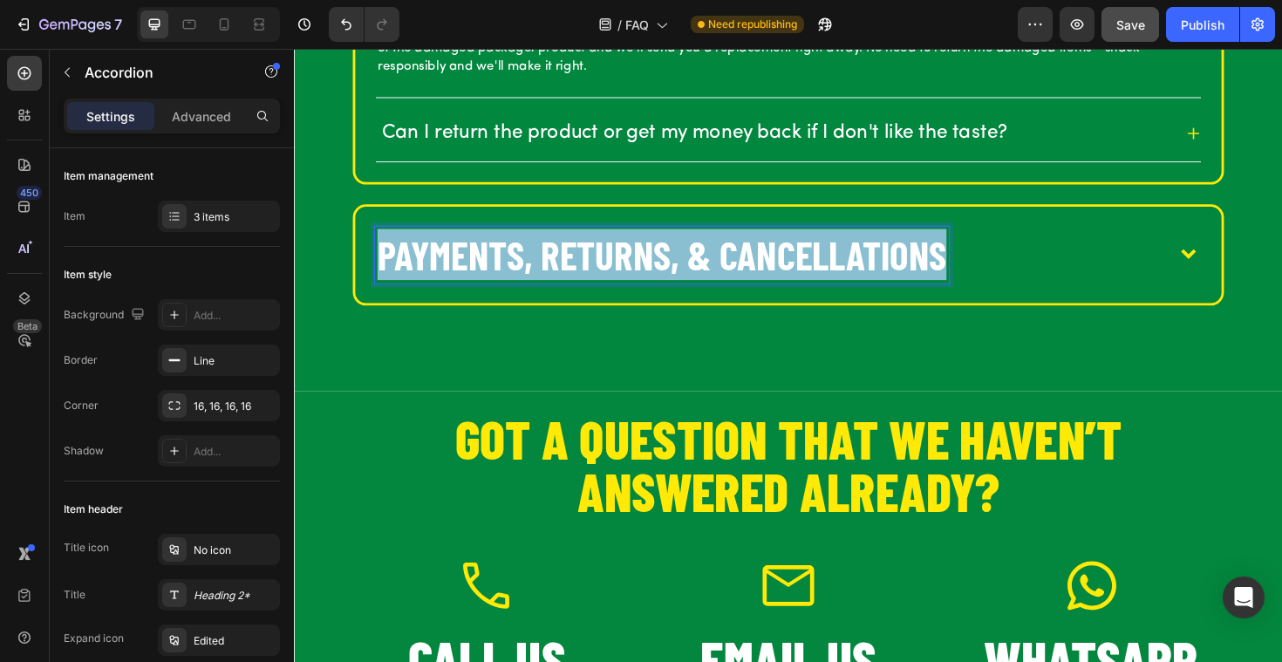
click at [694, 264] on p "Payments, Returns, & Cancellations" at bounding box center [683, 267] width 602 height 54
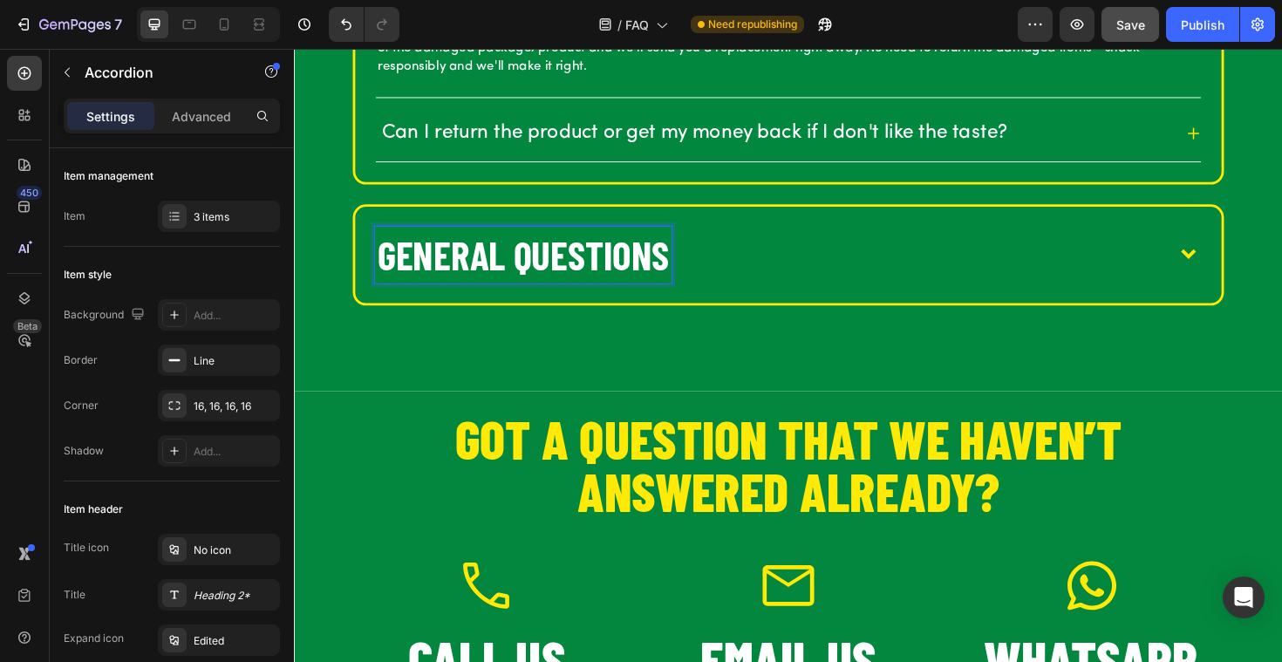
click at [1236, 267] on icon at bounding box center [1241, 267] width 16 height 10
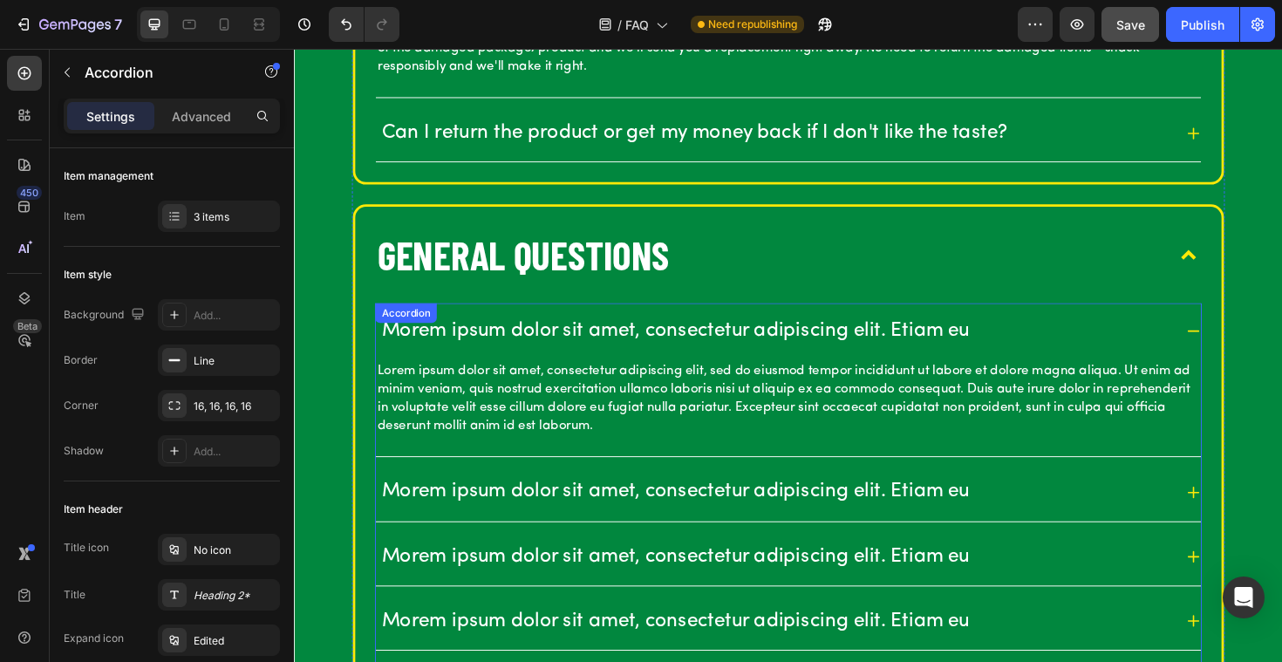
click at [595, 346] on p "Morem ipsum dolor sit amet, consectetur adipiscing elit. Etiam eu" at bounding box center [697, 348] width 623 height 27
click at [595, 327] on div "Morem ipsum dolor sit amet, consectetur adipiscing elit. Etiam eu" at bounding box center [817, 348] width 874 height 60
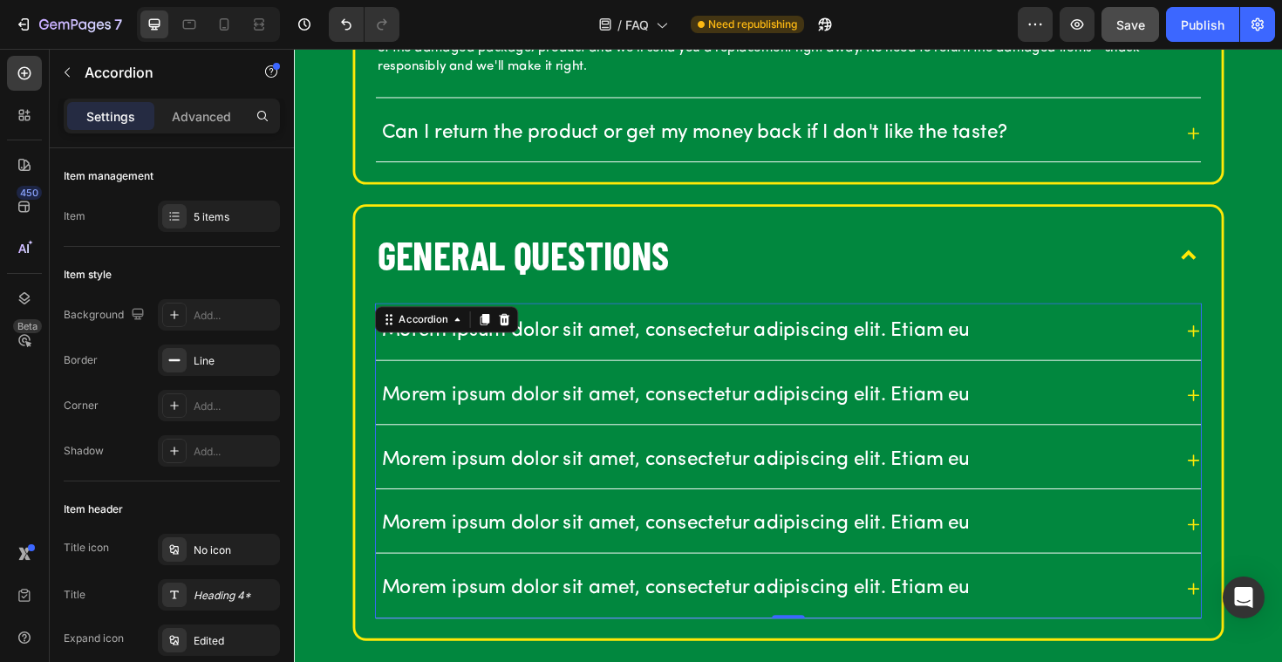
click at [595, 336] on p "Morem ipsum dolor sit amet, consectetur adipiscing elit. Etiam eu" at bounding box center [697, 348] width 623 height 27
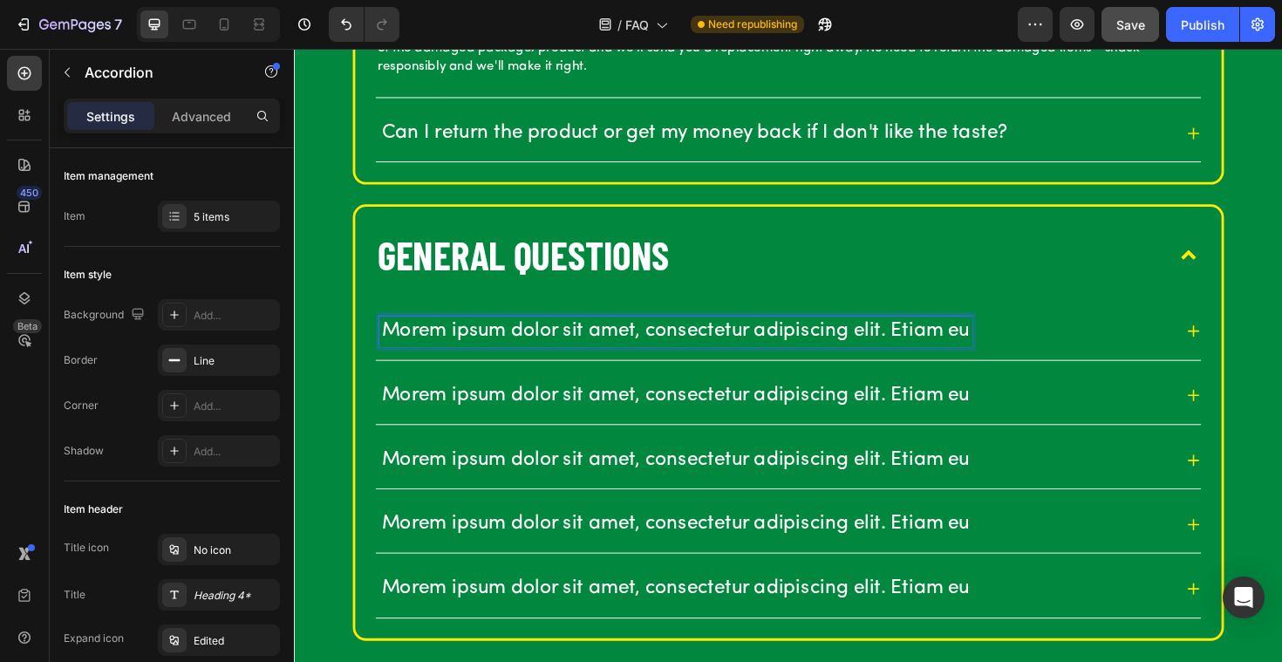
click at [595, 340] on p "Morem ipsum dolor sit amet, consectetur adipiscing elit. Etiam eu" at bounding box center [697, 348] width 623 height 27
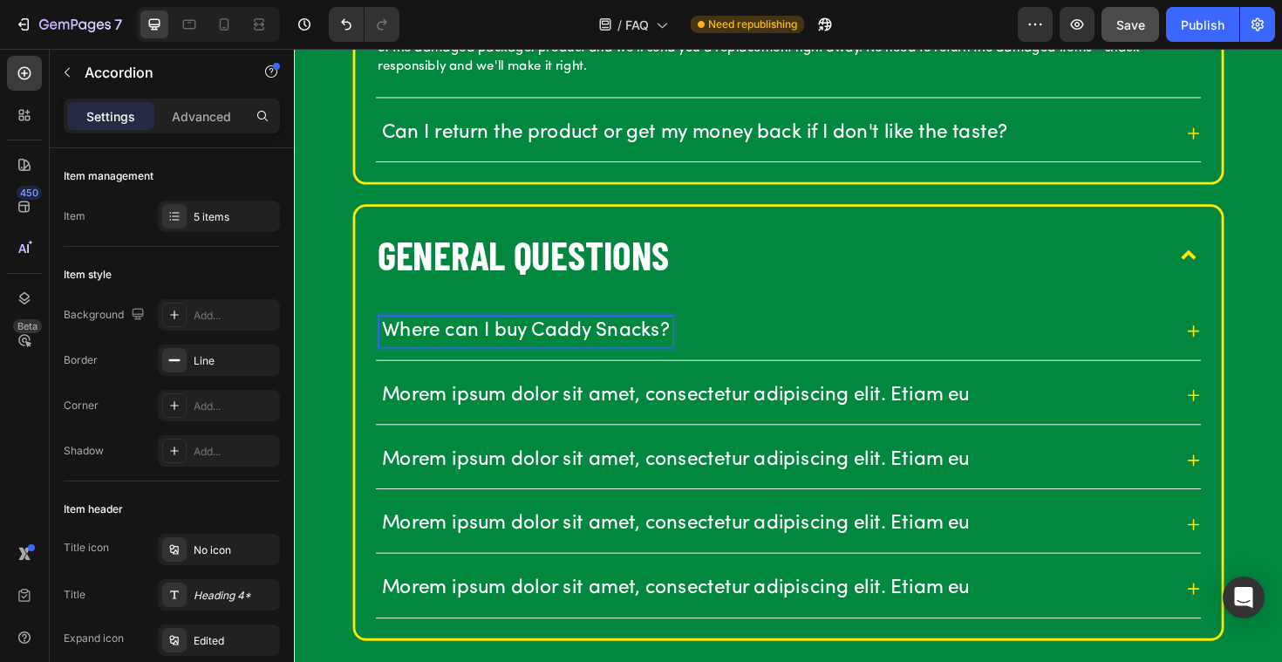
click at [1247, 345] on icon at bounding box center [1246, 348] width 16 height 16
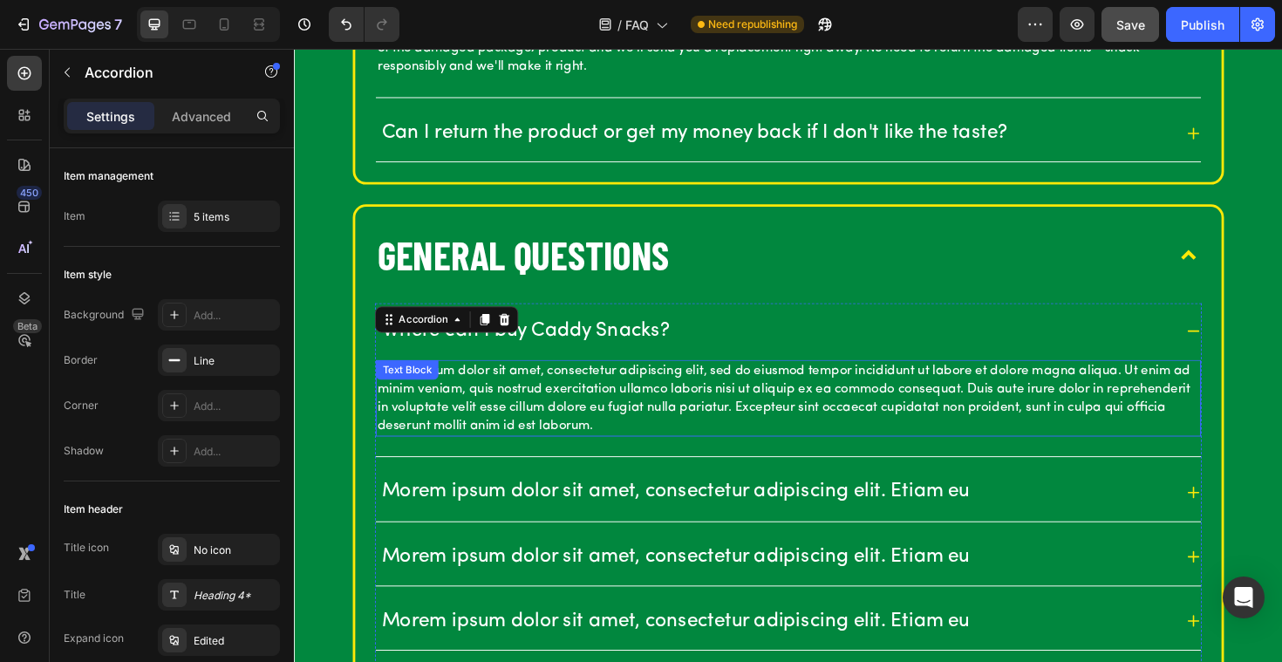
click at [555, 444] on p "Lorem ipsum dolor sit amet, consectetur adipiscing elit, sed do eiusmod tempor …" at bounding box center [817, 419] width 870 height 78
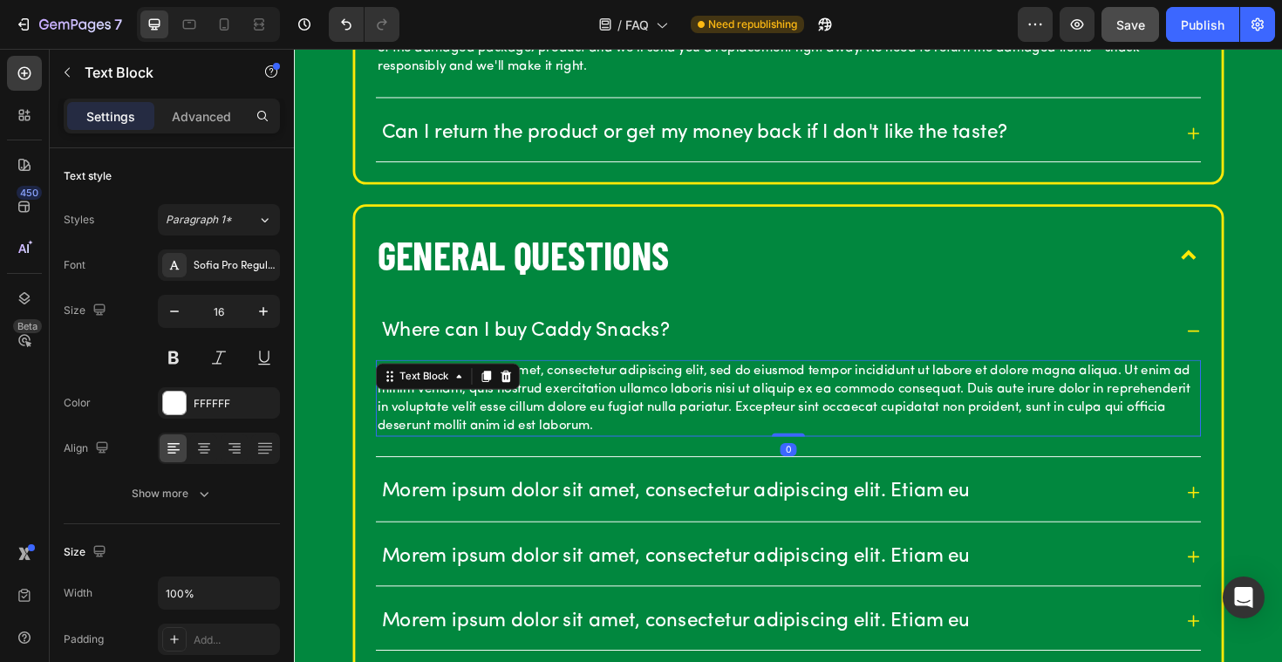
click at [555, 444] on p "Lorem ipsum dolor sit amet, consectetur adipiscing elit, sed do eiusmod tempor …" at bounding box center [817, 419] width 870 height 78
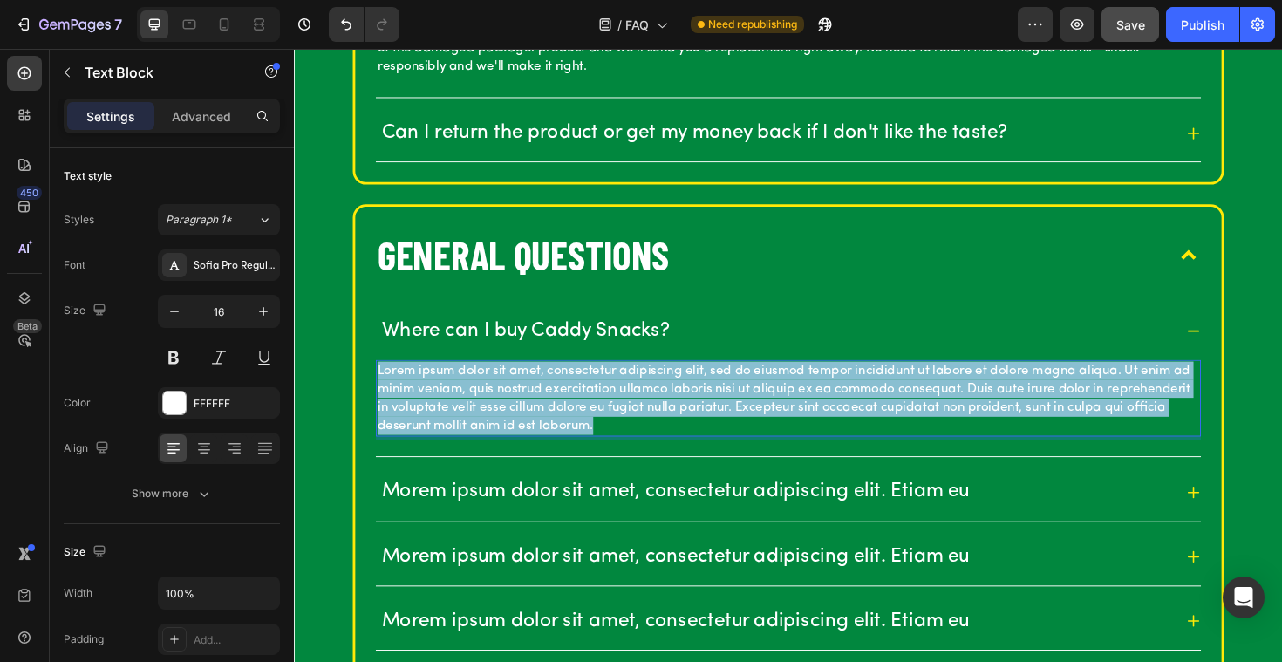
click at [555, 444] on p "Lorem ipsum dolor sit amet, consectetur adipiscing elit, sed do eiusmod tempor …" at bounding box center [817, 419] width 870 height 78
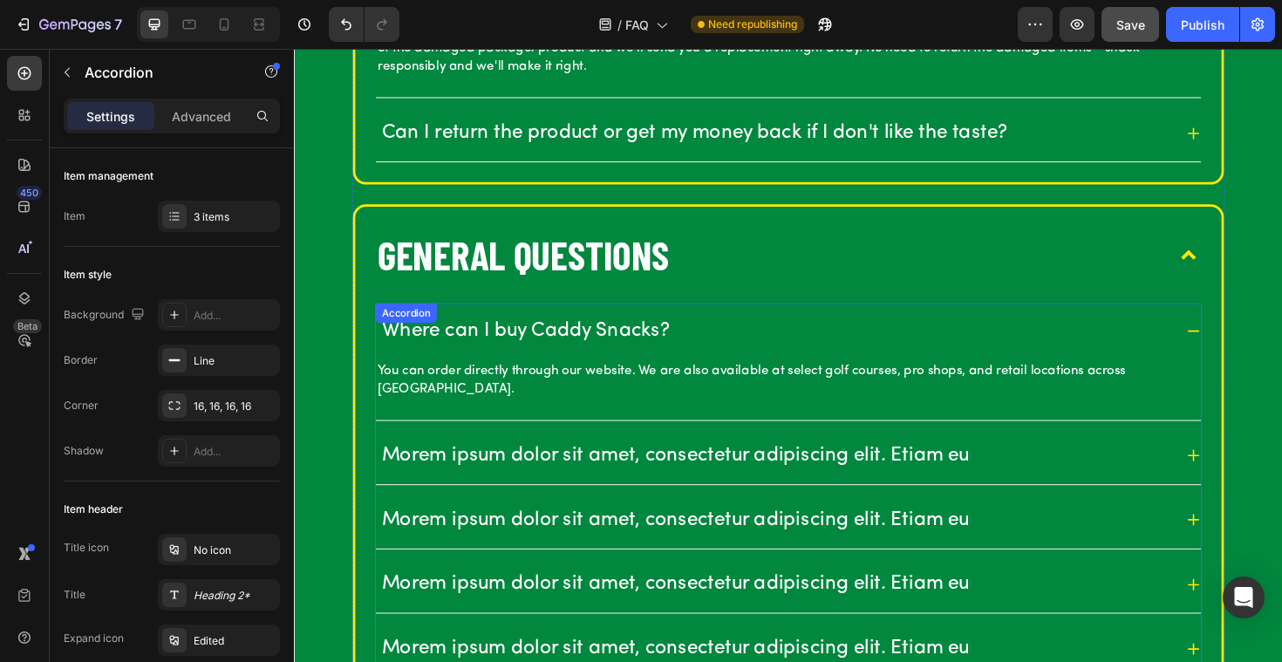
click at [452, 474] on p "Morem ipsum dolor sit amet, consectetur adipiscing elit. Etiam eu" at bounding box center [697, 479] width 623 height 27
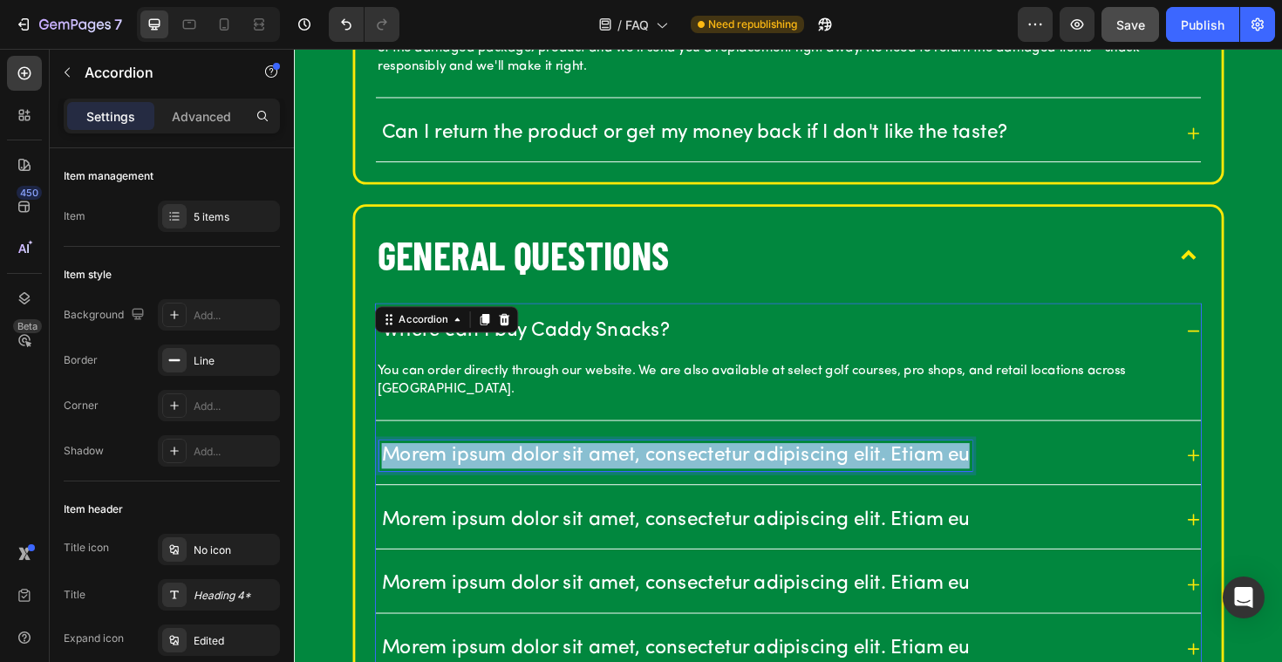
click at [452, 473] on p "Morem ipsum dolor sit amet, consectetur adipiscing elit. Etiam eu" at bounding box center [697, 479] width 623 height 27
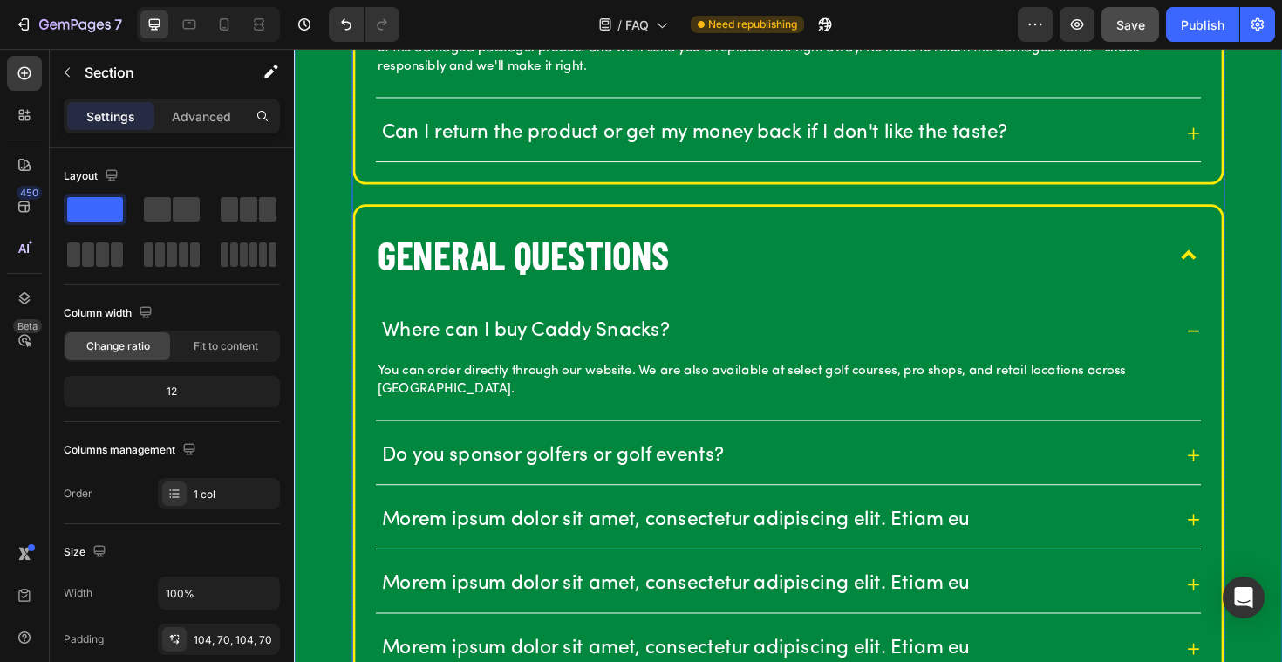
click at [1247, 481] on icon at bounding box center [1246, 480] width 16 height 16
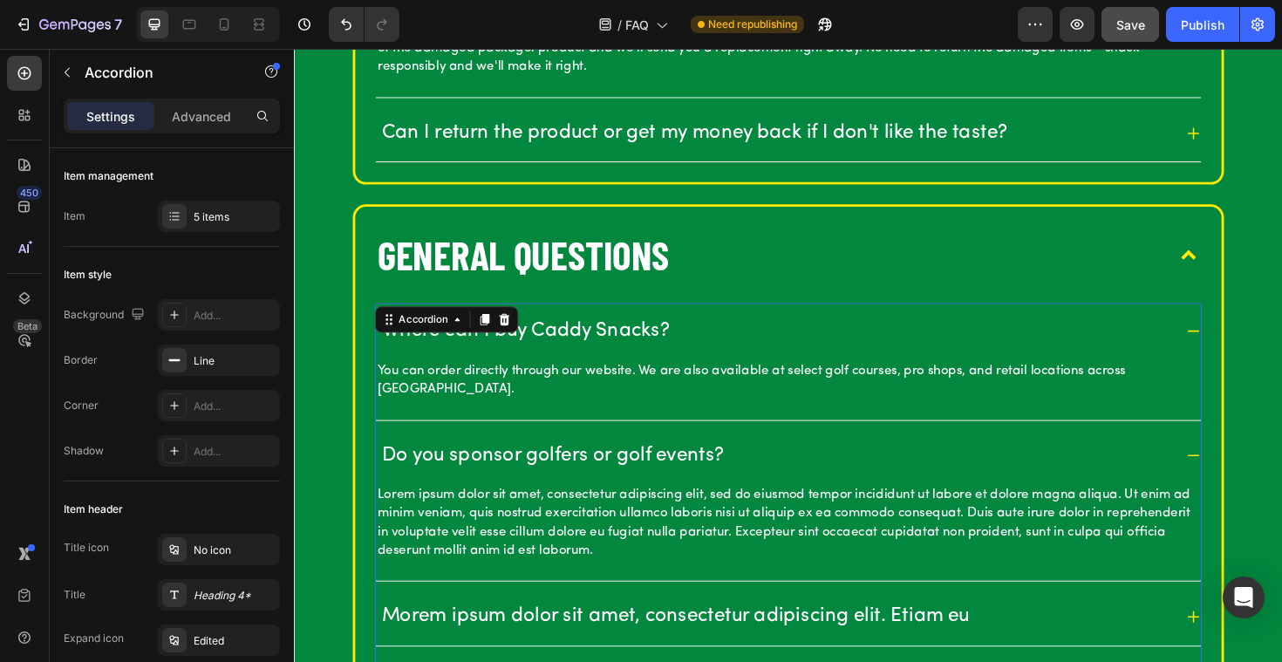
click at [545, 519] on p "Lorem ipsum dolor sit amet, consectetur adipiscing elit, sed do eiusmod tempor …" at bounding box center [817, 551] width 870 height 78
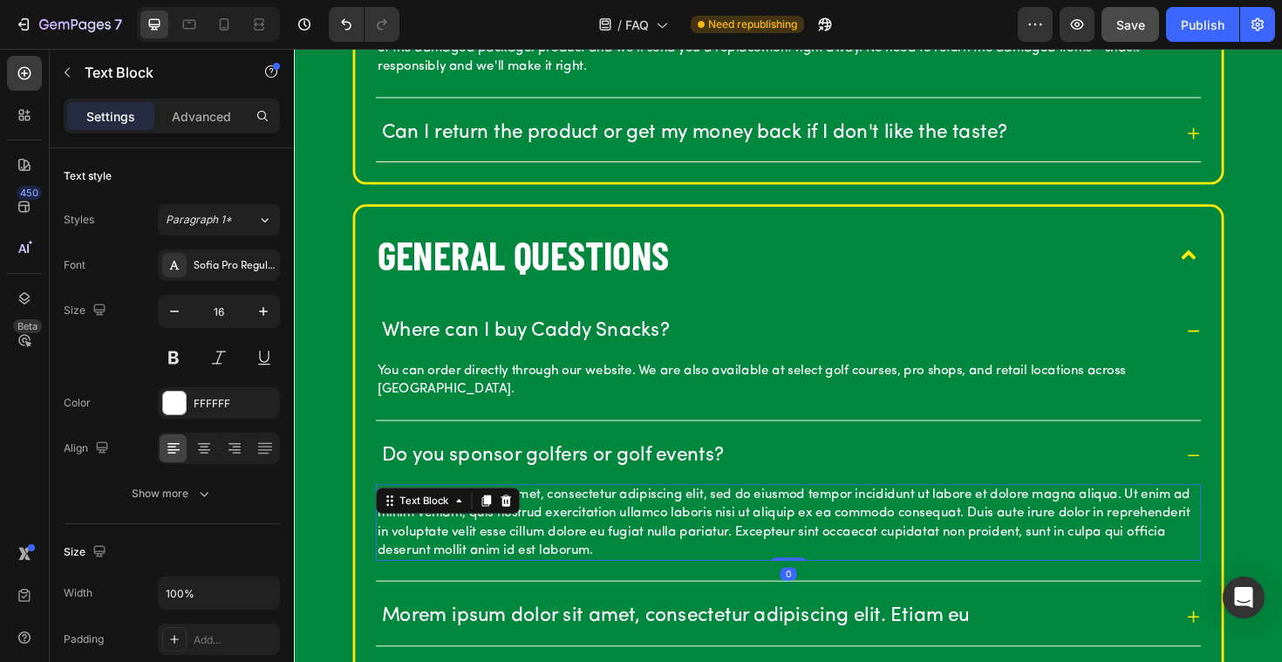
click at [545, 519] on p "Lorem ipsum dolor sit amet, consectetur adipiscing elit, sed do eiusmod tempor …" at bounding box center [817, 551] width 870 height 78
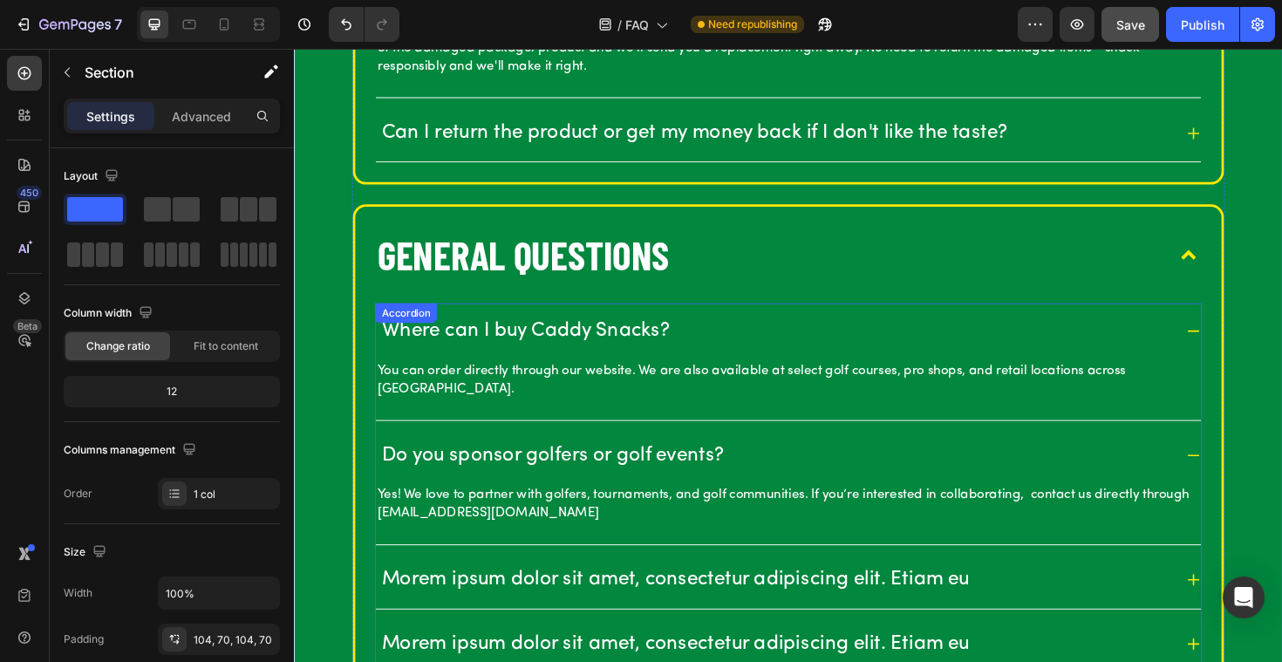
click at [531, 598] on p "Morem ipsum dolor sit amet, consectetur adipiscing elit. Etiam eu" at bounding box center [697, 611] width 623 height 27
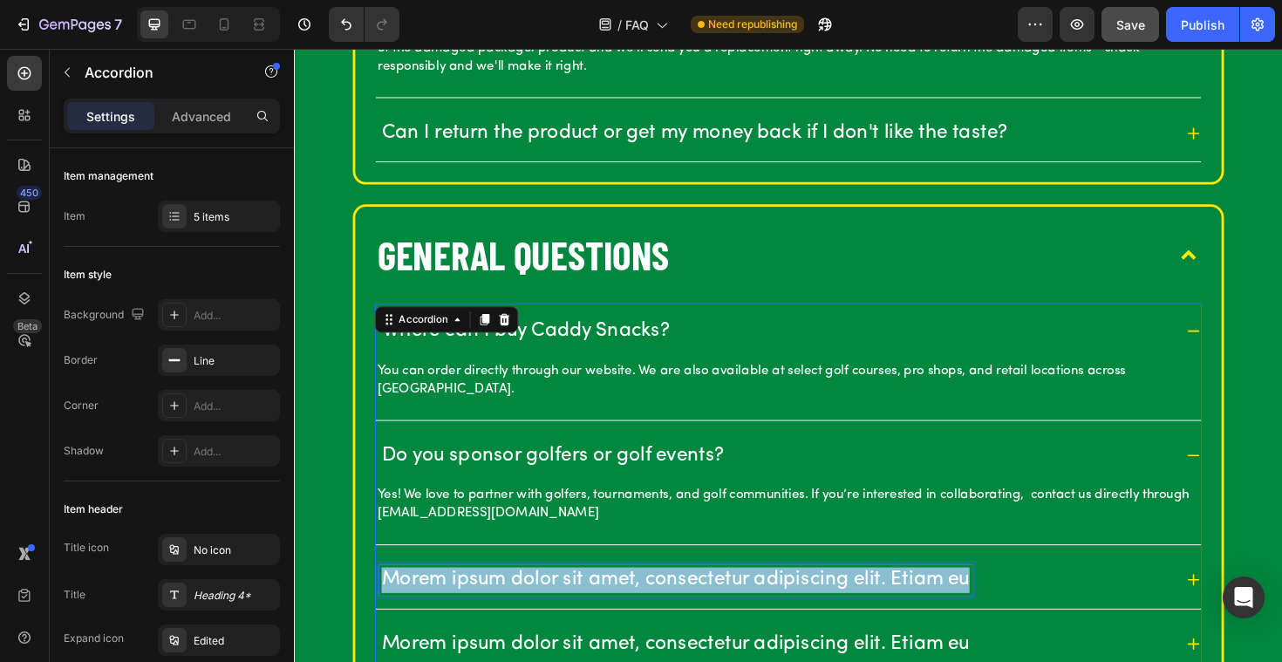
click at [531, 598] on p "Morem ipsum dolor sit amet, consectetur adipiscing elit. Etiam eu" at bounding box center [697, 611] width 623 height 27
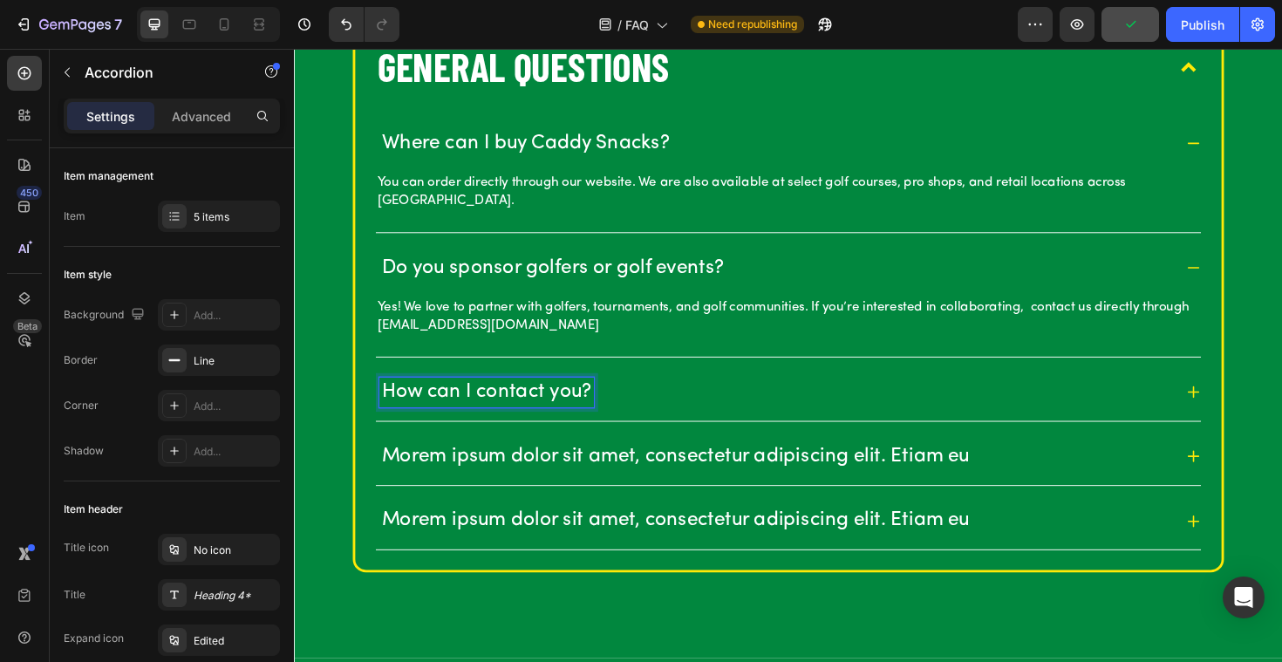
scroll to position [2642, 0]
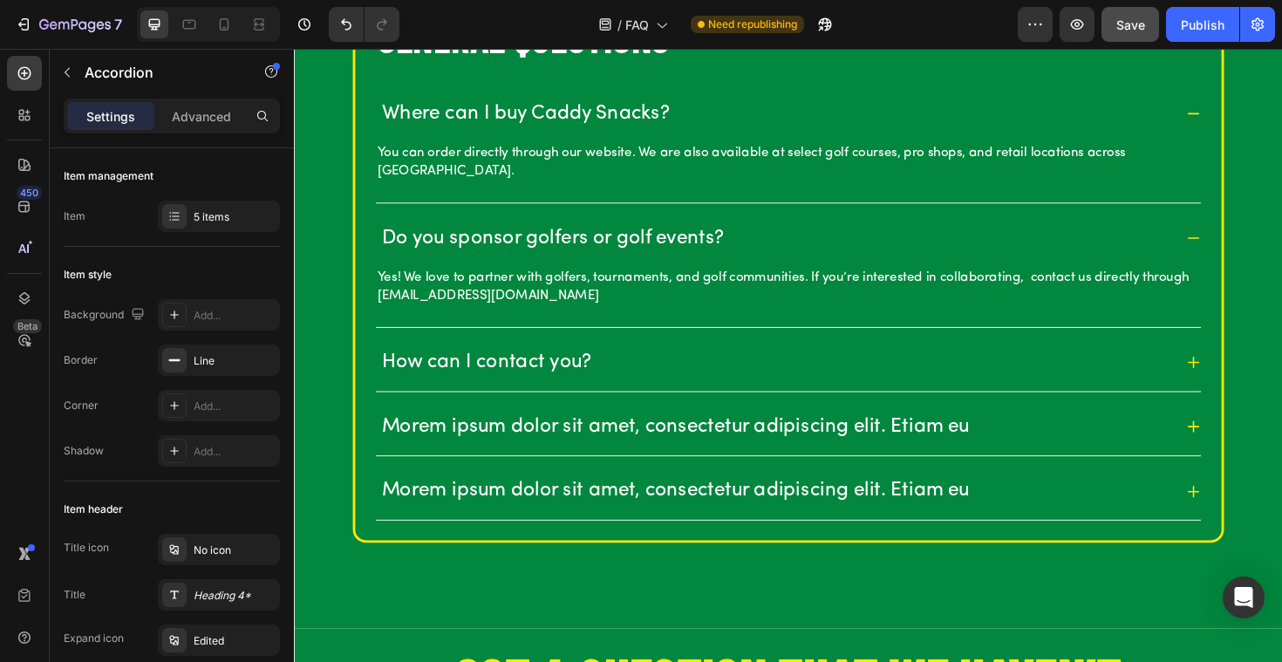
click at [1248, 383] on icon at bounding box center [1246, 381] width 16 height 16
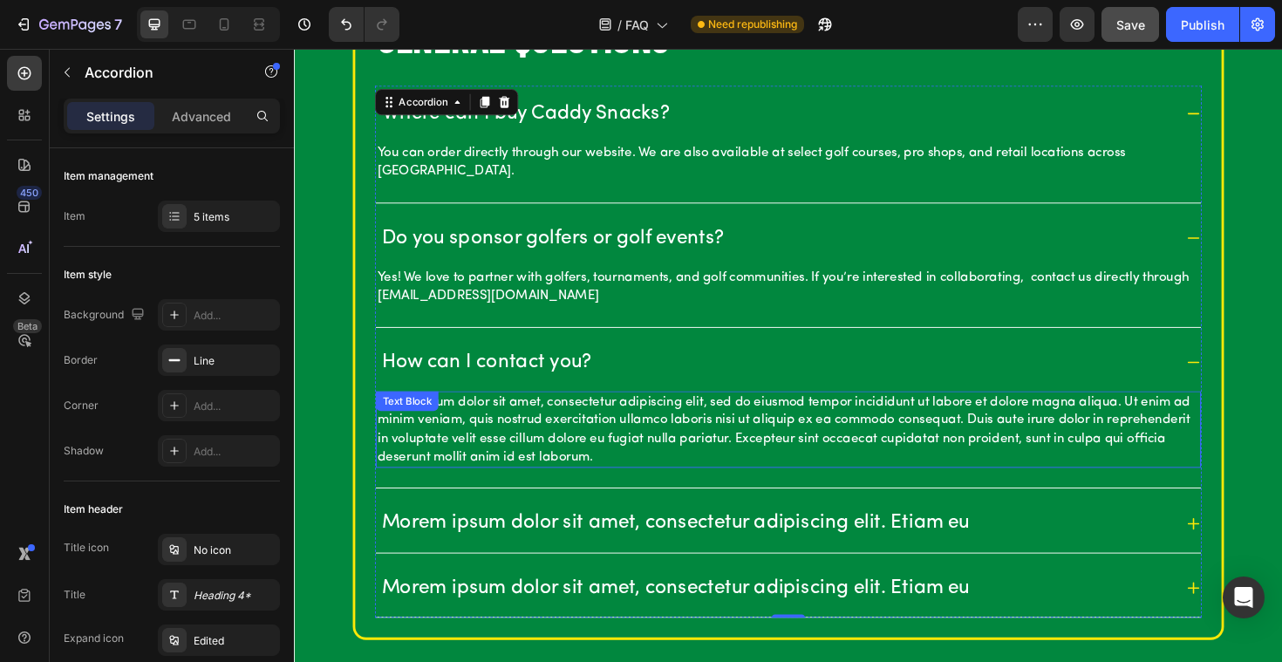
click at [510, 466] on p "Lorem ipsum dolor sit amet, consectetur adipiscing elit, sed do eiusmod tempor …" at bounding box center [817, 452] width 870 height 78
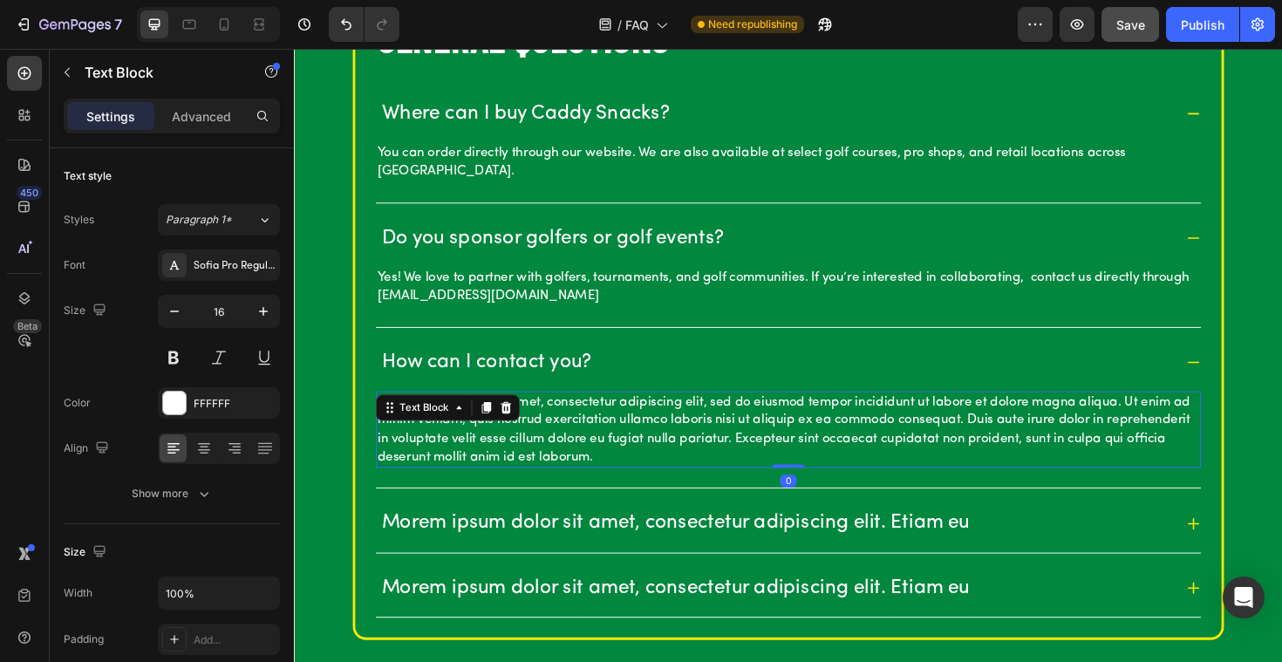
click at [510, 466] on p "Lorem ipsum dolor sit amet, consectetur adipiscing elit, sed do eiusmod tempor …" at bounding box center [817, 452] width 870 height 78
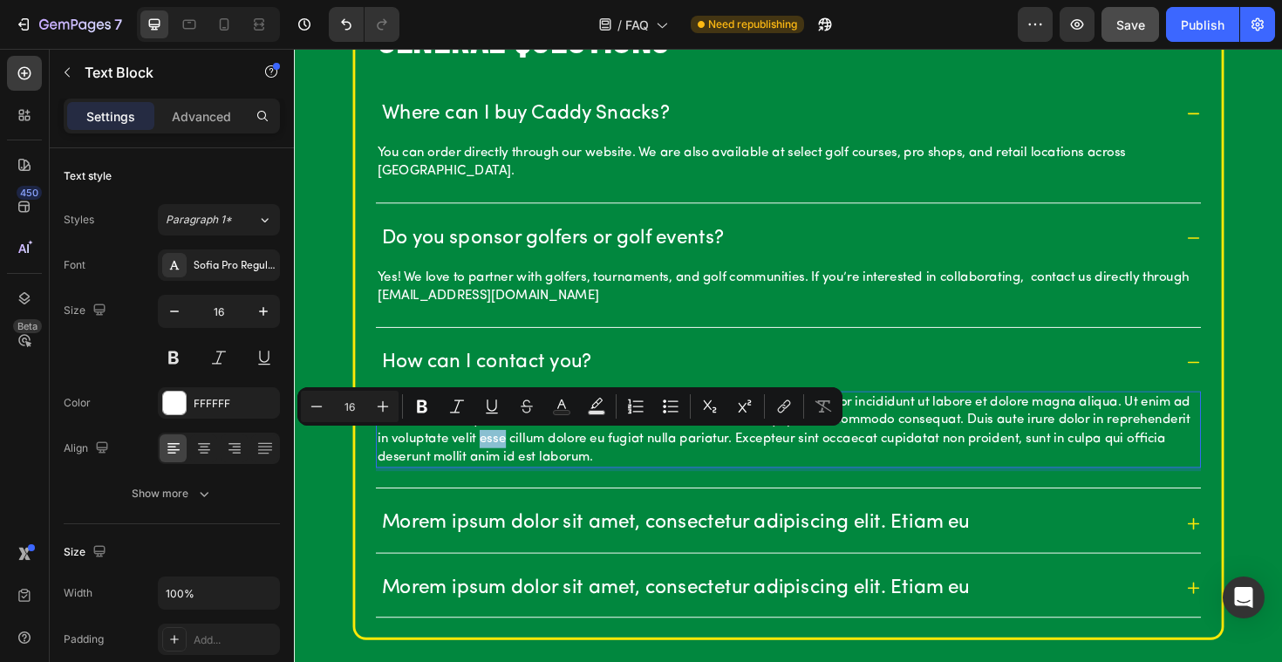
click at [503, 466] on p "Lorem ipsum dolor sit amet, consectetur adipiscing elit, sed do eiusmod tempor …" at bounding box center [817, 452] width 870 height 78
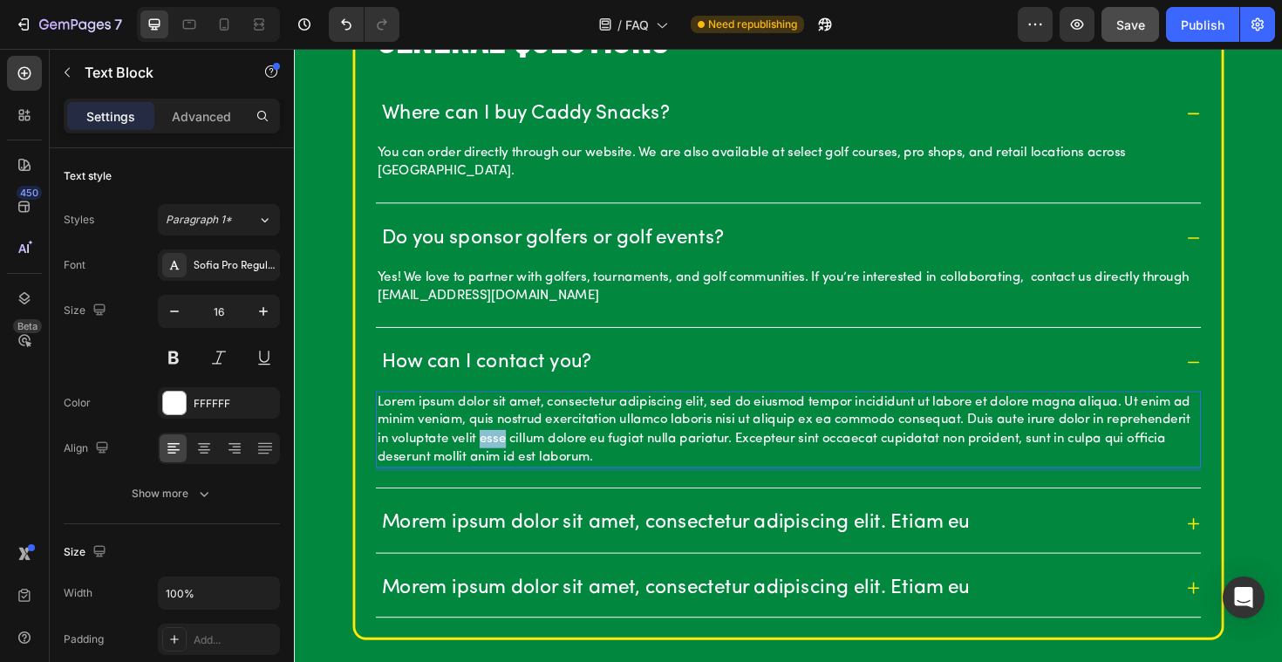
click at [503, 466] on p "Lorem ipsum dolor sit amet, consectetur adipiscing elit, sed do eiusmod tempor …" at bounding box center [817, 452] width 870 height 78
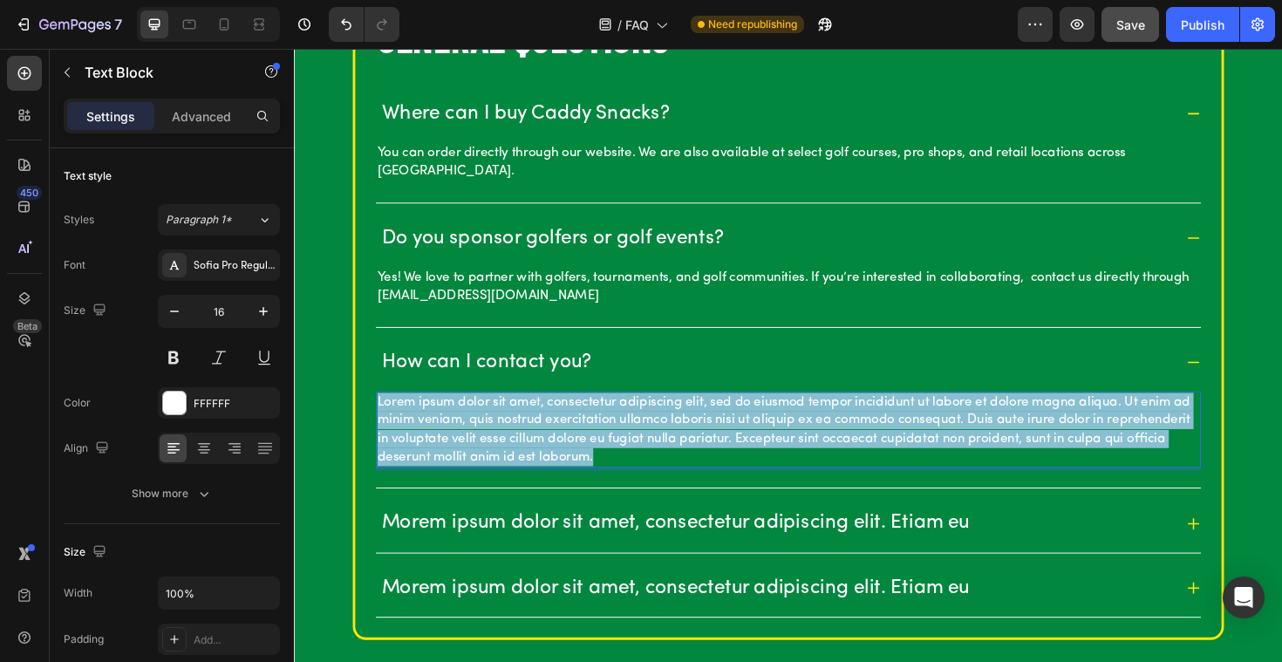
click at [503, 466] on p "Lorem ipsum dolor sit amet, consectetur adipiscing elit, sed do eiusmod tempor …" at bounding box center [817, 452] width 870 height 78
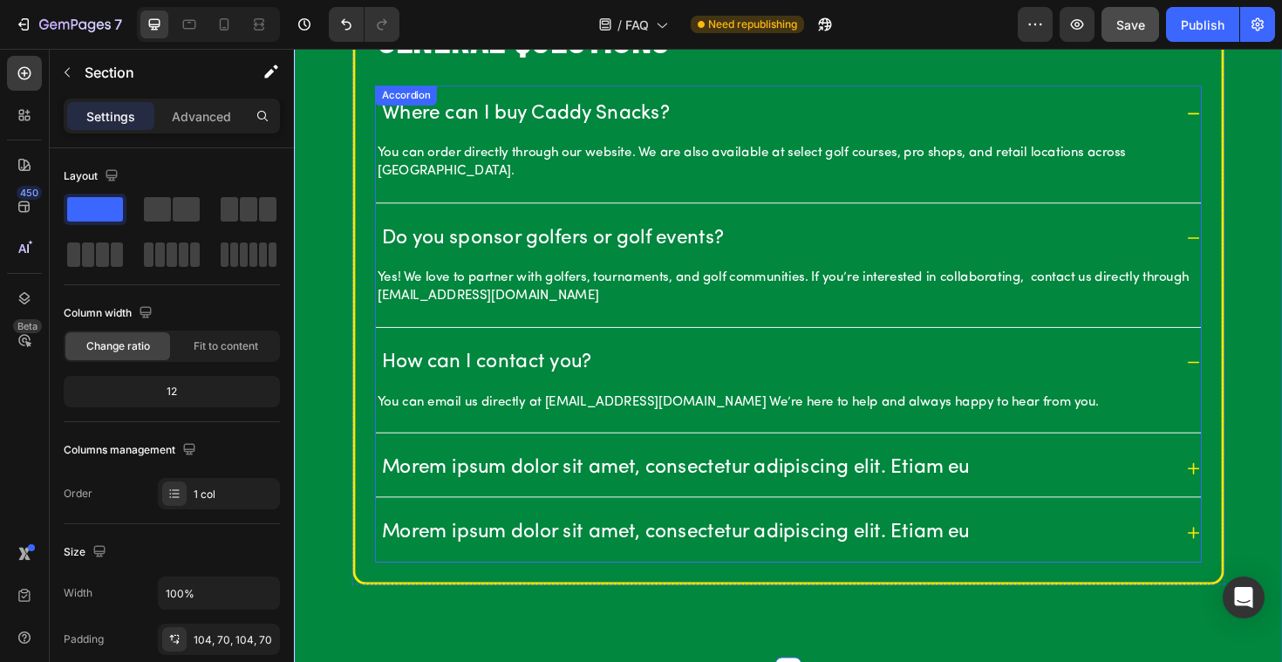
scroll to position [2458, 0]
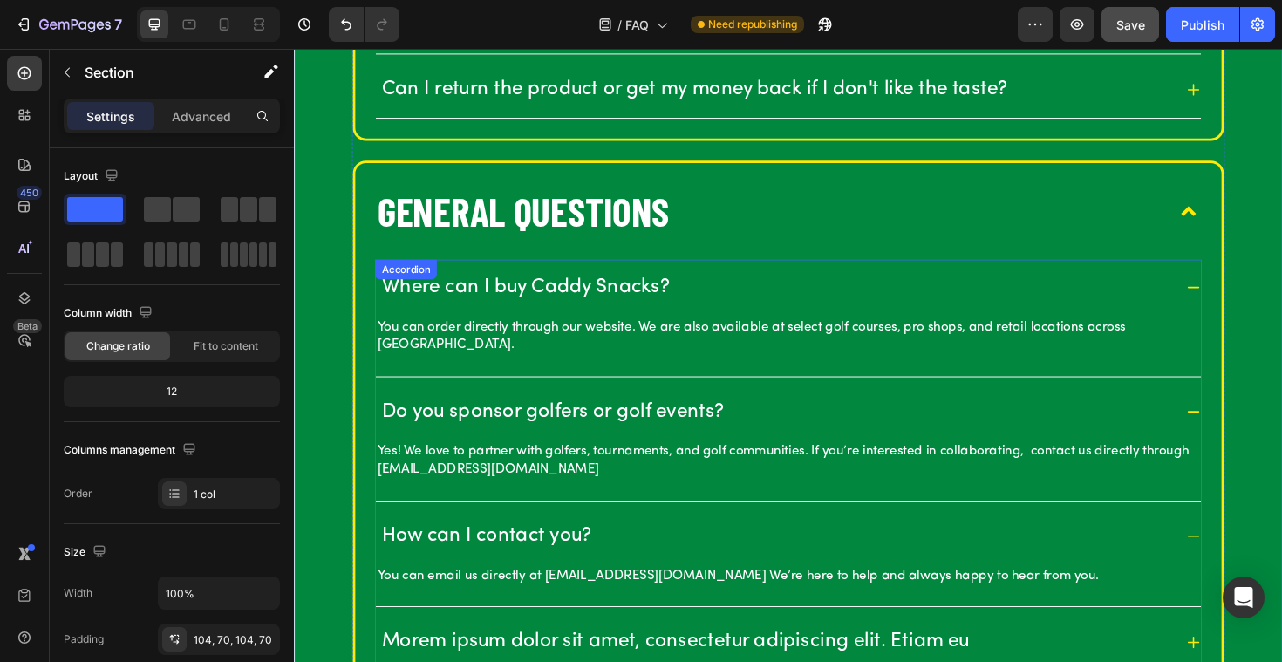
click at [543, 293] on p "Where can I buy Caddy Snacks?" at bounding box center [538, 302] width 305 height 27
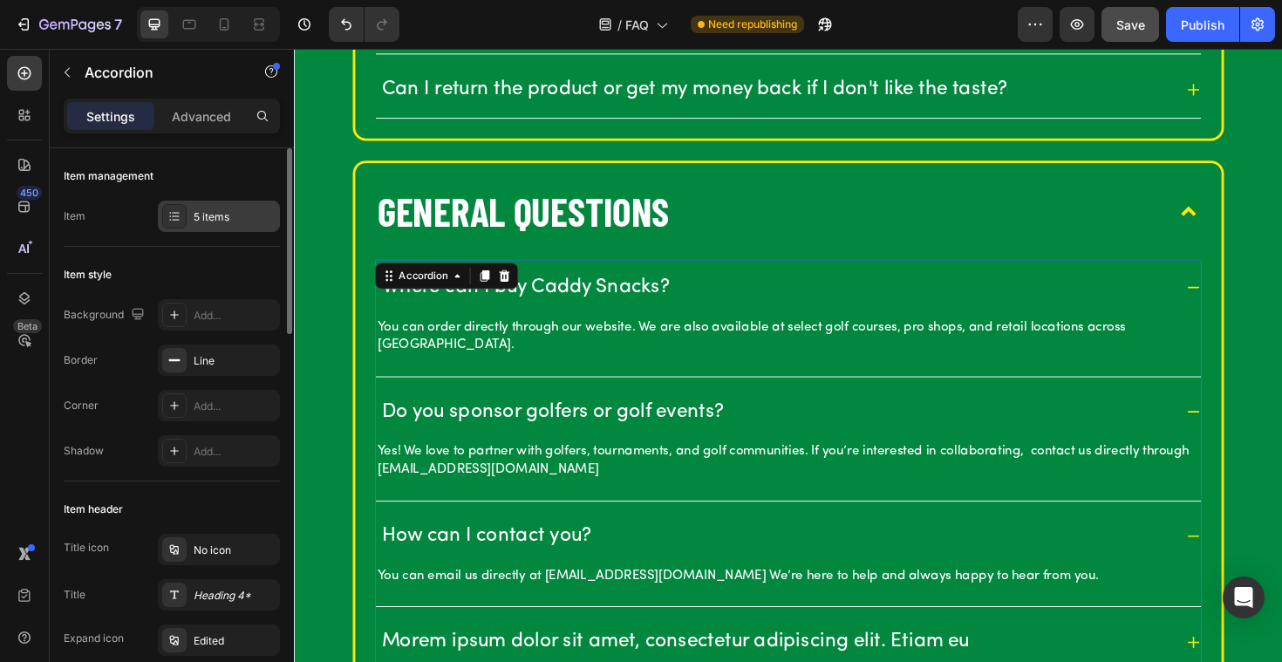
click at [232, 218] on div "5 items" at bounding box center [235, 217] width 82 height 16
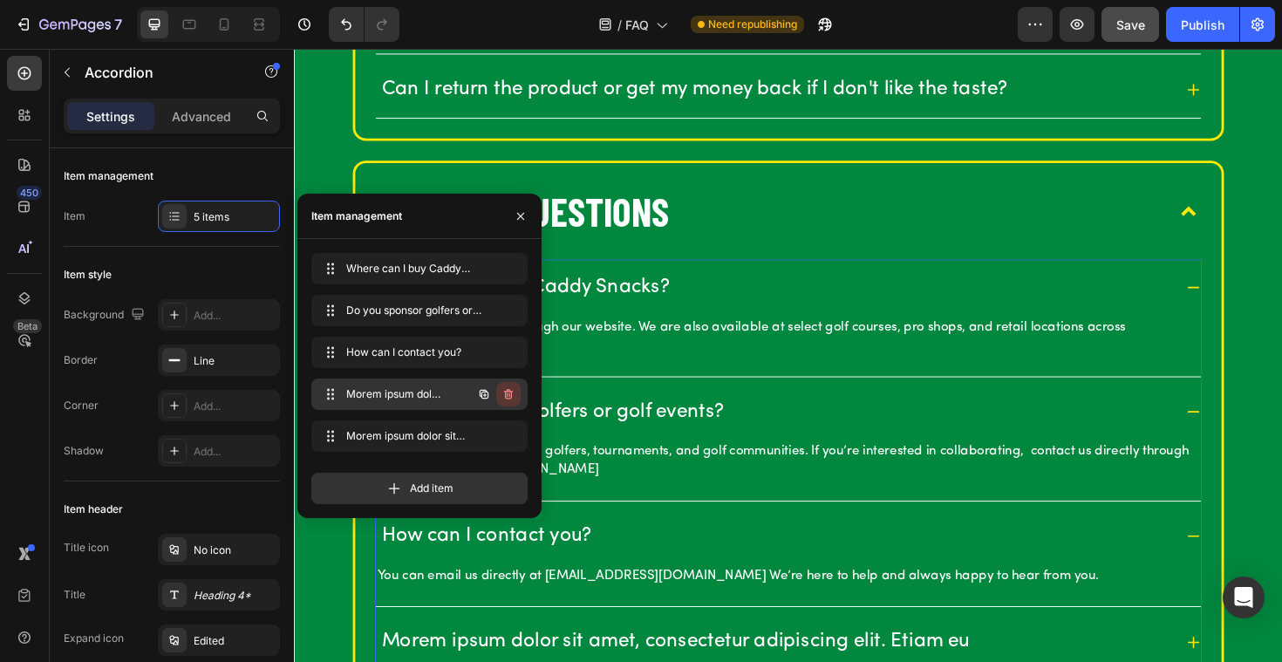
click at [513, 396] on icon "button" at bounding box center [508, 394] width 14 height 14
click at [505, 391] on div "Delete" at bounding box center [496, 394] width 32 height 16
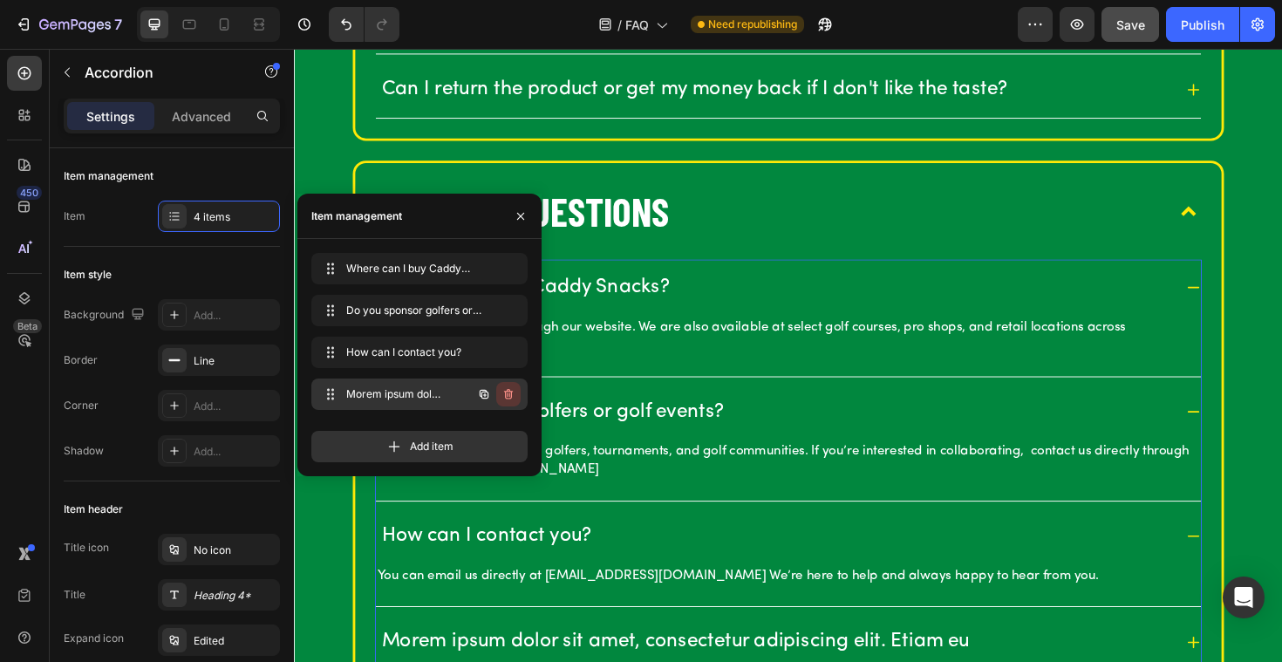
click at [508, 393] on icon "button" at bounding box center [508, 394] width 14 height 14
click at [500, 391] on div "Delete" at bounding box center [496, 394] width 32 height 16
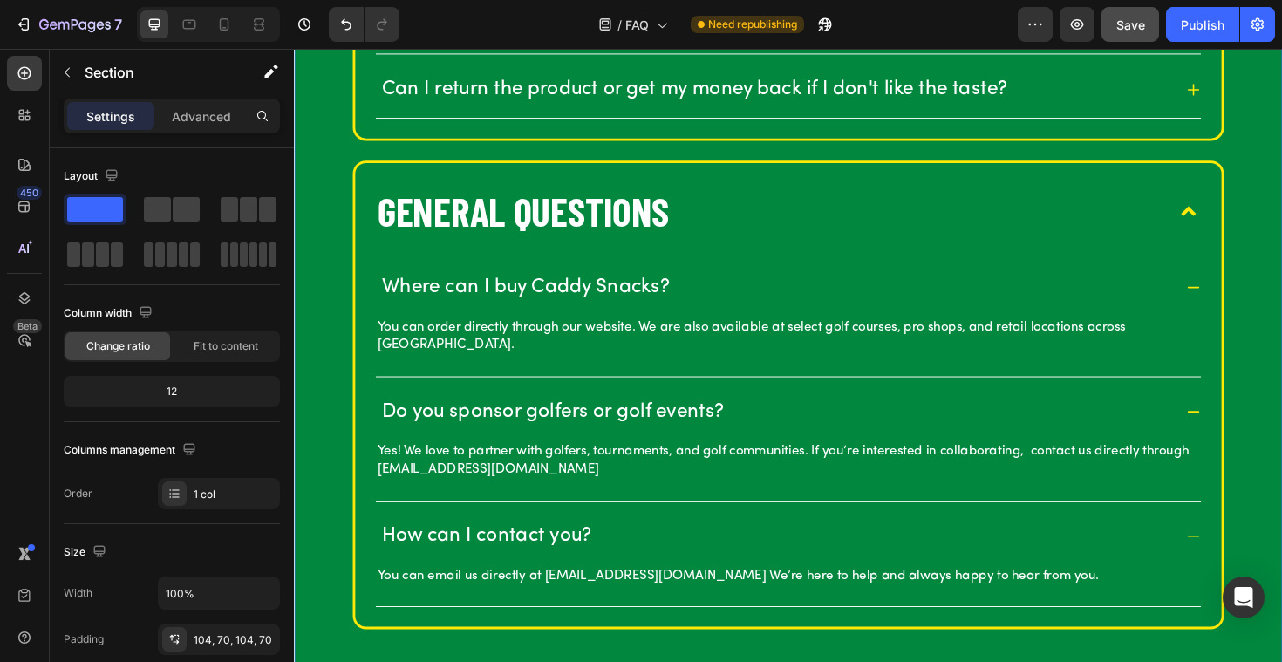
click at [1120, 26] on span "Save" at bounding box center [1130, 24] width 29 height 15
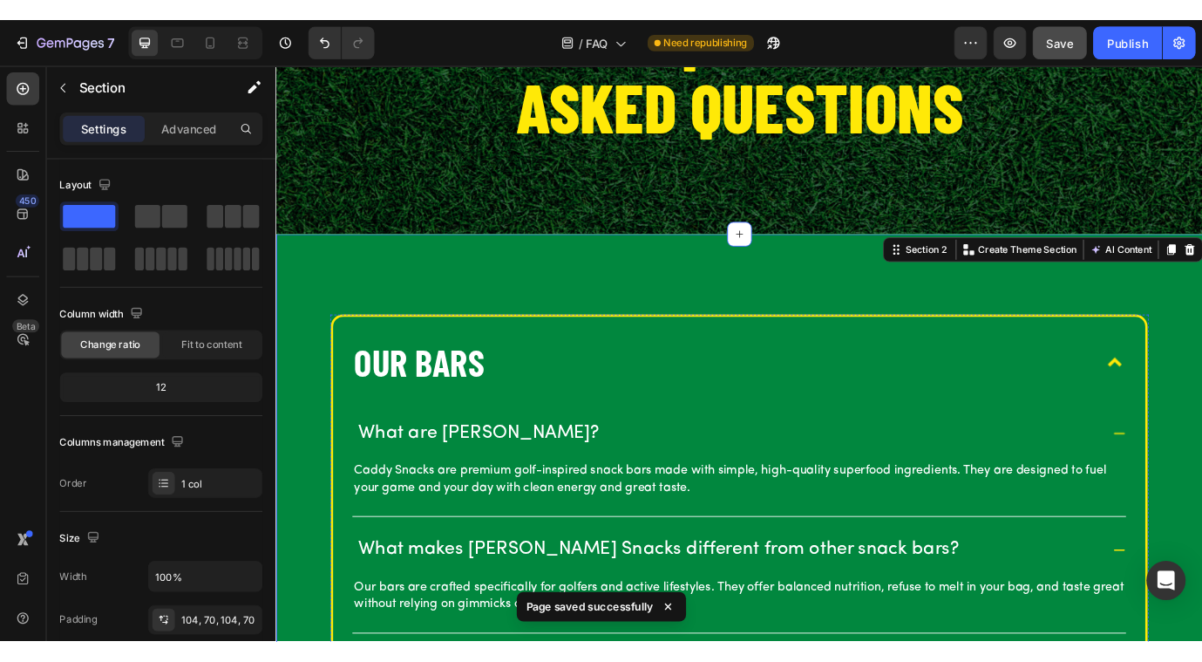
scroll to position [127, 0]
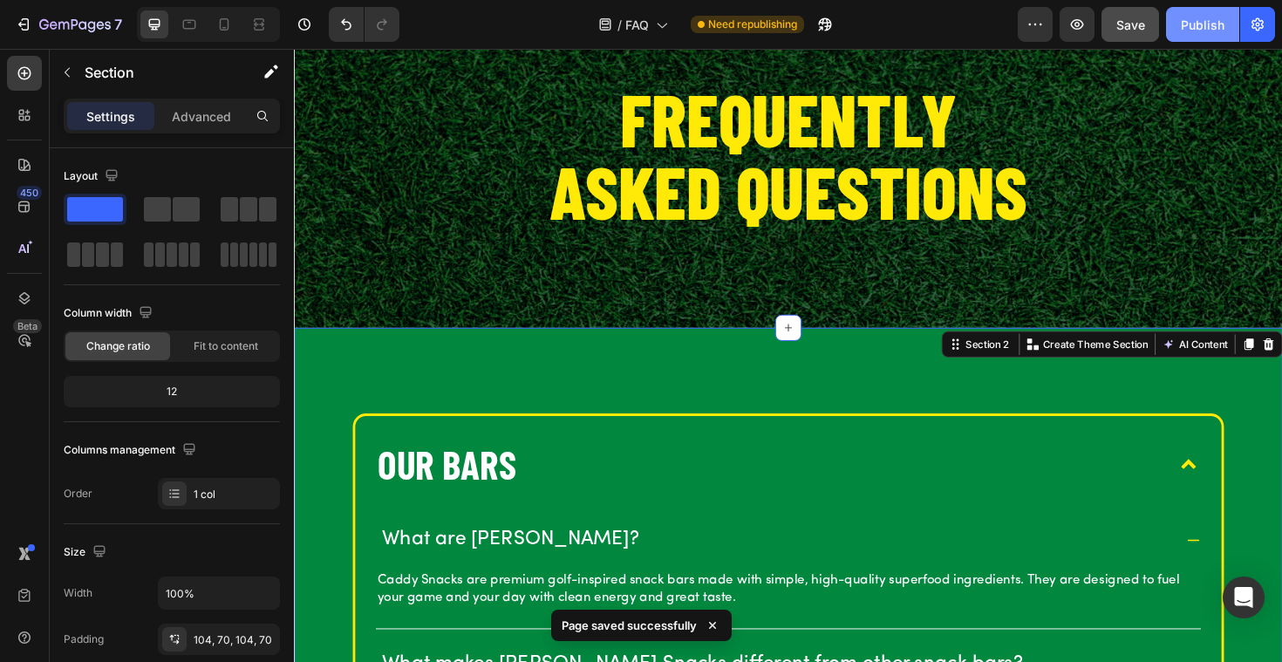
click at [1208, 17] on div "Publish" at bounding box center [1203, 25] width 44 height 18
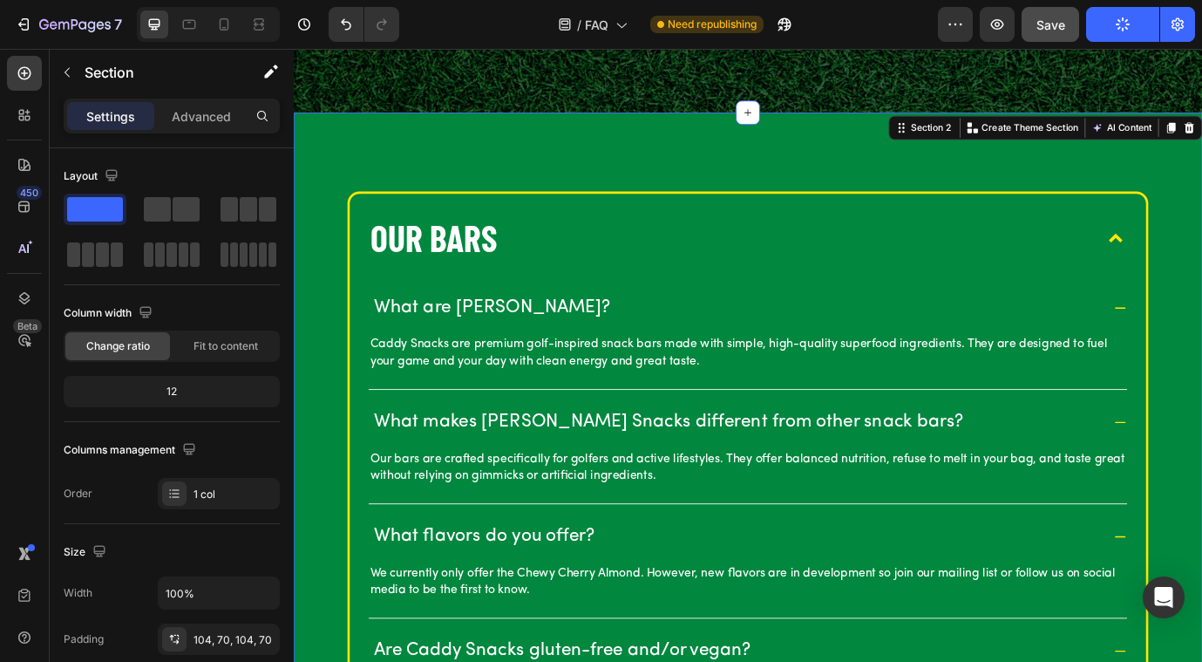
scroll to position [364, 0]
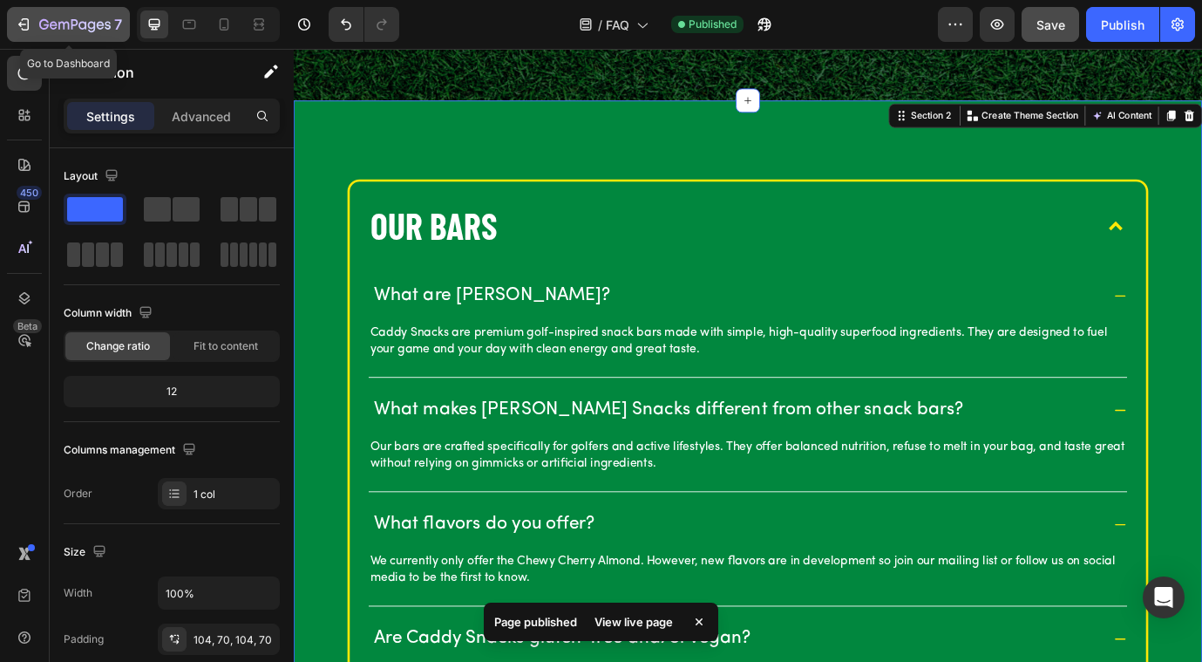
click at [29, 21] on icon "button" at bounding box center [23, 24] width 17 height 17
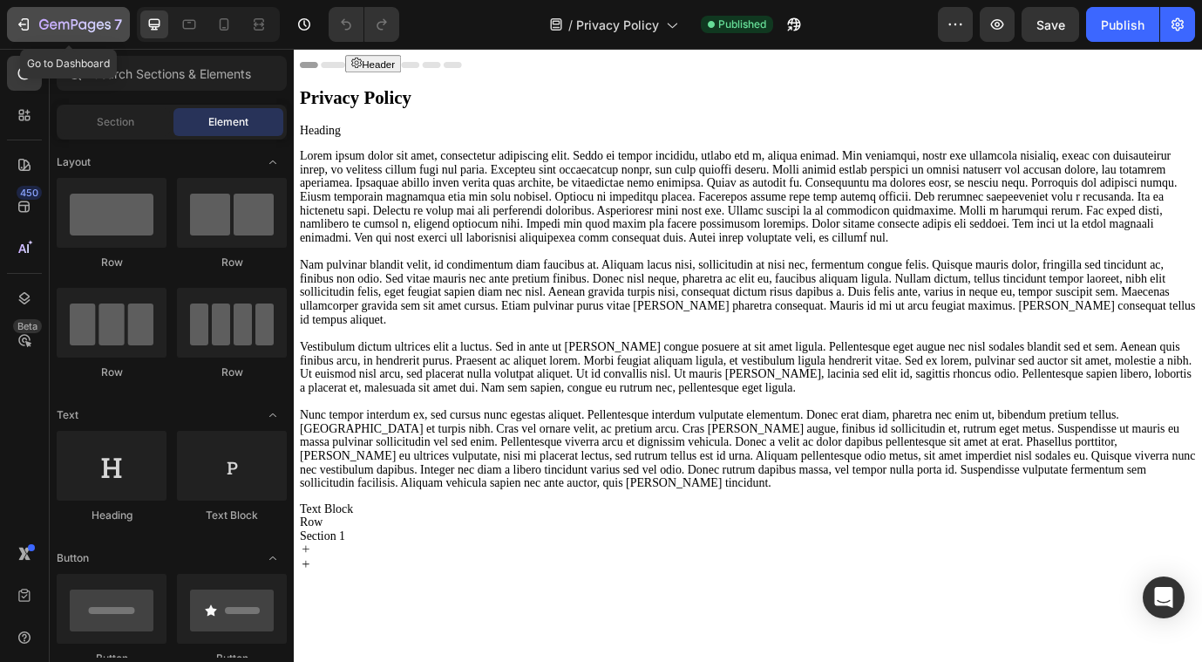
click at [58, 25] on icon "button" at bounding box center [63, 26] width 10 height 8
